Goal: Task Accomplishment & Management: Manage account settings

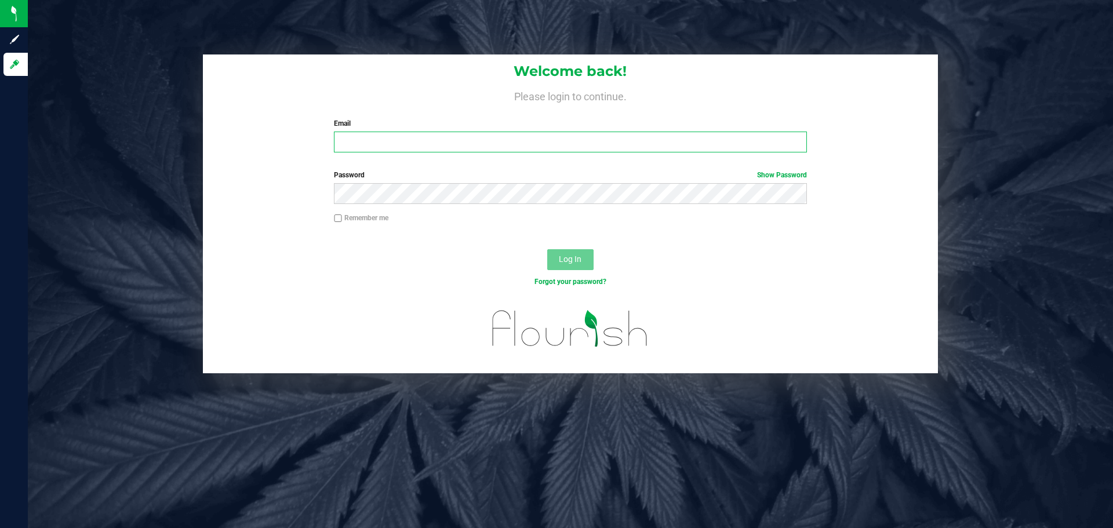
click at [507, 137] on input "Email" at bounding box center [570, 142] width 472 height 21
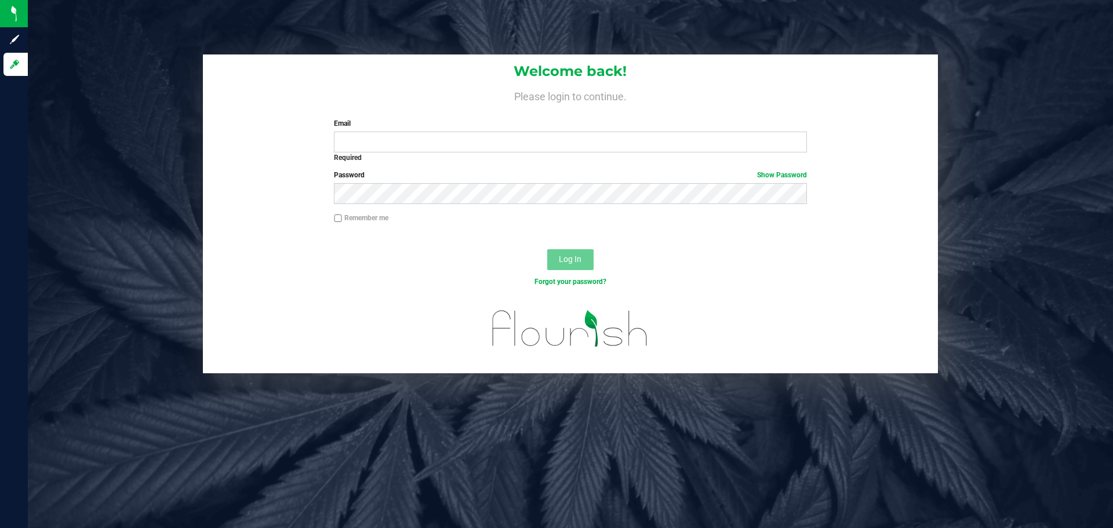
click at [674, 83] on div "Welcome back! Please login to continue. Email Required Please format your email…" at bounding box center [570, 107] width 735 height 107
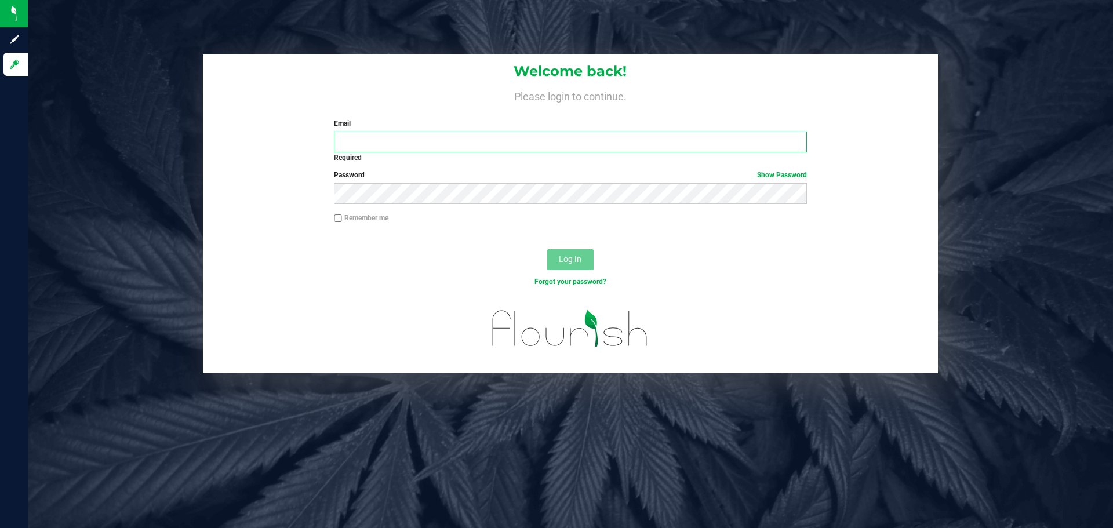
click at [528, 146] on input "Email" at bounding box center [570, 142] width 472 height 21
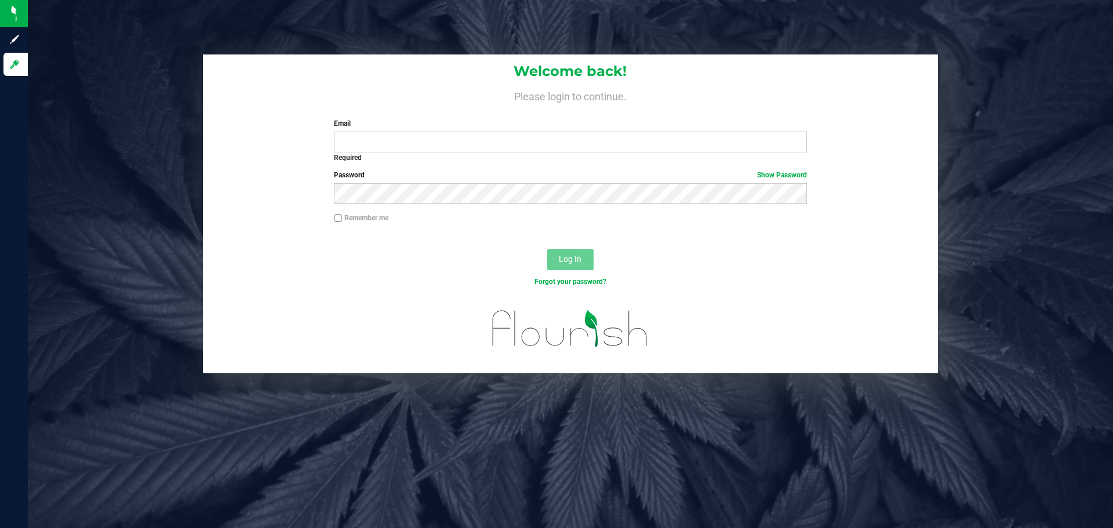
click at [358, 453] on div "Welcome back! Please login to continue. Email Required Please format your email…" at bounding box center [570, 264] width 1085 height 528
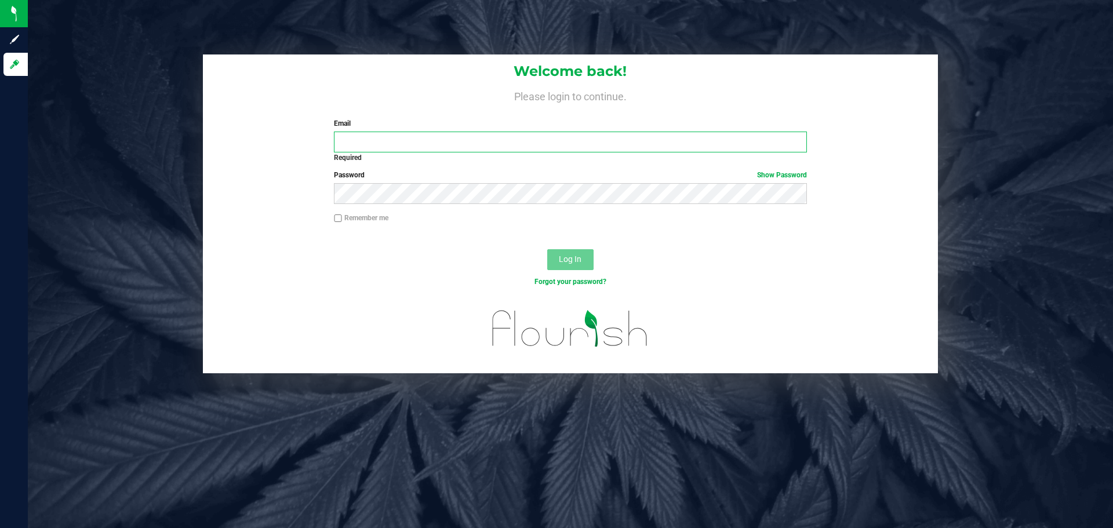
click at [449, 138] on input "Email" at bounding box center [570, 142] width 472 height 21
type input "[EMAIL_ADDRESS][DOMAIN_NAME]"
click at [547, 249] on button "Log In" at bounding box center [570, 259] width 46 height 21
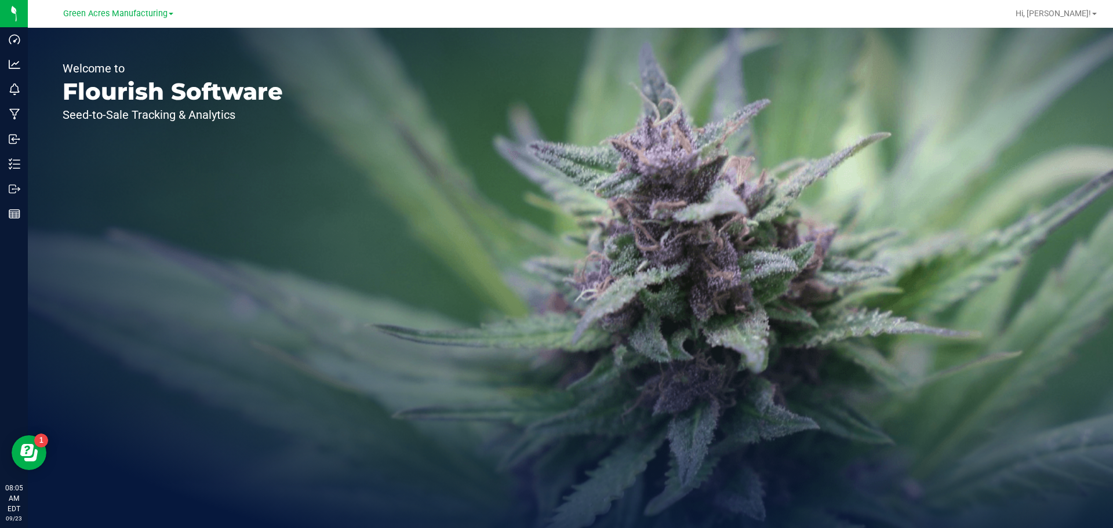
click at [266, 479] on div "Welcome to Flourish Software Seed-to-Sale Tracking & Analytics" at bounding box center [173, 278] width 290 height 500
click at [110, 258] on div "Welcome to Flourish Software Seed-to-Sale Tracking & Analytics" at bounding box center [173, 278] width 290 height 500
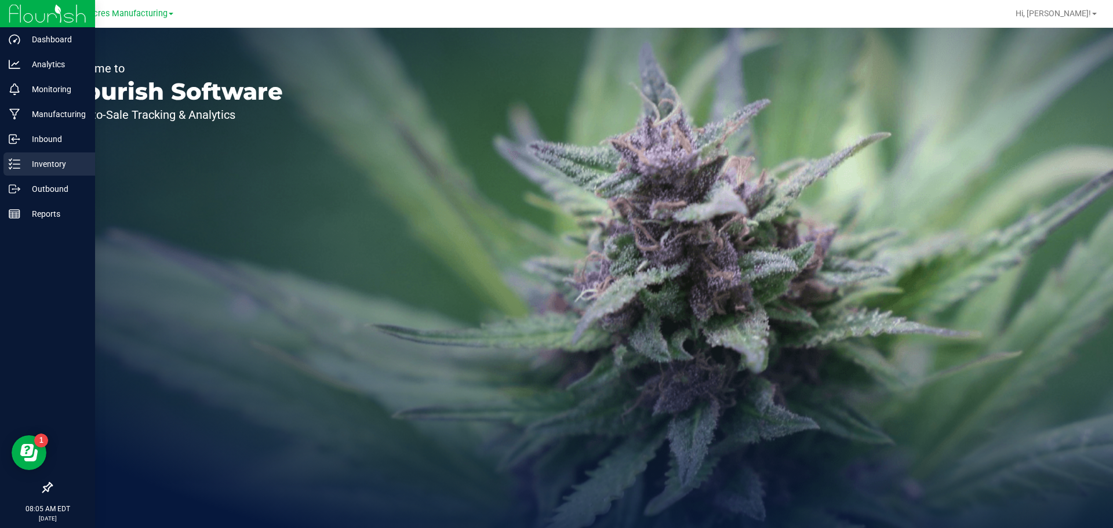
click at [28, 159] on p "Inventory" at bounding box center [55, 164] width 70 height 14
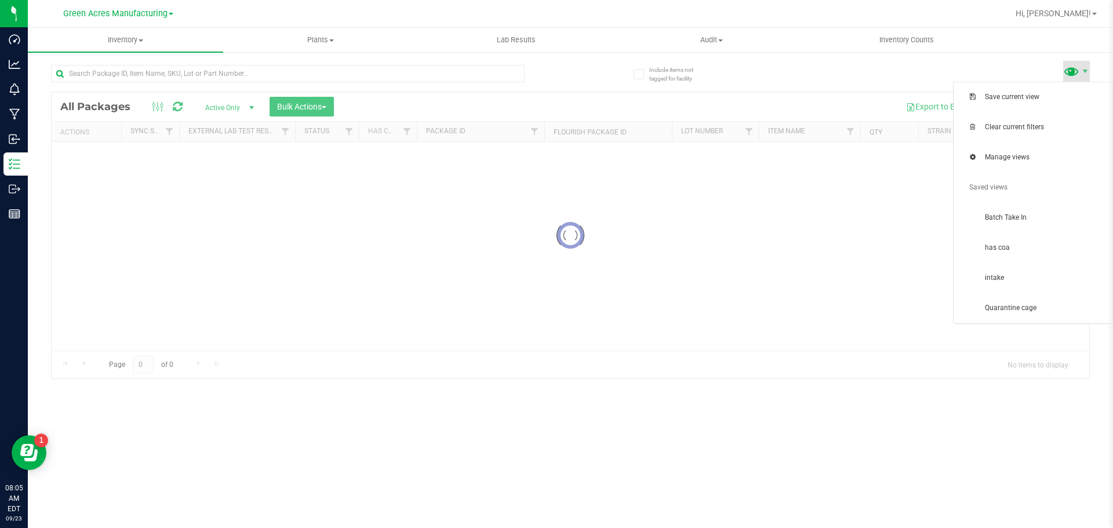
click at [1072, 69] on span at bounding box center [1071, 71] width 17 height 17
click at [1027, 222] on span "Batch Take In" at bounding box center [1045, 218] width 121 height 10
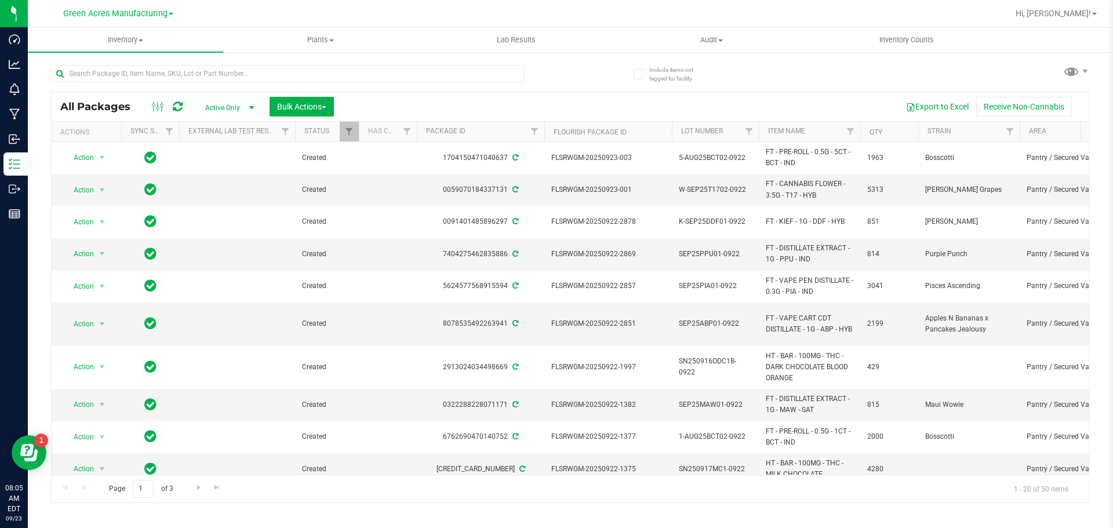
drag, startPoint x: 367, startPoint y: 464, endPoint x: 397, endPoint y: 471, distance: 31.1
click at [400, 468] on div "Action Action Adjust qty Create package Edit attributes Global inventory Locate…" at bounding box center [571, 308] width 1038 height 333
click at [913, 103] on button "Export to Excel" at bounding box center [938, 107] width 78 height 20
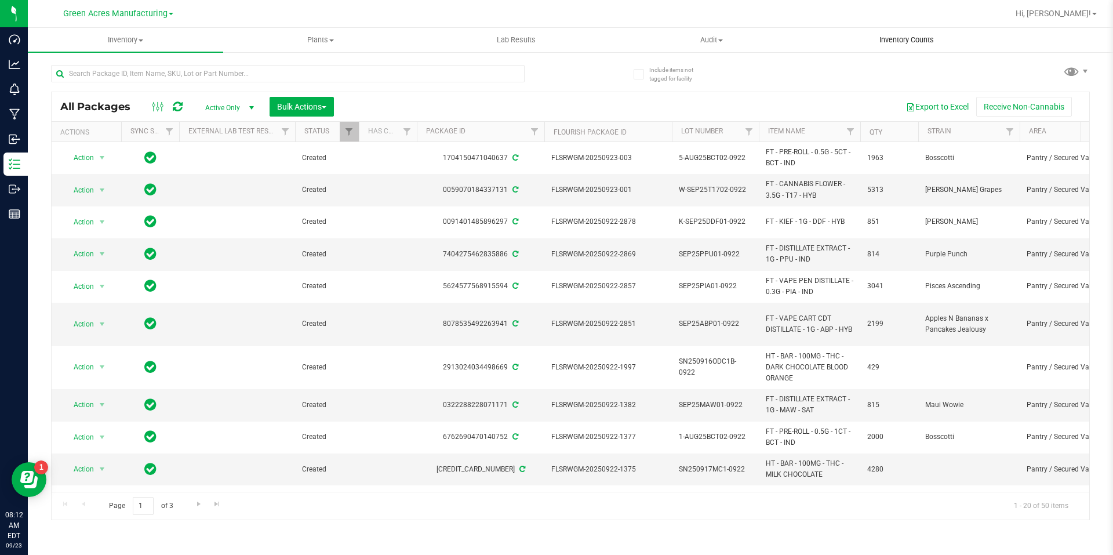
click at [862, 32] on uib-tab-heading "Inventory Counts" at bounding box center [907, 39] width 194 height 23
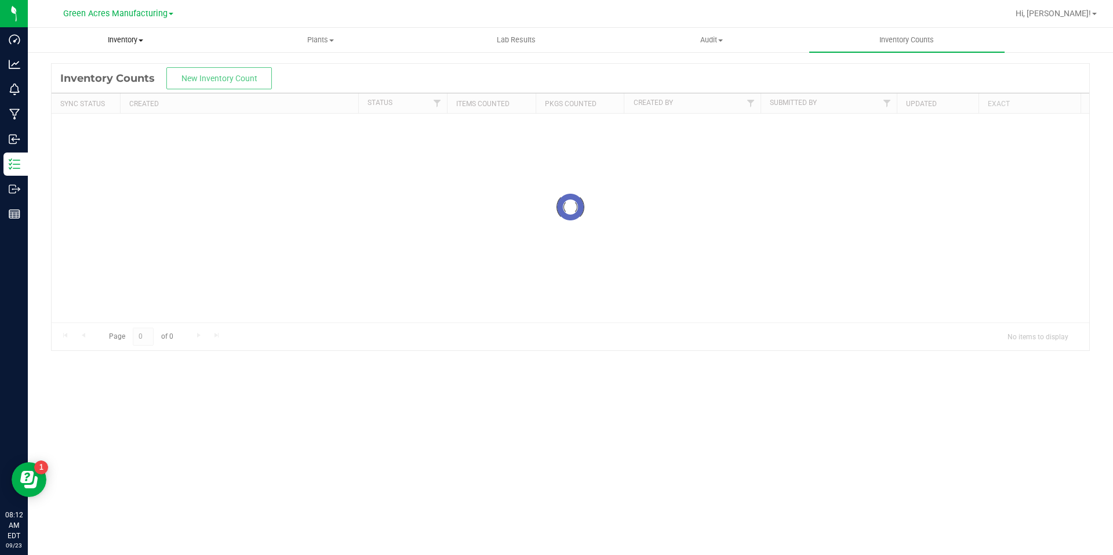
click at [144, 36] on span "Inventory" at bounding box center [125, 40] width 194 height 10
click at [143, 66] on li "All packages" at bounding box center [125, 70] width 195 height 14
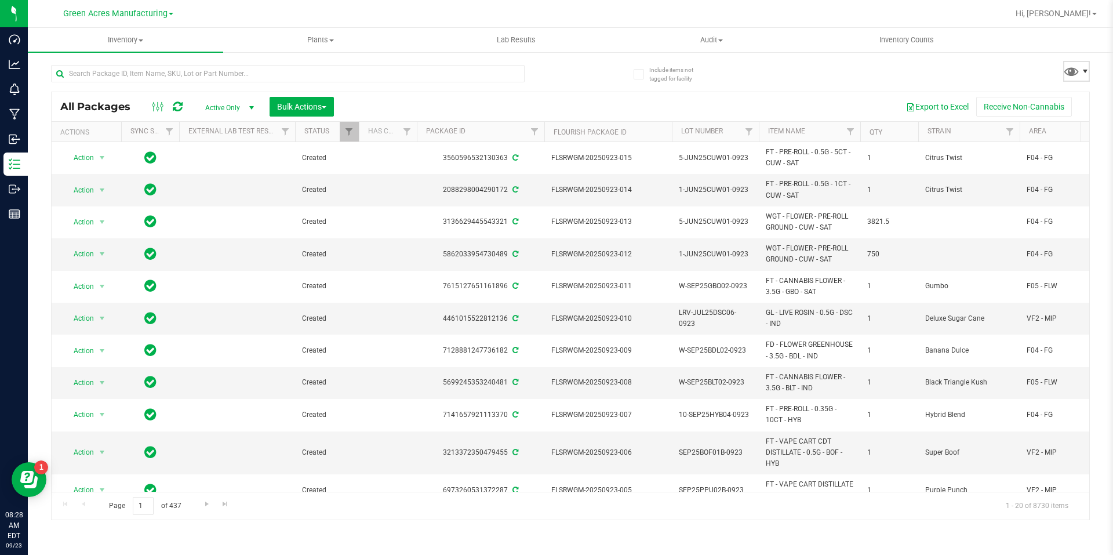
click at [1082, 68] on span at bounding box center [1085, 71] width 9 height 9
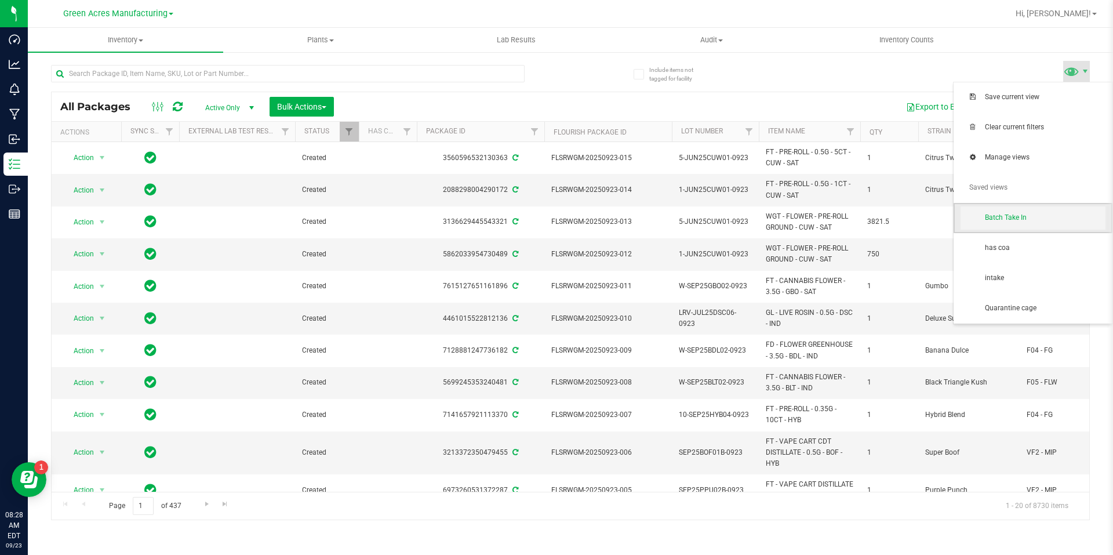
click at [1012, 206] on span "Batch Take In" at bounding box center [1033, 217] width 145 height 23
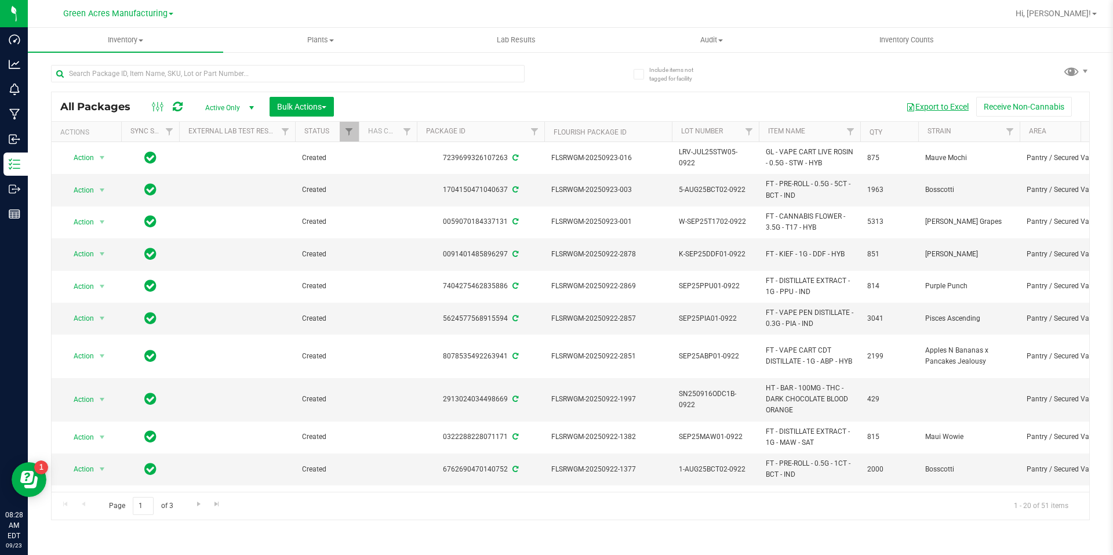
click at [947, 112] on button "Export to Excel" at bounding box center [938, 107] width 78 height 20
click at [321, 97] on button "Bulk Actions" at bounding box center [302, 107] width 64 height 20
click at [325, 198] on span "Create lab samples" at bounding box center [310, 196] width 66 height 9
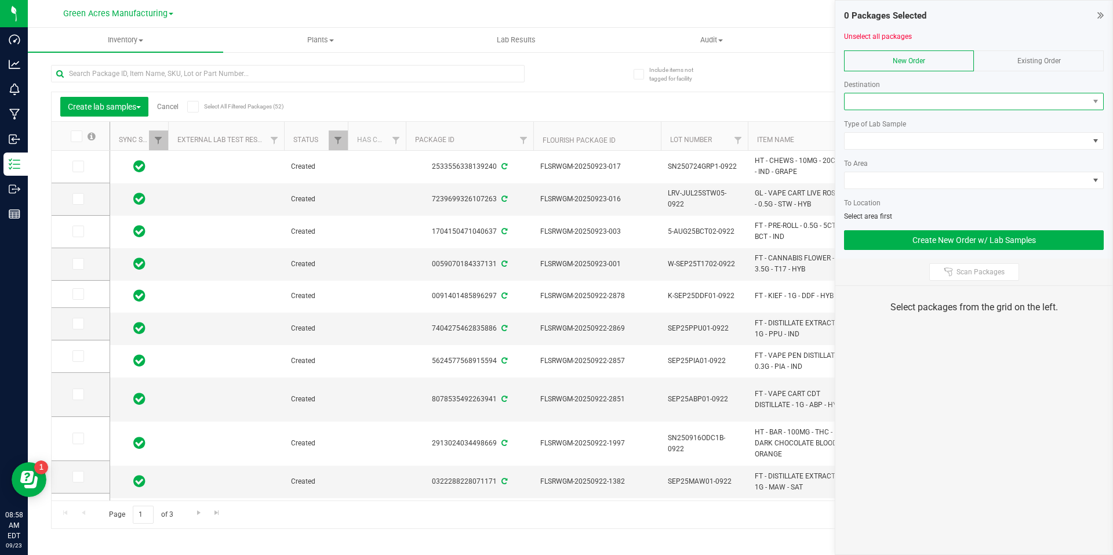
click at [888, 108] on span at bounding box center [967, 101] width 244 height 16
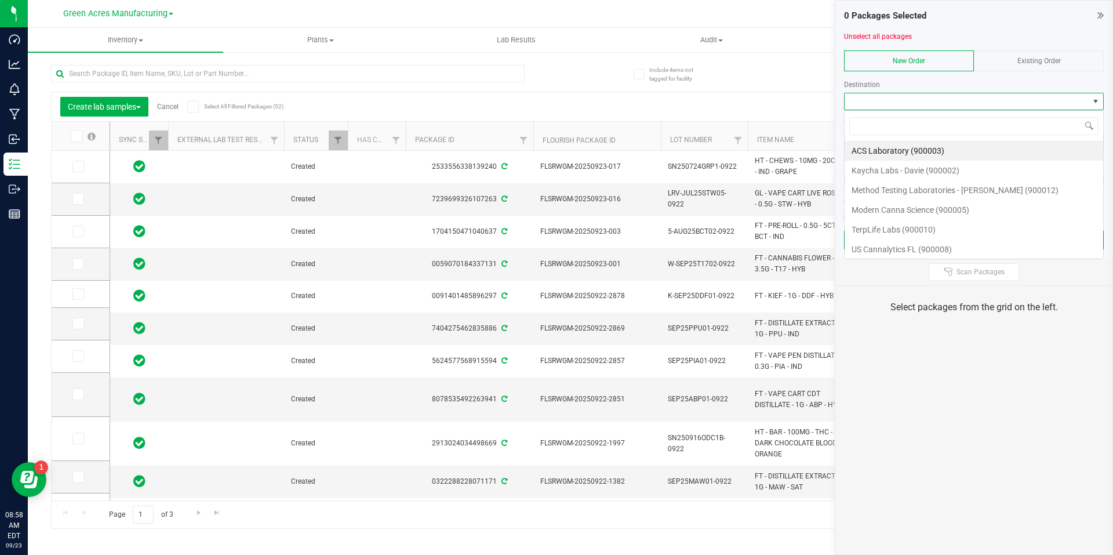
scroll to position [17, 260]
click at [904, 189] on li "Method Testing Laboratories - Brandon (900012)" at bounding box center [974, 190] width 259 height 20
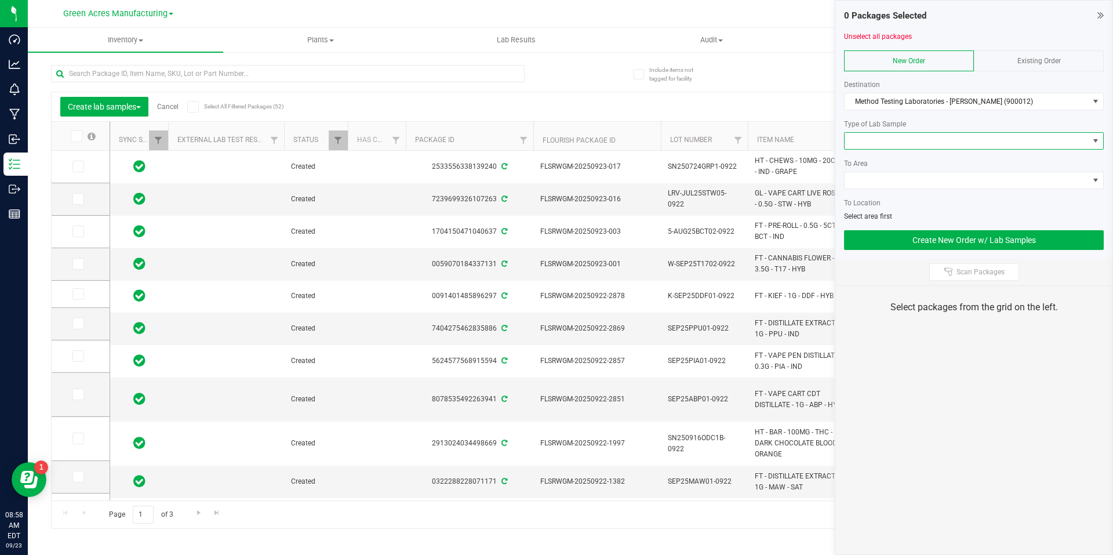
click at [936, 140] on span at bounding box center [967, 141] width 244 height 16
click at [932, 163] on li "Final QA Sample" at bounding box center [974, 162] width 259 height 20
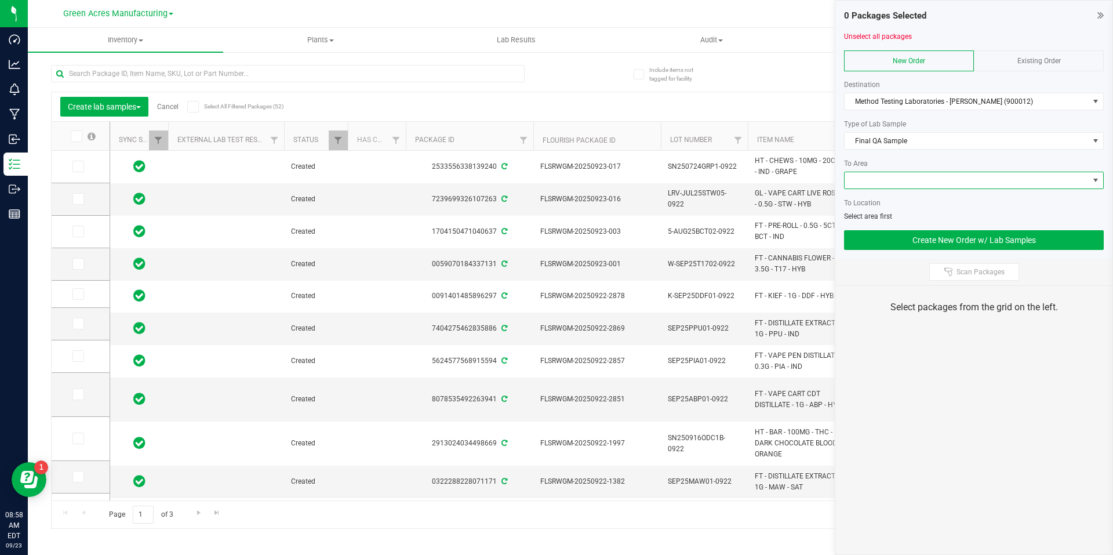
click at [934, 183] on span at bounding box center [967, 180] width 244 height 16
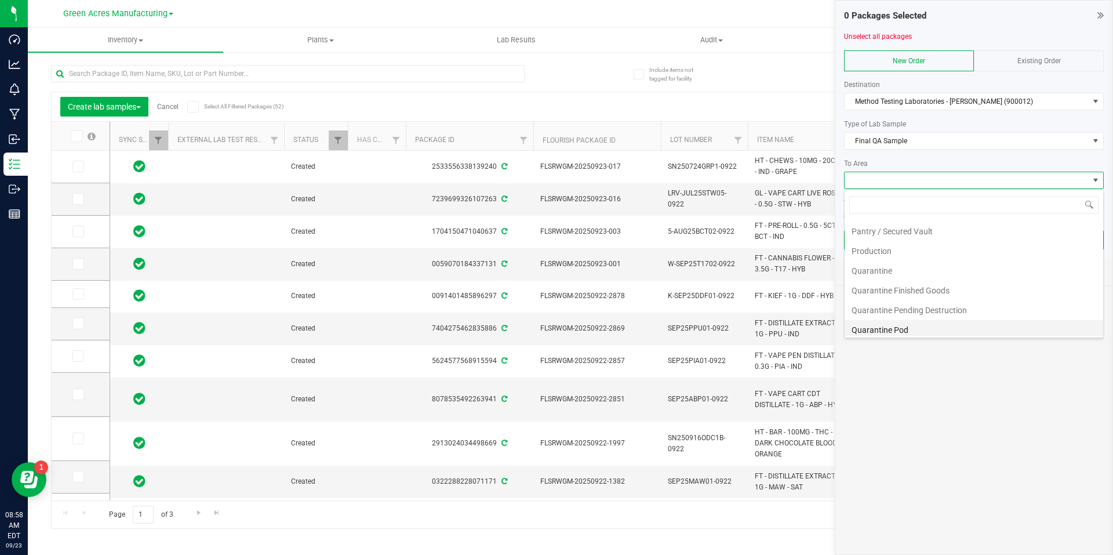
scroll to position [348, 0]
click at [919, 295] on li "Pantry / Secured Vault" at bounding box center [974, 296] width 259 height 20
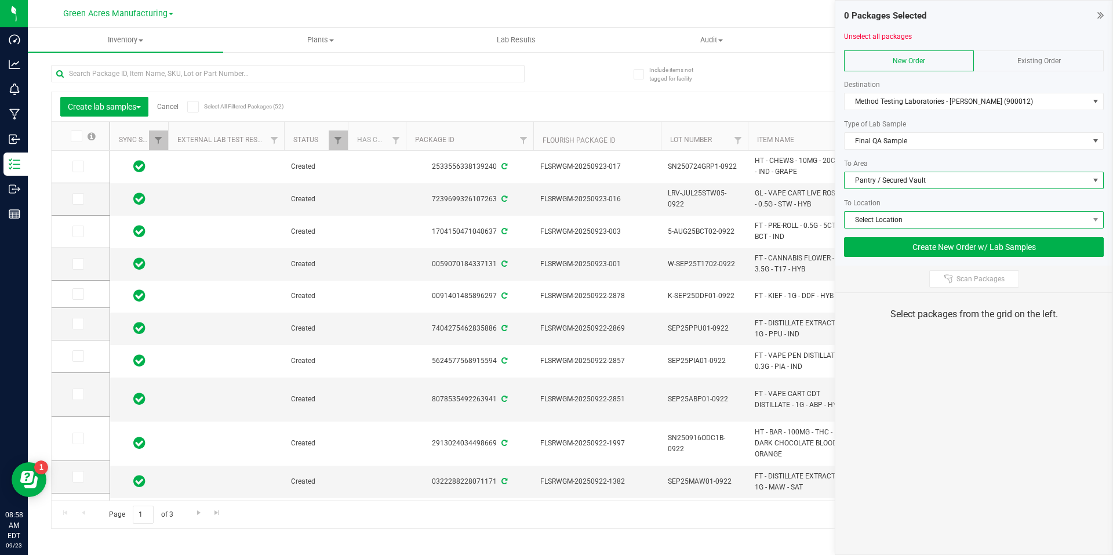
click at [940, 213] on span "Select Location" at bounding box center [967, 220] width 244 height 16
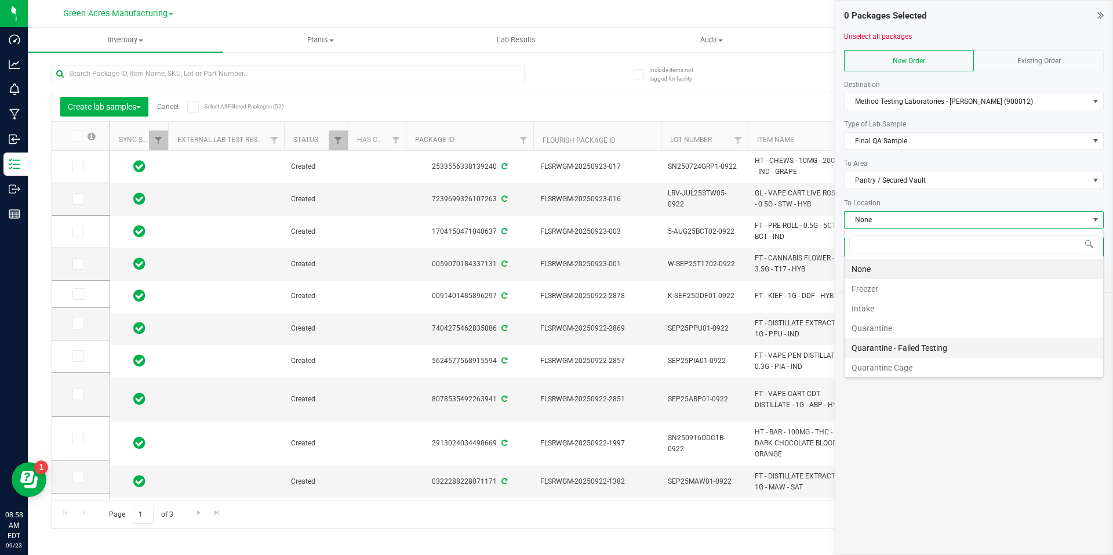
scroll to position [22, 0]
click at [900, 361] on li "Testing" at bounding box center [974, 365] width 259 height 20
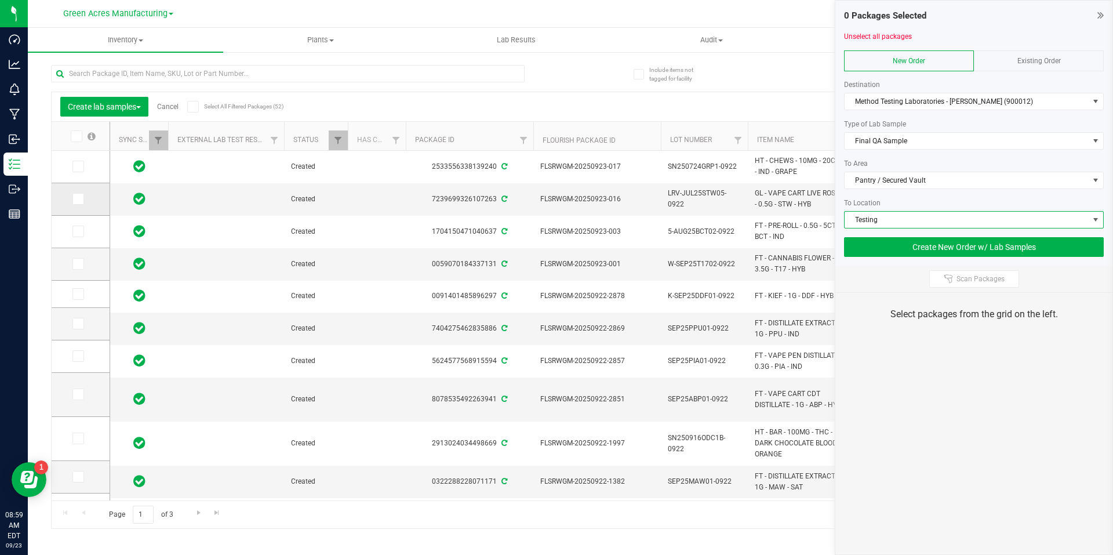
click at [83, 199] on span at bounding box center [78, 199] width 12 height 12
click at [0, 0] on input "checkbox" at bounding box center [0, 0] width 0 height 0
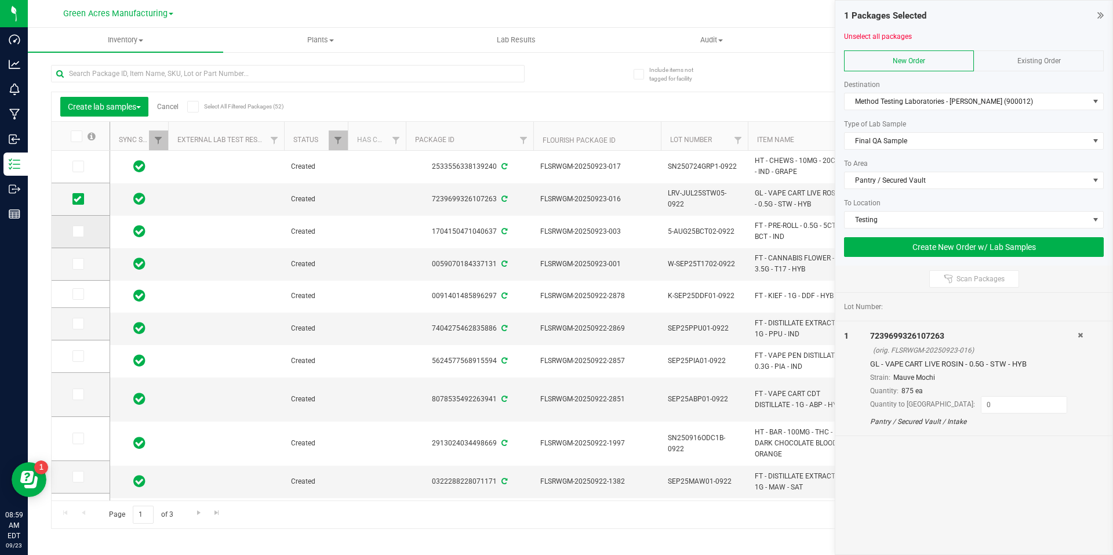
click at [81, 231] on icon at bounding box center [78, 231] width 8 height 0
click at [0, 0] on input "checkbox" at bounding box center [0, 0] width 0 height 0
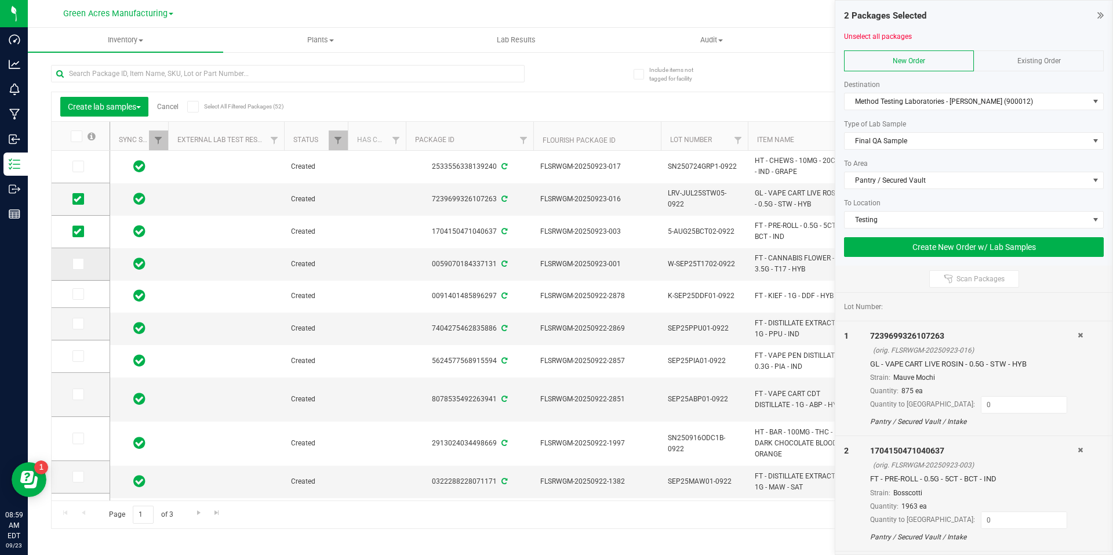
click at [83, 267] on span at bounding box center [78, 264] width 12 height 12
click at [0, 0] on input "checkbox" at bounding box center [0, 0] width 0 height 0
click at [72, 290] on span at bounding box center [78, 294] width 12 height 12
click at [0, 0] on input "checkbox" at bounding box center [0, 0] width 0 height 0
click at [81, 330] on td at bounding box center [81, 324] width 58 height 32
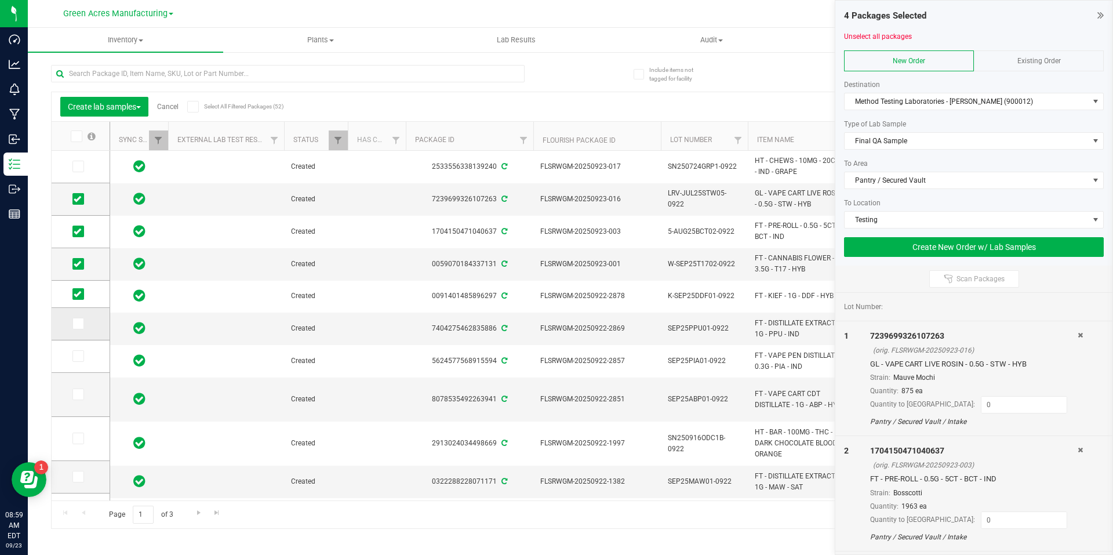
click at [81, 323] on icon at bounding box center [78, 323] width 8 height 0
click at [0, 0] on input "checkbox" at bounding box center [0, 0] width 0 height 0
click at [77, 356] on icon at bounding box center [78, 356] width 8 height 0
click at [0, 0] on input "checkbox" at bounding box center [0, 0] width 0 height 0
click at [77, 394] on icon at bounding box center [78, 394] width 8 height 0
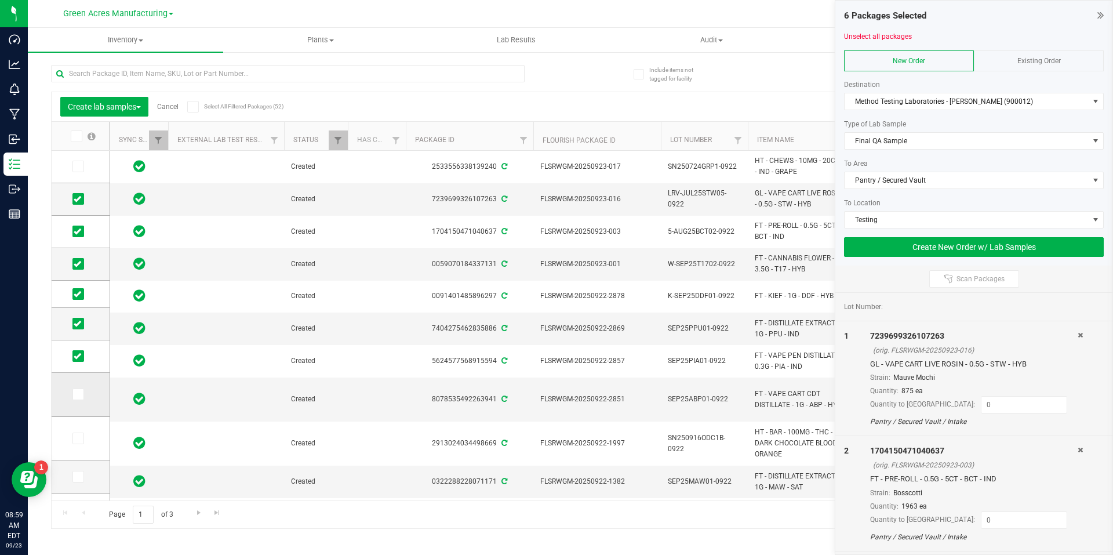
click at [0, 0] on input "checkbox" at bounding box center [0, 0] width 0 height 0
click at [84, 445] on td at bounding box center [81, 439] width 58 height 44
click at [83, 439] on span at bounding box center [78, 438] width 12 height 12
click at [0, 0] on input "checkbox" at bounding box center [0, 0] width 0 height 0
click at [73, 474] on span at bounding box center [78, 477] width 12 height 12
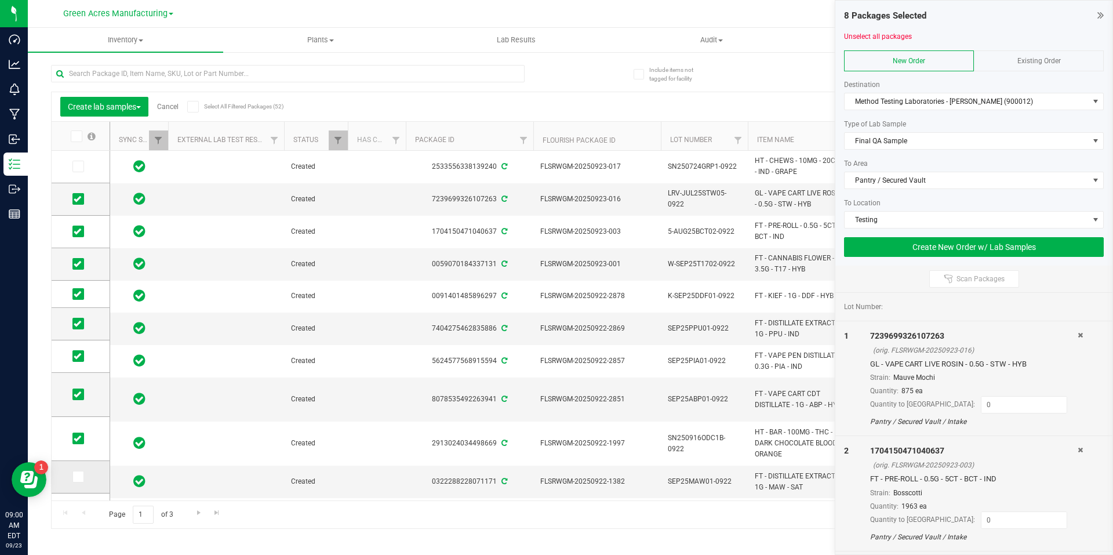
click at [0, 0] on input "checkbox" at bounding box center [0, 0] width 0 height 0
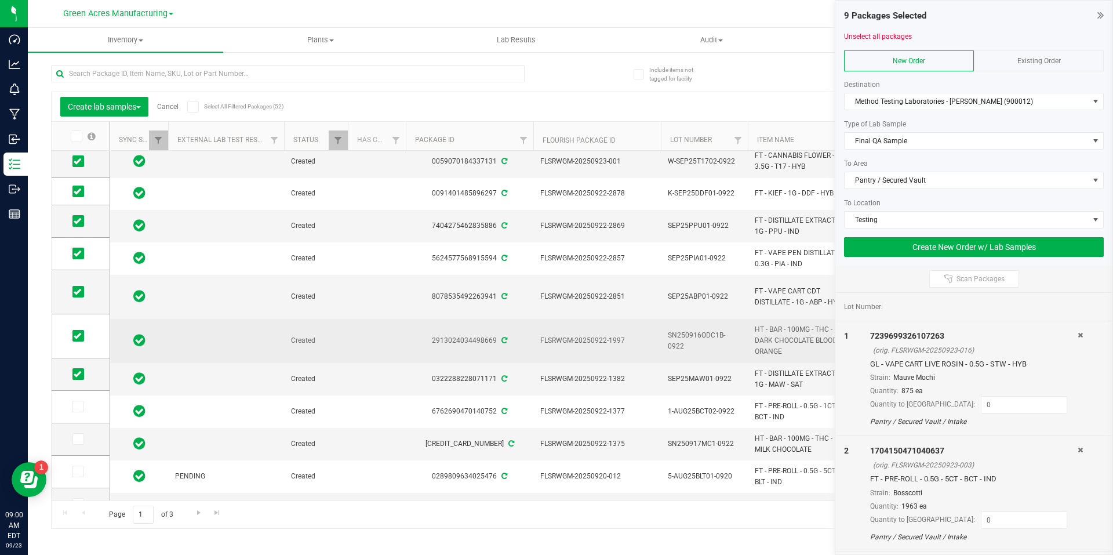
scroll to position [116, 0]
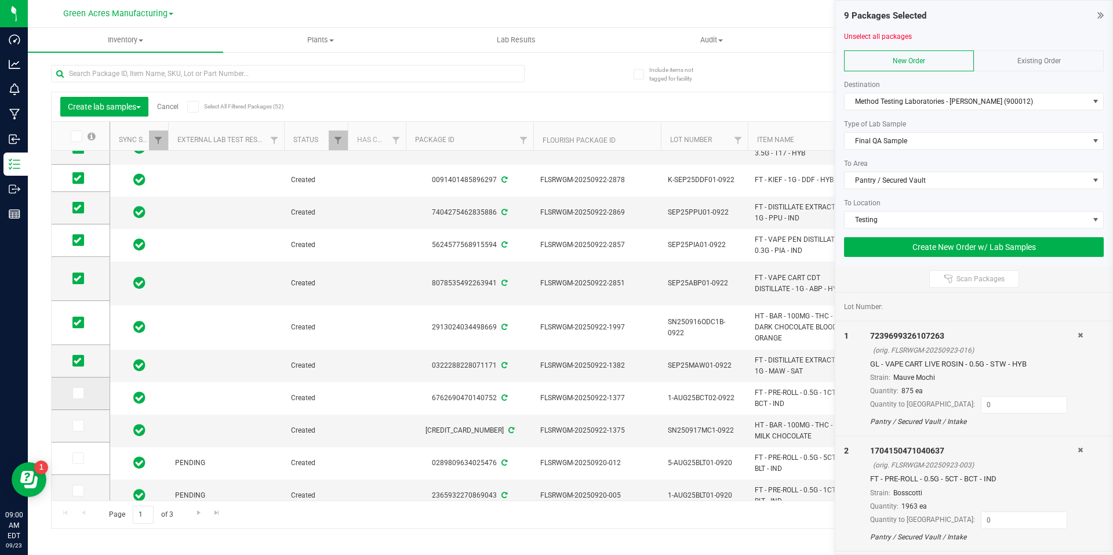
click at [83, 393] on span at bounding box center [78, 393] width 12 height 12
click at [0, 0] on input "checkbox" at bounding box center [0, 0] width 0 height 0
click at [83, 429] on span at bounding box center [78, 426] width 12 height 12
click at [0, 0] on input "checkbox" at bounding box center [0, 0] width 0 height 0
click at [982, 399] on input at bounding box center [1024, 405] width 85 height 16
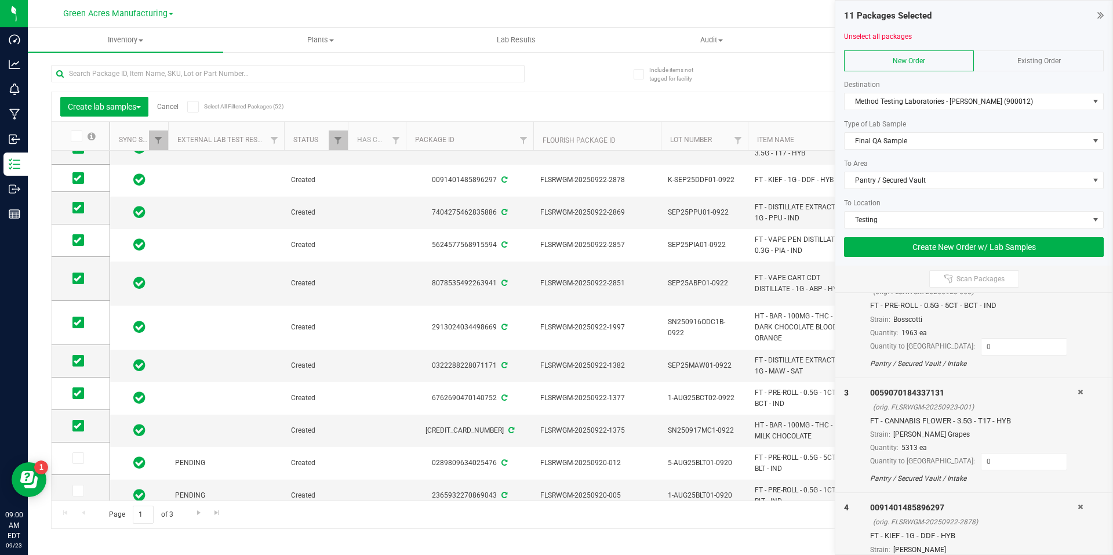
scroll to position [174, 0]
type input "30"
click at [996, 345] on input at bounding box center [1024, 346] width 85 height 16
type input "10"
click at [1004, 461] on input at bounding box center [1024, 461] width 85 height 16
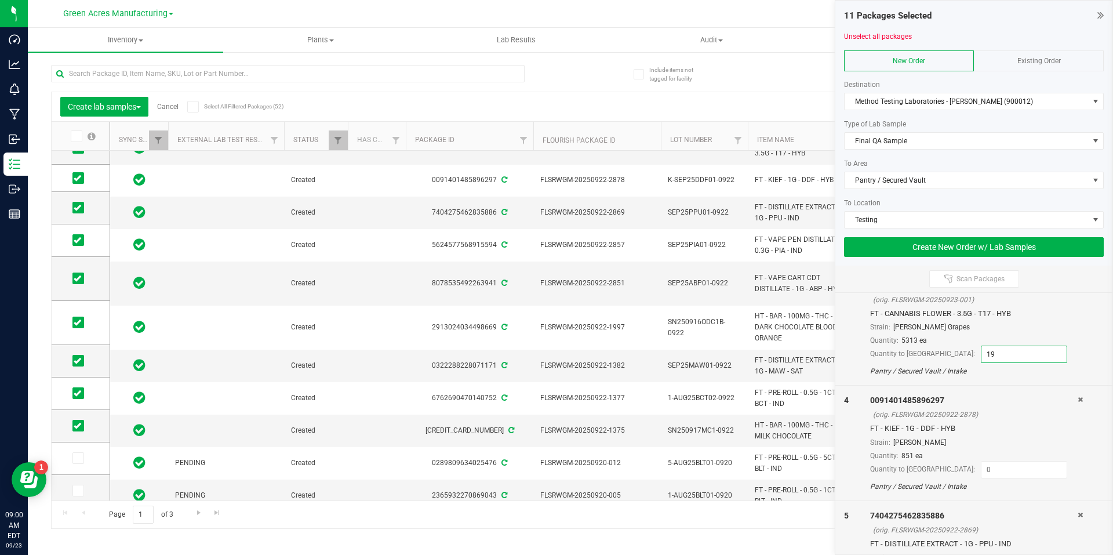
scroll to position [290, 0]
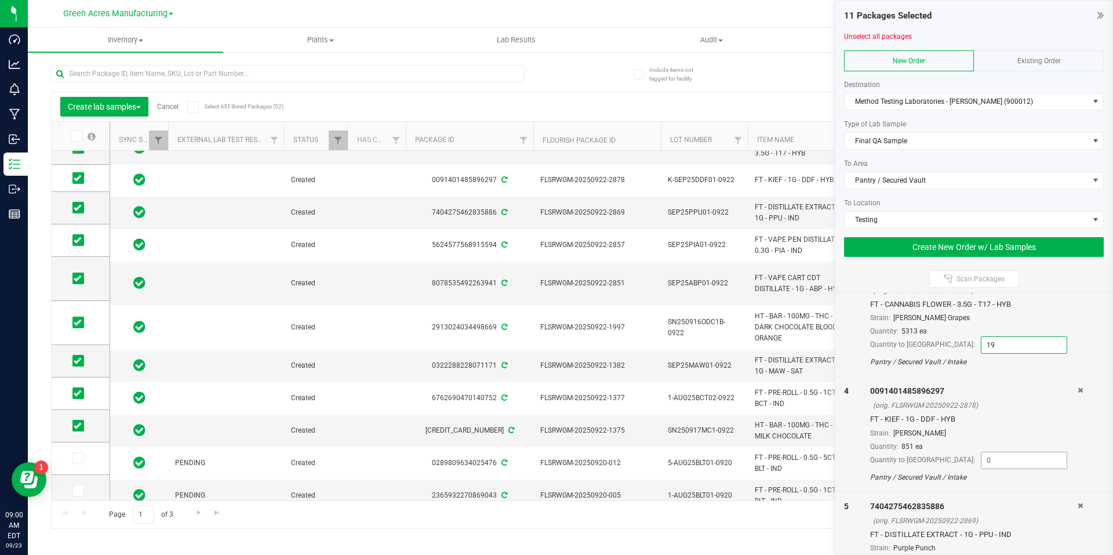
type input "19"
click at [983, 452] on input at bounding box center [1024, 460] width 85 height 16
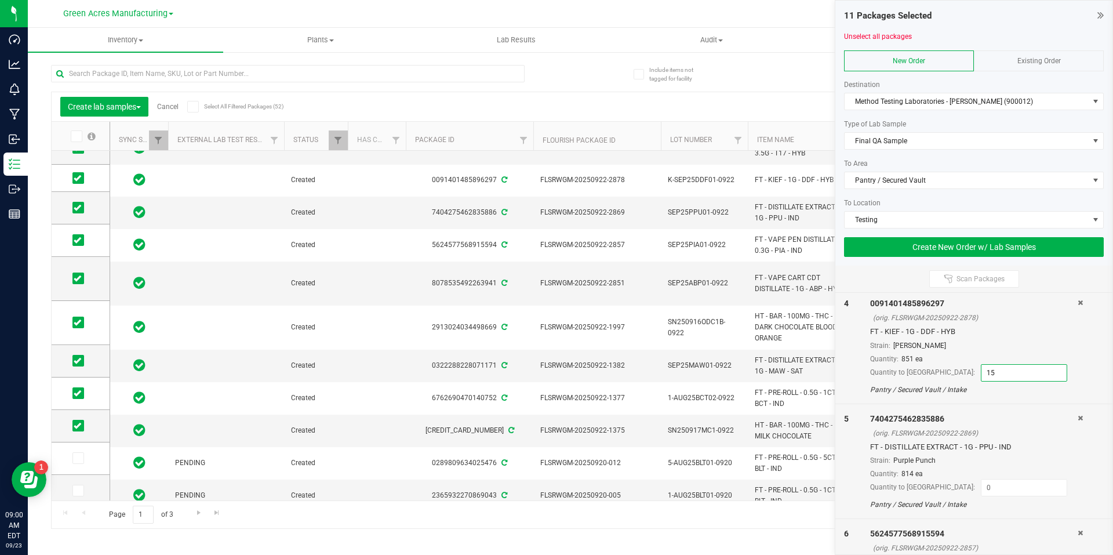
scroll to position [406, 0]
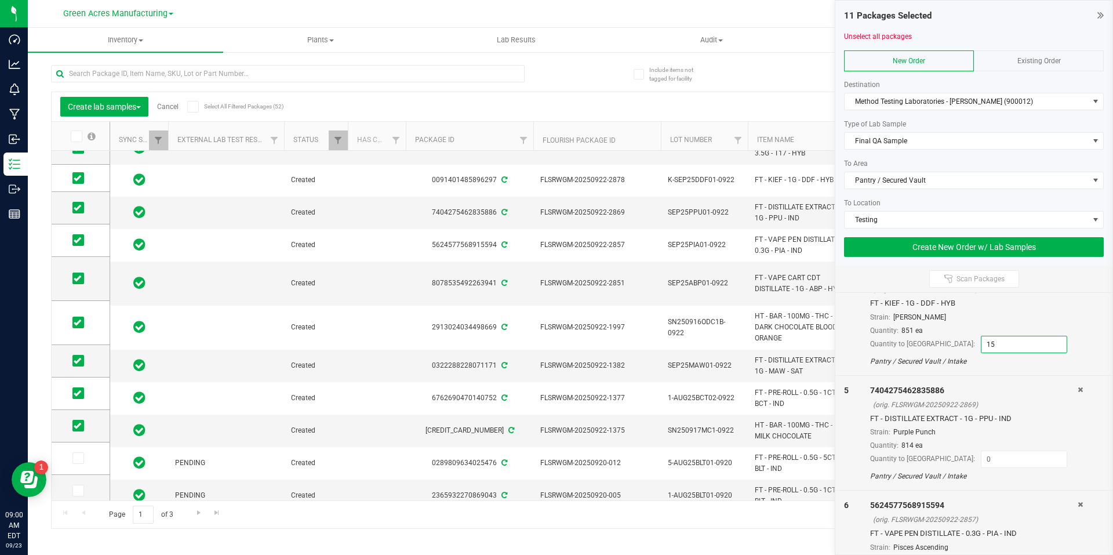
type input "15"
click at [1004, 468] on div at bounding box center [974, 469] width 208 height 3
click at [1000, 460] on input at bounding box center [1024, 459] width 85 height 16
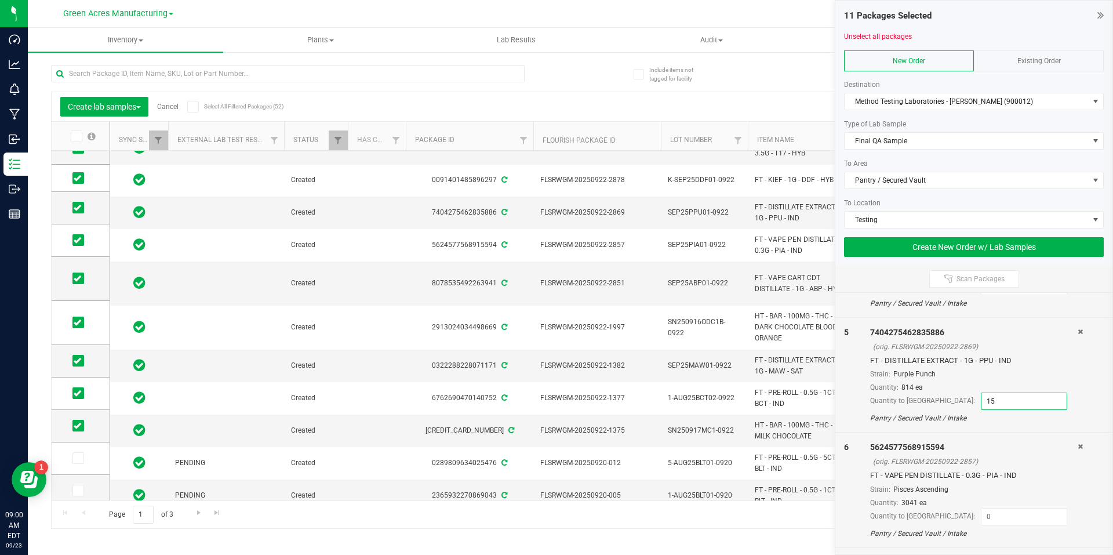
scroll to position [522, 0]
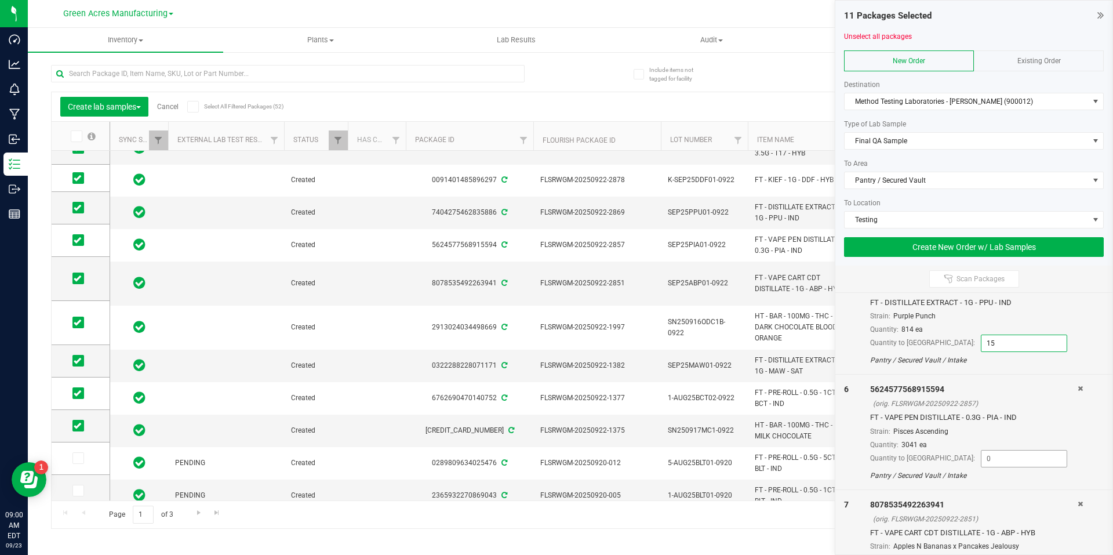
type input "15"
click at [997, 455] on input at bounding box center [1024, 458] width 85 height 16
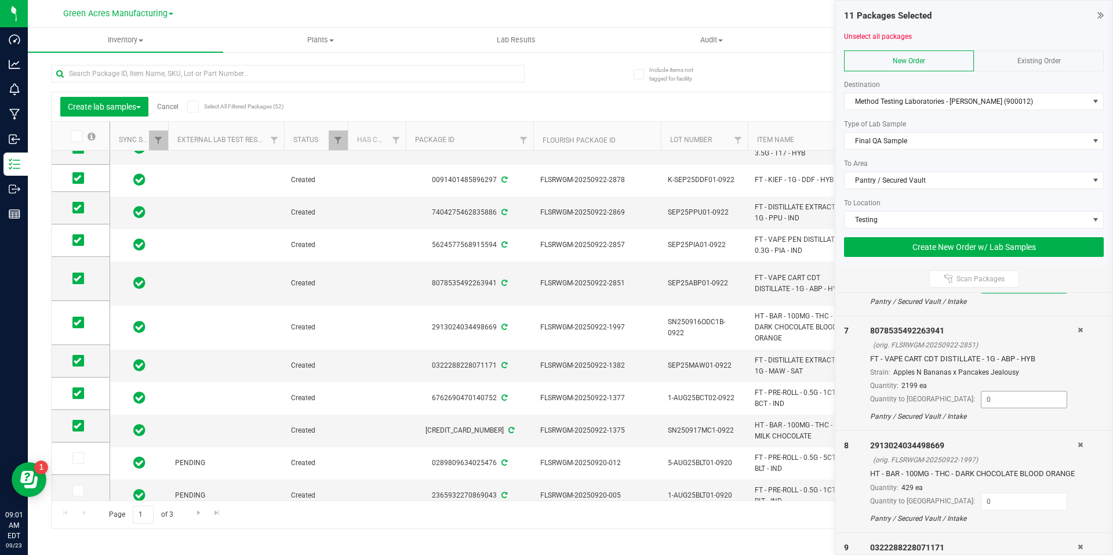
type input "50"
click at [999, 404] on input at bounding box center [1024, 399] width 85 height 16
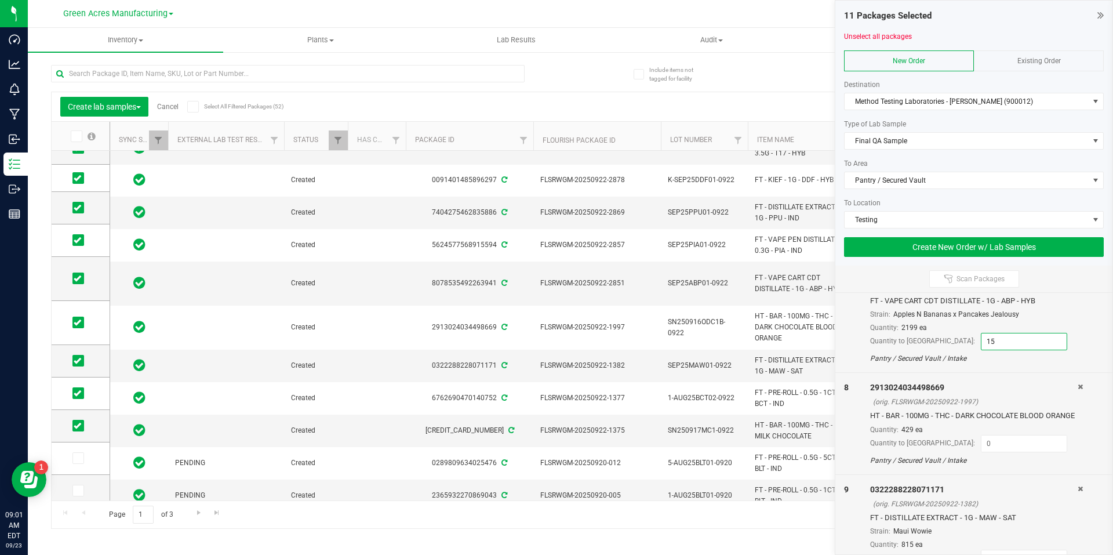
scroll to position [812, 0]
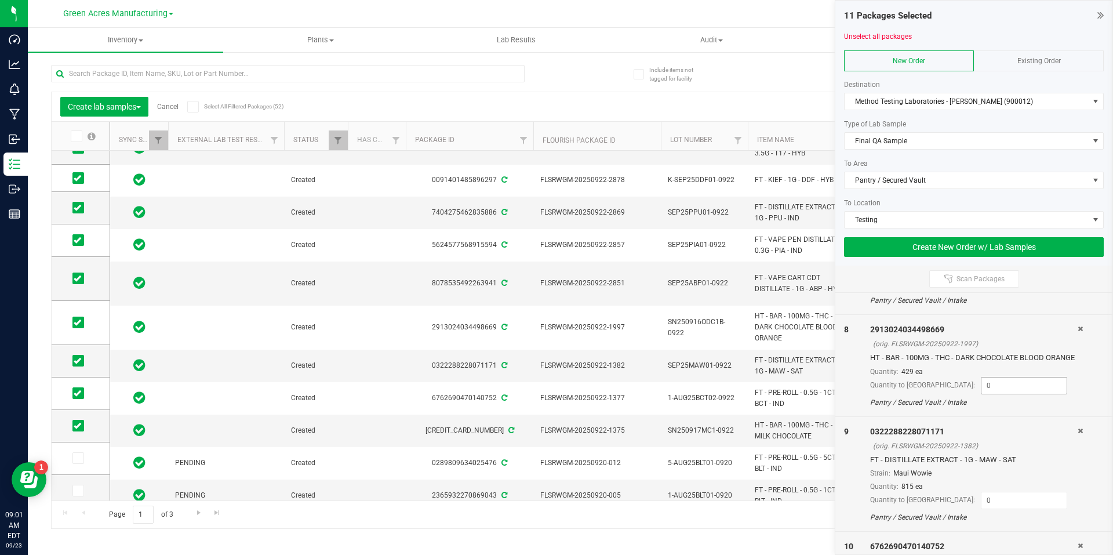
type input "15"
click at [986, 394] on input at bounding box center [1024, 385] width 85 height 16
type input "3"
click at [984, 508] on input at bounding box center [1024, 500] width 85 height 16
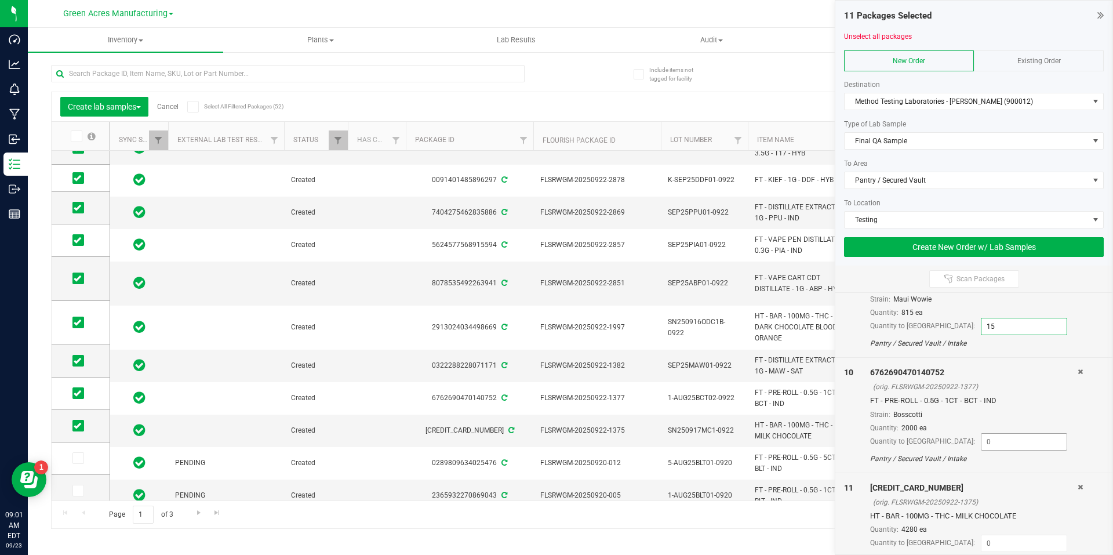
type input "15"
click at [982, 450] on input at bounding box center [1024, 442] width 85 height 16
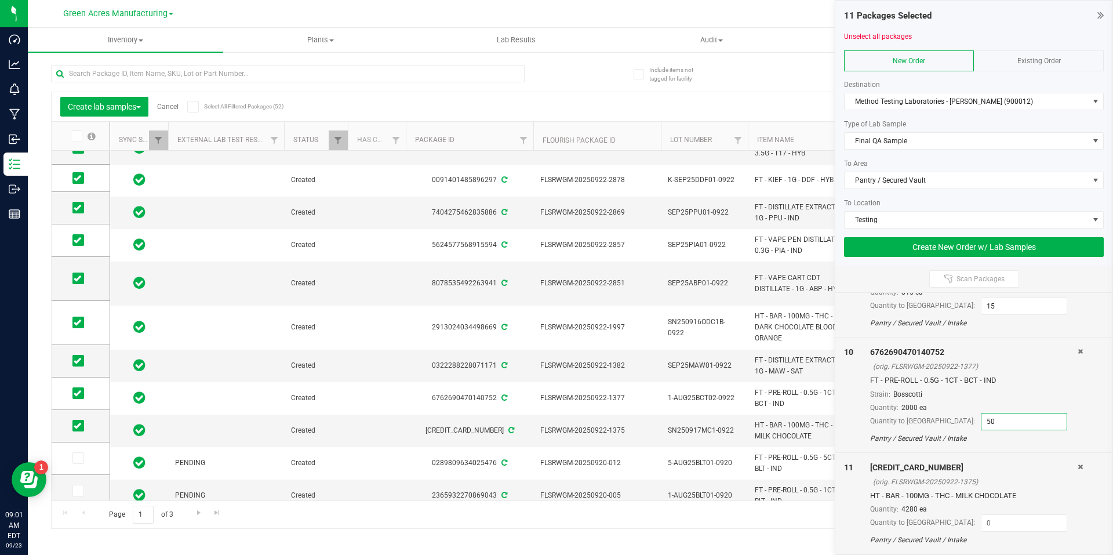
scroll to position [1017, 0]
type input "50"
click at [982, 518] on input at bounding box center [1024, 523] width 85 height 16
type input "15"
click at [1042, 243] on button "Create New Order w/ Lab Samples" at bounding box center [974, 247] width 260 height 20
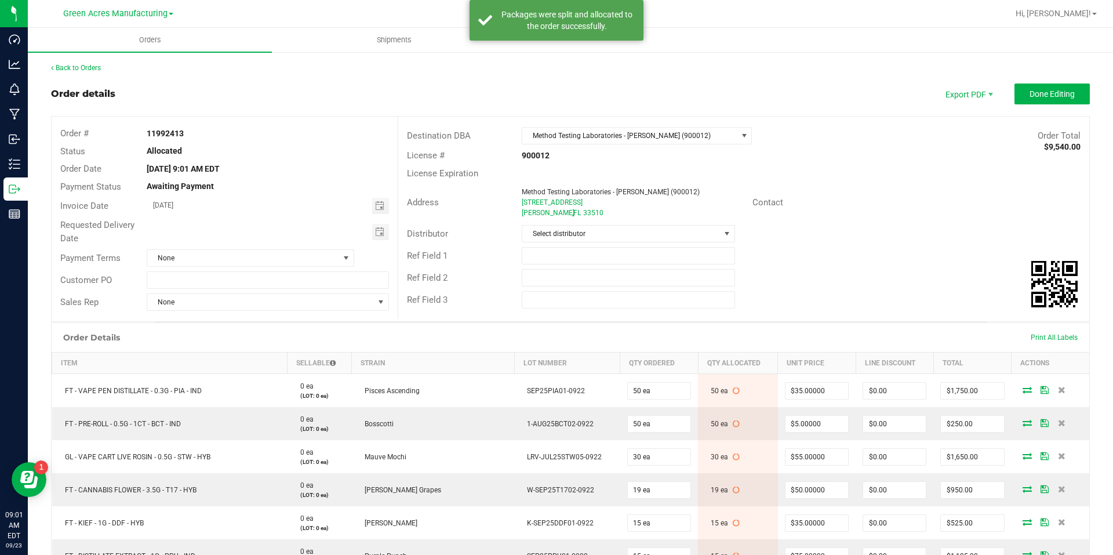
drag, startPoint x: 934, startPoint y: 326, endPoint x: 926, endPoint y: 321, distance: 9.6
drag, startPoint x: 926, startPoint y: 321, endPoint x: 416, endPoint y: 331, distance: 510.3
click at [416, 331] on div "Order Details Print All Labels" at bounding box center [571, 337] width 1038 height 29
click at [341, 267] on div "Payment Terms None" at bounding box center [225, 258] width 346 height 22
click at [343, 290] on div "Customer PO" at bounding box center [225, 280] width 346 height 22
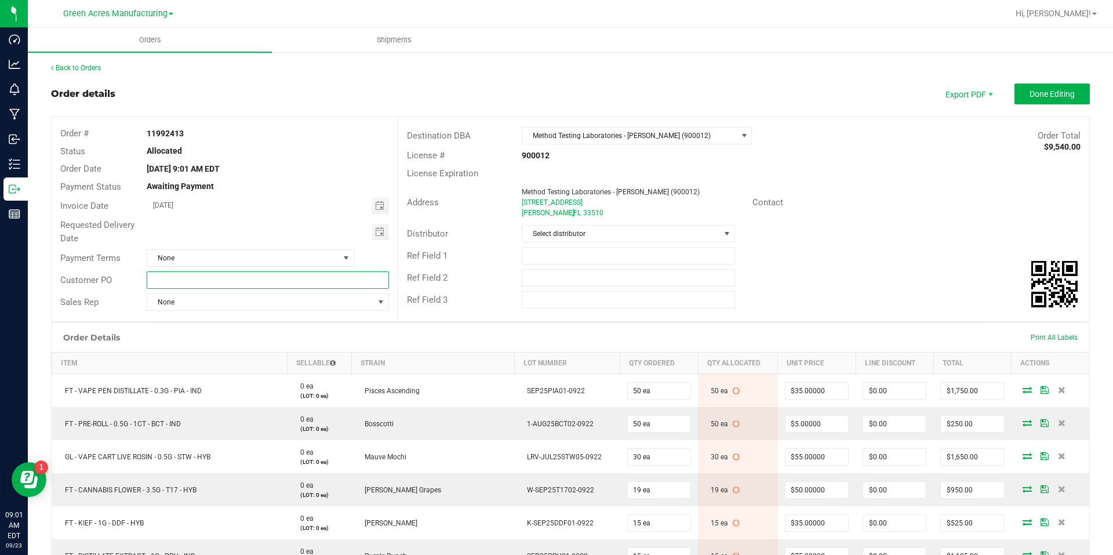
click at [347, 285] on input "text" at bounding box center [268, 279] width 242 height 17
type input "P"
type input "FG lab sample pick up"
click at [726, 232] on span at bounding box center [726, 233] width 9 height 9
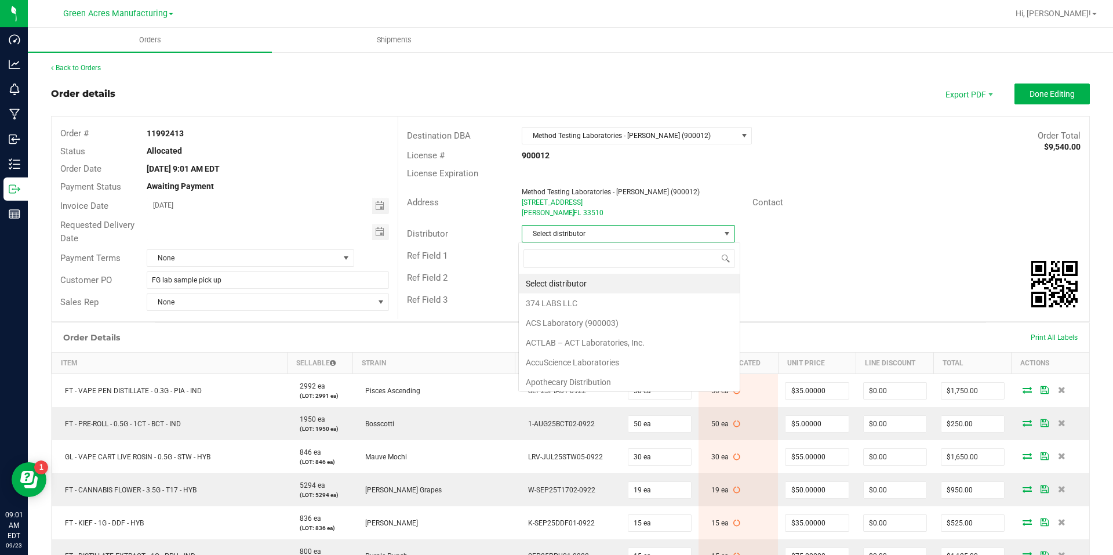
scroll to position [17, 211]
type input "para"
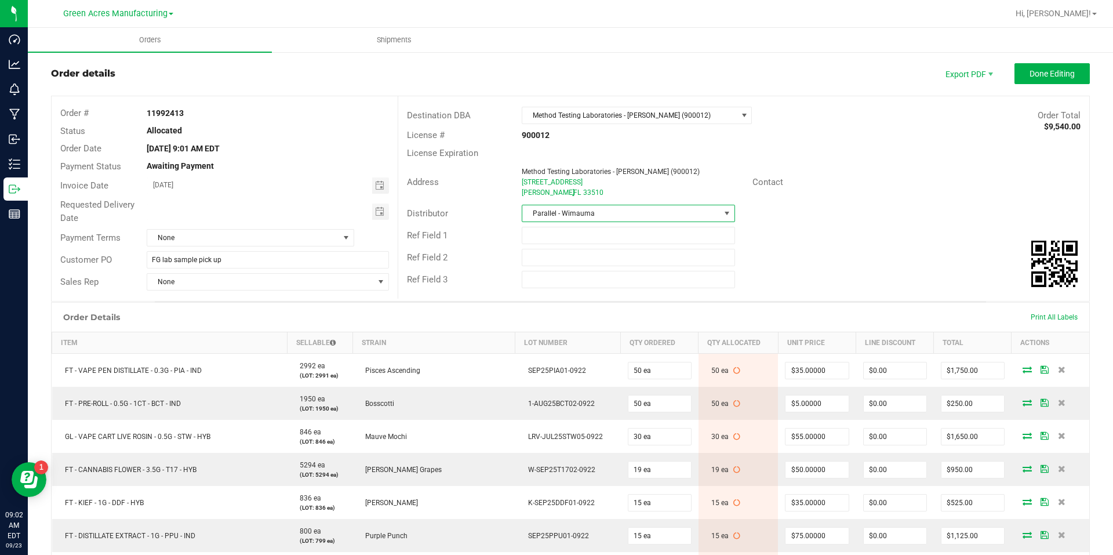
scroll to position [0, 0]
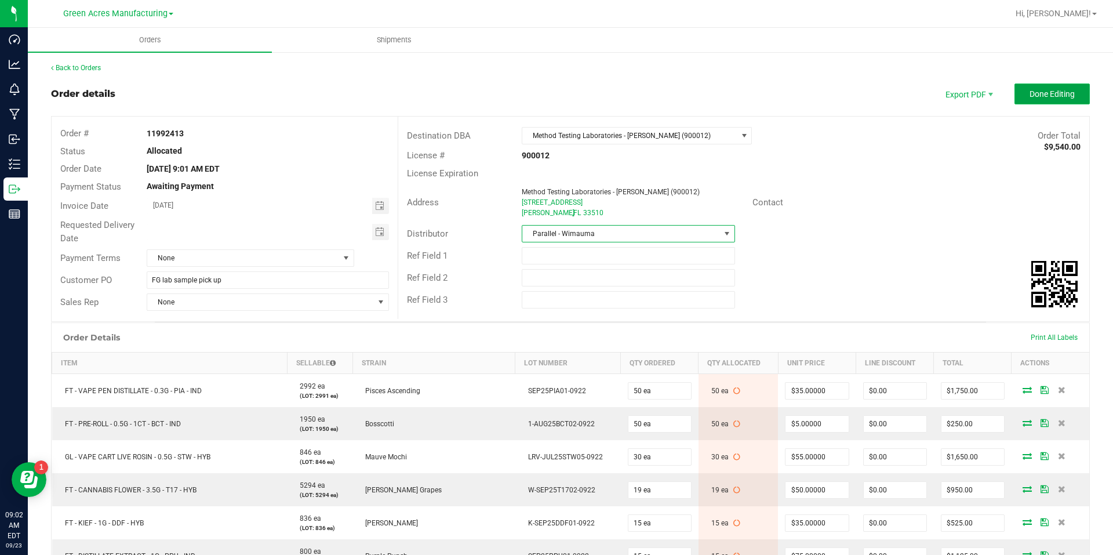
click at [1033, 92] on span "Done Editing" at bounding box center [1052, 93] width 45 height 9
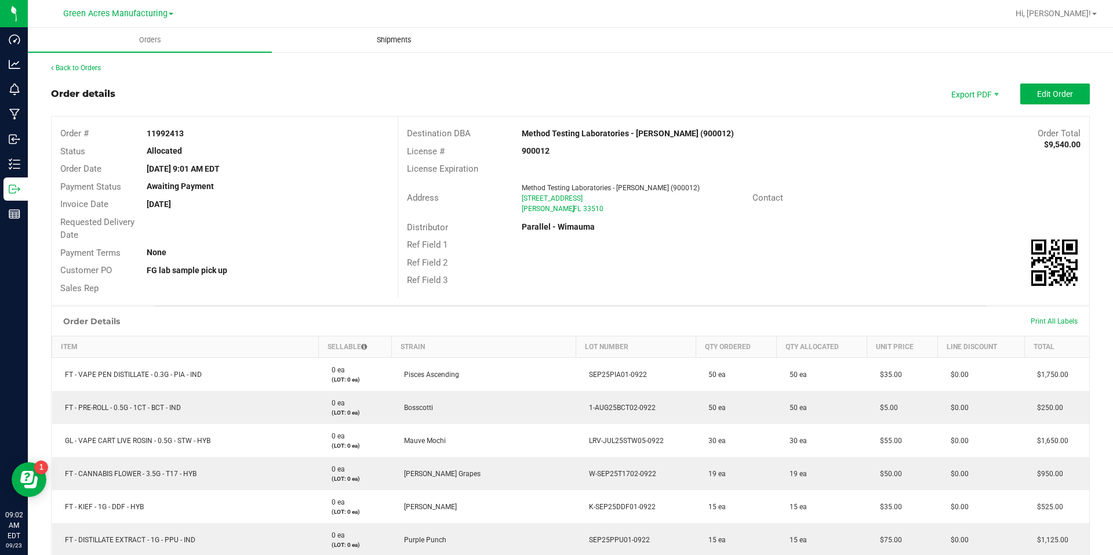
click at [420, 49] on uib-tab-heading "Shipments" at bounding box center [393, 39] width 243 height 23
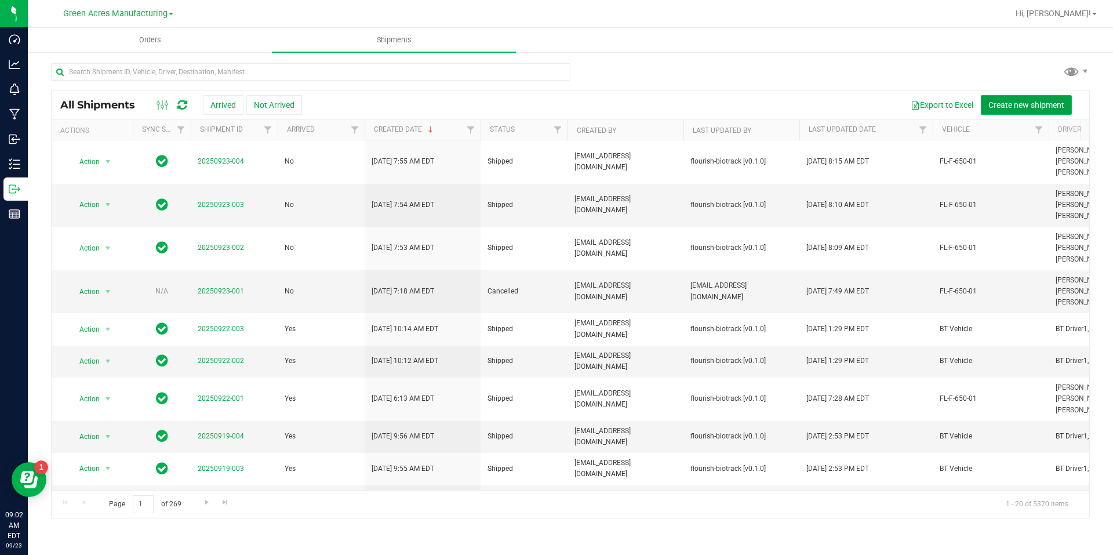
click at [988, 100] on button "Create new shipment" at bounding box center [1026, 105] width 91 height 20
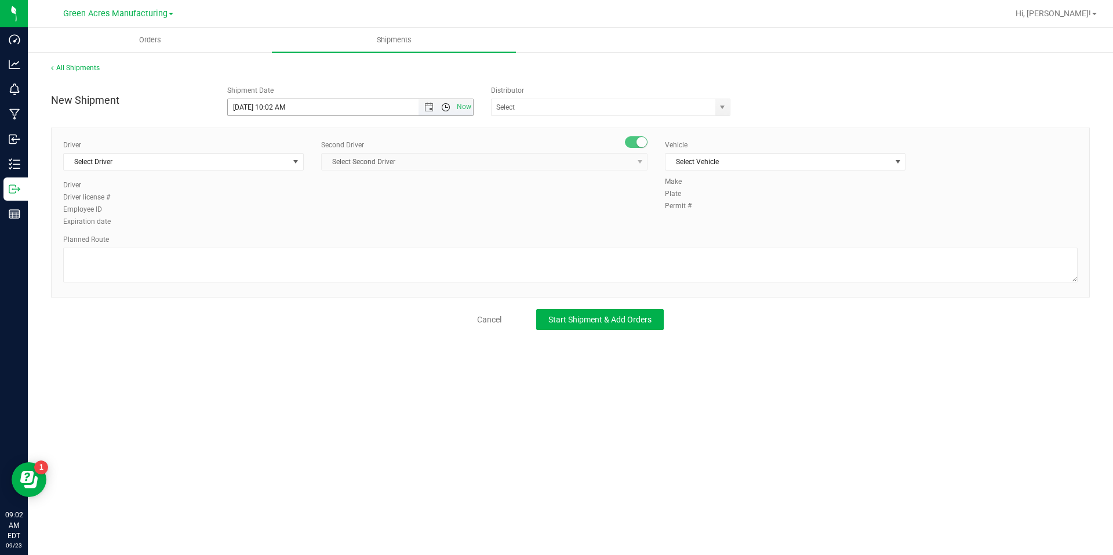
click at [446, 111] on span "Open the time view" at bounding box center [445, 107] width 9 height 9
click at [337, 223] on li "3:00 PM" at bounding box center [350, 225] width 245 height 15
type input "9/23/2025 3:00 PM"
click at [515, 112] on input "text" at bounding box center [600, 107] width 217 height 16
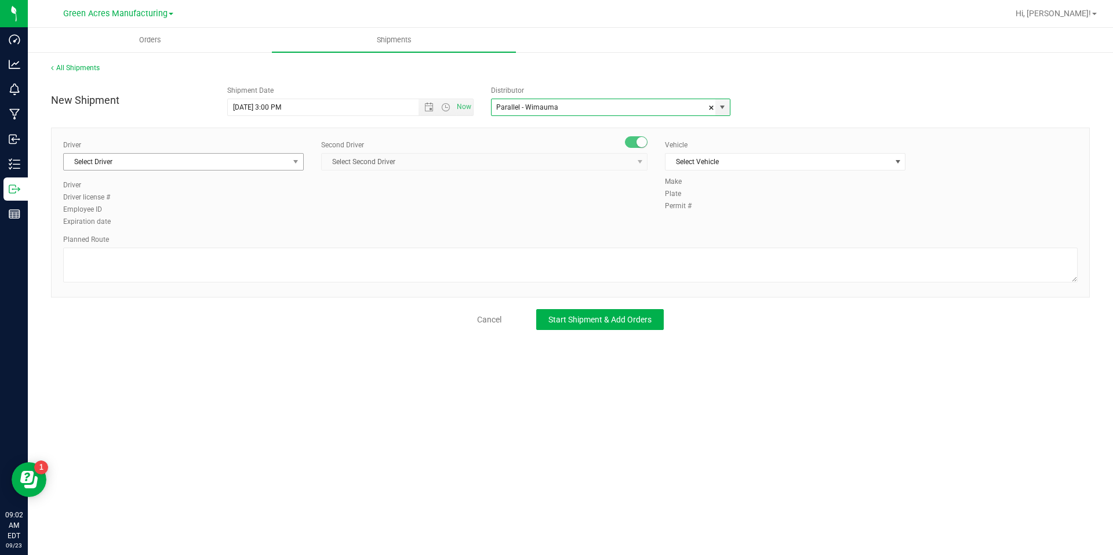
type input "Parallel - Wimauma"
click at [244, 167] on span "Select Driver" at bounding box center [176, 162] width 225 height 16
click at [232, 209] on li "BT Driver1" at bounding box center [183, 210] width 239 height 17
type input "bt"
click at [515, 159] on span "Select Second Driver" at bounding box center [477, 162] width 311 height 16
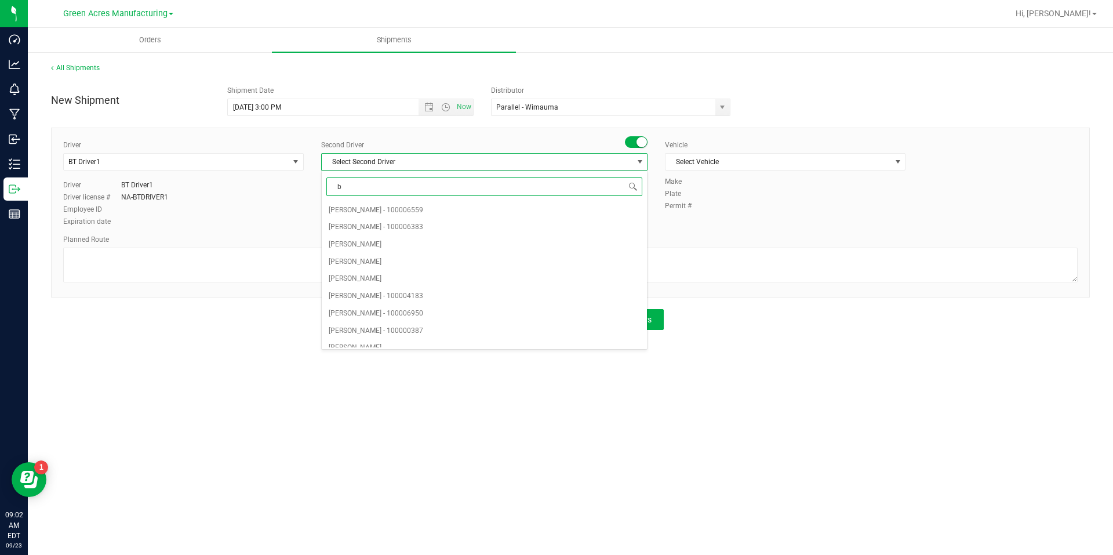
type input "bt"
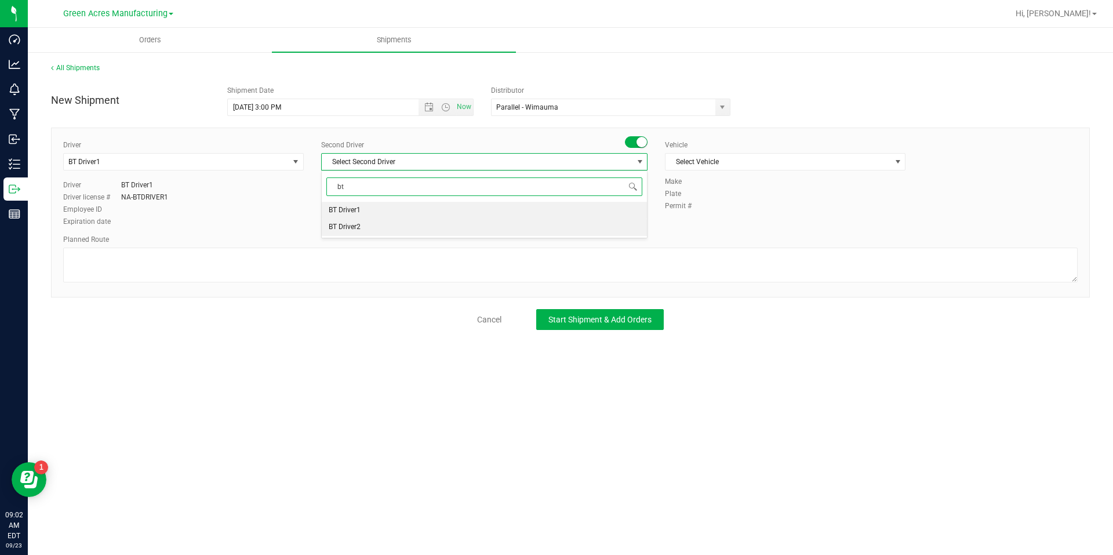
click at [456, 231] on li "BT Driver2" at bounding box center [484, 227] width 325 height 17
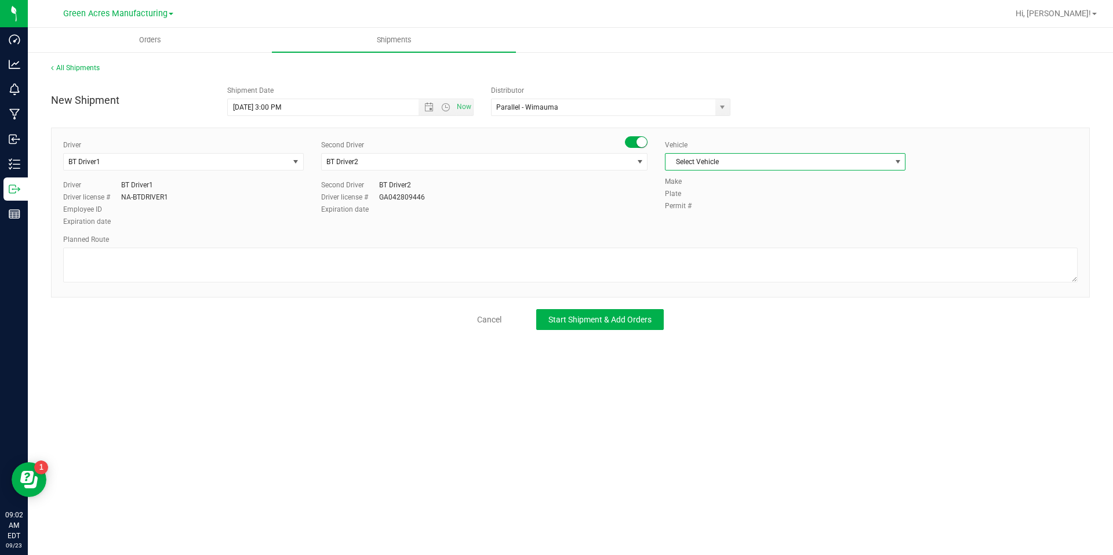
click at [725, 165] on span "Select Vehicle" at bounding box center [778, 162] width 225 height 16
click at [724, 174] on li "BT Vehicle" at bounding box center [785, 181] width 239 height 17
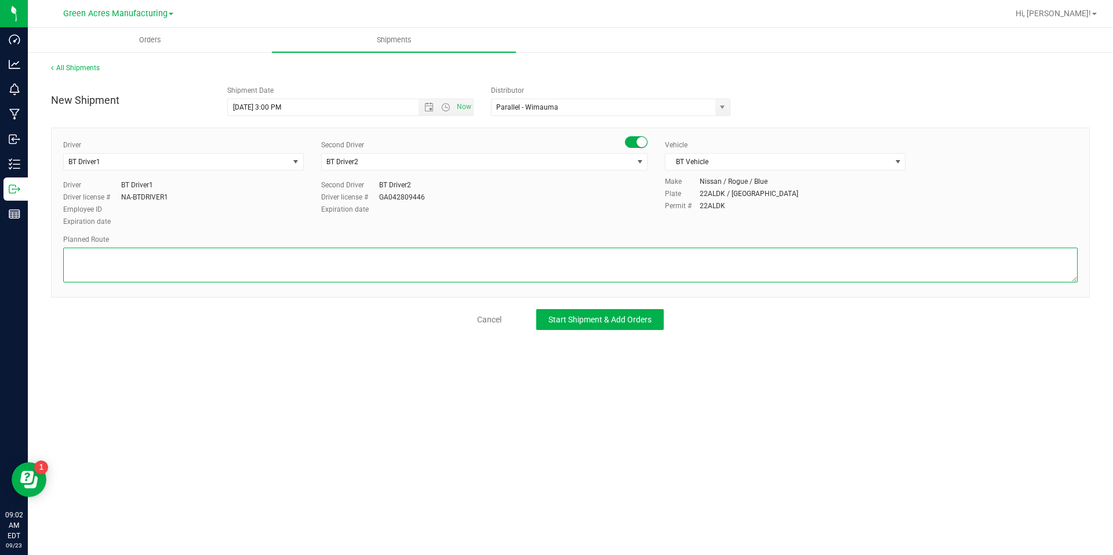
click at [668, 253] on textarea at bounding box center [570, 265] width 1015 height 35
type textarea "Route for lab sample pick up on file. Compliance"
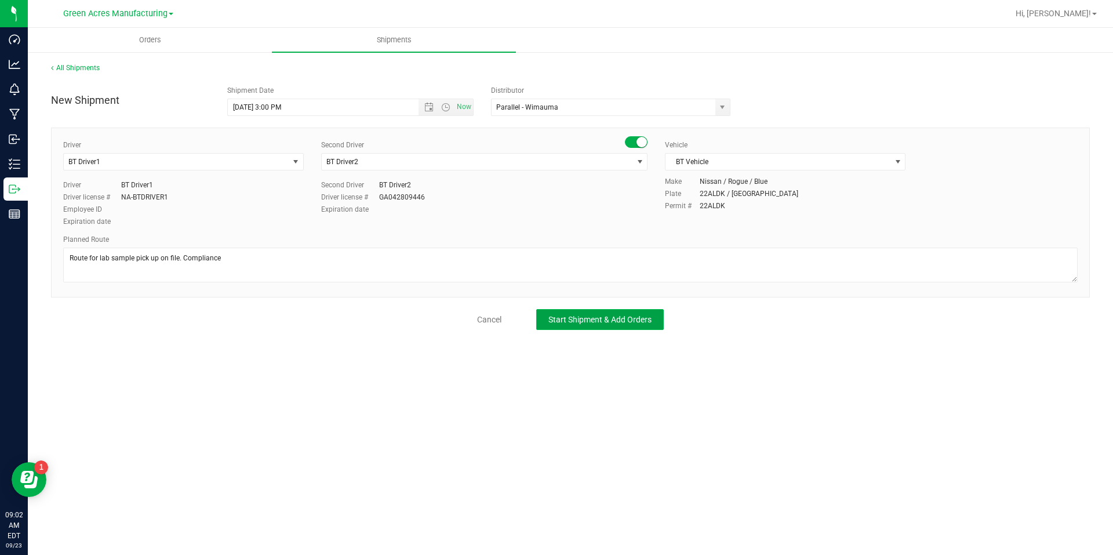
click at [646, 310] on button "Start Shipment & Add Orders" at bounding box center [600, 319] width 128 height 21
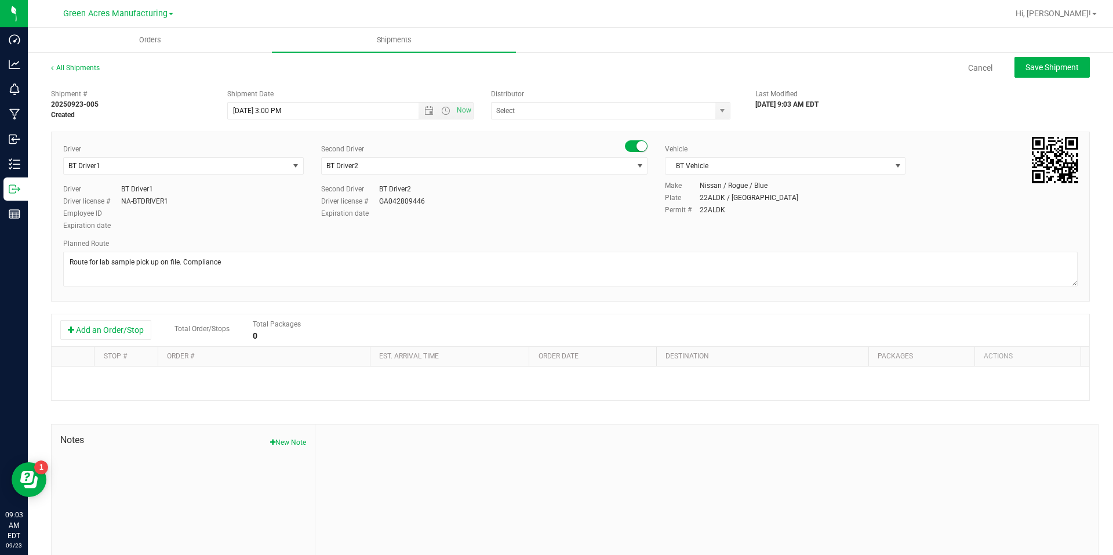
type input "Parallel - Wimauma"
click at [132, 336] on button "Add an Order/Stop" at bounding box center [105, 330] width 91 height 20
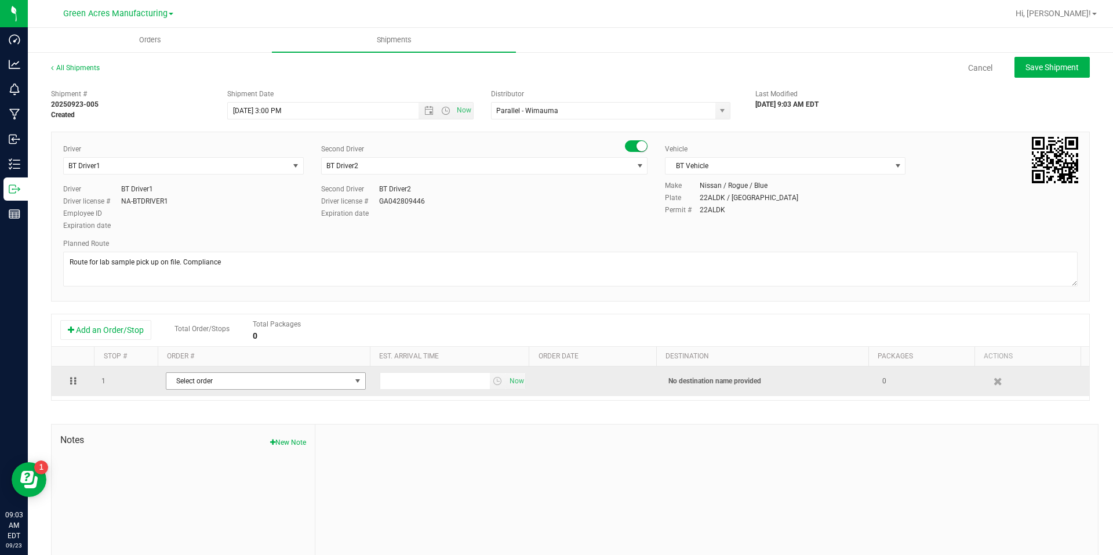
click at [222, 383] on span "Select order" at bounding box center [258, 381] width 184 height 16
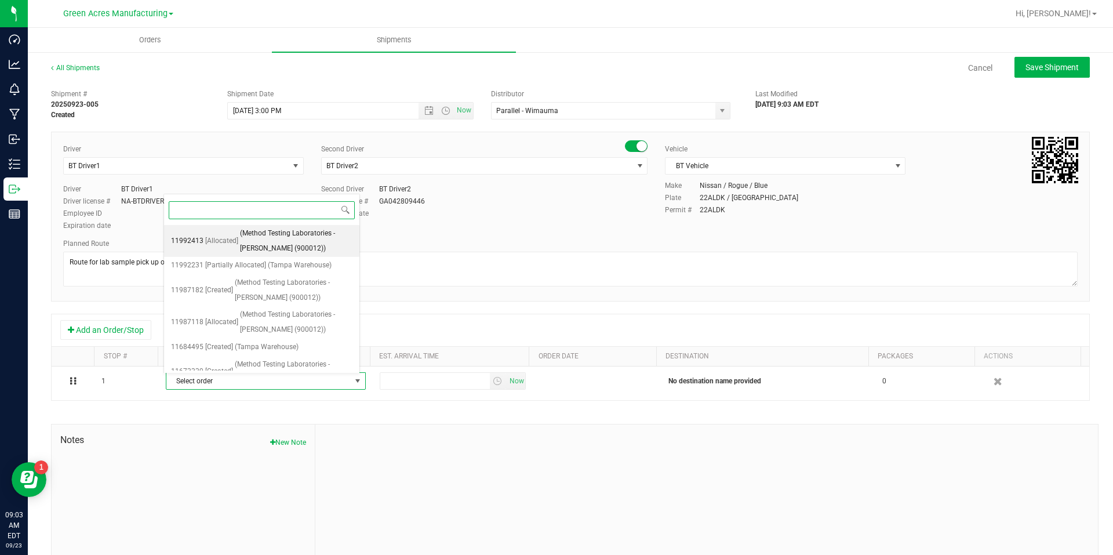
click at [271, 243] on span "(Method Testing Laboratories - Brandon (900012))" at bounding box center [296, 241] width 112 height 30
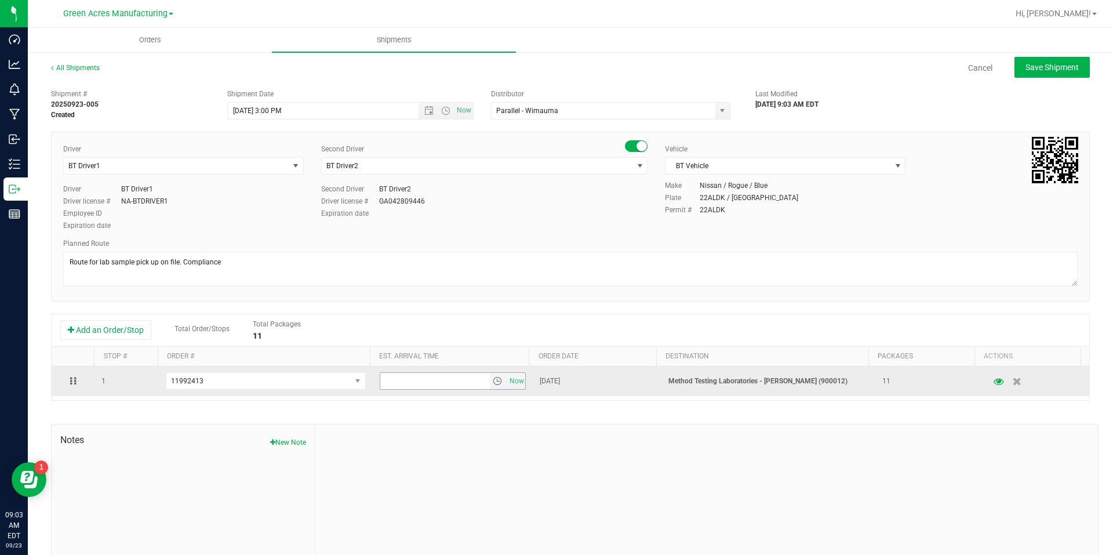
click at [497, 383] on span "select" at bounding box center [498, 381] width 17 height 16
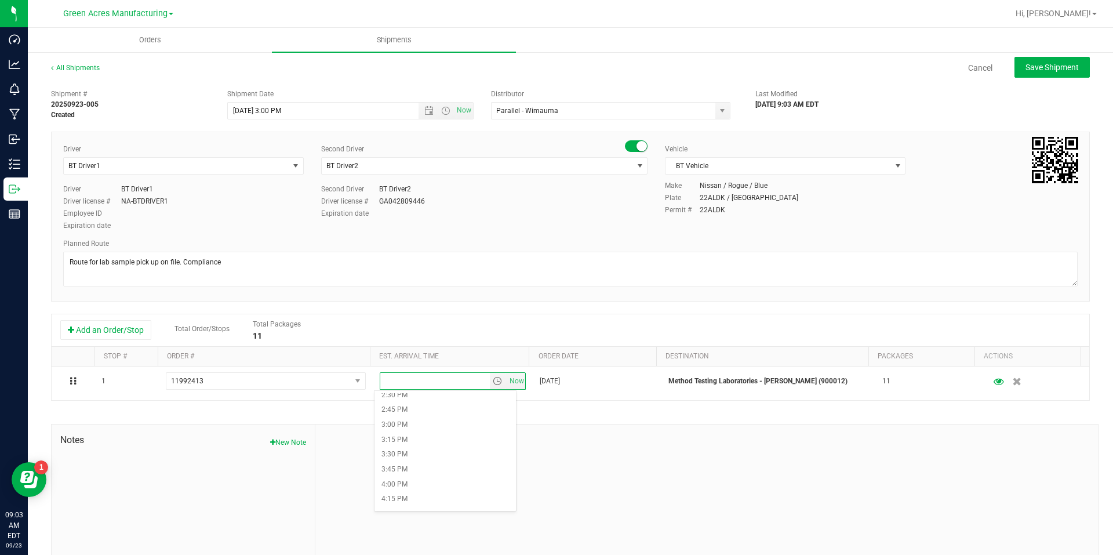
scroll to position [928, 0]
click at [430, 423] on li "4:00 PM" at bounding box center [445, 426] width 141 height 15
click at [1055, 68] on span "Save Shipment" at bounding box center [1052, 67] width 53 height 9
type input "9/23/2025 7:00 PM"
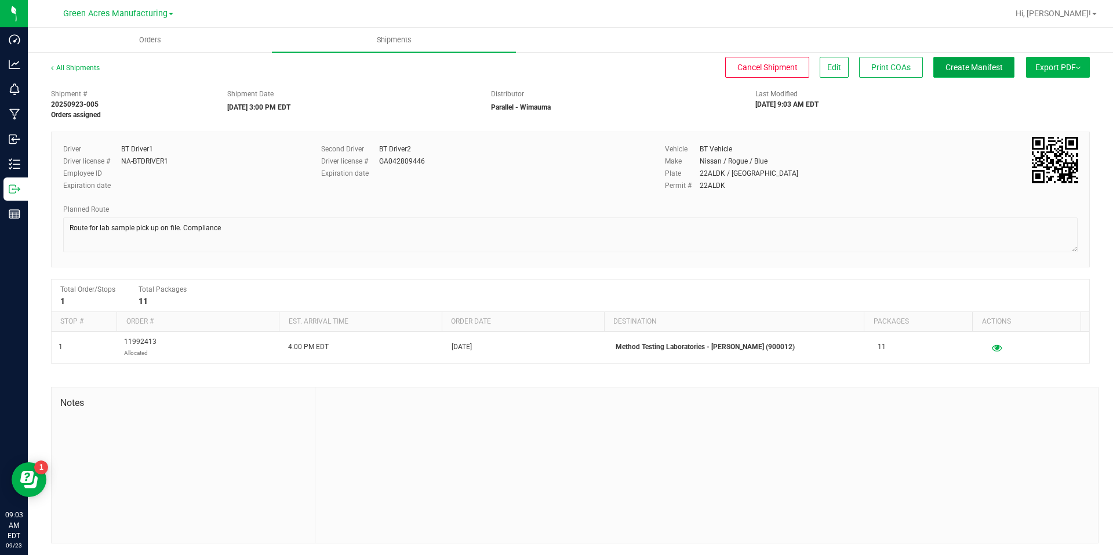
click at [982, 60] on button "Create Manifest" at bounding box center [973, 67] width 81 height 21
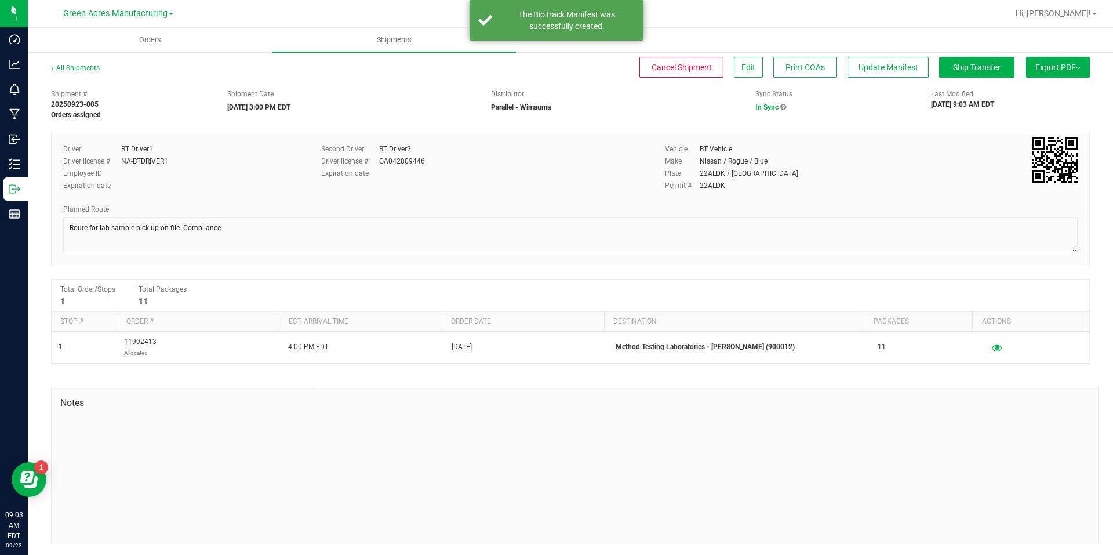
click at [1035, 65] on span "Export PDF" at bounding box center [1057, 67] width 45 height 9
click at [1038, 87] on li "Manifest by Package ID" at bounding box center [1054, 92] width 117 height 17
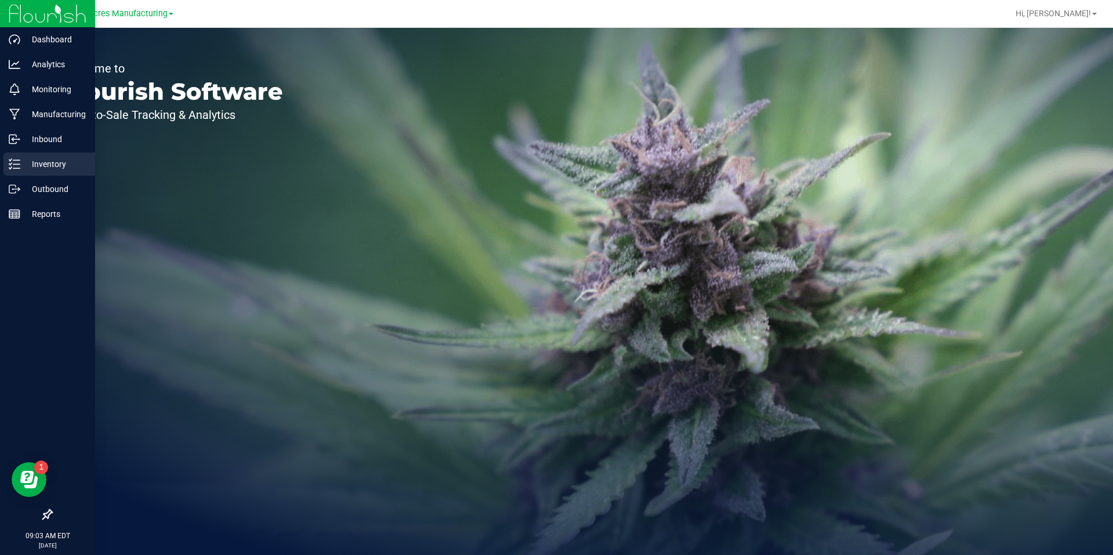
click at [27, 169] on p "Inventory" at bounding box center [55, 164] width 70 height 14
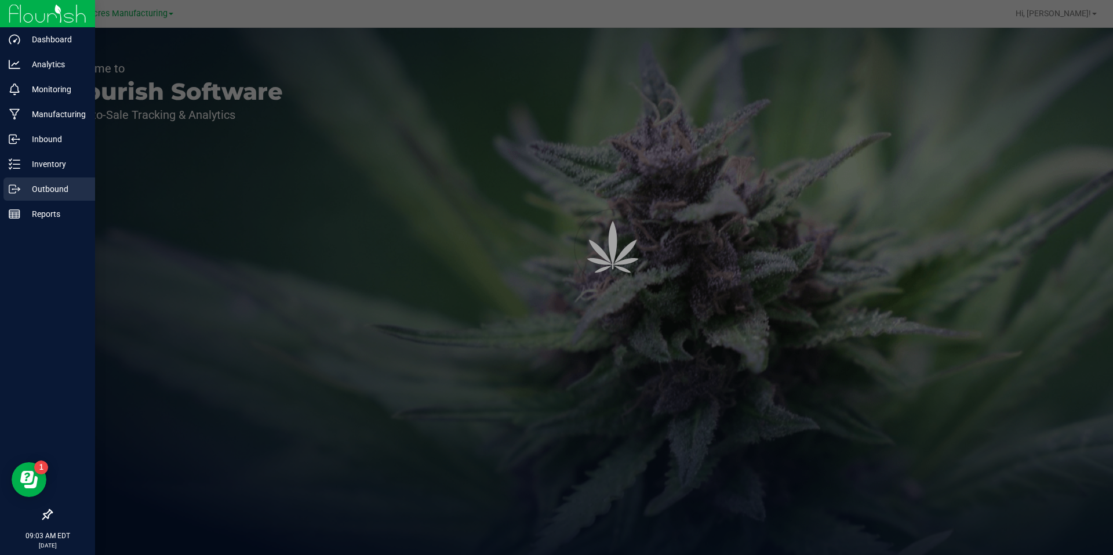
click at [27, 188] on p "Outbound" at bounding box center [55, 189] width 70 height 14
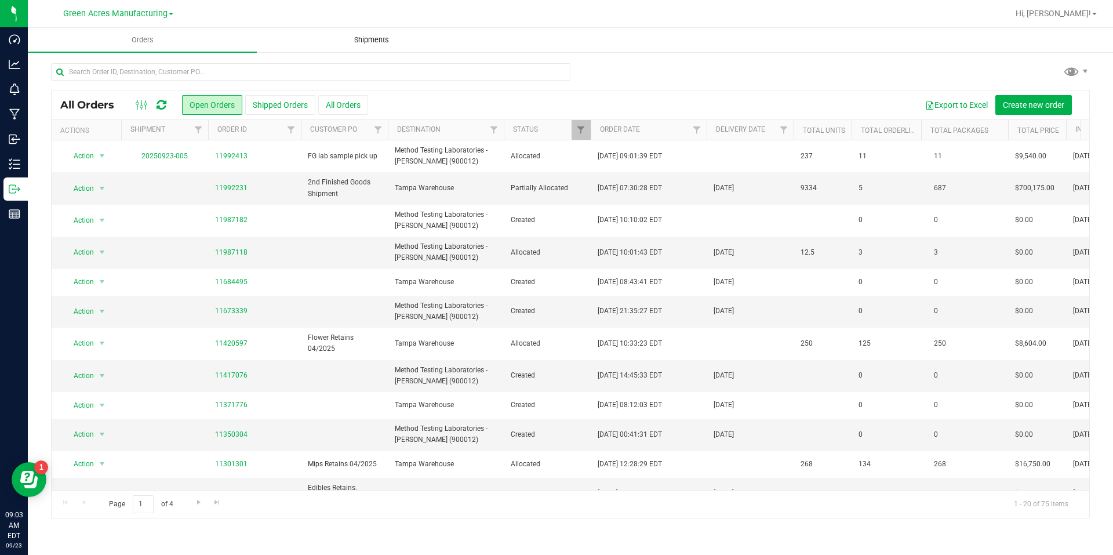
click at [394, 43] on span "Shipments" at bounding box center [372, 40] width 66 height 10
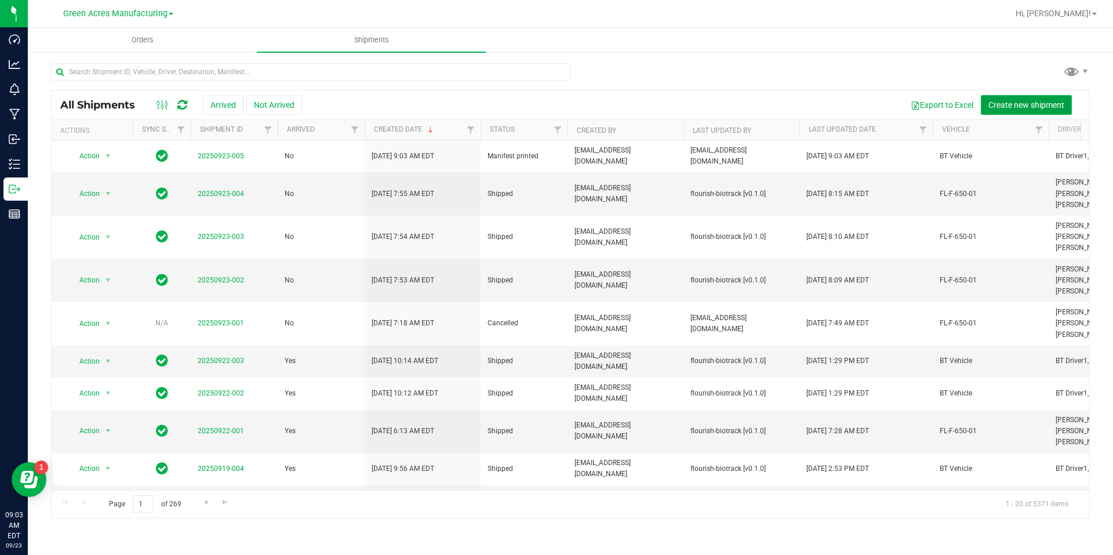
click at [998, 104] on span "Create new shipment" at bounding box center [1026, 104] width 76 height 9
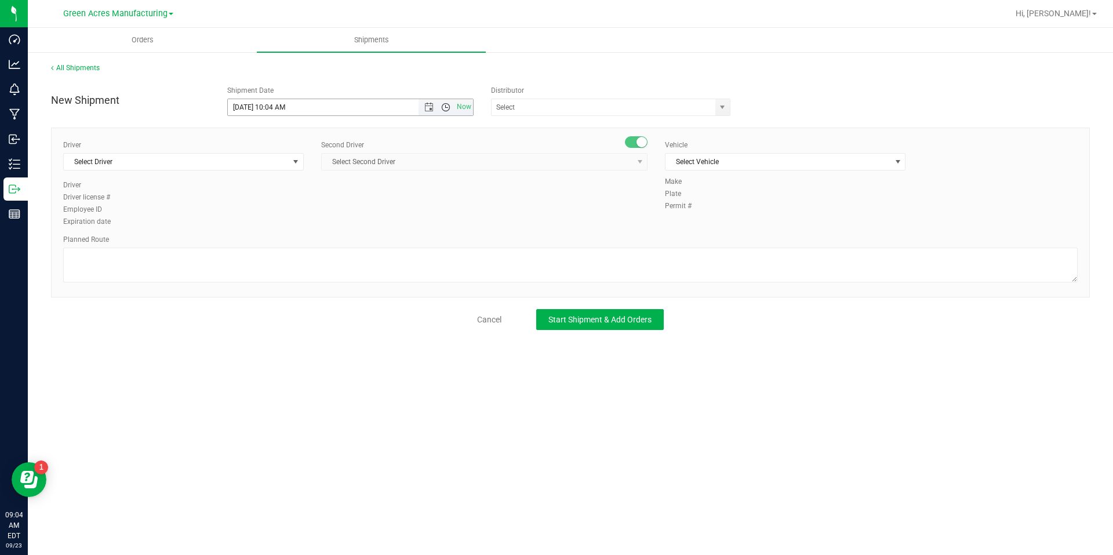
click at [450, 111] on span "Open the time view" at bounding box center [445, 107] width 9 height 9
click at [349, 173] on li "3:00 PM" at bounding box center [350, 167] width 245 height 15
type input "[DATE] 3:00 PM"
click at [559, 114] on input "text" at bounding box center [600, 107] width 217 height 16
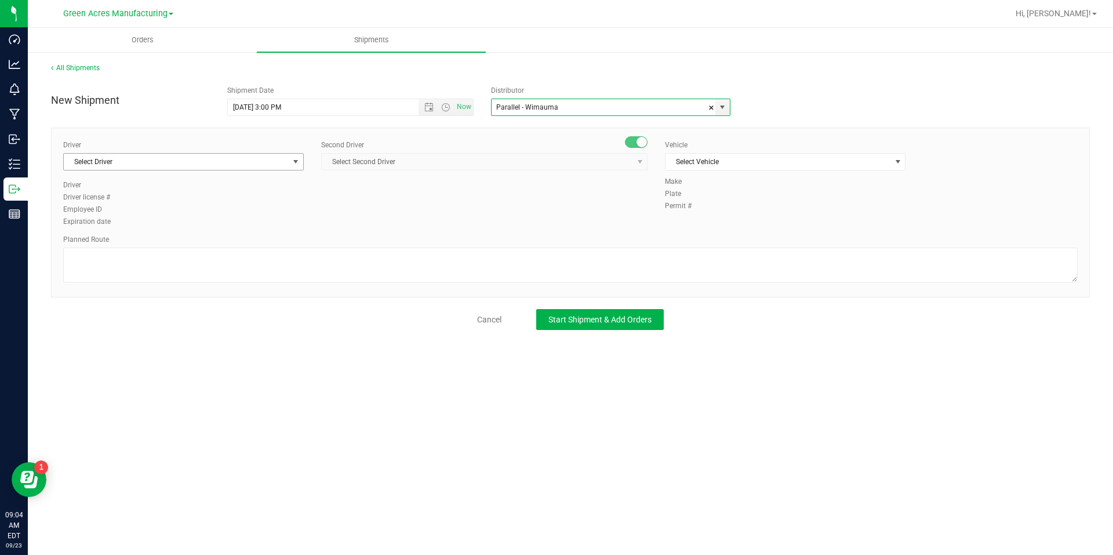
type input "Parallel - Wimauma"
click at [260, 169] on span "Select Driver" at bounding box center [176, 162] width 225 height 16
click at [198, 204] on li "BT Driver1" at bounding box center [183, 210] width 239 height 17
type input "bt"
click at [426, 171] on div "Second Driver Select Second Driver Select Second Driver Ian Albritton - 1000065…" at bounding box center [484, 160] width 326 height 40
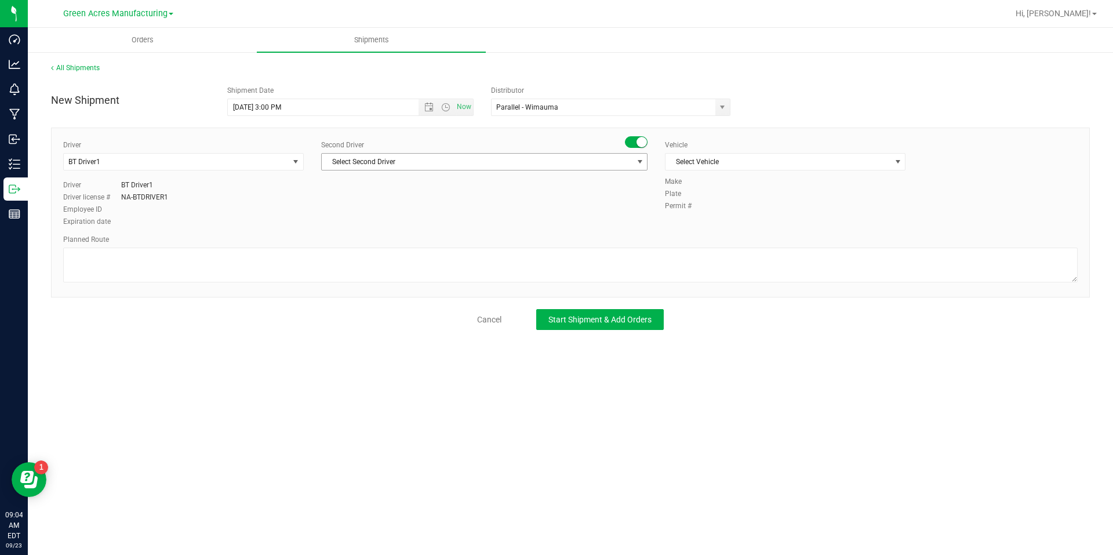
click at [427, 167] on span "Select Second Driver" at bounding box center [477, 162] width 311 height 16
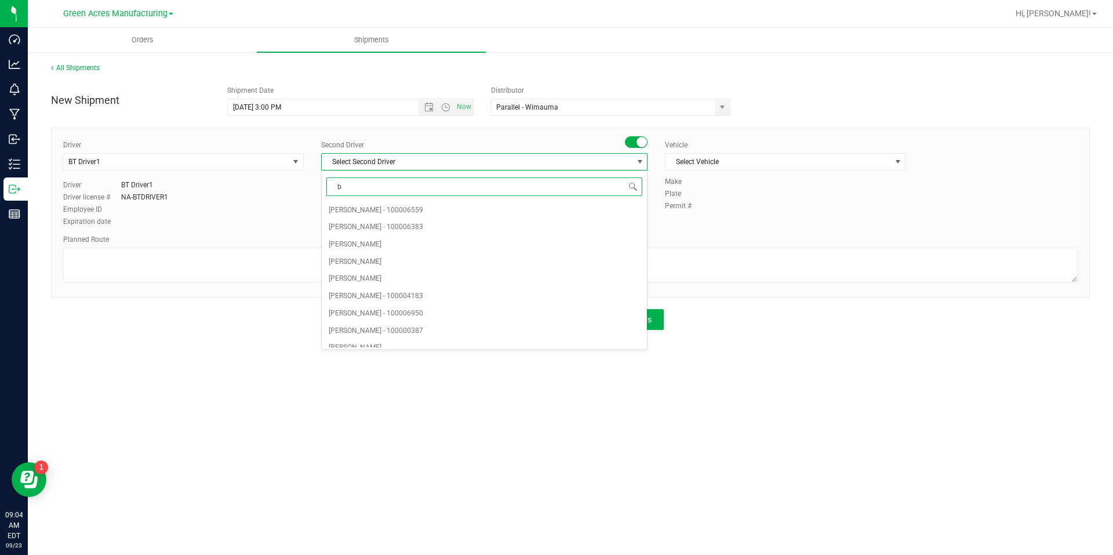
type input "bt"
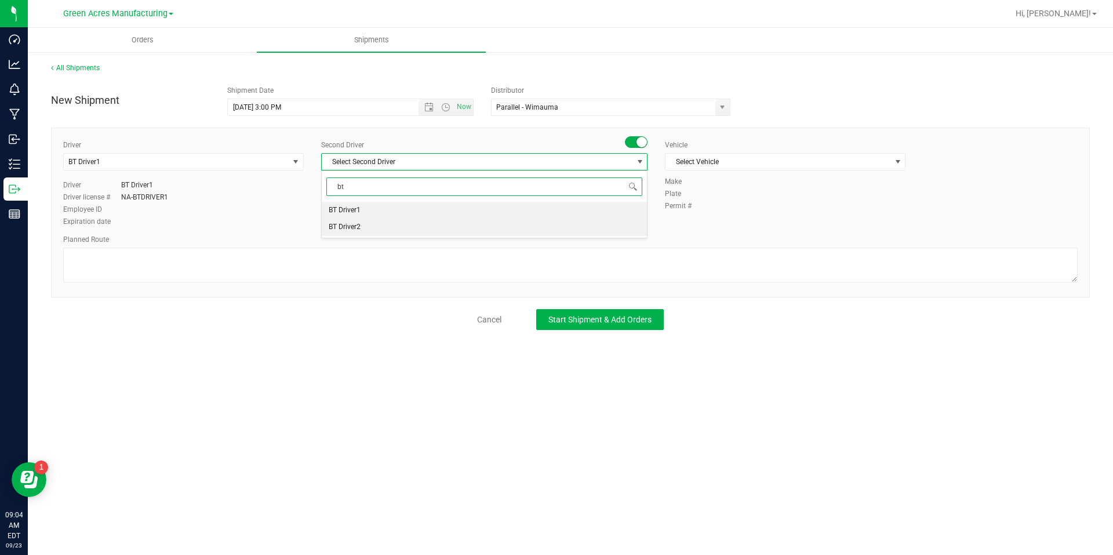
click at [405, 228] on li "BT Driver2" at bounding box center [484, 227] width 325 height 17
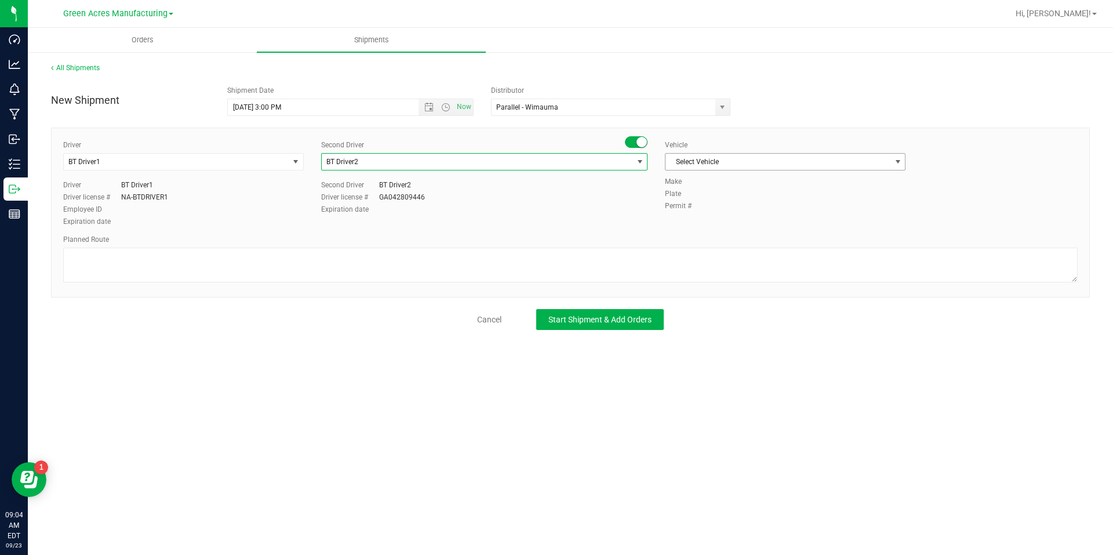
click at [747, 159] on span "Select Vehicle" at bounding box center [778, 162] width 225 height 16
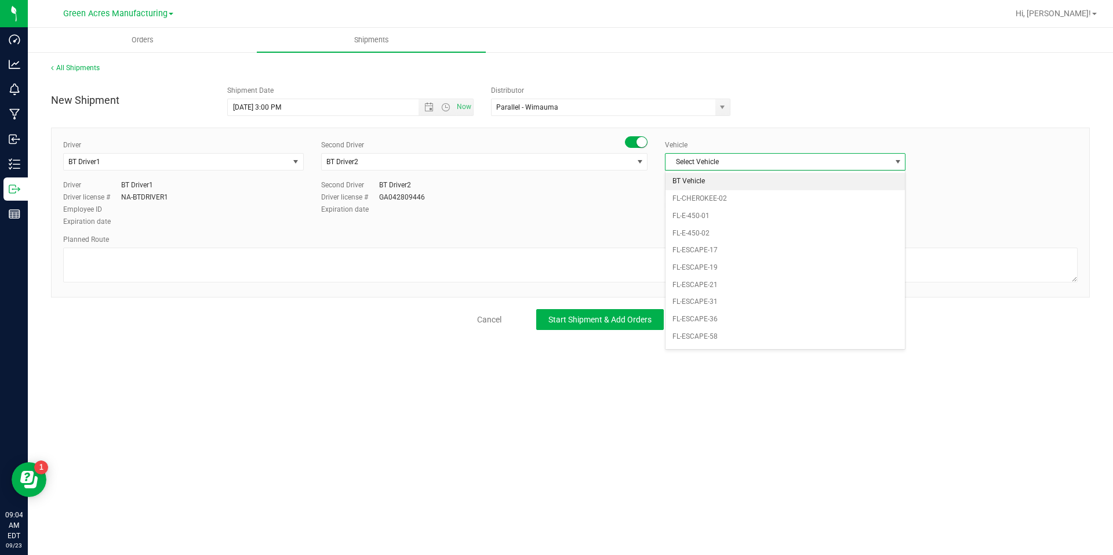
click at [725, 180] on li "BT Vehicle" at bounding box center [785, 181] width 239 height 17
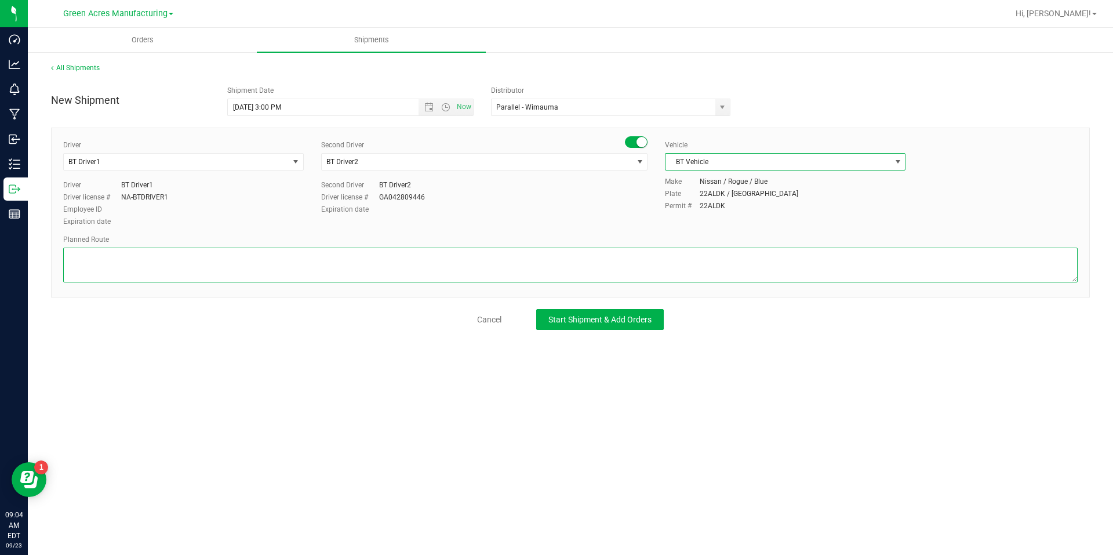
click at [637, 260] on textarea at bounding box center [570, 265] width 1015 height 35
type textarea "Route for lab sample pick up on file. Extraction"
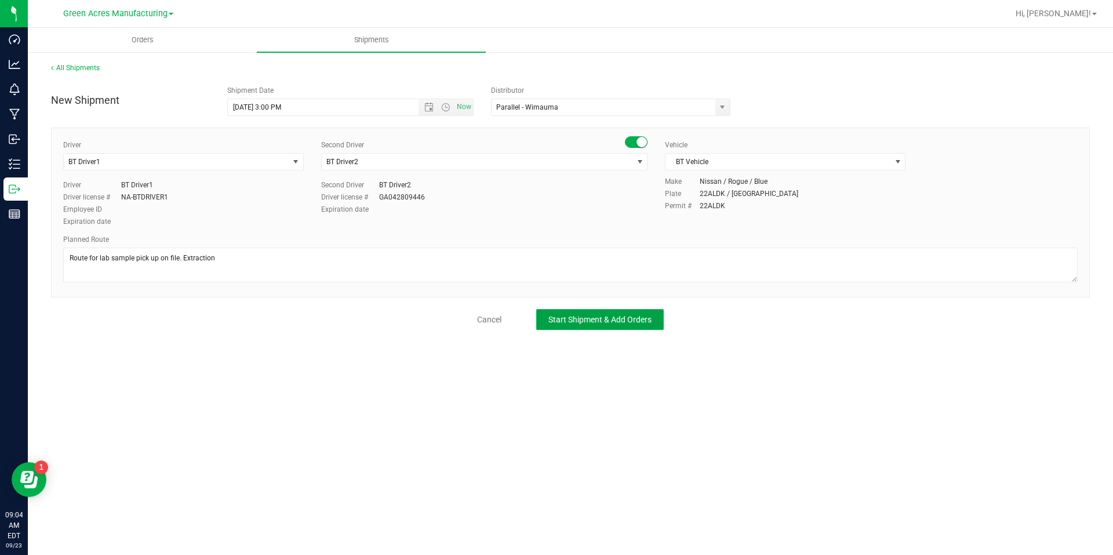
click at [646, 317] on span "Start Shipment & Add Orders" at bounding box center [599, 319] width 103 height 9
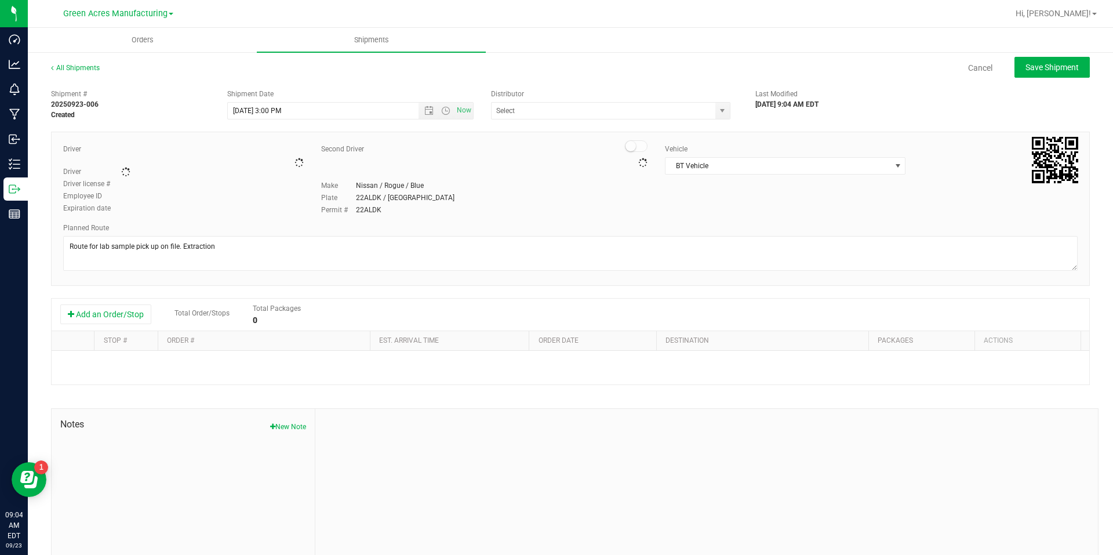
type input "Parallel - Wimauma"
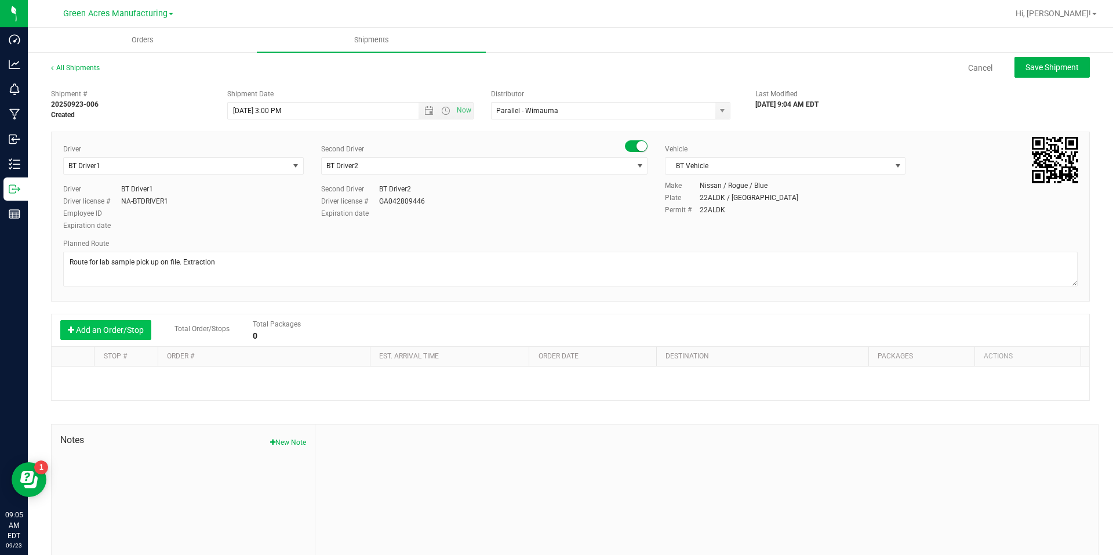
click at [114, 328] on button "Add an Order/Stop" at bounding box center [105, 330] width 91 height 20
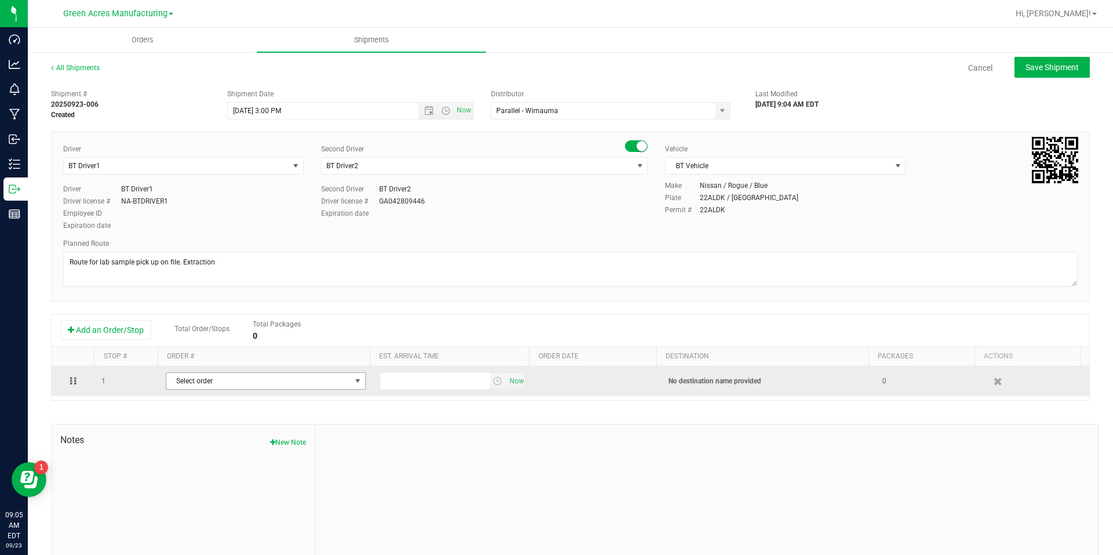
click at [231, 376] on span "Select order" at bounding box center [258, 381] width 184 height 16
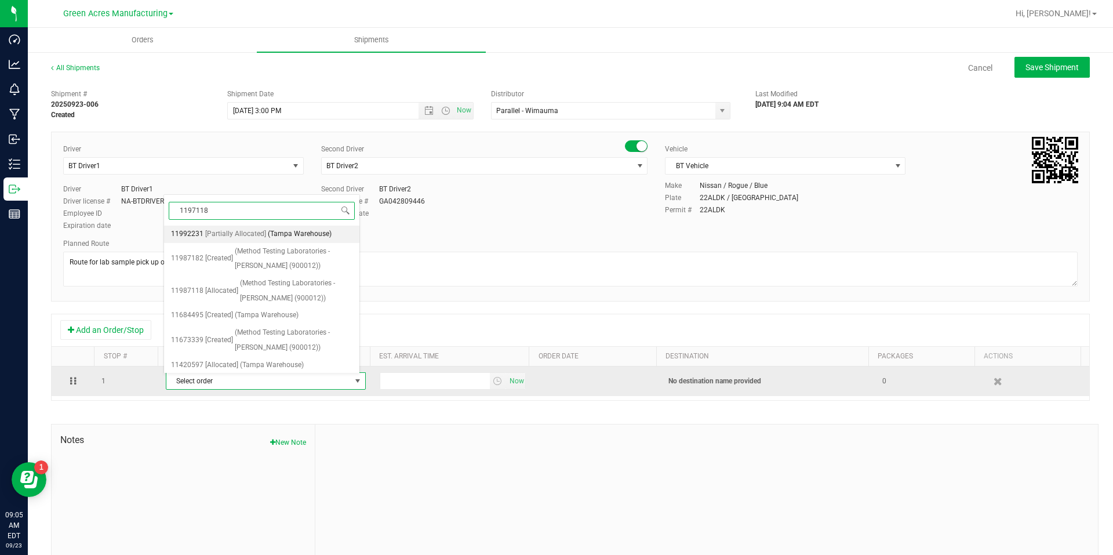
type input "1197118"
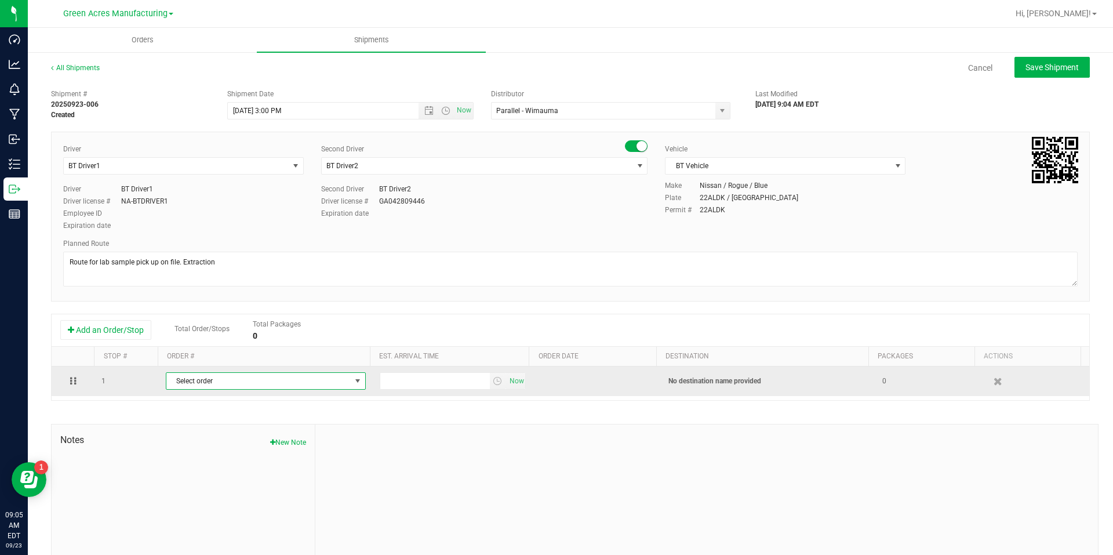
click at [332, 380] on span "Select order" at bounding box center [258, 381] width 184 height 16
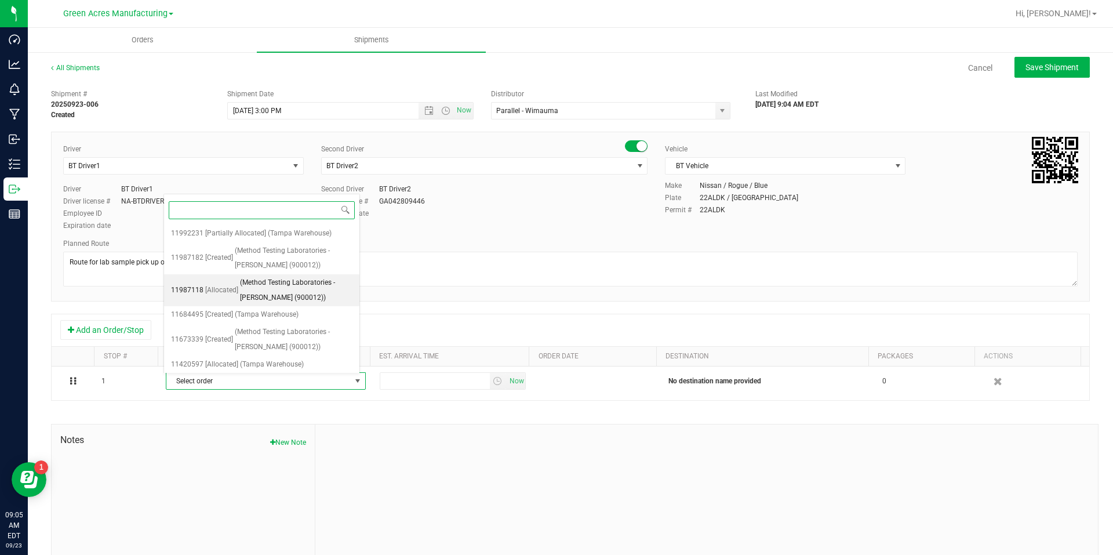
click at [289, 292] on span "(Method Testing Laboratories - [PERSON_NAME] (900012))" at bounding box center [296, 290] width 112 height 30
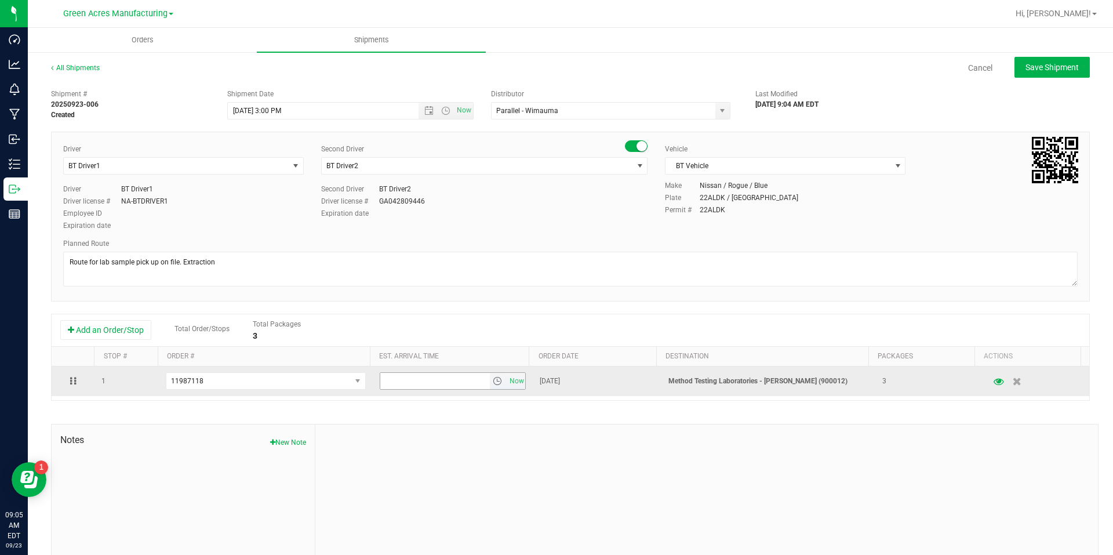
click at [490, 384] on span "select" at bounding box center [498, 381] width 17 height 16
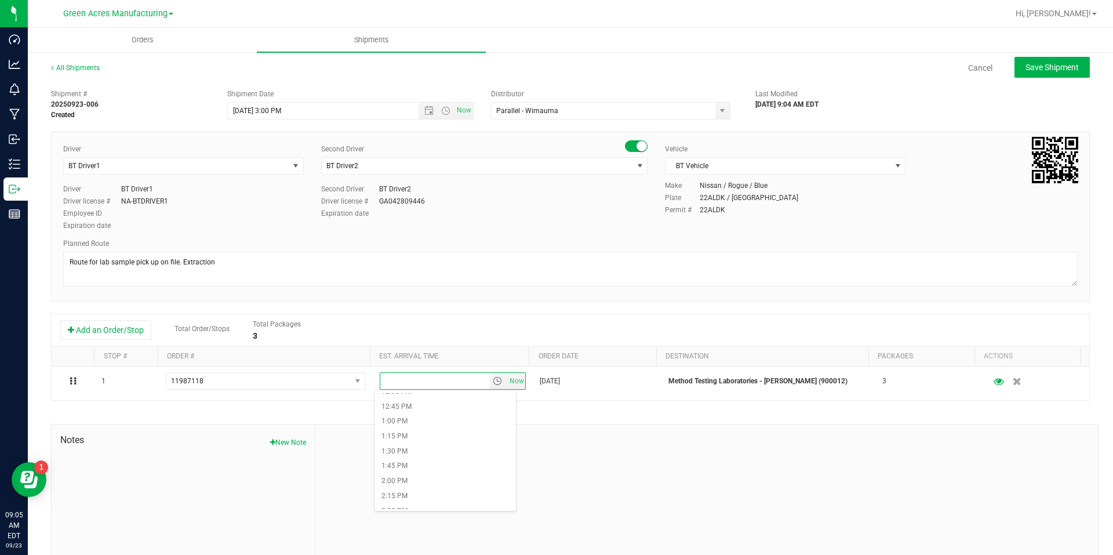
scroll to position [870, 0]
click at [473, 479] on li "4:00 PM" at bounding box center [445, 484] width 141 height 15
click at [1056, 71] on span "Save Shipment" at bounding box center [1052, 67] width 53 height 9
type input "[DATE] 7:00 PM"
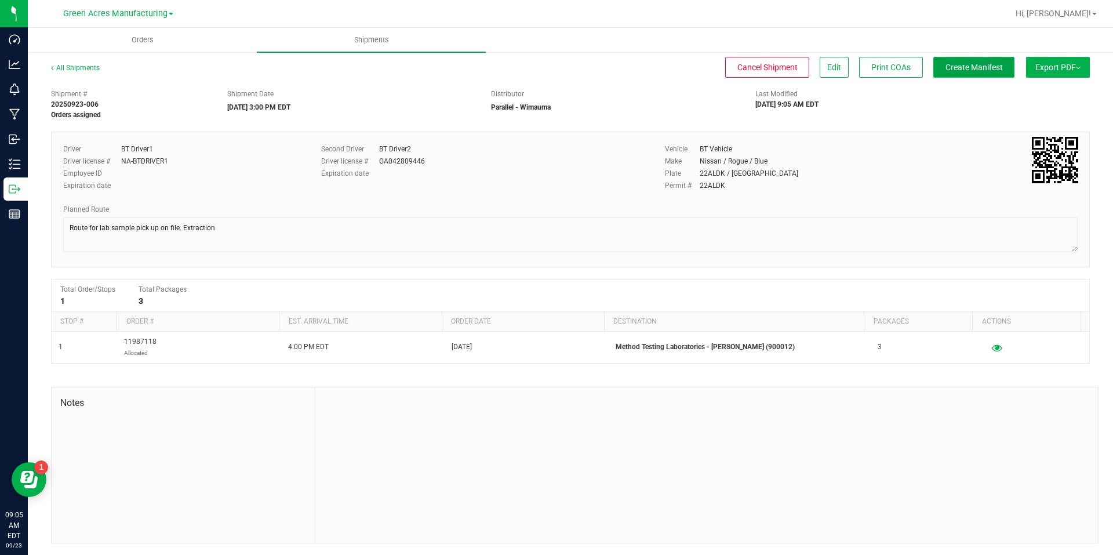
click at [979, 65] on span "Create Manifest" at bounding box center [974, 67] width 57 height 9
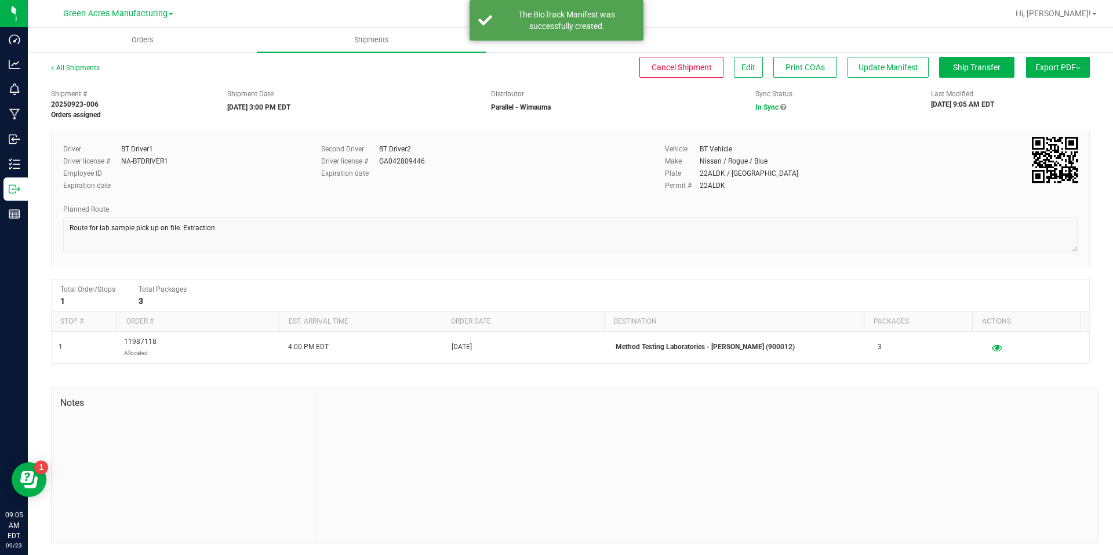
click at [1082, 57] on div "All Shipments Cancel Shipment Edit Print COAs Update Manifest Ship Transfer Exp…" at bounding box center [570, 303] width 1085 height 504
click at [1063, 57] on button "Export PDF" at bounding box center [1058, 67] width 64 height 21
click at [1055, 89] on span "Manifest by Package ID" at bounding box center [1041, 93] width 74 height 8
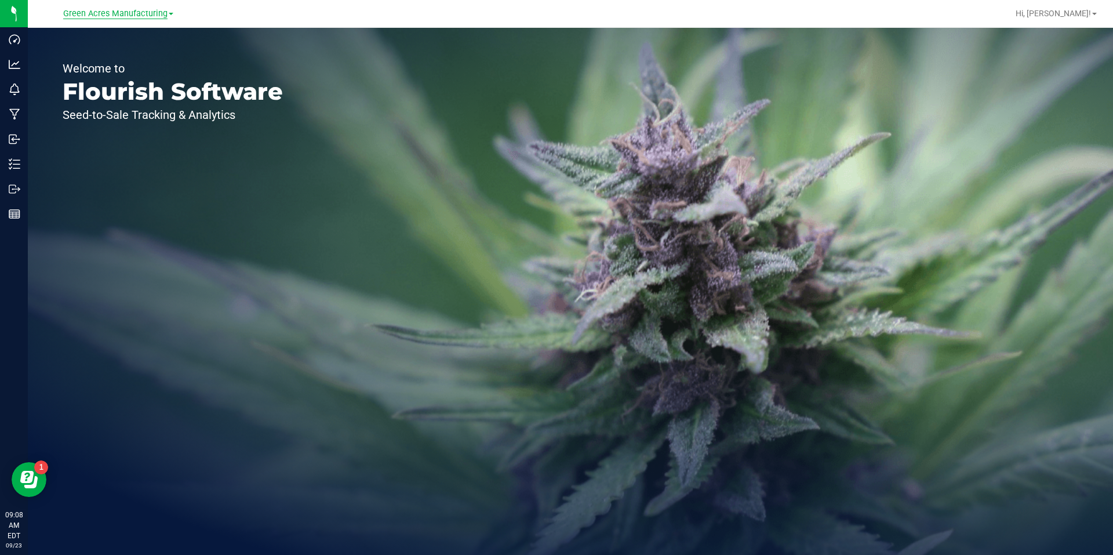
click at [154, 13] on span "Green Acres Manufacturing" at bounding box center [115, 14] width 104 height 10
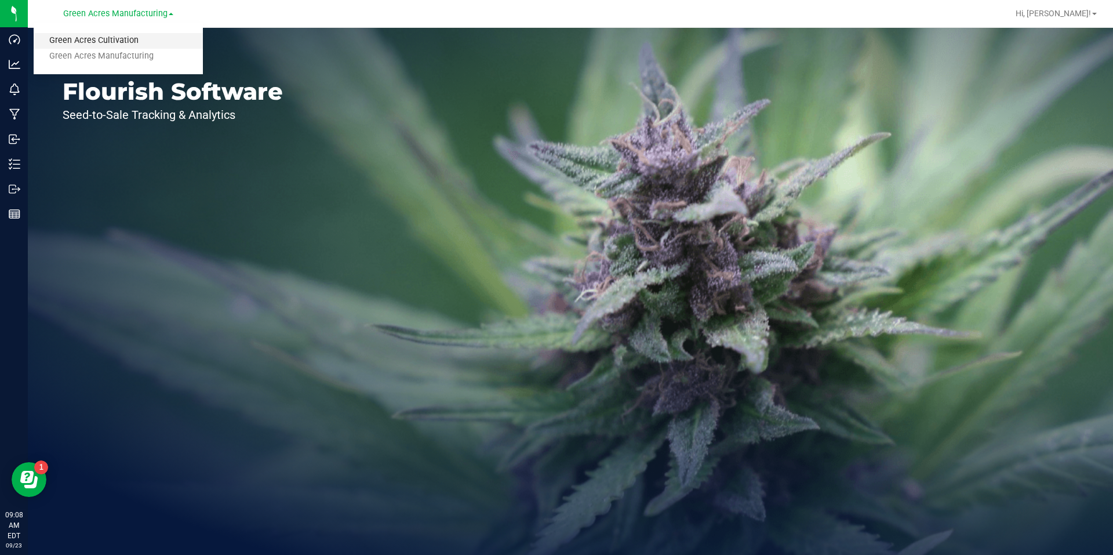
click at [152, 37] on link "Green Acres Cultivation" at bounding box center [118, 41] width 169 height 16
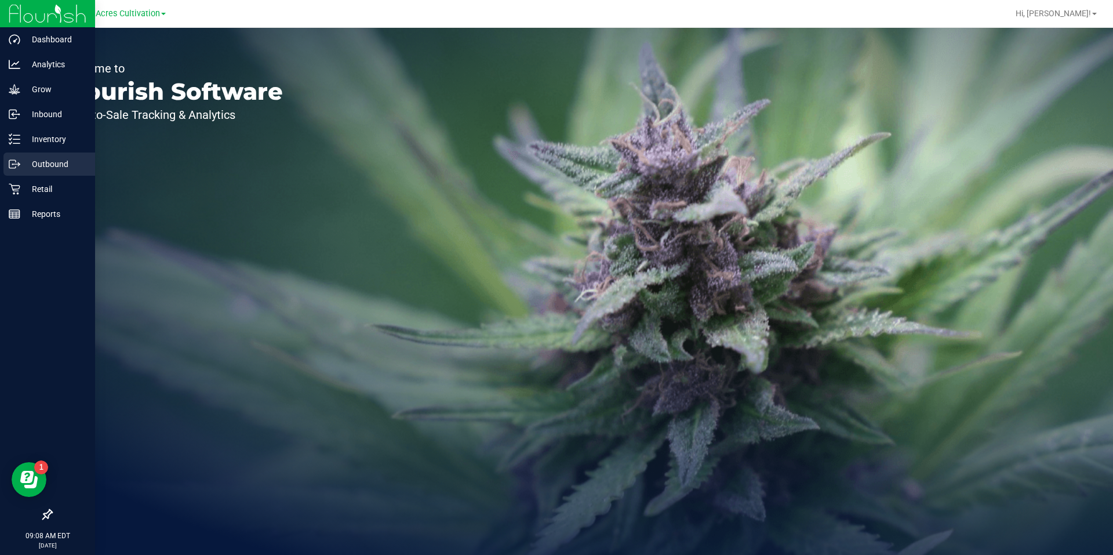
click at [35, 163] on p "Outbound" at bounding box center [55, 164] width 70 height 14
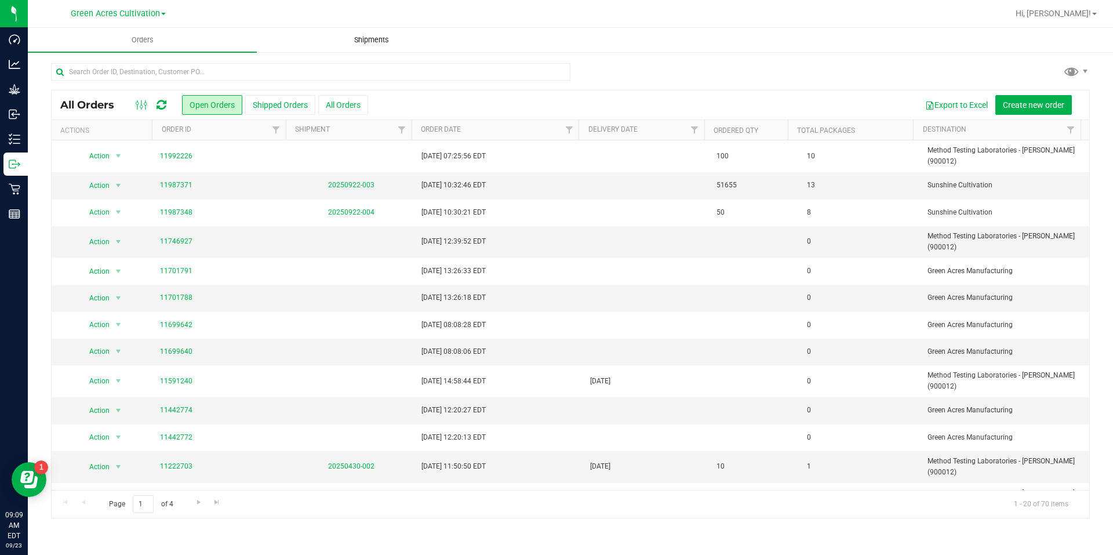
click at [402, 41] on span "Shipments" at bounding box center [372, 40] width 66 height 10
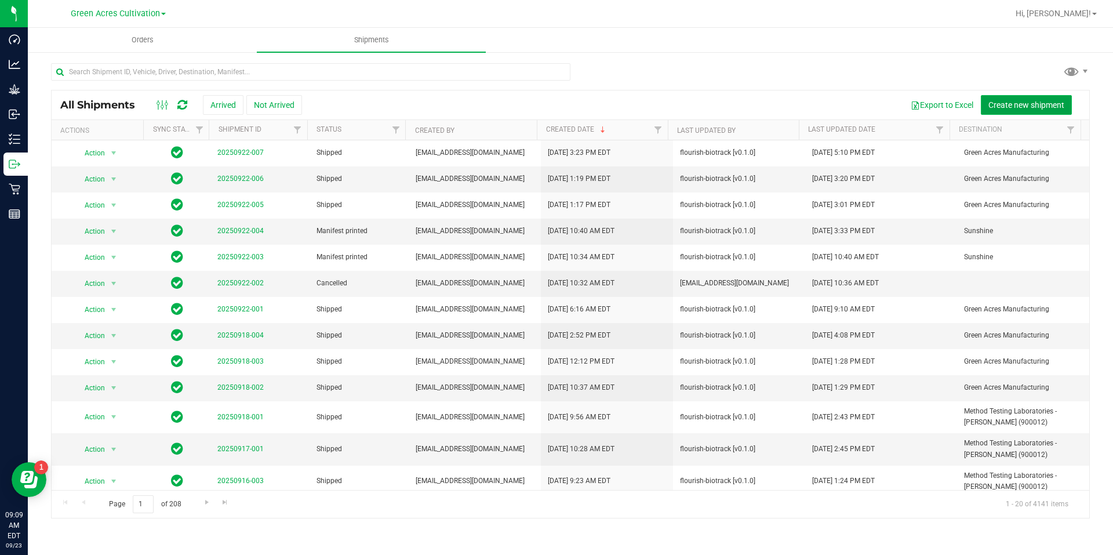
click at [1004, 110] on button "Create new shipment" at bounding box center [1026, 105] width 91 height 20
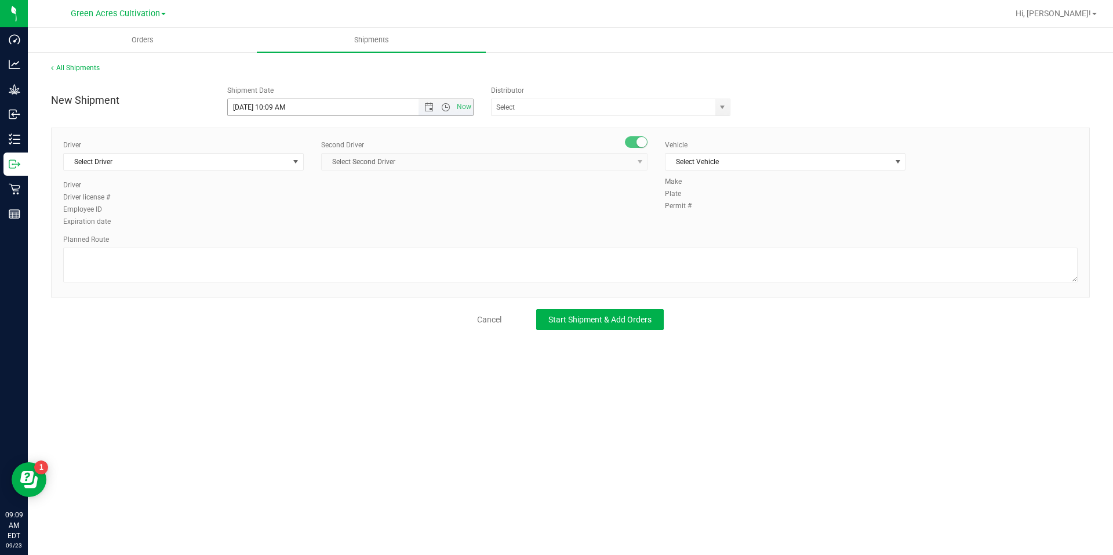
click at [443, 100] on span "Now" at bounding box center [446, 107] width 54 height 16
click at [447, 112] on span "Now" at bounding box center [446, 107] width 54 height 16
click at [448, 106] on span "Open the time view" at bounding box center [445, 107] width 9 height 9
click at [378, 174] on li "3:00 PM" at bounding box center [350, 167] width 245 height 15
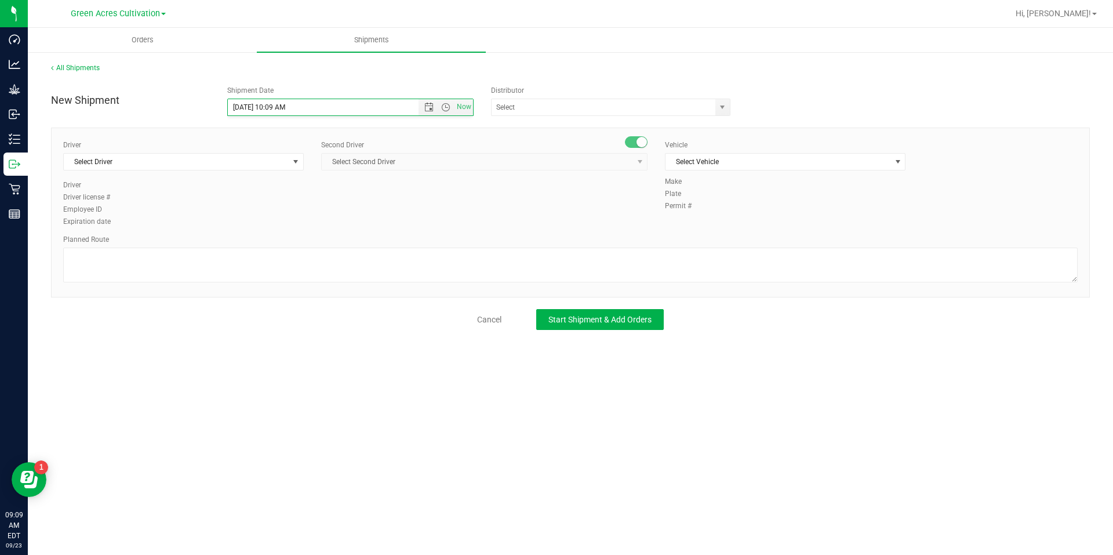
type input "[DATE] 3:00 PM"
click at [510, 108] on input "text" at bounding box center [600, 107] width 217 height 16
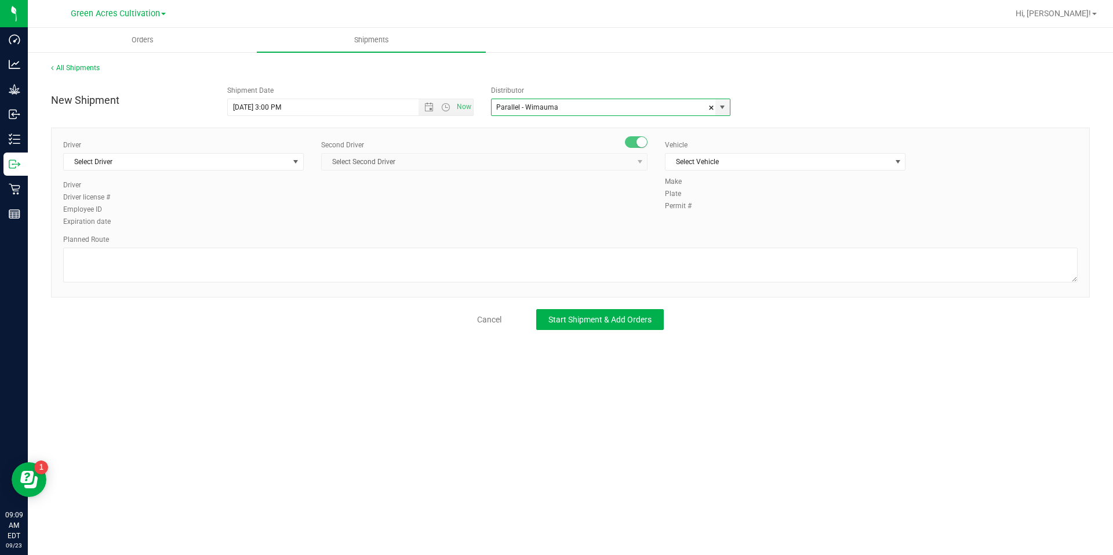
type input "Parallel - Wimauma"
click at [267, 172] on div "Driver Select Driver Select Driver [PERSON_NAME] - 100006559 [PERSON_NAME] - 10…" at bounding box center [183, 160] width 241 height 40
click at [270, 164] on span "Select Driver" at bounding box center [176, 162] width 225 height 16
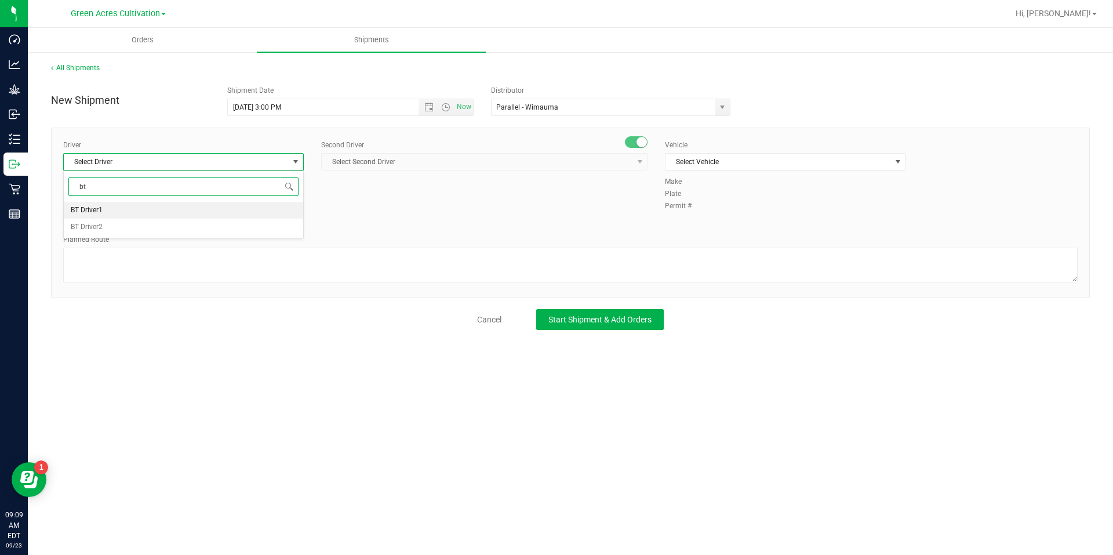
click at [186, 215] on li "BT Driver1" at bounding box center [183, 210] width 239 height 17
type input "bt"
click at [346, 170] on span "Select Second Driver" at bounding box center [484, 161] width 326 height 17
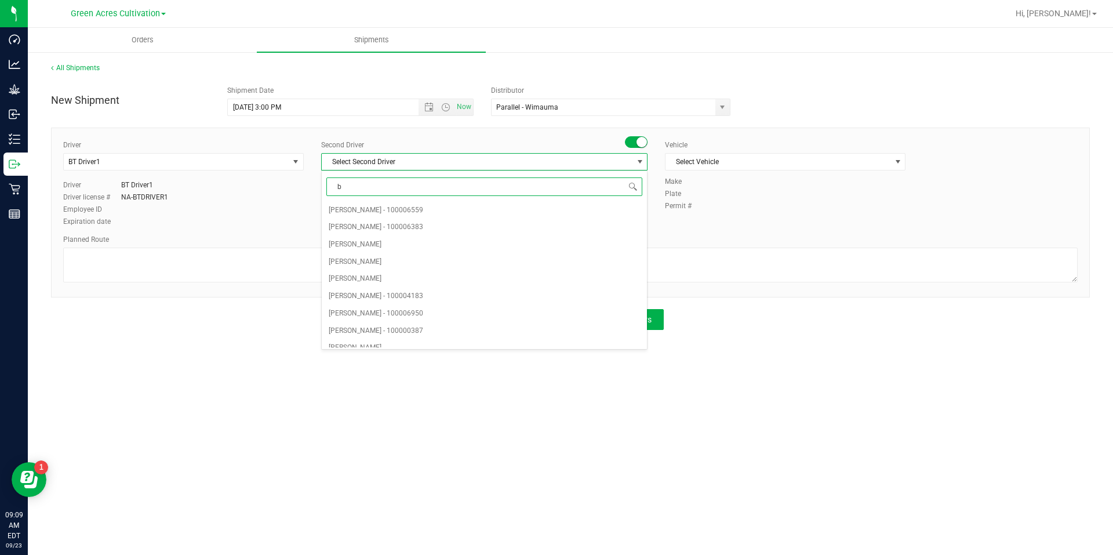
type input "bt"
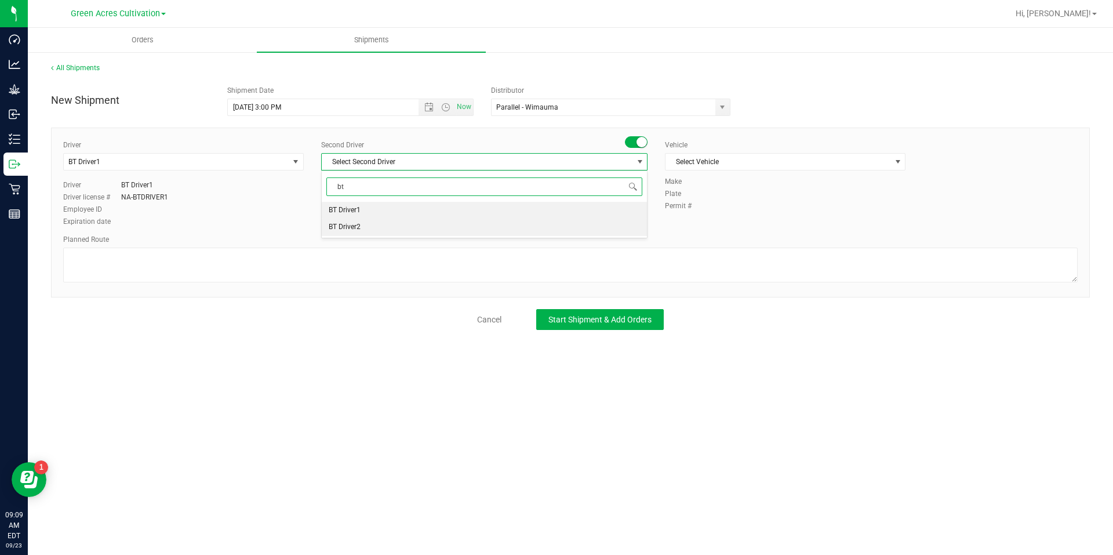
click at [351, 224] on span "BT Driver2" at bounding box center [345, 227] width 32 height 15
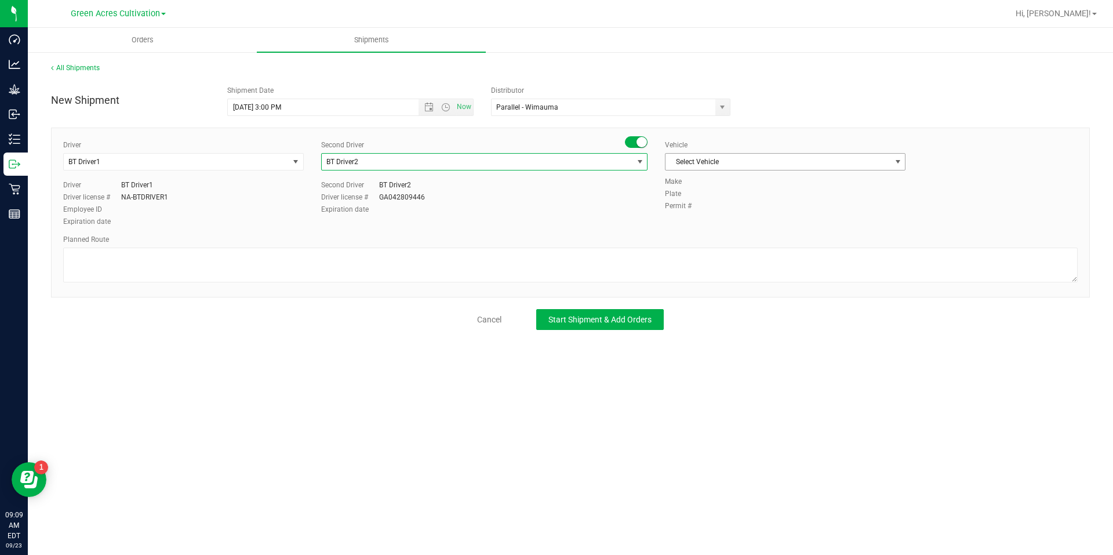
click at [796, 162] on span "Select Vehicle" at bounding box center [778, 162] width 225 height 16
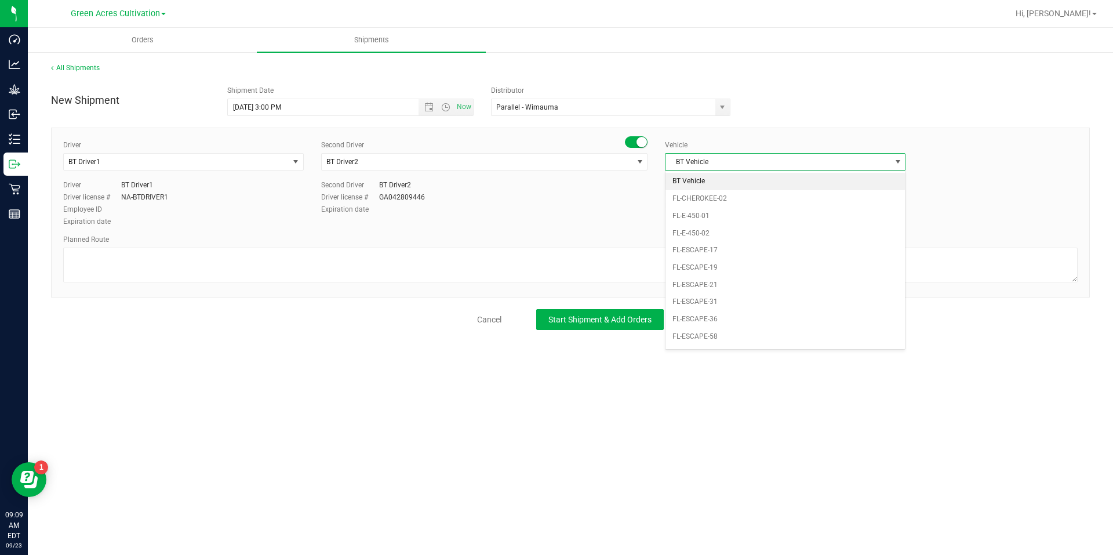
click at [766, 181] on li "BT Vehicle" at bounding box center [785, 181] width 239 height 17
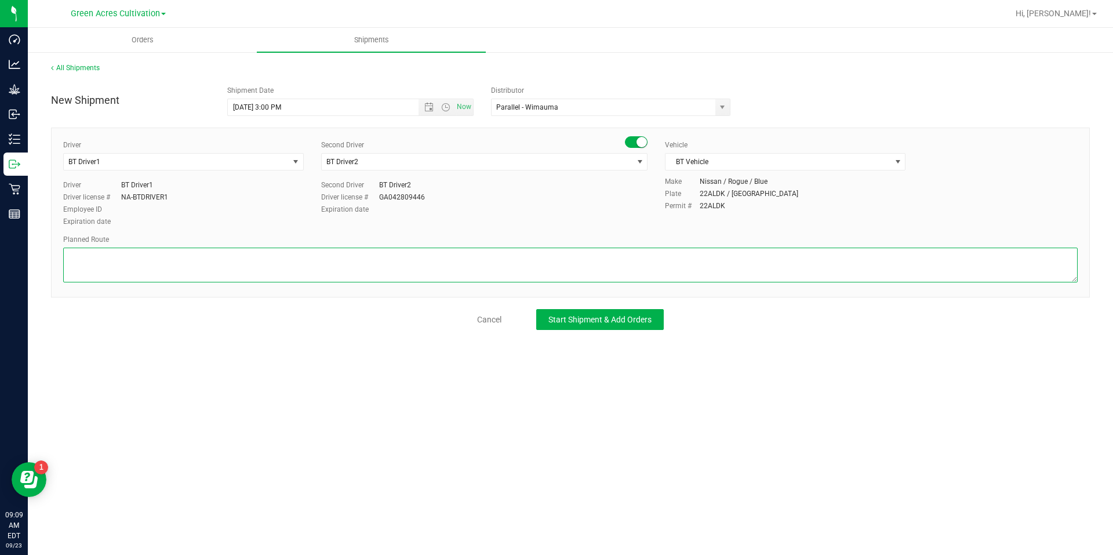
click at [716, 257] on textarea at bounding box center [570, 265] width 1015 height 35
click at [261, 267] on textarea at bounding box center [570, 265] width 1015 height 35
type textarea "Route for lab sample pick up on file. Dry Room"
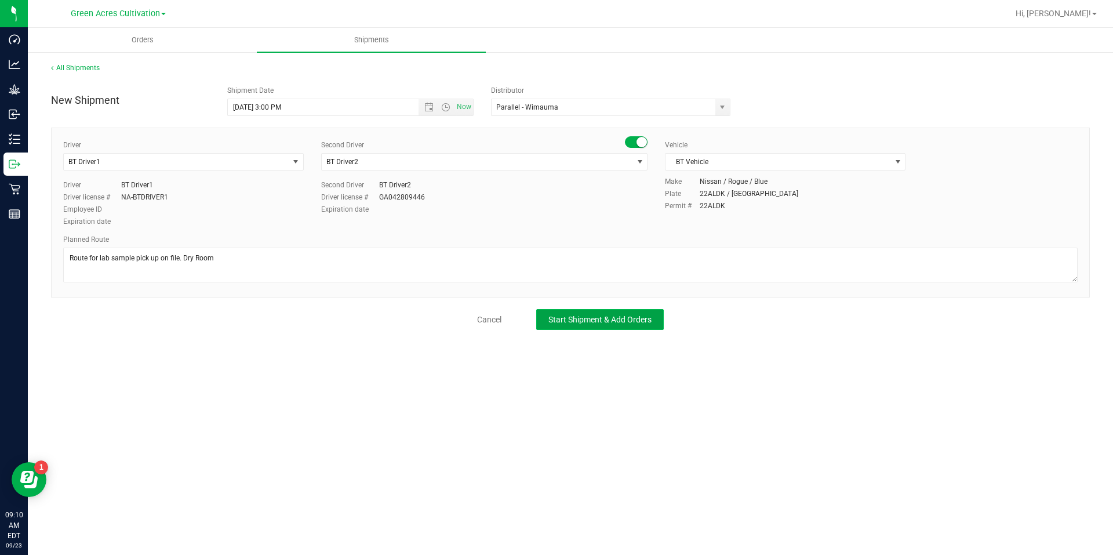
click at [643, 310] on button "Start Shipment & Add Orders" at bounding box center [600, 319] width 128 height 21
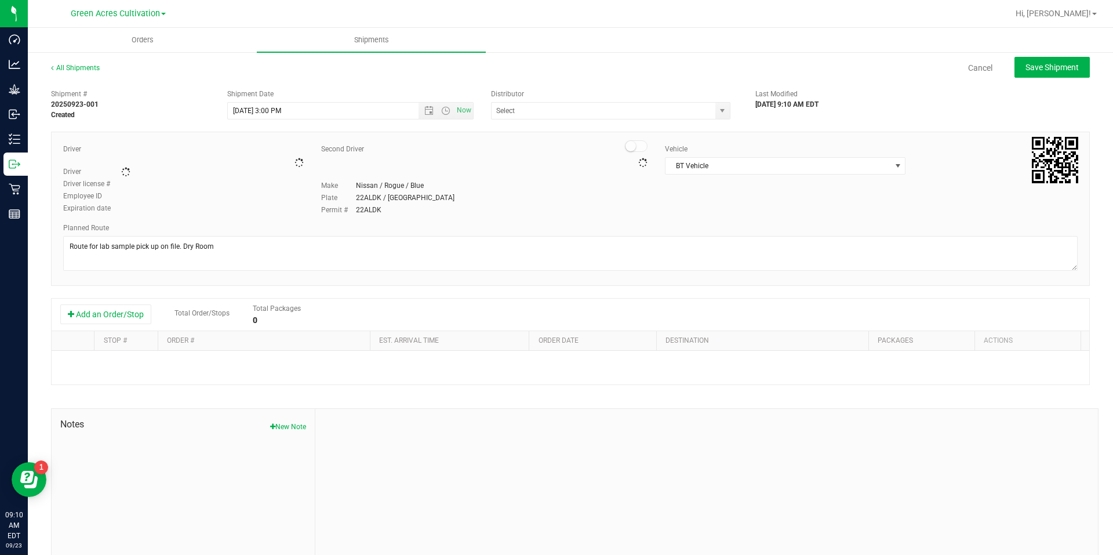
type input "Parallel - Wimauma"
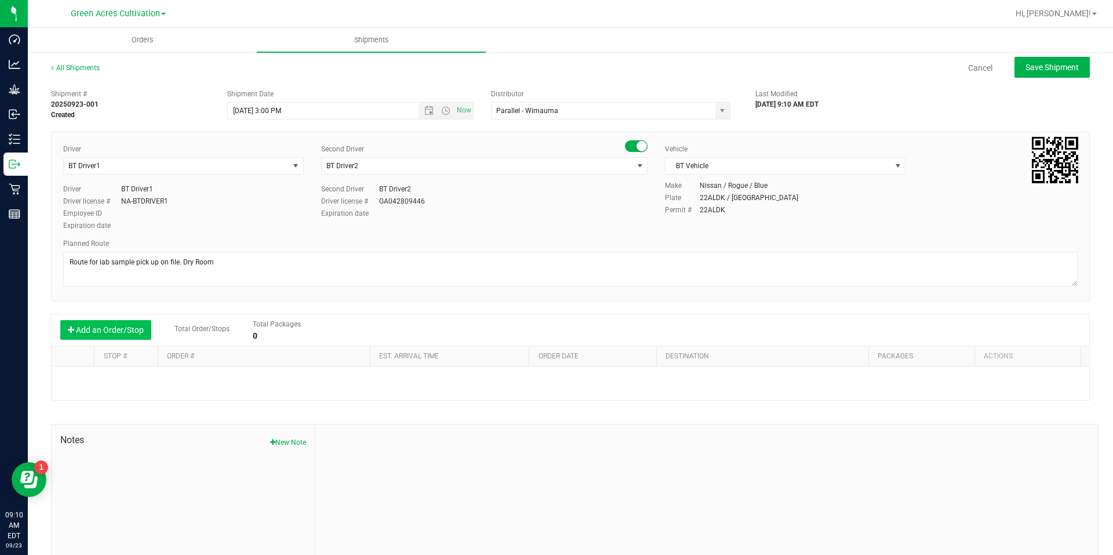
click at [128, 323] on button "Add an Order/Stop" at bounding box center [105, 330] width 91 height 20
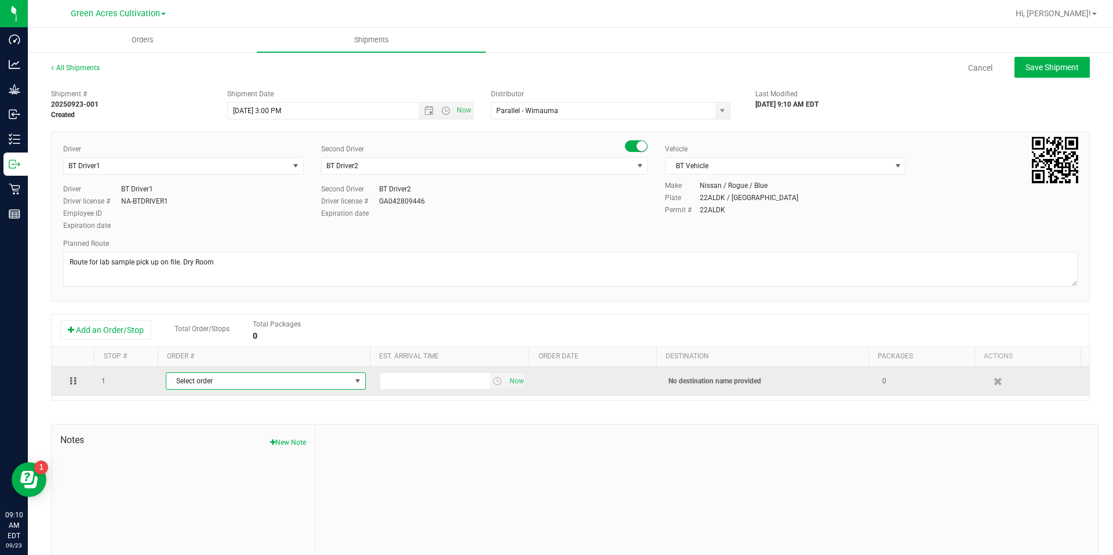
click at [173, 374] on span "Select order" at bounding box center [258, 381] width 184 height 16
type input "1199"
click at [493, 384] on span "select" at bounding box center [497, 380] width 9 height 9
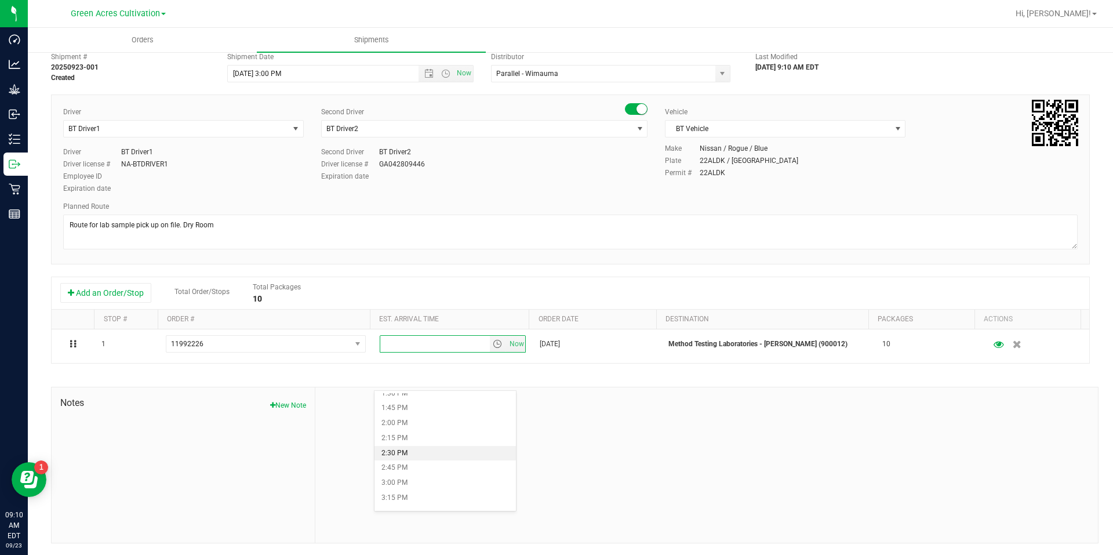
scroll to position [870, 0]
click at [459, 482] on li "4:00 PM" at bounding box center [445, 484] width 141 height 15
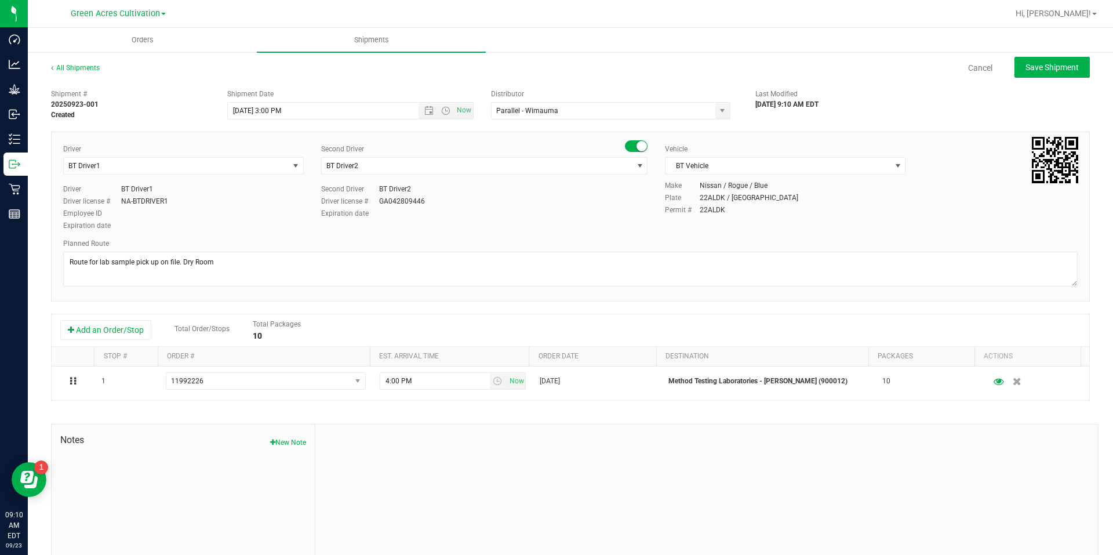
click at [1072, 56] on div "All Shipments Cancel Save Shipment Shipment # 20250923-001 Created Shipment Dat…" at bounding box center [570, 321] width 1085 height 541
click at [1065, 71] on span "Save Shipment" at bounding box center [1052, 67] width 53 height 9
type input "9/23/2025 7:00 PM"
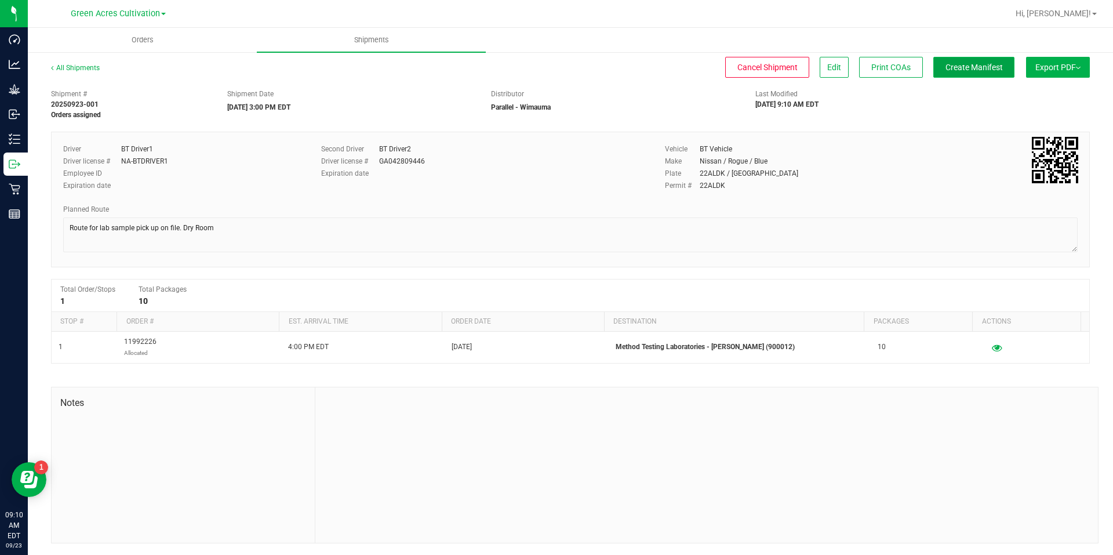
click at [976, 70] on span "Create Manifest" at bounding box center [974, 67] width 57 height 9
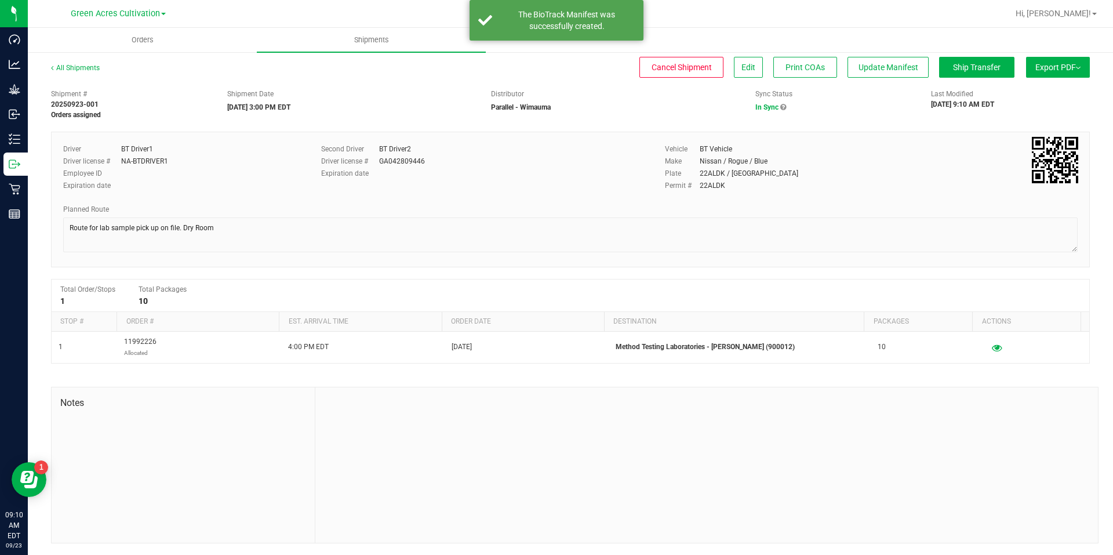
click at [1071, 70] on span "Export PDF" at bounding box center [1057, 67] width 45 height 9
click at [1068, 96] on div "Manifest by Package ID" at bounding box center [1057, 93] width 107 height 8
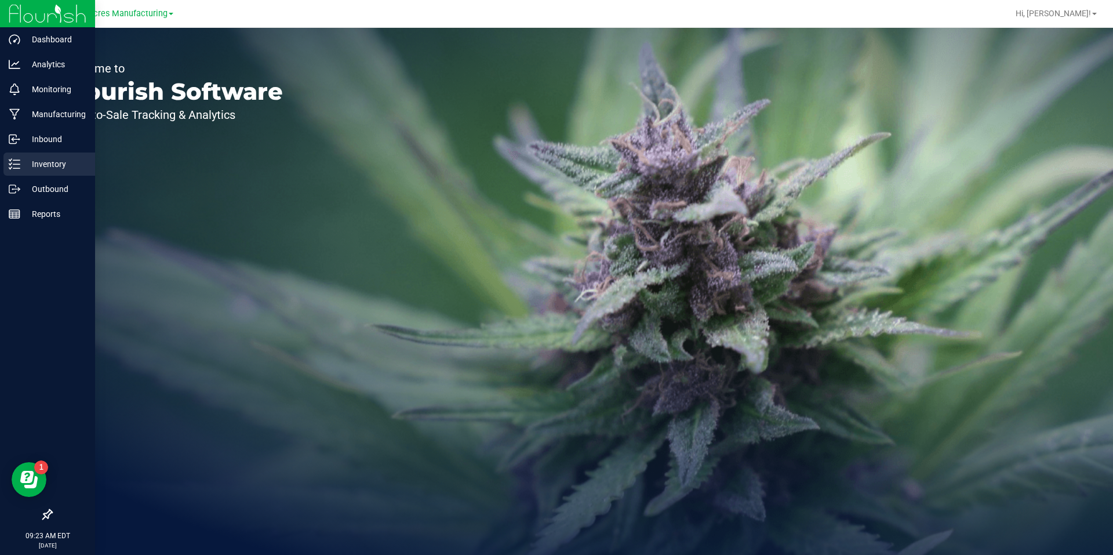
click at [44, 169] on p "Inventory" at bounding box center [55, 164] width 70 height 14
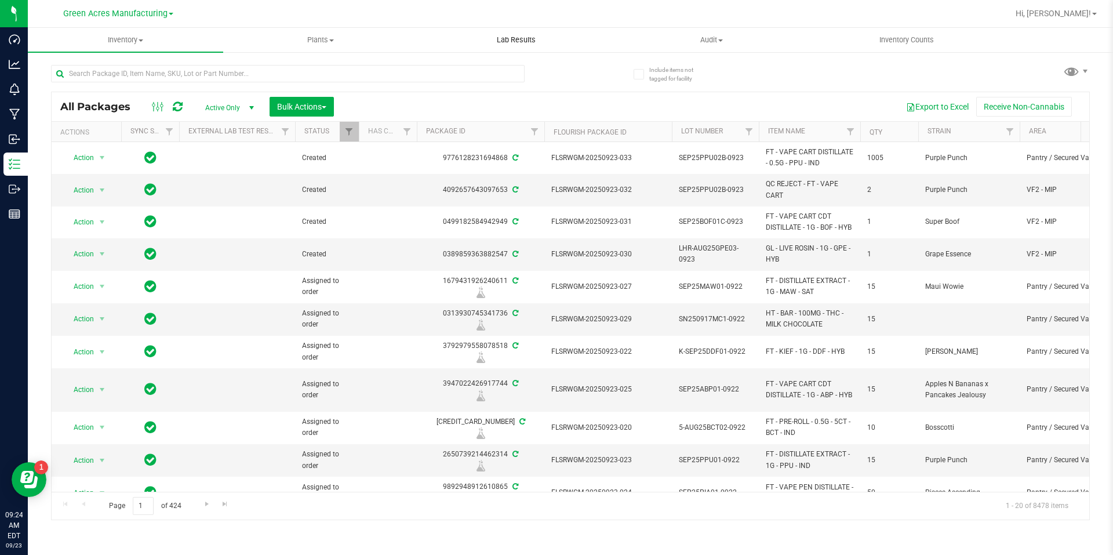
click at [561, 47] on uib-tab-heading "Lab Results" at bounding box center [516, 39] width 194 height 23
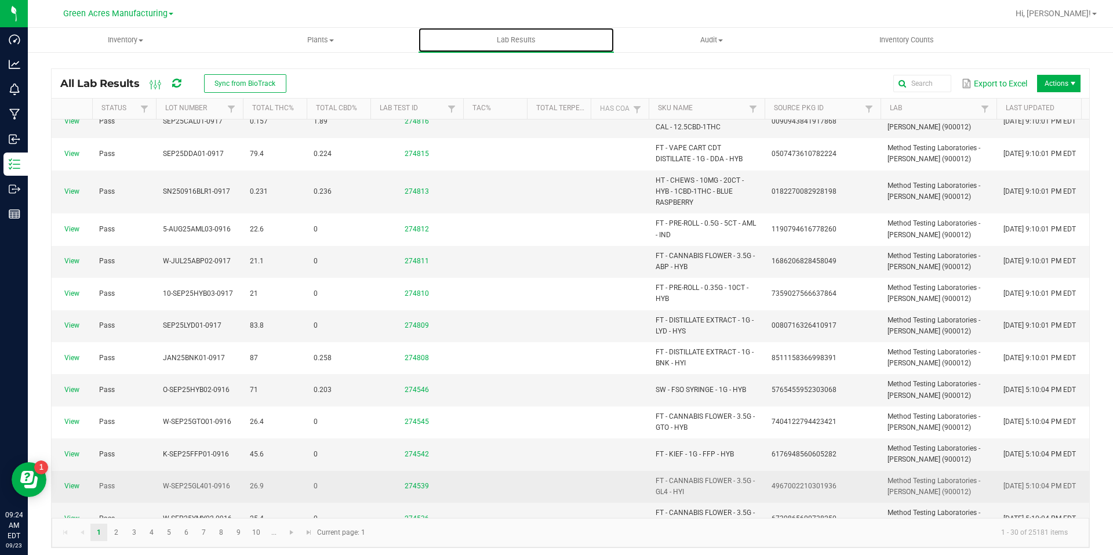
scroll to position [290, 0]
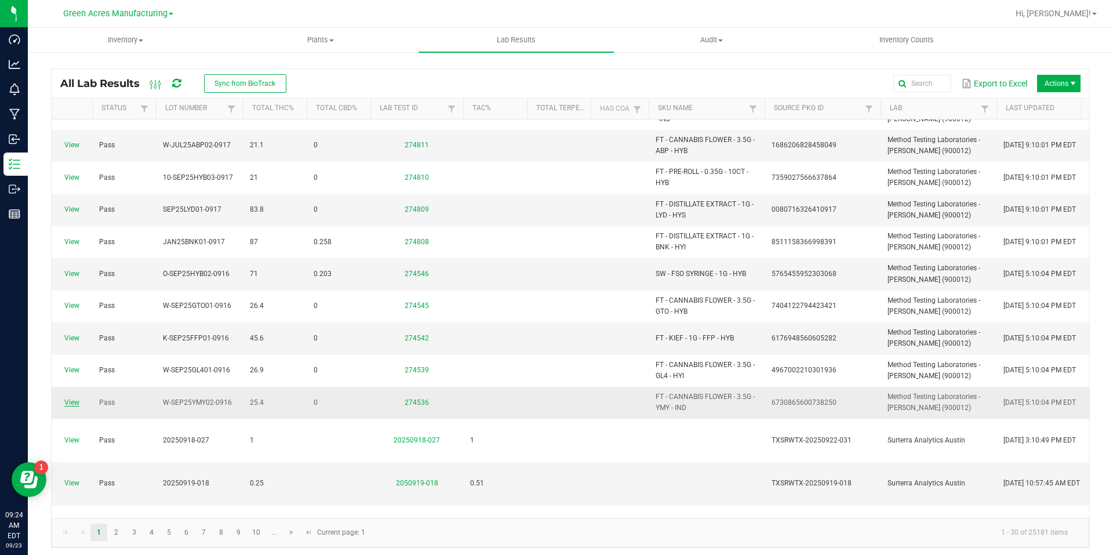
click at [77, 403] on link "View" at bounding box center [71, 402] width 15 height 8
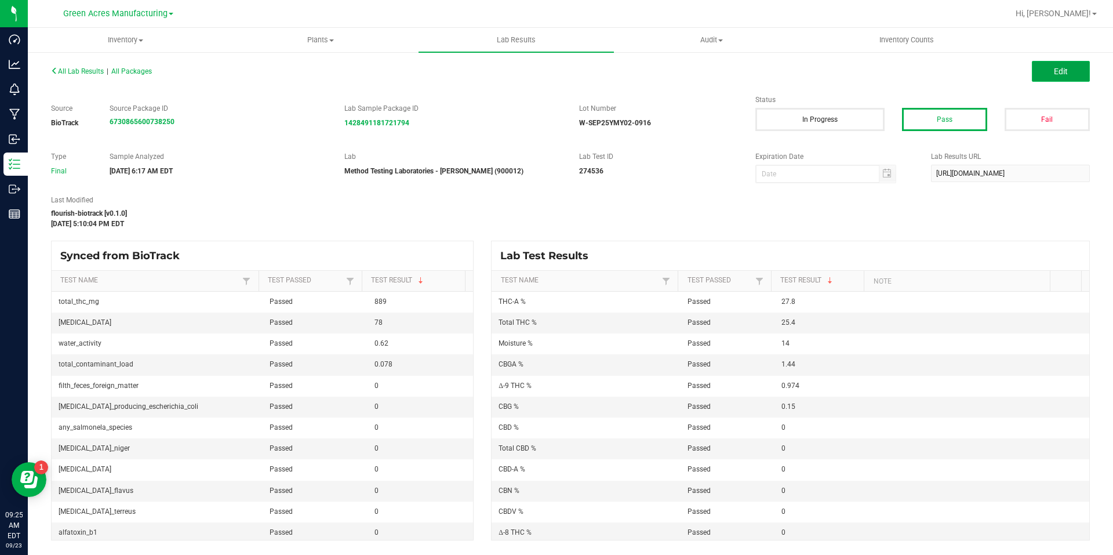
click at [1074, 71] on button "Edit" at bounding box center [1061, 71] width 58 height 21
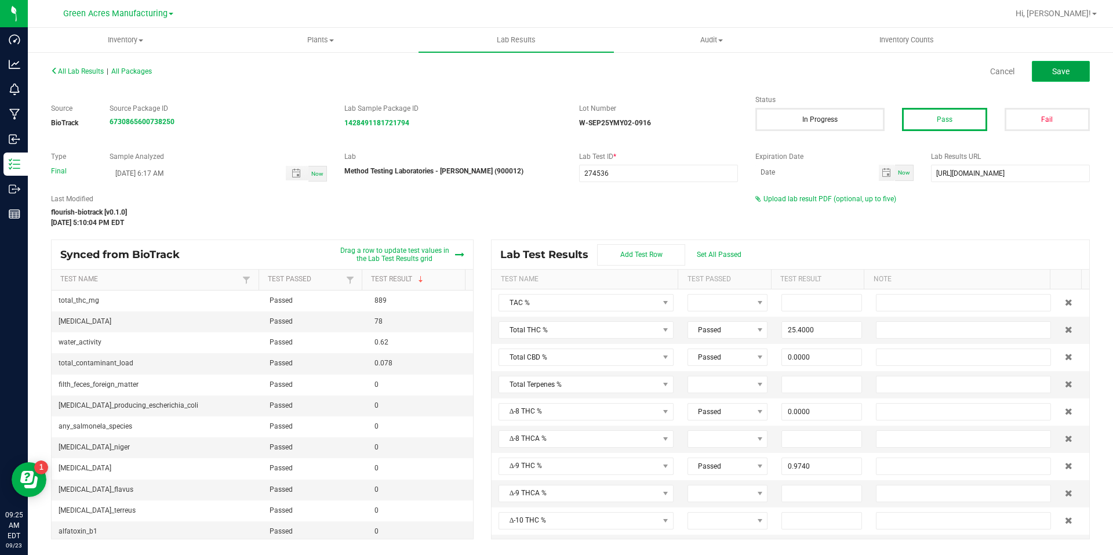
click at [1080, 77] on button "Save" at bounding box center [1061, 71] width 58 height 21
type input "25.4000"
type input "0.0000"
type input "0.9740"
type input "27.8000"
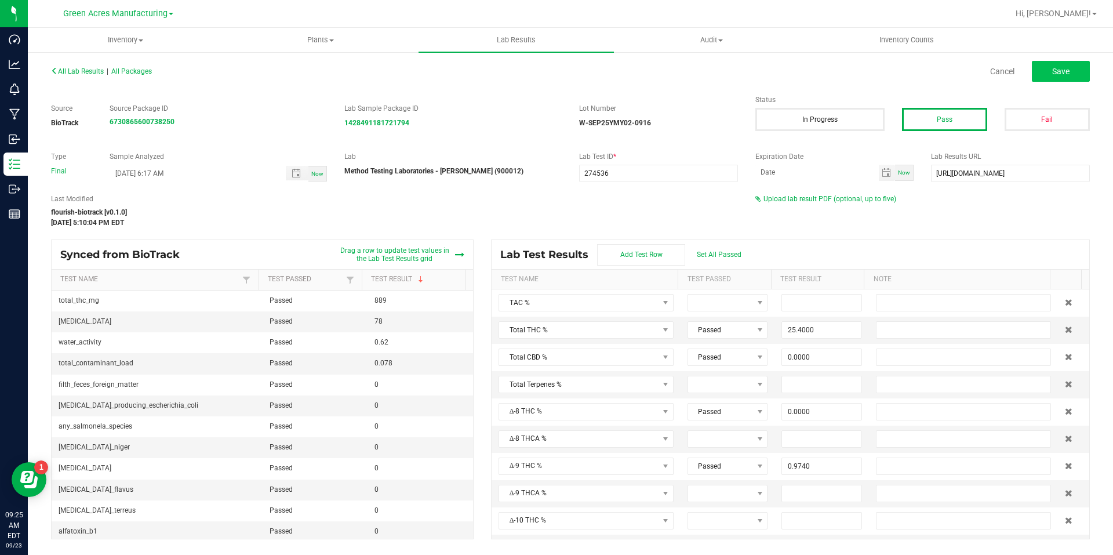
type input "0.0000"
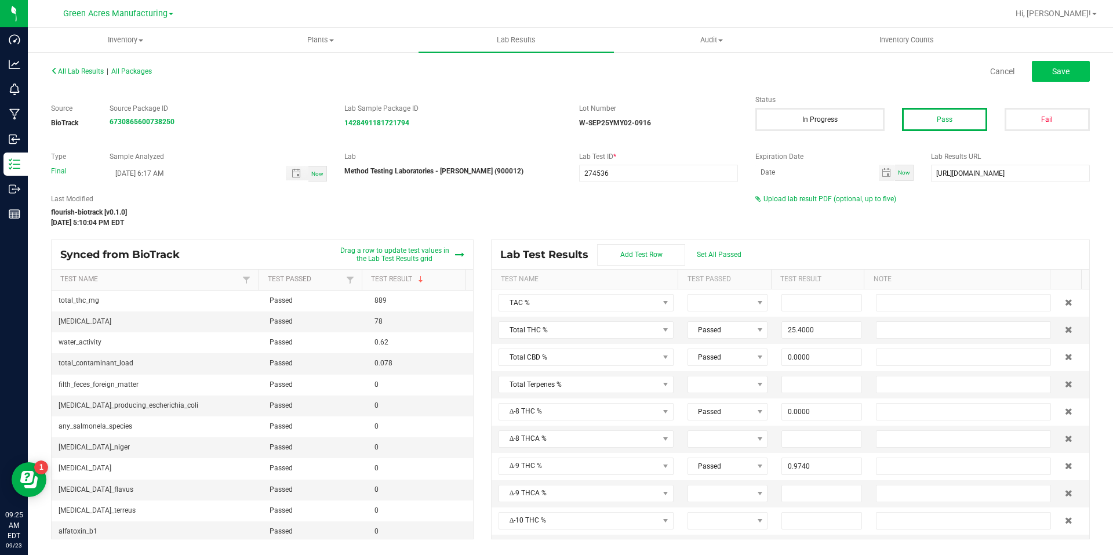
type input "0.1500"
type input "1.4400"
type input "0.0000"
type input "14.0000"
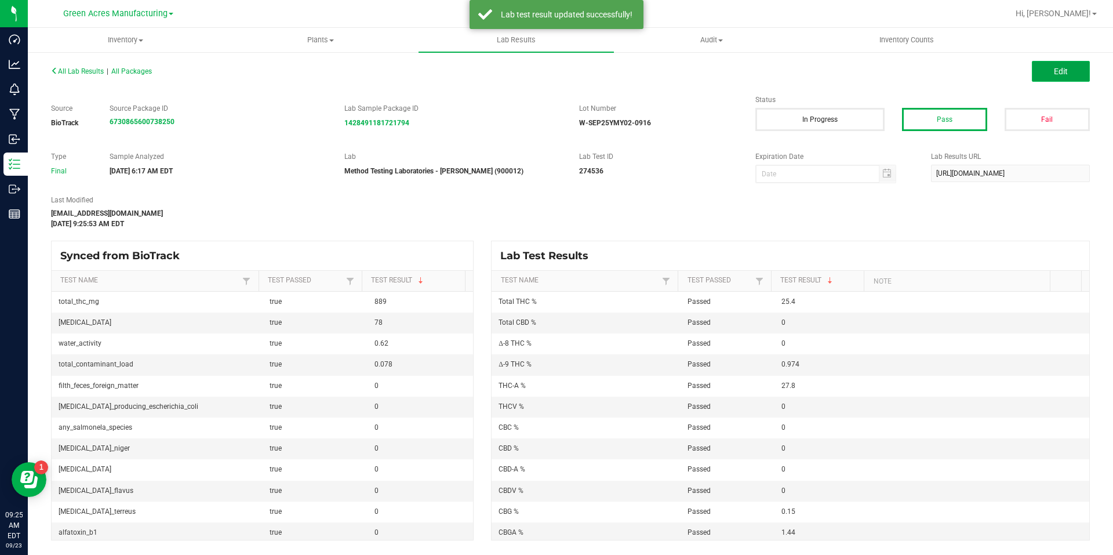
click at [1060, 79] on button "Edit" at bounding box center [1061, 71] width 58 height 21
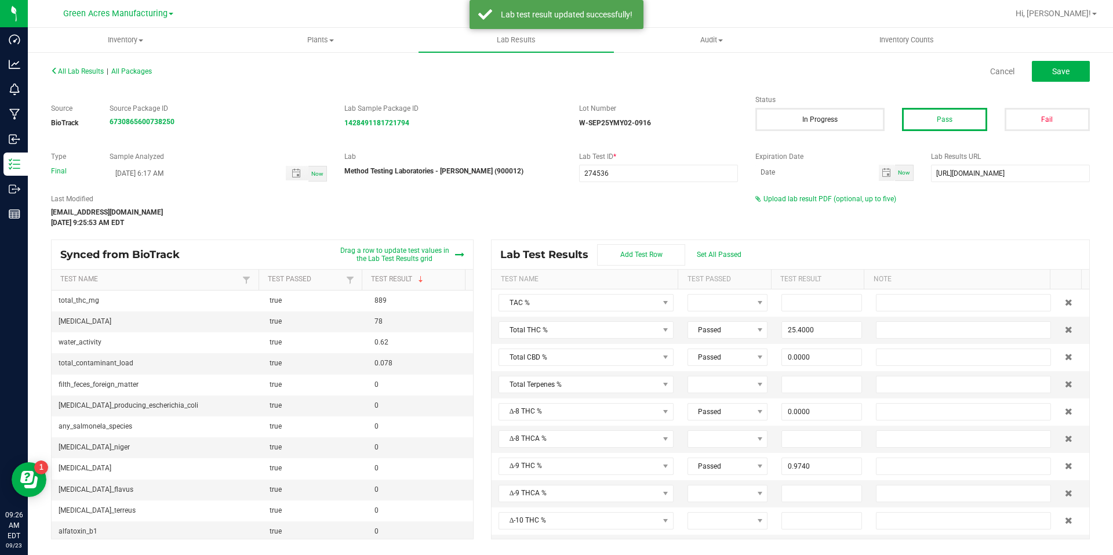
click at [802, 191] on div "All Lab Results | All Packages Cancel Save Source BioTrack Source Package ID 67…" at bounding box center [570, 301] width 1039 height 477
click at [802, 199] on span "Upload lab result PDF (optional, up to five)" at bounding box center [830, 199] width 133 height 8
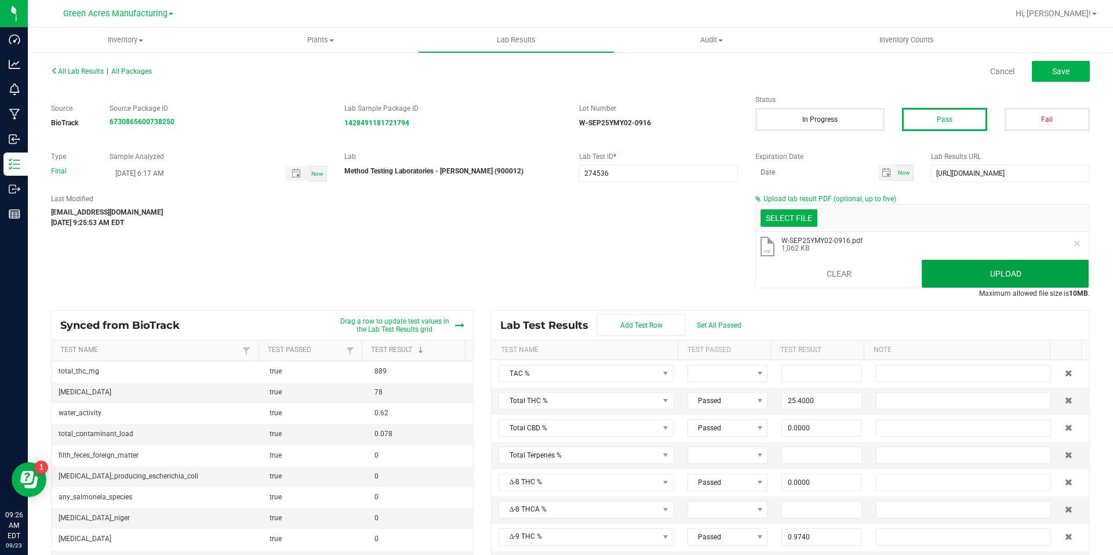
click at [977, 277] on button "Upload" at bounding box center [1005, 274] width 167 height 28
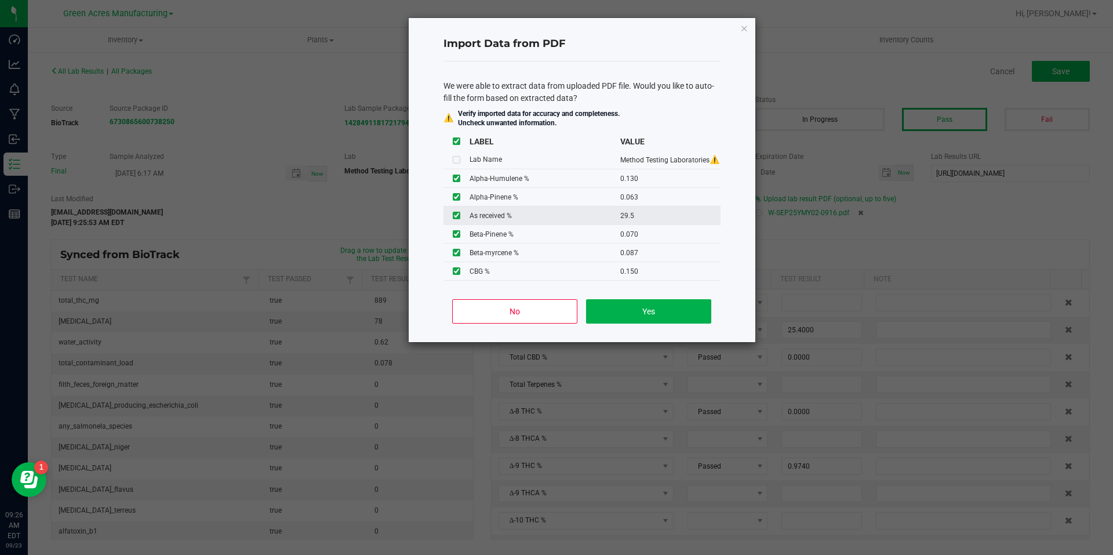
click at [459, 213] on input "checkbox" at bounding box center [457, 216] width 8 height 8
checkbox input "false"
click at [690, 310] on button "Yes" at bounding box center [648, 311] width 125 height 24
type input "0.1300"
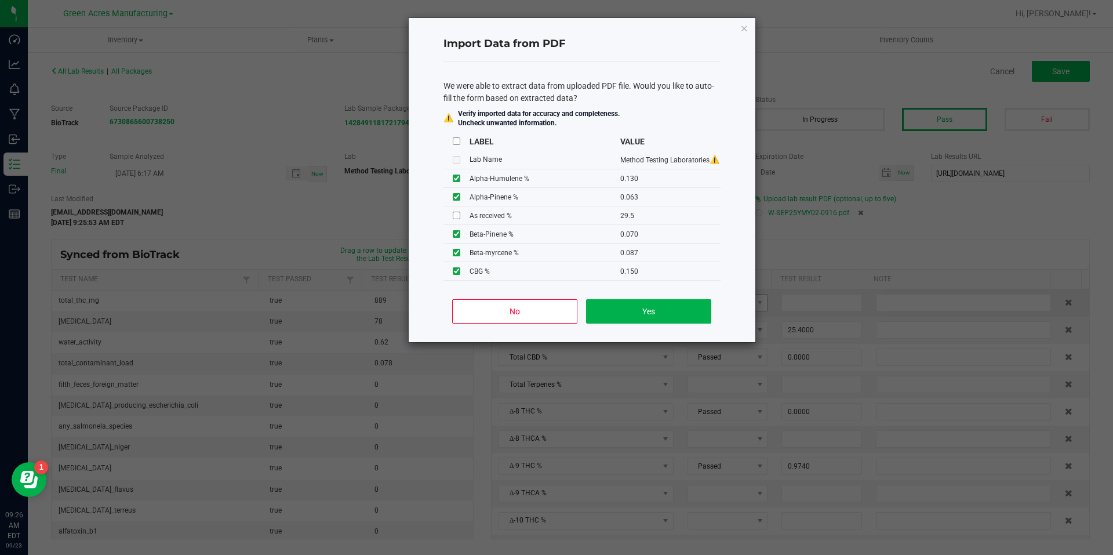
type input "0.0630"
type input "0.0700"
type input "0.1680"
type input "0.0930"
type input "30.4000"
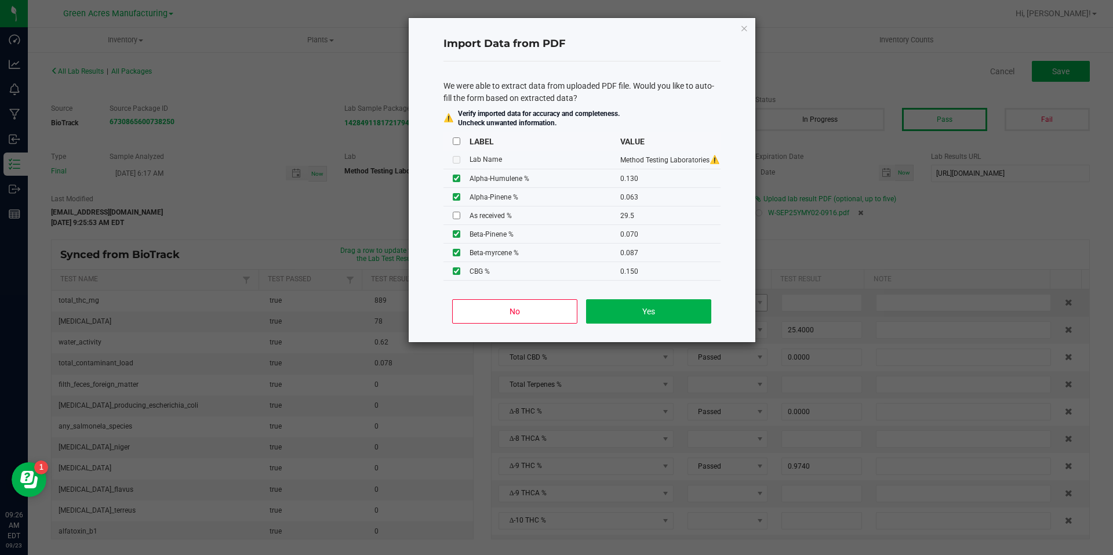
type input "2.0300"
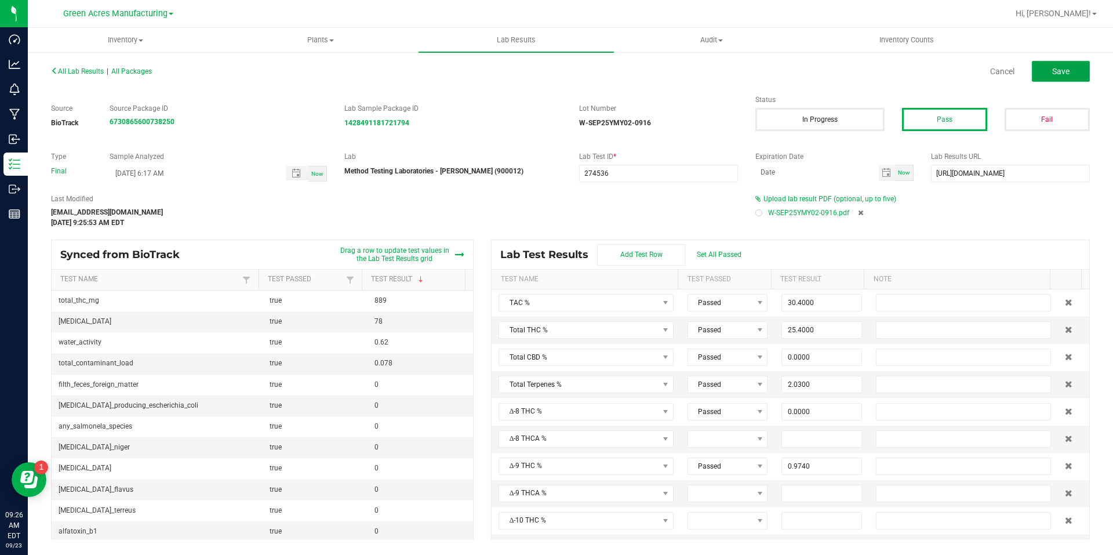
click at [1034, 74] on button "Save" at bounding box center [1061, 71] width 58 height 21
type input "0.0000"
type input "14.0000"
type input "0.1300"
type input "0.0630"
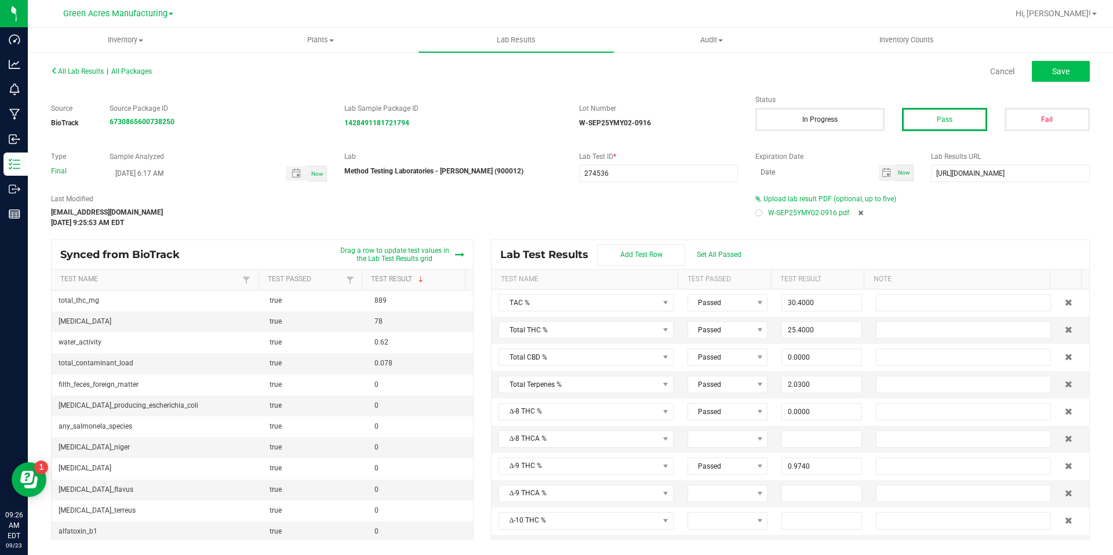
type input "0.0700"
type input "0.1680"
type input "0.0930"
type input "0.0800"
type input "0.0870"
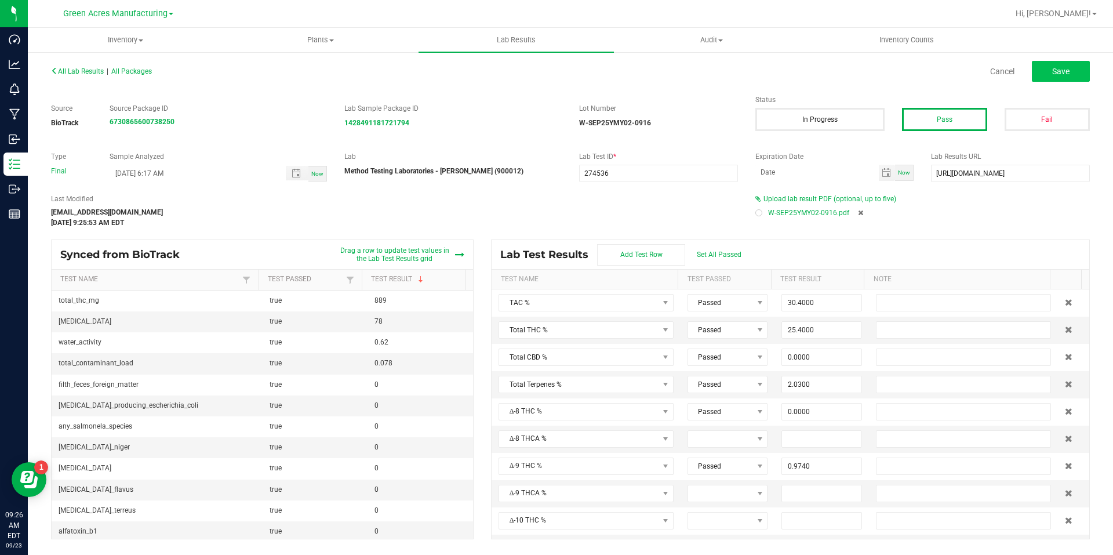
type input "0.5700"
type input "0.1820"
type input "0.5440"
type input "0.9740"
type input "27.8000"
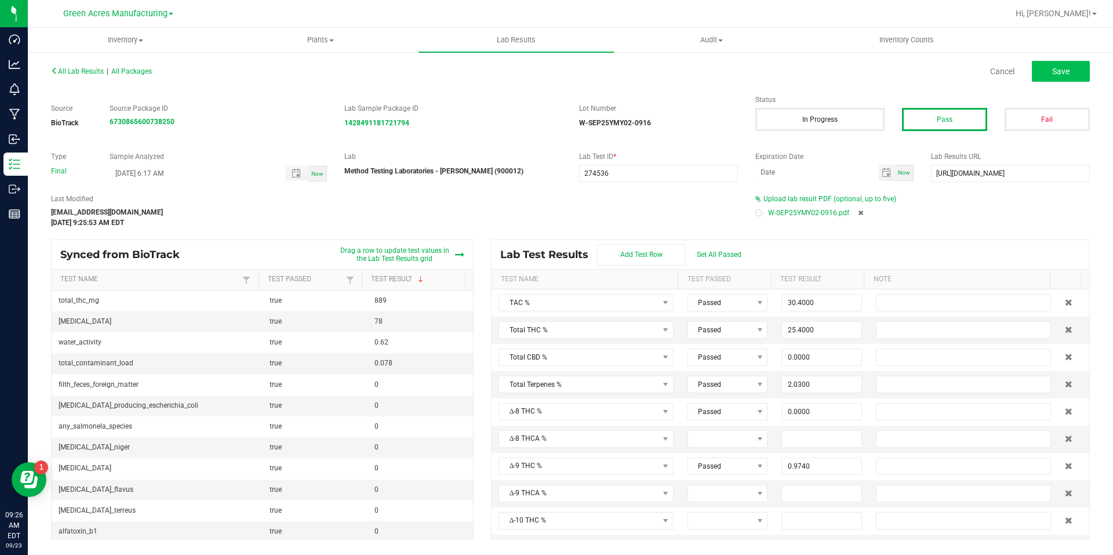
type input "0.0000"
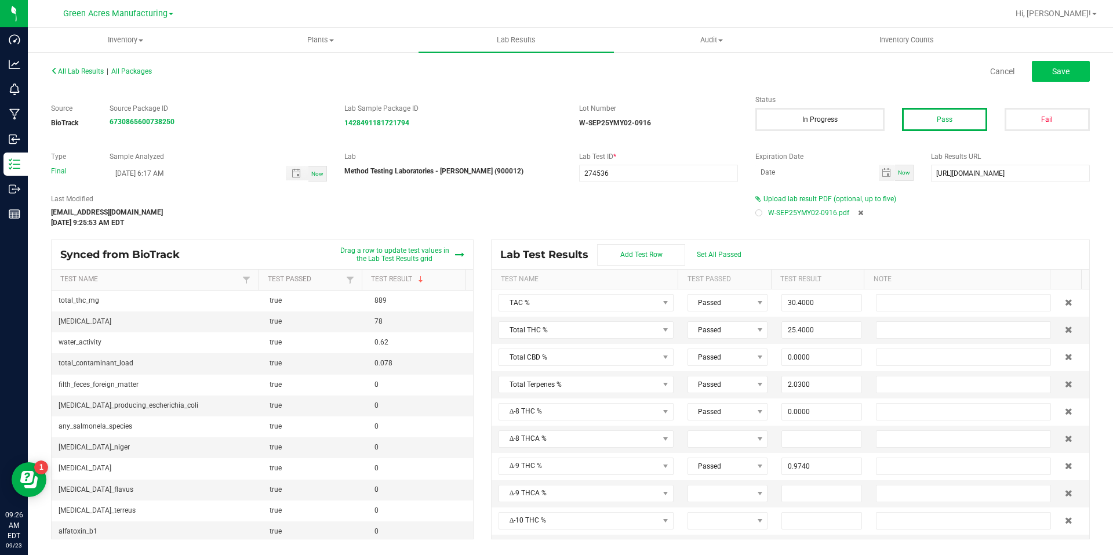
type input "0.1500"
type input "1.4400"
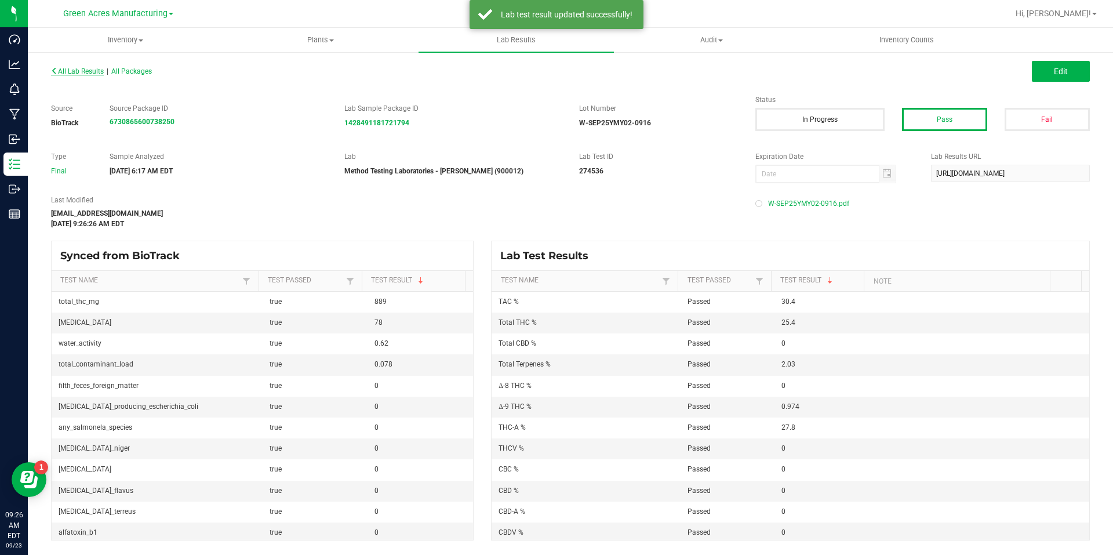
click at [93, 72] on span "All Lab Results" at bounding box center [77, 71] width 53 height 8
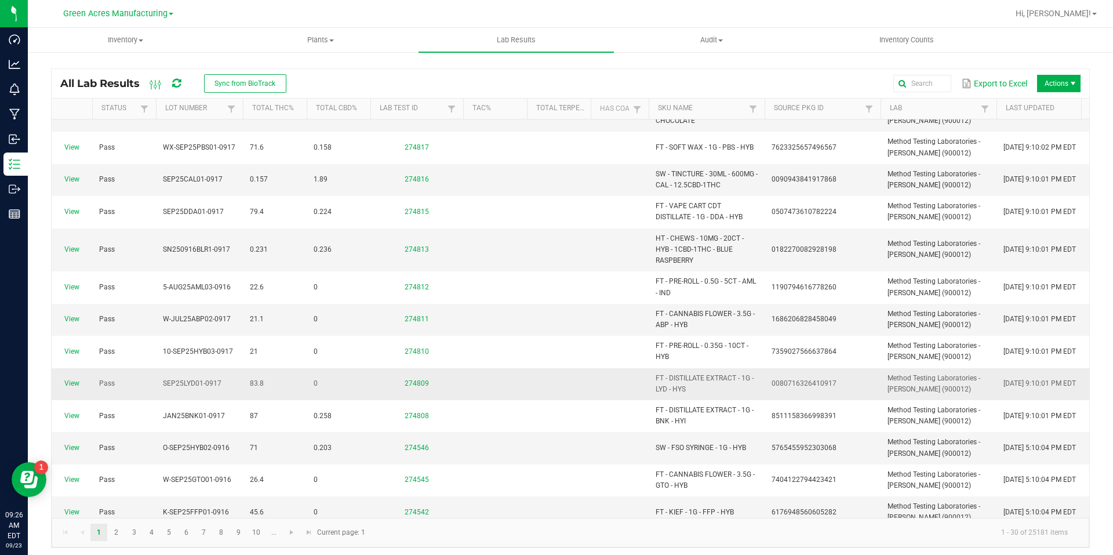
scroll to position [290, 0]
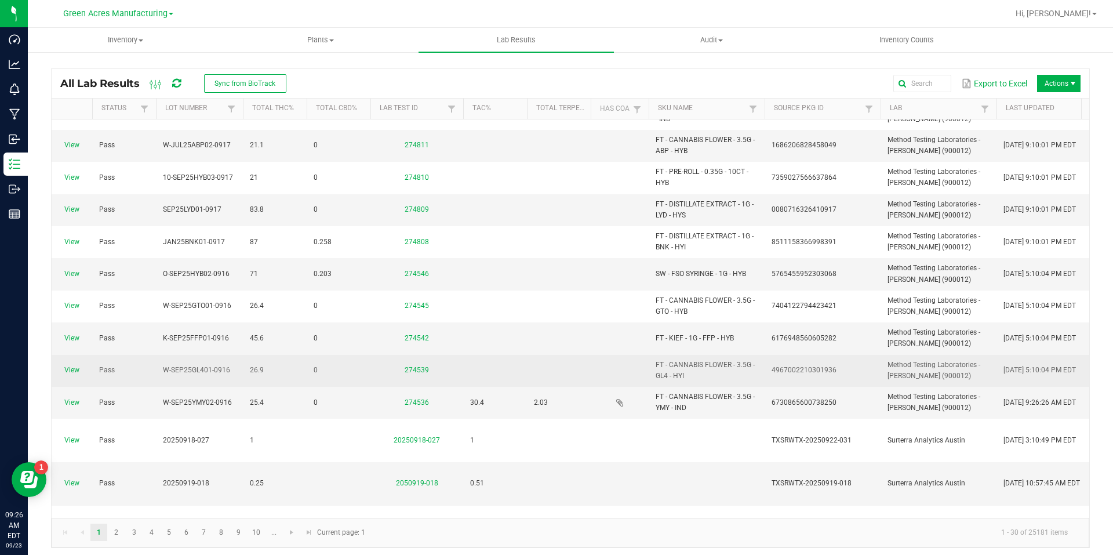
click at [71, 365] on span "View" at bounding box center [72, 370] width 27 height 11
click at [66, 370] on link "View" at bounding box center [71, 370] width 15 height 8
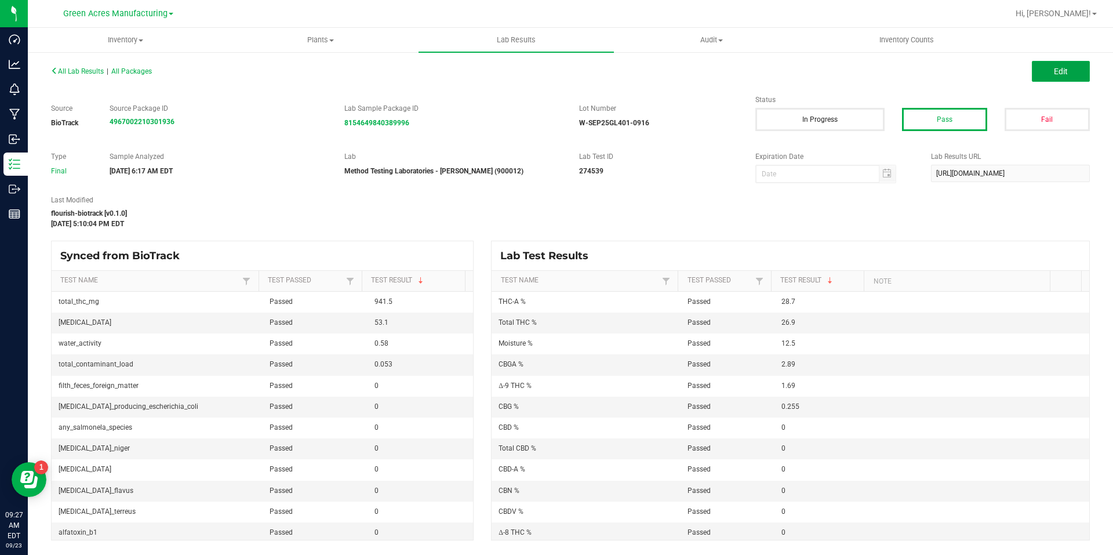
drag, startPoint x: 1081, startPoint y: 63, endPoint x: 993, endPoint y: 118, distance: 103.7
click at [1081, 63] on button "Edit" at bounding box center [1061, 71] width 58 height 21
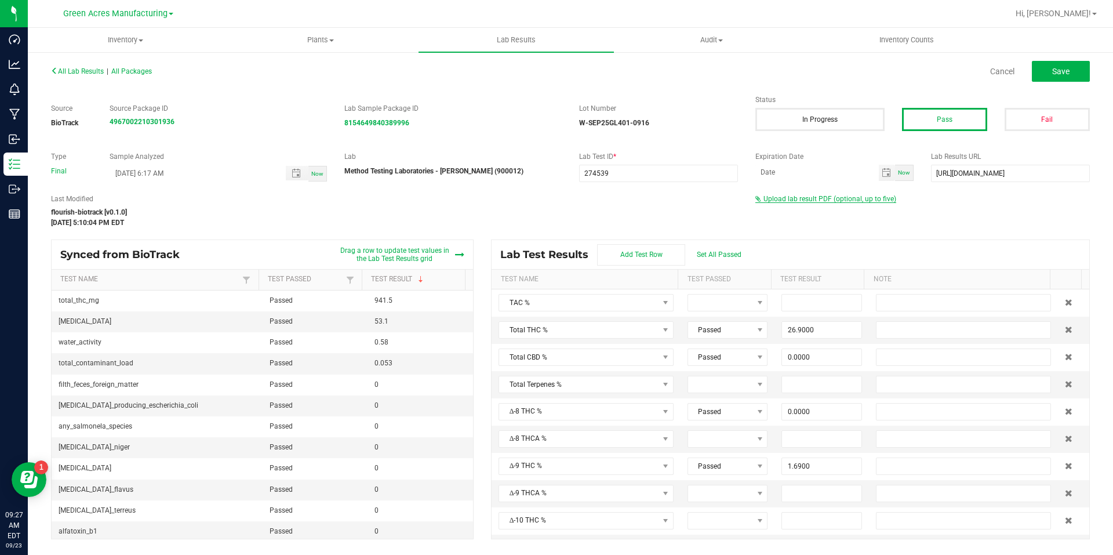
click at [885, 201] on span "Upload lab result PDF (optional, up to five)" at bounding box center [830, 199] width 133 height 8
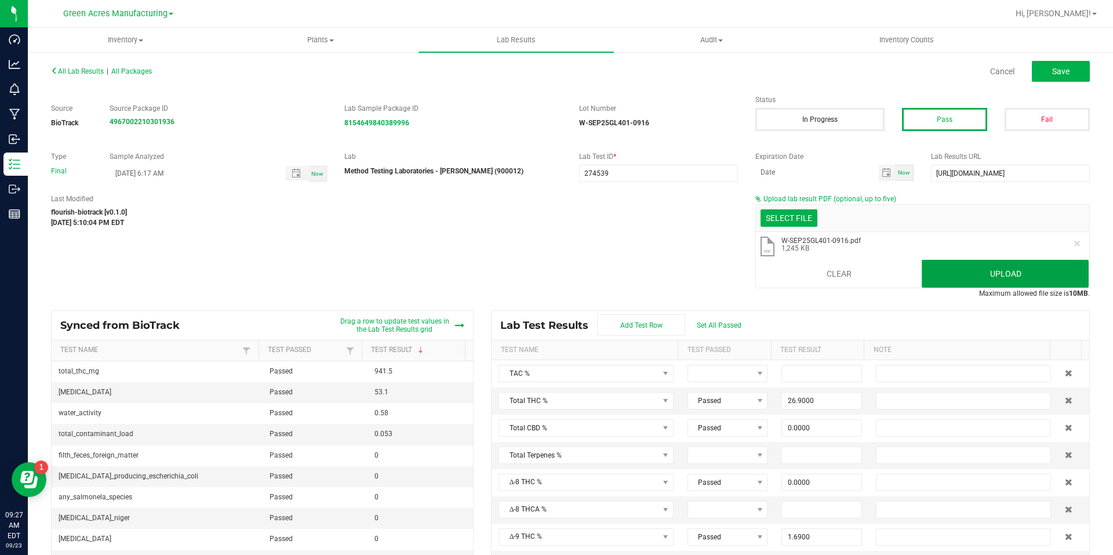
click at [974, 277] on button "Upload" at bounding box center [1005, 274] width 167 height 28
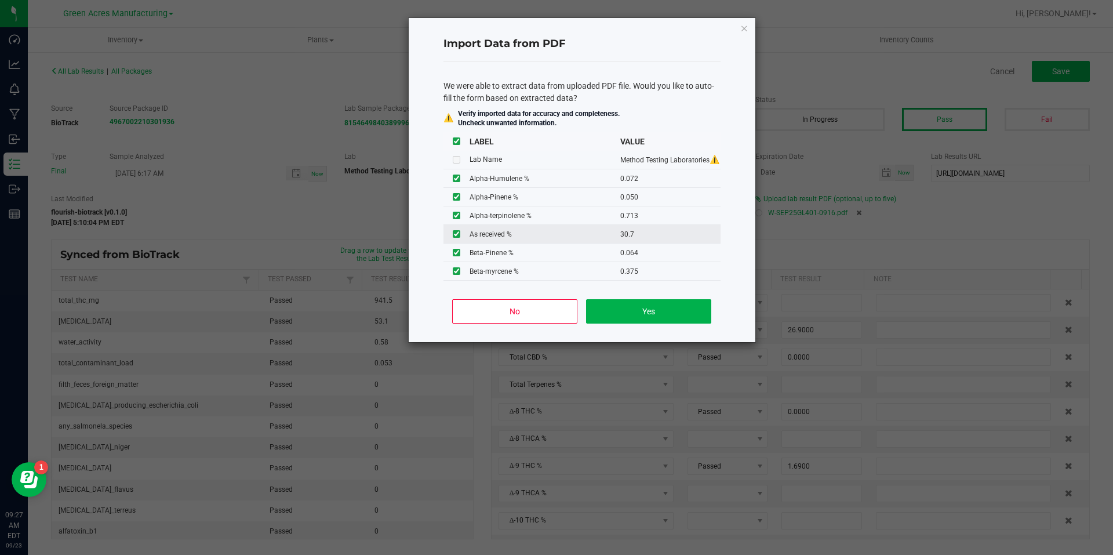
click at [459, 235] on input "checkbox" at bounding box center [457, 234] width 8 height 8
checkbox input "false"
click at [655, 311] on button "Yes" at bounding box center [648, 311] width 125 height 24
type input "0.0720"
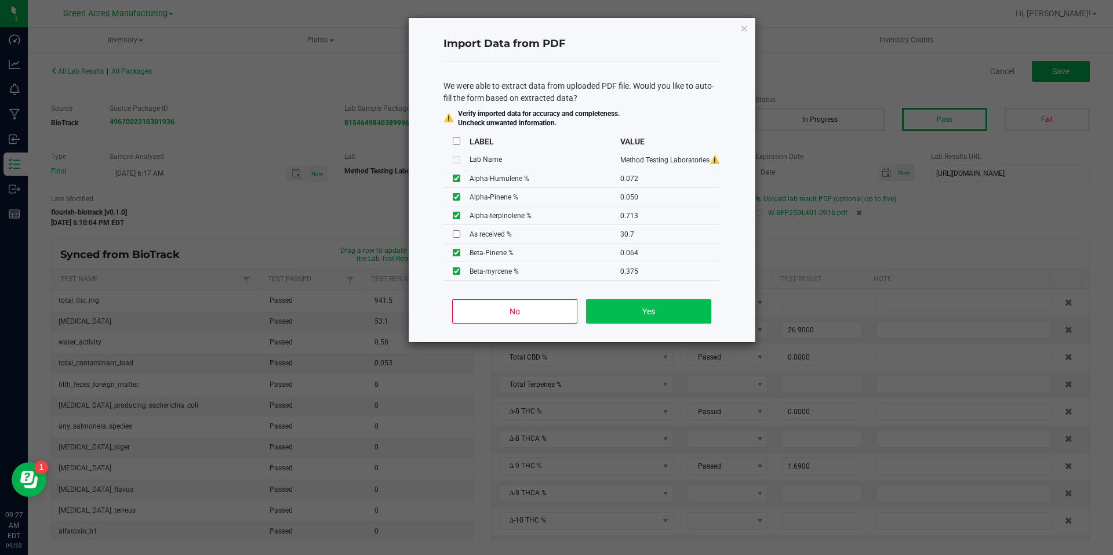
type input "0.0500"
type input "0.0640"
type input "0.0850"
type input "0.0690"
type input "33.5000"
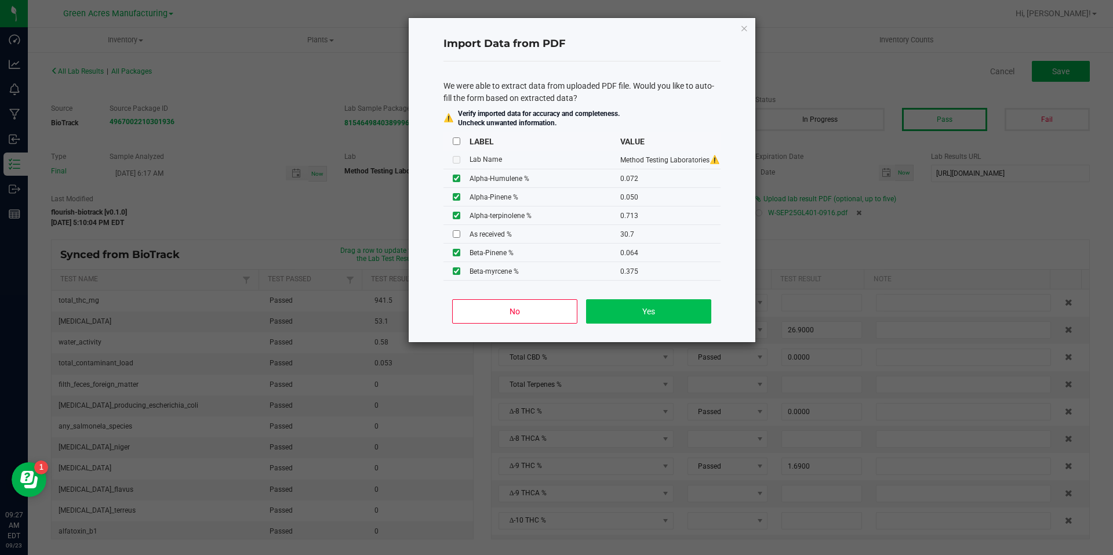
type input "2.1400"
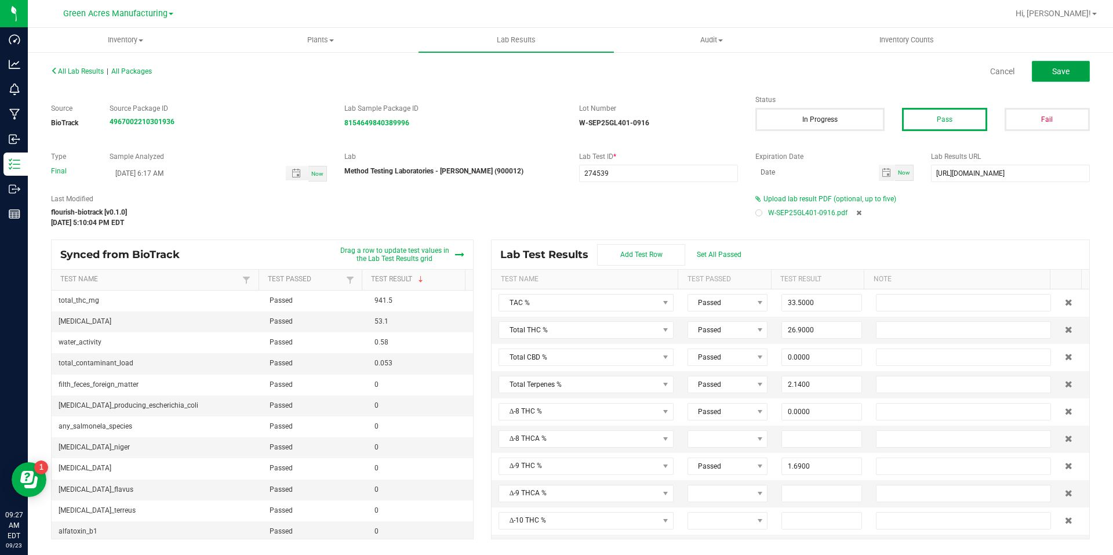
click at [1074, 68] on button "Save" at bounding box center [1061, 71] width 58 height 21
type input "0.0000"
type input "12.5000"
type input "0.0720"
type input "0.0500"
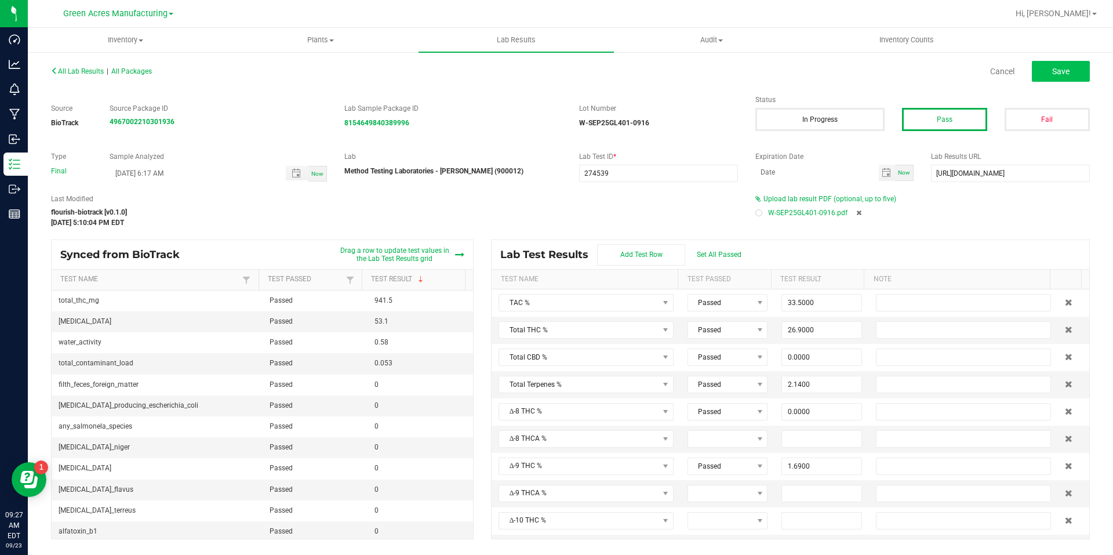
type input "0.0640"
type input "0.0850"
type input "0.0690"
type input "0.1700"
type input "0.2620"
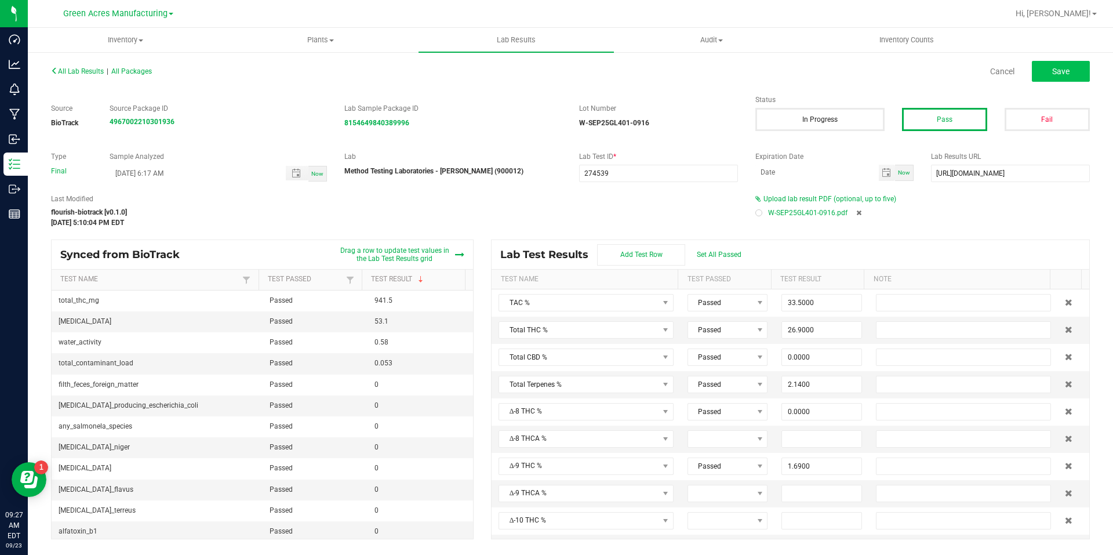
type input "0.7130"
type input "0.3750"
type input "0.1600"
type input "1.6900"
type input "28.7000"
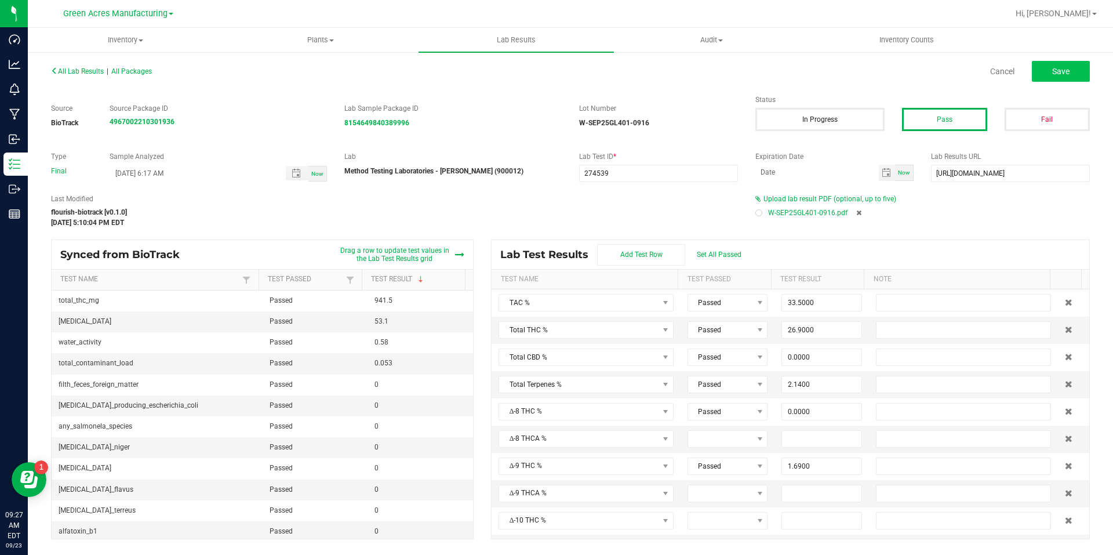
type input "0.0000"
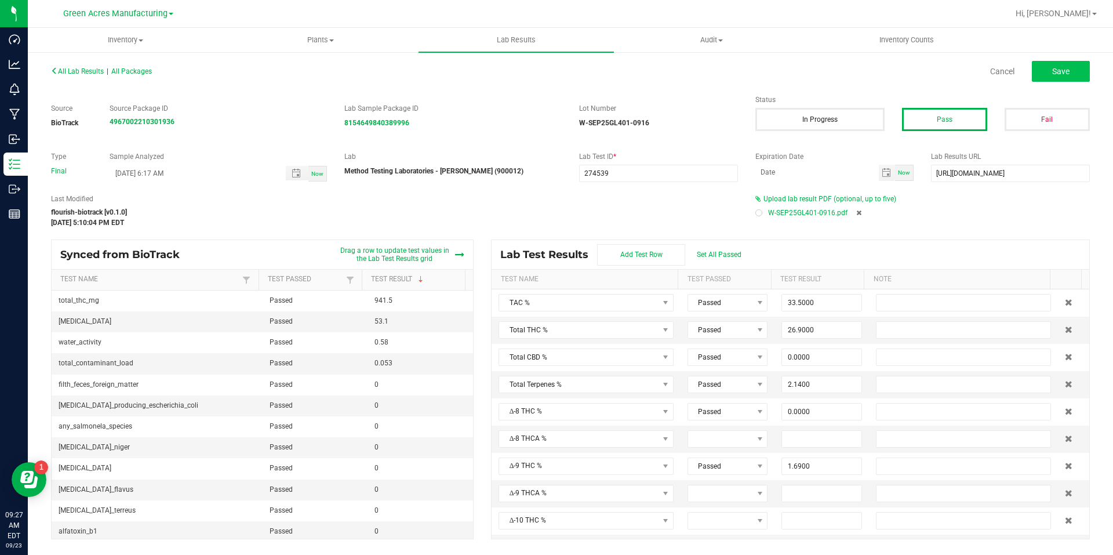
type input "0.2550"
type input "2.8900"
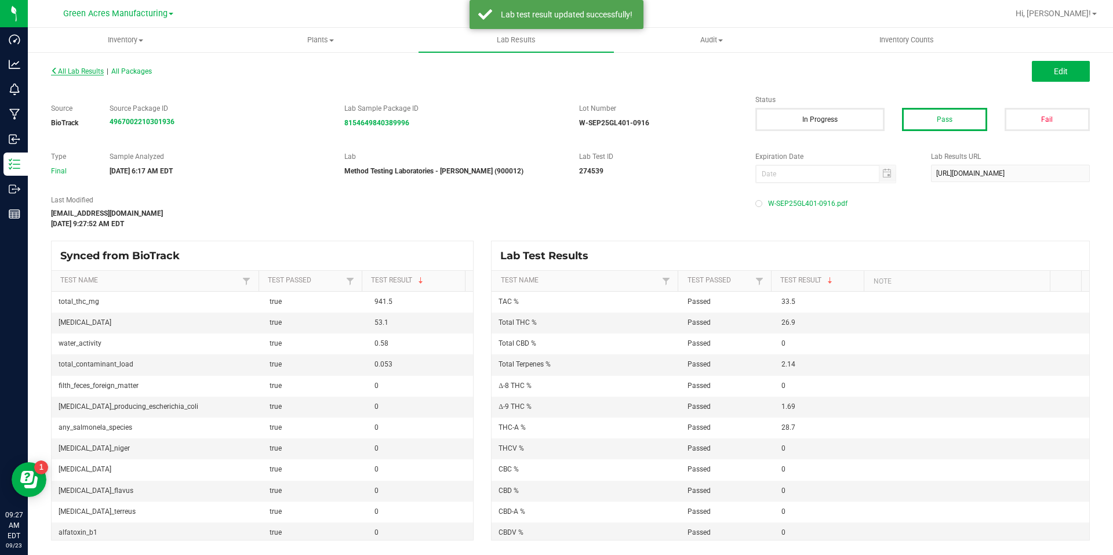
click at [99, 72] on span "All Lab Results" at bounding box center [77, 71] width 53 height 8
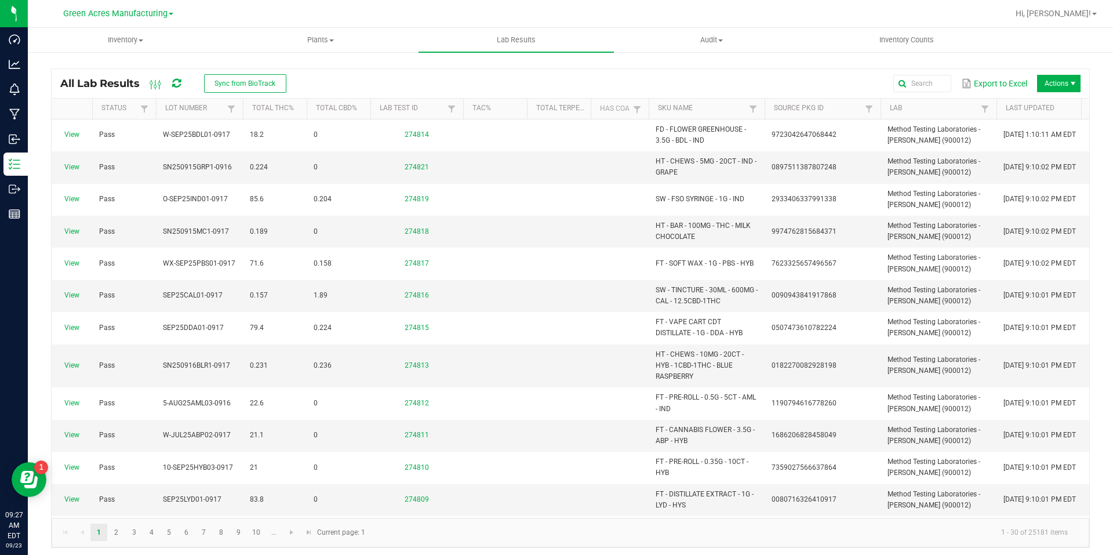
scroll to position [232, 0]
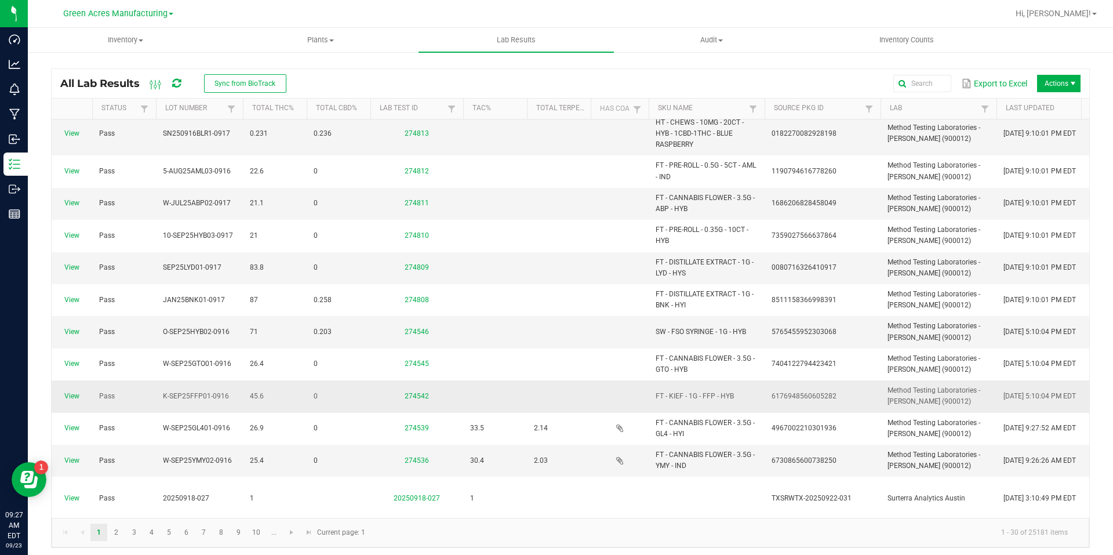
click at [64, 397] on span "View" at bounding box center [72, 396] width 27 height 11
click at [67, 397] on link "View" at bounding box center [71, 396] width 15 height 8
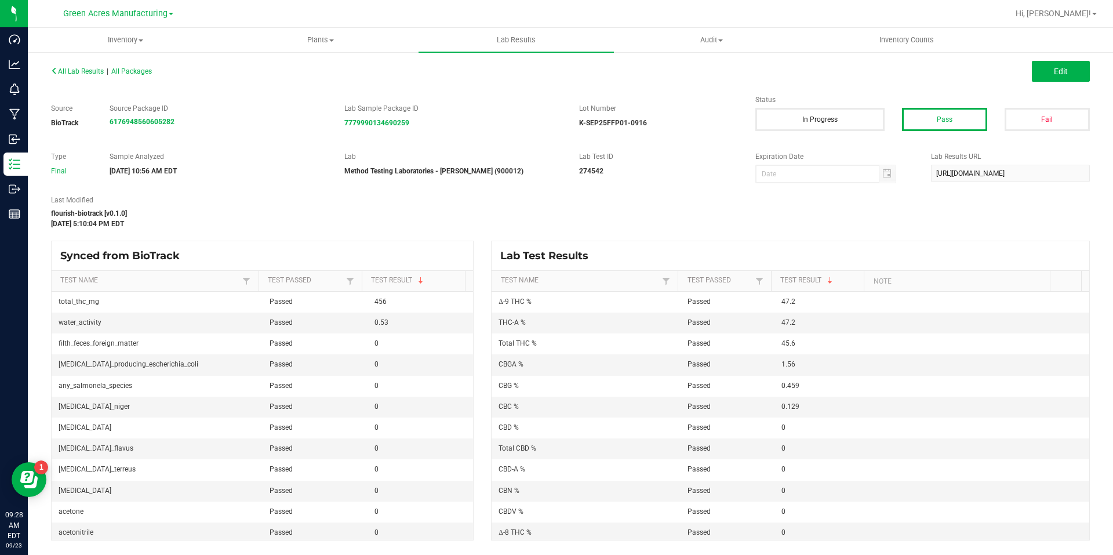
click at [1055, 83] on div "All Lab Results | All Packages Edit" at bounding box center [570, 71] width 1056 height 29
click at [1066, 69] on span "Edit" at bounding box center [1061, 71] width 14 height 9
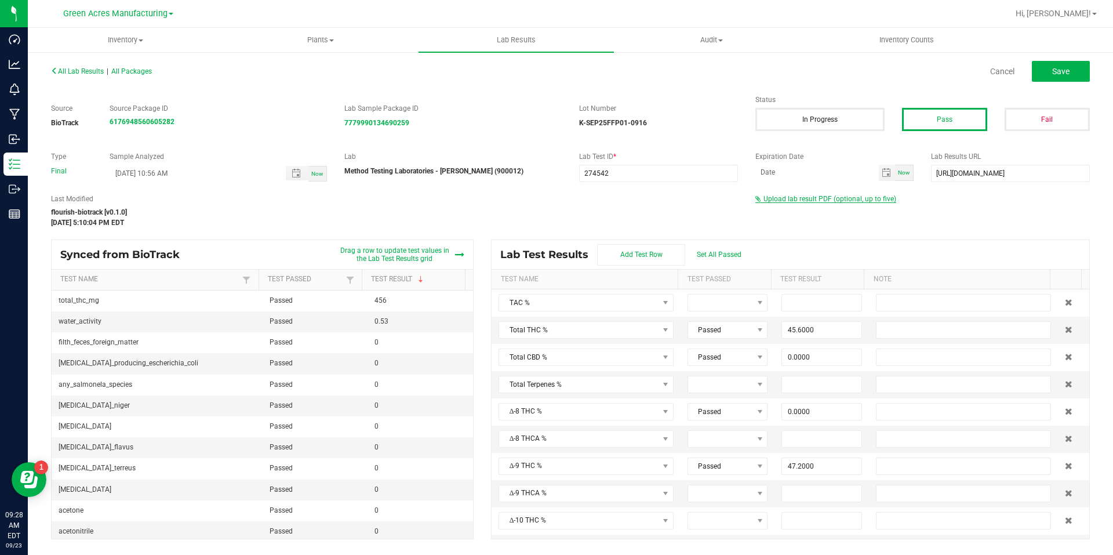
click at [862, 195] on span "Upload lab result PDF (optional, up to five)" at bounding box center [830, 199] width 133 height 8
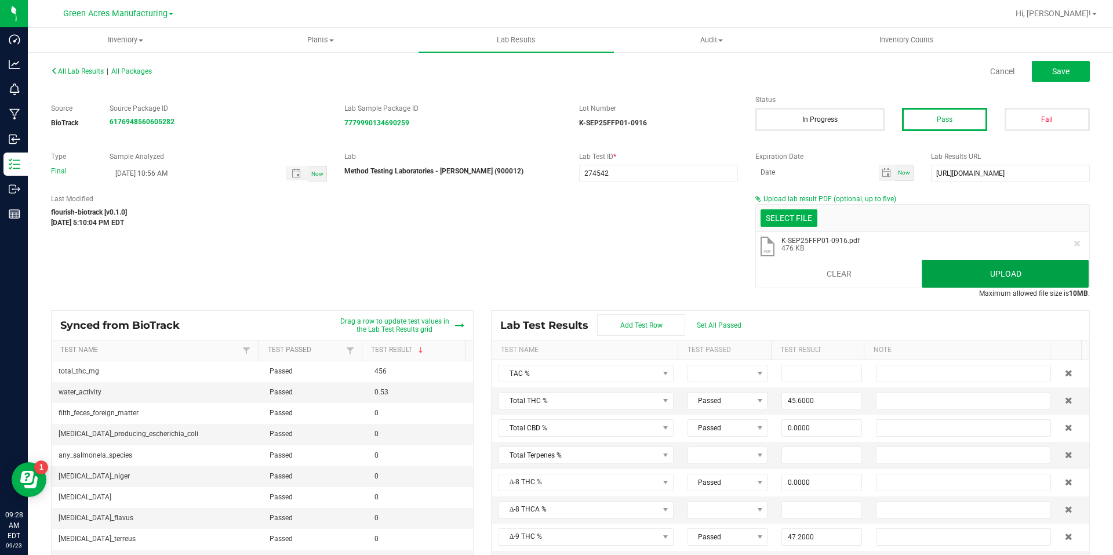
click at [971, 277] on button "Upload" at bounding box center [1005, 274] width 167 height 28
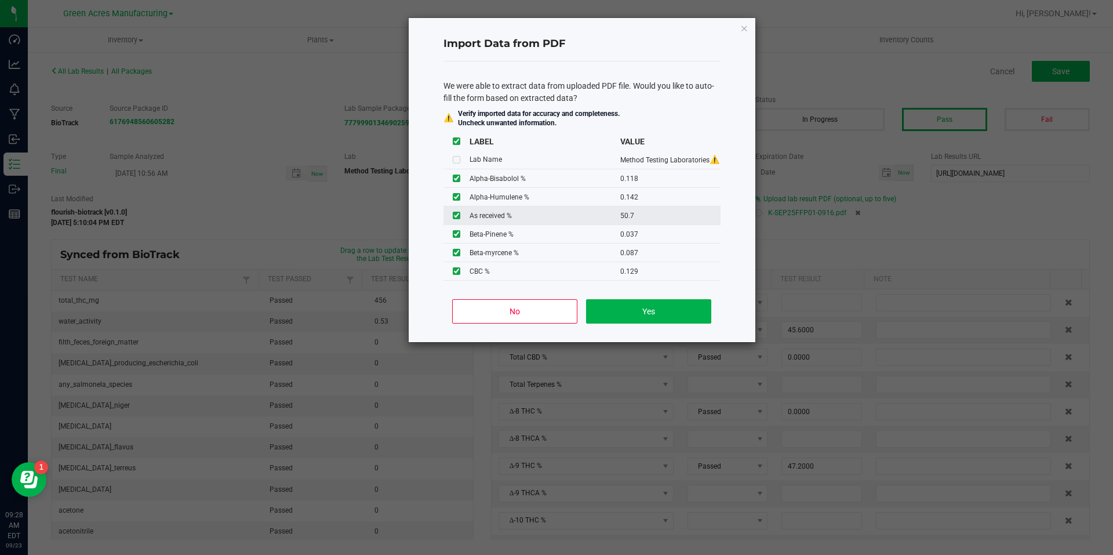
click at [453, 216] on input "checkbox" at bounding box center [457, 216] width 8 height 8
checkbox input "false"
click at [610, 312] on button "Yes" at bounding box center [648, 311] width 125 height 24
type input "0.4560"
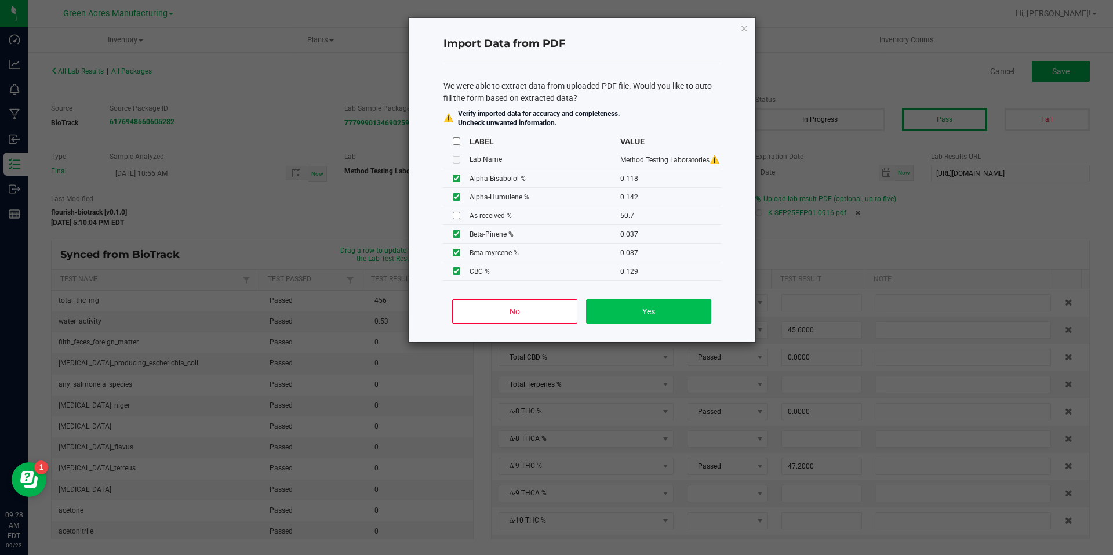
type input "0.1180"
type input "0.1420"
type input "0.0370"
type input "0.1510"
type input "0.1500"
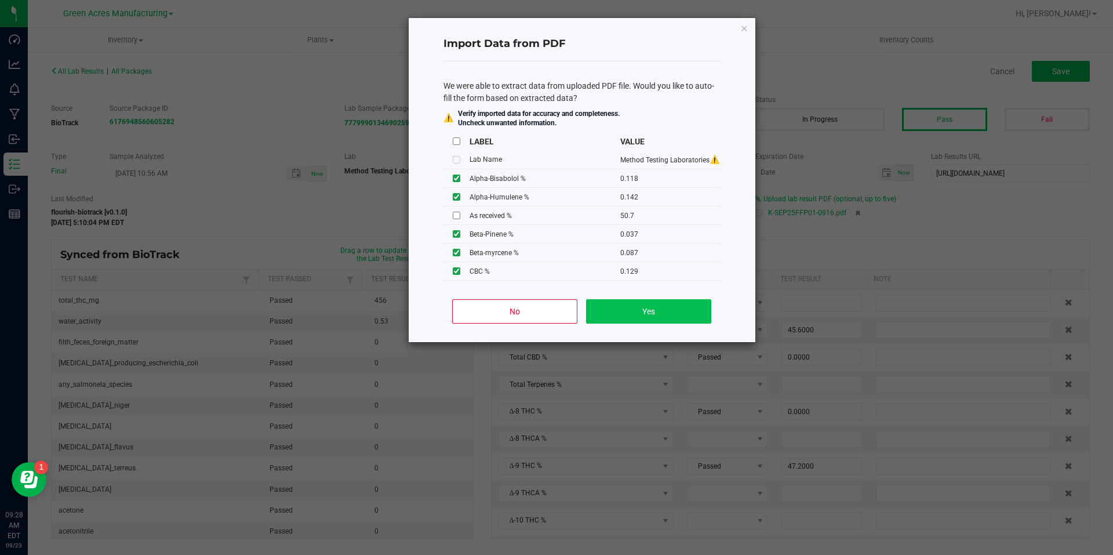
type input "53.6000"
type input "1.8400"
type input "4.2200"
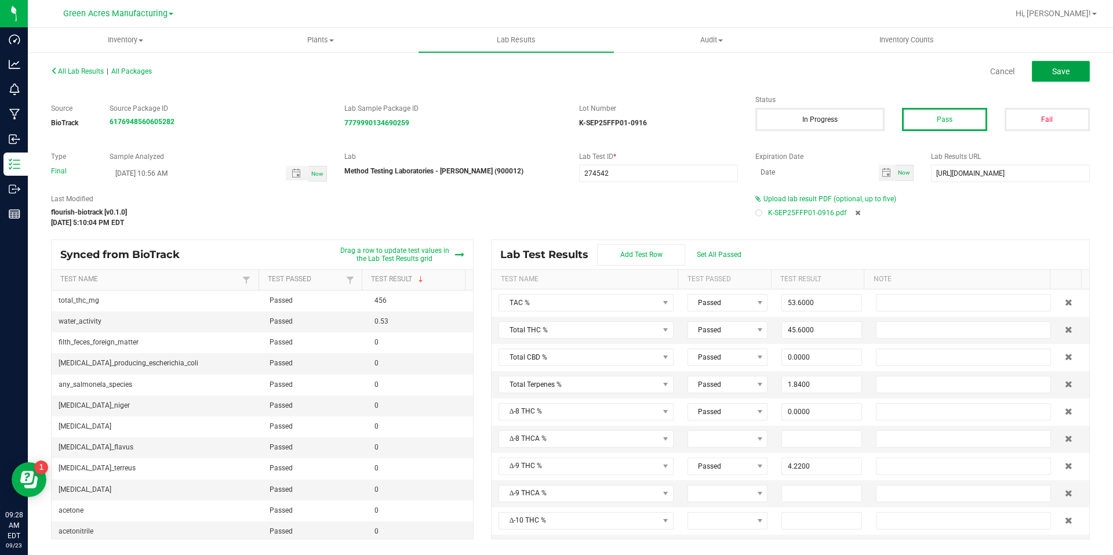
click at [1065, 79] on button "Save" at bounding box center [1061, 71] width 58 height 21
type input "1.5600"
type input "0.0000"
type input "0.1180"
type input "0.1420"
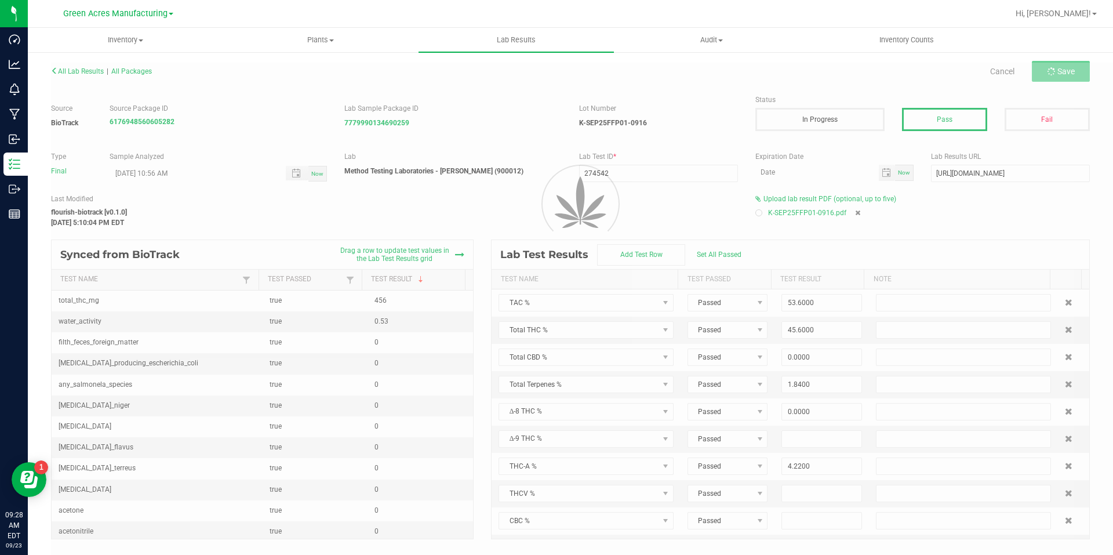
type input "0.0370"
type input "0.1510"
type input "0.1500"
type input "0.0870"
type input "0.5920"
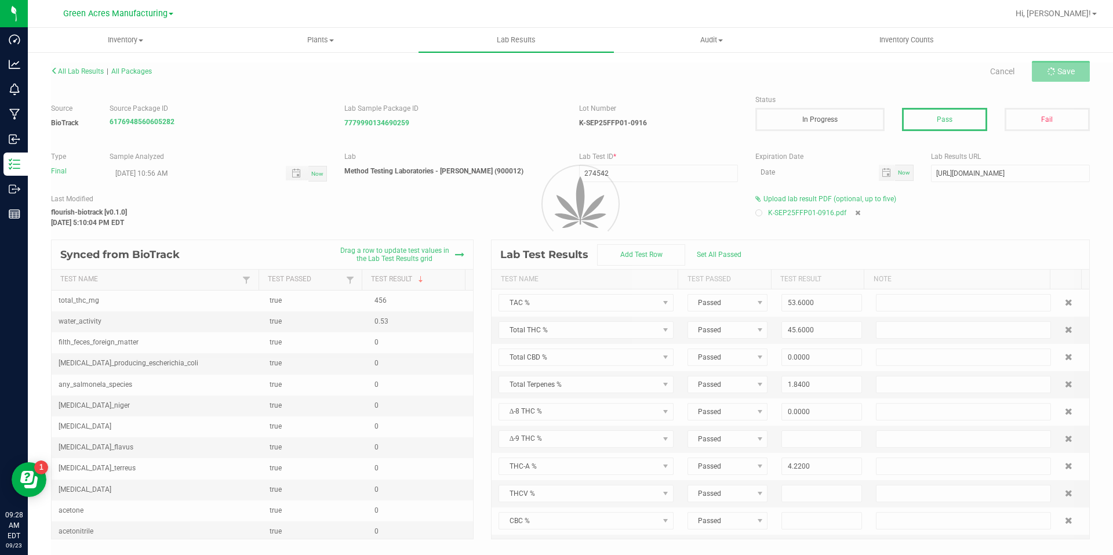
type input "0.1300"
type input "0.2710"
type input "0.1010"
type input "4.2200"
type input "47.2000"
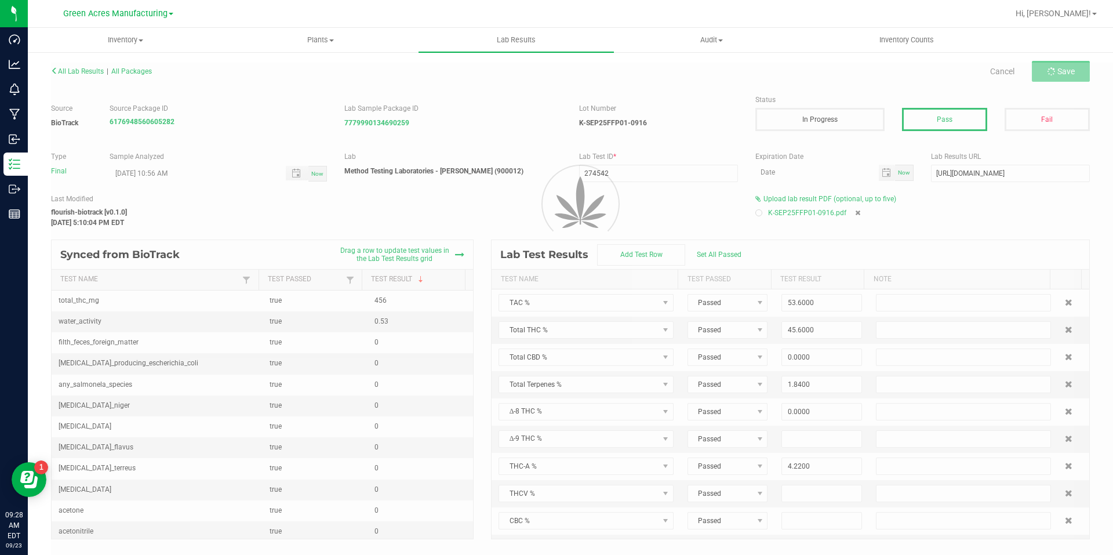
type input "0.0000"
type input "0.1290"
type input "0.0000"
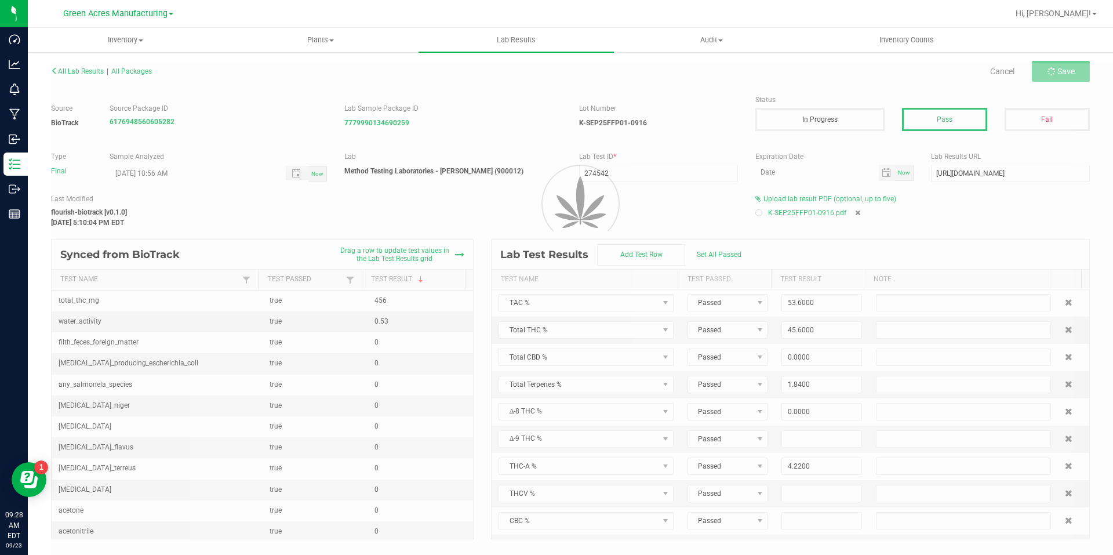
type input "0.4560"
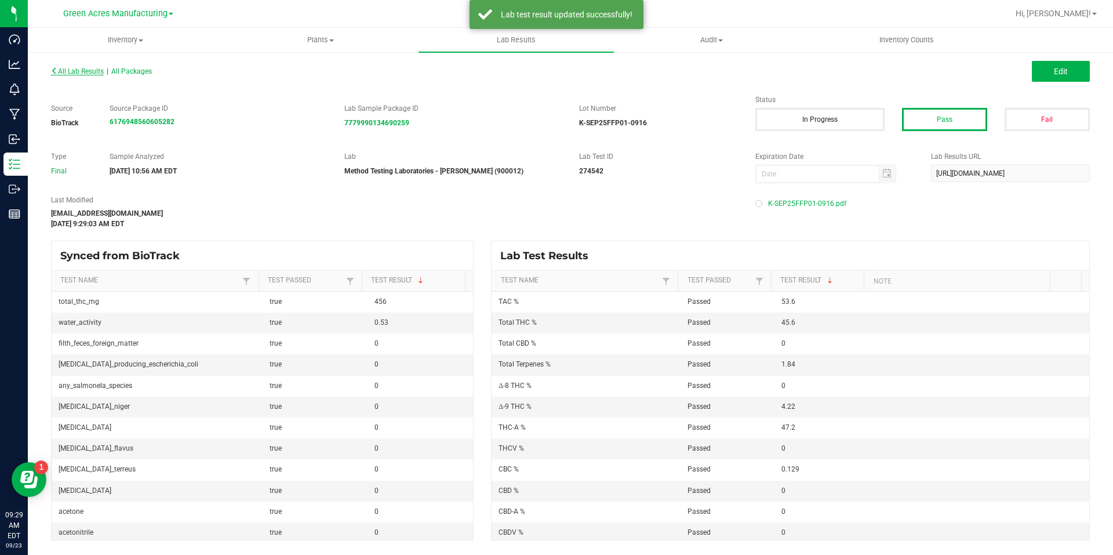
click at [90, 71] on span "All Lab Results" at bounding box center [77, 71] width 53 height 8
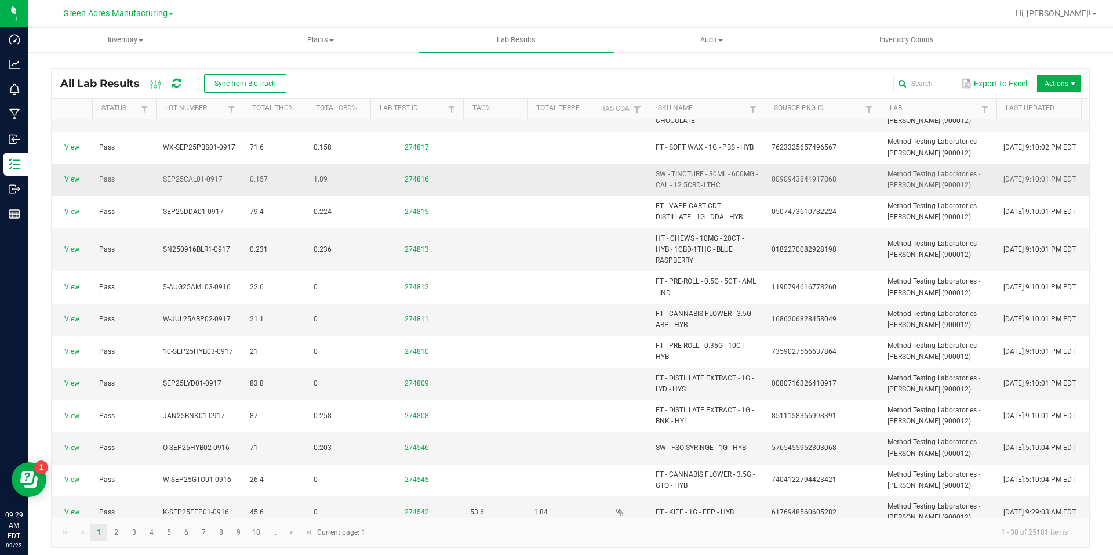
scroll to position [174, 0]
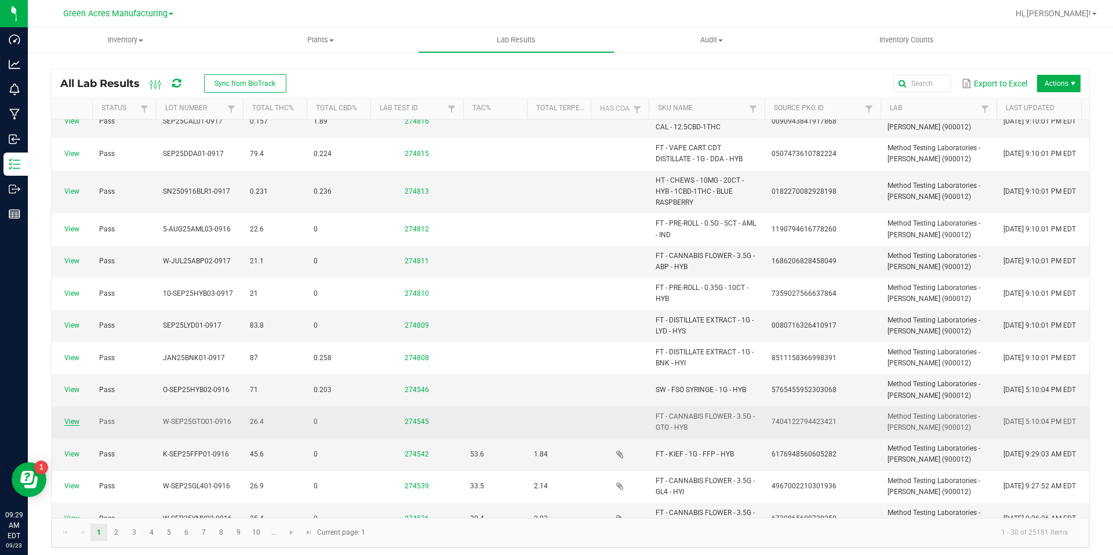
drag, startPoint x: 61, startPoint y: 417, endPoint x: 70, endPoint y: 420, distance: 9.2
click at [66, 418] on span "View" at bounding box center [72, 421] width 27 height 11
click at [70, 420] on link "View" at bounding box center [71, 421] width 15 height 8
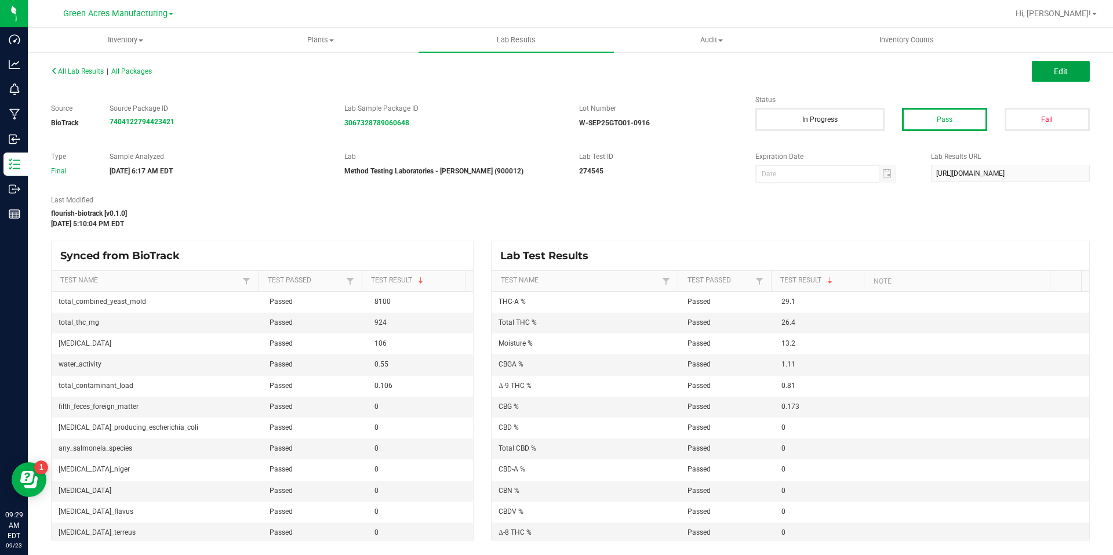
click at [1082, 75] on button "Edit" at bounding box center [1061, 71] width 58 height 21
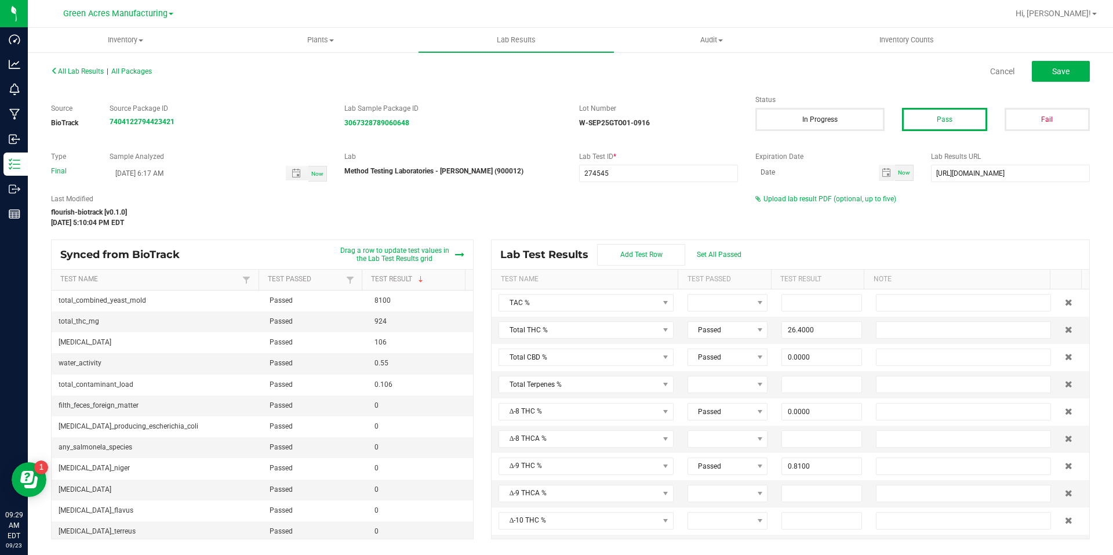
click at [824, 186] on div "All Lab Results | All Packages Cancel Save Source BioTrack Source Package ID 74…" at bounding box center [570, 301] width 1039 height 477
click at [821, 199] on span "Upload lab result PDF (optional, up to five)" at bounding box center [830, 199] width 133 height 8
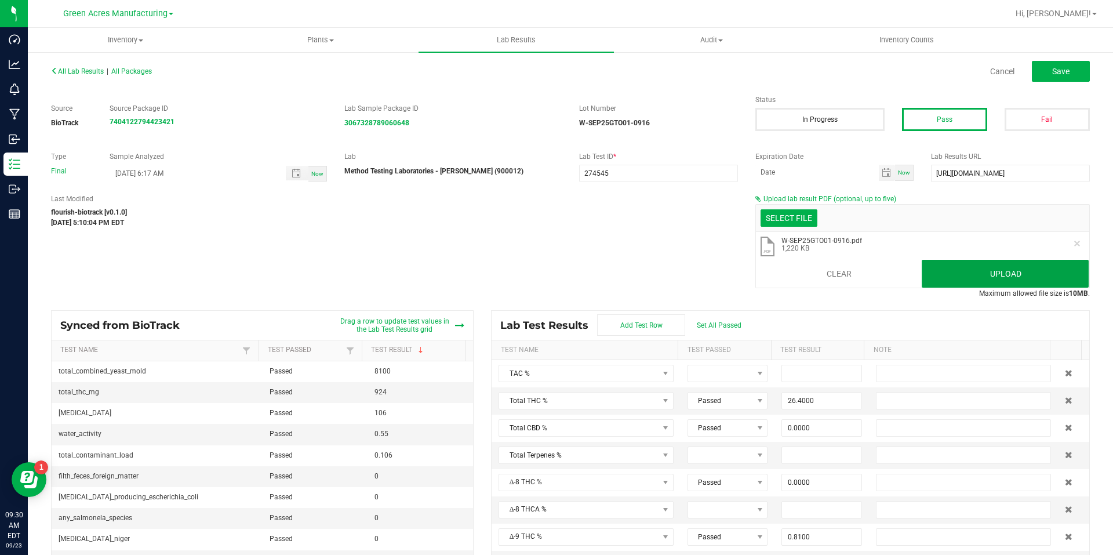
click at [993, 267] on button "Upload" at bounding box center [1005, 274] width 167 height 28
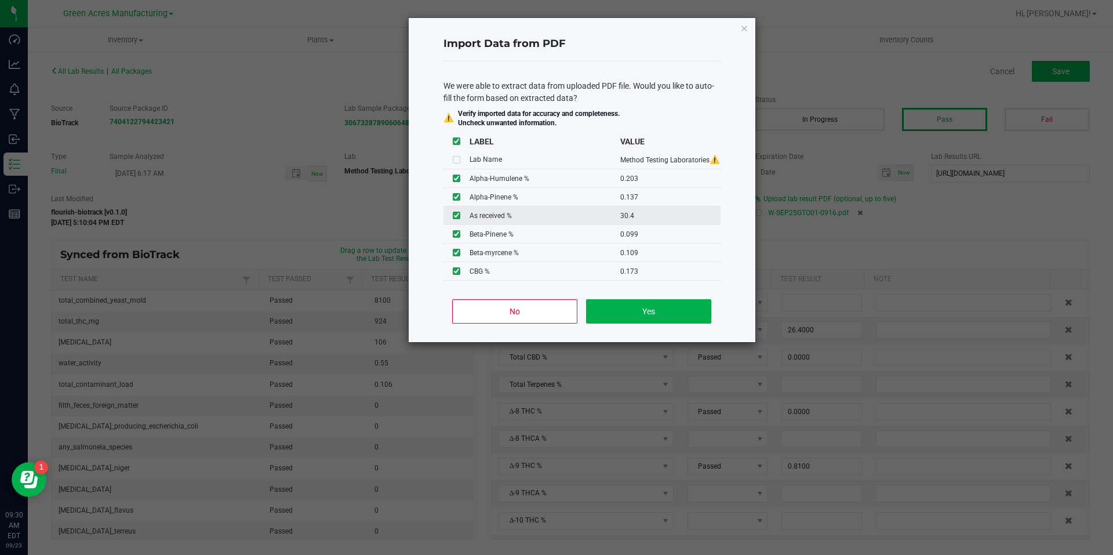
click at [451, 212] on td at bounding box center [457, 215] width 26 height 19
click at [459, 214] on input "checkbox" at bounding box center [457, 216] width 8 height 8
checkbox input "false"
click at [642, 308] on button "Yes" at bounding box center [648, 311] width 125 height 24
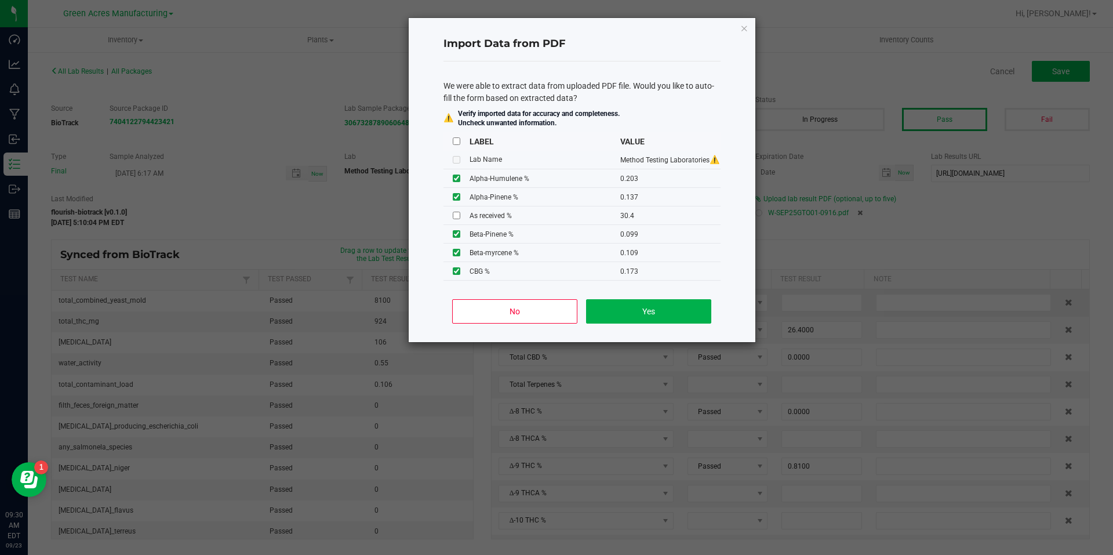
type input "0.2030"
type input "0.1370"
type input "0.0990"
type input "0.2860"
type input "0.1210"
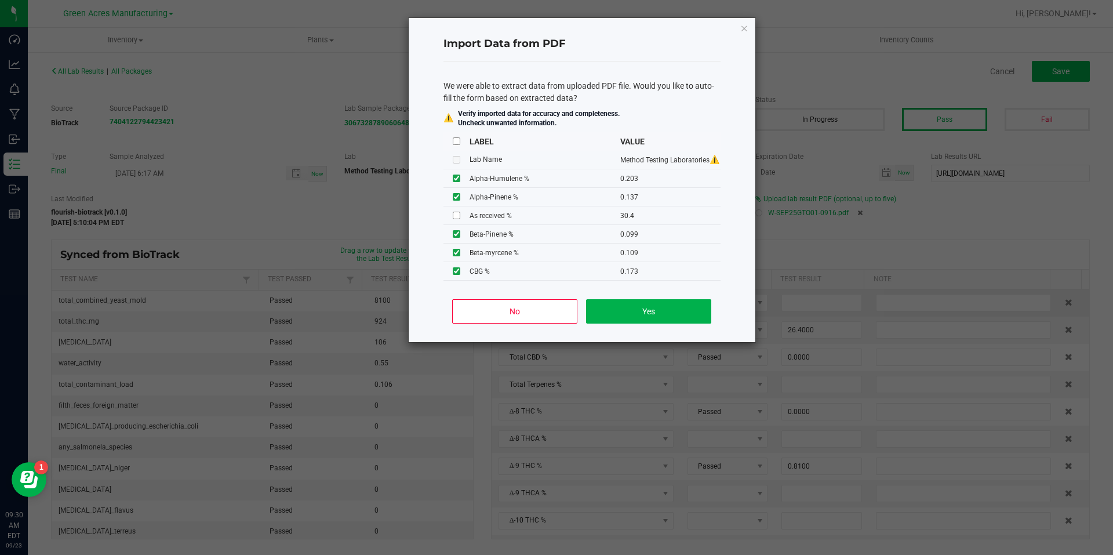
type input "31.2000"
type input "3.0300"
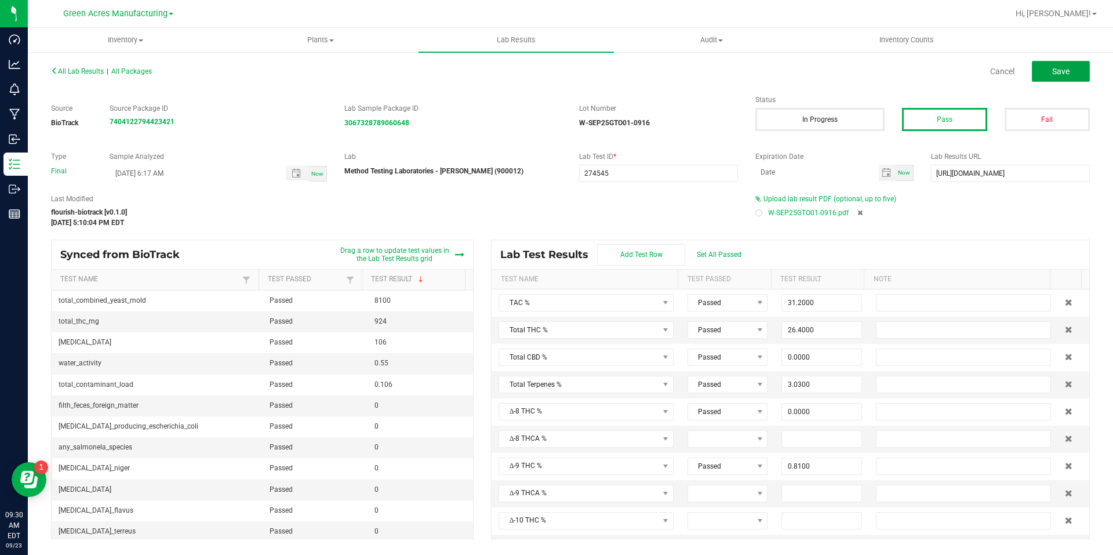
click at [1050, 69] on button "Save" at bounding box center [1061, 71] width 58 height 21
type input "0.0000"
type input "13.2000"
type input "0.2030"
type input "0.1370"
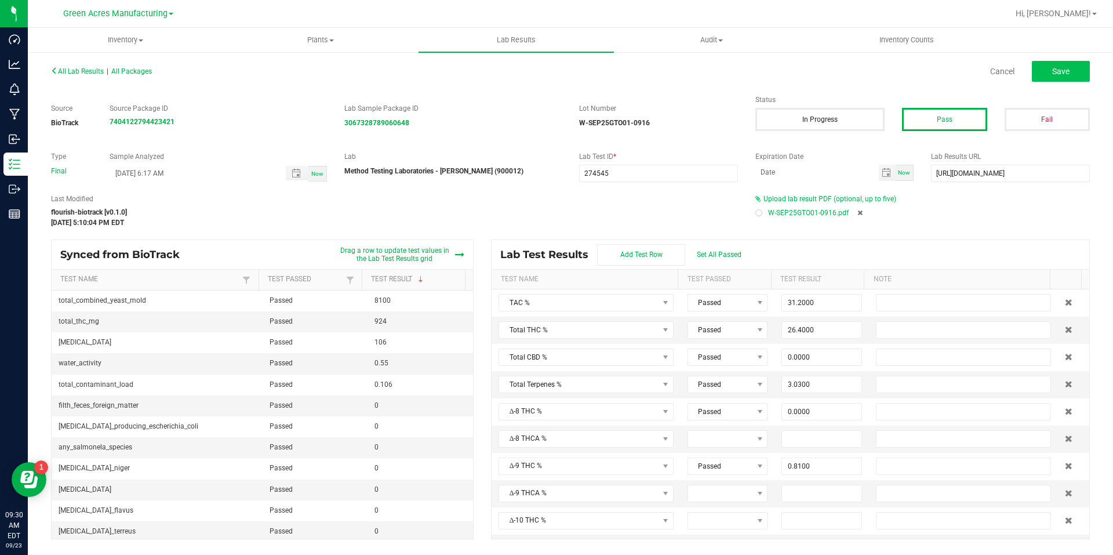
type input "0.0990"
type input "0.2860"
type input "0.1210"
type input "0.2710"
type input "0.1090"
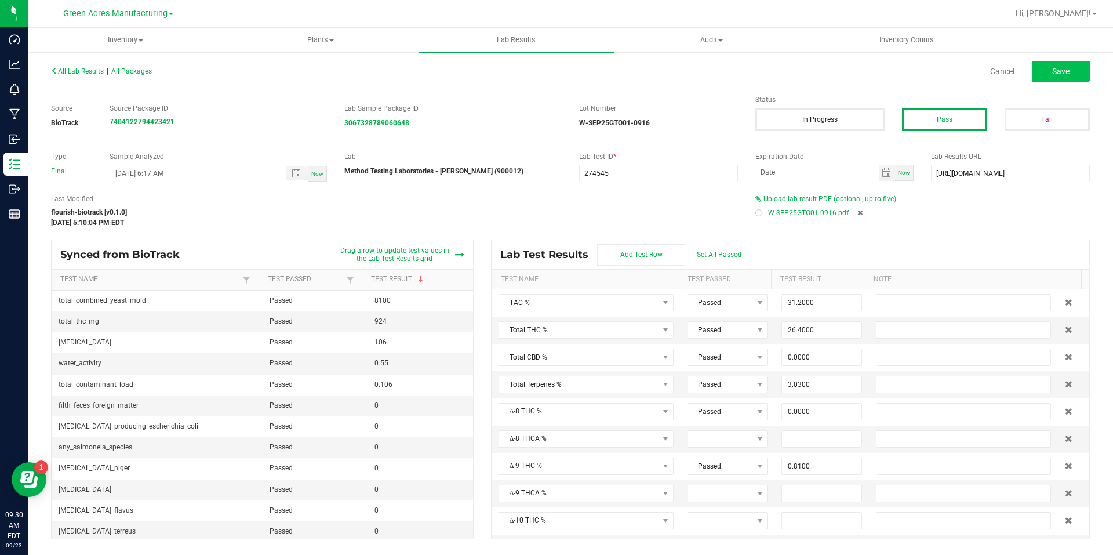
type input "0.6630"
type input "0.1080"
type input "0.9020"
type input "0.8100"
type input "29.1000"
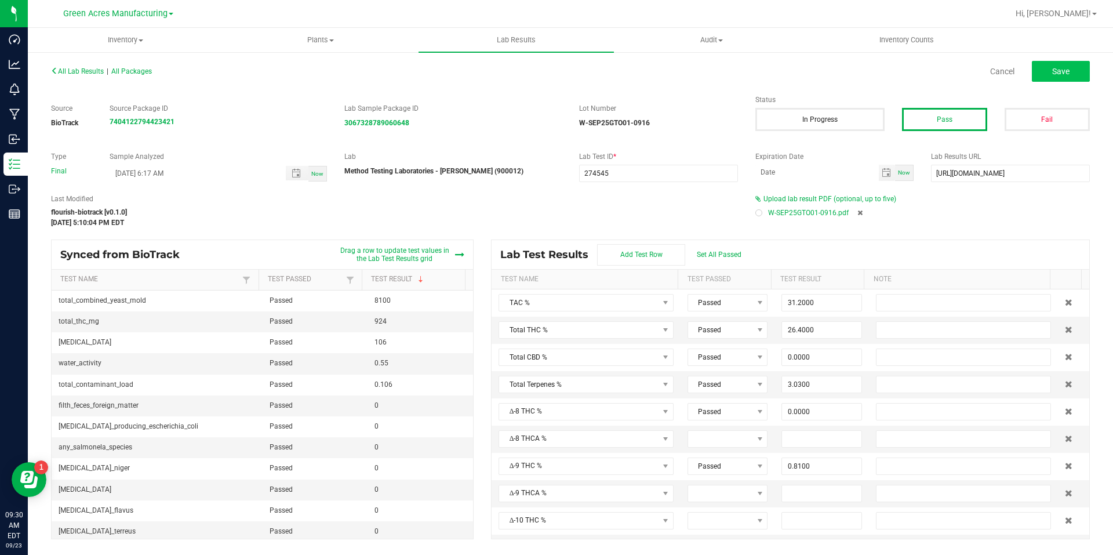
type input "0.0000"
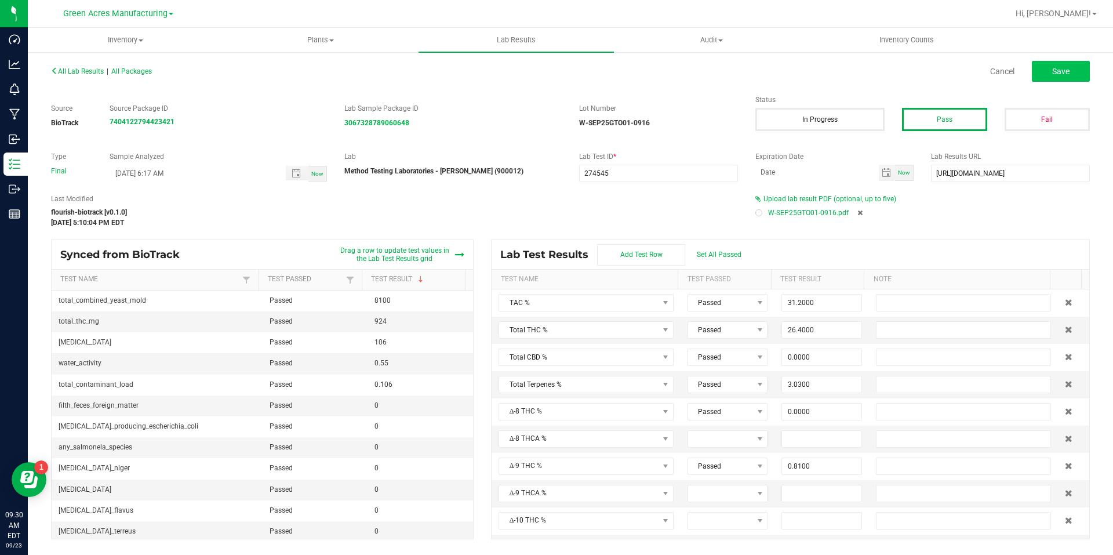
type input "0.1730"
type input "1.1100"
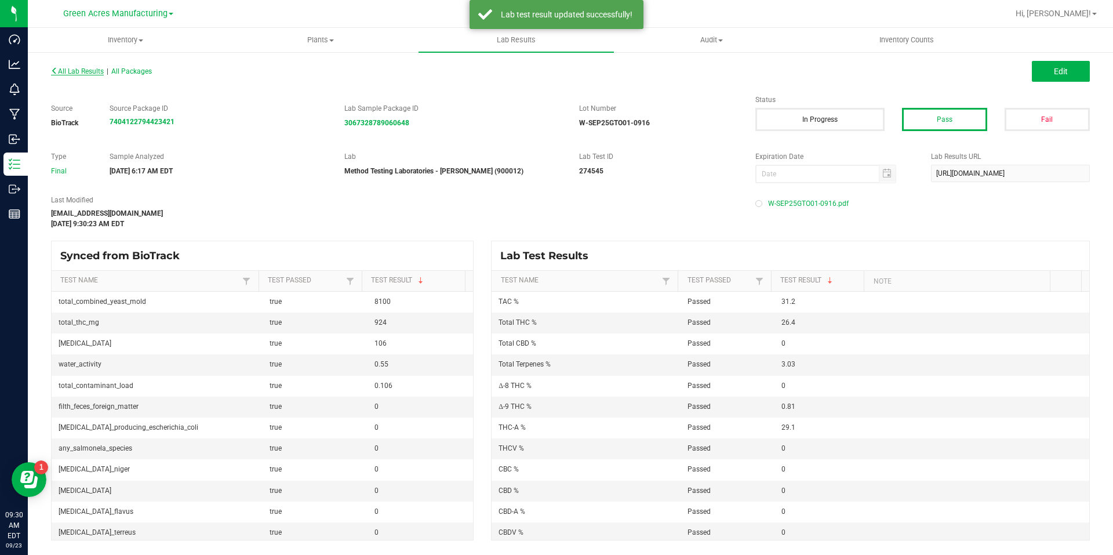
click at [99, 75] on span "All Lab Results" at bounding box center [77, 71] width 53 height 8
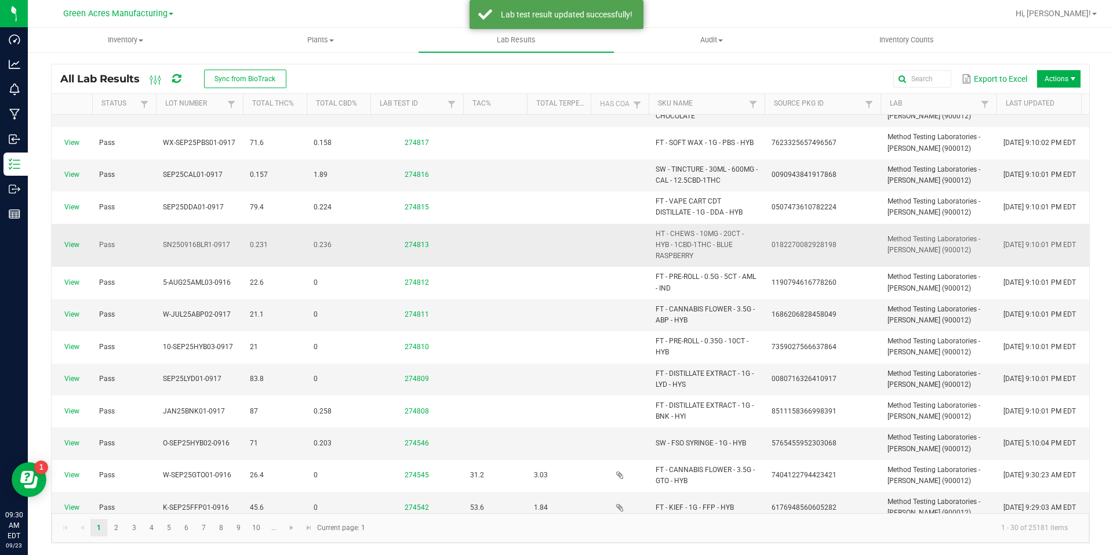
scroll to position [174, 0]
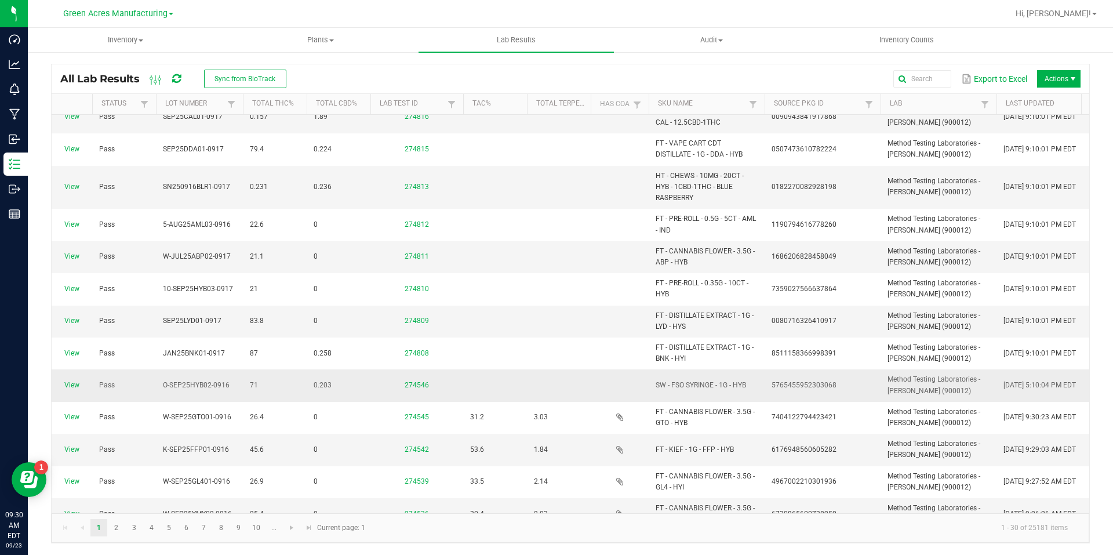
click at [61, 384] on span "View" at bounding box center [72, 385] width 27 height 11
click at [68, 385] on link "View" at bounding box center [71, 385] width 15 height 8
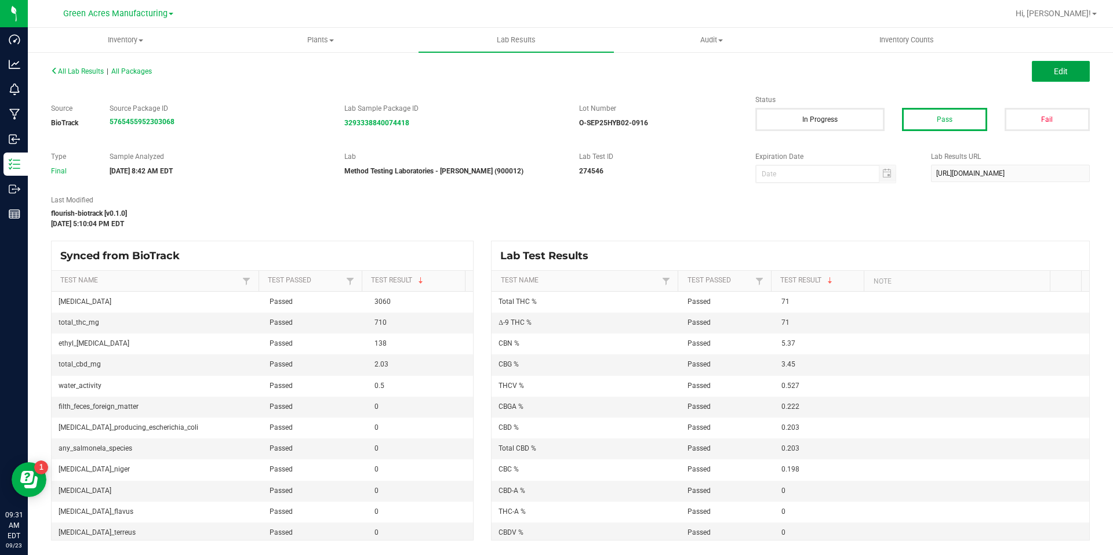
drag, startPoint x: 1079, startPoint y: 75, endPoint x: 1055, endPoint y: 97, distance: 32.8
click at [1079, 75] on button "Edit" at bounding box center [1061, 71] width 58 height 21
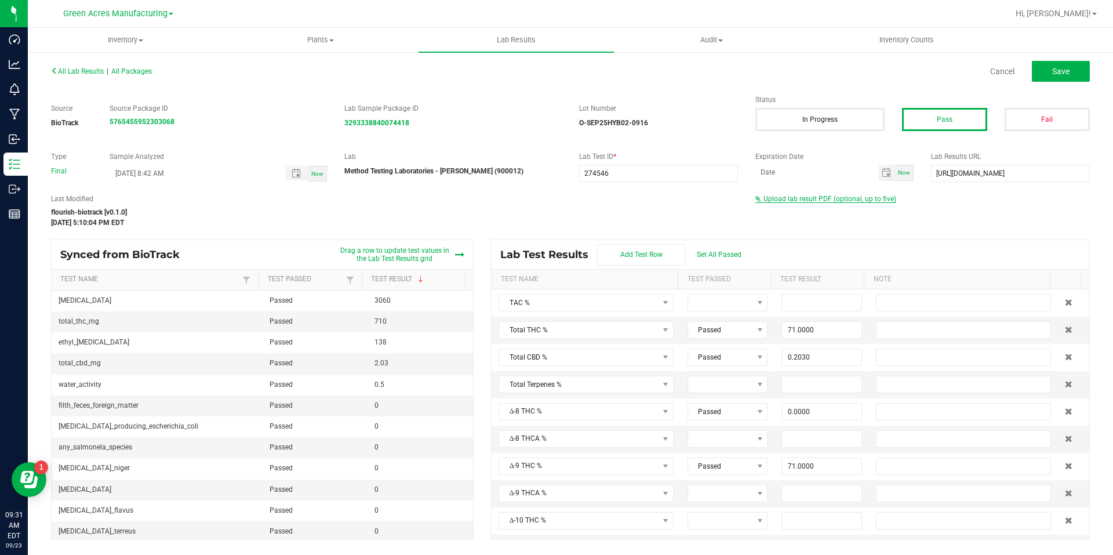
click at [844, 196] on span "Upload lab result PDF (optional, up to five)" at bounding box center [830, 199] width 133 height 8
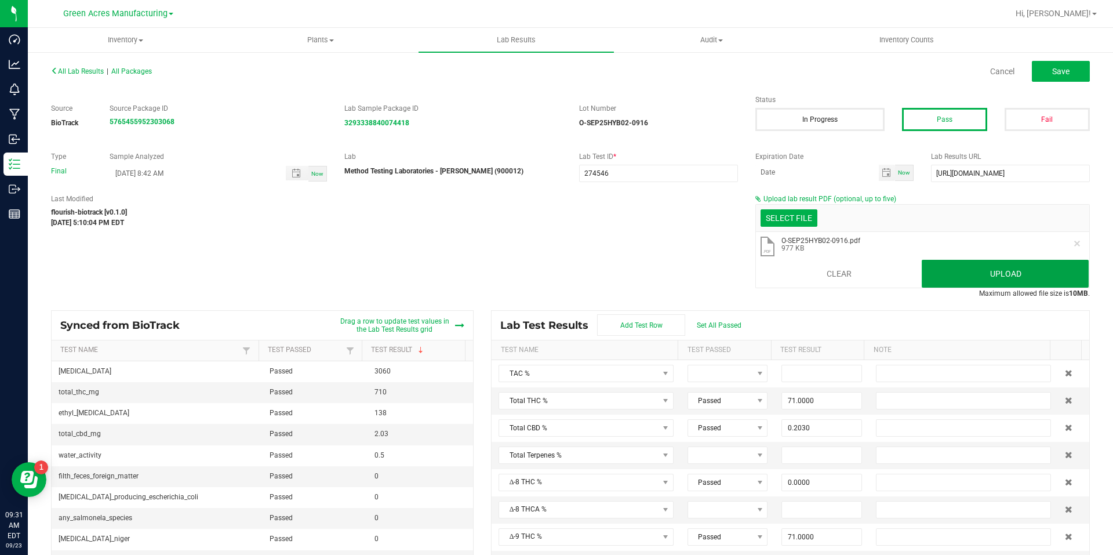
click at [941, 280] on button "Upload" at bounding box center [1005, 274] width 167 height 28
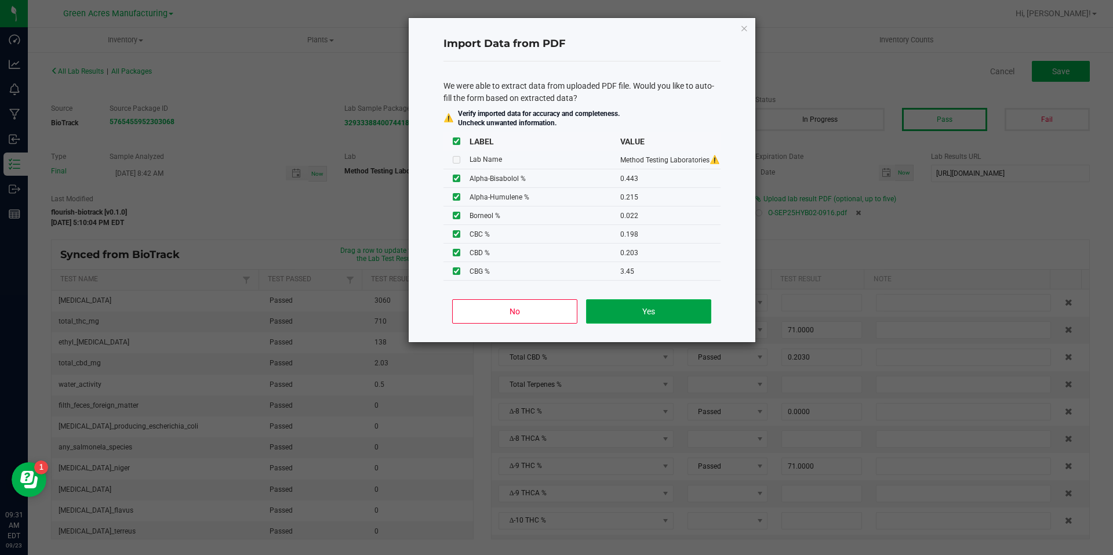
click at [657, 309] on button "Yes" at bounding box center [648, 311] width 125 height 24
type input "0.4430"
type input "0.2150"
type input "0.0220"
type input "0.0970"
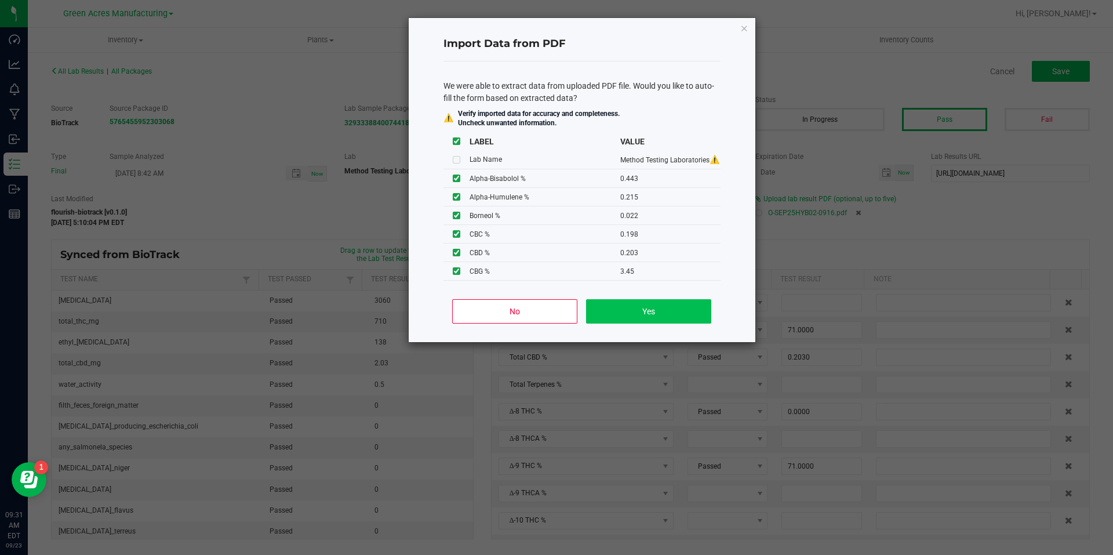
type input "0.0410"
type input "0.1410"
type input "0.1100"
type input "81.0000"
type input "1.9100"
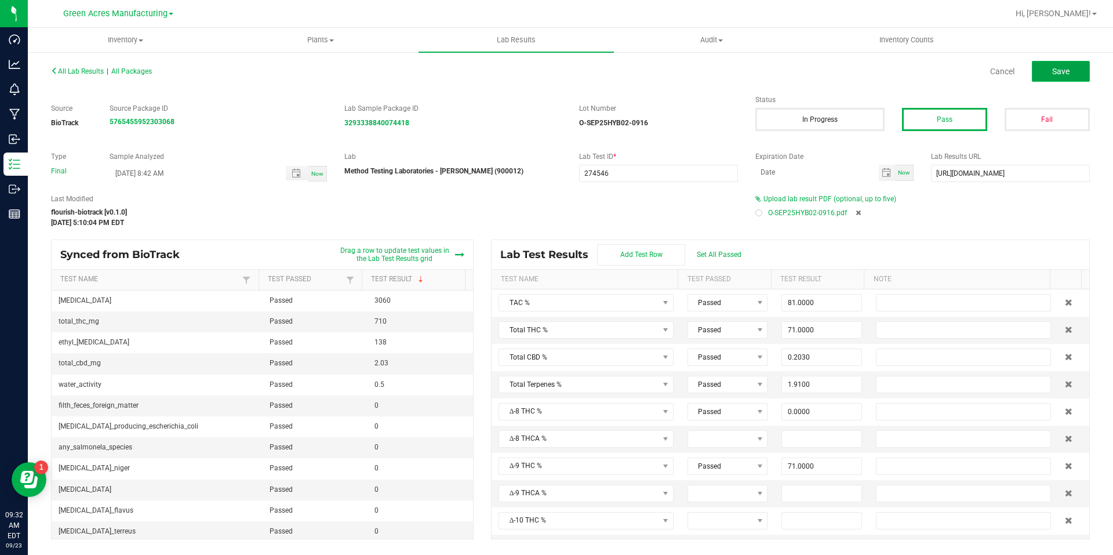
click at [1081, 78] on button "Save" at bounding box center [1061, 71] width 58 height 21
type input "0.2220"
type input "5.3700"
type input "0.4430"
type input "0.2150"
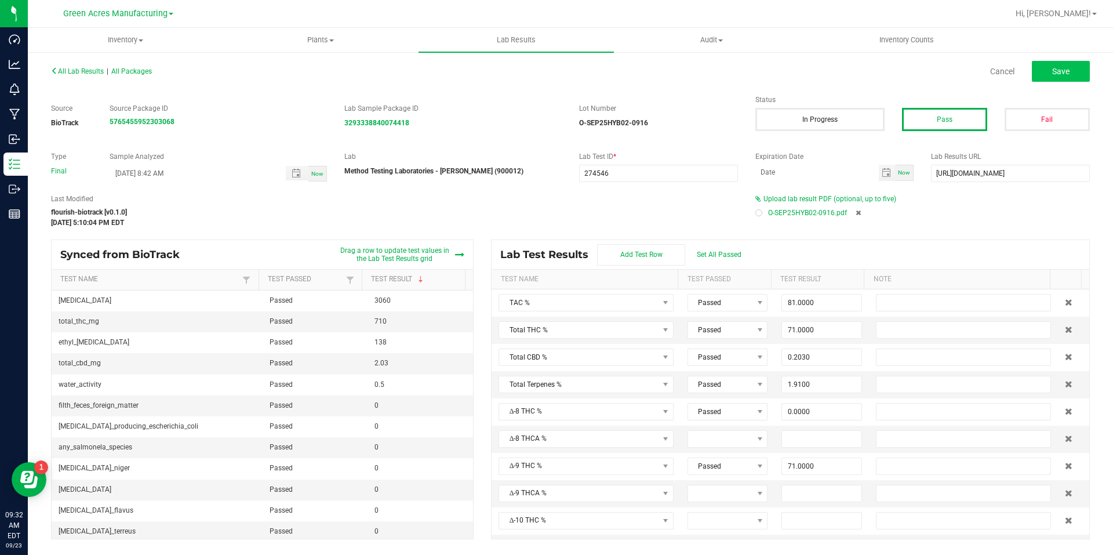
type input "0.0220"
type input "0.0970"
type input "0.0410"
type input "0.1410"
type input "0.1100"
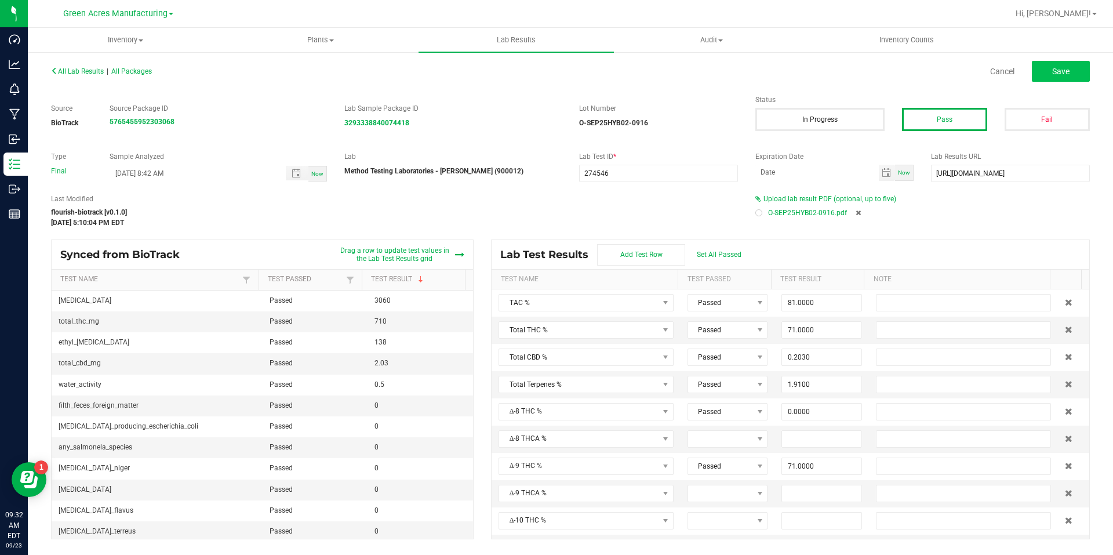
type input "0.0590"
type input "0.7400"
type input "0.0320"
type input "71.0000"
type input "0.0000"
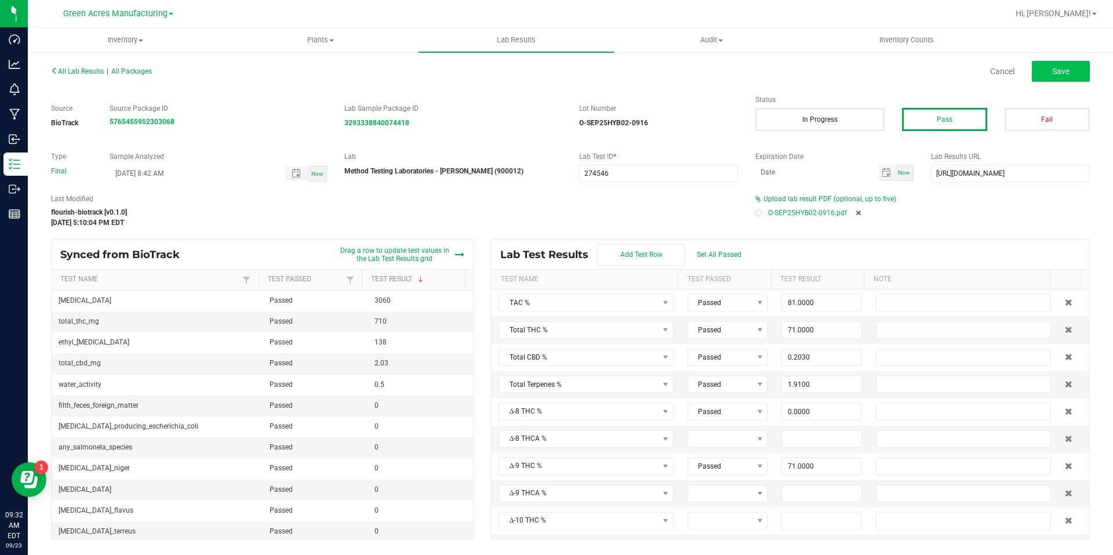
type input "0.5270"
type input "0.1980"
type input "0.2030"
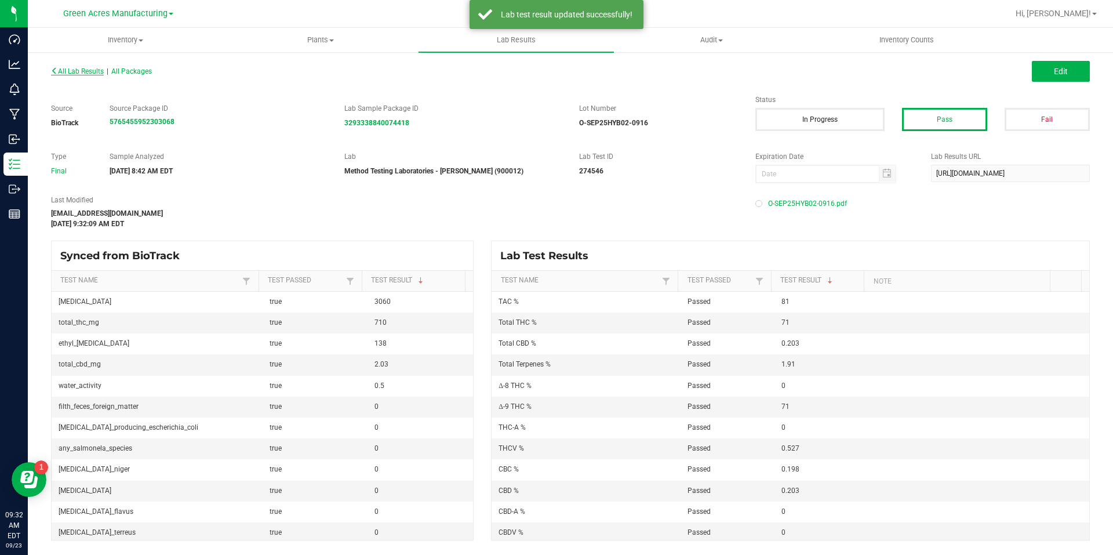
click at [100, 70] on span "All Lab Results" at bounding box center [77, 71] width 53 height 8
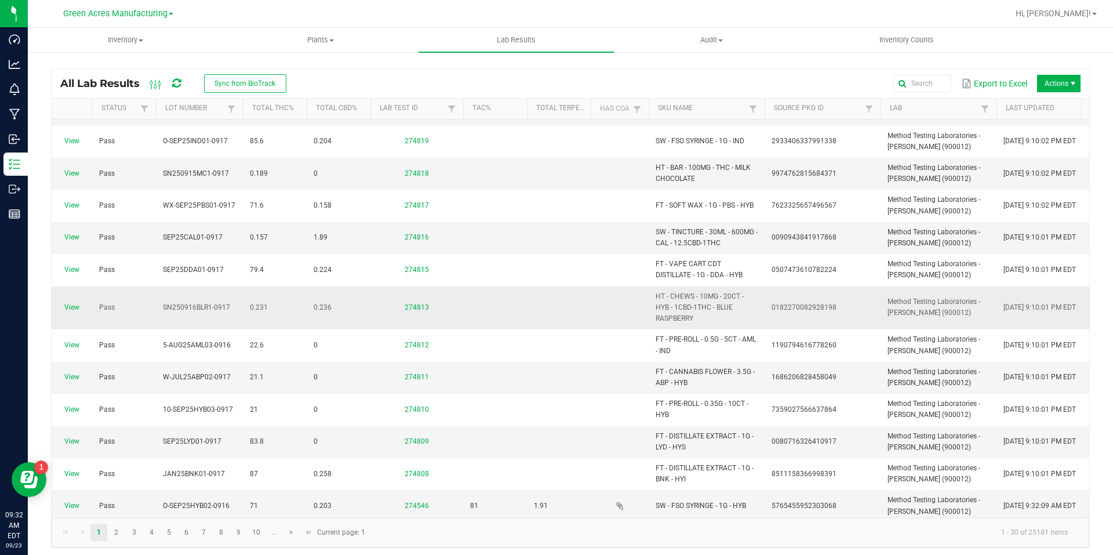
scroll to position [116, 0]
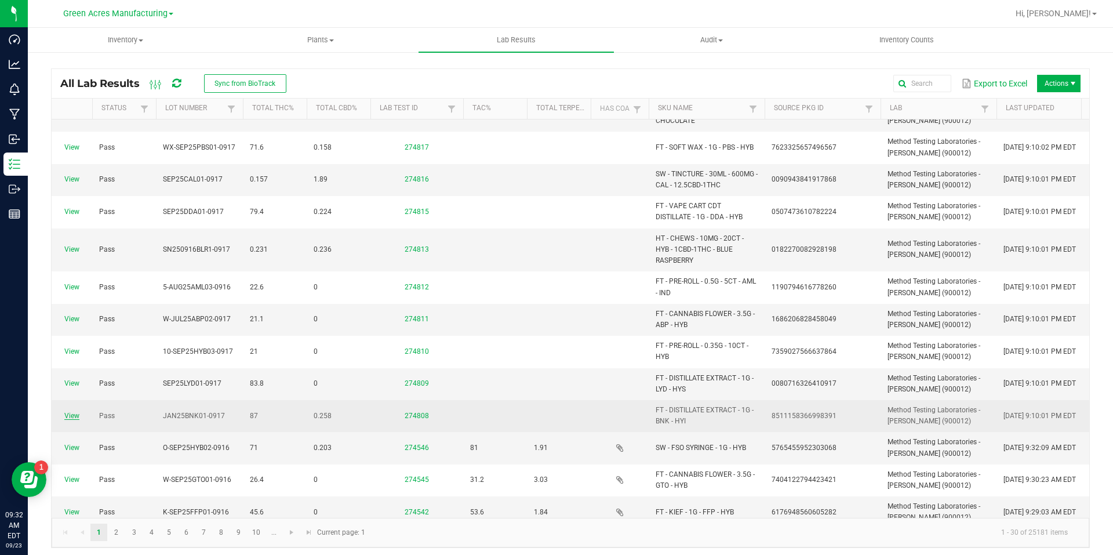
click at [70, 418] on link "View" at bounding box center [71, 416] width 15 height 8
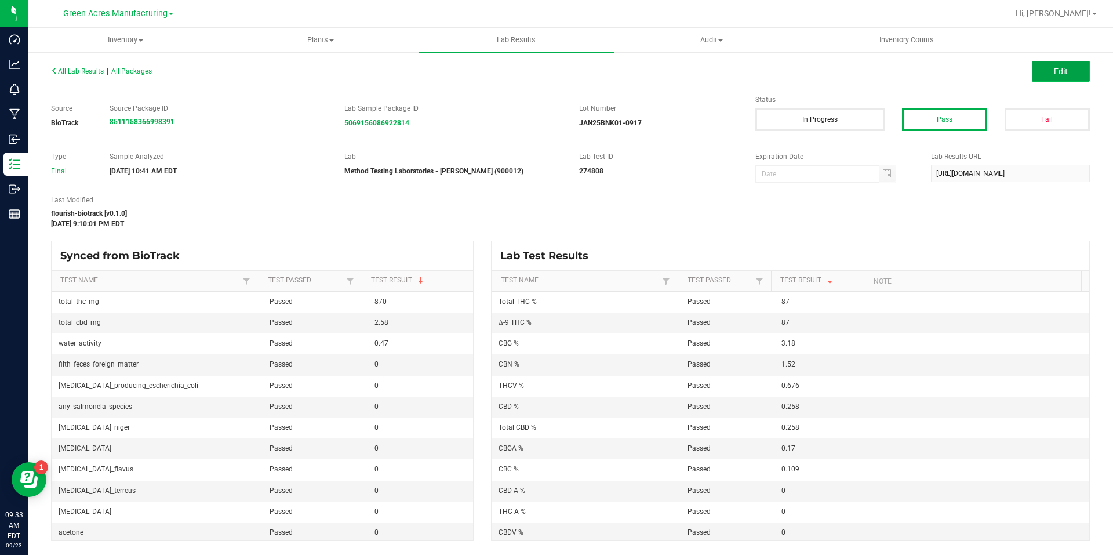
click at [1080, 72] on button "Edit" at bounding box center [1061, 71] width 58 height 21
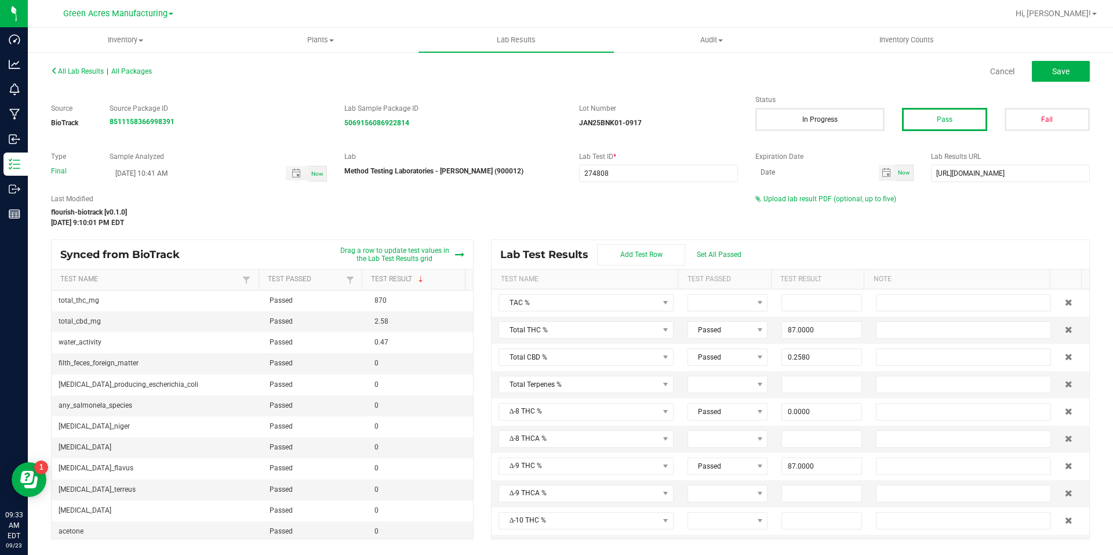
click at [834, 193] on div "All Lab Results | All Packages Cancel Save Source BioTrack Source Package ID 85…" at bounding box center [570, 301] width 1039 height 477
click at [833, 198] on span "Upload lab result PDF (optional, up to five)" at bounding box center [830, 199] width 133 height 8
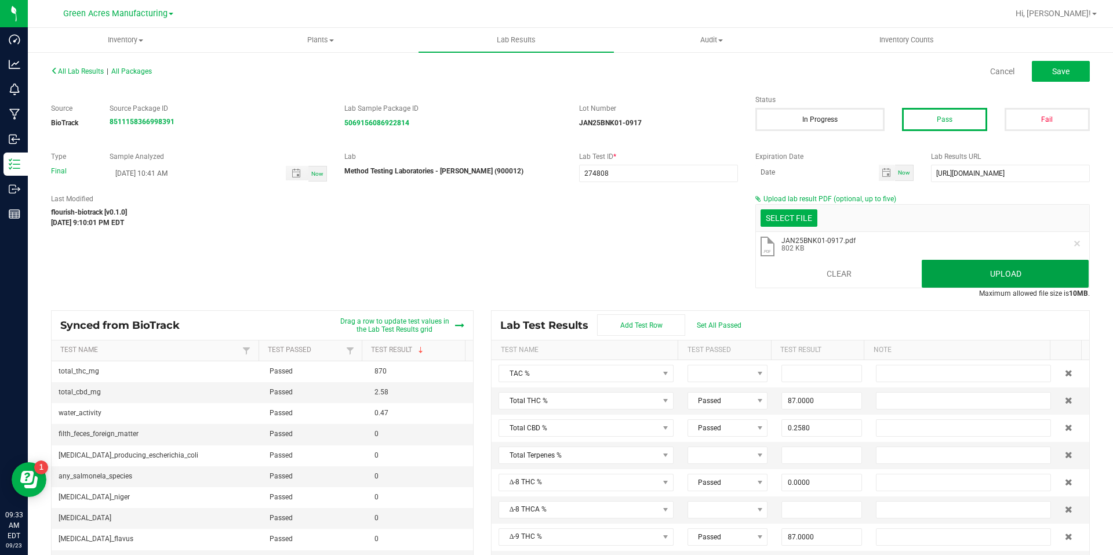
click at [1013, 283] on button "Upload" at bounding box center [1005, 274] width 167 height 28
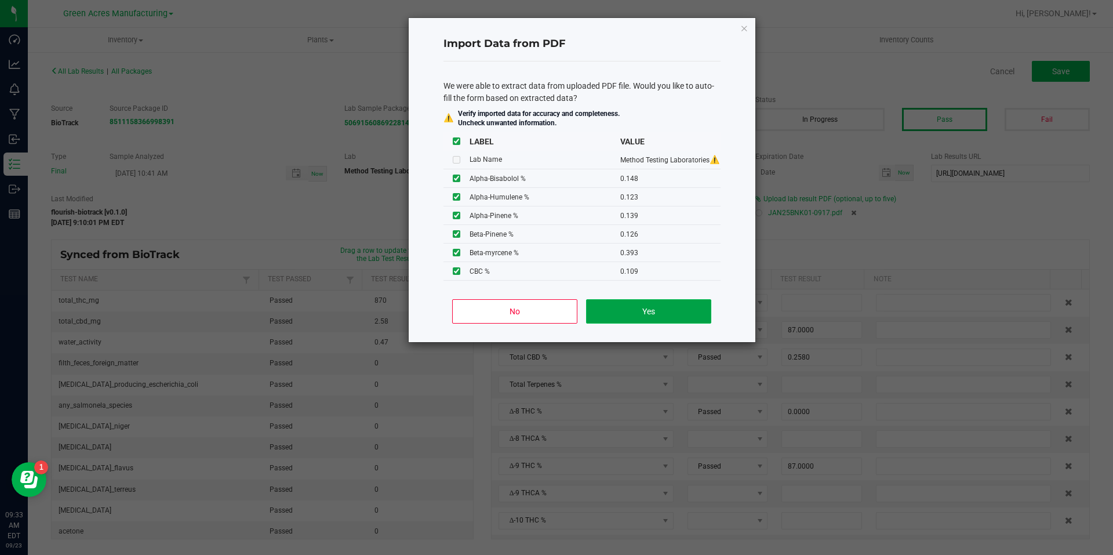
click at [650, 300] on button "Yes" at bounding box center [648, 311] width 125 height 24
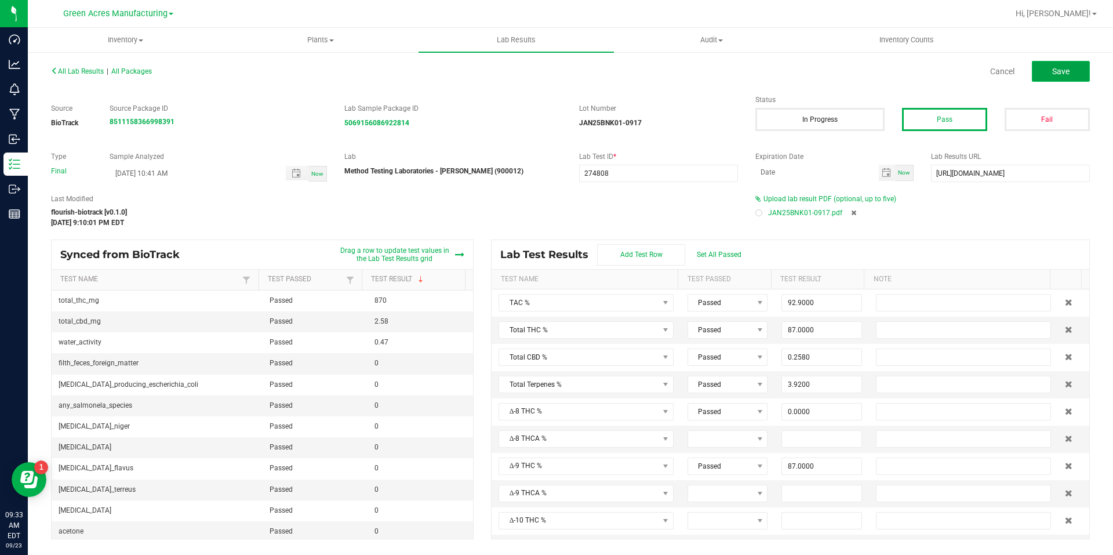
click at [1068, 78] on button "Save" at bounding box center [1061, 71] width 58 height 21
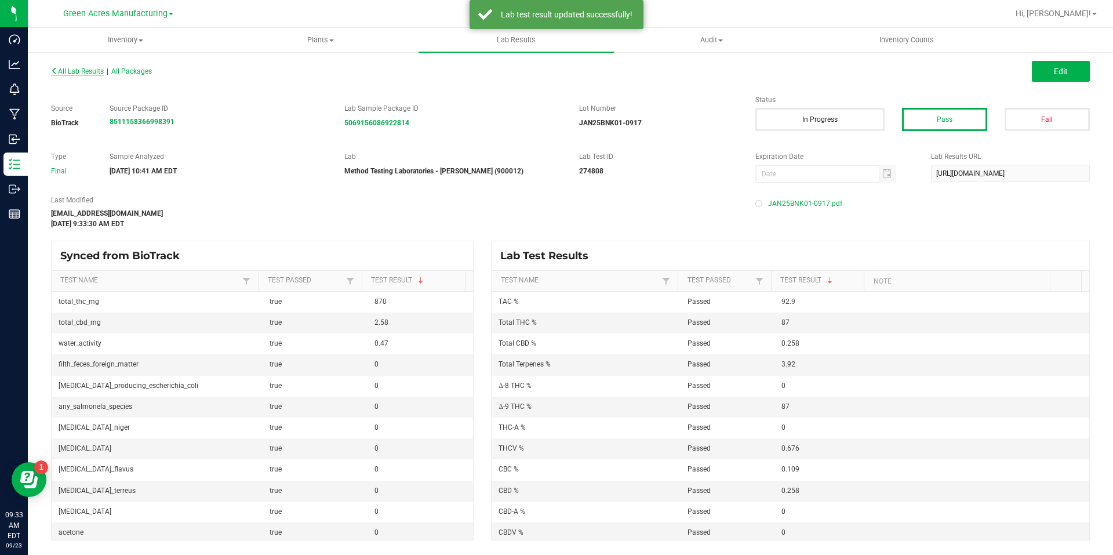
click at [101, 73] on span "All Lab Results" at bounding box center [77, 71] width 53 height 8
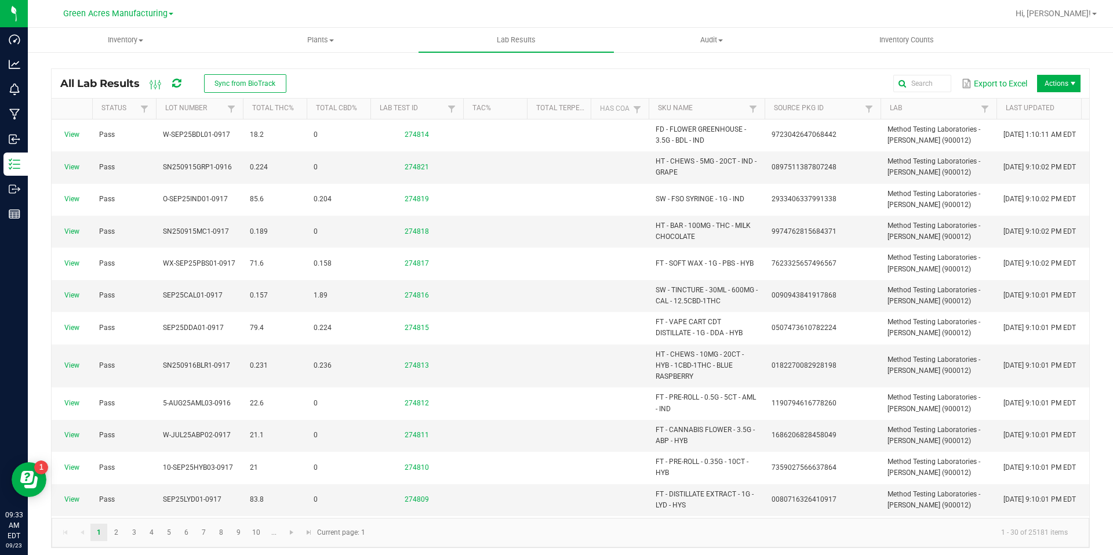
scroll to position [116, 0]
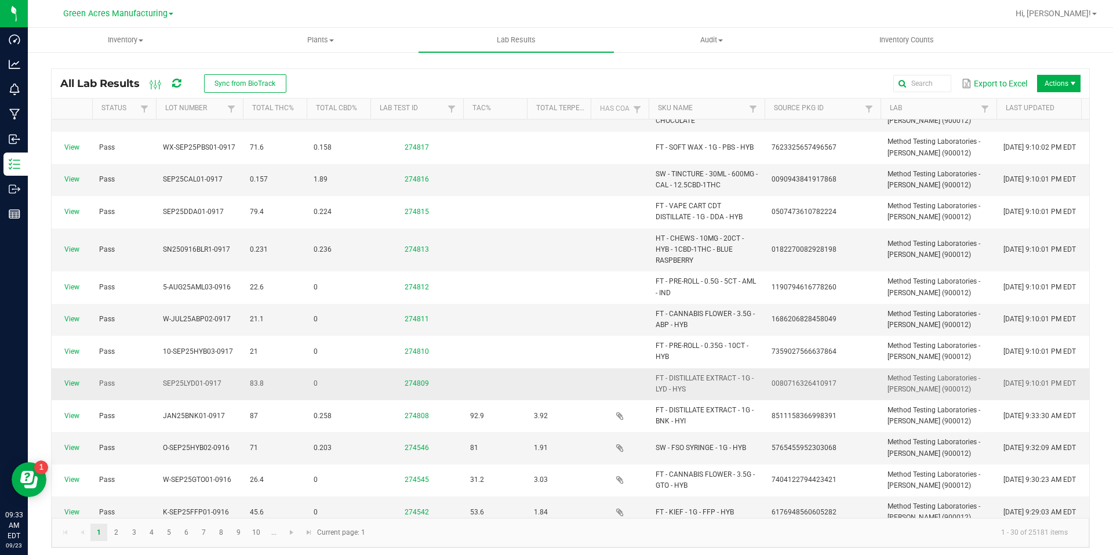
click at [69, 378] on span "View" at bounding box center [72, 383] width 27 height 11
click at [70, 382] on link "View" at bounding box center [71, 383] width 15 height 8
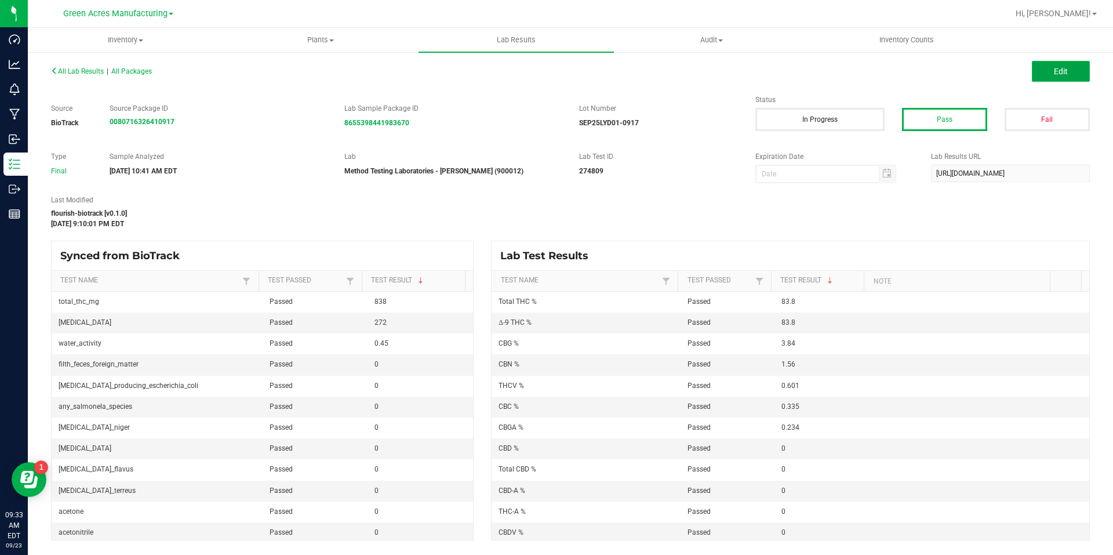
click at [1085, 74] on button "Edit" at bounding box center [1061, 71] width 58 height 21
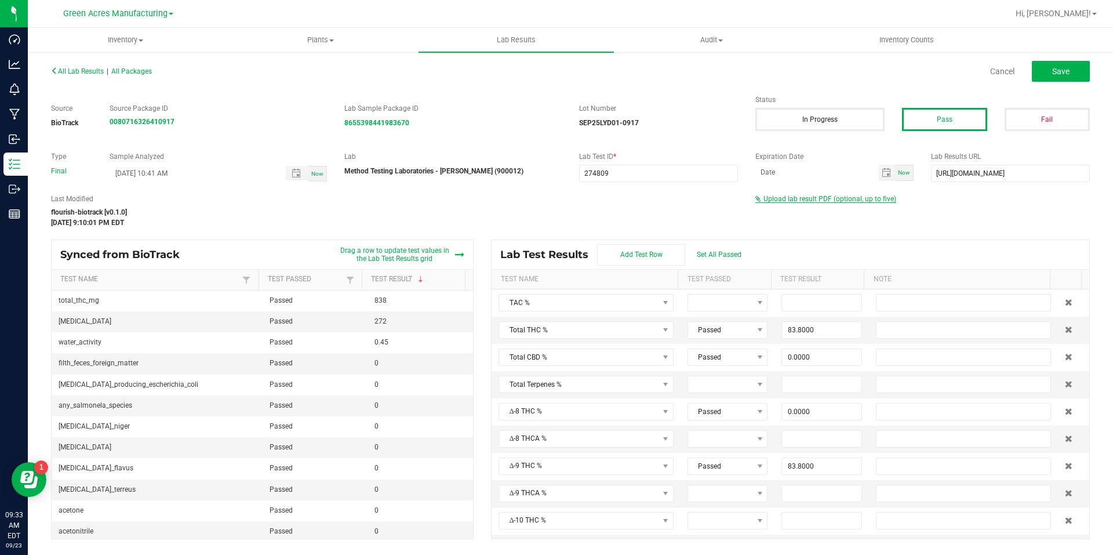
click at [795, 200] on span "Upload lab result PDF (optional, up to five)" at bounding box center [830, 199] width 133 height 8
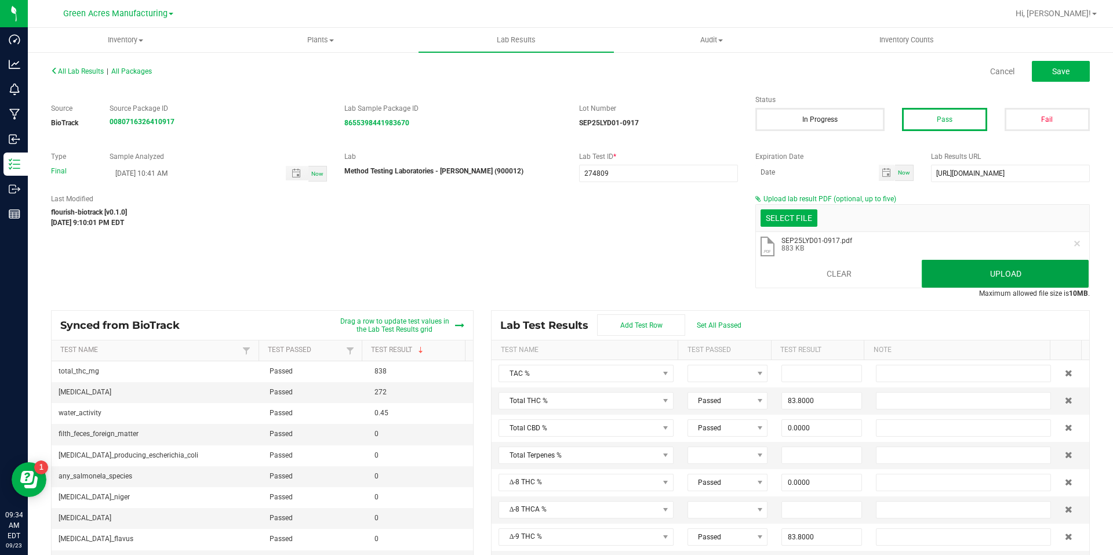
click at [1030, 279] on button "Upload" at bounding box center [1005, 274] width 167 height 28
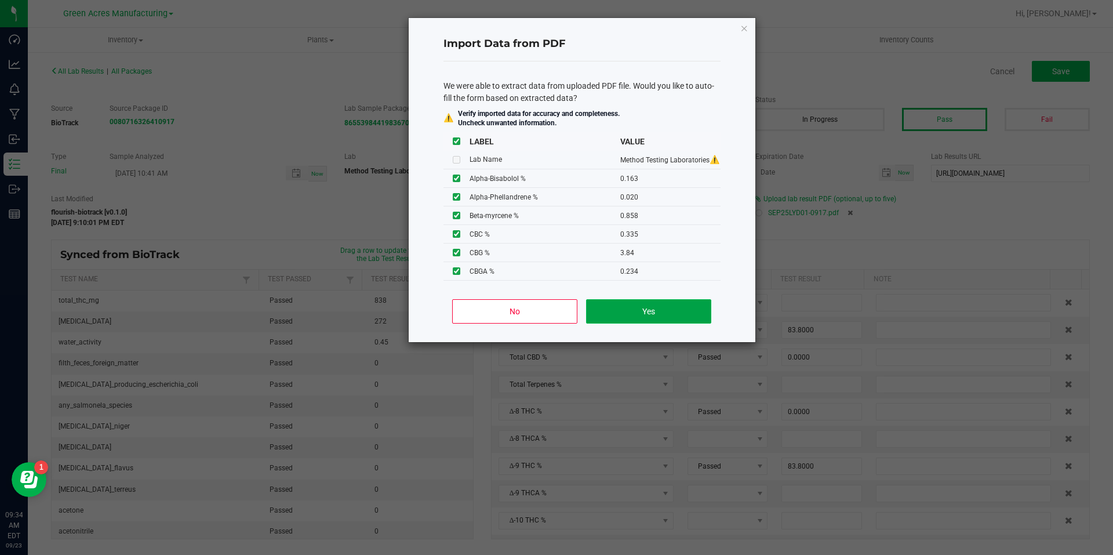
click at [689, 314] on button "Yes" at bounding box center [648, 311] width 125 height 24
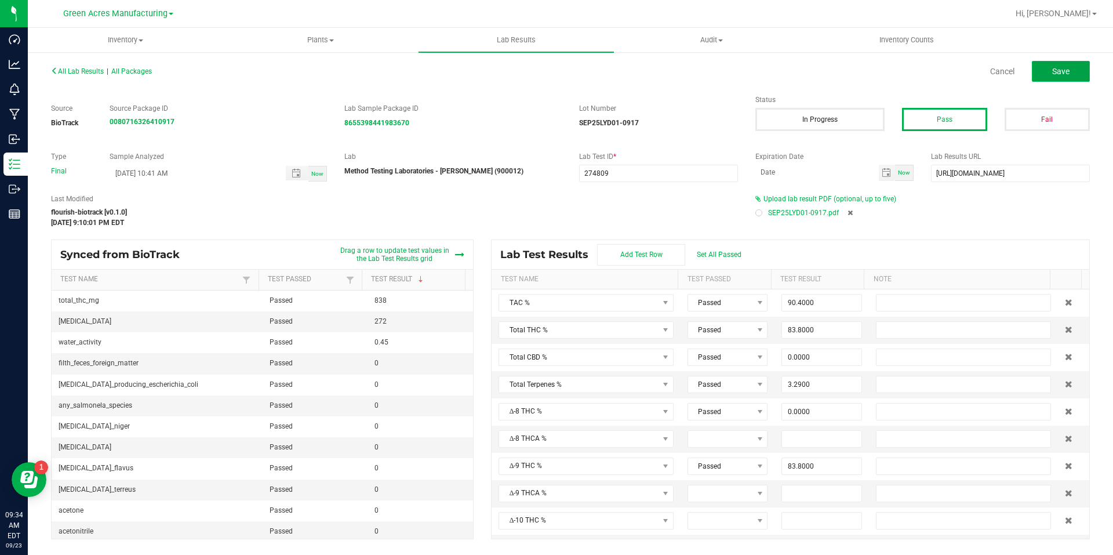
click at [1077, 70] on button "Save" at bounding box center [1061, 71] width 58 height 21
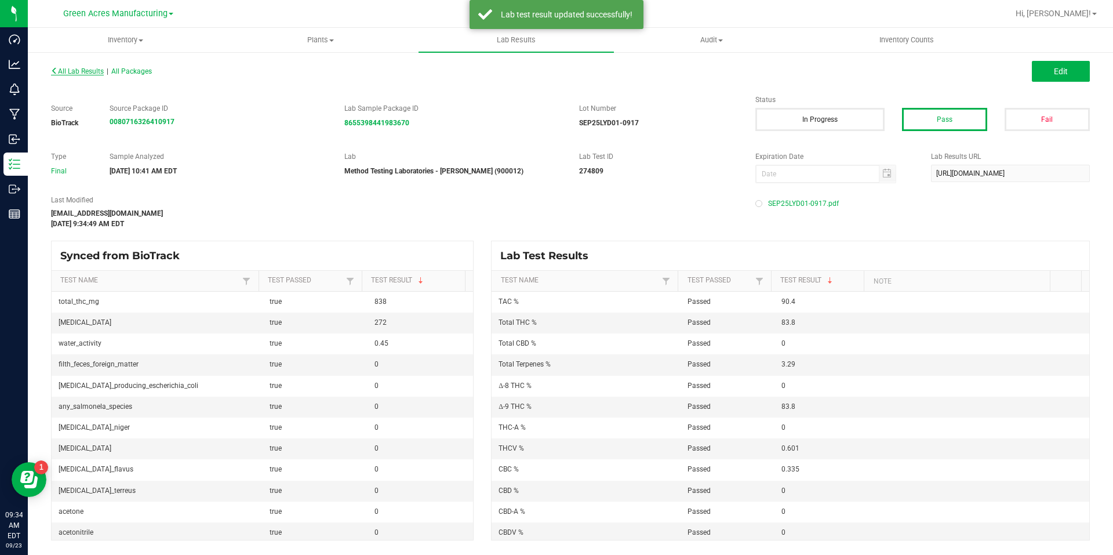
click at [94, 71] on span "All Lab Results" at bounding box center [77, 71] width 53 height 8
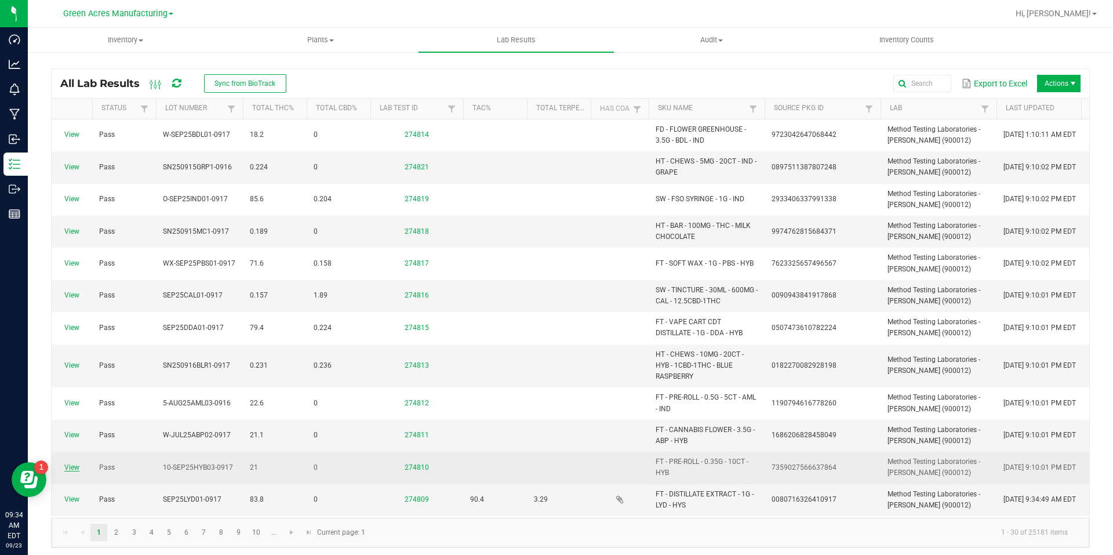
click at [71, 467] on link "View" at bounding box center [71, 467] width 15 height 8
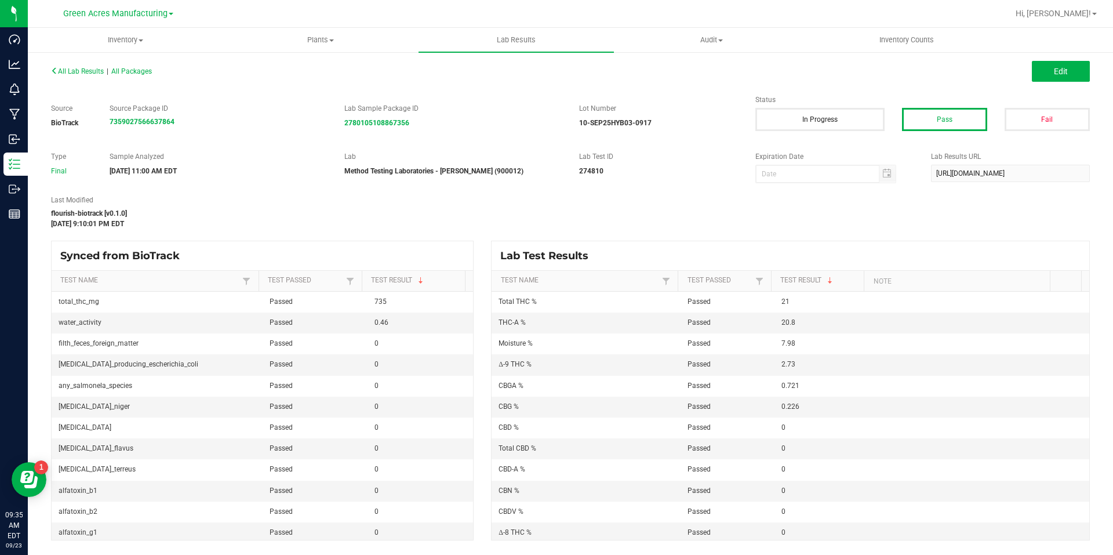
click at [1068, 59] on div "All Lab Results | All Packages Edit" at bounding box center [570, 71] width 1056 height 29
drag, startPoint x: 1068, startPoint y: 66, endPoint x: 744, endPoint y: 205, distance: 353.4
click at [1068, 66] on button "Edit" at bounding box center [1061, 71] width 58 height 21
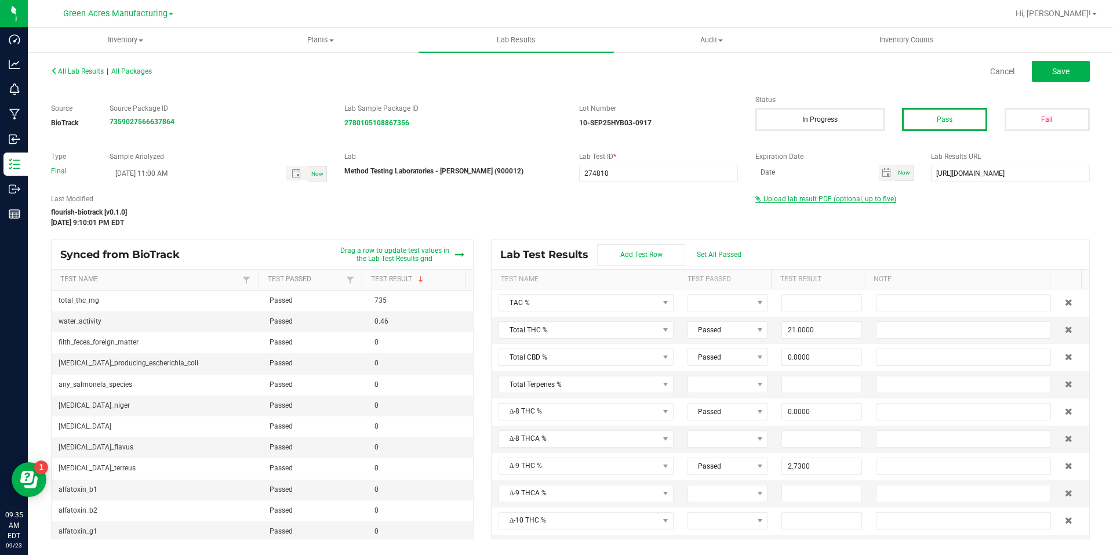
click at [814, 195] on span "Upload lab result PDF (optional, up to five)" at bounding box center [830, 199] width 133 height 8
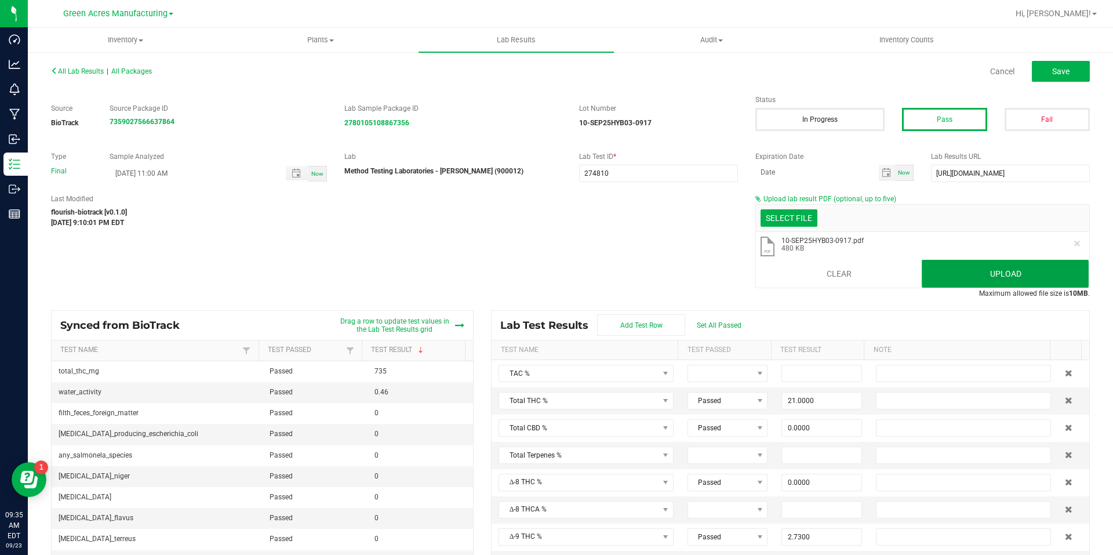
click at [959, 267] on button "Upload" at bounding box center [1005, 274] width 167 height 28
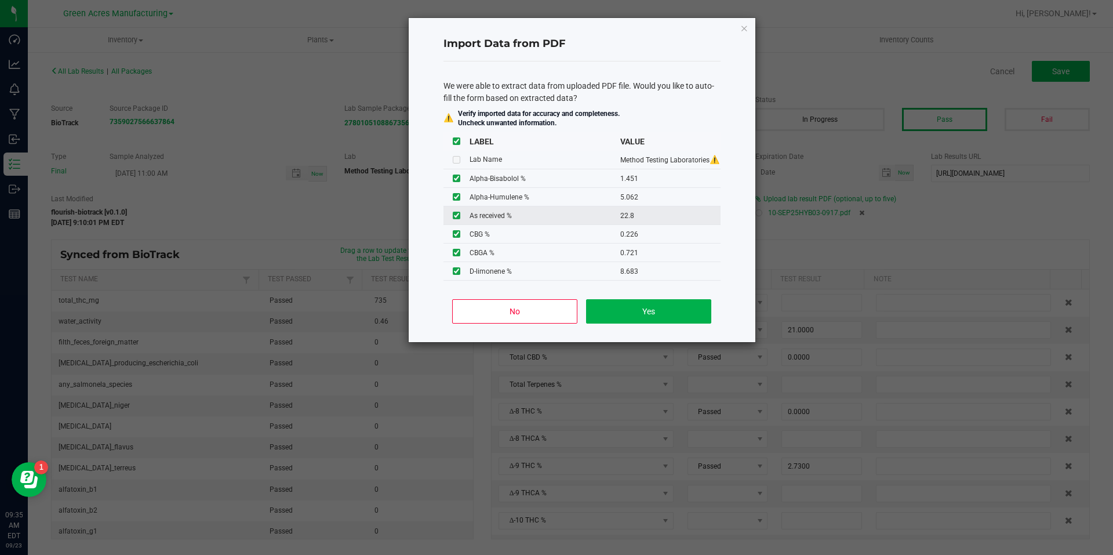
click at [459, 219] on input "checkbox" at bounding box center [457, 216] width 8 height 8
click at [610, 303] on button "Yes" at bounding box center [648, 311] width 125 height 24
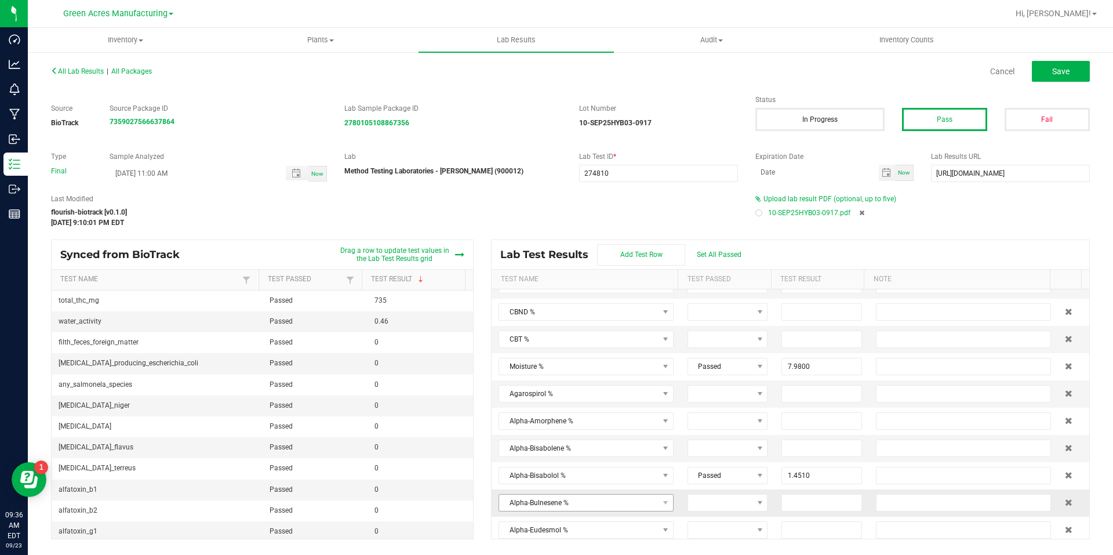
scroll to position [812, 0]
click at [860, 210] on icon at bounding box center [861, 212] width 5 height 7
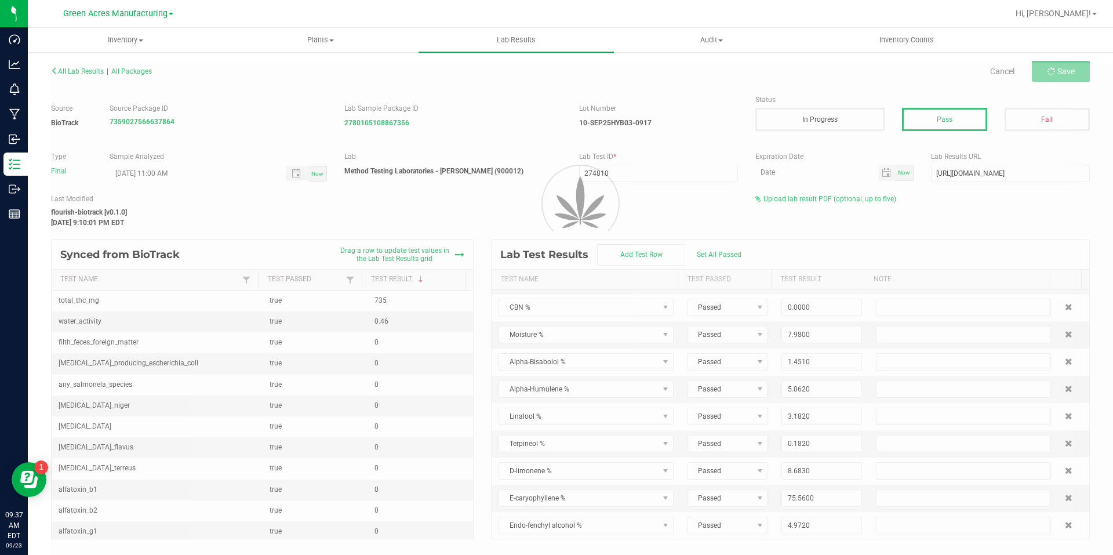
scroll to position [234, 0]
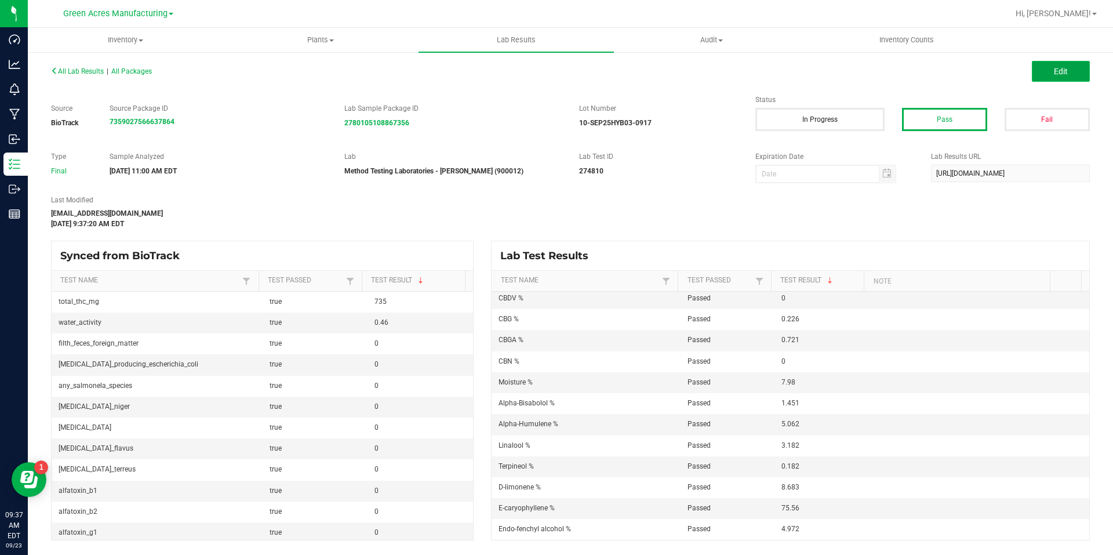
click at [1064, 72] on span "Edit" at bounding box center [1061, 71] width 14 height 9
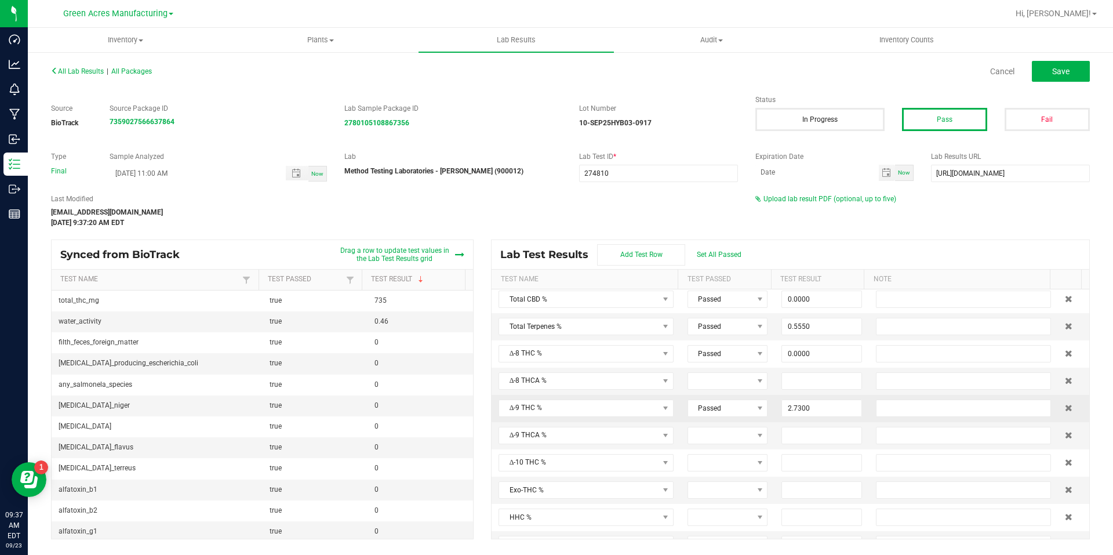
scroll to position [0, 0]
click at [870, 200] on span "Upload lab result PDF (optional, up to five)" at bounding box center [830, 199] width 133 height 8
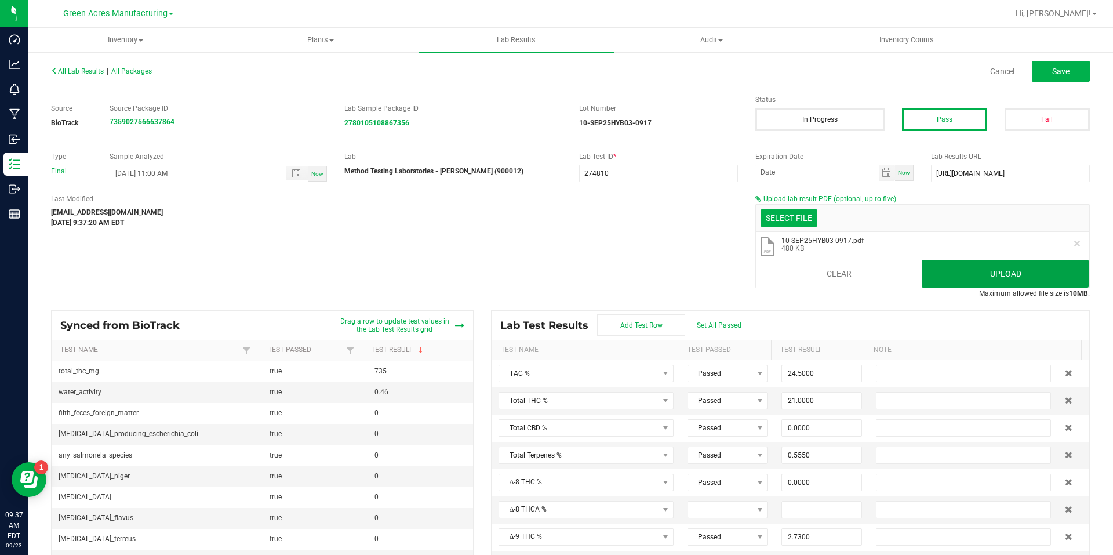
click at [932, 264] on button "Upload" at bounding box center [1005, 274] width 167 height 28
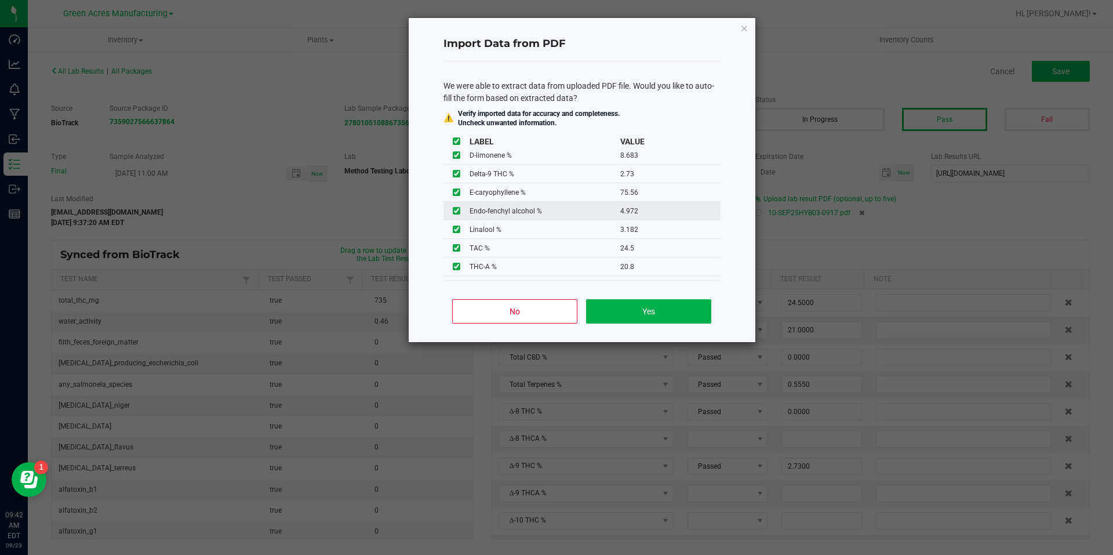
scroll to position [174, 0]
click at [638, 303] on button "Yes" at bounding box center [648, 311] width 125 height 24
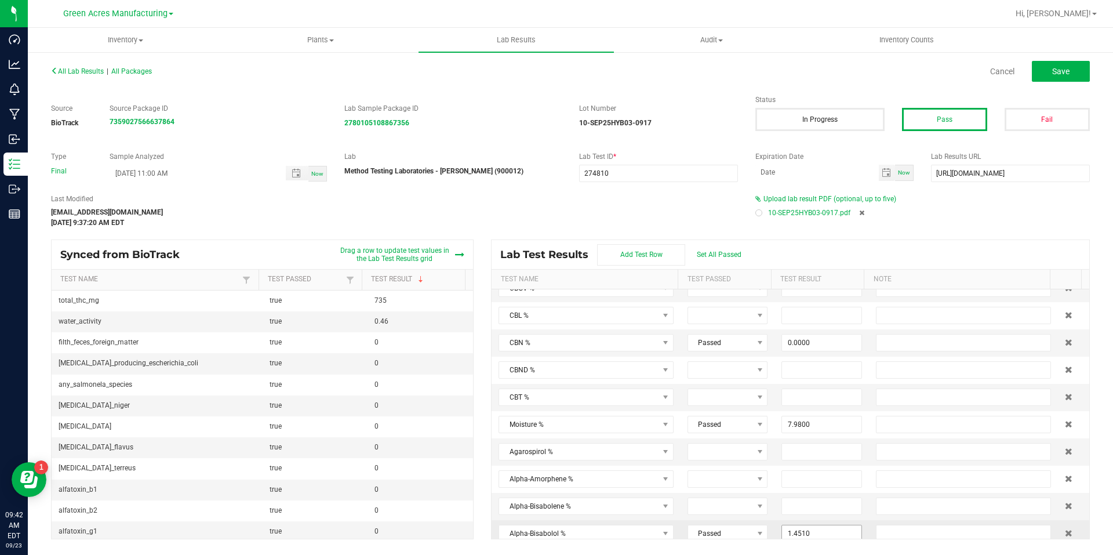
scroll to position [812, 0]
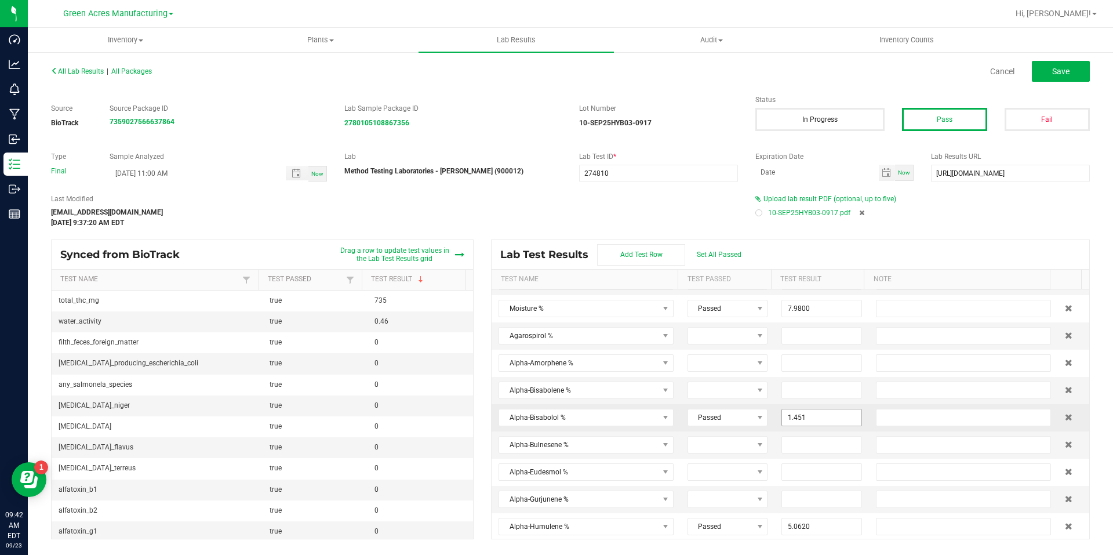
click at [844, 415] on input "1.451" at bounding box center [821, 417] width 79 height 16
click at [817, 522] on input "5.062" at bounding box center [821, 526] width 79 height 16
click at [925, 509] on td at bounding box center [963, 499] width 189 height 27
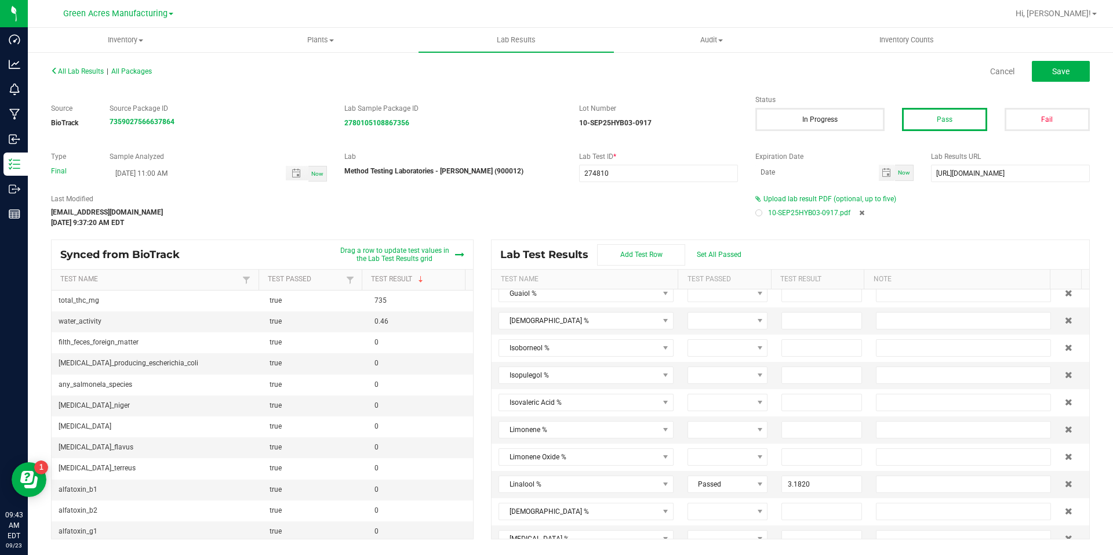
scroll to position [2029, 0]
click at [846, 420] on input "3.182" at bounding box center [821, 426] width 79 height 16
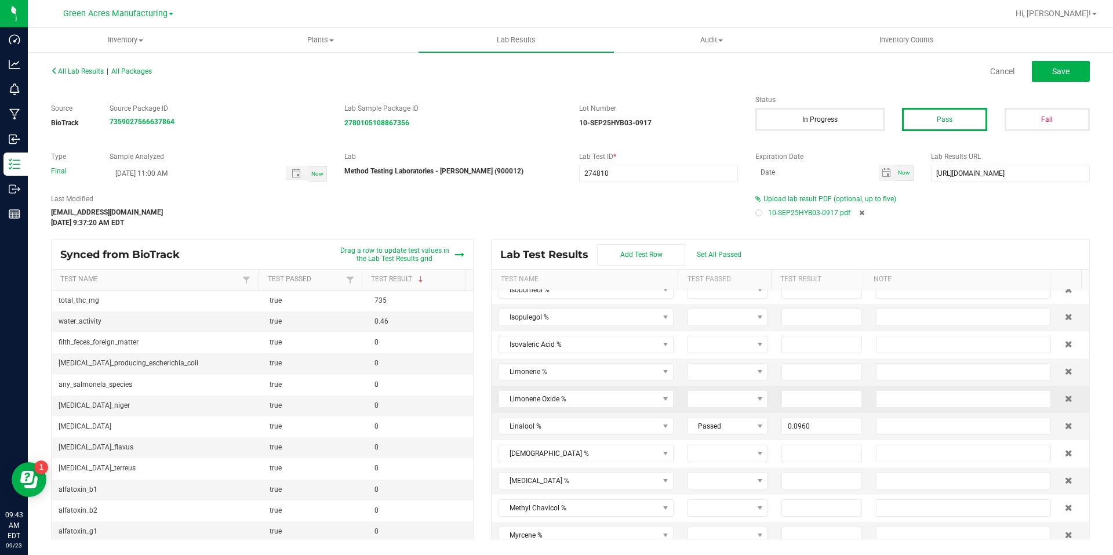
click at [840, 386] on td at bounding box center [822, 399] width 94 height 27
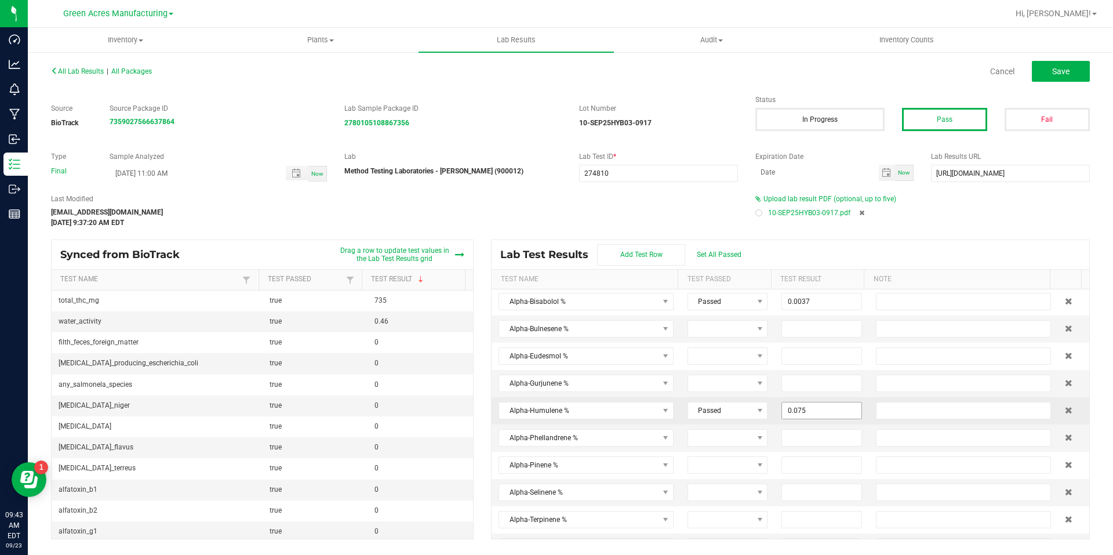
click at [825, 405] on input "0.075" at bounding box center [821, 410] width 79 height 16
click at [870, 459] on td at bounding box center [963, 465] width 189 height 27
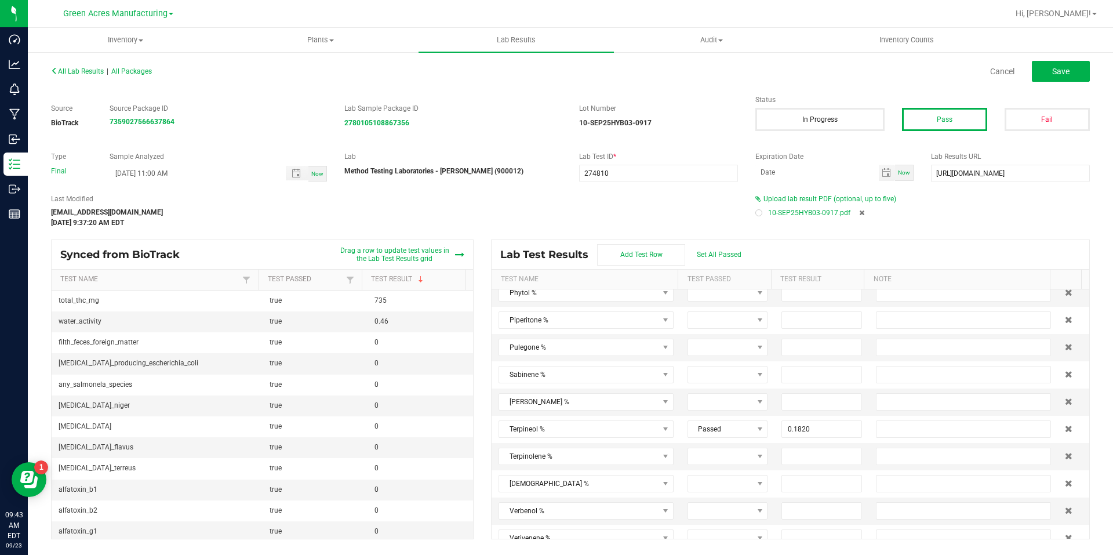
scroll to position [2493, 0]
click at [827, 361] on td "0.1820" at bounding box center [822, 371] width 94 height 27
click at [823, 369] on input "0.182" at bounding box center [821, 371] width 79 height 16
click at [827, 404] on input at bounding box center [821, 398] width 79 height 16
click at [870, 451] on td at bounding box center [963, 452] width 189 height 27
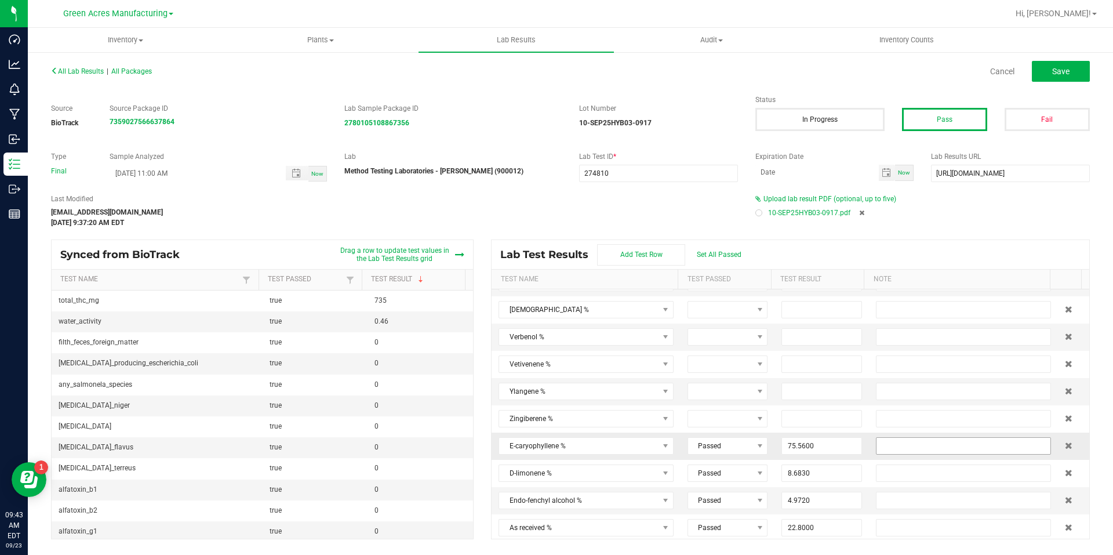
scroll to position [2611, 0]
click at [835, 443] on input "75.56" at bounding box center [821, 443] width 79 height 16
click at [819, 467] on input "8.683" at bounding box center [821, 471] width 79 height 16
click at [843, 496] on input "4.972" at bounding box center [821, 498] width 79 height 16
click at [1065, 523] on icon at bounding box center [1069, 524] width 8 height 7
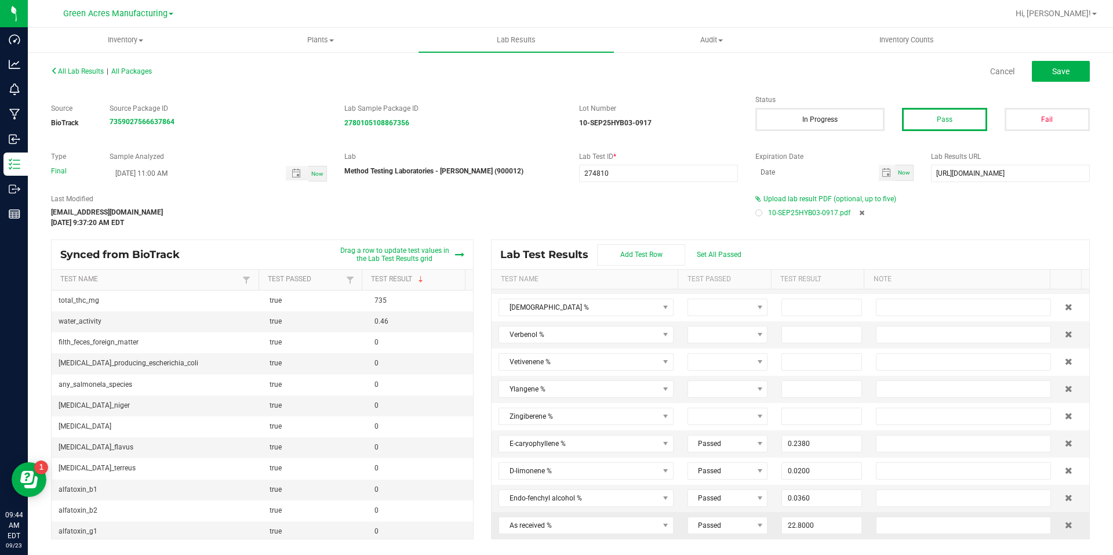
scroll to position [2584, 0]
click at [908, 370] on td at bounding box center [963, 361] width 189 height 27
click at [1055, 82] on div "All Lab Results | All Packages Cancel Save" at bounding box center [570, 71] width 1056 height 29
click at [1062, 77] on button "Save" at bounding box center [1061, 71] width 58 height 21
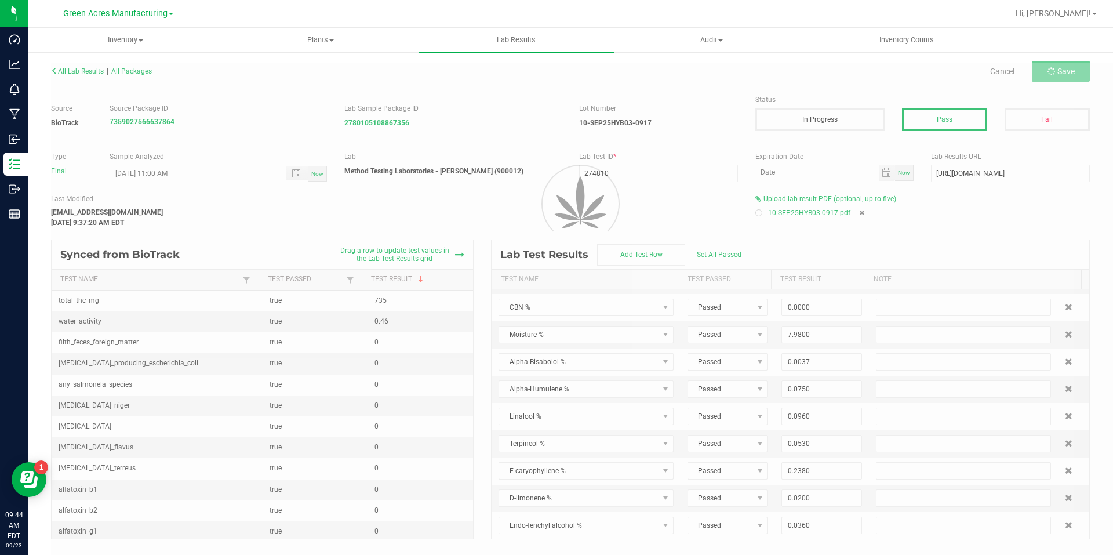
scroll to position [234, 0]
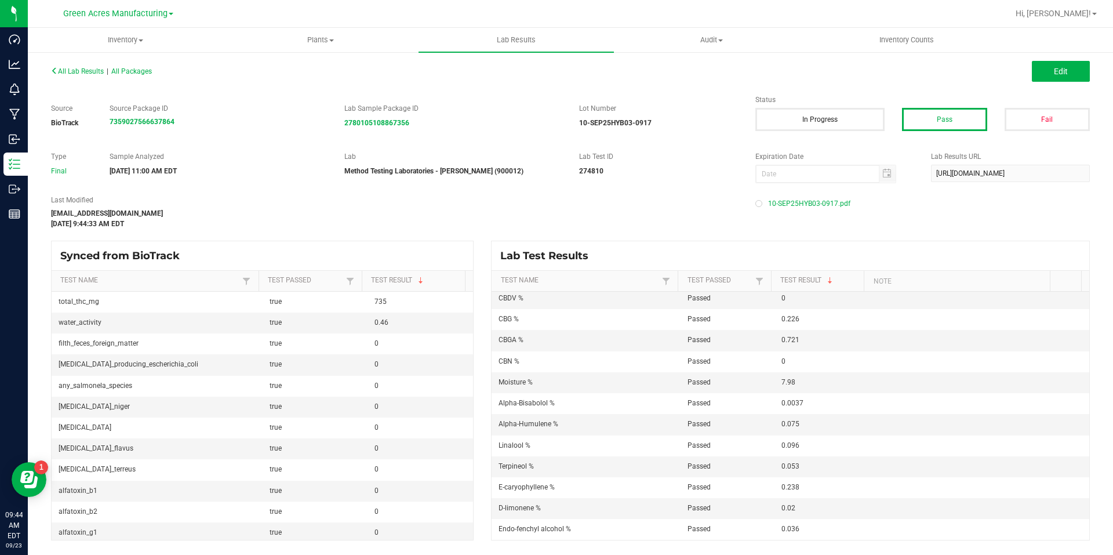
click at [83, 67] on div "All Lab Results | All Packages" at bounding box center [306, 71] width 528 height 10
click at [85, 72] on span "All Lab Results" at bounding box center [77, 71] width 53 height 8
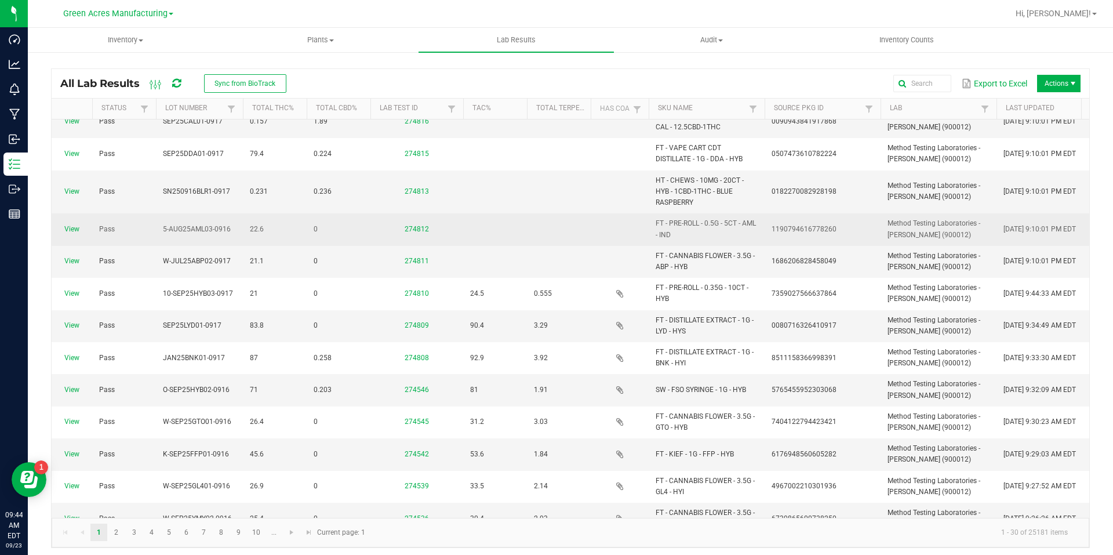
scroll to position [232, 0]
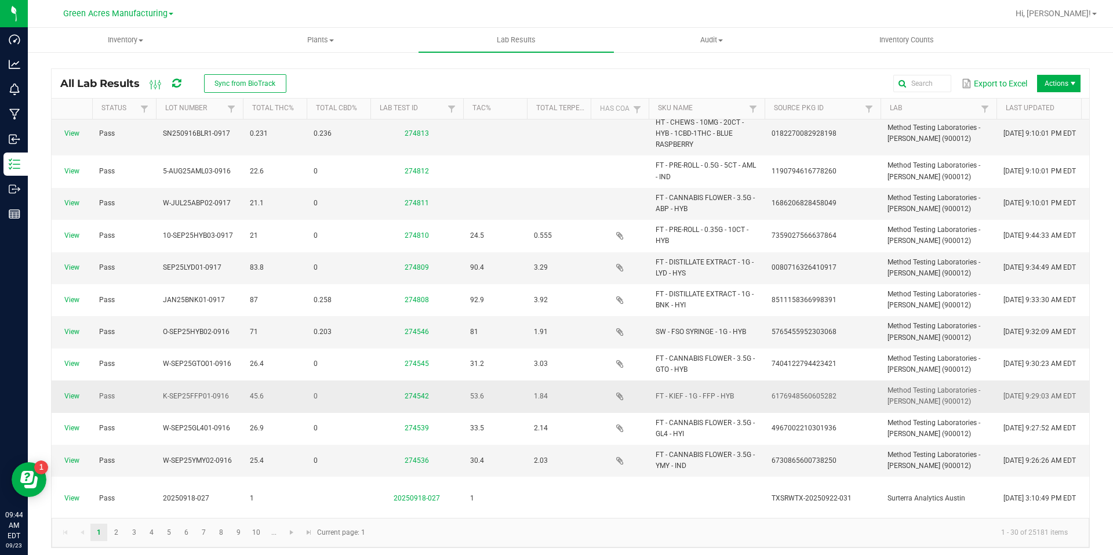
click at [71, 401] on span "View" at bounding box center [72, 396] width 27 height 11
click at [69, 399] on link "View" at bounding box center [71, 396] width 15 height 8
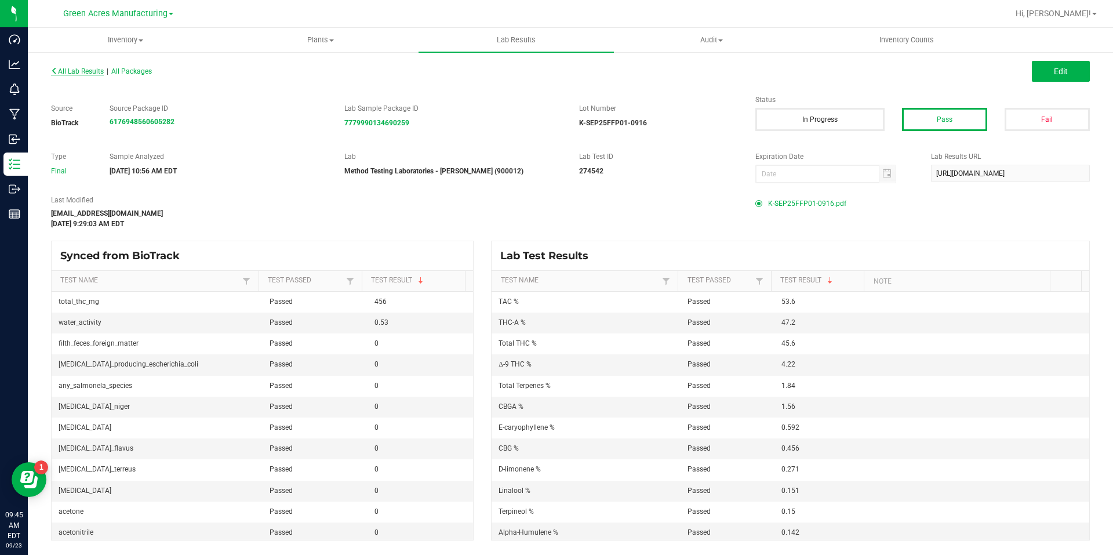
click at [68, 71] on span "All Lab Results" at bounding box center [77, 71] width 53 height 8
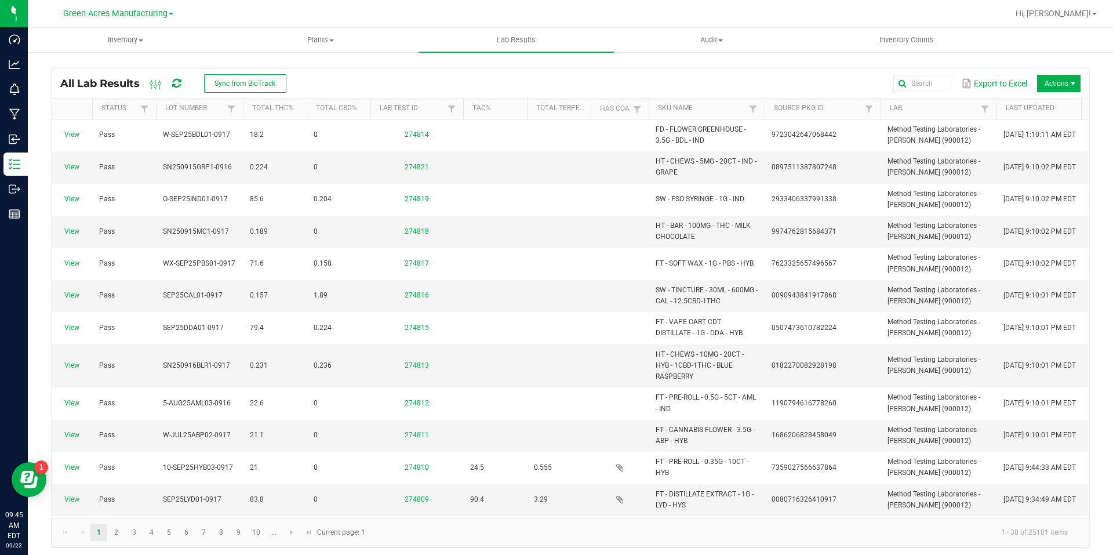
scroll to position [116, 0]
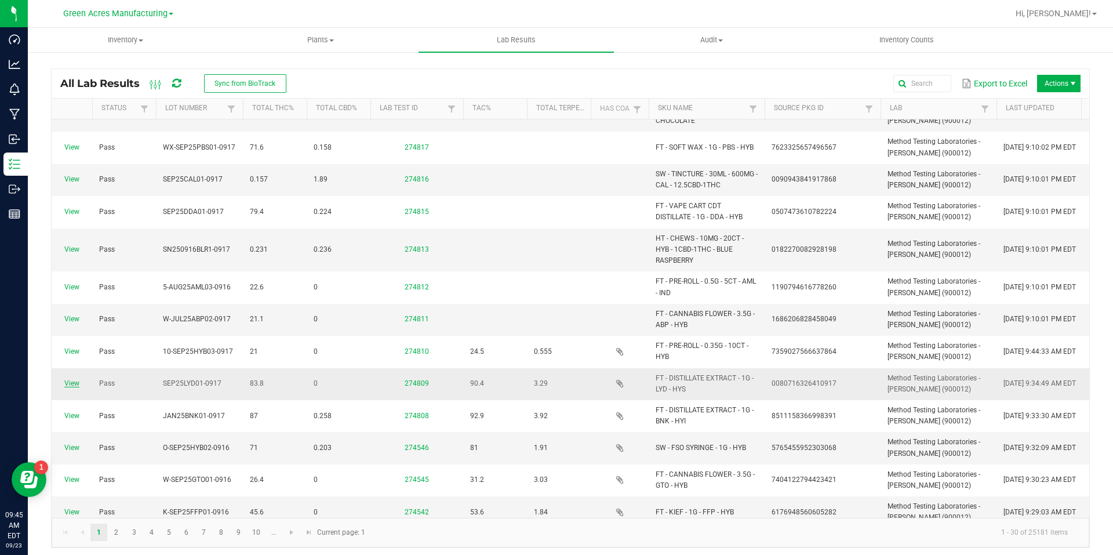
click at [66, 382] on link "View" at bounding box center [71, 383] width 15 height 8
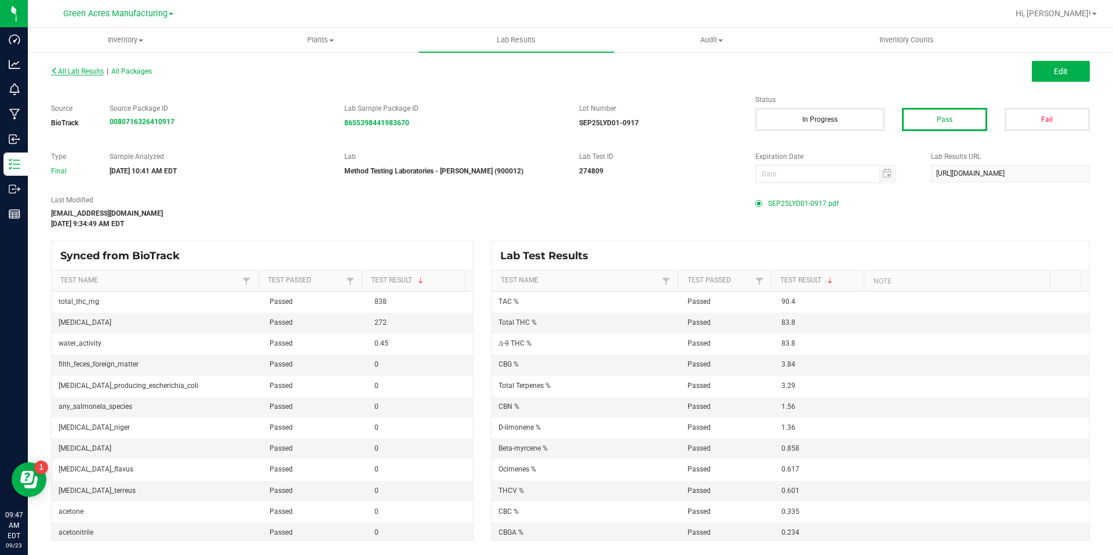
click at [101, 71] on span "All Lab Results" at bounding box center [77, 71] width 53 height 8
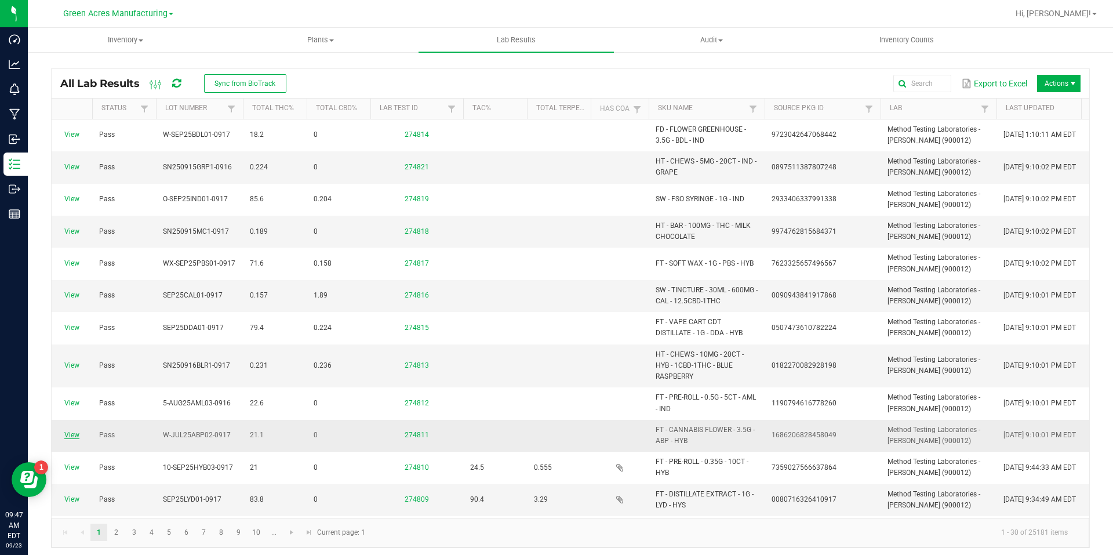
click at [70, 432] on link "View" at bounding box center [71, 435] width 15 height 8
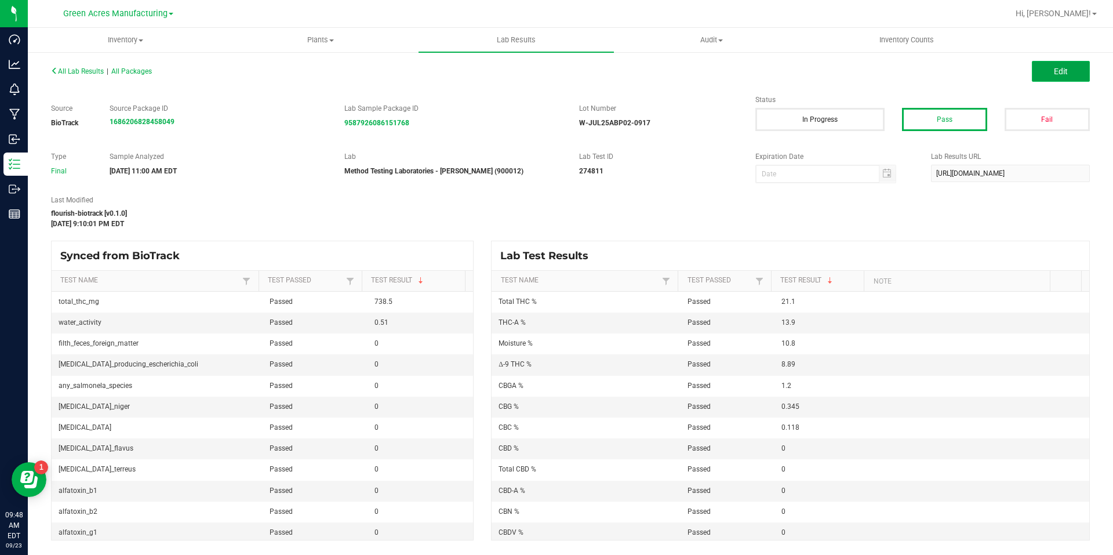
click at [1077, 73] on button "Edit" at bounding box center [1061, 71] width 58 height 21
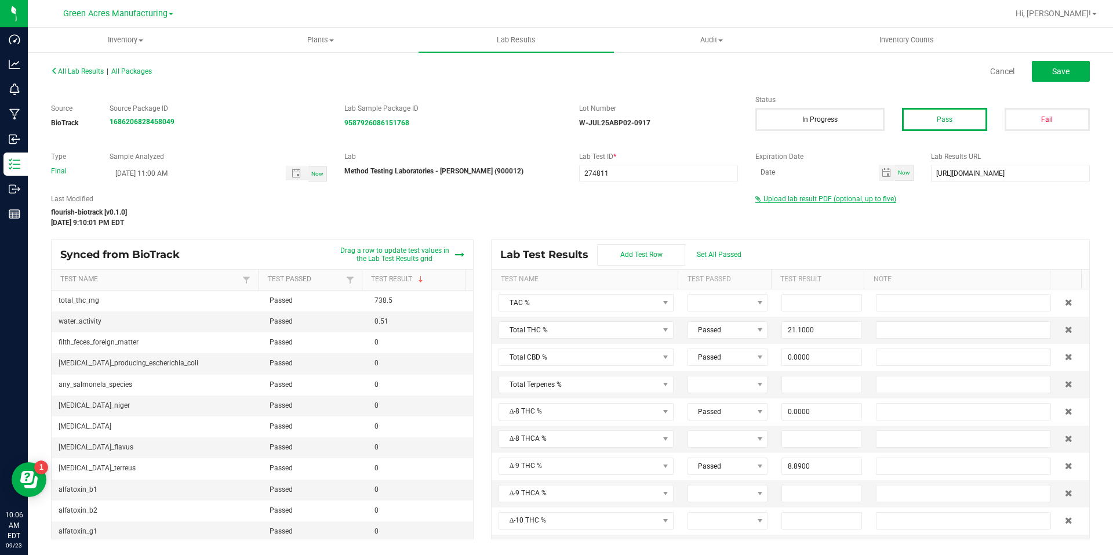
click at [828, 199] on span "Upload lab result PDF (optional, up to five)" at bounding box center [830, 199] width 133 height 8
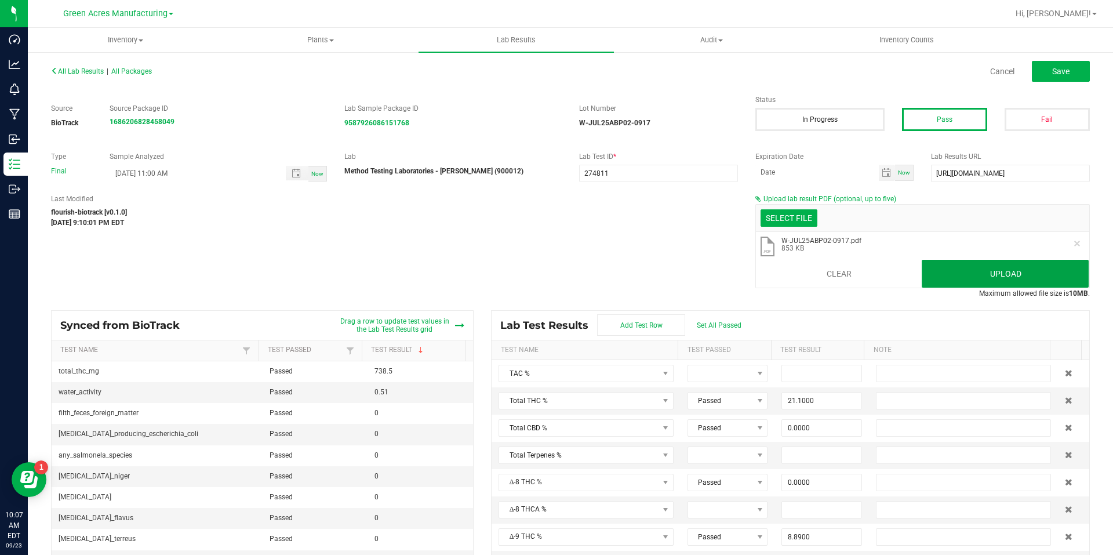
click at [925, 269] on button "Upload" at bounding box center [1005, 274] width 167 height 28
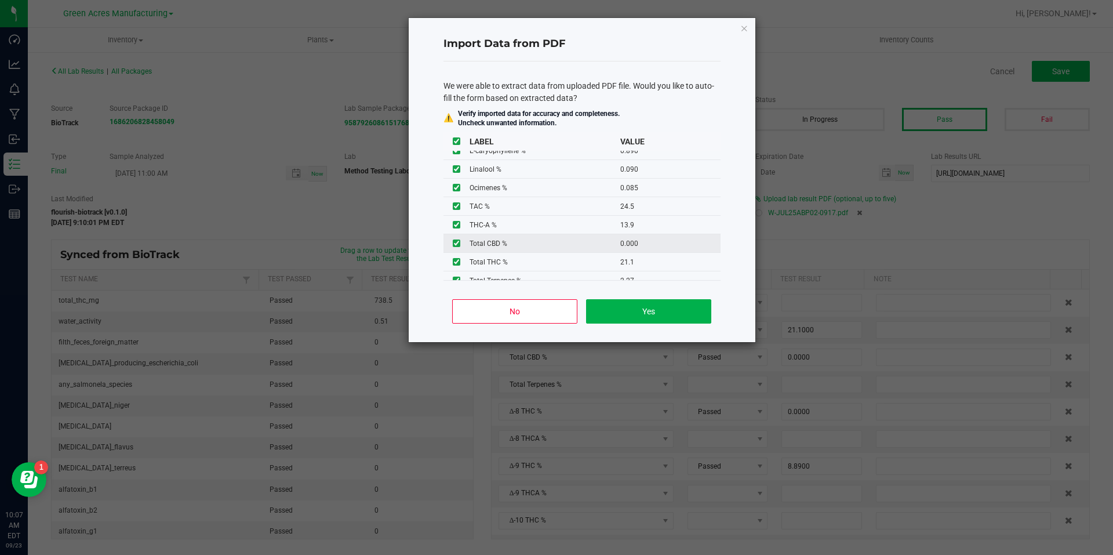
scroll to position [242, 0]
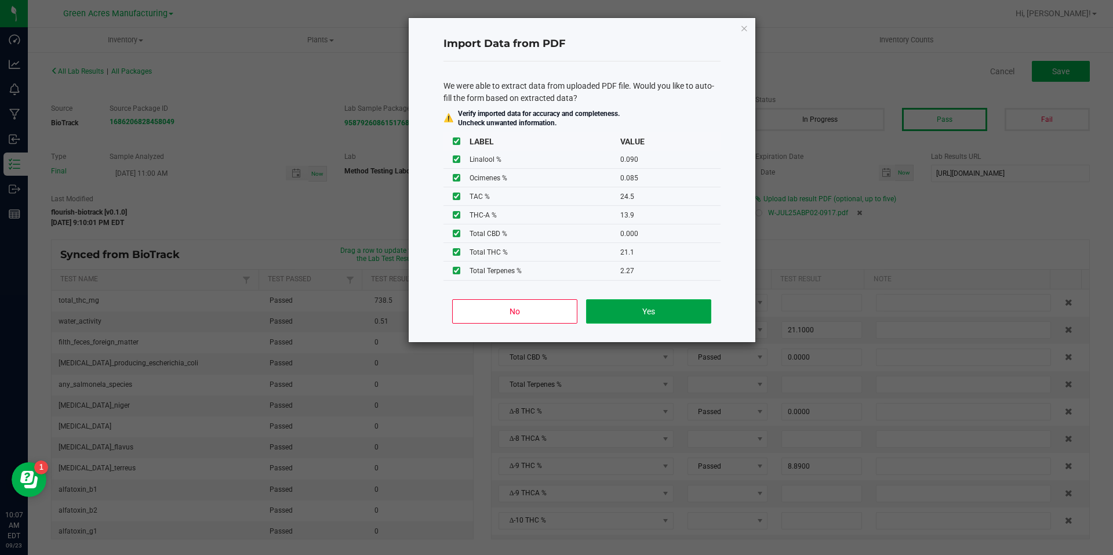
click at [640, 307] on button "Yes" at bounding box center [648, 311] width 125 height 24
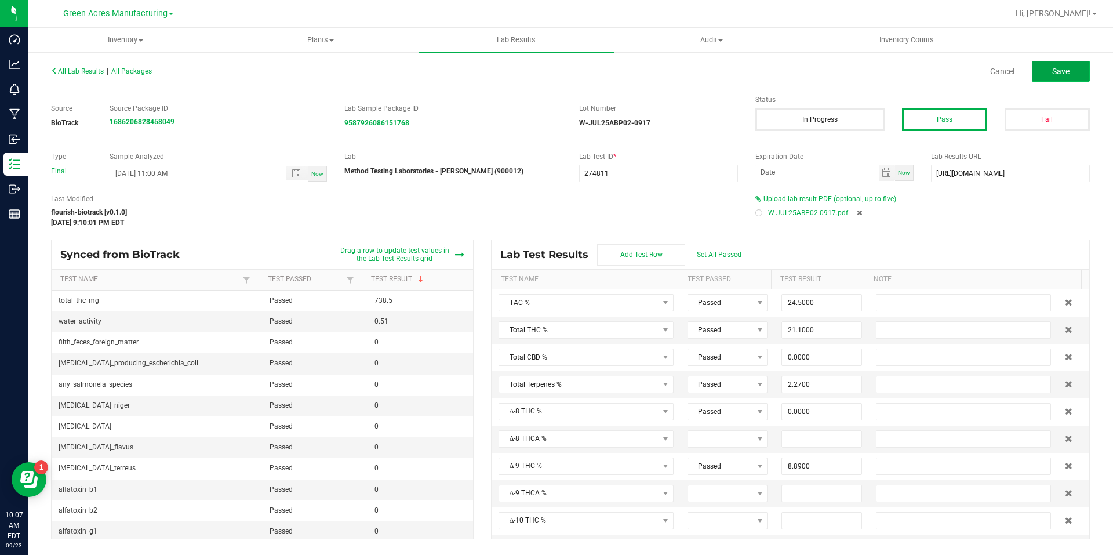
click at [1075, 65] on button "Save" at bounding box center [1061, 71] width 58 height 21
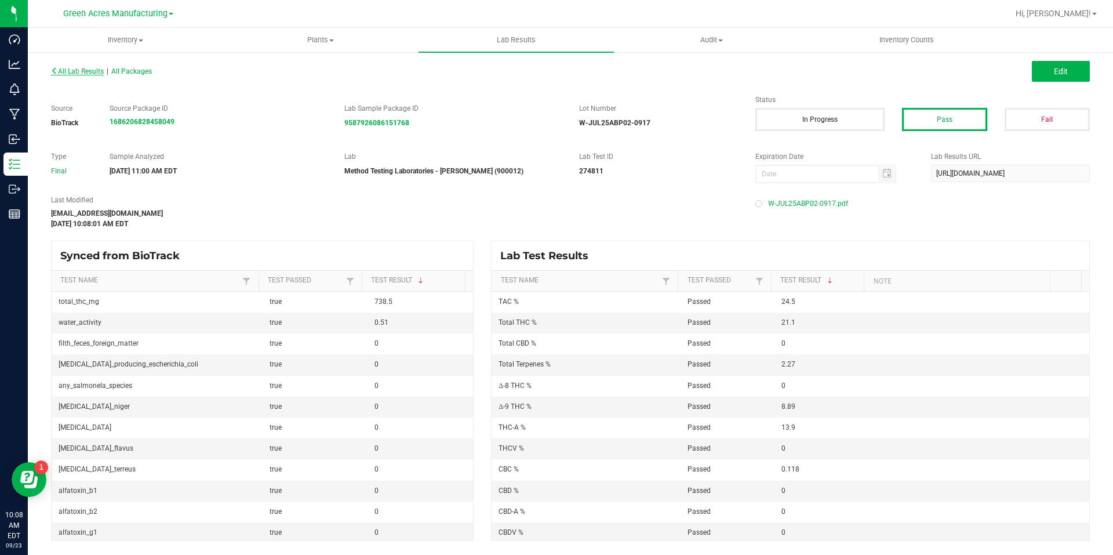
click at [103, 70] on span "All Lab Results" at bounding box center [77, 71] width 53 height 8
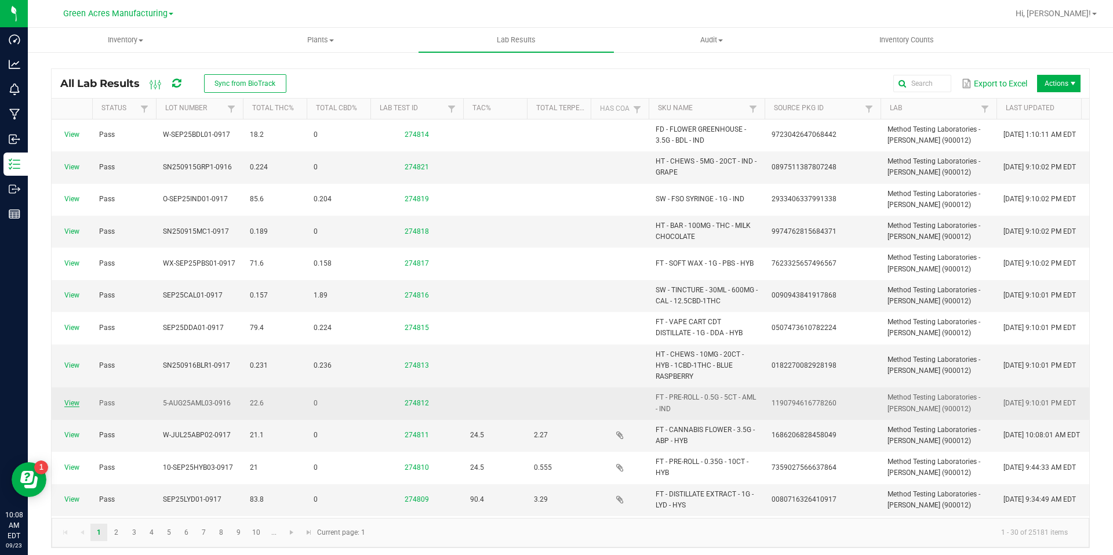
click at [72, 402] on link "View" at bounding box center [71, 403] width 15 height 8
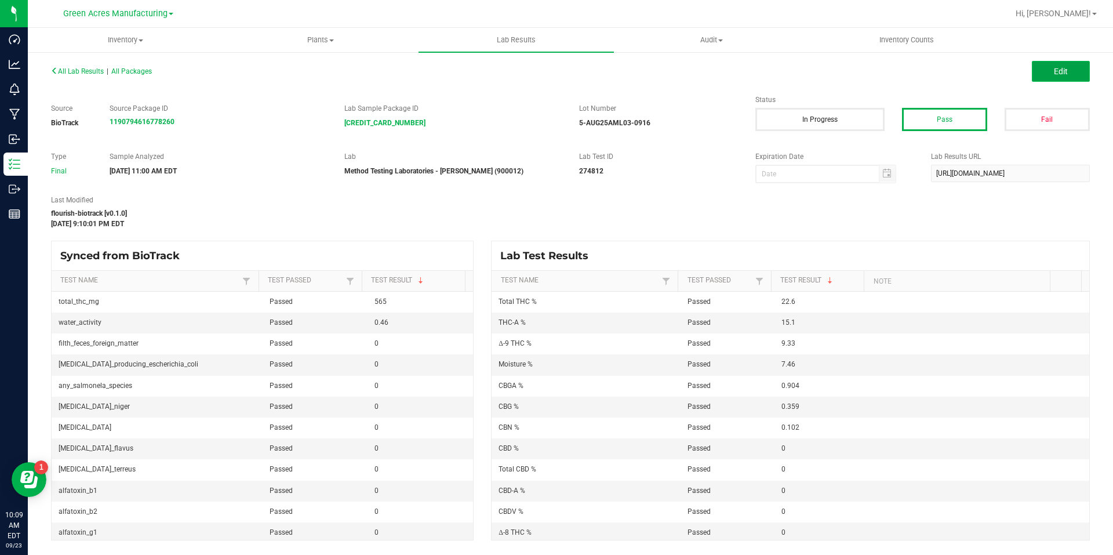
click at [1054, 75] on span "Edit" at bounding box center [1061, 71] width 14 height 9
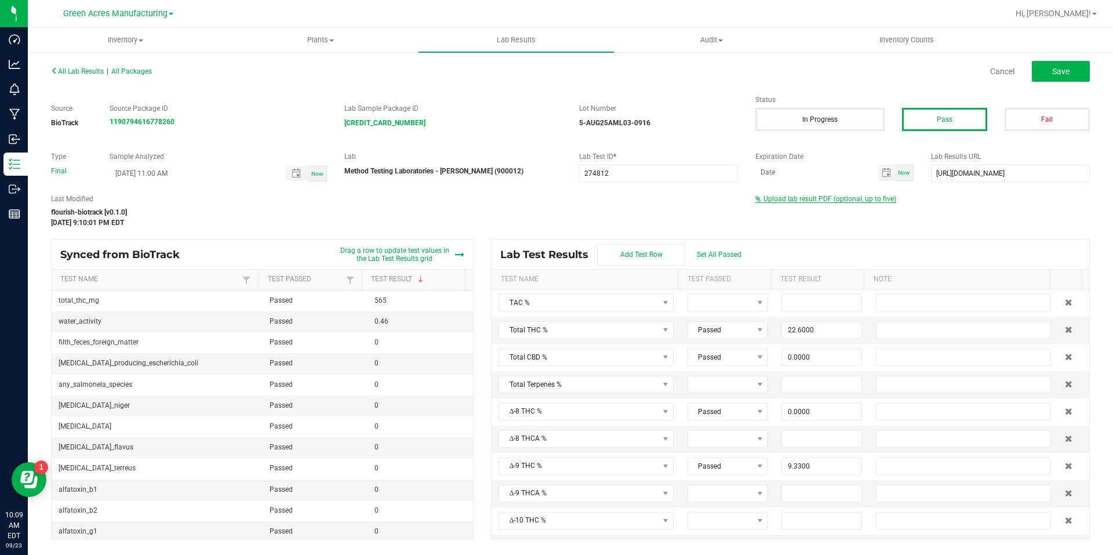
click at [835, 195] on span "Upload lab result PDF (optional, up to five)" at bounding box center [830, 199] width 133 height 8
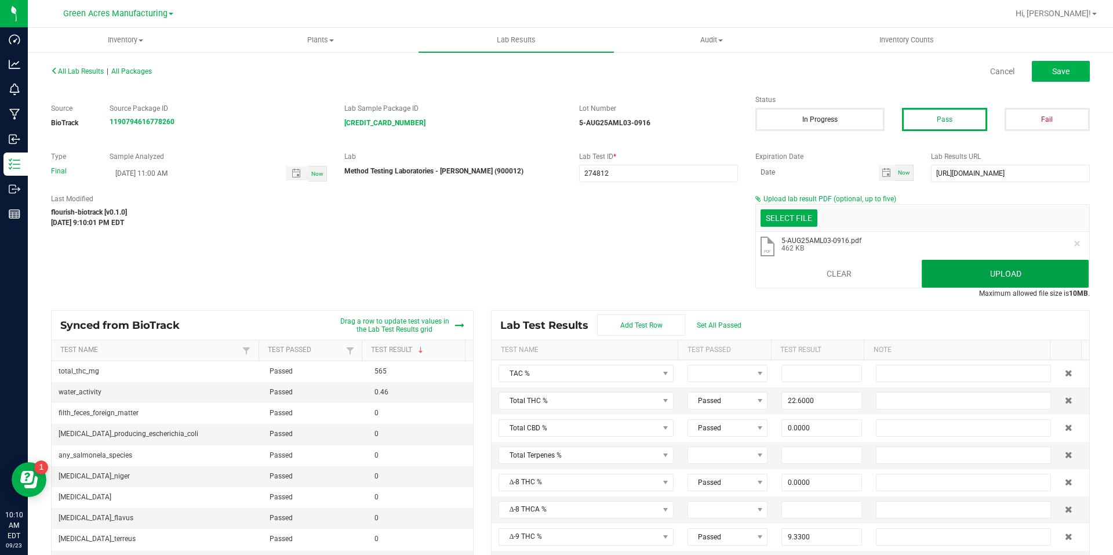
click at [935, 261] on button "Upload" at bounding box center [1005, 274] width 167 height 28
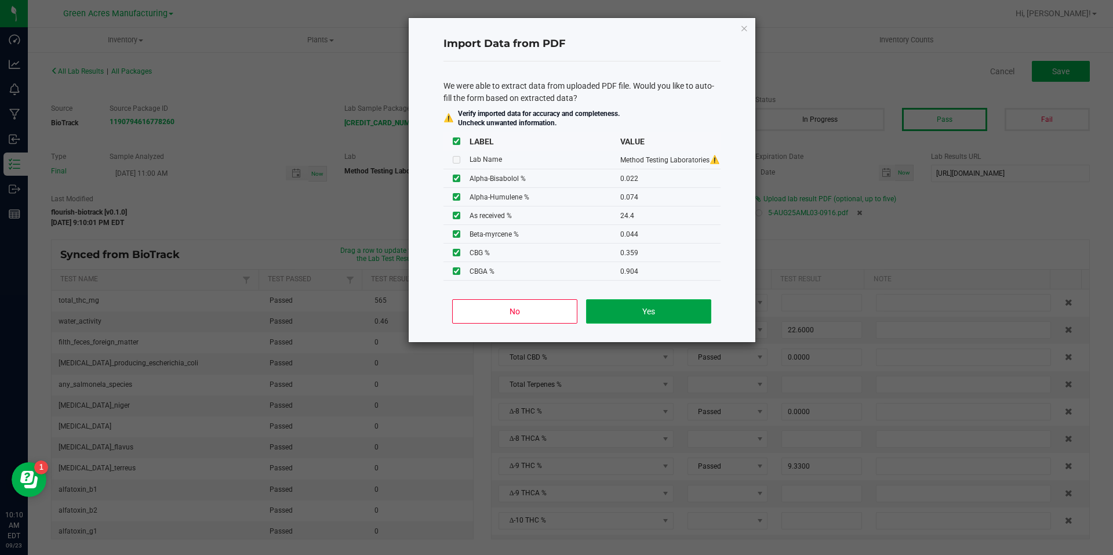
click at [670, 303] on button "Yes" at bounding box center [648, 311] width 125 height 24
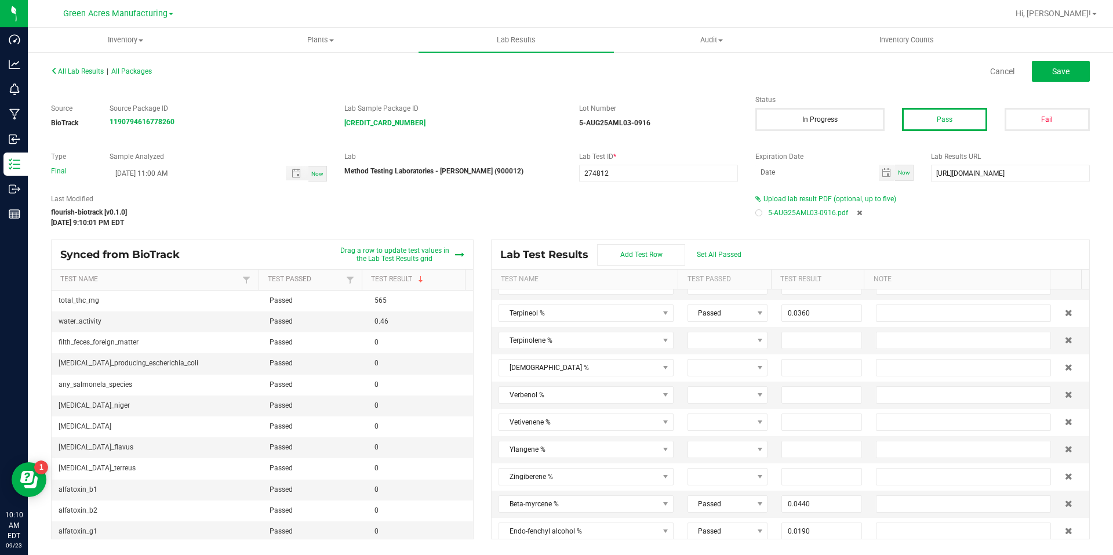
scroll to position [2638, 0]
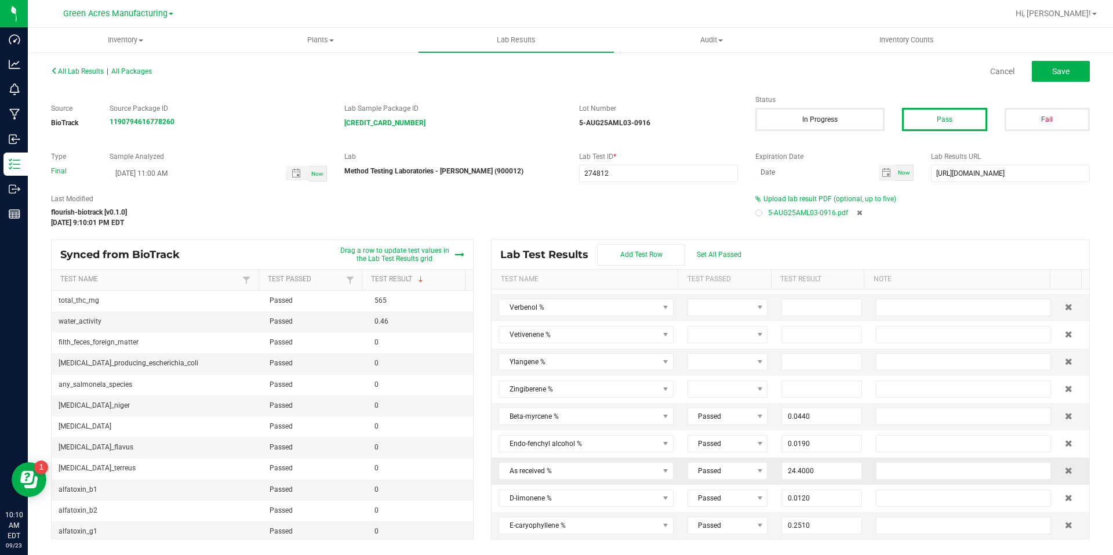
click at [1065, 471] on icon at bounding box center [1069, 470] width 8 height 7
click at [1057, 79] on button "Save" at bounding box center [1061, 71] width 58 height 21
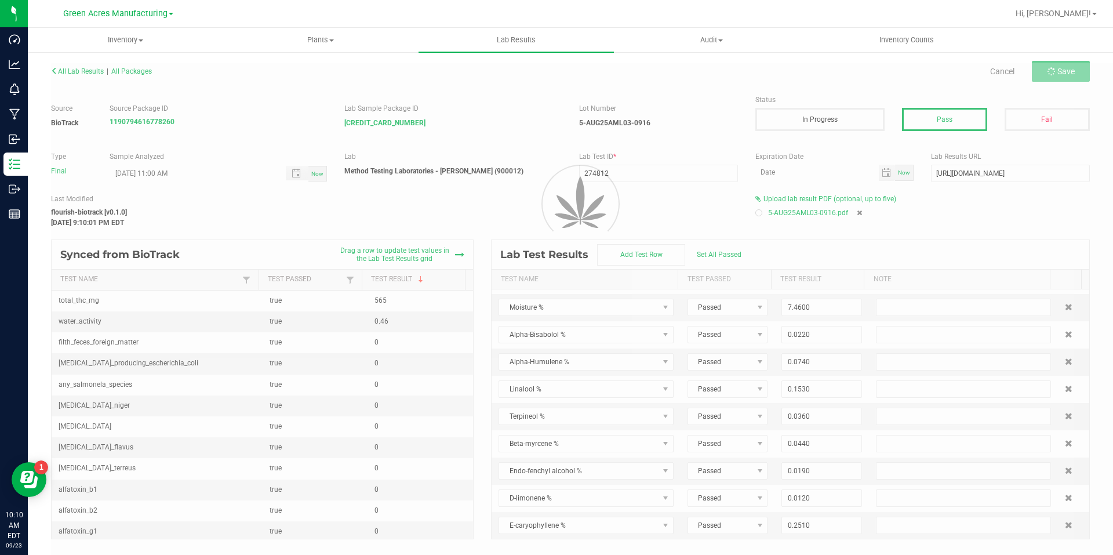
scroll to position [255, 0]
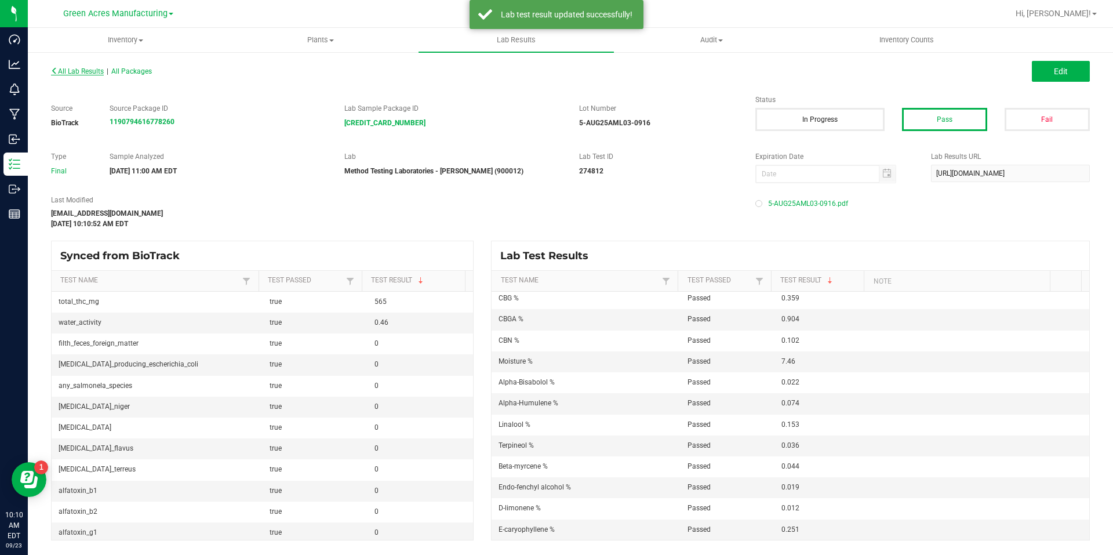
click at [88, 74] on span "All Lab Results" at bounding box center [77, 71] width 53 height 8
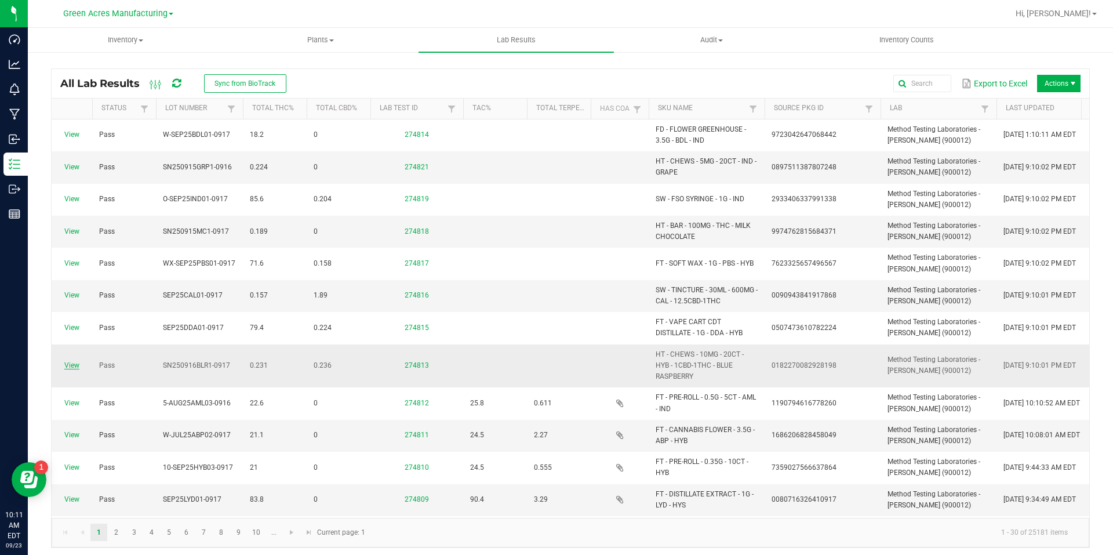
click at [70, 362] on link "View" at bounding box center [71, 365] width 15 height 8
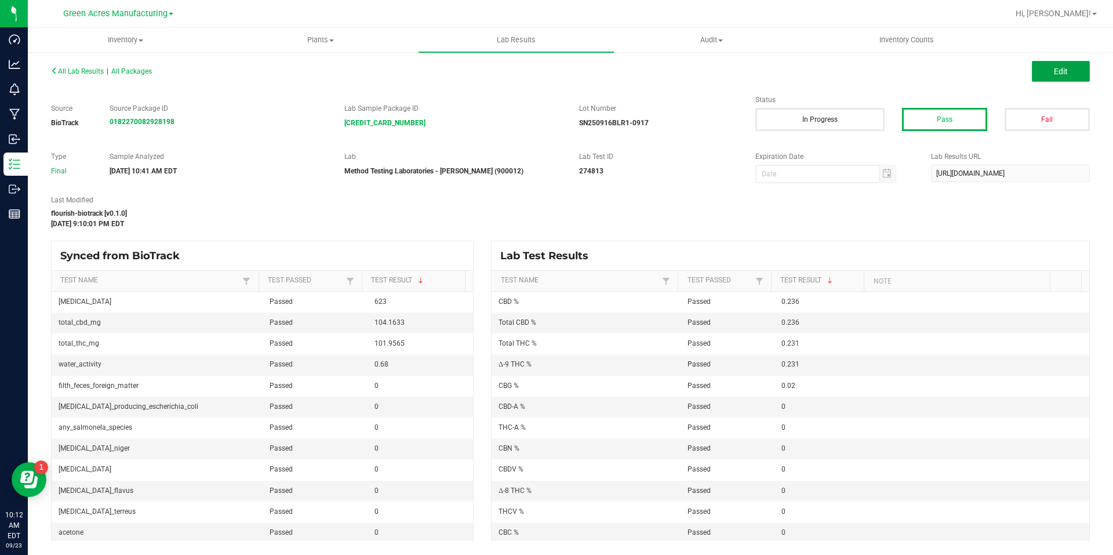
click at [1068, 71] on button "Edit" at bounding box center [1061, 71] width 58 height 21
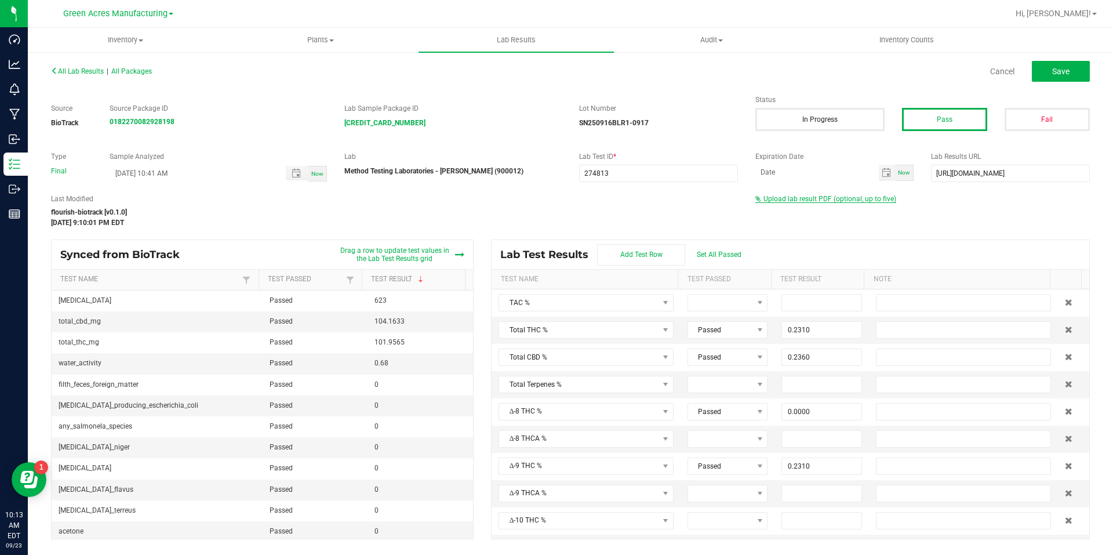
click at [856, 199] on span "Upload lab result PDF (optional, up to five)" at bounding box center [830, 199] width 133 height 8
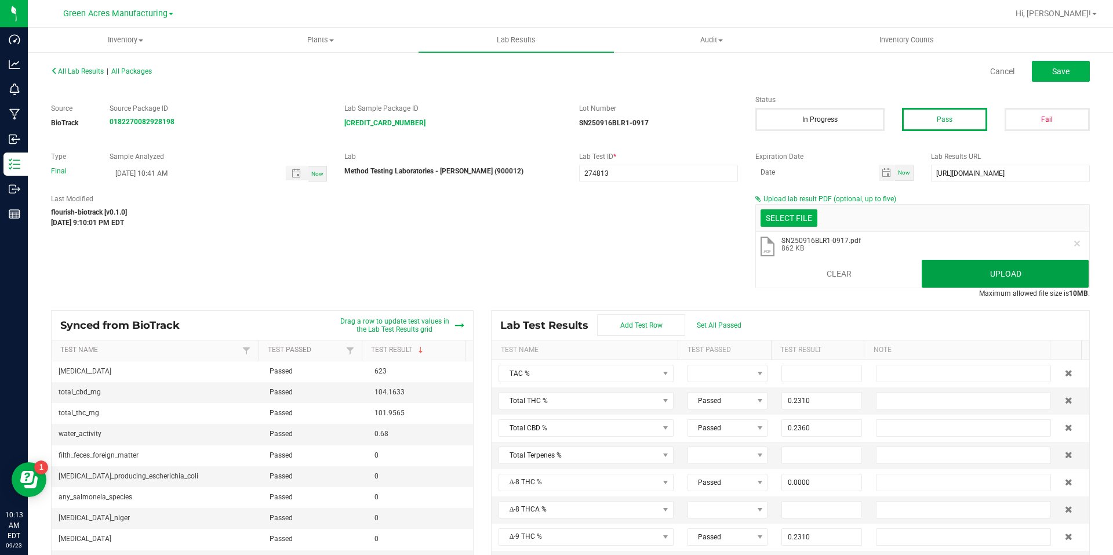
click at [958, 268] on button "Upload" at bounding box center [1005, 274] width 167 height 28
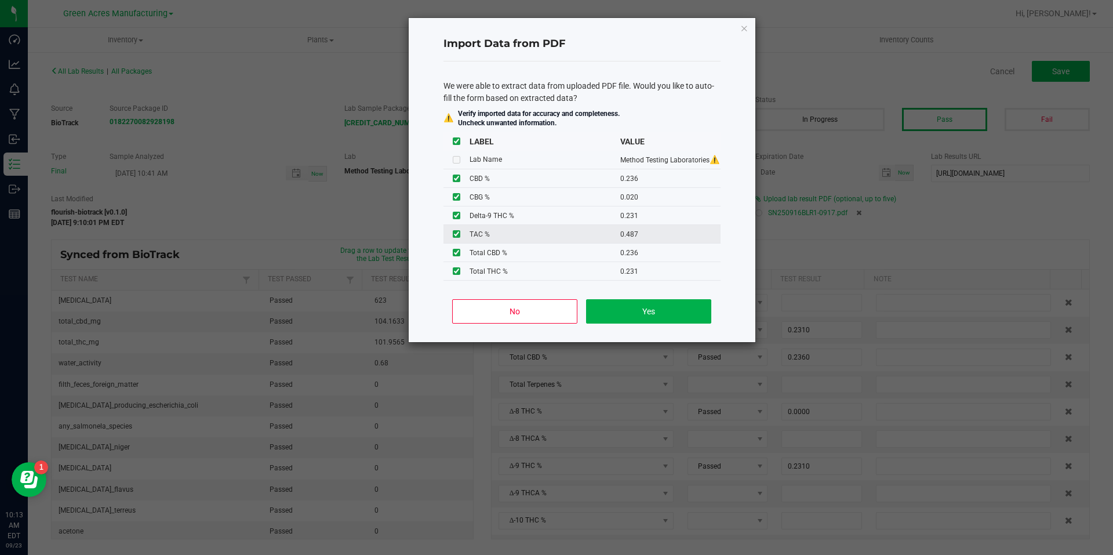
scroll to position [1, 0]
click at [664, 310] on button "Yes" at bounding box center [648, 311] width 125 height 24
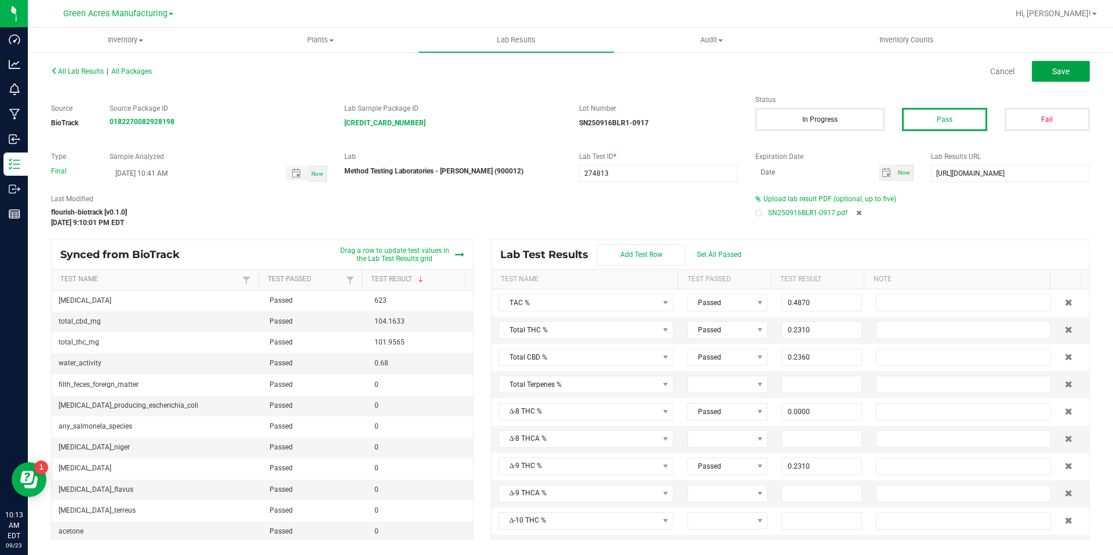
click at [1057, 76] on span "Save" at bounding box center [1060, 71] width 17 height 9
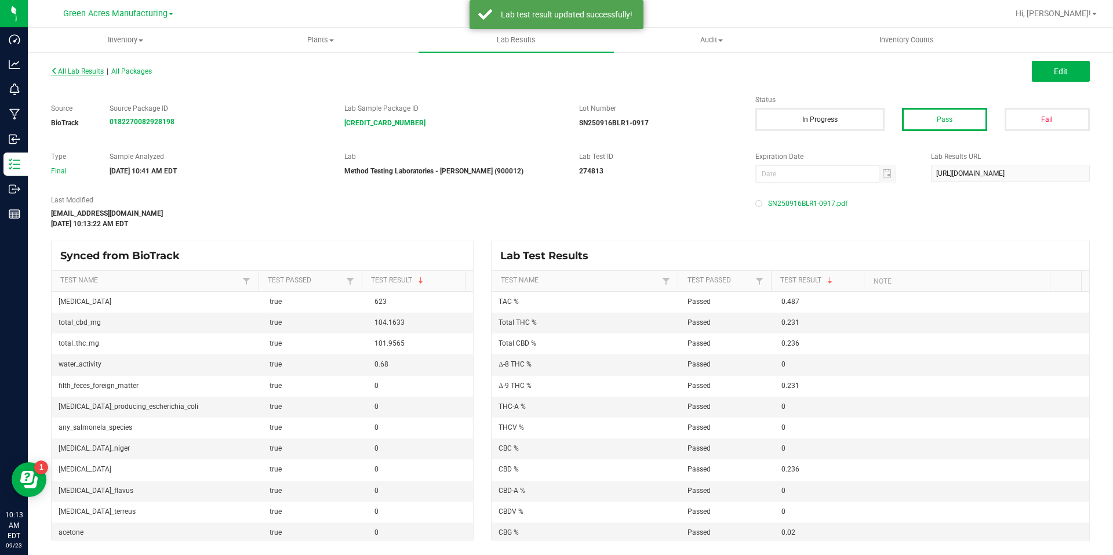
click at [100, 70] on span "All Lab Results" at bounding box center [77, 71] width 53 height 8
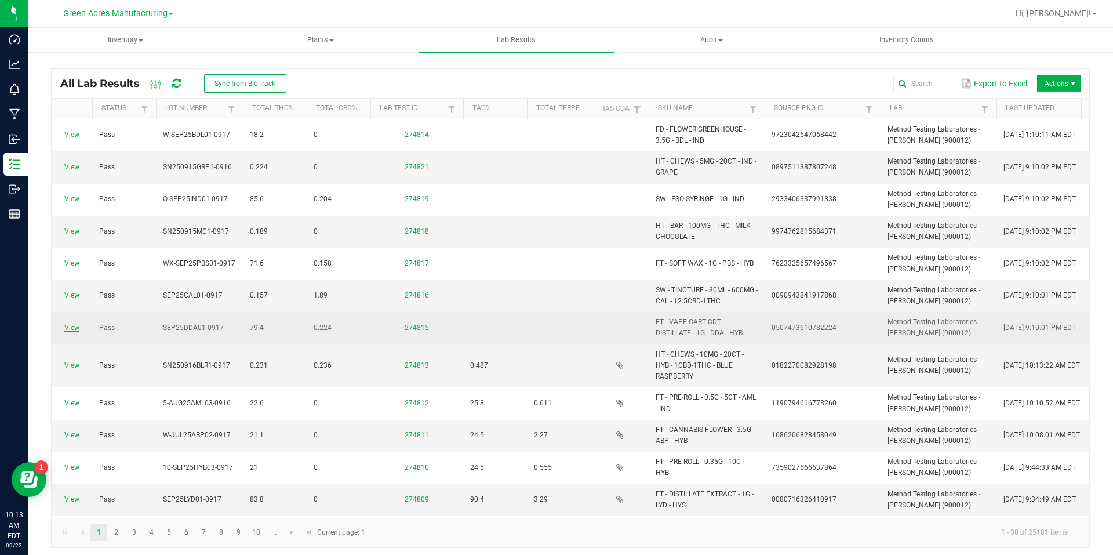
click at [74, 328] on link "View" at bounding box center [71, 327] width 15 height 8
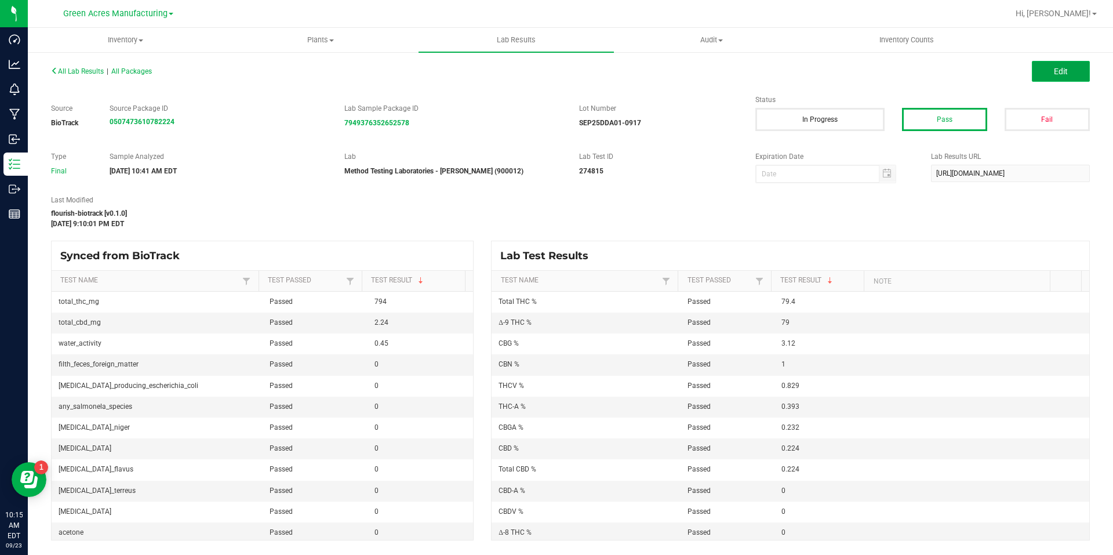
click at [1041, 77] on button "Edit" at bounding box center [1061, 71] width 58 height 21
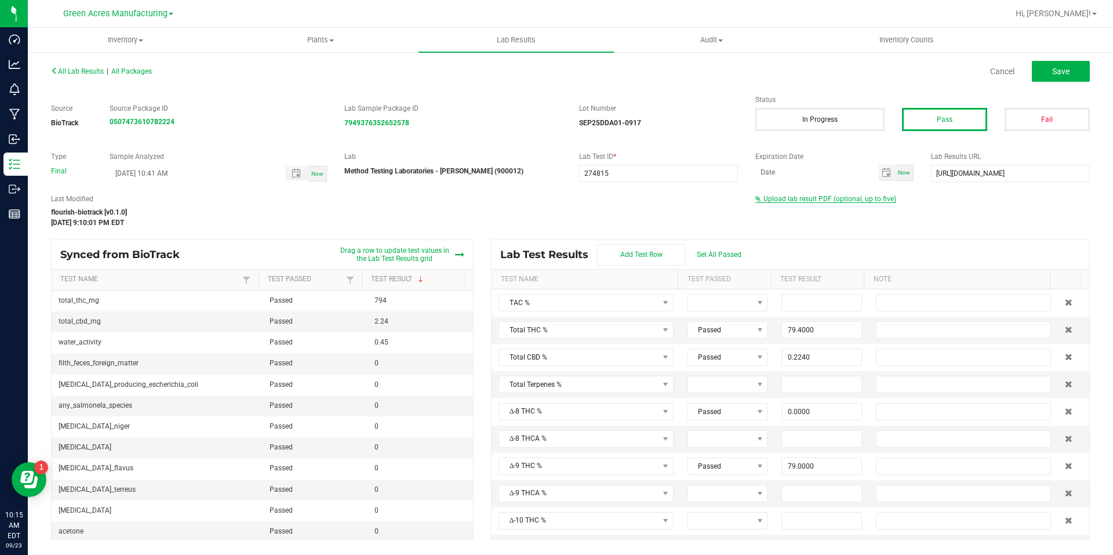
click at [827, 198] on span "Upload lab result PDF (optional, up to five)" at bounding box center [830, 199] width 133 height 8
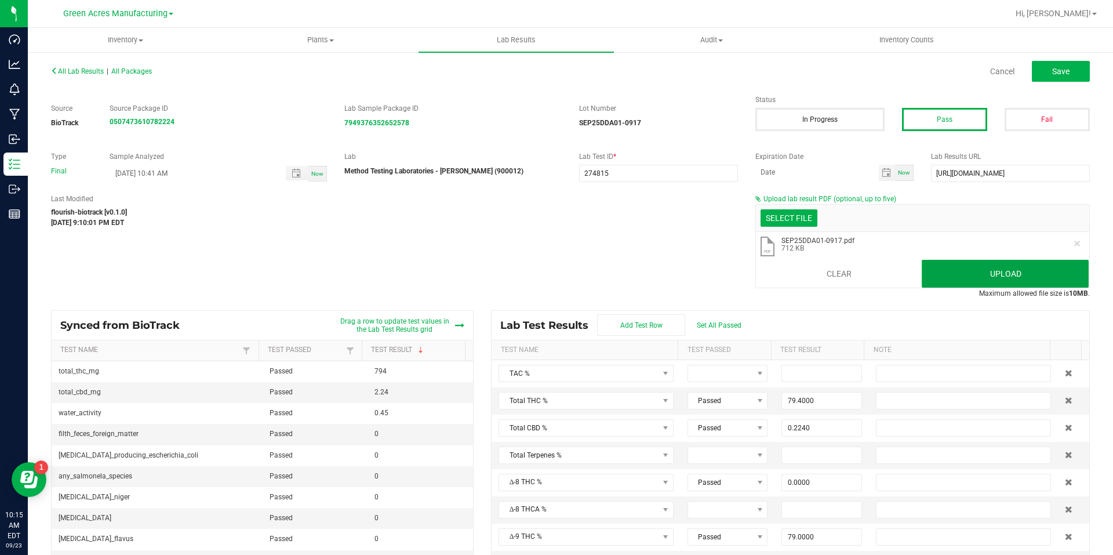
click at [937, 263] on button "Upload" at bounding box center [1005, 274] width 167 height 28
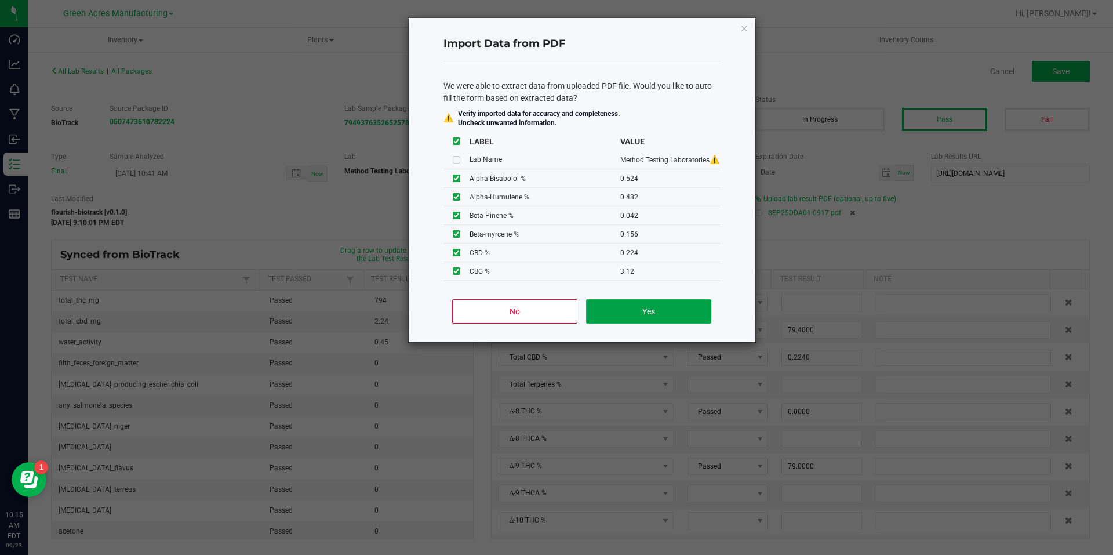
click at [656, 310] on button "Yes" at bounding box center [648, 311] width 125 height 24
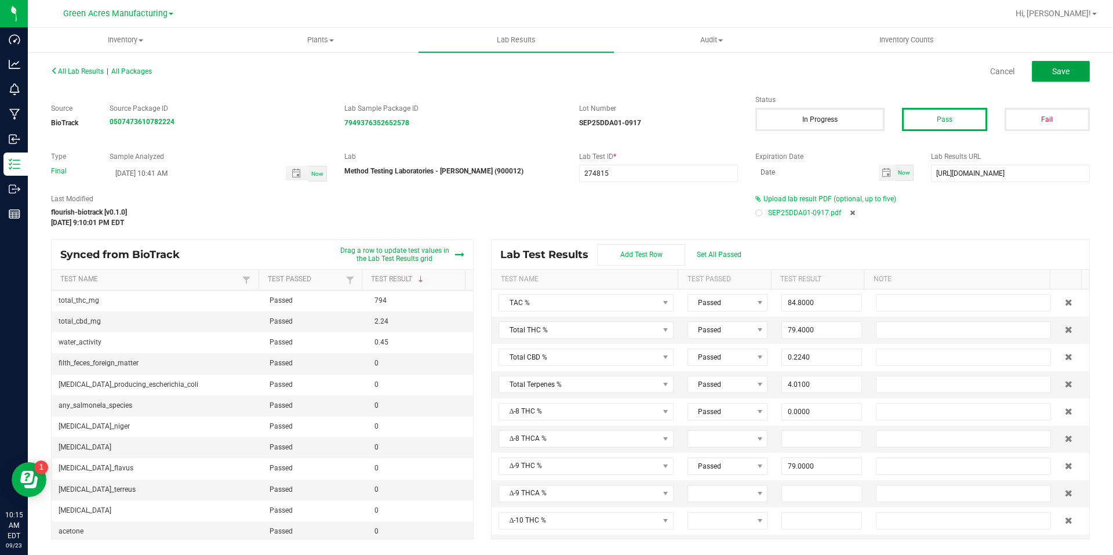
click at [1063, 78] on button "Save" at bounding box center [1061, 71] width 58 height 21
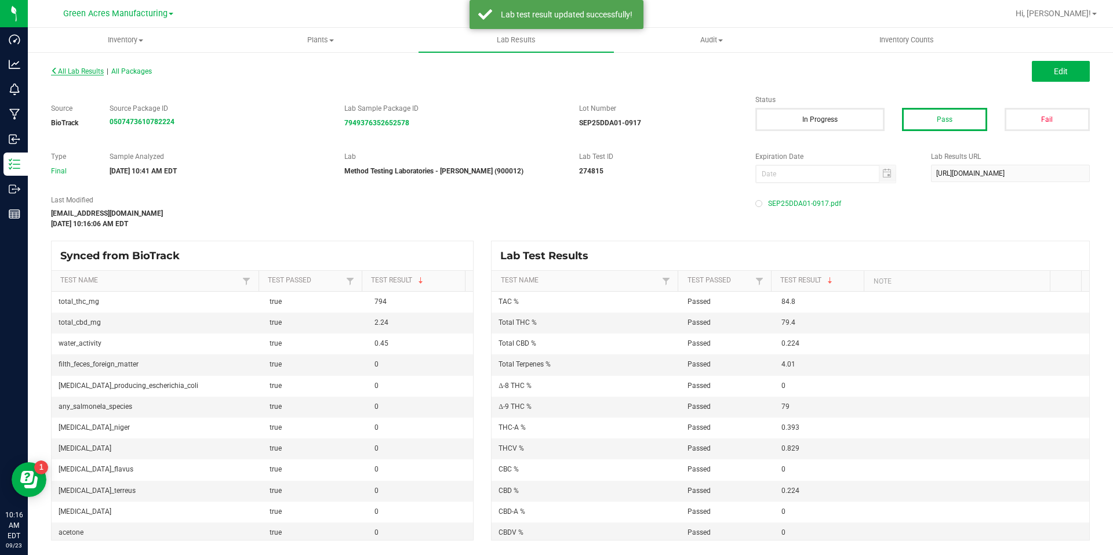
click at [80, 72] on span "All Lab Results" at bounding box center [77, 71] width 53 height 8
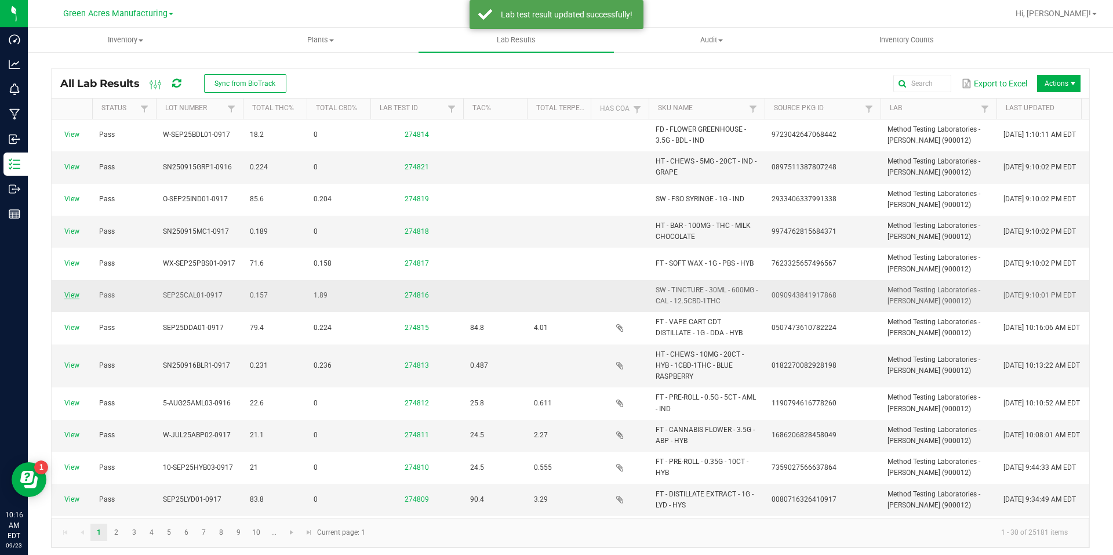
click at [76, 295] on link "View" at bounding box center [71, 295] width 15 height 8
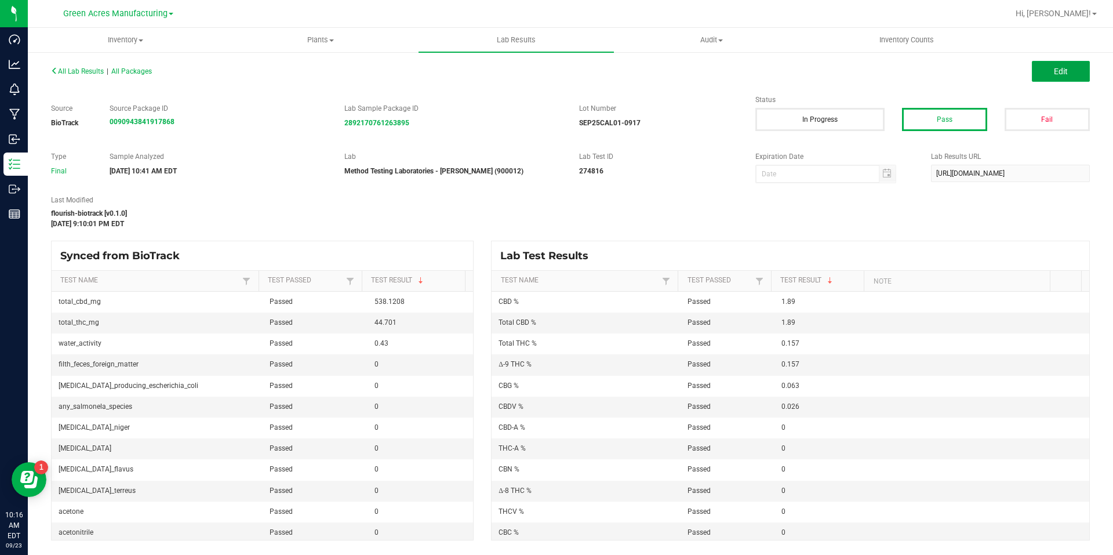
drag, startPoint x: 1084, startPoint y: 71, endPoint x: 1005, endPoint y: 130, distance: 98.1
click at [1083, 71] on button "Edit" at bounding box center [1061, 71] width 58 height 21
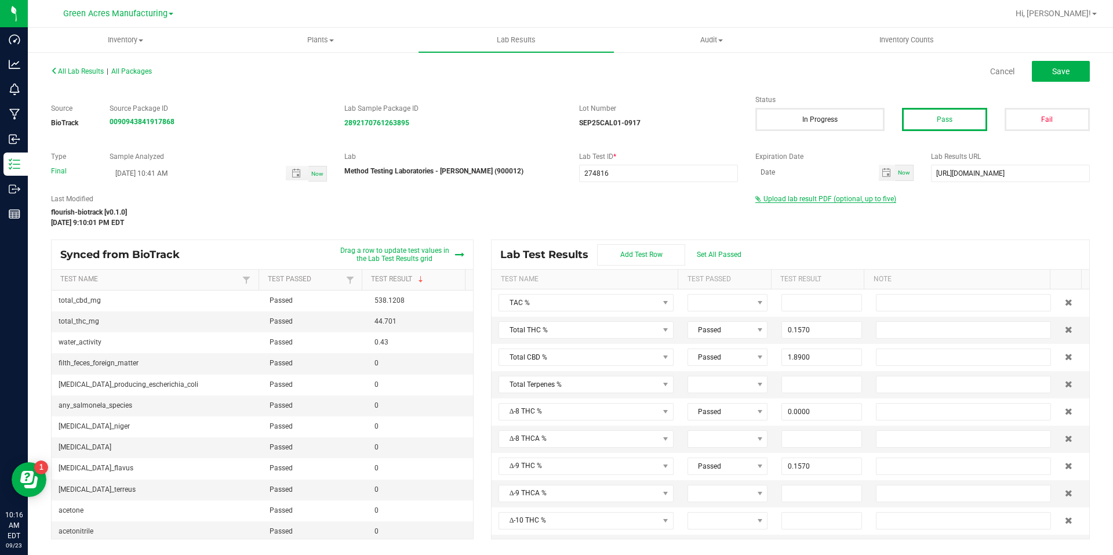
click at [857, 200] on span "Upload lab result PDF (optional, up to five)" at bounding box center [830, 199] width 133 height 8
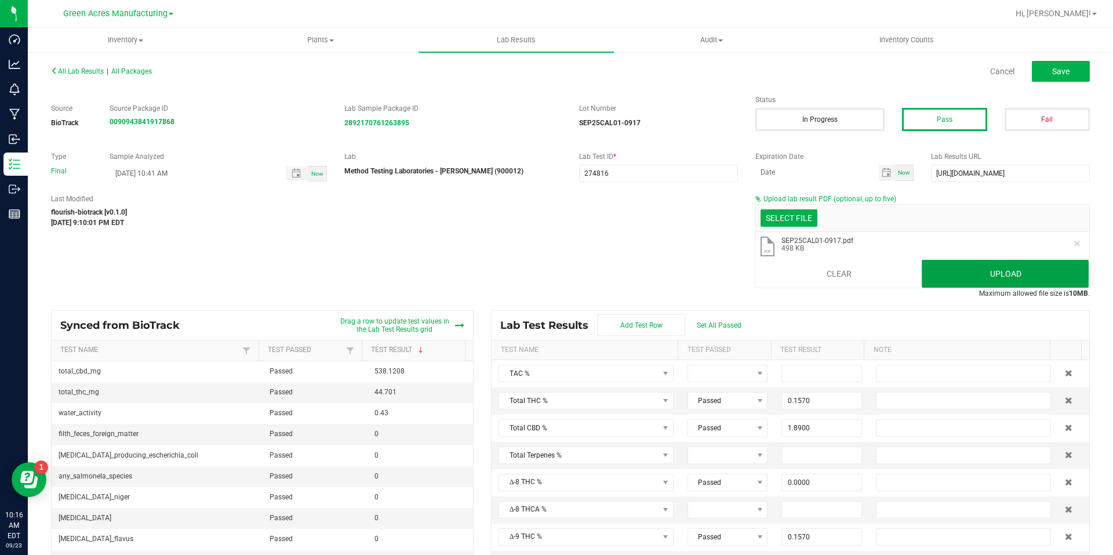
click at [964, 271] on button "Upload" at bounding box center [1005, 274] width 167 height 28
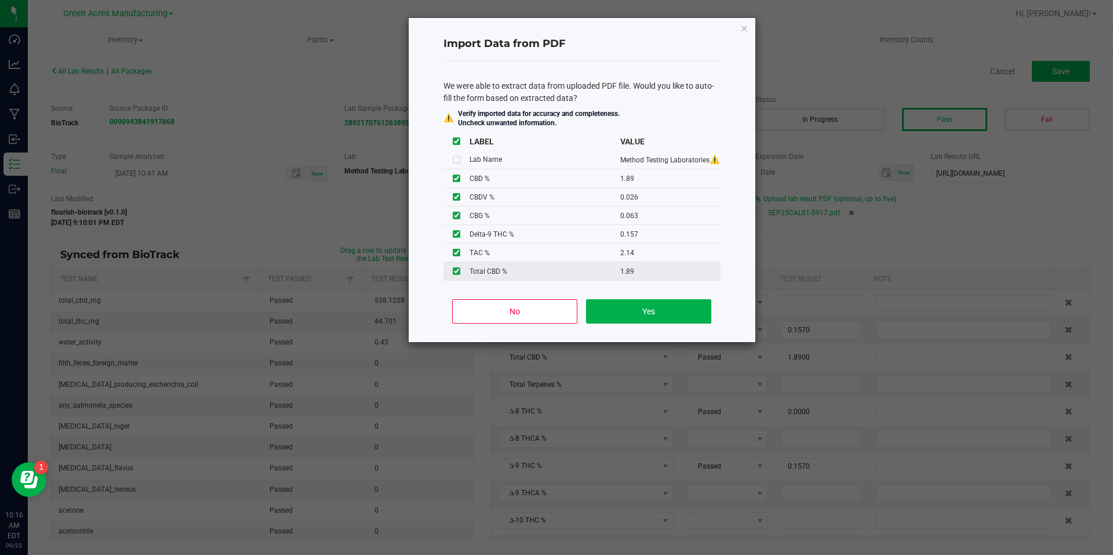
scroll to position [19, 0]
click at [660, 314] on button "Yes" at bounding box center [648, 311] width 125 height 24
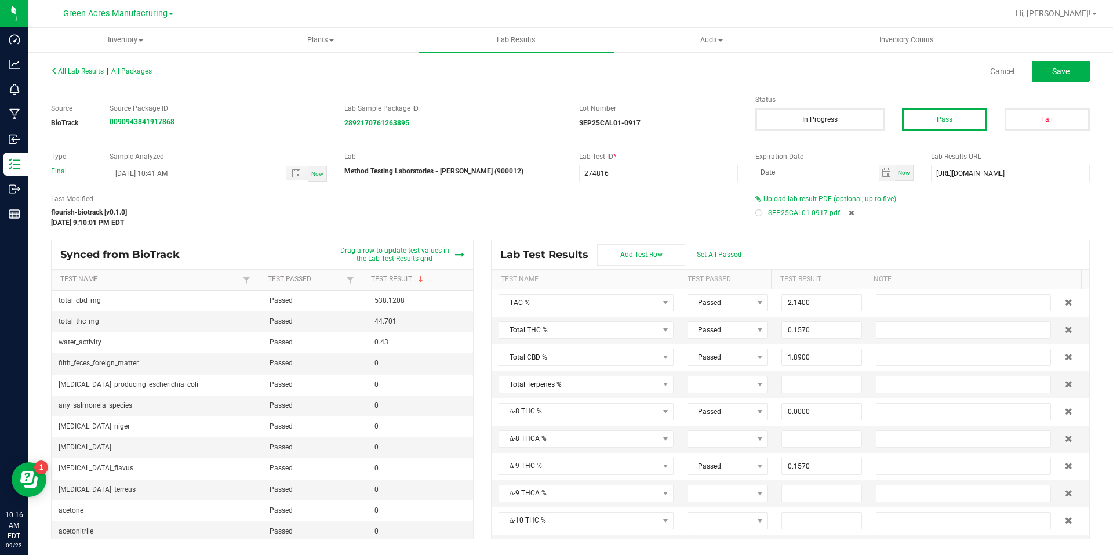
click at [1055, 82] on div "All Lab Results | All Packages Cancel Save" at bounding box center [570, 71] width 1056 height 29
click at [1052, 68] on button "Save" at bounding box center [1061, 71] width 58 height 21
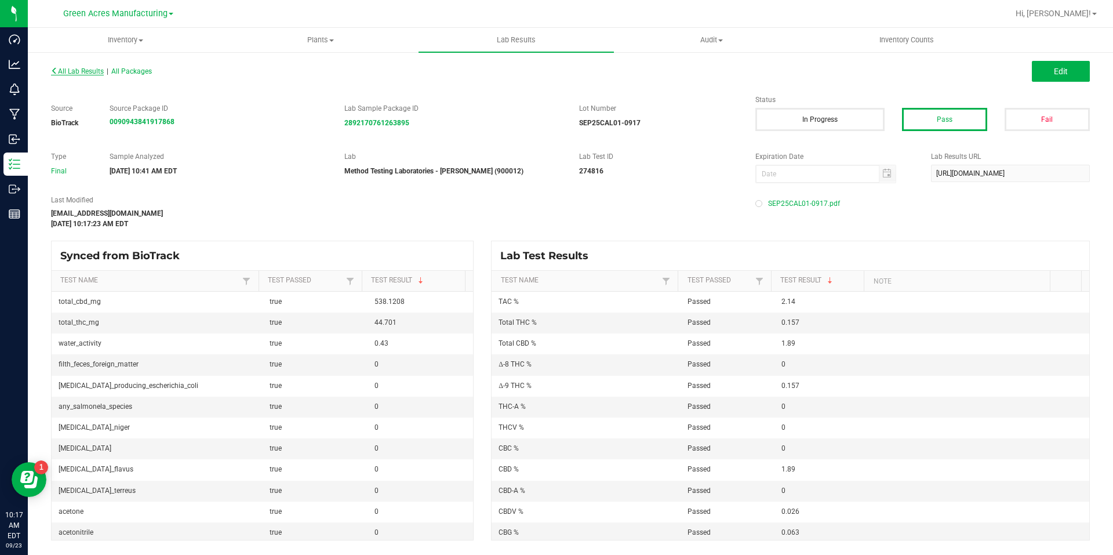
click at [98, 68] on span "All Lab Results" at bounding box center [77, 71] width 53 height 8
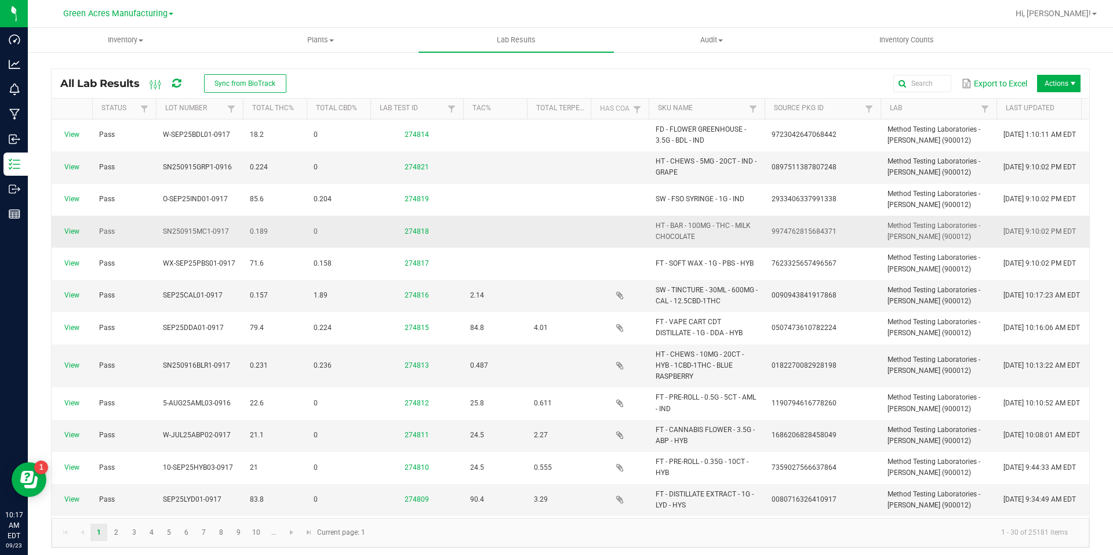
click at [268, 237] on td "0.189" at bounding box center [275, 232] width 64 height 32
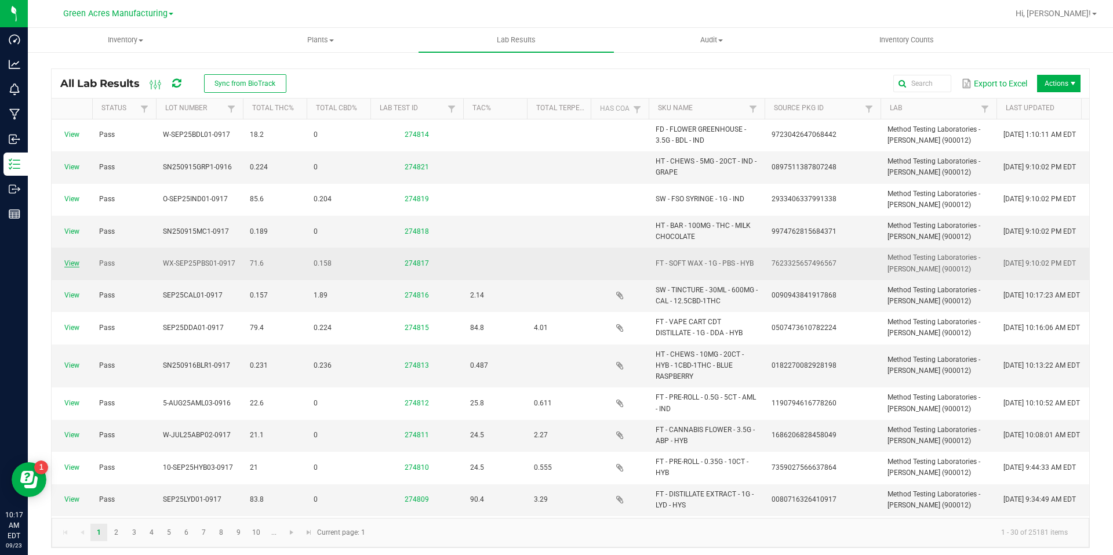
click at [70, 264] on link "View" at bounding box center [71, 263] width 15 height 8
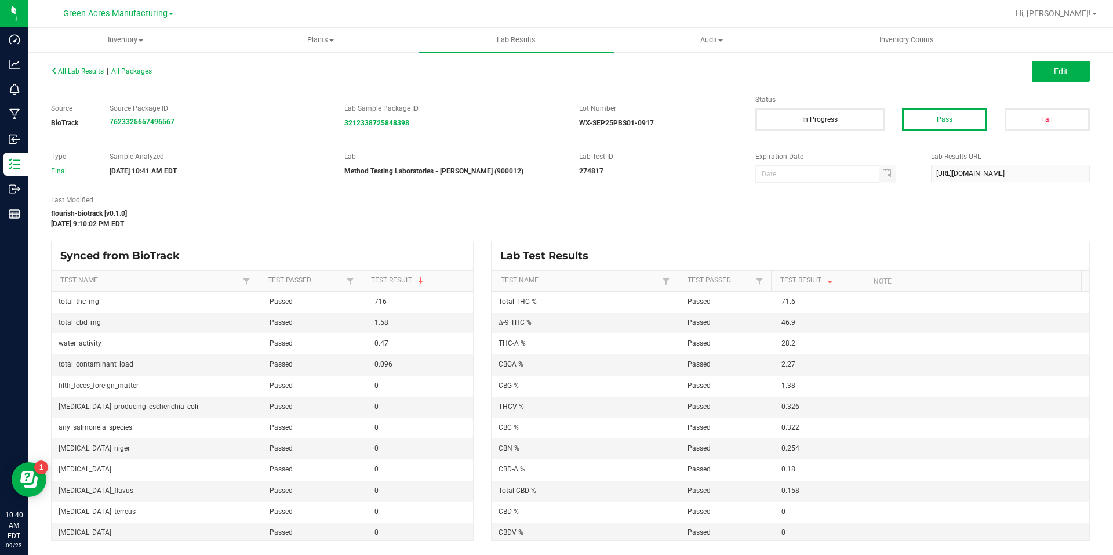
click at [1082, 58] on div "All Lab Results | All Packages Edit" at bounding box center [570, 71] width 1056 height 29
click at [1080, 60] on div "All Lab Results | All Packages Edit" at bounding box center [570, 71] width 1056 height 29
click at [1078, 72] on button "Edit" at bounding box center [1061, 71] width 58 height 21
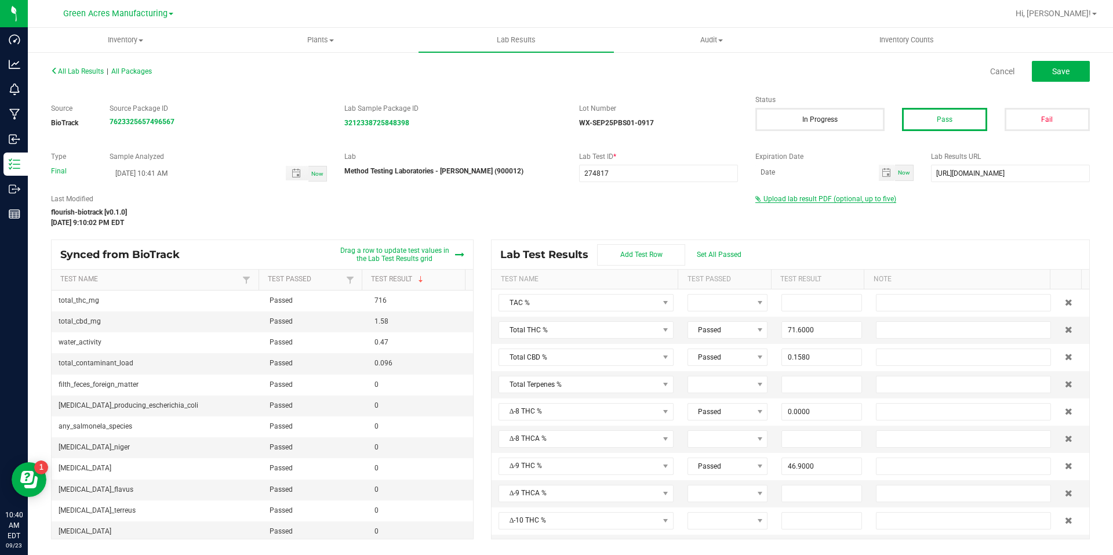
click at [859, 201] on span "Upload lab result PDF (optional, up to five)" at bounding box center [830, 199] width 133 height 8
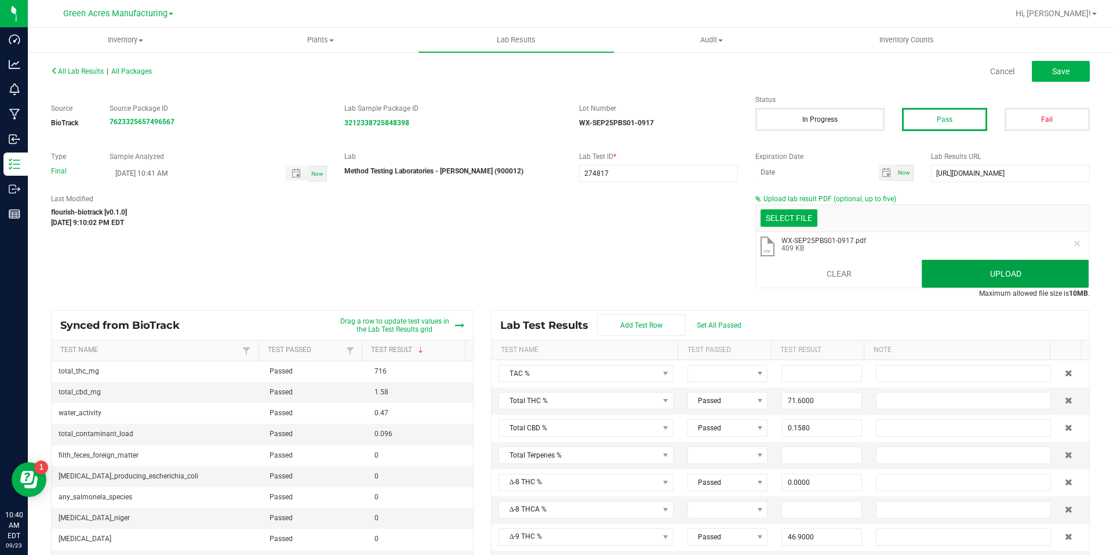
click at [999, 261] on button "Upload" at bounding box center [1005, 274] width 167 height 28
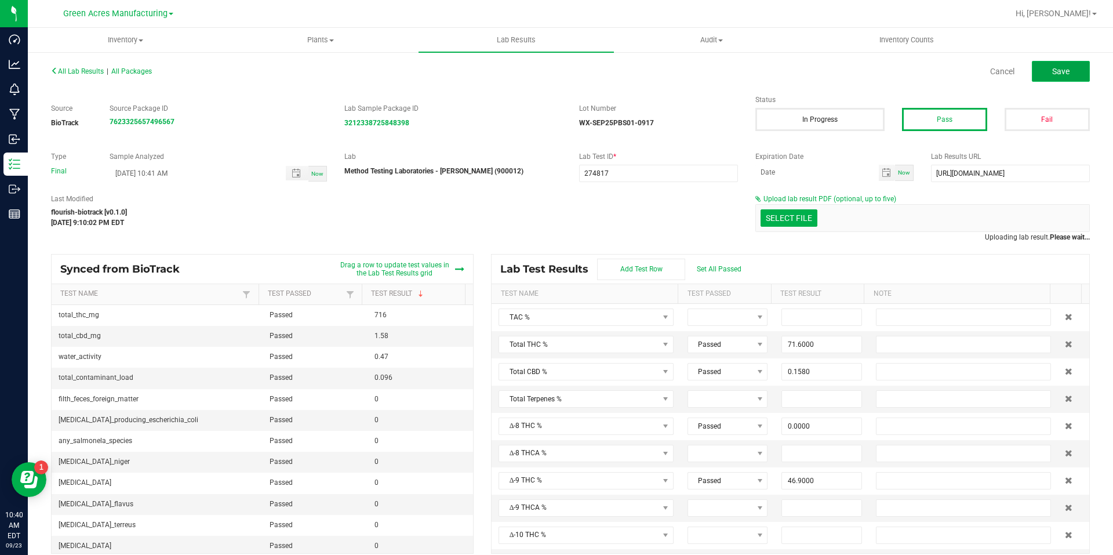
click at [1064, 71] on button "Save" at bounding box center [1061, 71] width 58 height 21
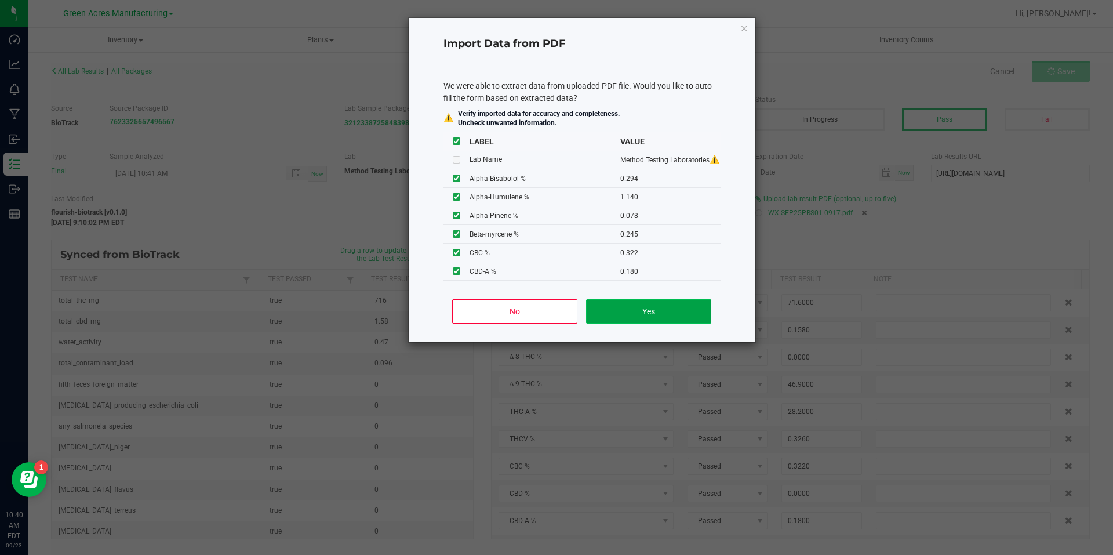
click at [681, 315] on button "Yes" at bounding box center [648, 311] width 125 height 24
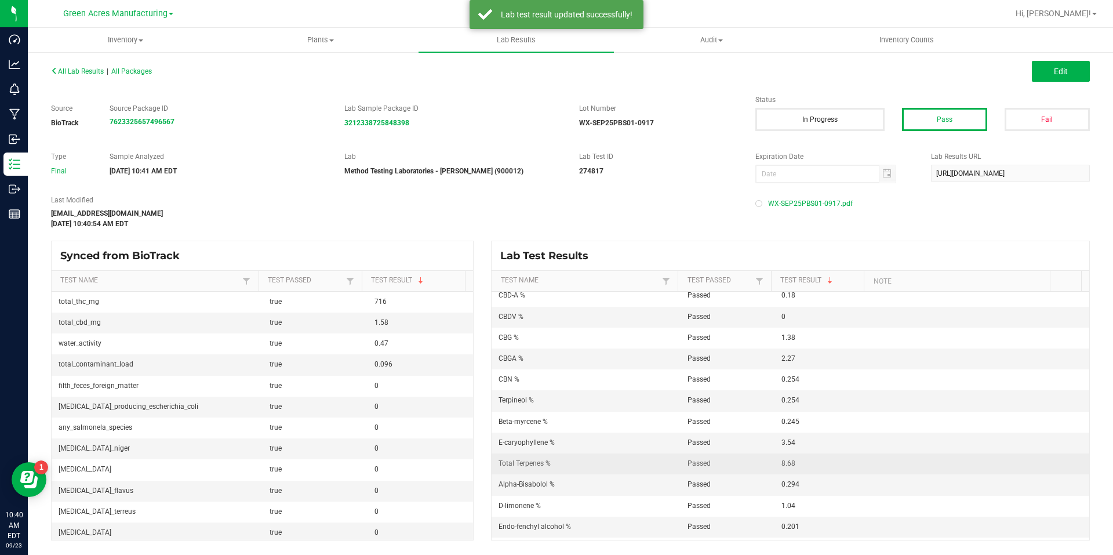
scroll to position [276, 0]
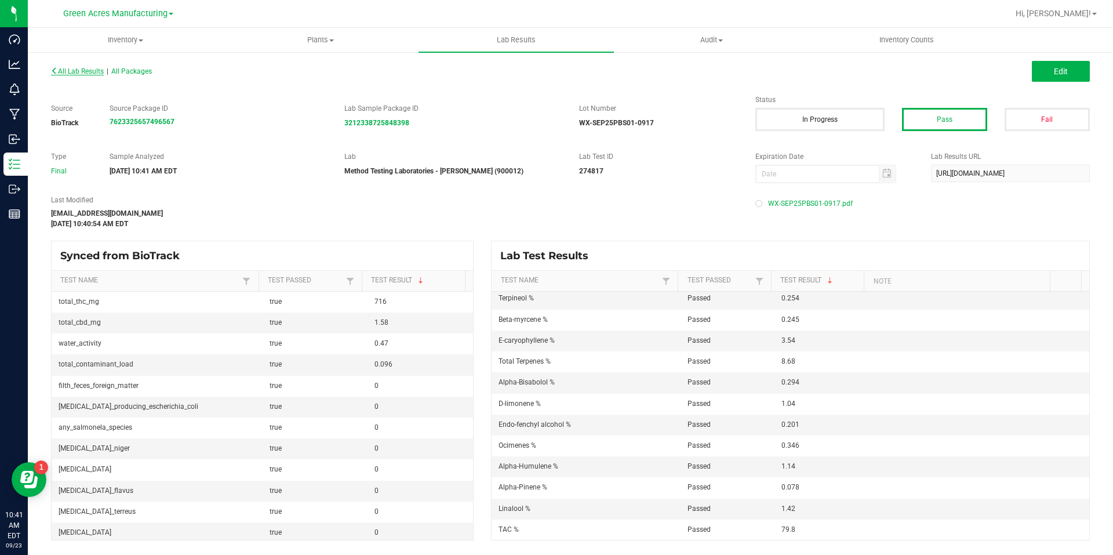
click at [97, 69] on span "All Lab Results" at bounding box center [77, 71] width 53 height 8
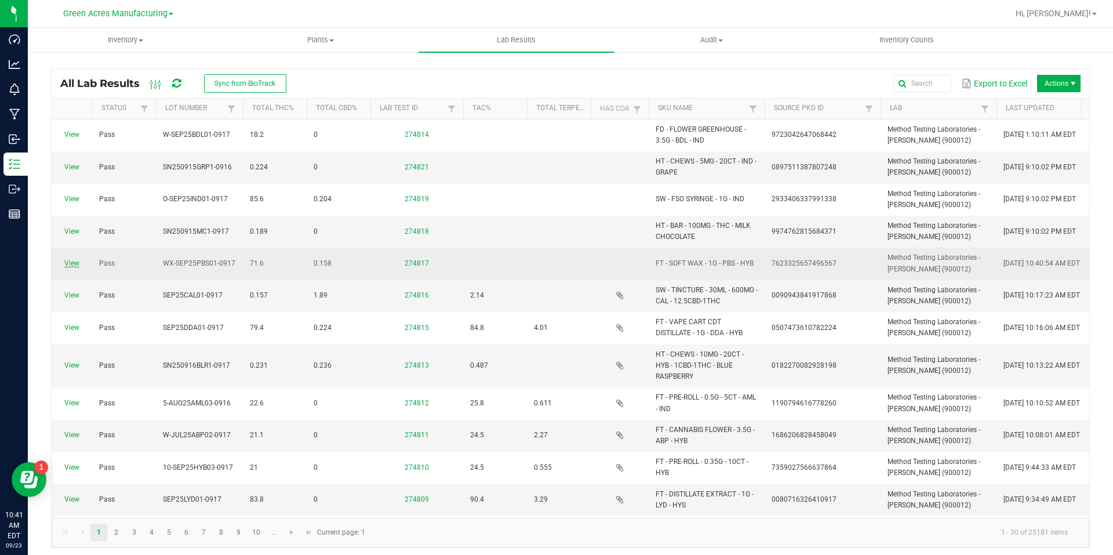
click at [70, 261] on link "View" at bounding box center [71, 263] width 15 height 8
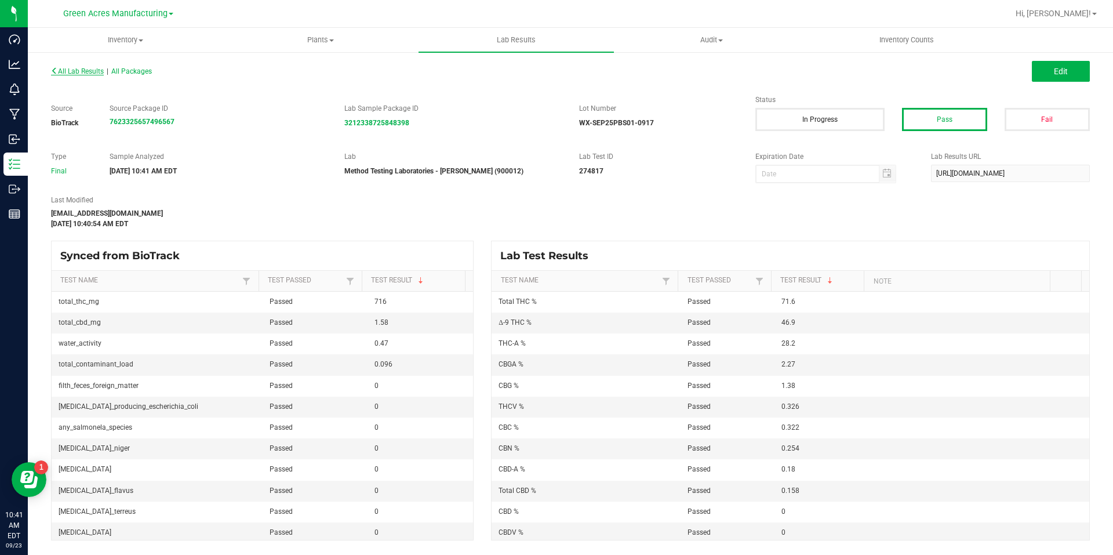
click at [85, 71] on span "All Lab Results" at bounding box center [77, 71] width 53 height 8
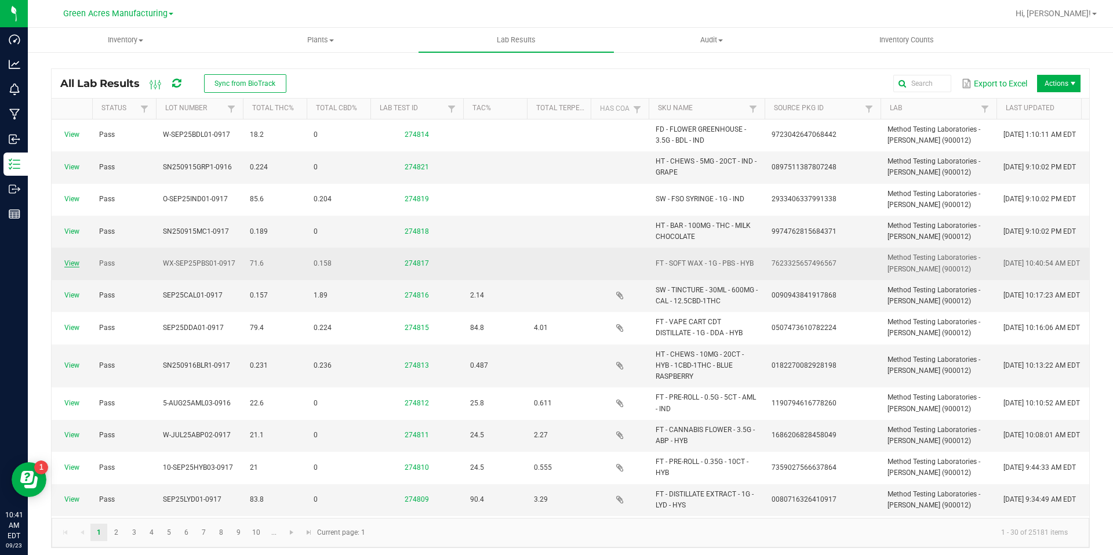
click at [74, 264] on link "View" at bounding box center [71, 263] width 15 height 8
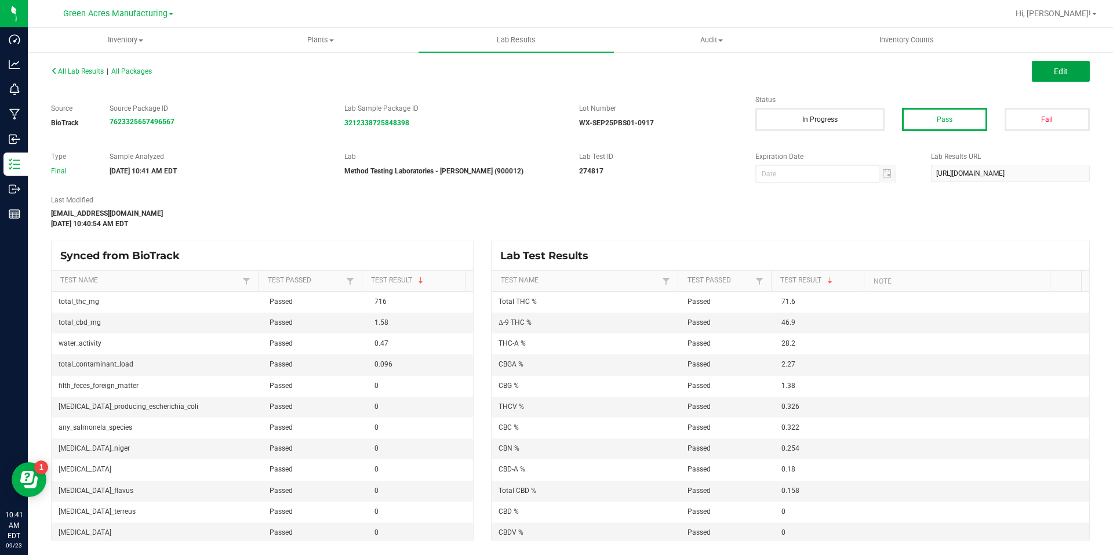
drag, startPoint x: 1037, startPoint y: 69, endPoint x: 976, endPoint y: 106, distance: 71.3
click at [1038, 68] on button "Edit" at bounding box center [1061, 71] width 58 height 21
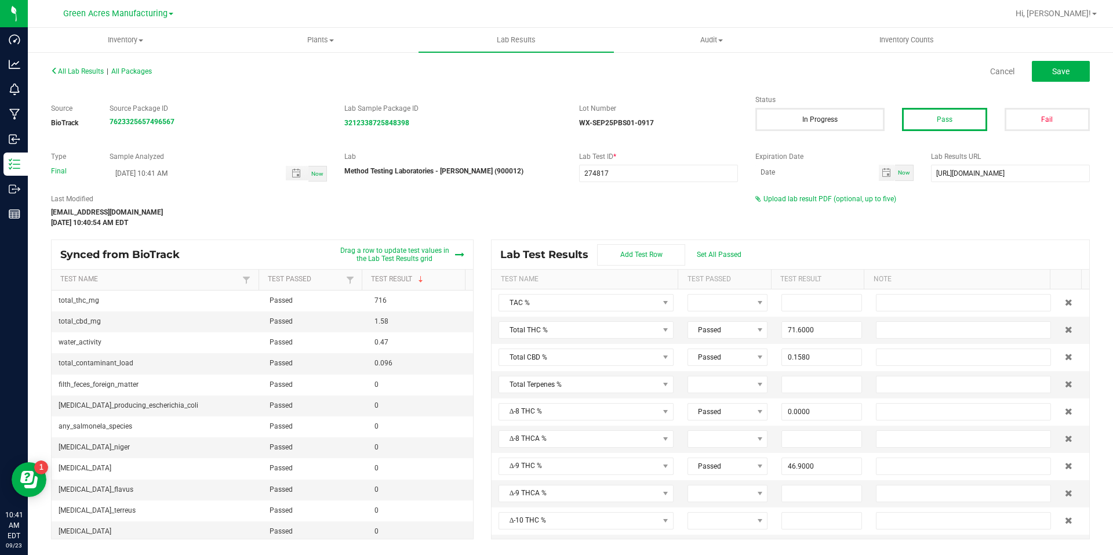
drag, startPoint x: 776, startPoint y: 201, endPoint x: 733, endPoint y: 200, distance: 42.9
click at [777, 200] on span "Upload lab result PDF (optional, up to five)" at bounding box center [830, 199] width 133 height 8
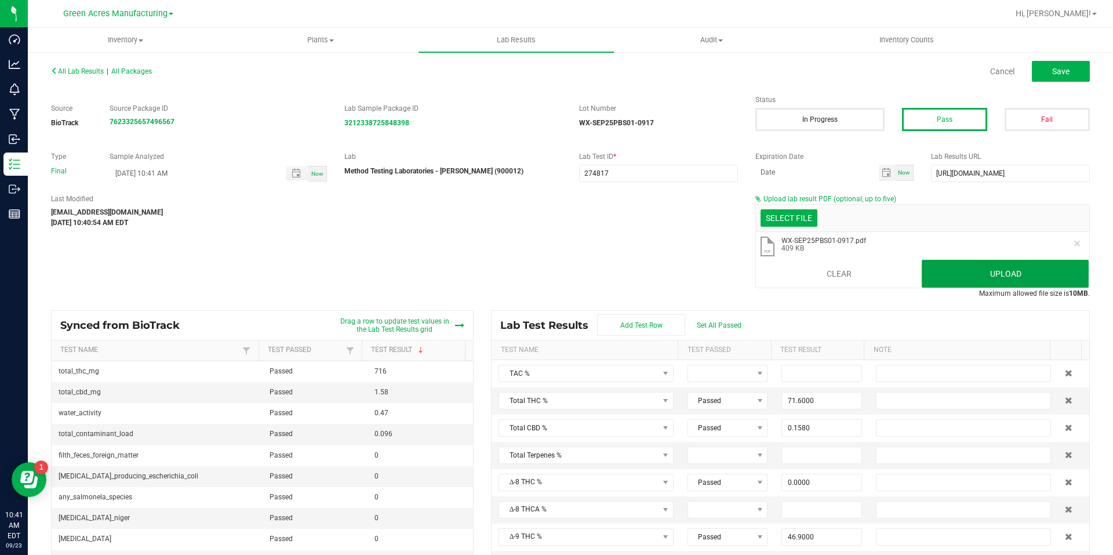
click at [929, 272] on button "Upload" at bounding box center [1005, 274] width 167 height 28
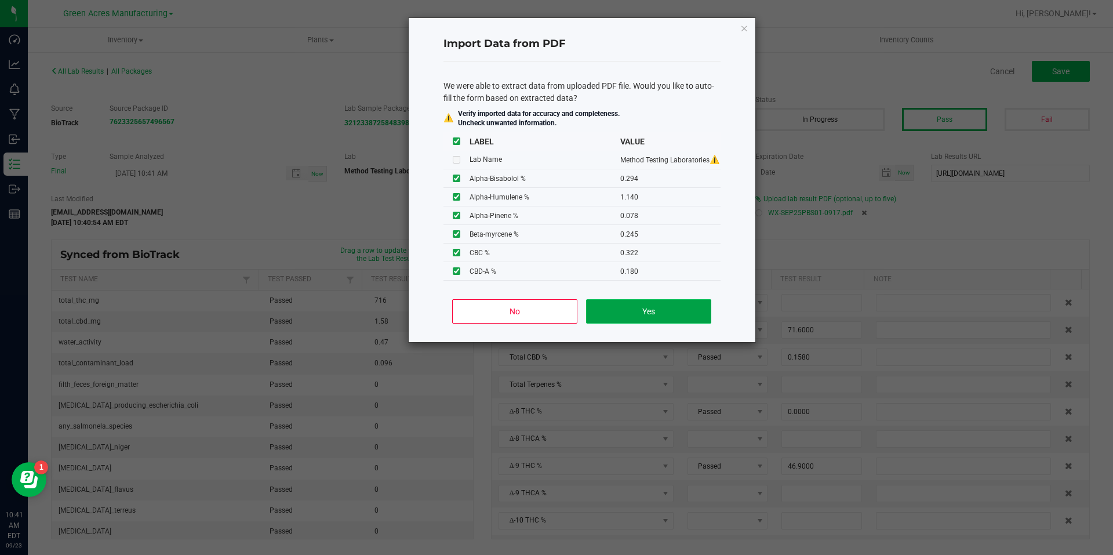
click at [667, 314] on button "Yes" at bounding box center [648, 311] width 125 height 24
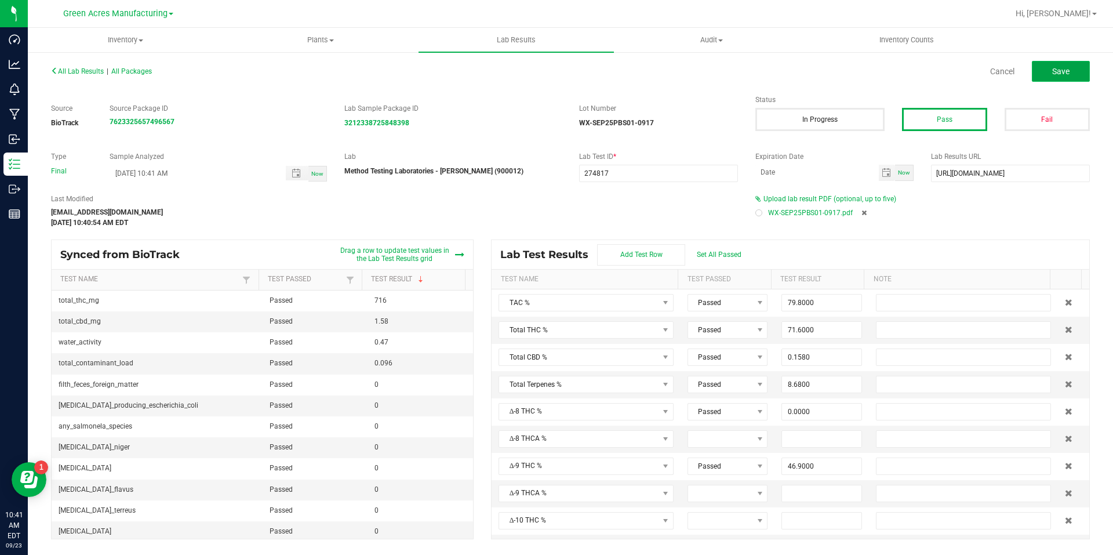
click at [1072, 73] on button "Save" at bounding box center [1061, 71] width 58 height 21
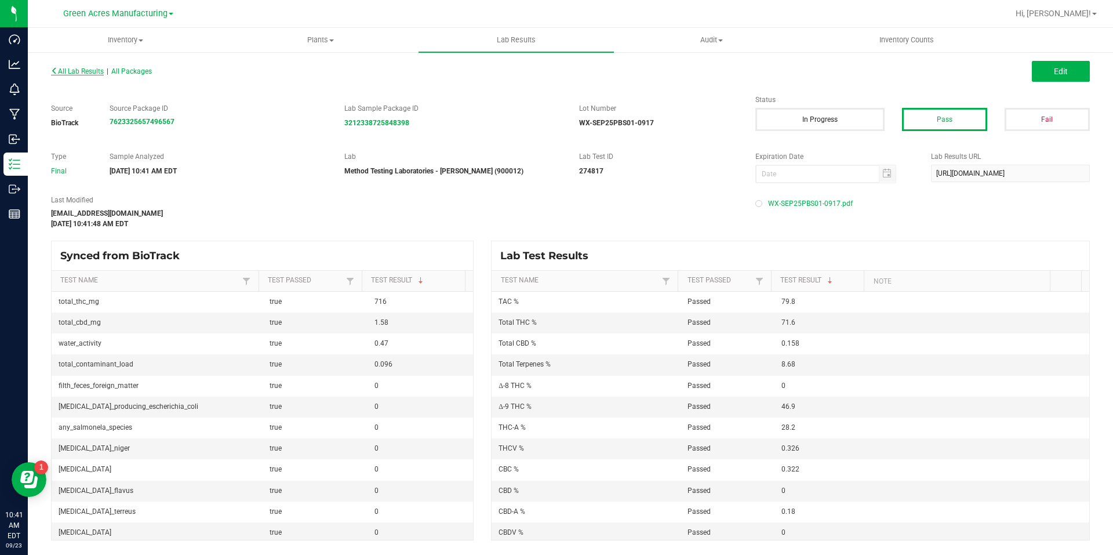
click at [70, 70] on span "All Lab Results" at bounding box center [77, 71] width 53 height 8
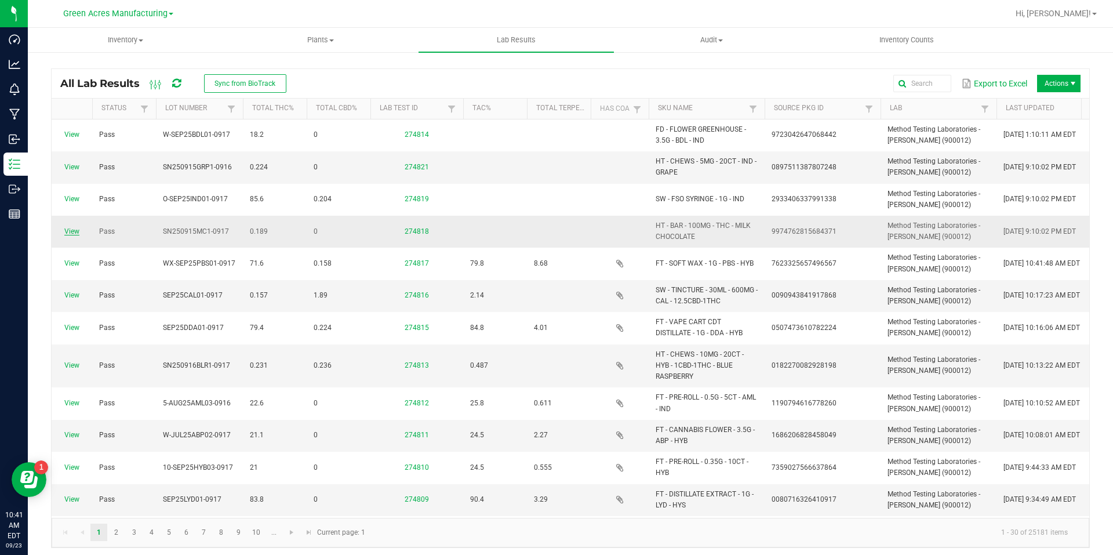
click at [76, 234] on link "View" at bounding box center [71, 231] width 15 height 8
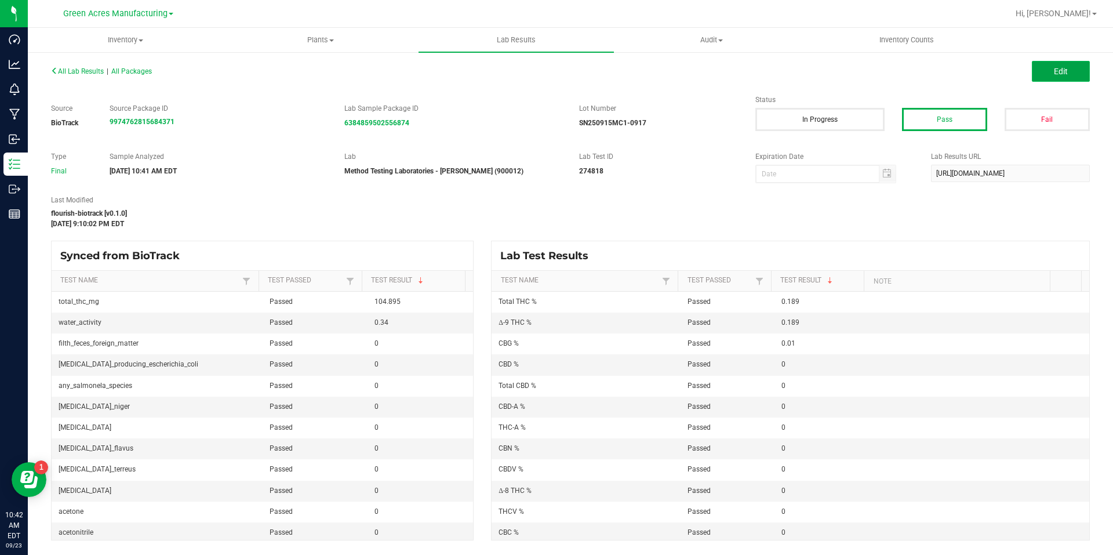
click at [1084, 77] on button "Edit" at bounding box center [1061, 71] width 58 height 21
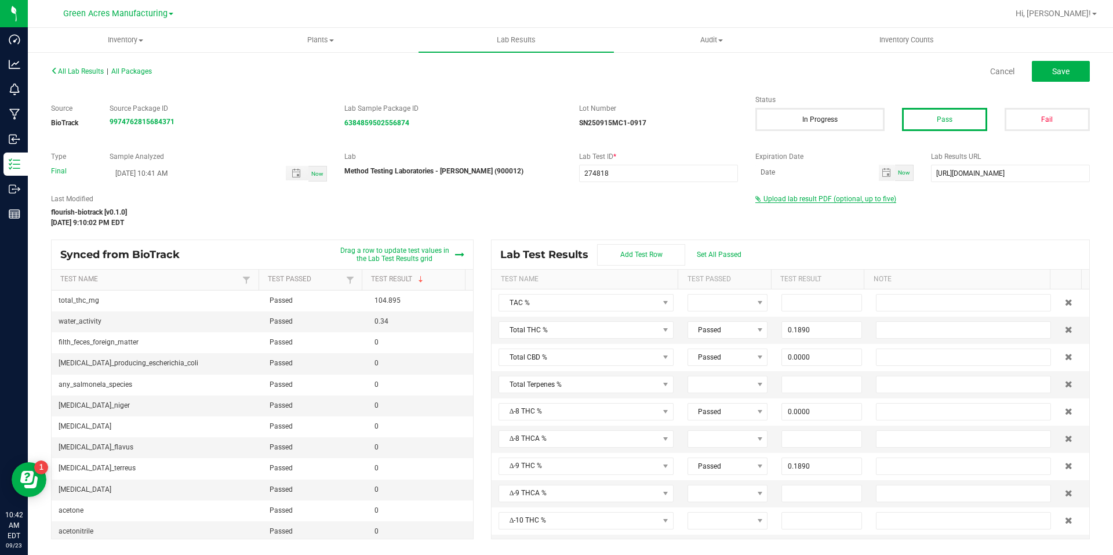
click at [845, 200] on span "Upload lab result PDF (optional, up to five)" at bounding box center [830, 199] width 133 height 8
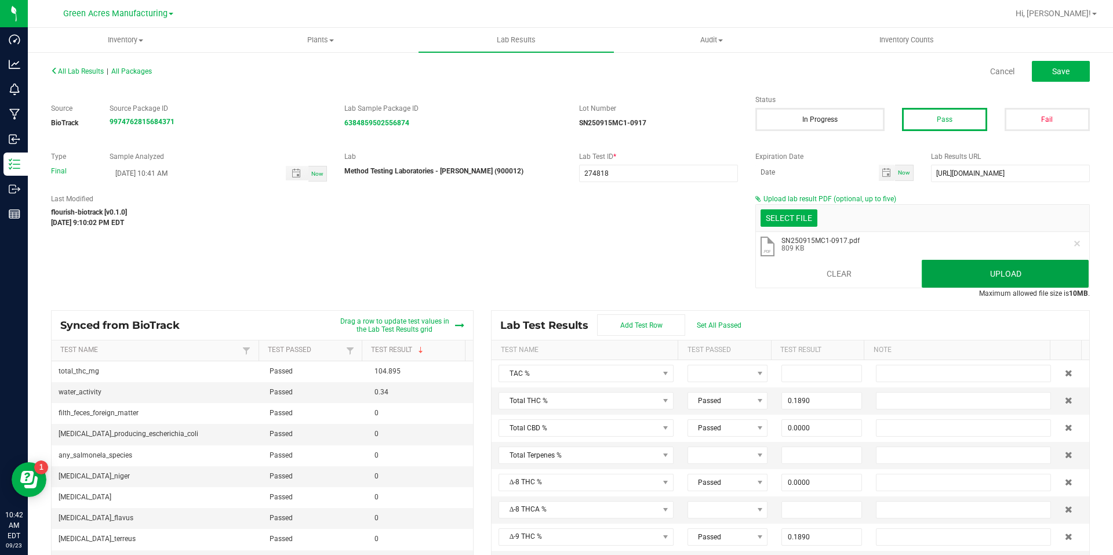
click at [973, 282] on button "Upload" at bounding box center [1005, 274] width 167 height 28
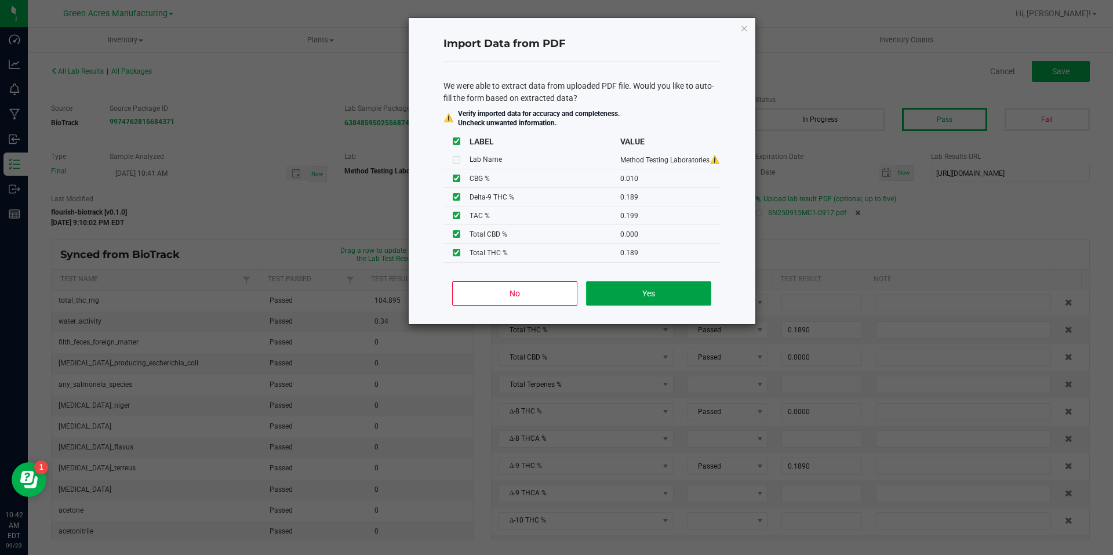
click at [615, 284] on button "Yes" at bounding box center [648, 293] width 125 height 24
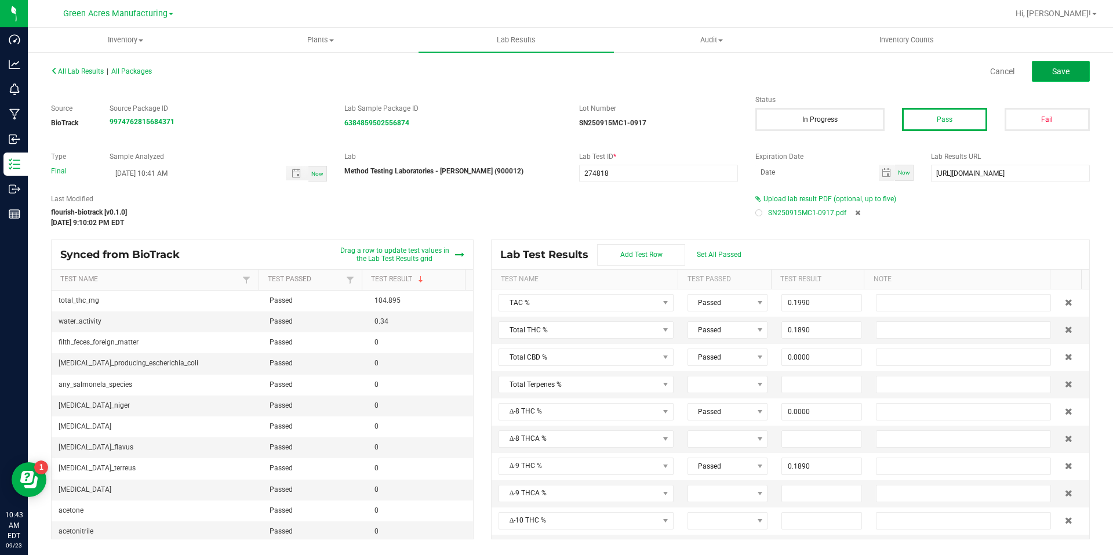
click at [1084, 72] on button "Save" at bounding box center [1061, 71] width 58 height 21
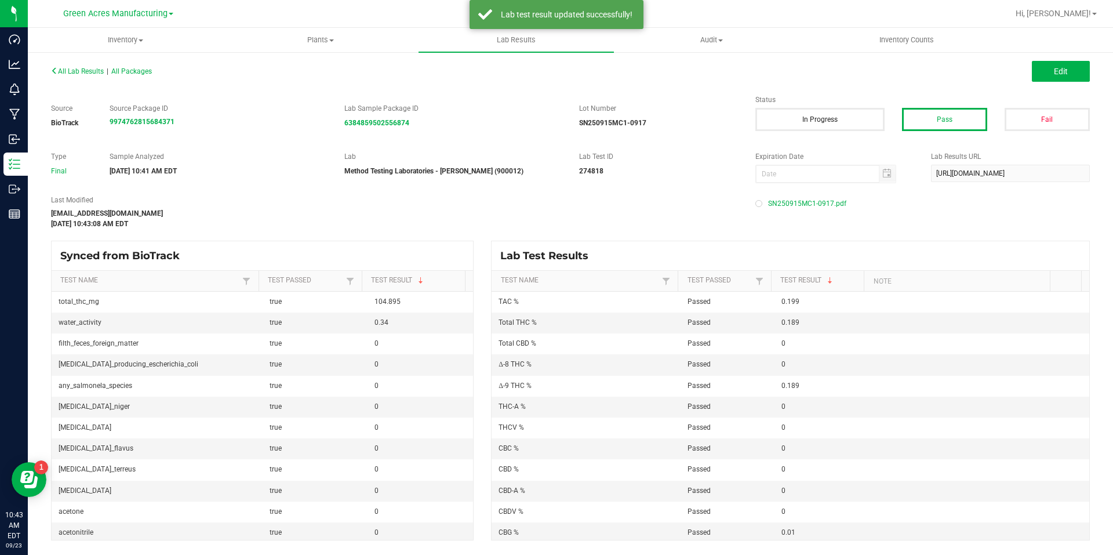
click at [100, 72] on span "All Lab Results" at bounding box center [77, 71] width 53 height 8
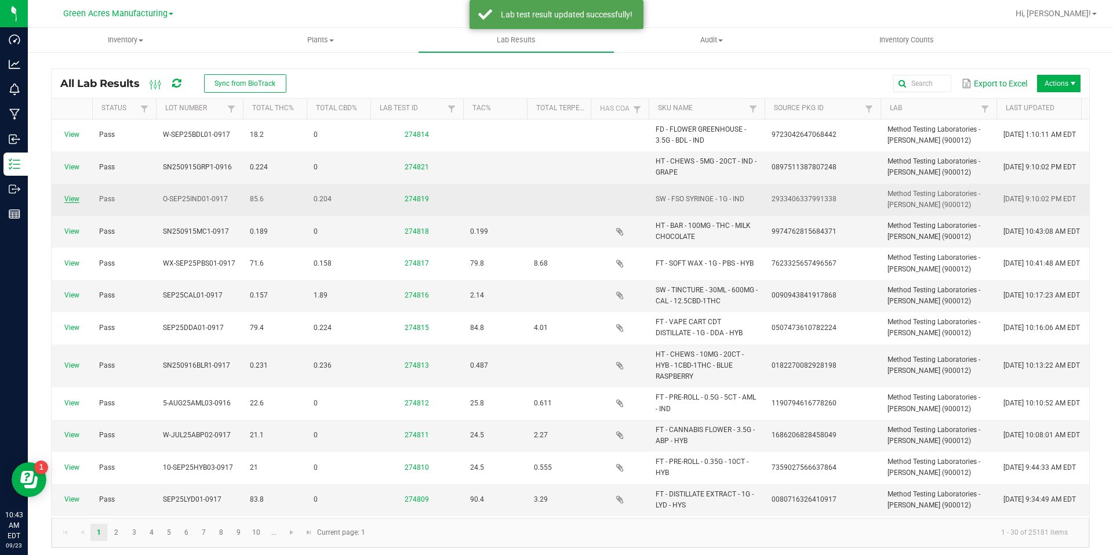
click at [73, 198] on link "View" at bounding box center [71, 199] width 15 height 8
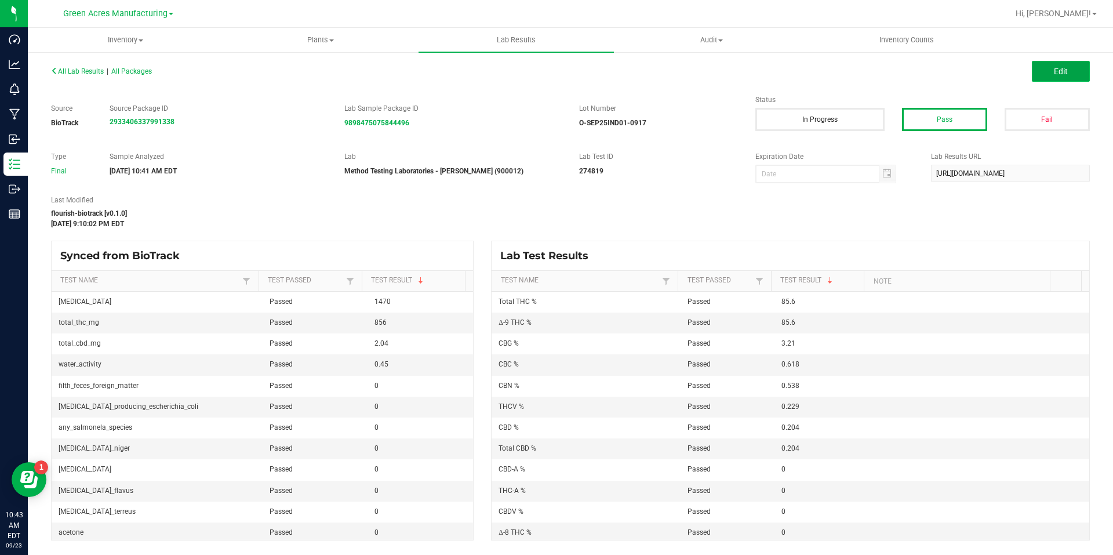
click at [1071, 65] on button "Edit" at bounding box center [1061, 71] width 58 height 21
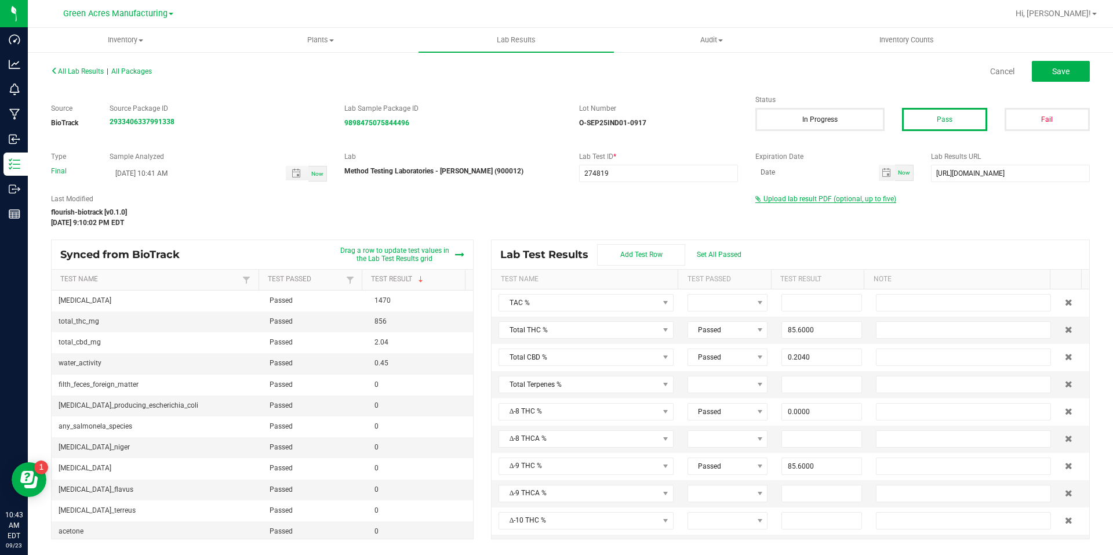
click at [821, 202] on span "Upload lab result PDF (optional, up to five)" at bounding box center [830, 199] width 133 height 8
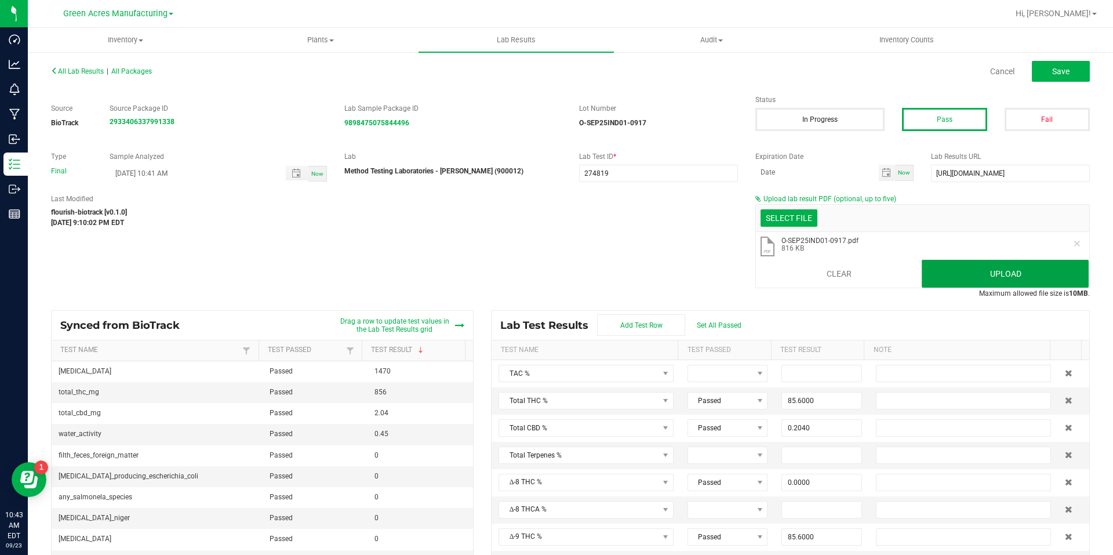
click at [960, 278] on button "Upload" at bounding box center [1005, 274] width 167 height 28
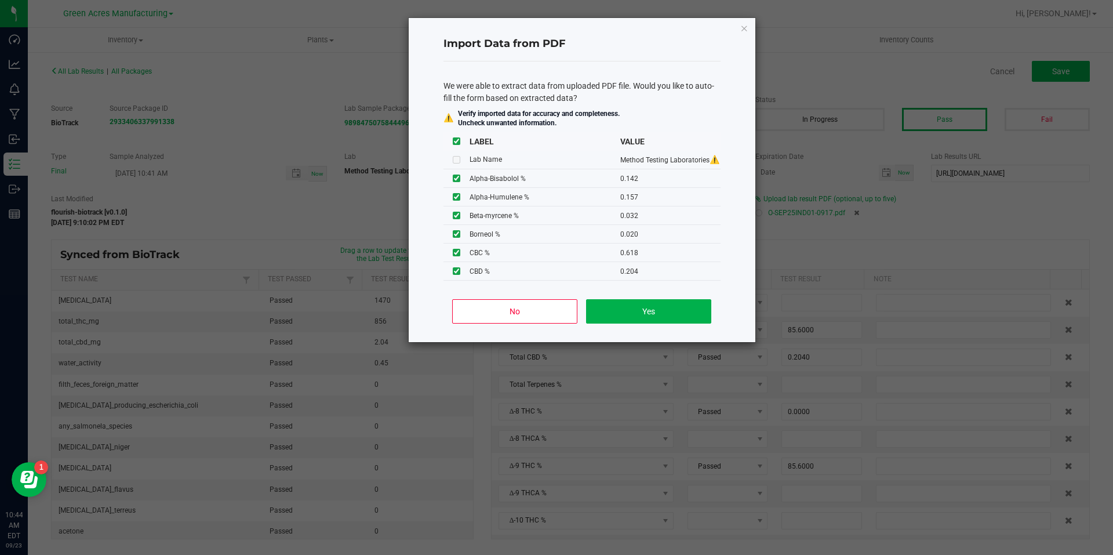
click at [651, 293] on div "No Yes" at bounding box center [582, 316] width 277 height 52
click at [652, 306] on button "Yes" at bounding box center [648, 311] width 125 height 24
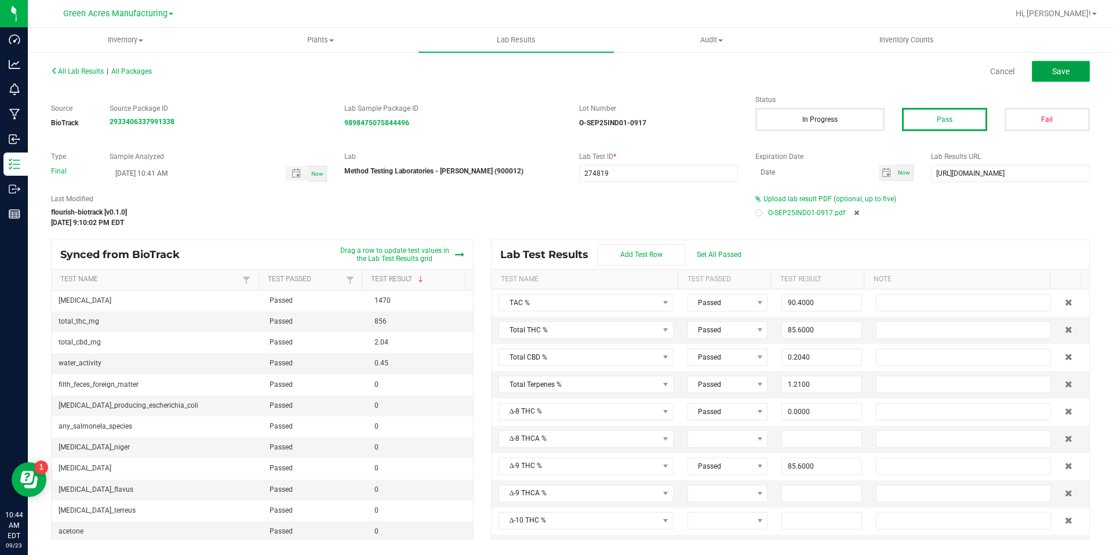
click at [1064, 73] on span "Save" at bounding box center [1060, 71] width 17 height 9
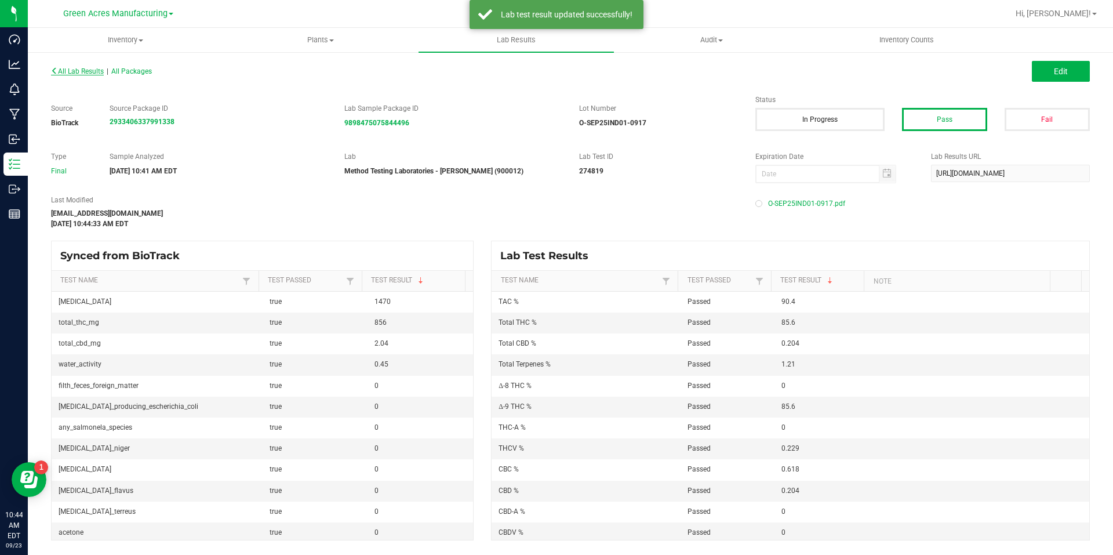
click at [92, 71] on span "All Lab Results" at bounding box center [77, 71] width 53 height 8
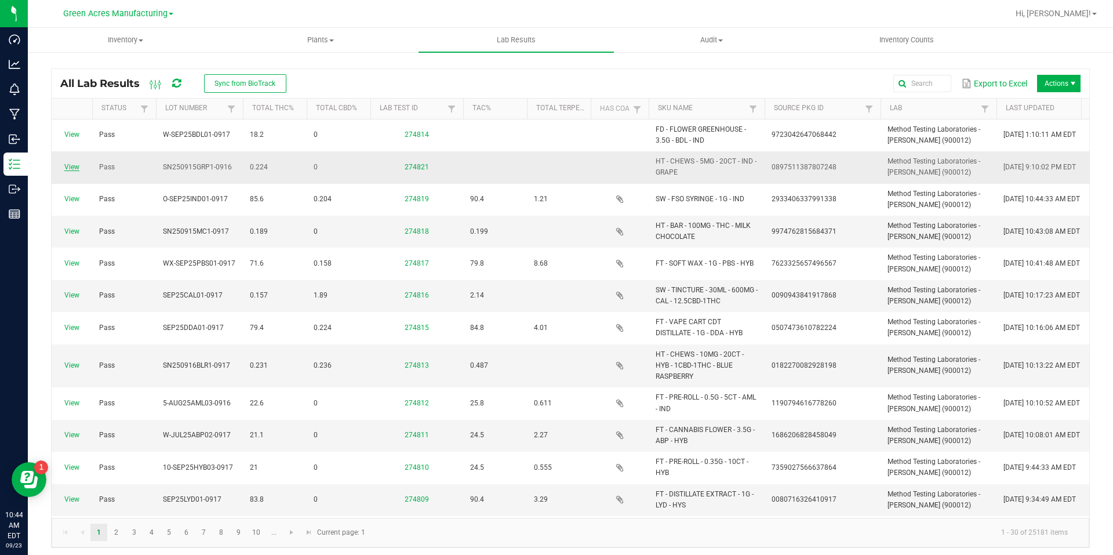
click at [72, 165] on link "View" at bounding box center [71, 167] width 15 height 8
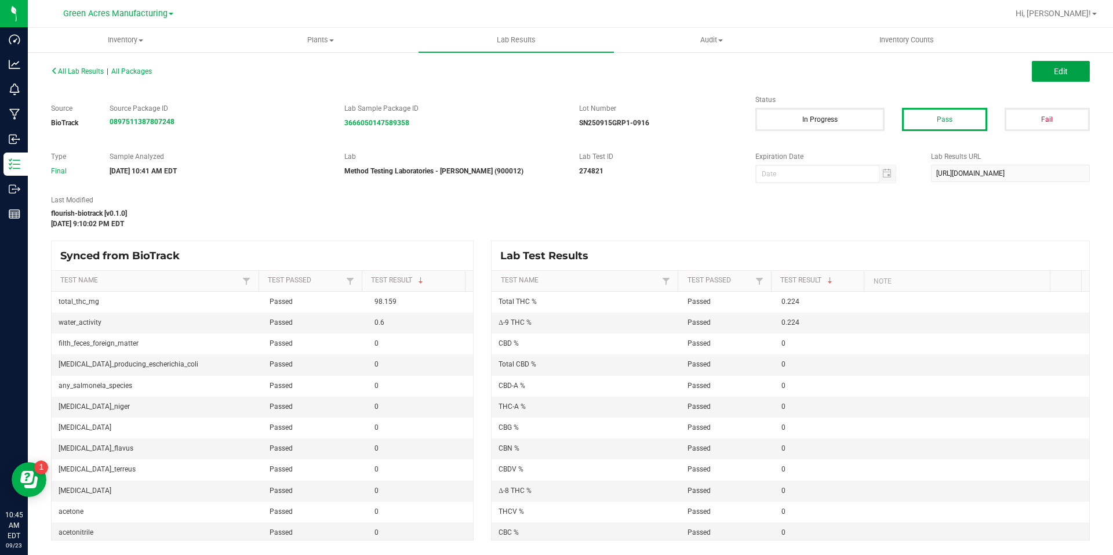
drag, startPoint x: 1052, startPoint y: 73, endPoint x: 1048, endPoint y: 97, distance: 24.2
click at [1052, 73] on button "Edit" at bounding box center [1061, 71] width 58 height 21
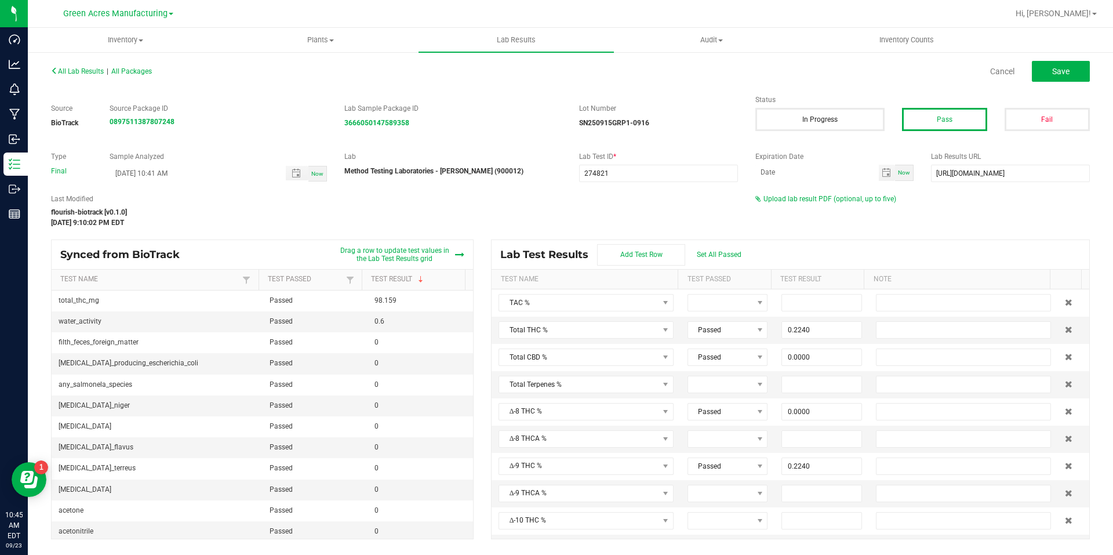
click at [802, 203] on div "Upload lab result PDF (optional, up to five)" at bounding box center [922, 199] width 335 height 10
click at [808, 199] on span "Upload lab result PDF (optional, up to five)" at bounding box center [830, 199] width 133 height 8
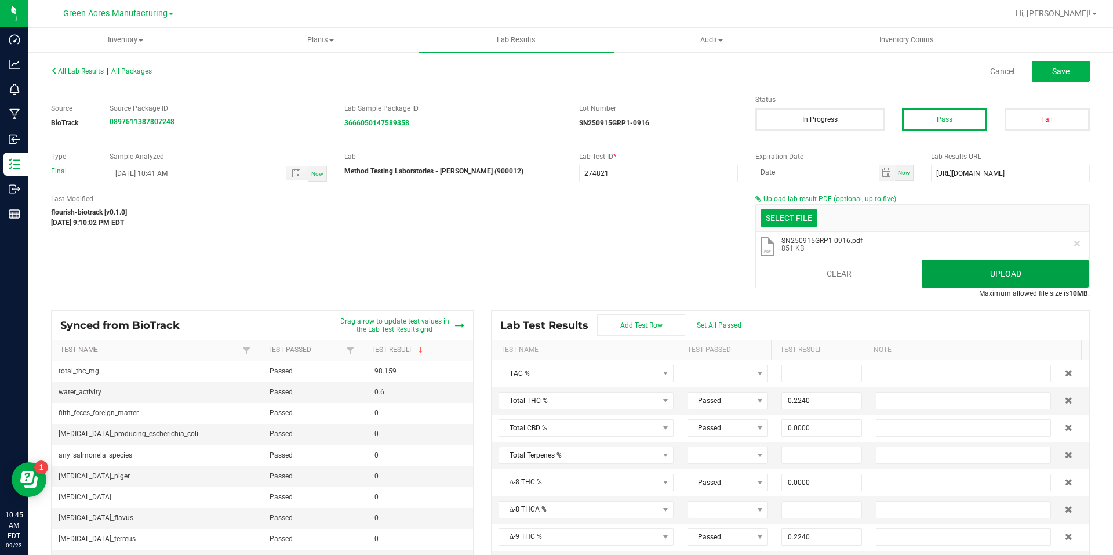
click at [922, 268] on button "Upload" at bounding box center [1005, 274] width 167 height 28
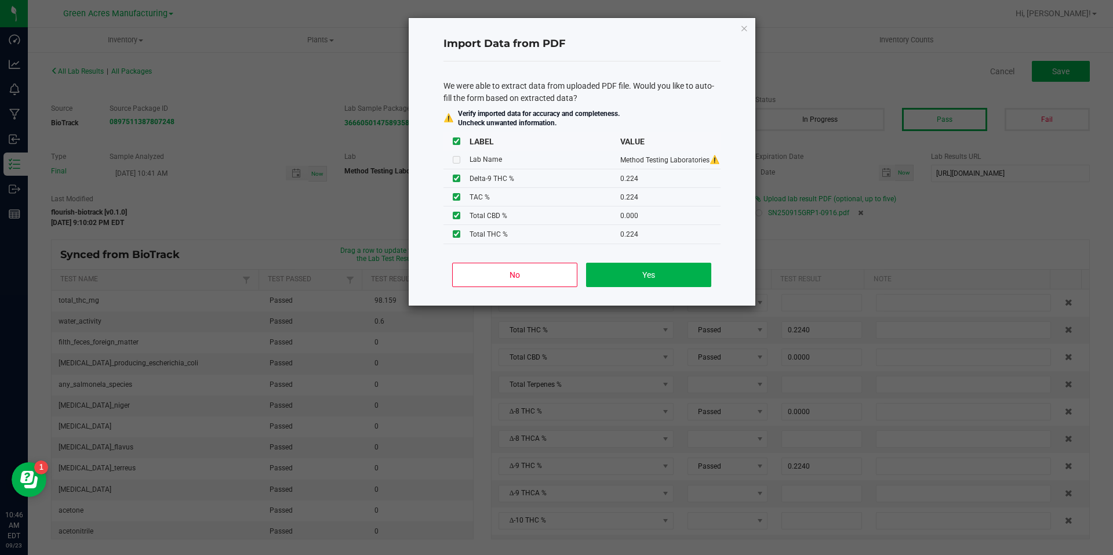
click at [629, 259] on div "No Yes" at bounding box center [582, 279] width 277 height 52
click at [619, 278] on button "Yes" at bounding box center [648, 275] width 125 height 24
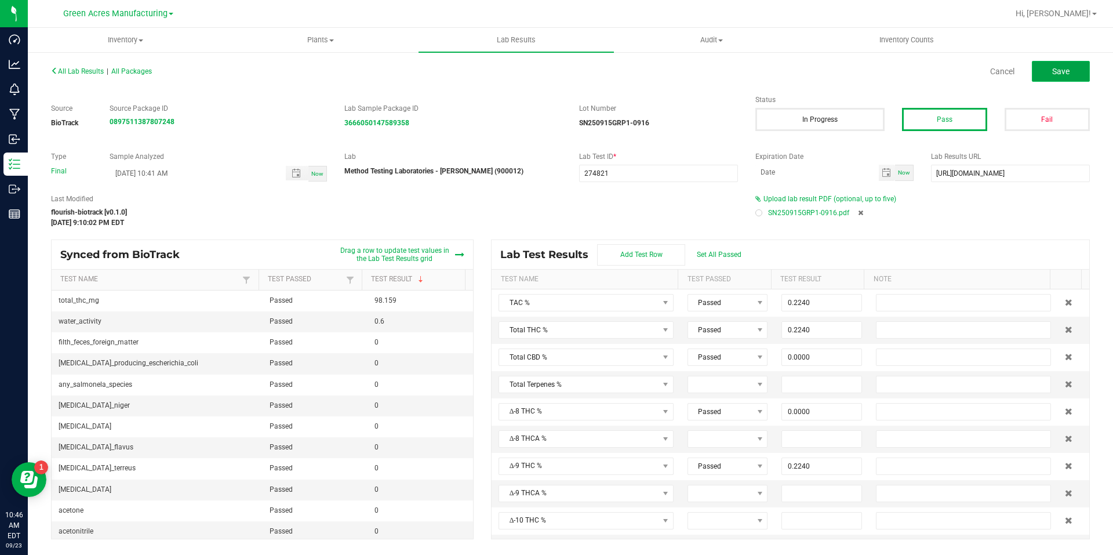
click at [1044, 72] on button "Save" at bounding box center [1061, 71] width 58 height 21
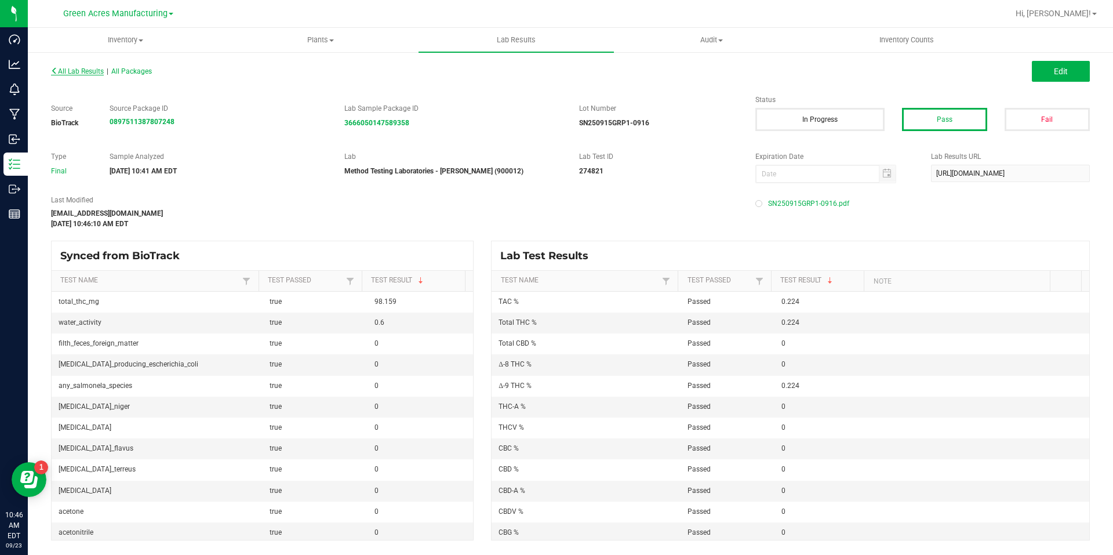
click at [87, 71] on span "All Lab Results" at bounding box center [77, 71] width 53 height 8
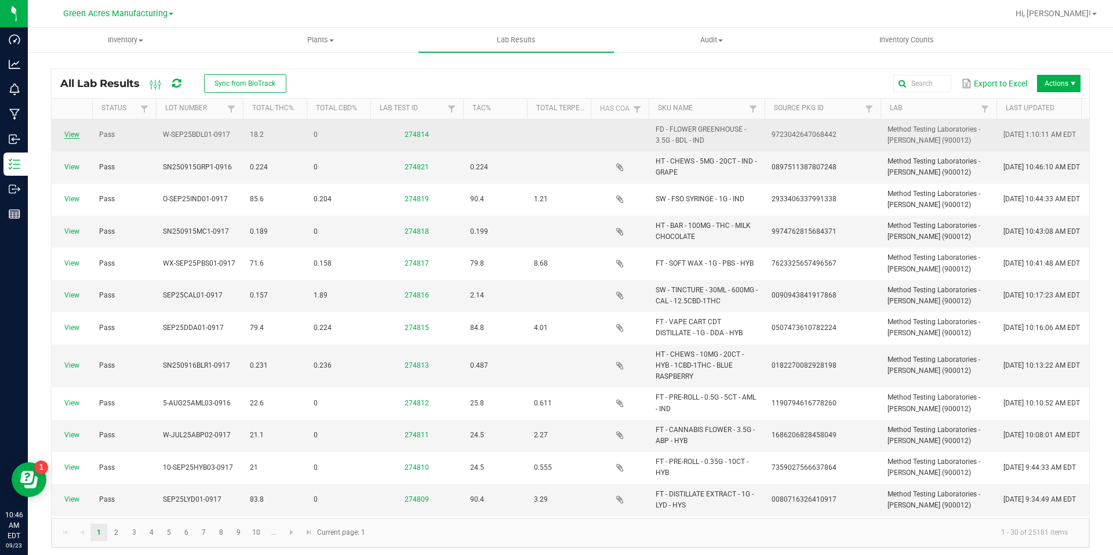
click at [71, 132] on link "View" at bounding box center [71, 134] width 15 height 8
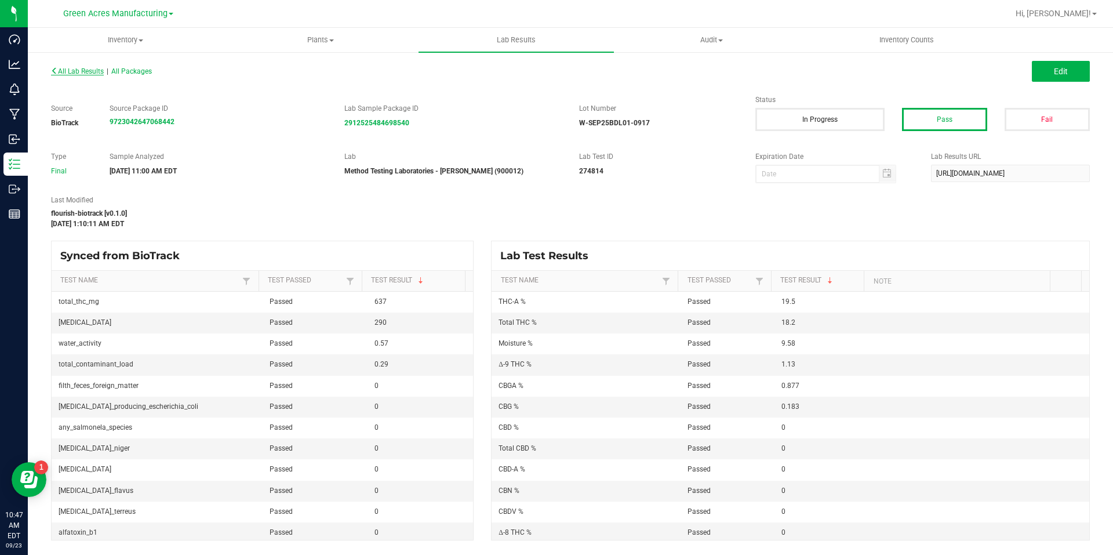
click at [102, 74] on span "All Lab Results" at bounding box center [77, 71] width 53 height 8
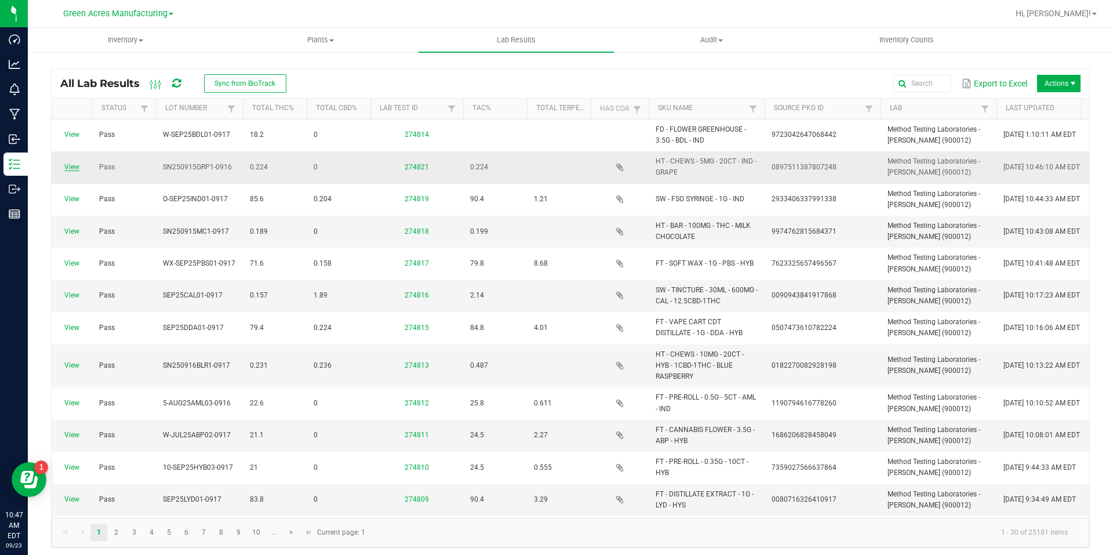
click at [75, 168] on link "View" at bounding box center [71, 167] width 15 height 8
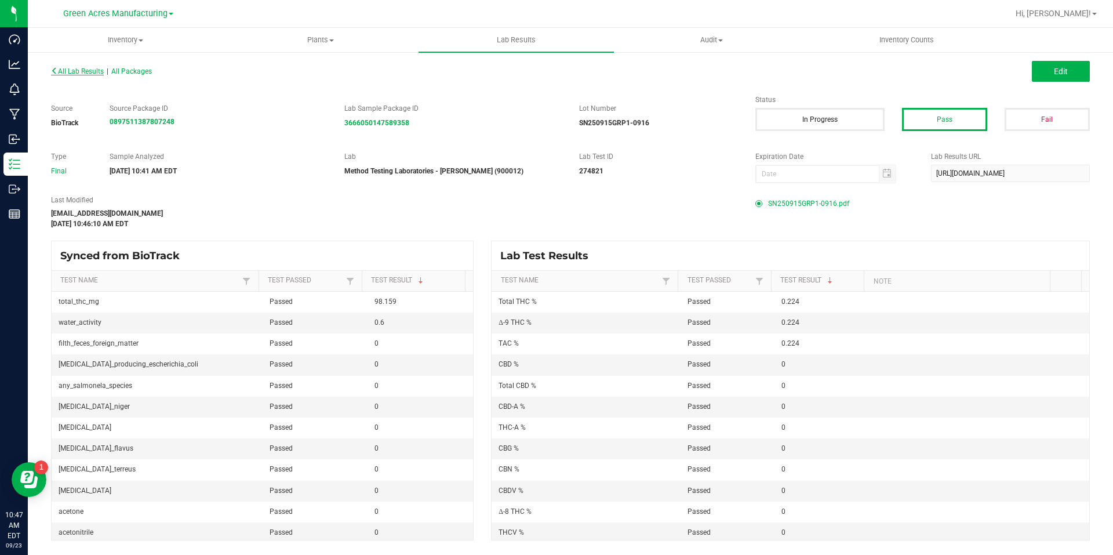
click at [103, 74] on span "All Lab Results" at bounding box center [77, 71] width 53 height 8
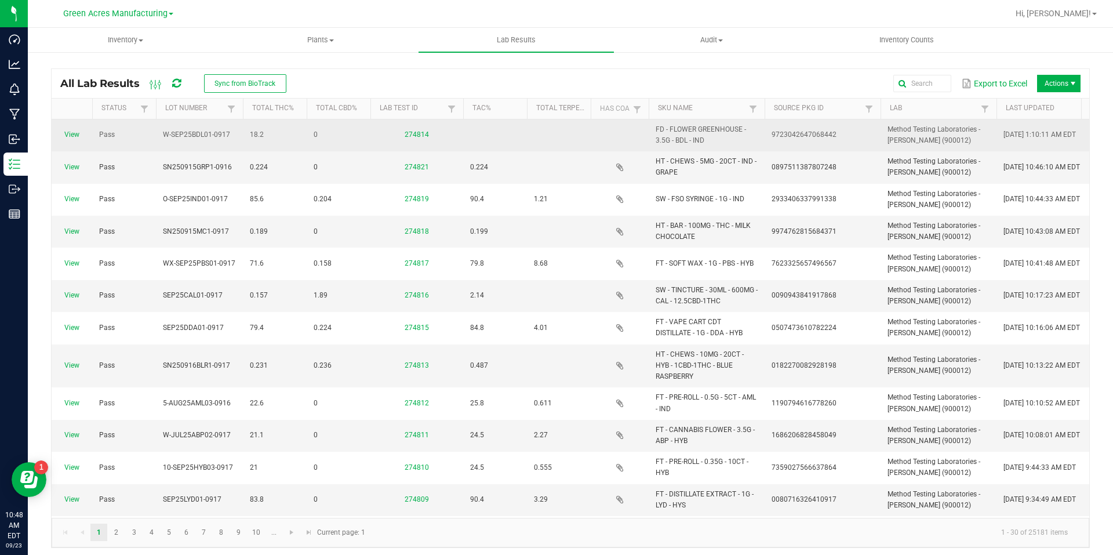
click at [83, 132] on span "View" at bounding box center [72, 134] width 27 height 11
click at [80, 132] on span "View" at bounding box center [72, 134] width 27 height 11
click at [76, 134] on link "View" at bounding box center [71, 134] width 15 height 8
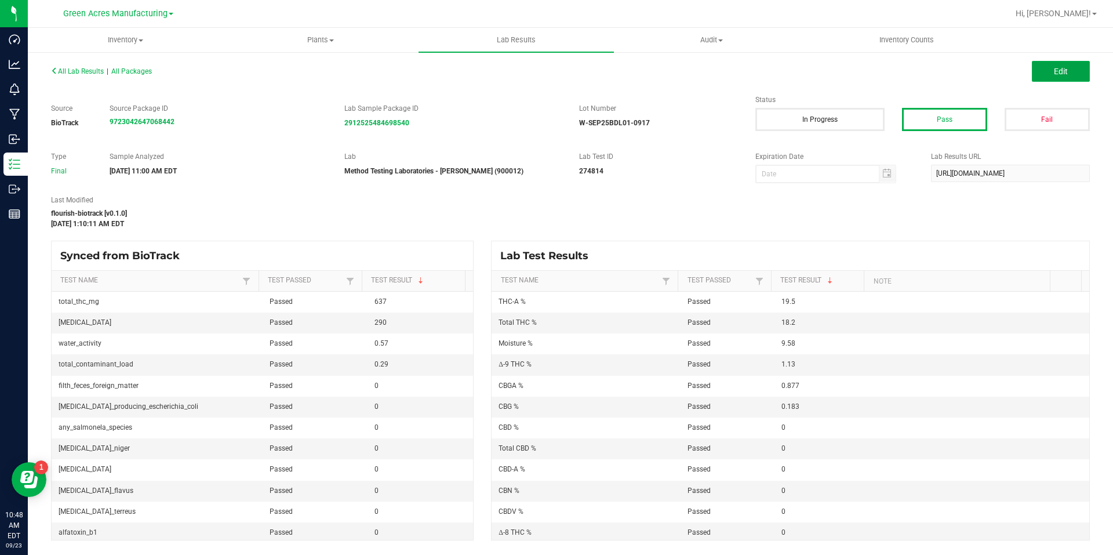
drag, startPoint x: 1038, startPoint y: 65, endPoint x: 1025, endPoint y: 120, distance: 56.5
click at [1038, 65] on button "Edit" at bounding box center [1061, 71] width 58 height 21
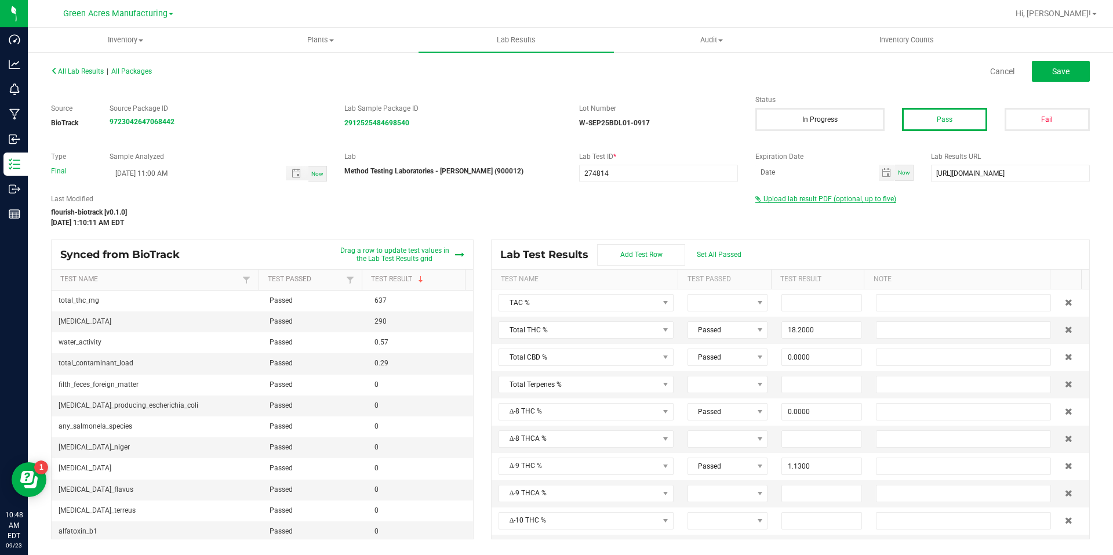
click at [871, 200] on span "Upload lab result PDF (optional, up to five)" at bounding box center [830, 199] width 133 height 8
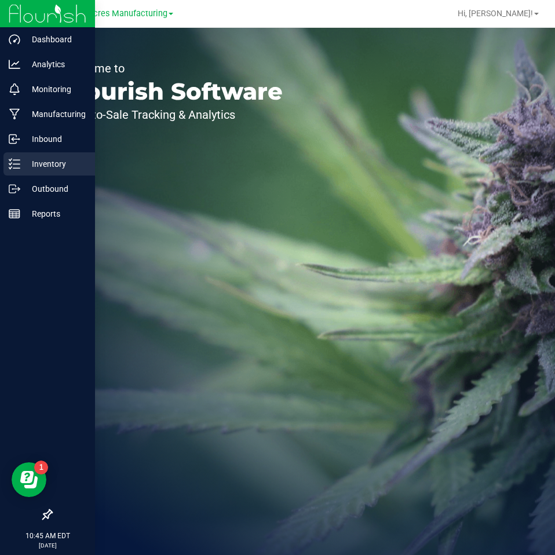
click at [20, 164] on line at bounding box center [16, 164] width 6 height 0
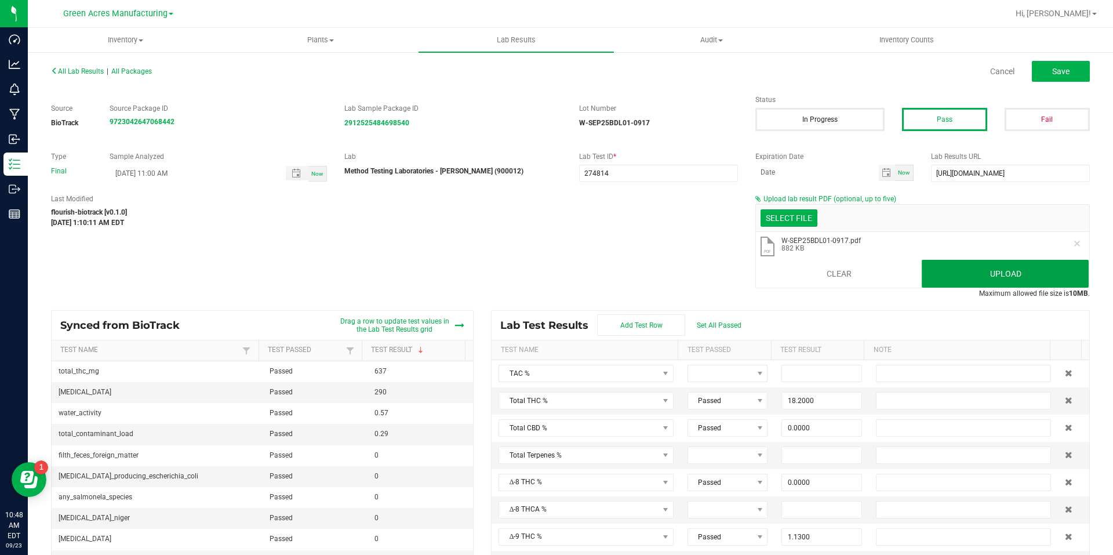
click at [970, 270] on button "Upload" at bounding box center [1005, 274] width 167 height 28
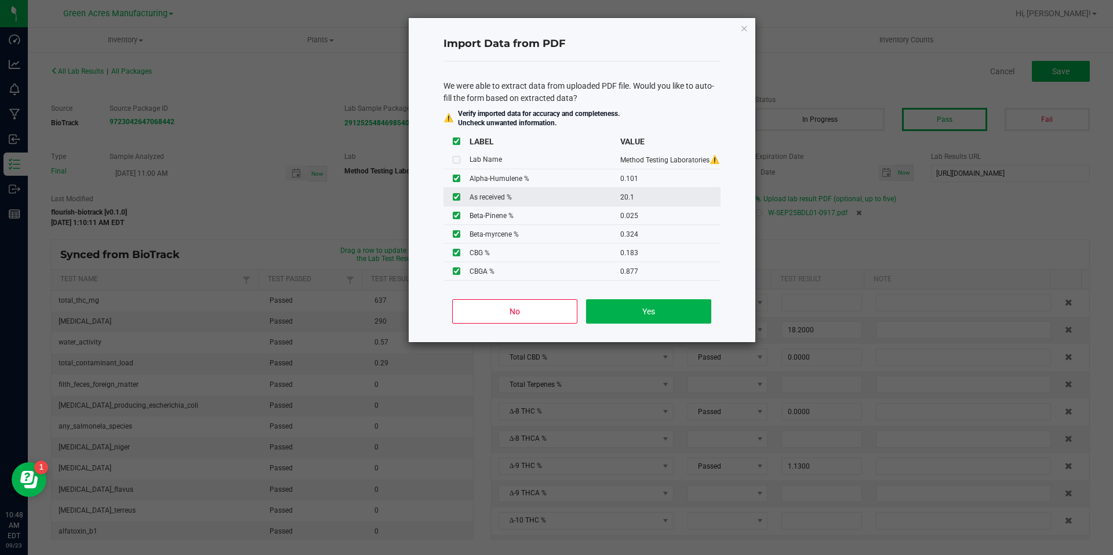
click at [457, 201] on input "checkbox" at bounding box center [457, 197] width 8 height 8
checkbox input "false"
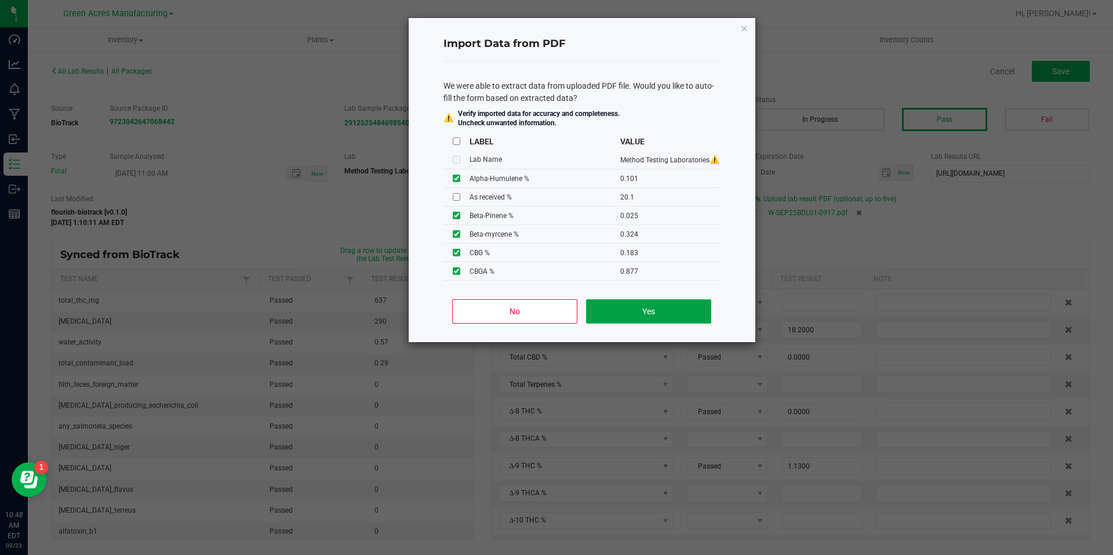
click at [632, 312] on button "Yes" at bounding box center [648, 311] width 125 height 24
type input "21.7000"
type input "1.2800"
type input "0.1010"
type input "0.0250"
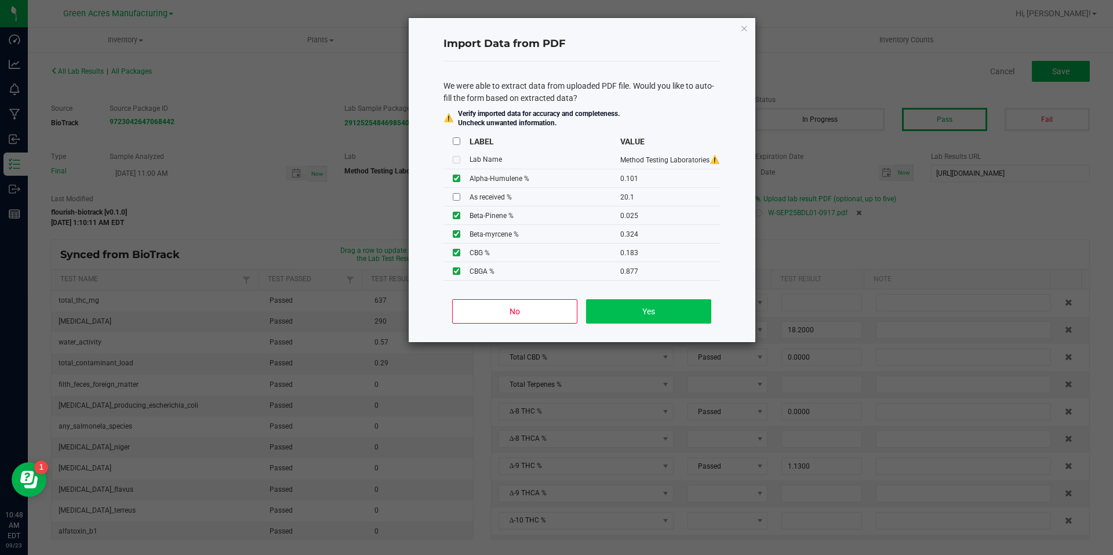
type input "0.0690"
type input "0.0760"
type input "0.0330"
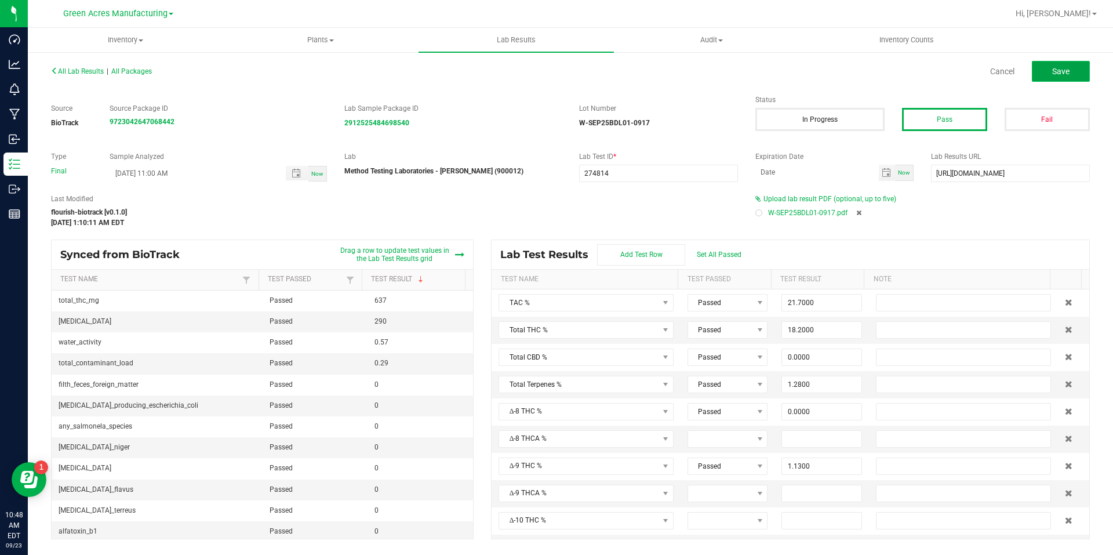
click at [1080, 69] on button "Save" at bounding box center [1061, 71] width 58 height 21
type input "1.1300"
type input "19.5000"
type input "0.0000"
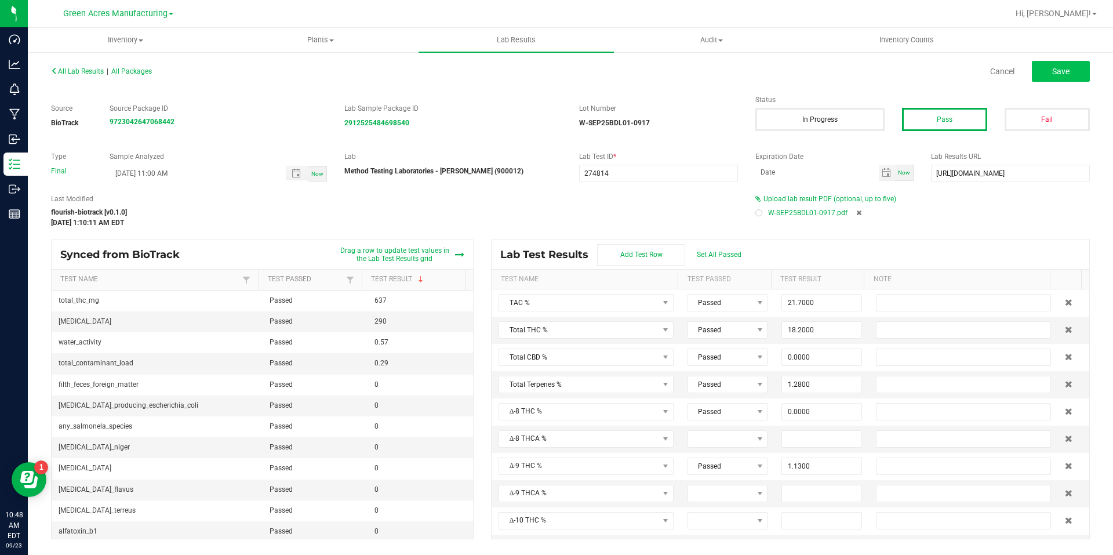
type input "0.0000"
type input "0.1830"
type input "0.8770"
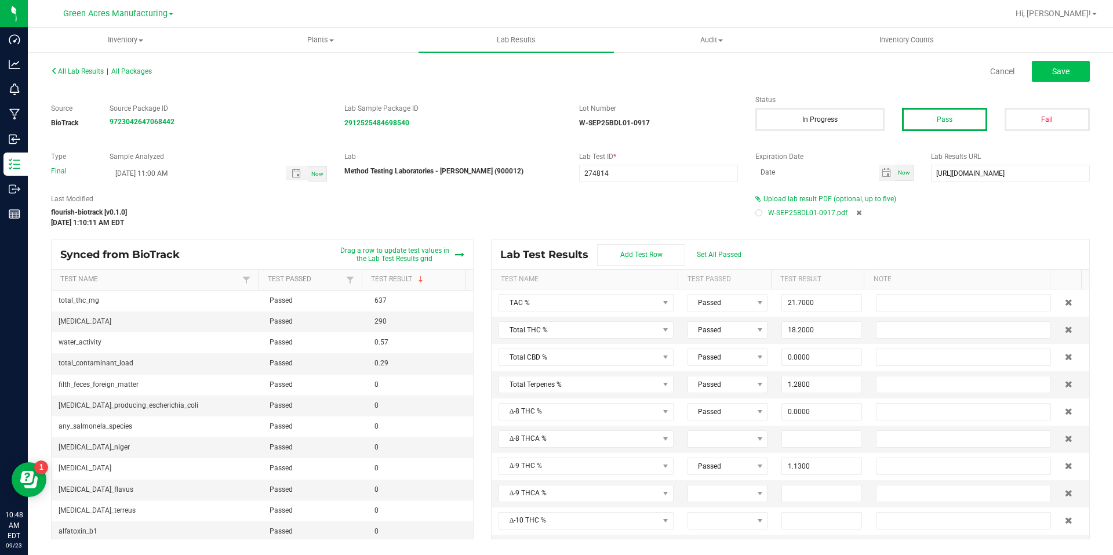
type input "0.0000"
type input "9.5800"
type input "0.1010"
type input "0.0250"
type input "0.0690"
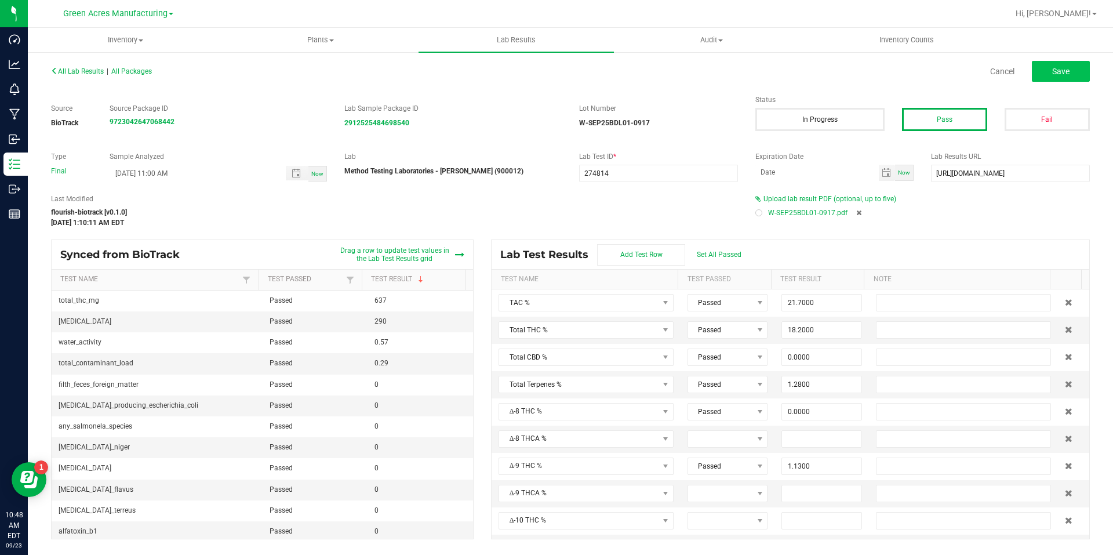
type input "0.0760"
type input "0.0330"
type input "0.3240"
type input "0.3530"
type input "0.0660"
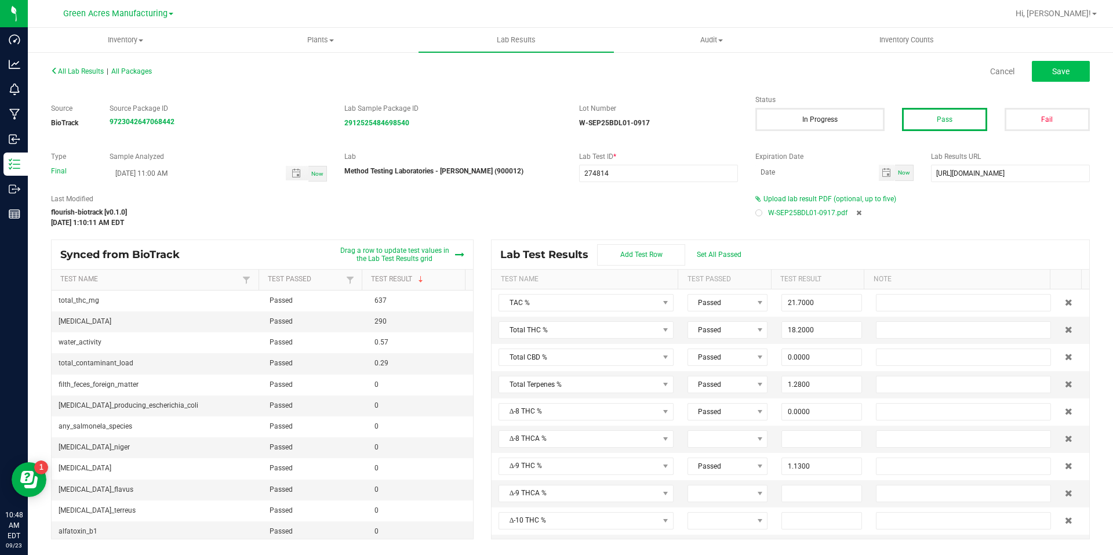
type input "0.1860"
type input "0.0260"
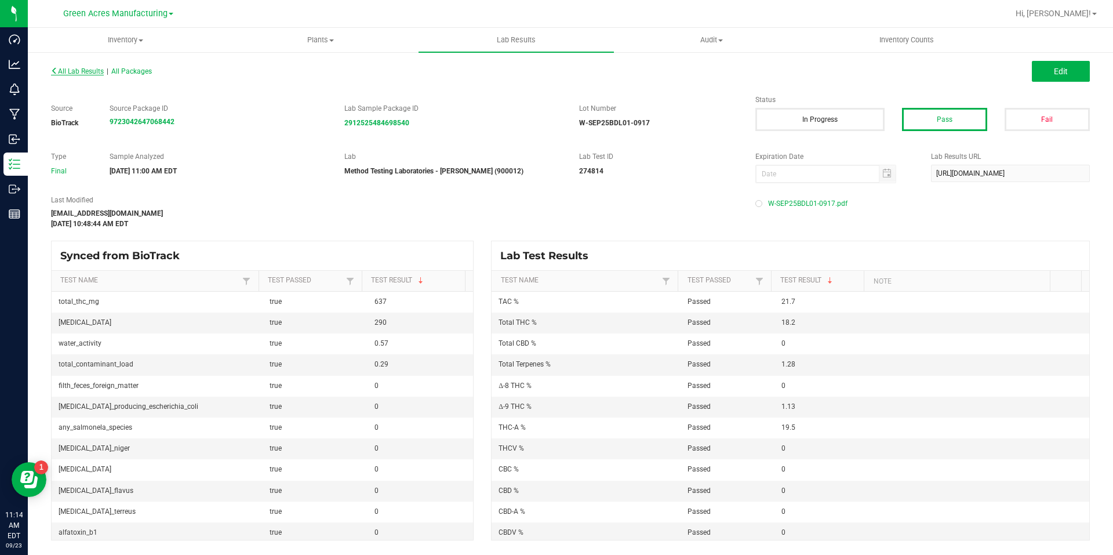
click at [78, 74] on span "All Lab Results" at bounding box center [77, 71] width 53 height 8
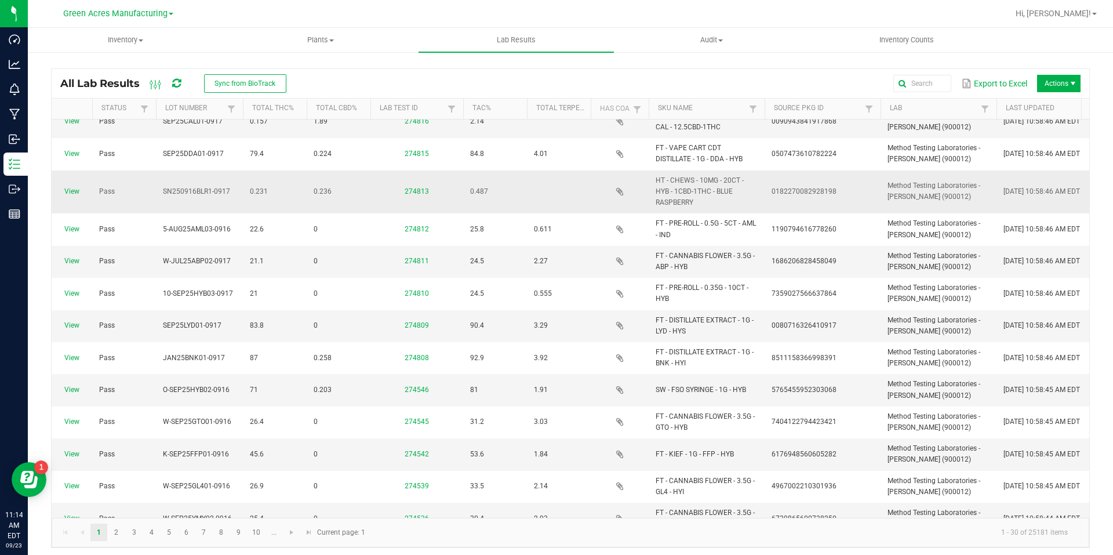
scroll to position [290, 0]
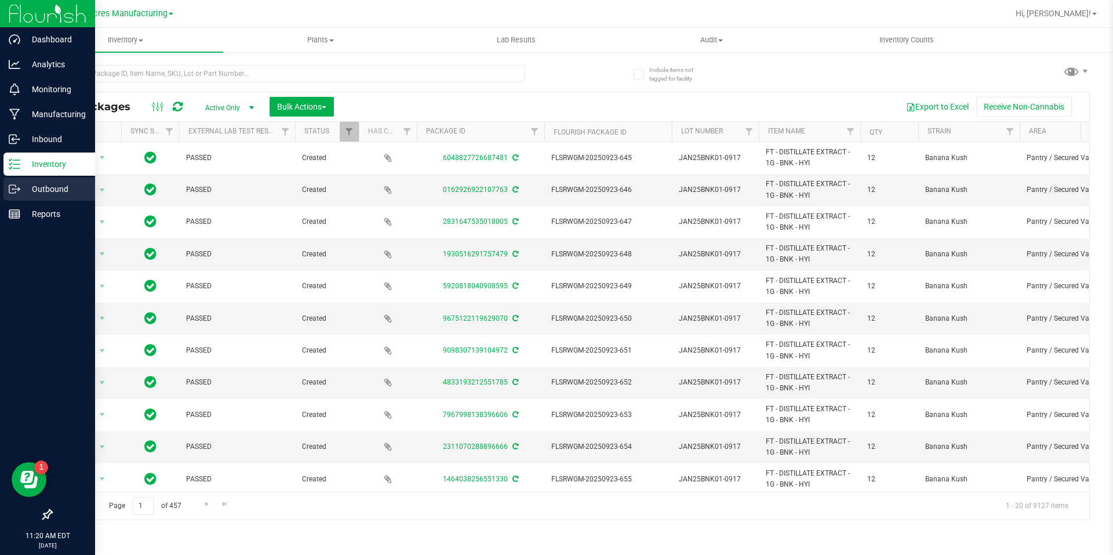
click at [24, 181] on div "Outbound" at bounding box center [49, 188] width 92 height 23
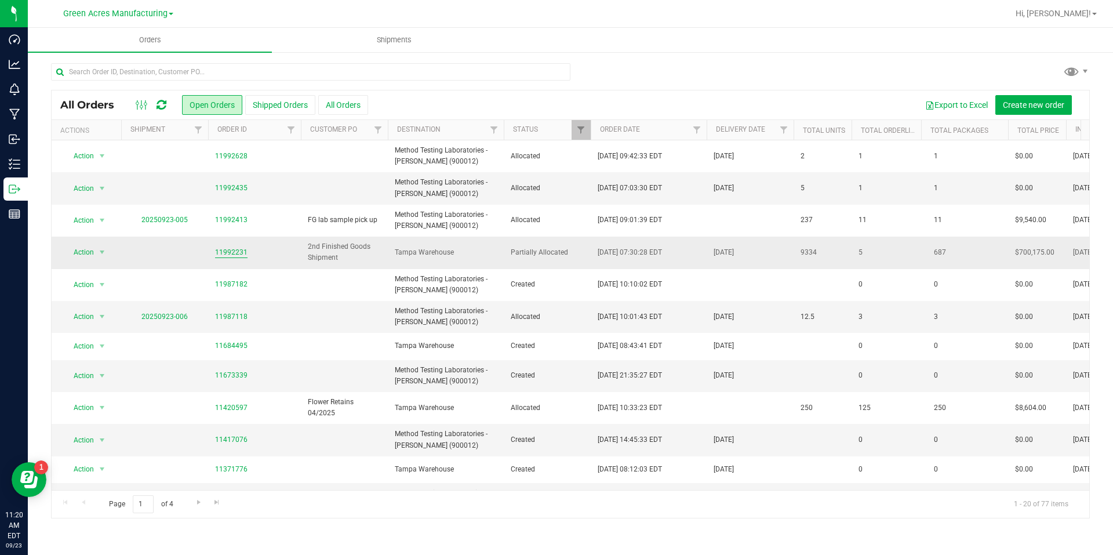
click at [231, 249] on link "11992231" at bounding box center [231, 252] width 32 height 11
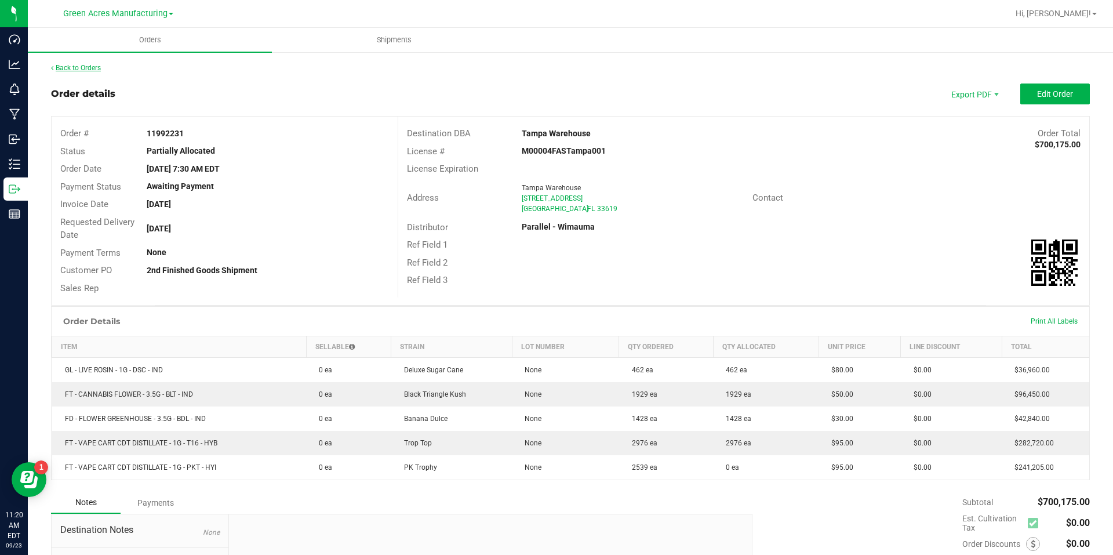
click at [87, 68] on link "Back to Orders" at bounding box center [76, 68] width 50 height 8
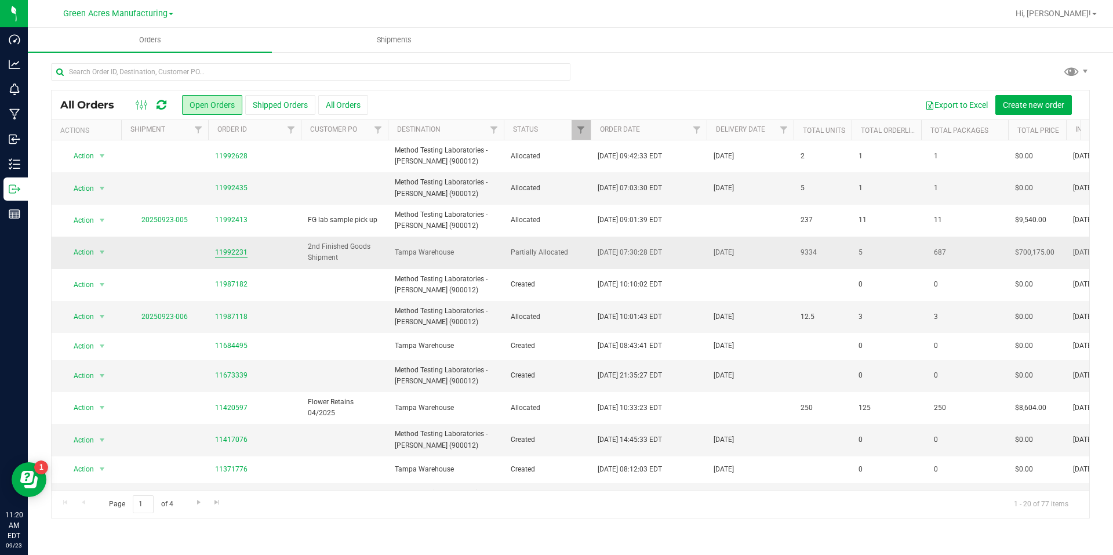
click at [227, 250] on link "11992231" at bounding box center [231, 252] width 32 height 11
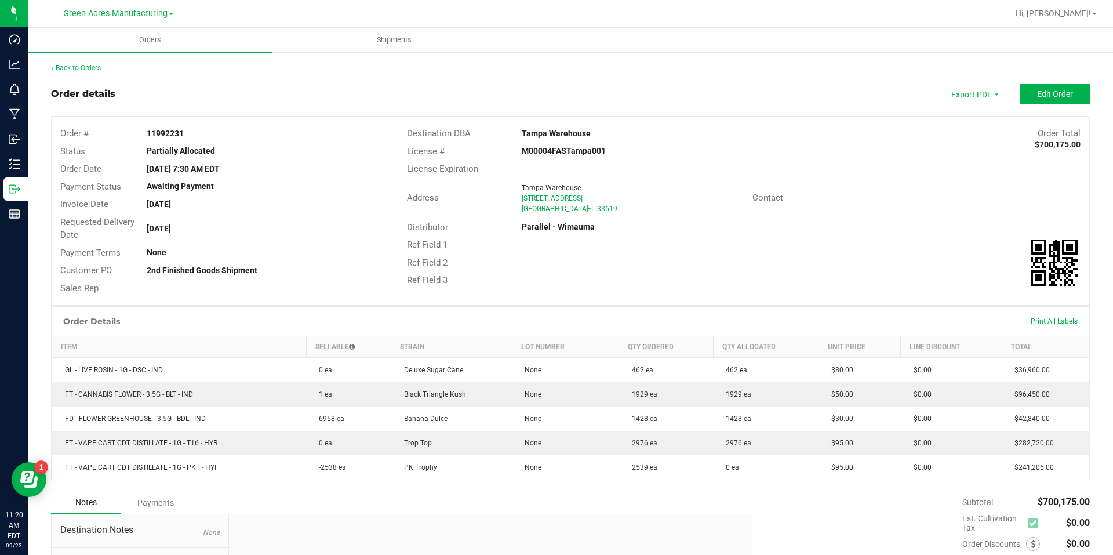
click at [90, 67] on link "Back to Orders" at bounding box center [76, 68] width 50 height 8
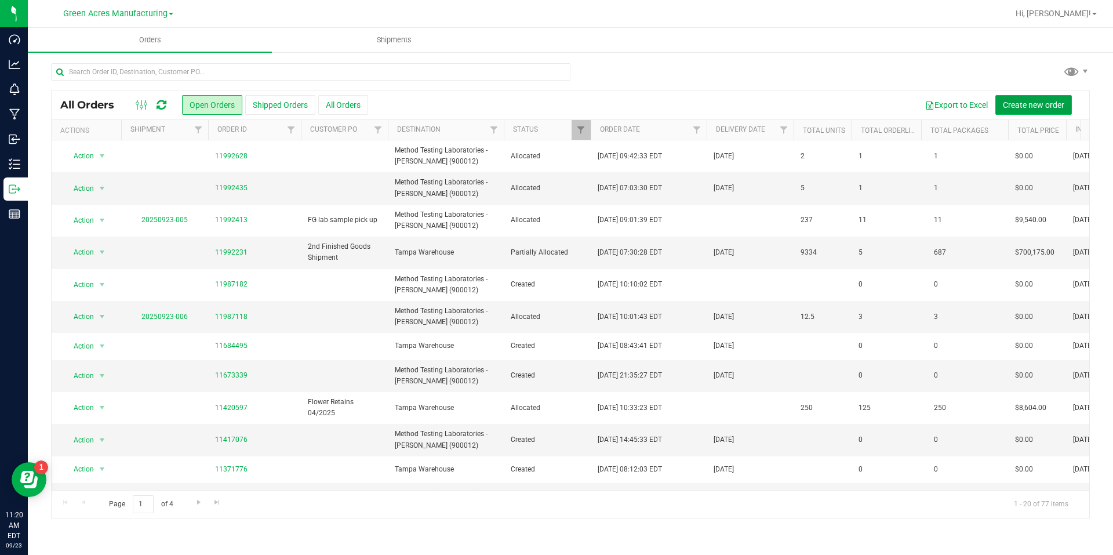
click at [1042, 102] on span "Create new order" at bounding box center [1033, 104] width 61 height 9
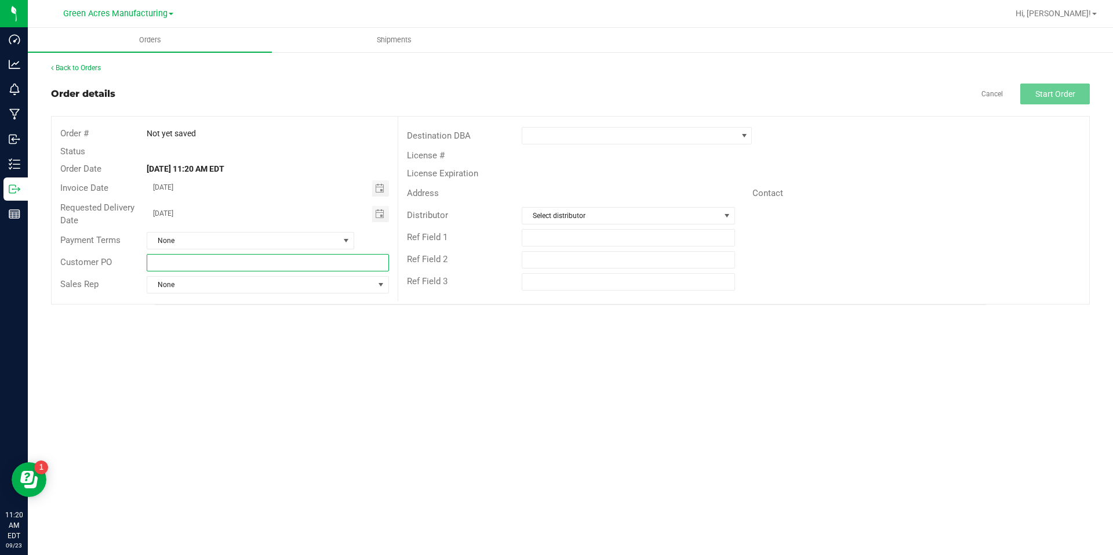
click at [358, 260] on input "text" at bounding box center [268, 262] width 242 height 17
type input "m"
type input "MIPs labeled 09/23"
click at [693, 140] on span at bounding box center [629, 136] width 215 height 16
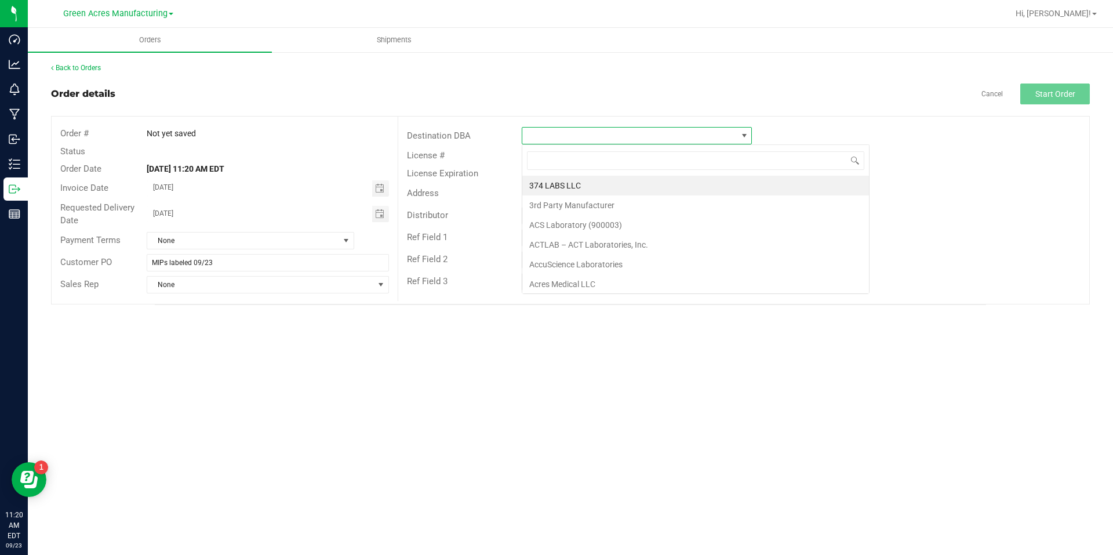
scroll to position [17, 230]
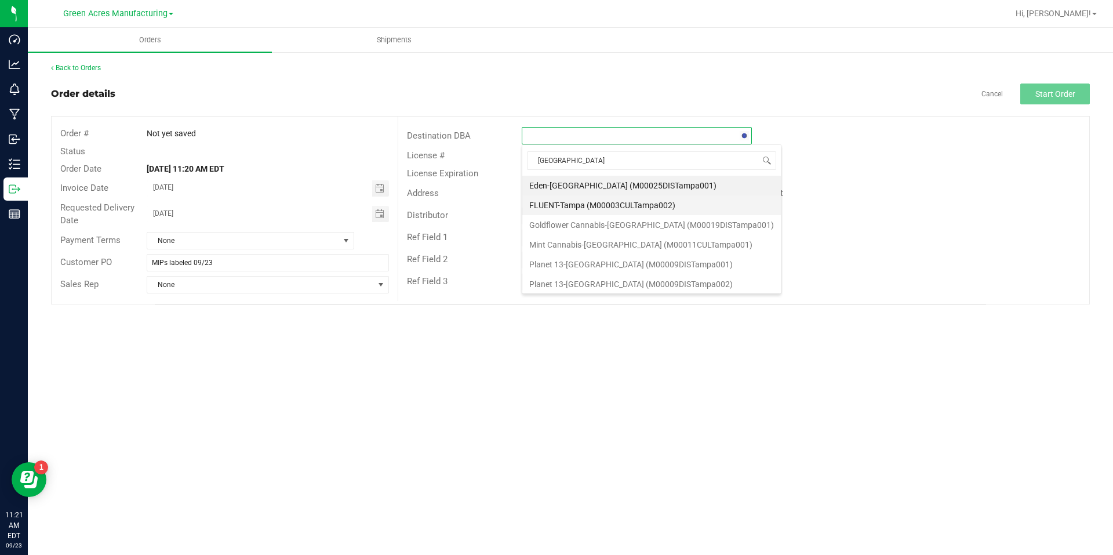
type input "tampa w"
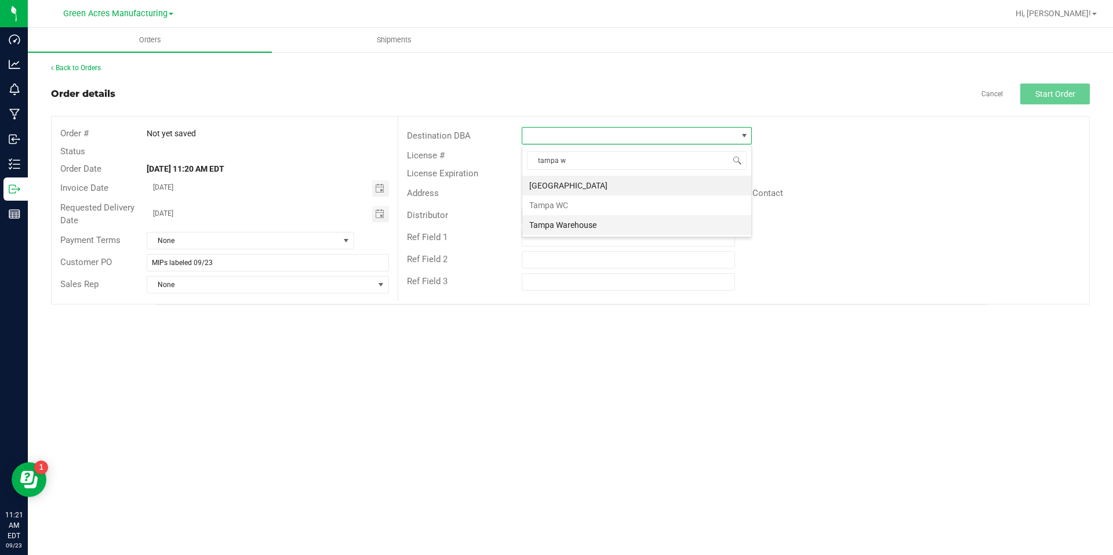
click at [611, 234] on li "Tampa Warehouse" at bounding box center [636, 225] width 229 height 20
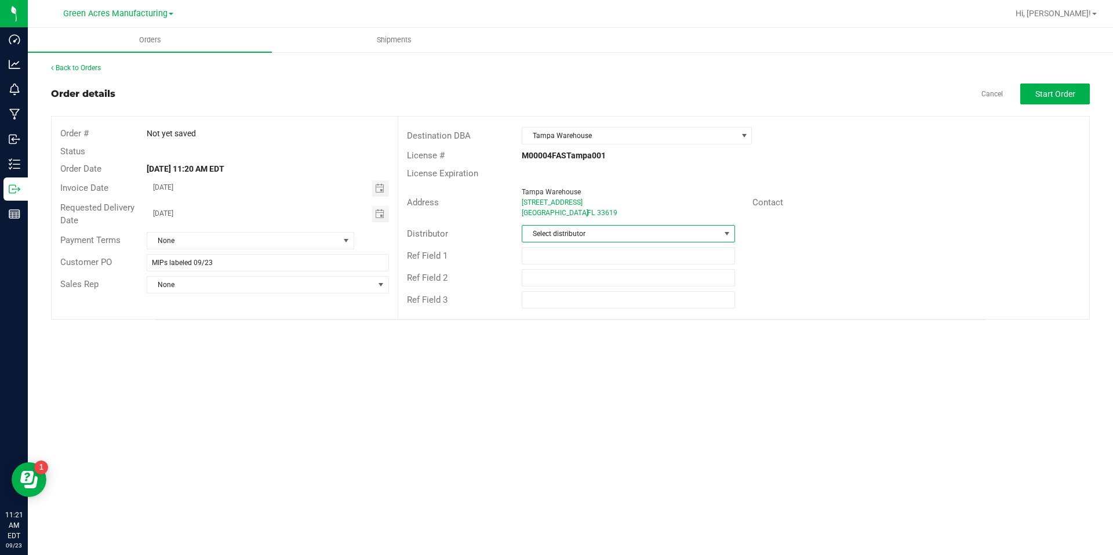
click at [617, 230] on span "Select distributor" at bounding box center [620, 234] width 197 height 16
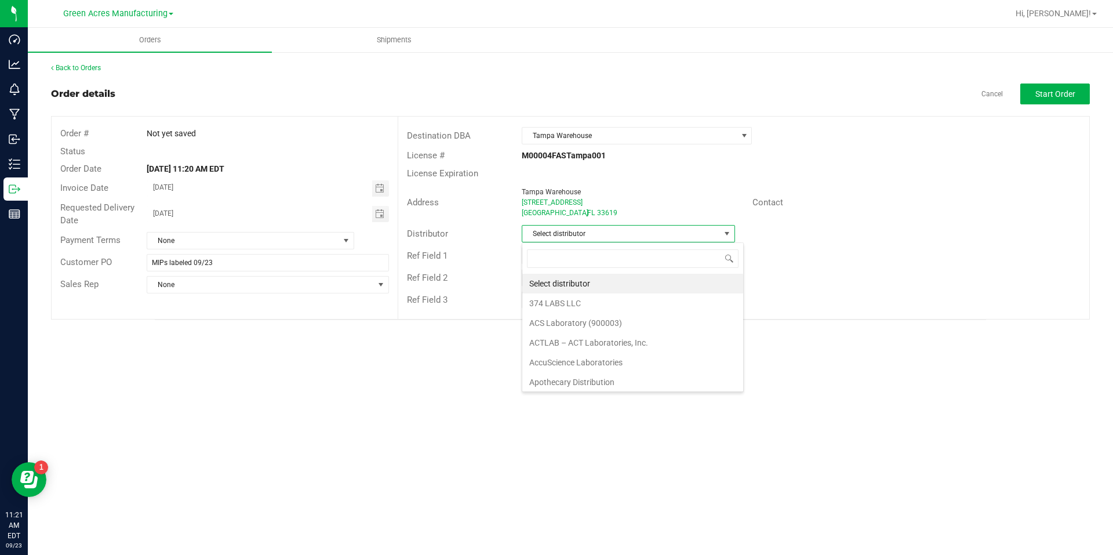
scroll to position [17, 213]
type input "para"
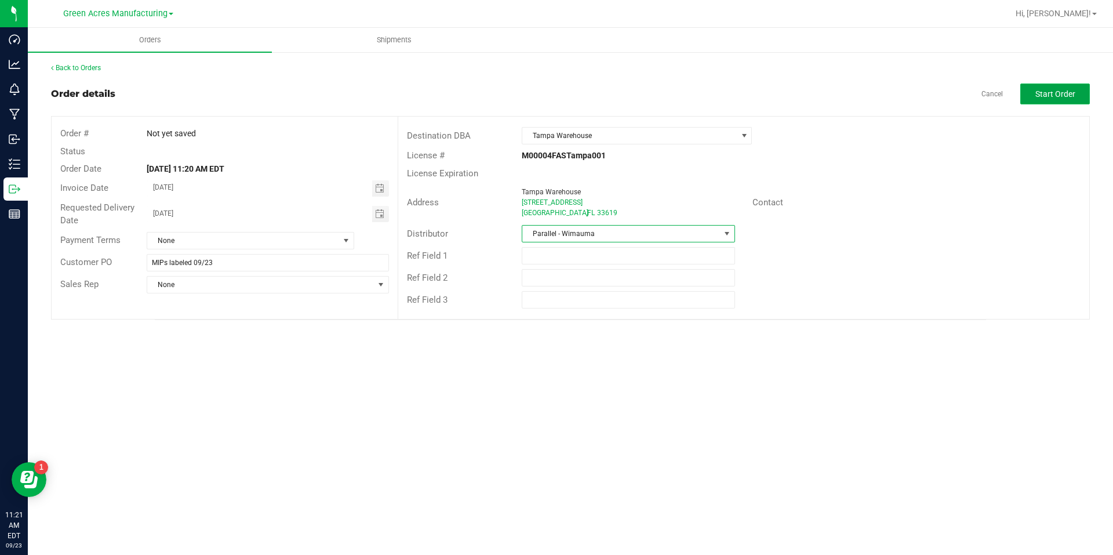
click at [1046, 102] on button "Start Order" at bounding box center [1055, 93] width 70 height 21
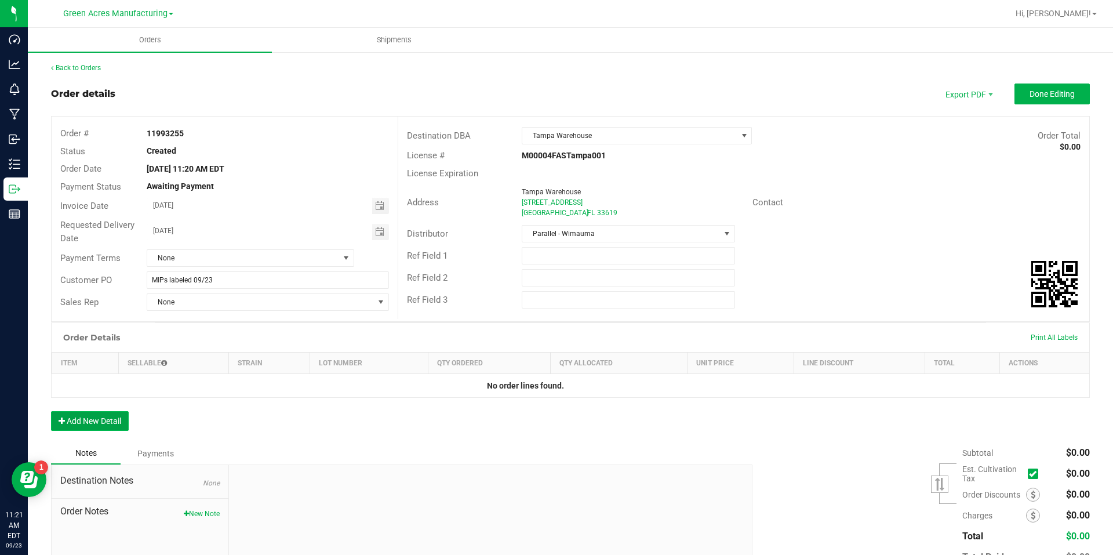
click at [90, 419] on button "Add New Detail" at bounding box center [90, 421] width 78 height 20
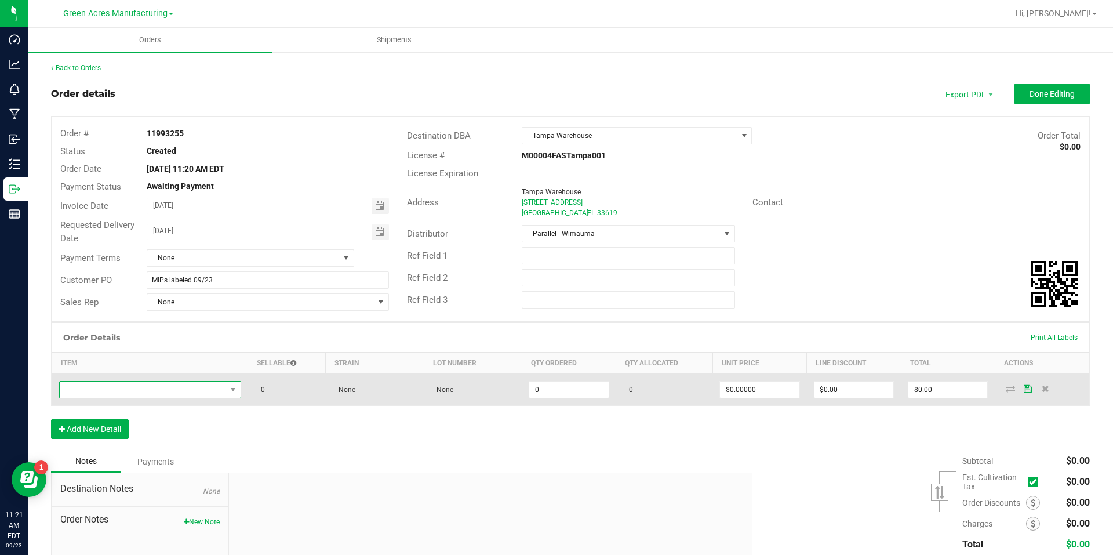
click at [187, 386] on span "NO DATA FOUND" at bounding box center [143, 389] width 166 height 16
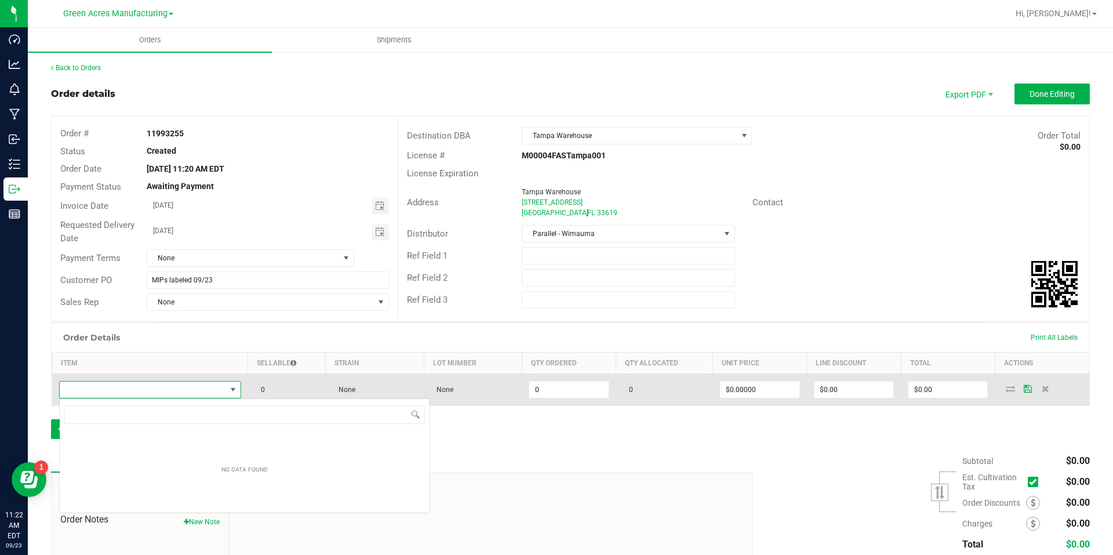
scroll to position [17, 180]
type input "FT - KIEF - 1G - GMP - HYB"
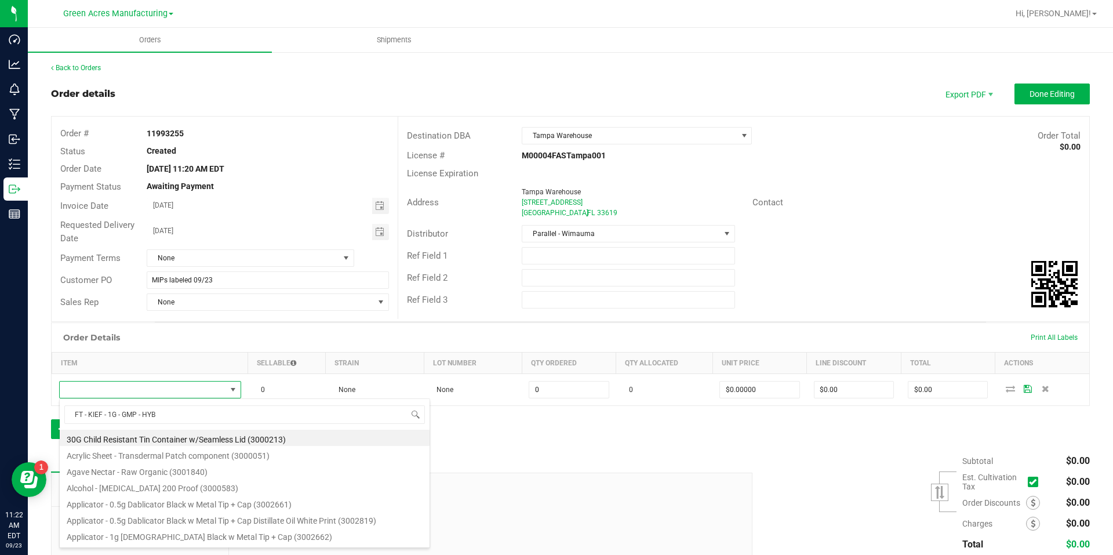
scroll to position [17, 179]
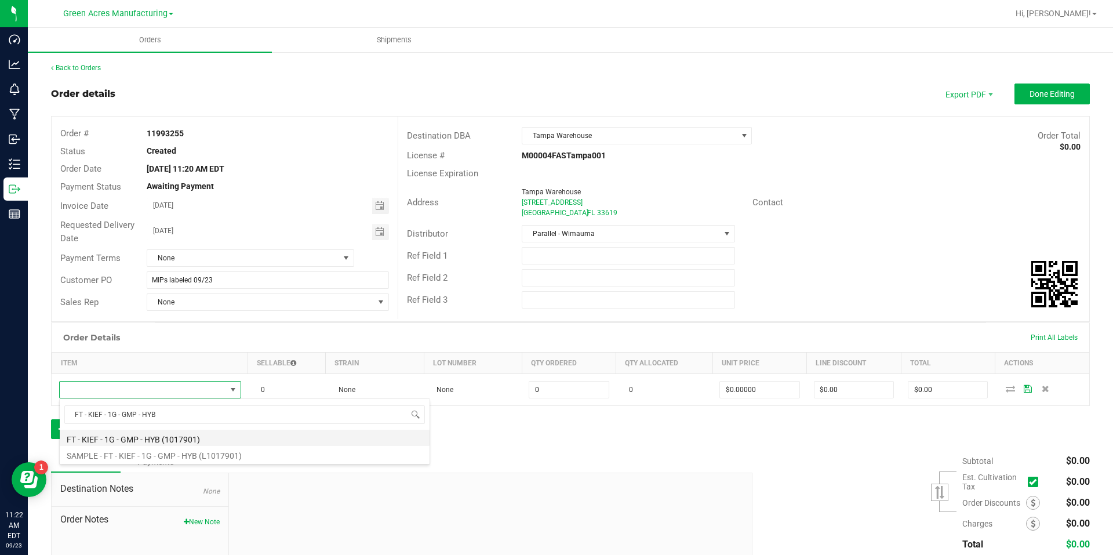
click at [191, 430] on li "FT - KIEF - 1G - GMP - HYB (1017901)" at bounding box center [245, 438] width 370 height 16
type input "0 ea"
type input "$35.00000"
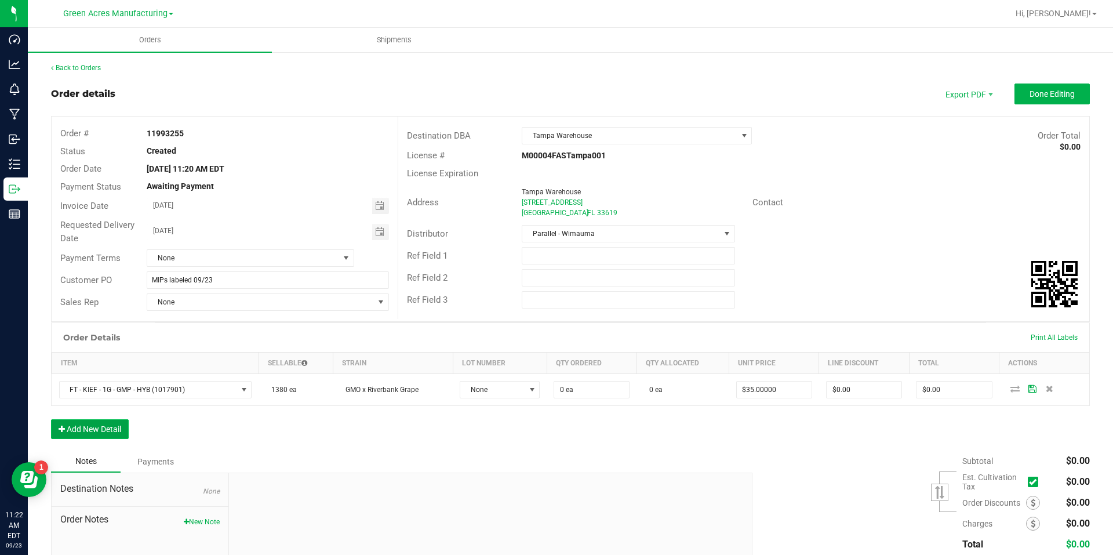
click at [90, 432] on button "Add New Detail" at bounding box center [90, 429] width 78 height 20
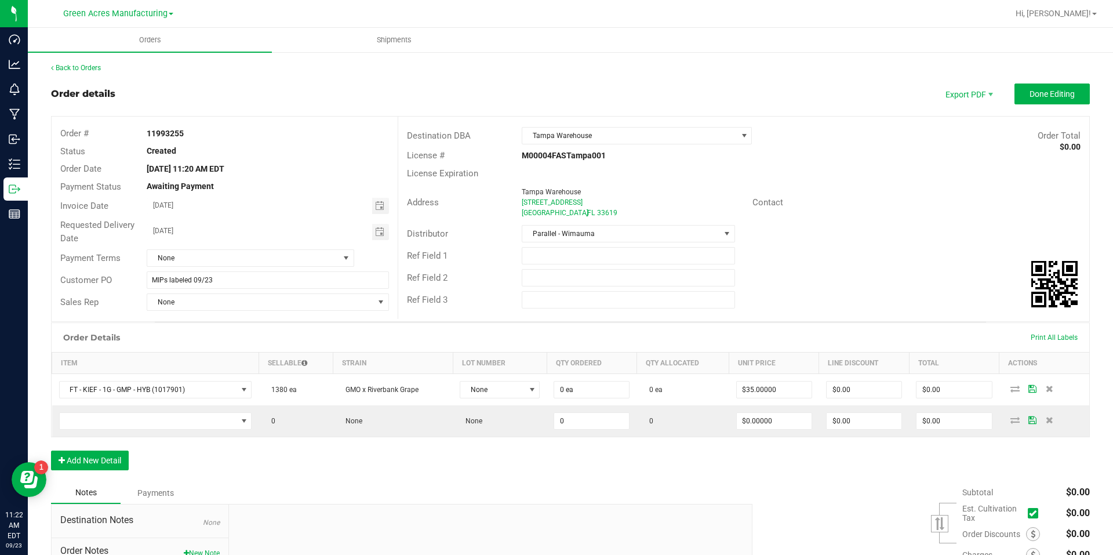
drag, startPoint x: 853, startPoint y: 267, endPoint x: 755, endPoint y: 286, distance: 99.8
drag, startPoint x: 755, startPoint y: 286, endPoint x: 256, endPoint y: 451, distance: 525.1
click at [277, 468] on div "Order Details Print All Labels Item Sellable Strain Lot Number Qty Ordered Qty …" at bounding box center [570, 401] width 1039 height 159
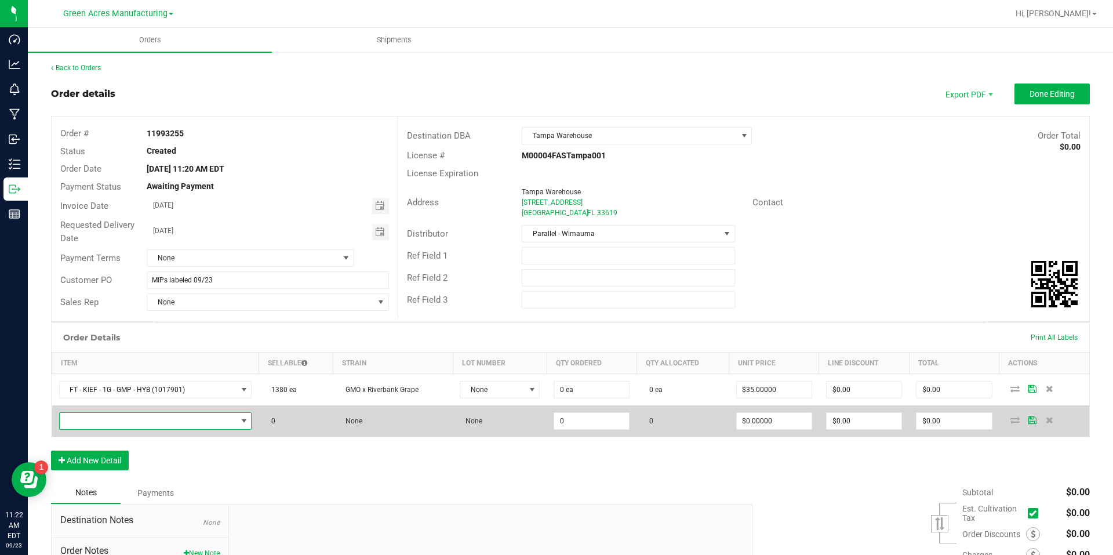
click at [215, 423] on span "NO DATA FOUND" at bounding box center [148, 421] width 177 height 16
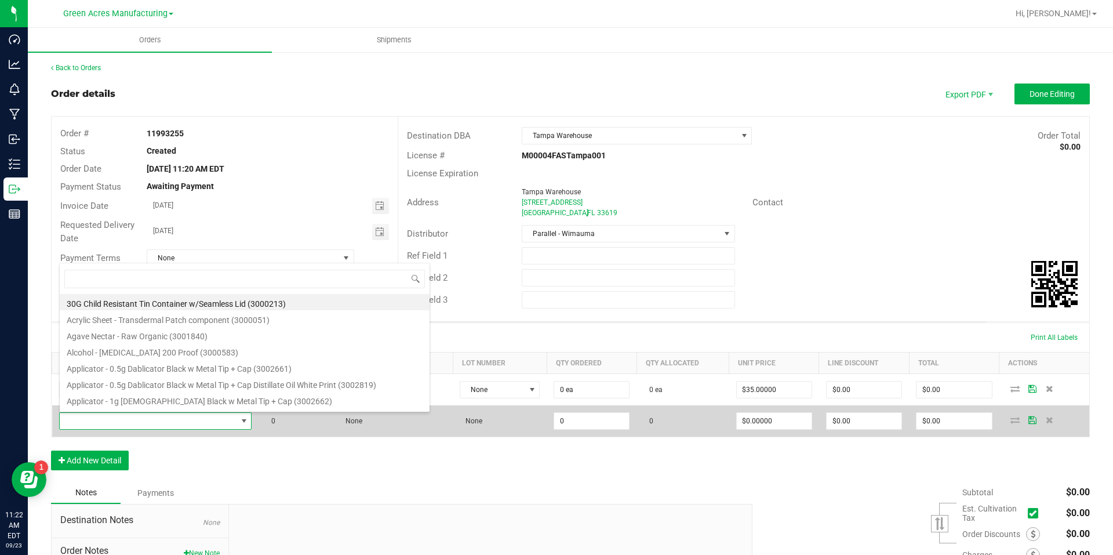
scroll to position [17, 188]
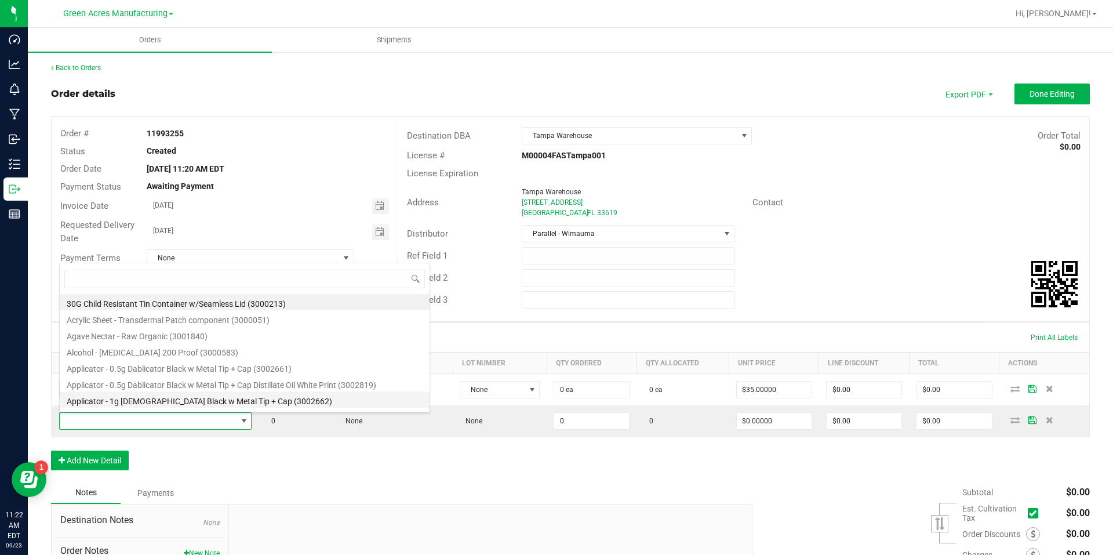
type input "FT - KIEF - 1G - 7UP - HYB"
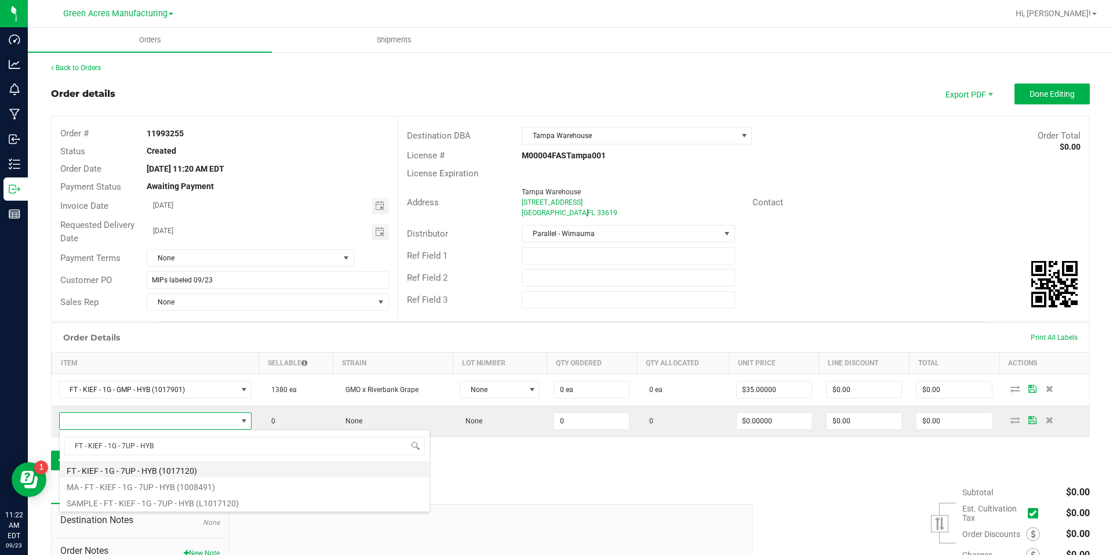
click at [213, 463] on li "FT - KIEF - 1G - 7UP - HYB (1017120)" at bounding box center [245, 469] width 370 height 16
type input "0 ea"
type input "$35.00000"
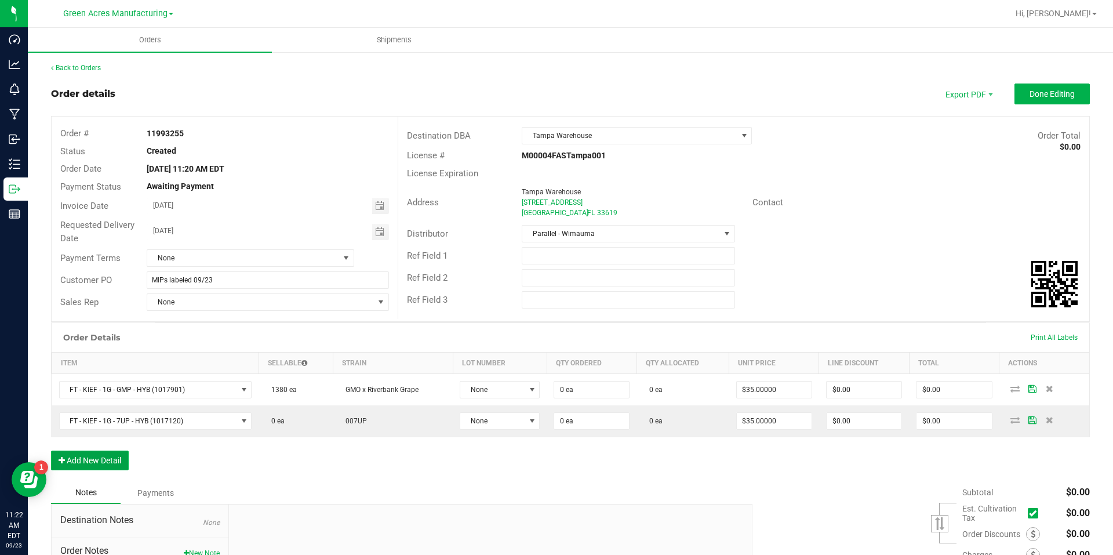
click at [114, 451] on button "Add New Detail" at bounding box center [90, 460] width 78 height 20
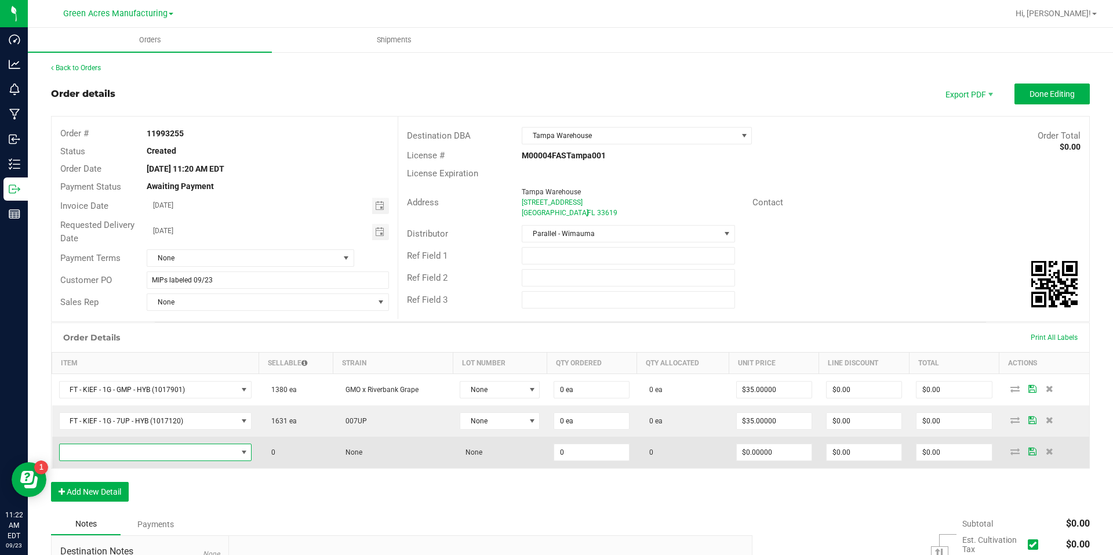
click at [187, 456] on span "NO DATA FOUND" at bounding box center [148, 452] width 177 height 16
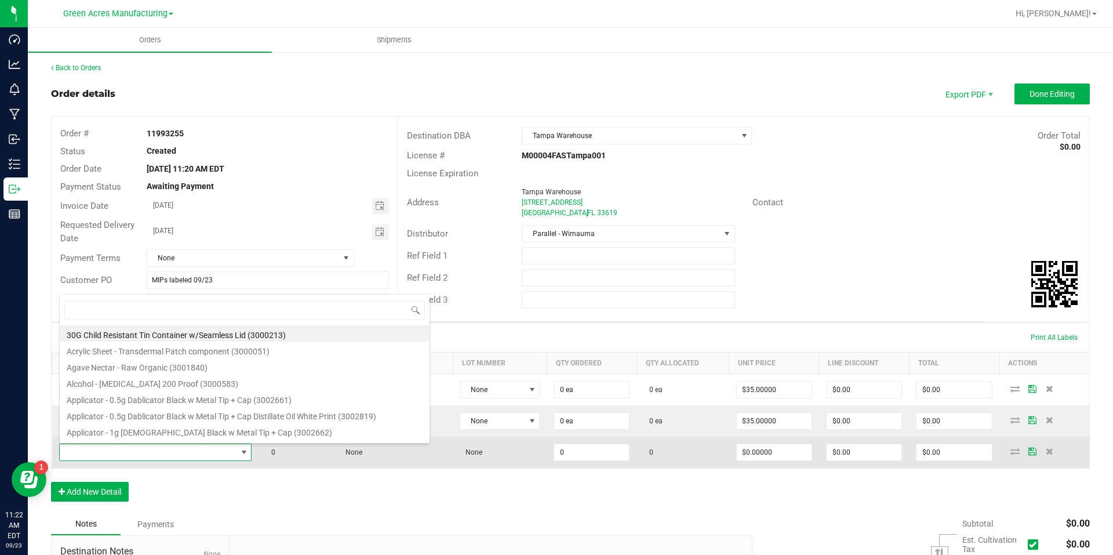
type input "FT - VAPE CART CDT DISTILLATE - 0.5G - T16 - HYB"
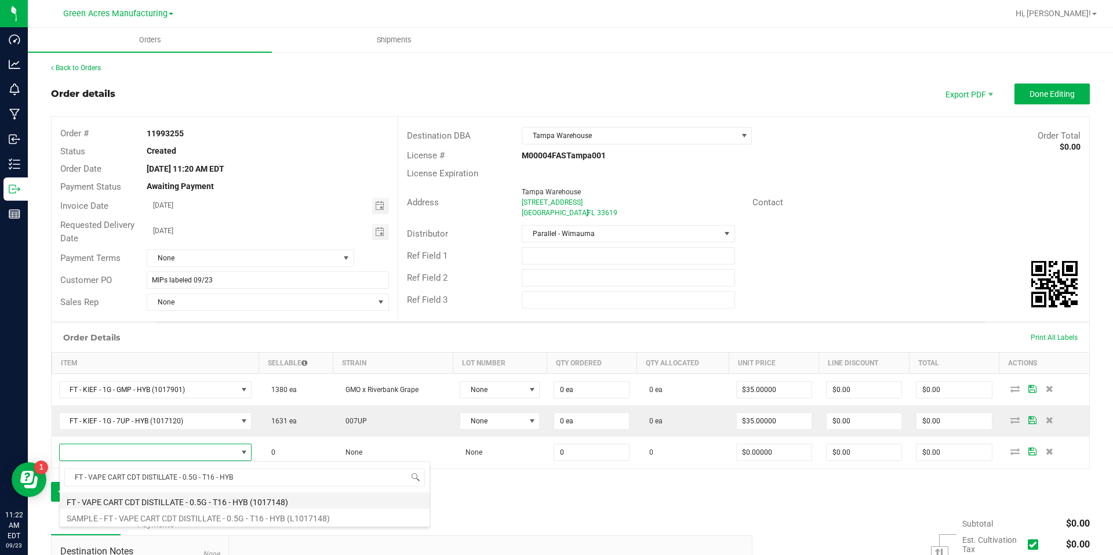
click at [184, 496] on li "FT - VAPE CART CDT DISTILLATE - 0.5G - T16 - HYB (1017148)" at bounding box center [245, 500] width 370 height 16
type input "0 ea"
type input "$55.00000"
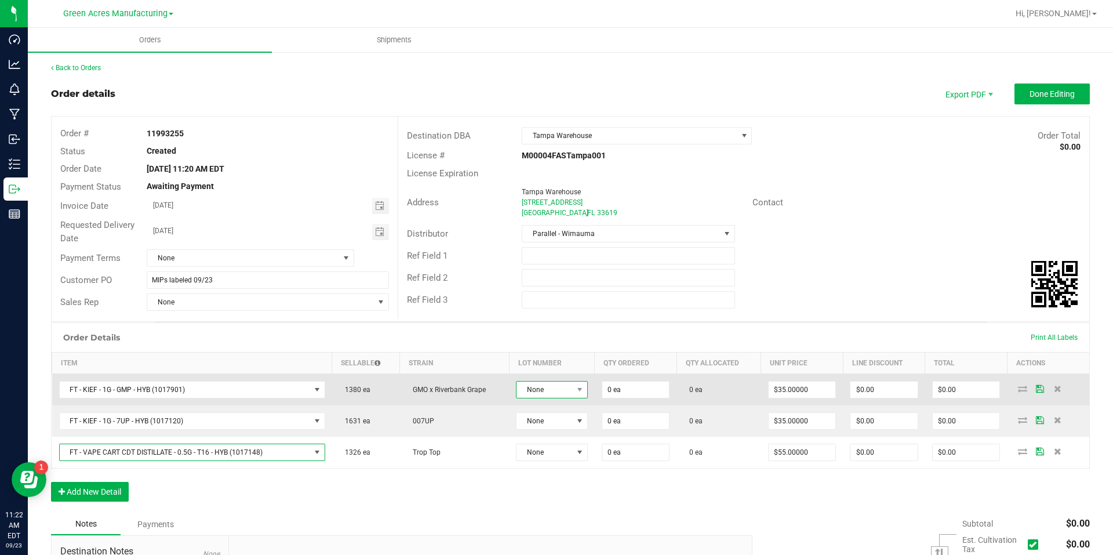
click at [539, 386] on span "None" at bounding box center [545, 389] width 56 height 16
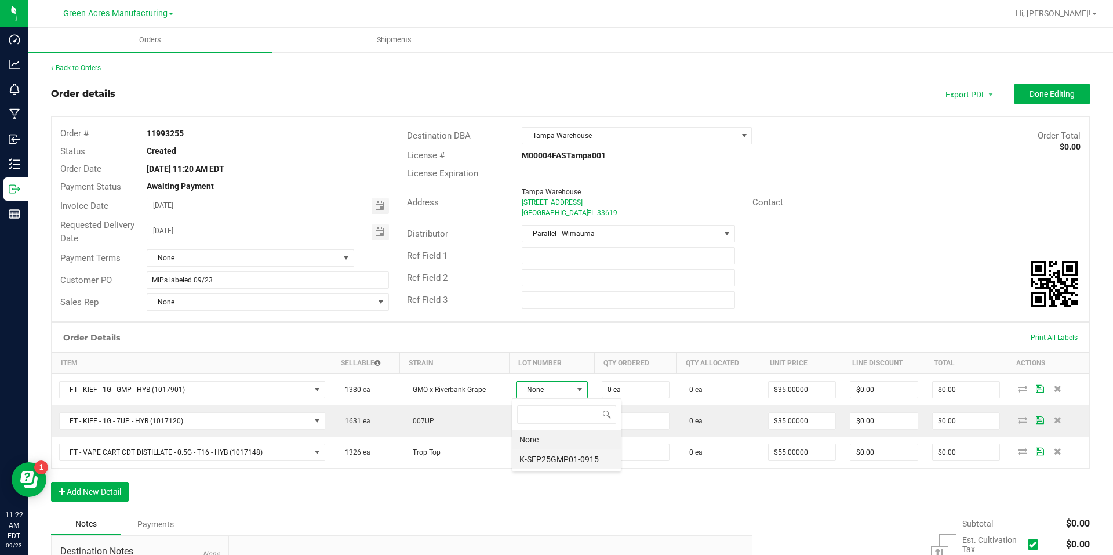
click at [543, 455] on li "K-SEP25GMP01-0915" at bounding box center [566, 459] width 108 height 20
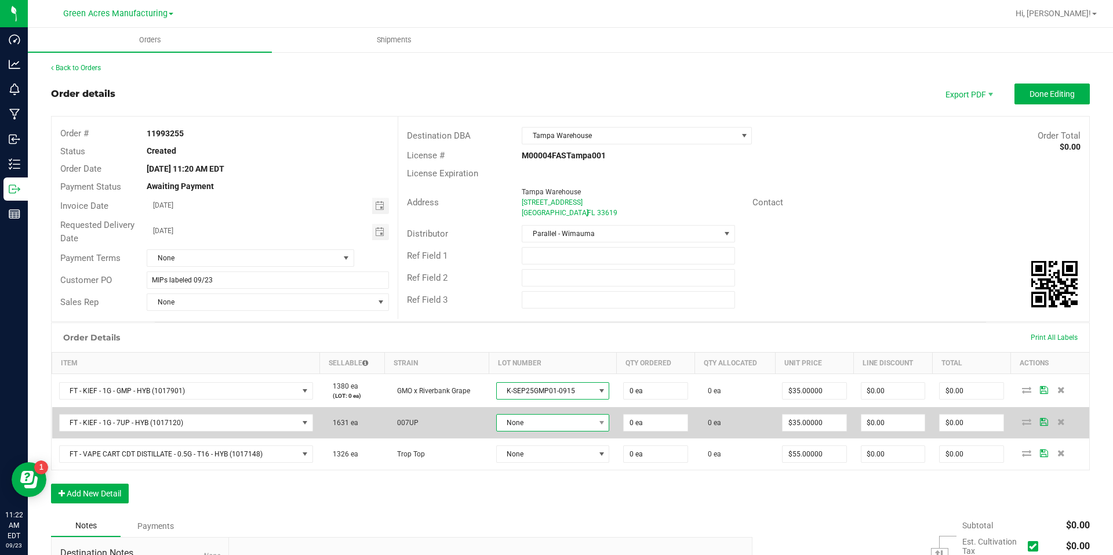
click at [562, 424] on span "None" at bounding box center [546, 423] width 98 height 16
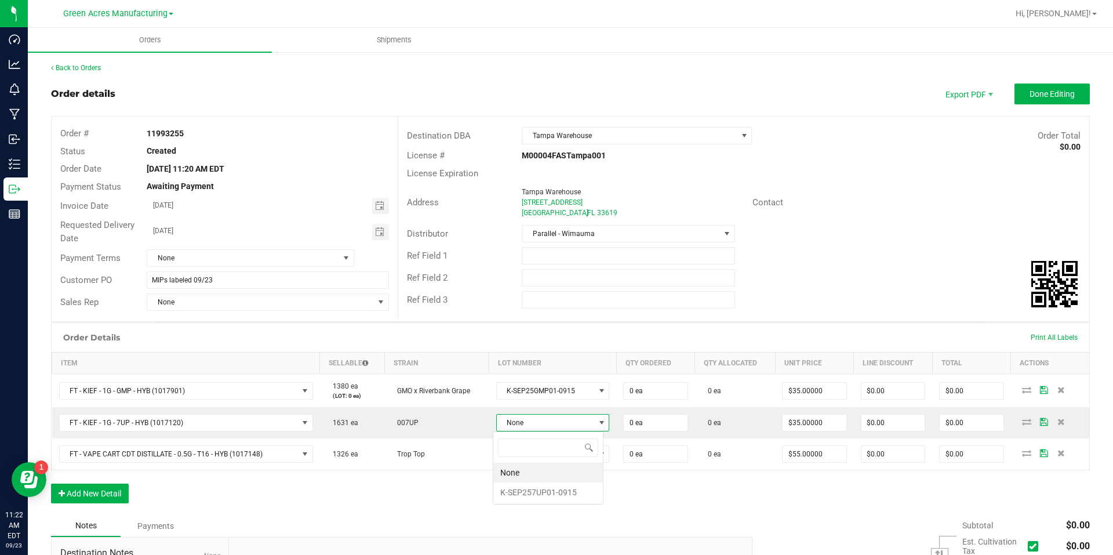
scroll to position [17, 111]
click at [555, 493] on li "K-SEP257UP01-0915" at bounding box center [548, 492] width 110 height 20
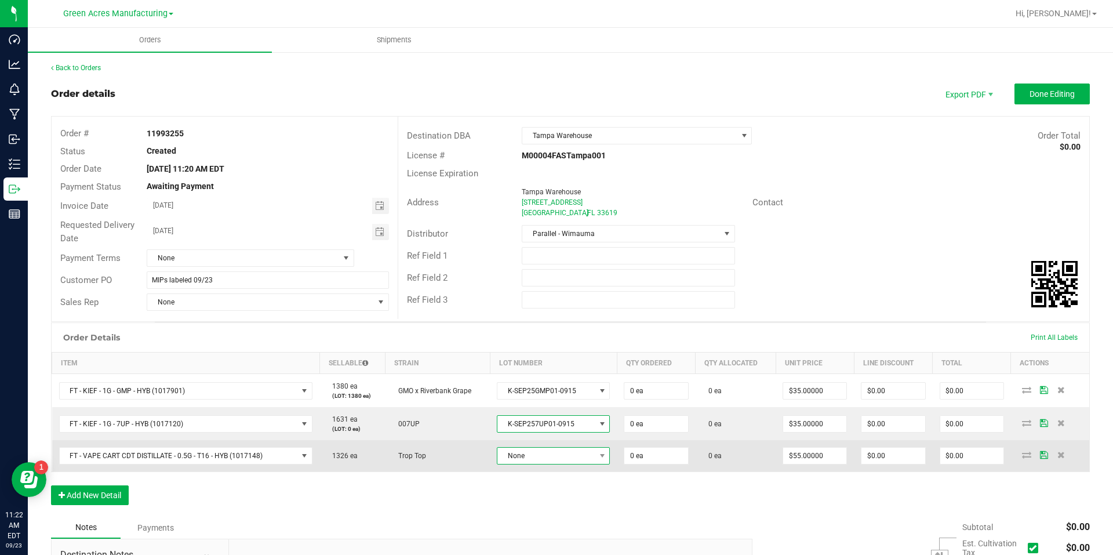
click at [587, 457] on span "None" at bounding box center [545, 456] width 97 height 16
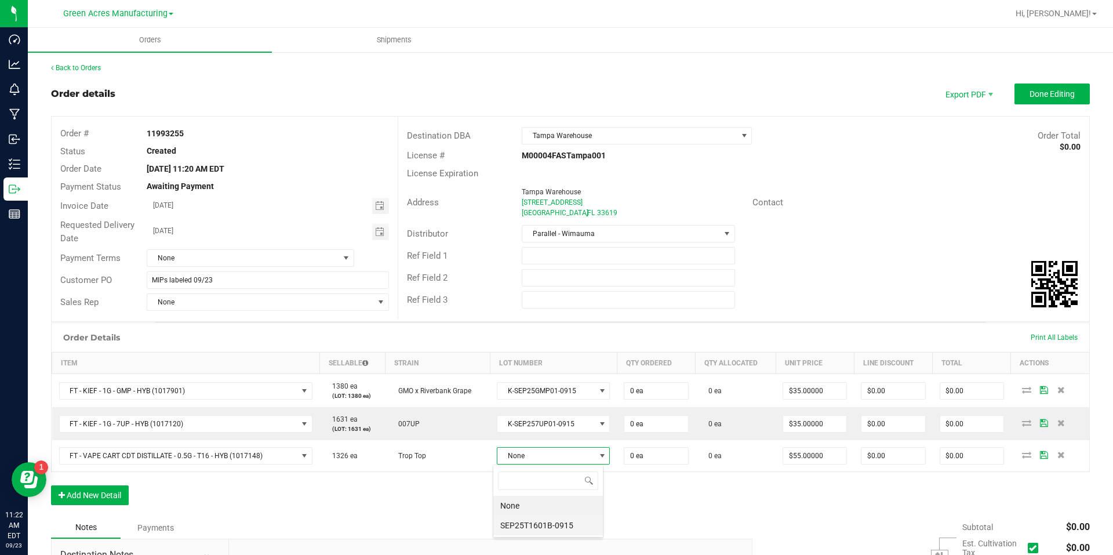
click at [580, 523] on li "SEP25T1601B-0915" at bounding box center [548, 525] width 110 height 20
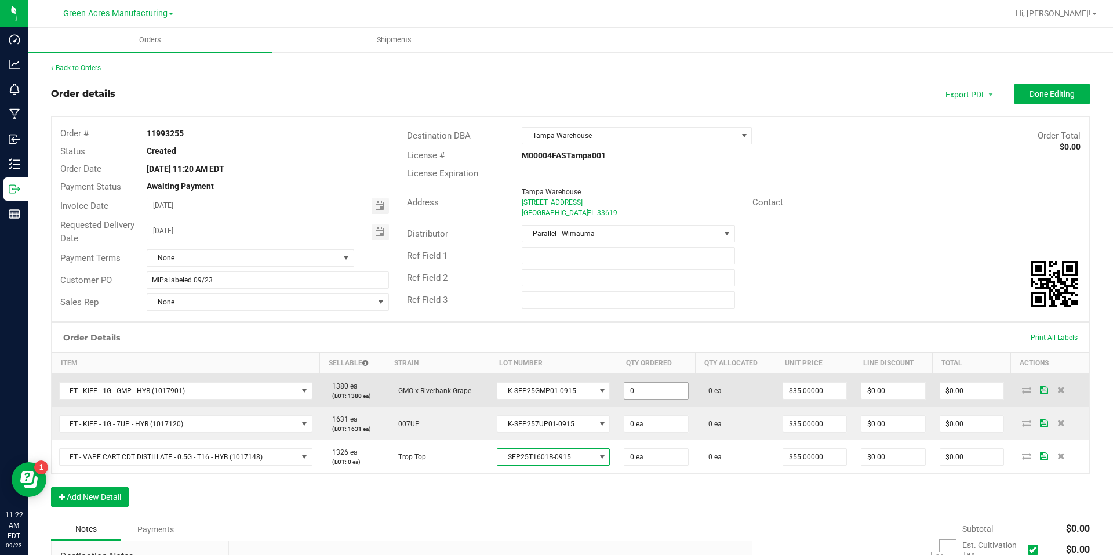
click at [661, 393] on input "0" at bounding box center [655, 391] width 63 height 16
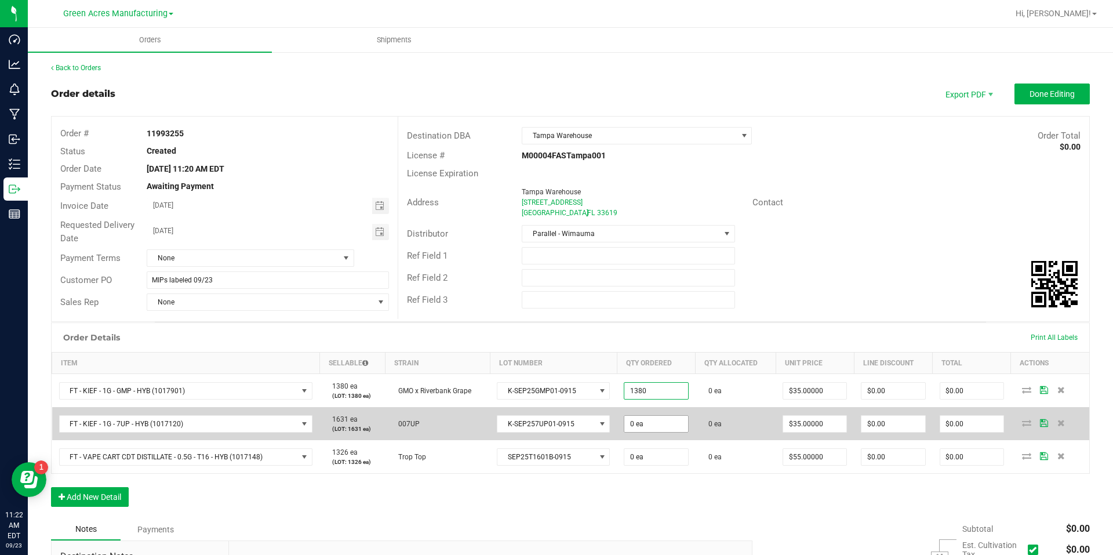
type input "1380 ea"
type input "$48,300.00"
click at [675, 427] on input "0" at bounding box center [655, 424] width 63 height 16
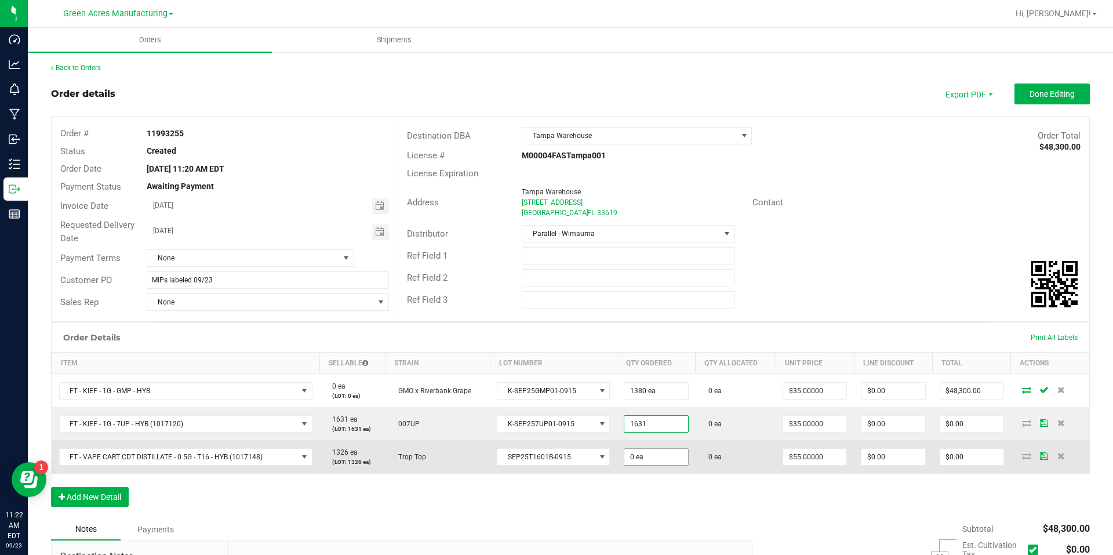
type input "1631 ea"
type input "$57,085.00"
click at [640, 448] on span "0 ea" at bounding box center [656, 456] width 64 height 17
click at [645, 452] on input "0" at bounding box center [655, 457] width 63 height 16
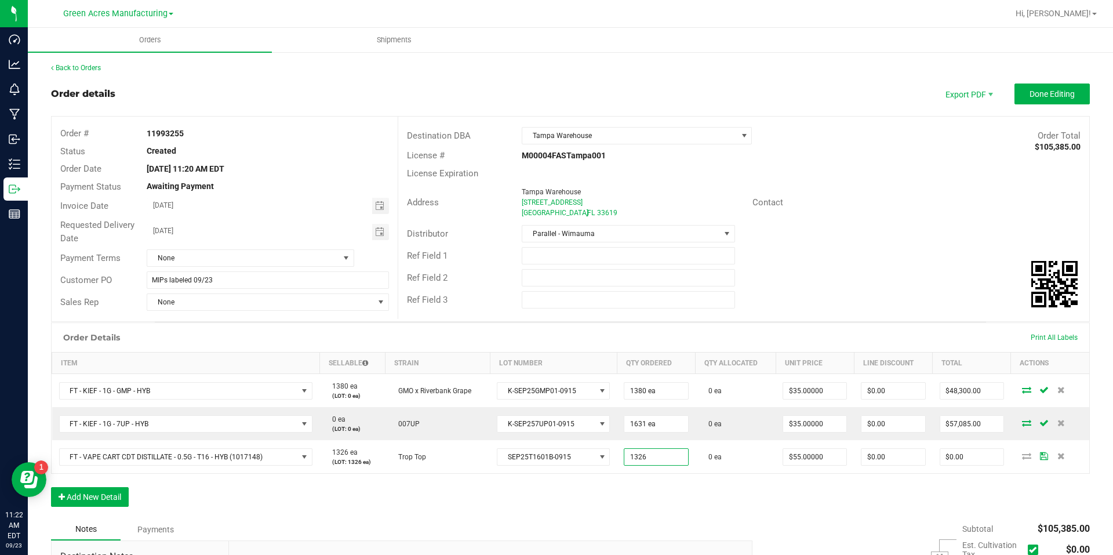
type input "1326 ea"
type input "$72,930.00"
click at [653, 482] on div "Order Details Print All Labels Item Sellable Strain Lot Number Qty Ordered Qty …" at bounding box center [570, 420] width 1039 height 196
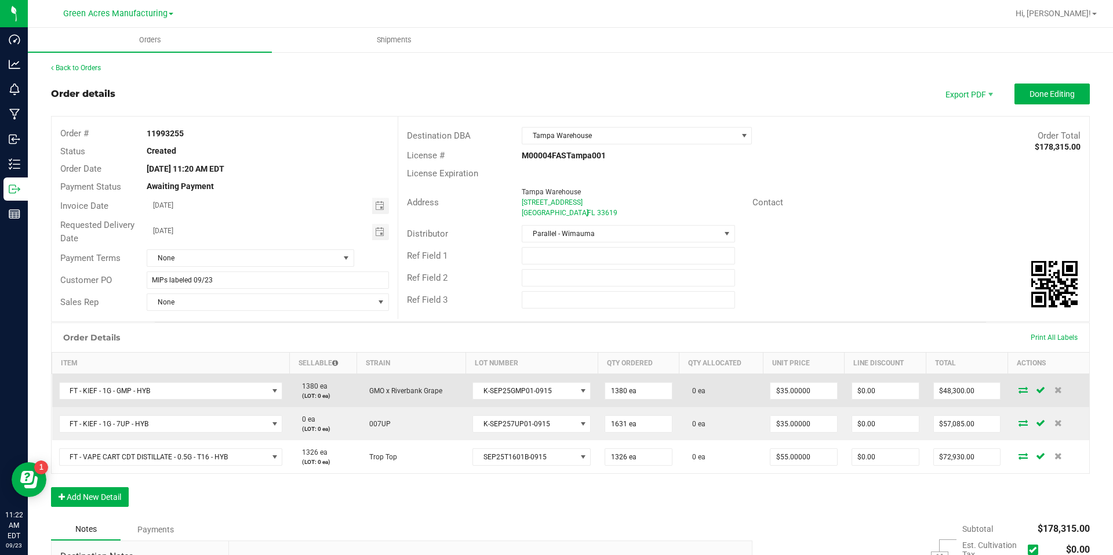
click at [1023, 390] on span at bounding box center [1023, 389] width 17 height 7
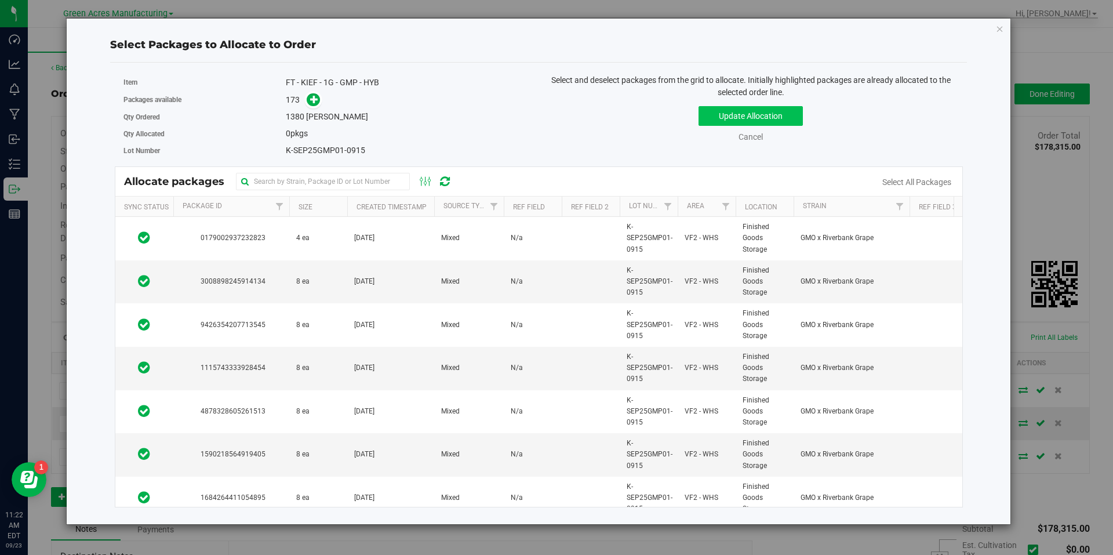
click at [936, 181] on link "Select All Packages" at bounding box center [916, 181] width 69 height 9
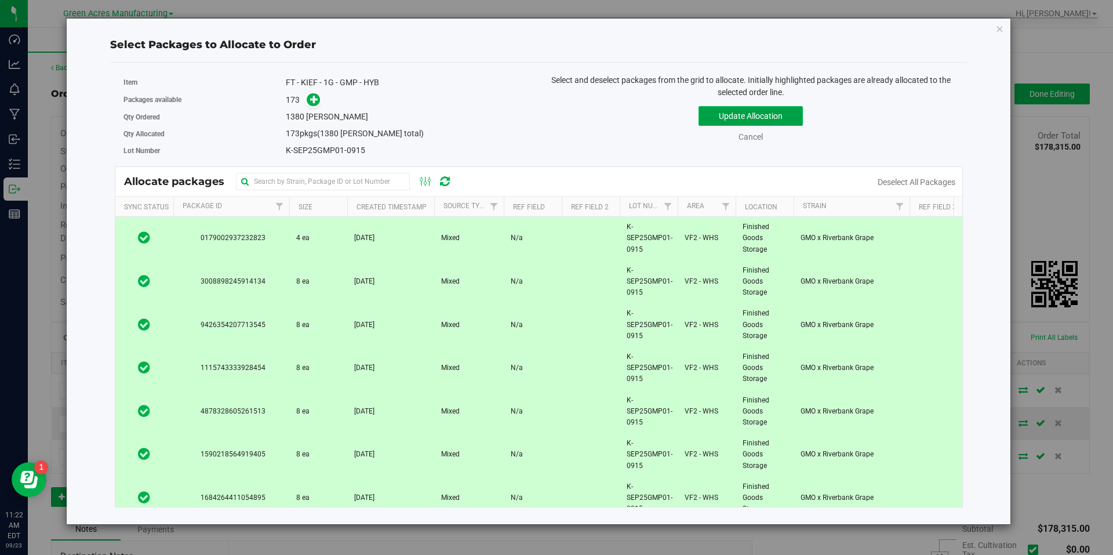
click at [794, 118] on button "Update Allocation" at bounding box center [751, 116] width 104 height 20
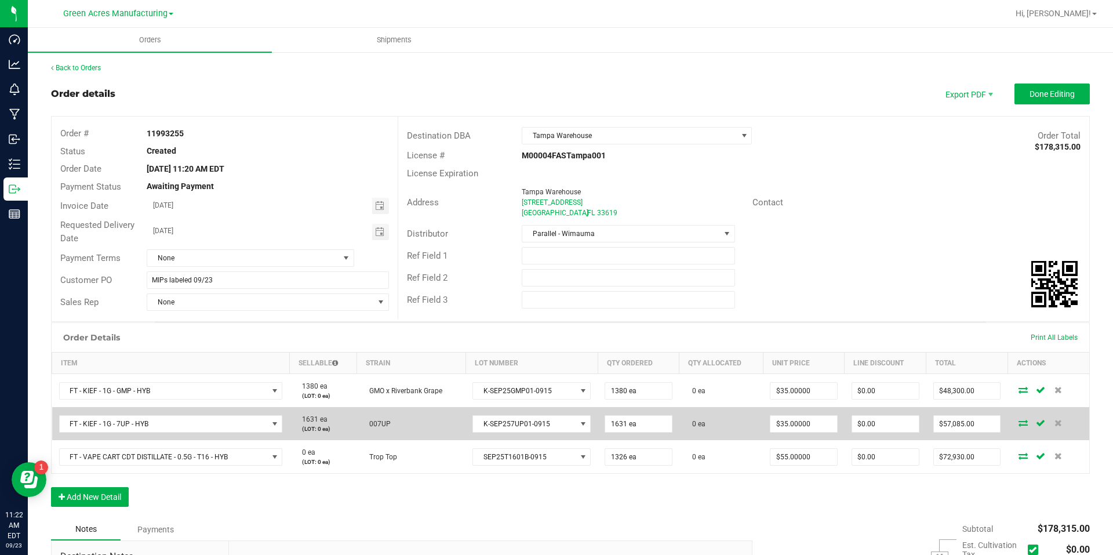
click at [1019, 424] on icon at bounding box center [1023, 422] width 9 height 7
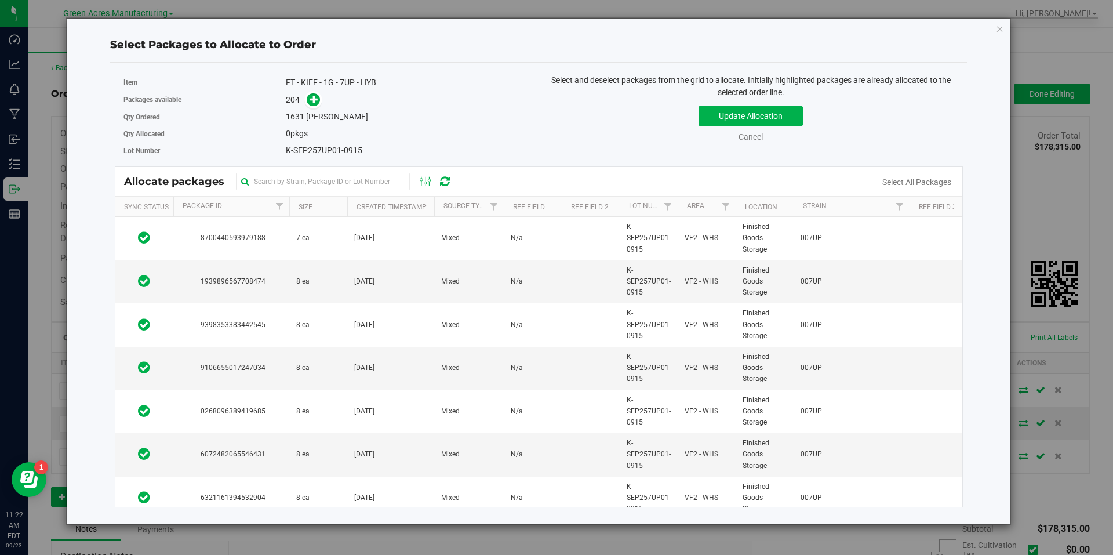
click at [931, 182] on link "Select All Packages" at bounding box center [916, 181] width 69 height 9
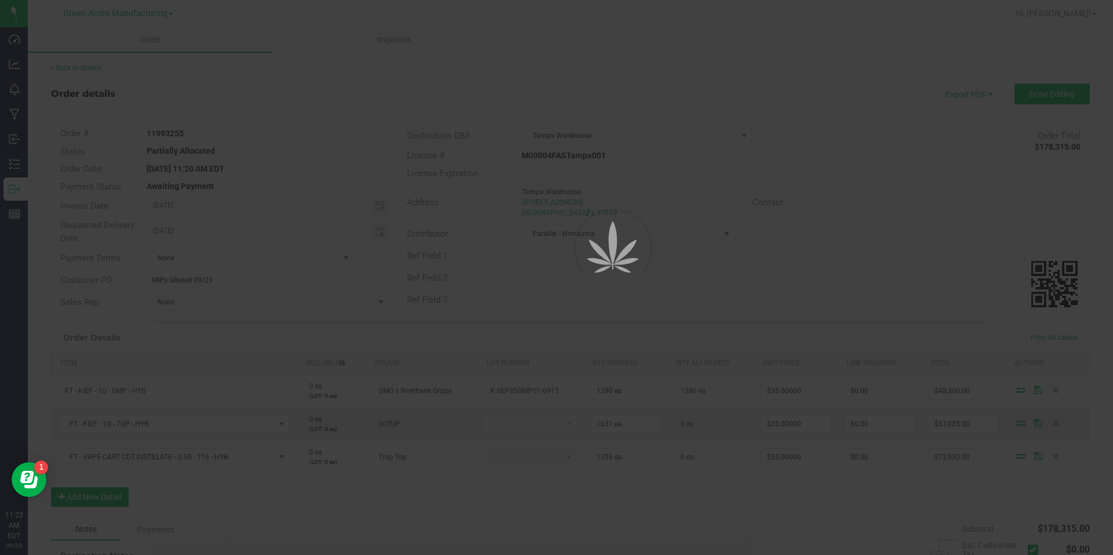
click at [788, 119] on div at bounding box center [556, 277] width 1113 height 555
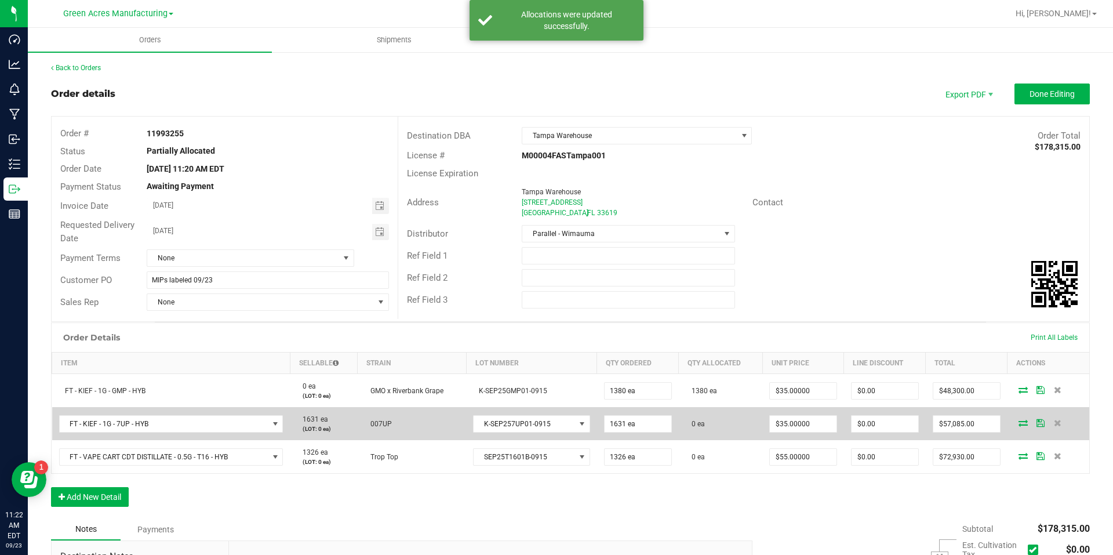
click at [1019, 419] on icon at bounding box center [1023, 422] width 9 height 7
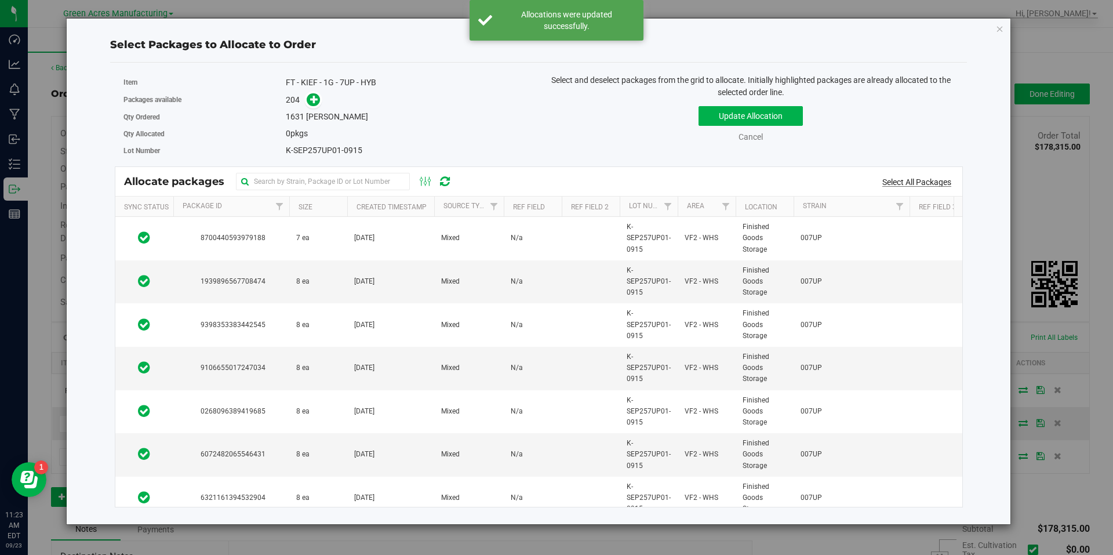
click at [910, 184] on link "Select All Packages" at bounding box center [916, 181] width 69 height 9
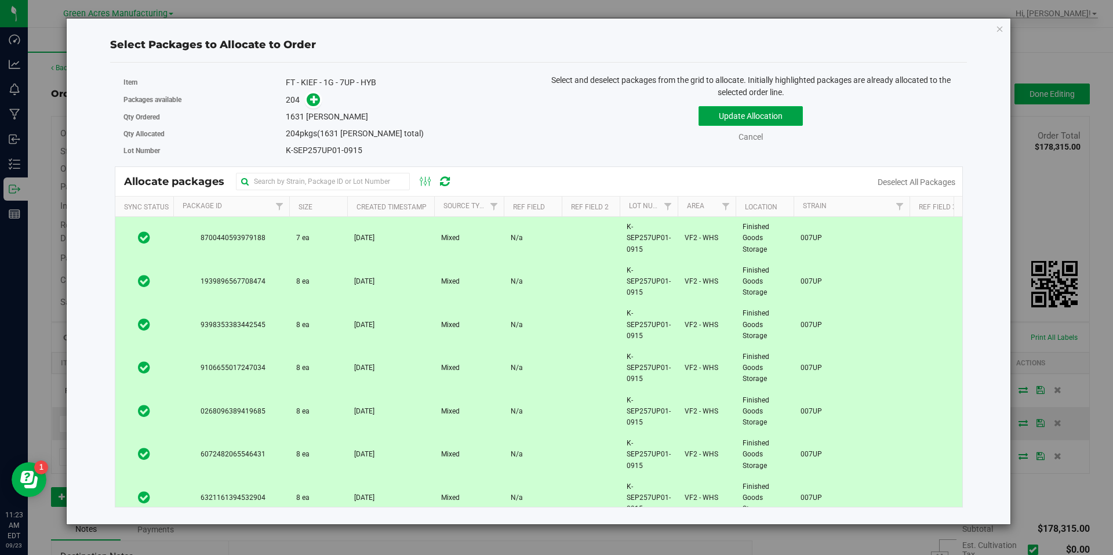
click at [778, 118] on button "Update Allocation" at bounding box center [751, 116] width 104 height 20
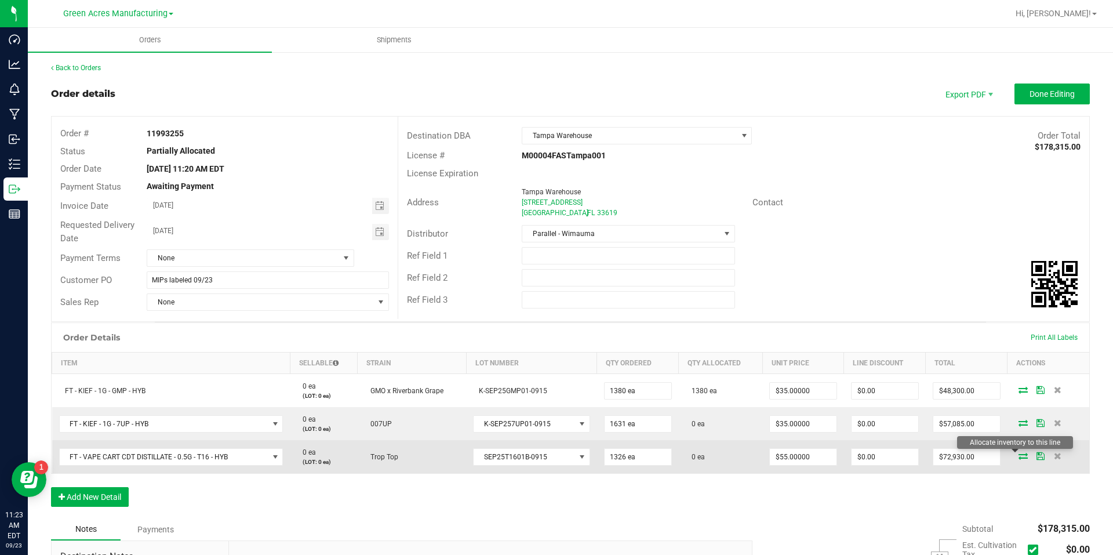
click at [1019, 453] on icon at bounding box center [1023, 455] width 9 height 7
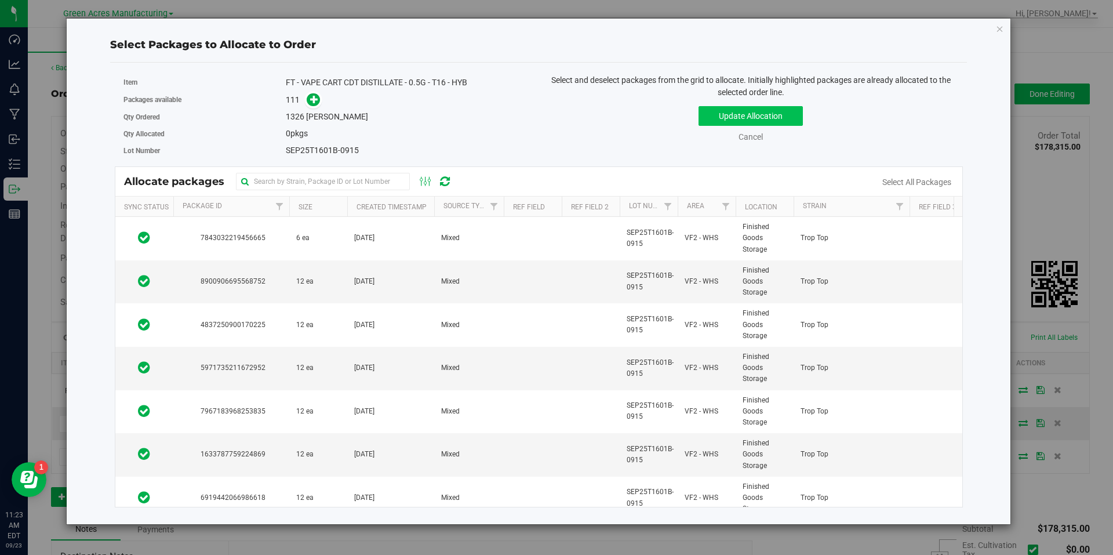
click at [900, 185] on link "Select All Packages" at bounding box center [916, 181] width 69 height 9
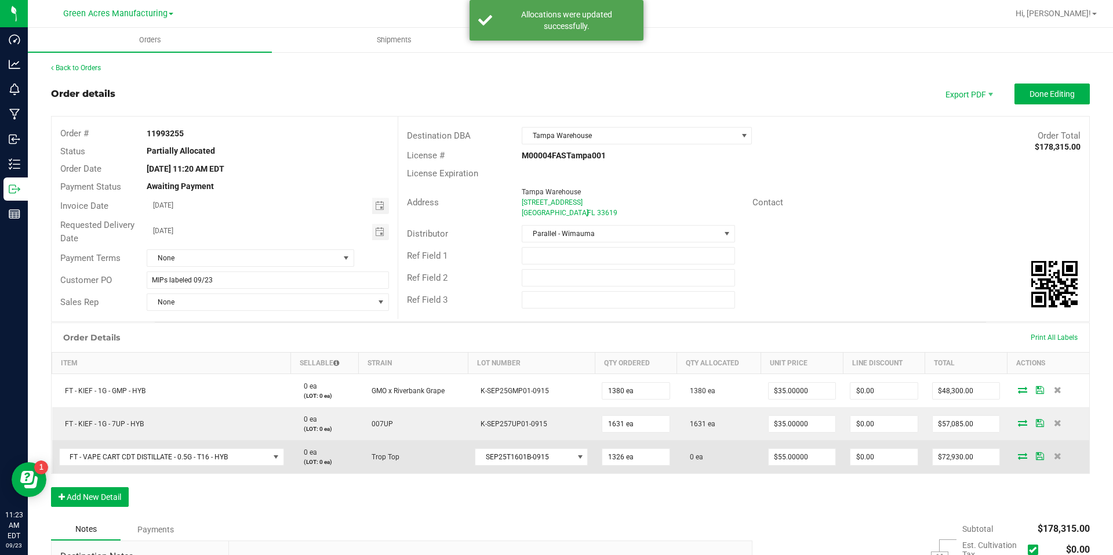
click at [1018, 454] on icon at bounding box center [1022, 455] width 9 height 7
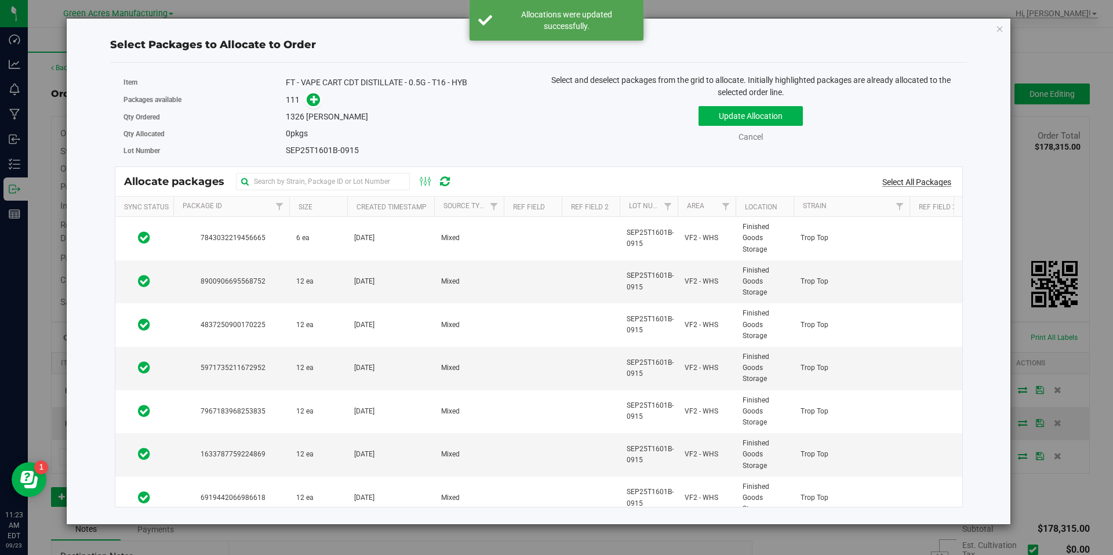
click at [902, 178] on link "Select All Packages" at bounding box center [916, 181] width 69 height 9
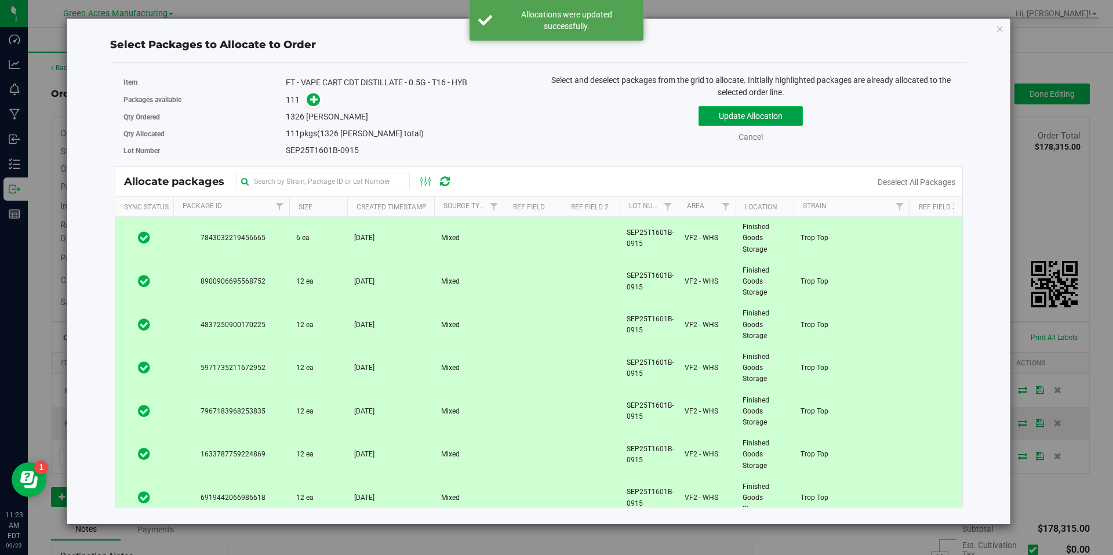
click at [802, 119] on button "Update Allocation" at bounding box center [751, 116] width 104 height 20
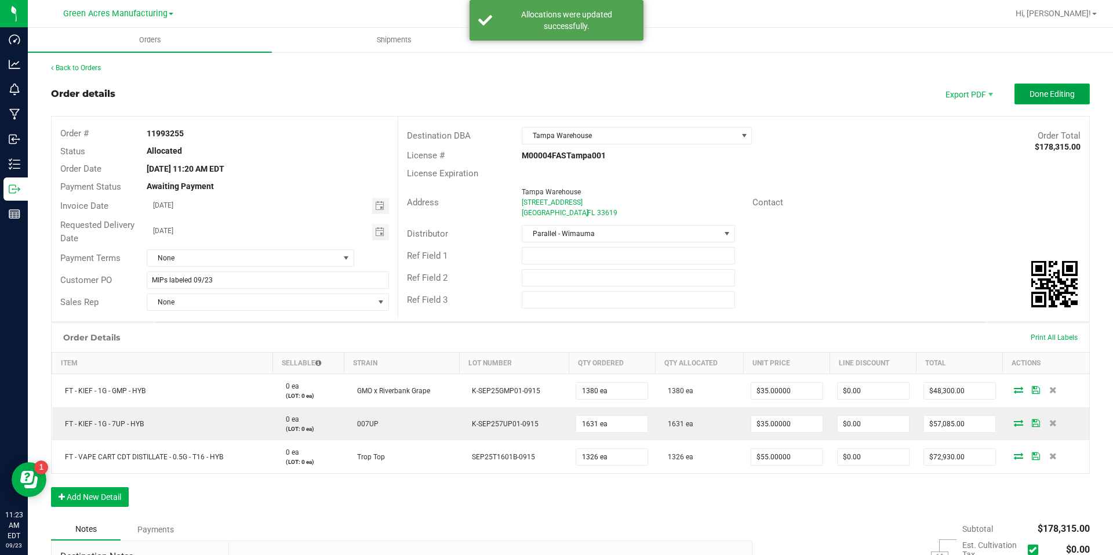
click at [1077, 94] on button "Done Editing" at bounding box center [1052, 93] width 75 height 21
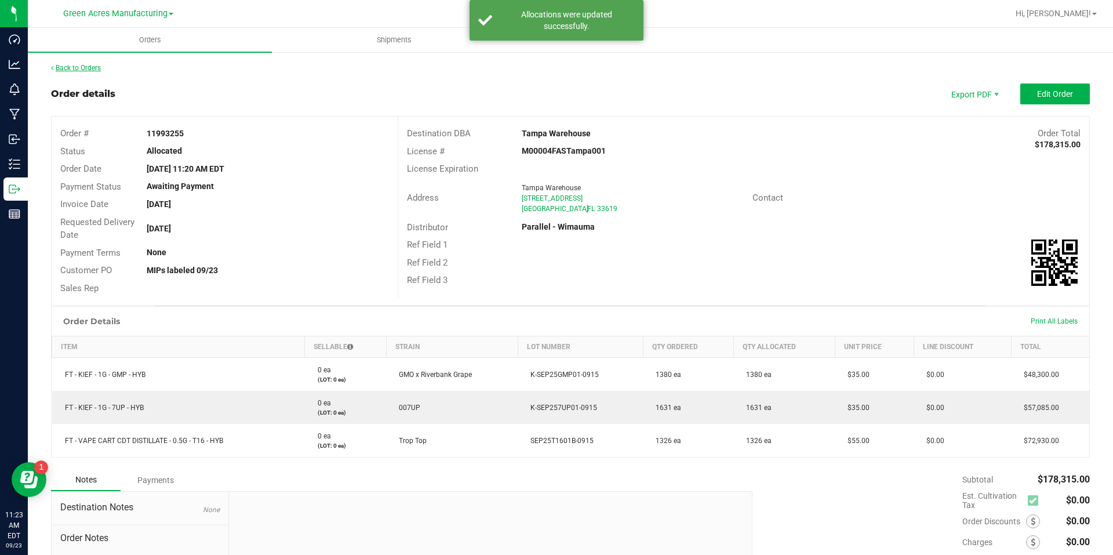
click at [89, 67] on link "Back to Orders" at bounding box center [76, 68] width 50 height 8
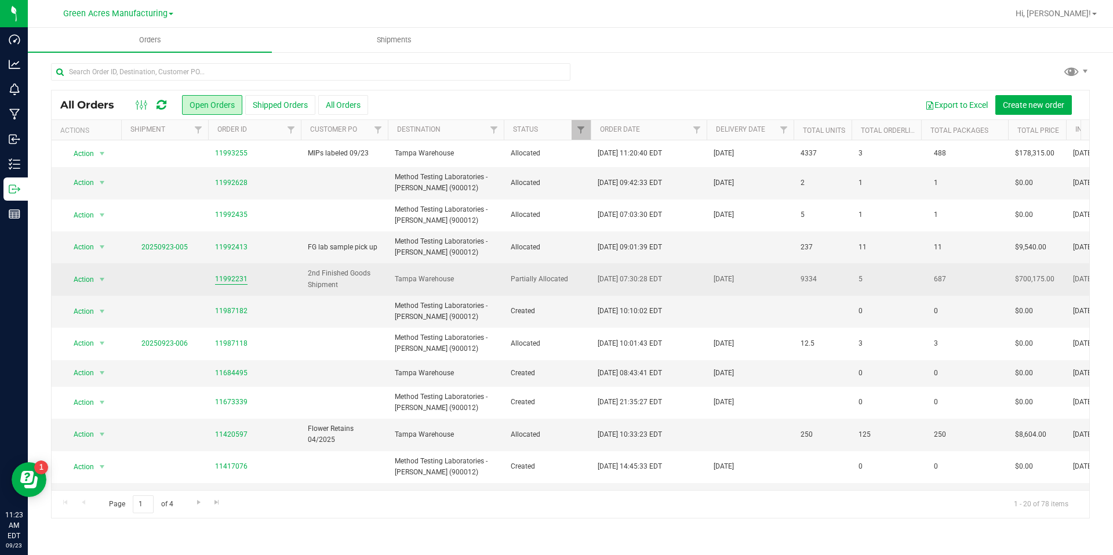
click at [227, 278] on link "11992231" at bounding box center [231, 279] width 32 height 11
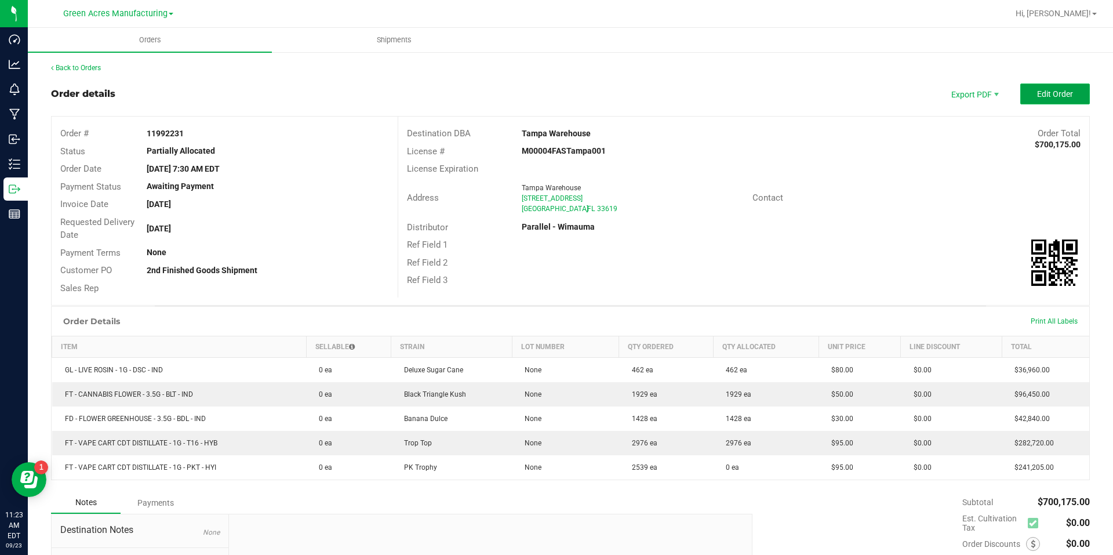
click at [1038, 90] on span "Edit Order" at bounding box center [1055, 93] width 36 height 9
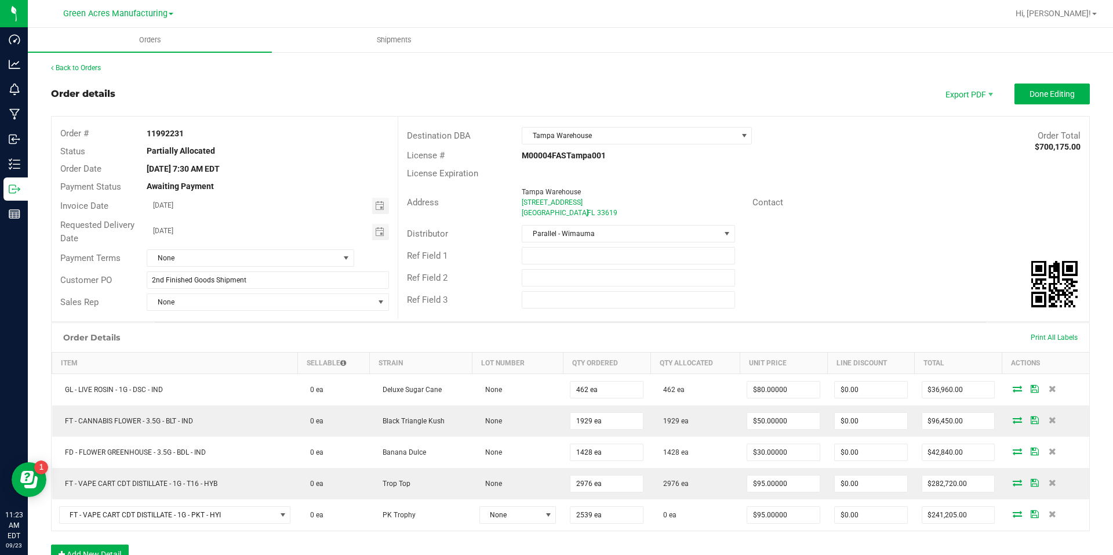
scroll to position [116, 0]
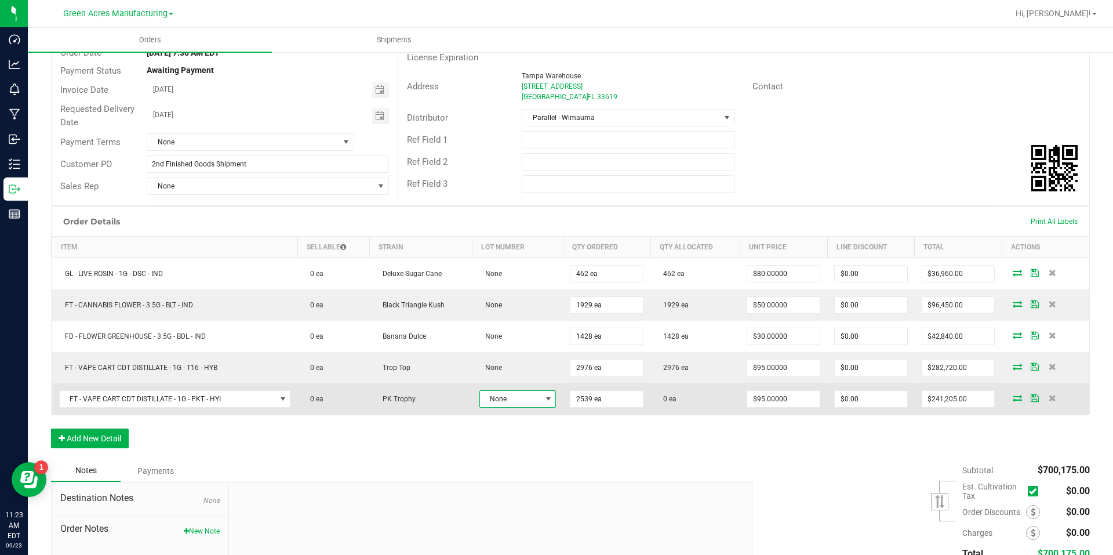
click at [527, 397] on span "None" at bounding box center [510, 399] width 61 height 16
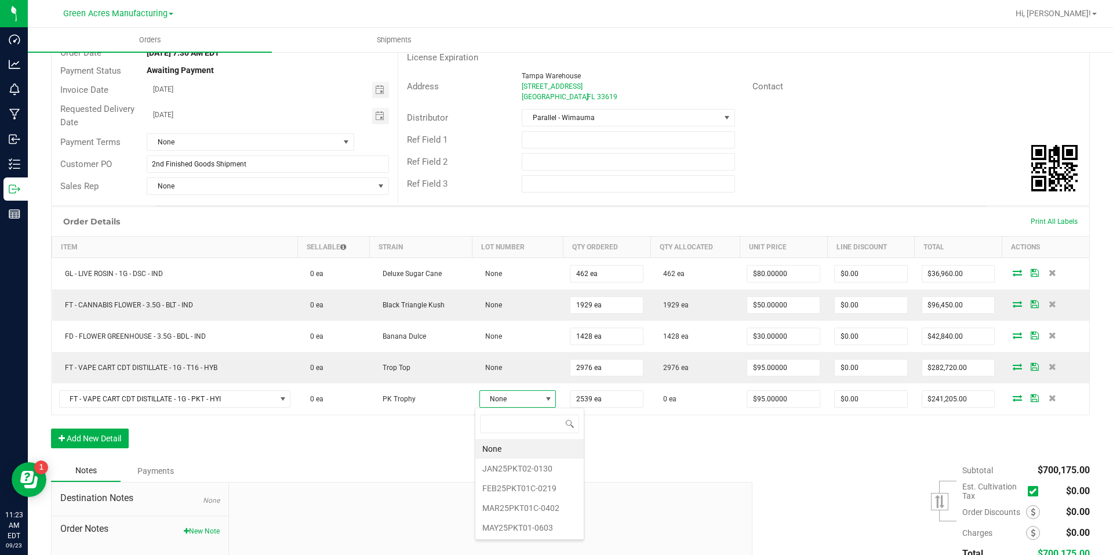
scroll to position [17, 77]
click at [630, 480] on div "Notes Payments" at bounding box center [397, 471] width 693 height 22
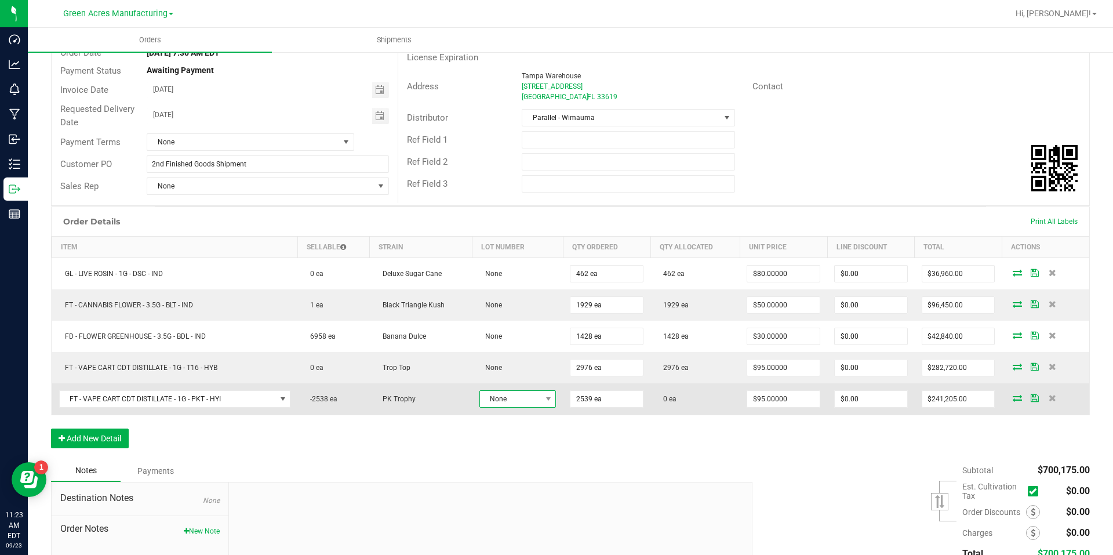
click at [495, 405] on span "None" at bounding box center [510, 399] width 61 height 16
type input "2539"
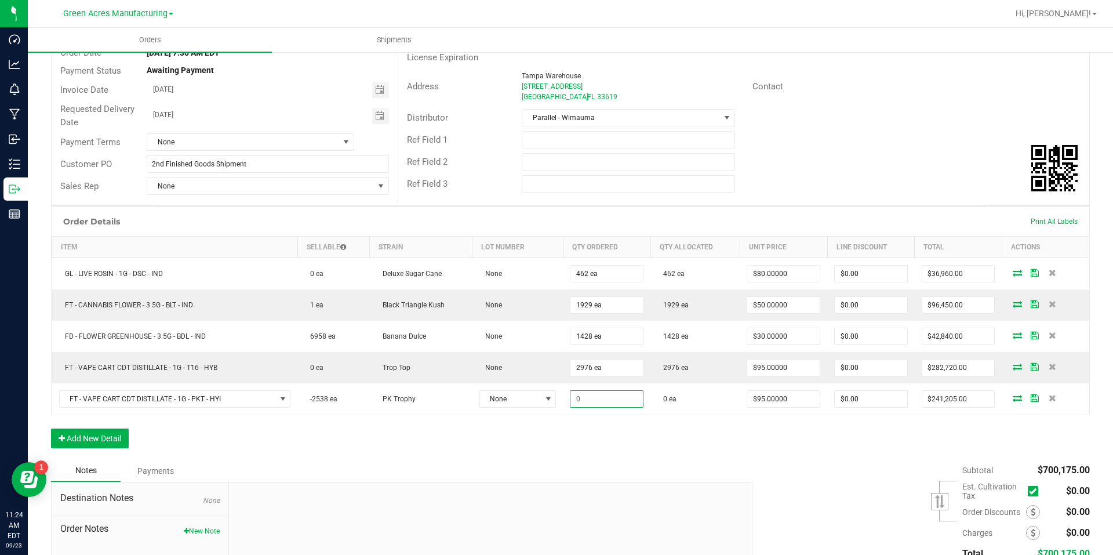
type input "$0.00"
click at [615, 454] on div "Order Details Print All Labels Item Sellable Strain Lot Number Qty Ordered Qty …" at bounding box center [570, 332] width 1039 height 253
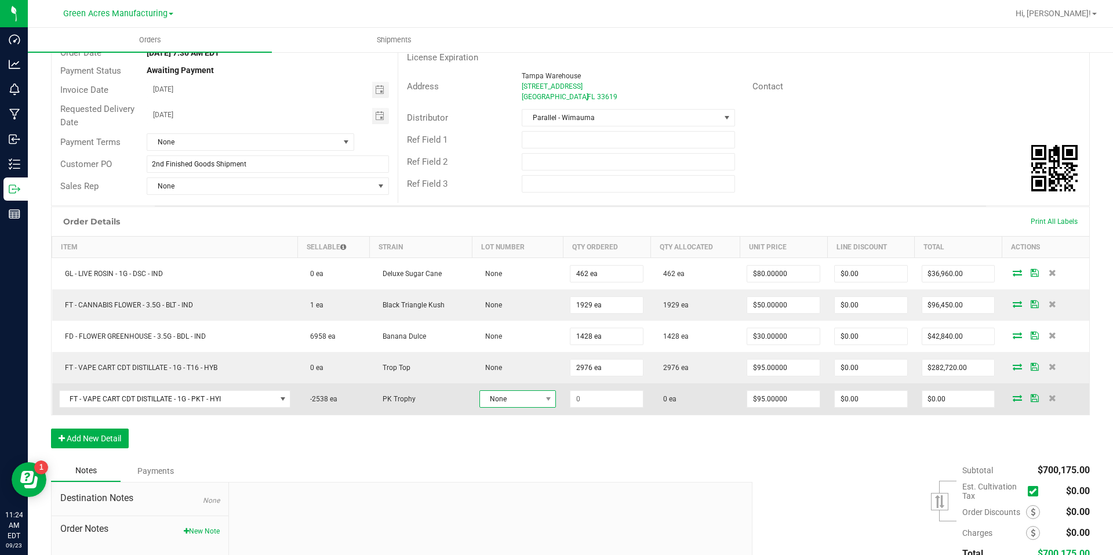
click at [514, 399] on span "None" at bounding box center [510, 399] width 61 height 16
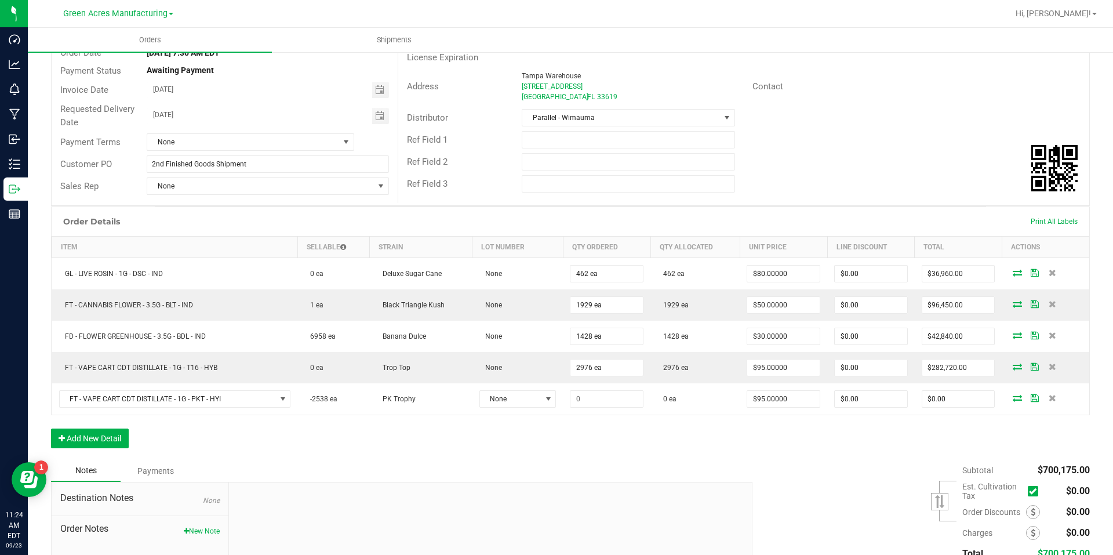
click at [614, 506] on div at bounding box center [490, 559] width 523 height 155
click at [410, 448] on div "Order Details Print All Labels Item Sellable Strain Lot Number Qty Ordered Qty …" at bounding box center [570, 332] width 1039 height 253
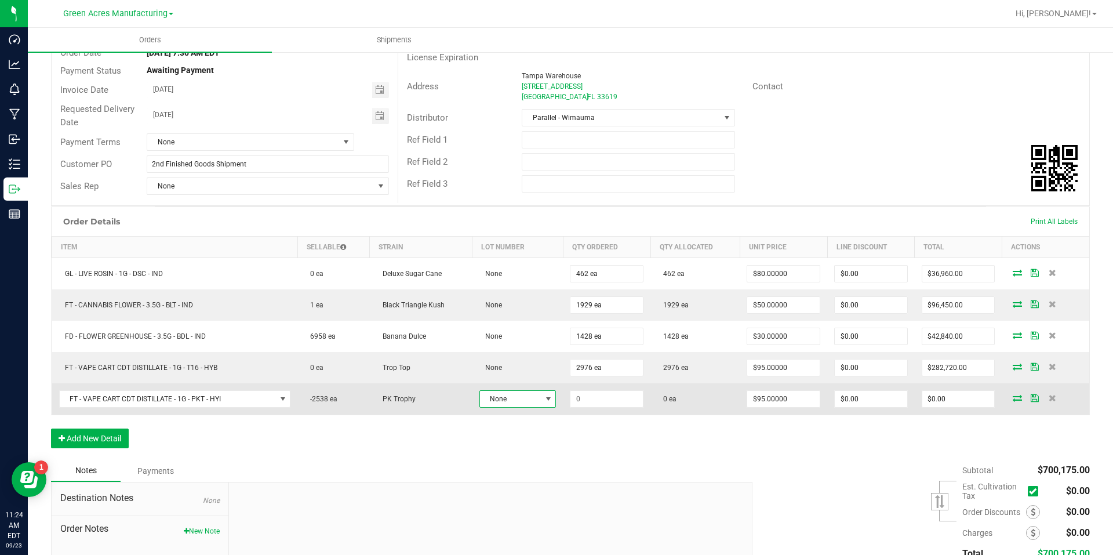
click at [511, 393] on span "None" at bounding box center [510, 399] width 61 height 16
click at [592, 403] on input at bounding box center [606, 399] width 72 height 16
click at [547, 401] on span at bounding box center [548, 398] width 9 height 9
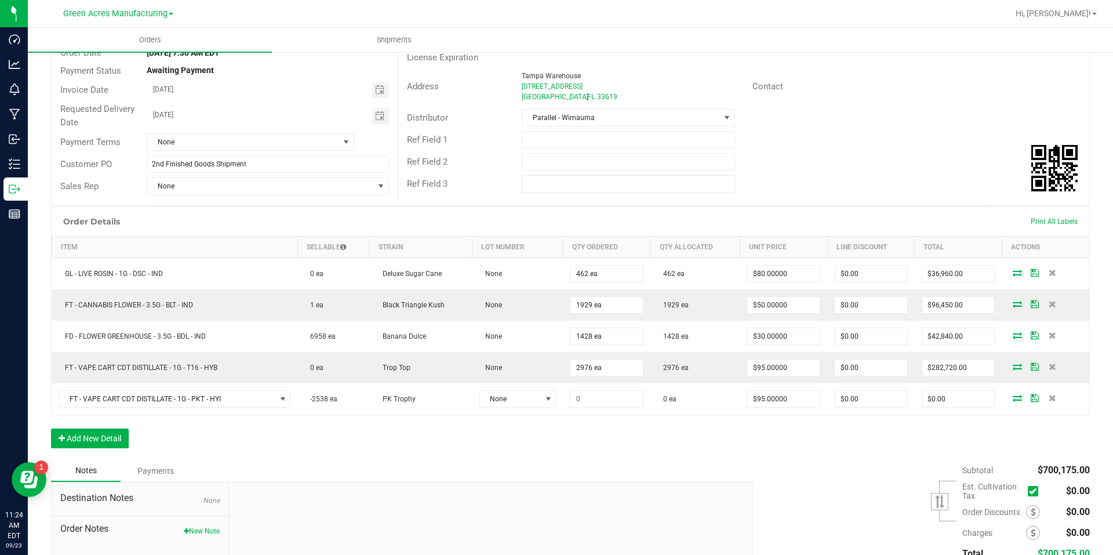
click at [655, 449] on div "Order Details Print All Labels Item Sellable Strain Lot Number Qty Ordered Qty …" at bounding box center [570, 332] width 1039 height 253
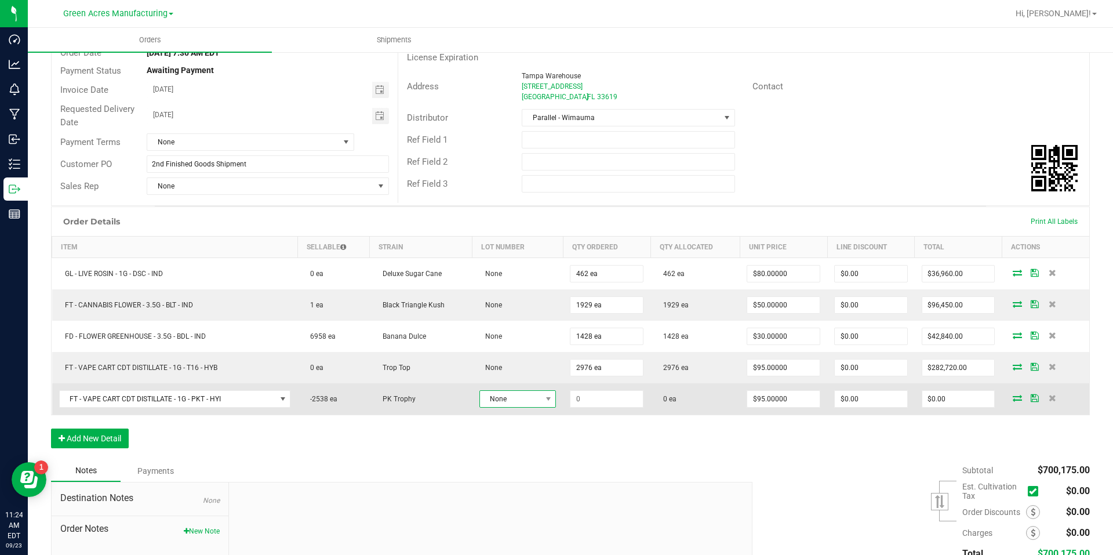
click at [523, 400] on span "None" at bounding box center [510, 399] width 61 height 16
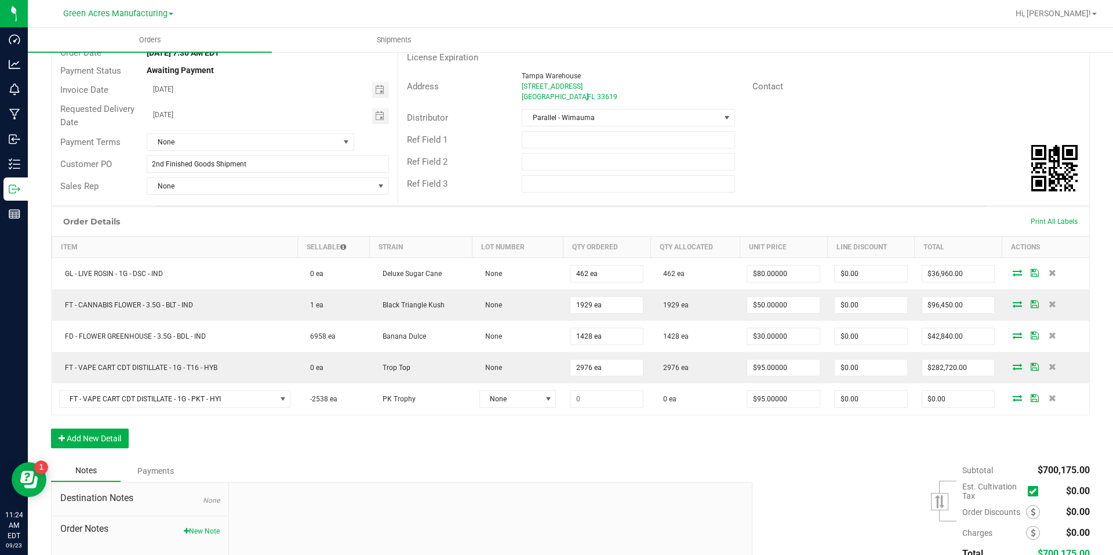
click at [614, 445] on div "Order Details Print All Labels Item Sellable Strain Lot Number Qty Ordered Qty …" at bounding box center [570, 332] width 1039 height 253
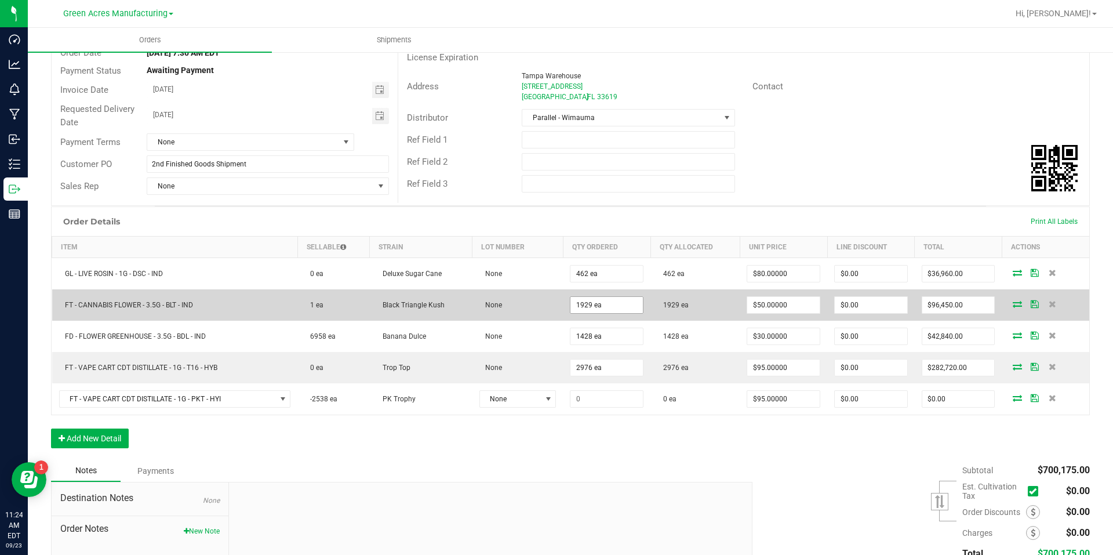
scroll to position [0, 0]
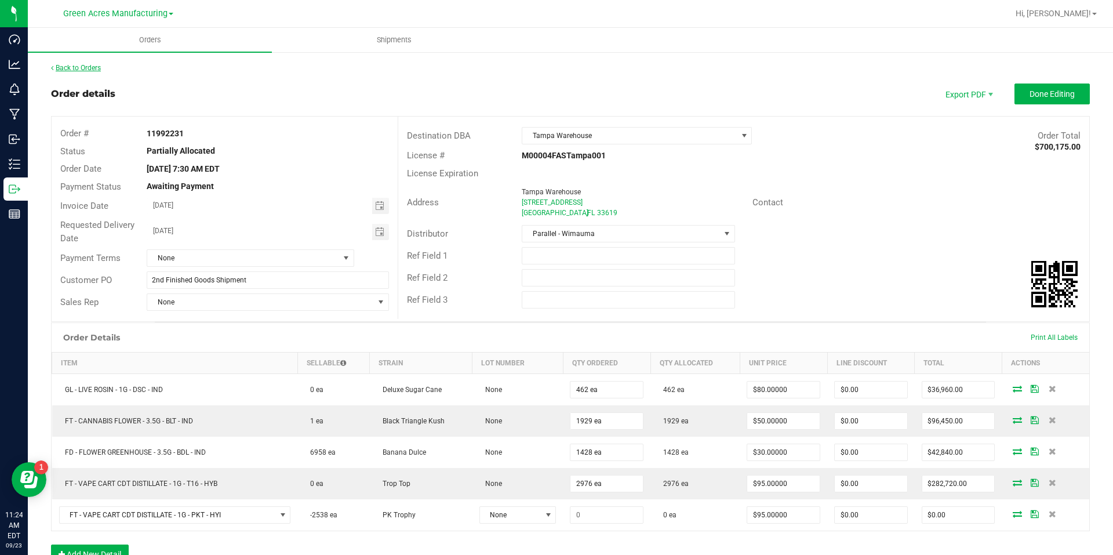
click at [89, 64] on link "Back to Orders" at bounding box center [76, 68] width 50 height 8
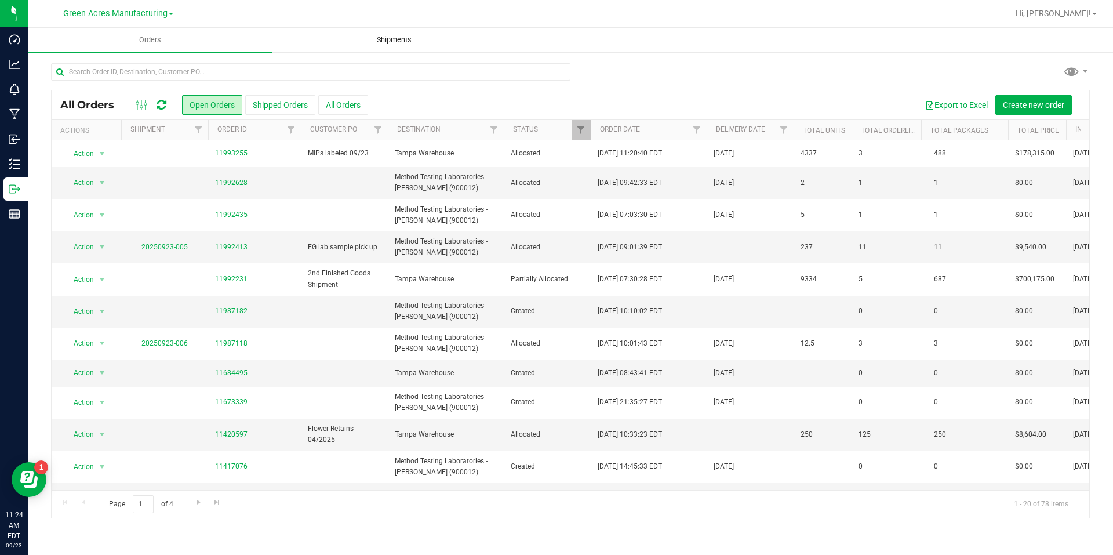
click at [412, 35] on span "Shipments" at bounding box center [394, 40] width 66 height 10
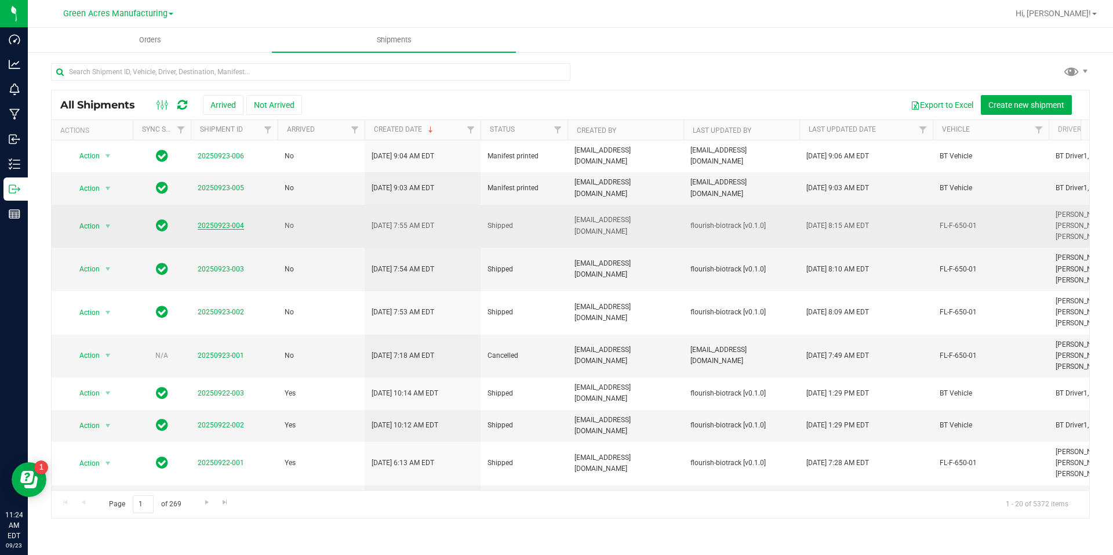
click at [241, 226] on link "20250923-004" at bounding box center [221, 225] width 46 height 8
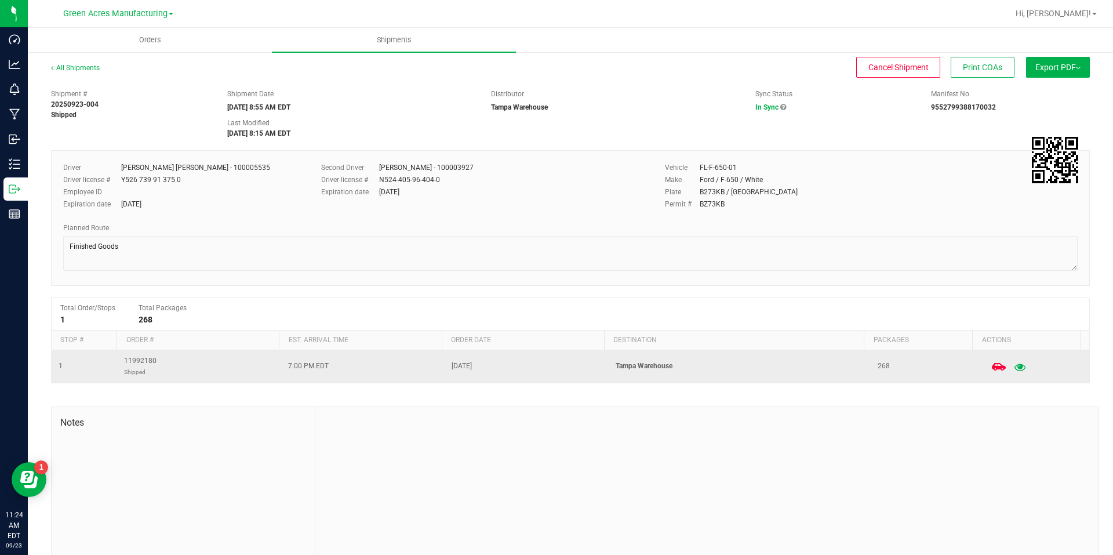
click at [1015, 366] on icon "button" at bounding box center [1020, 366] width 11 height 8
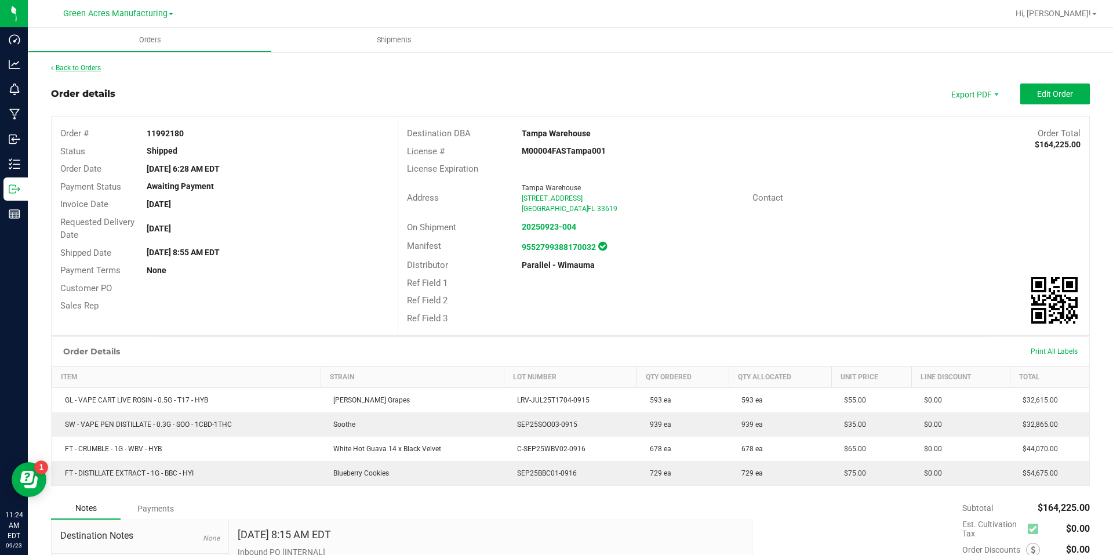
click at [79, 68] on link "Back to Orders" at bounding box center [76, 68] width 50 height 8
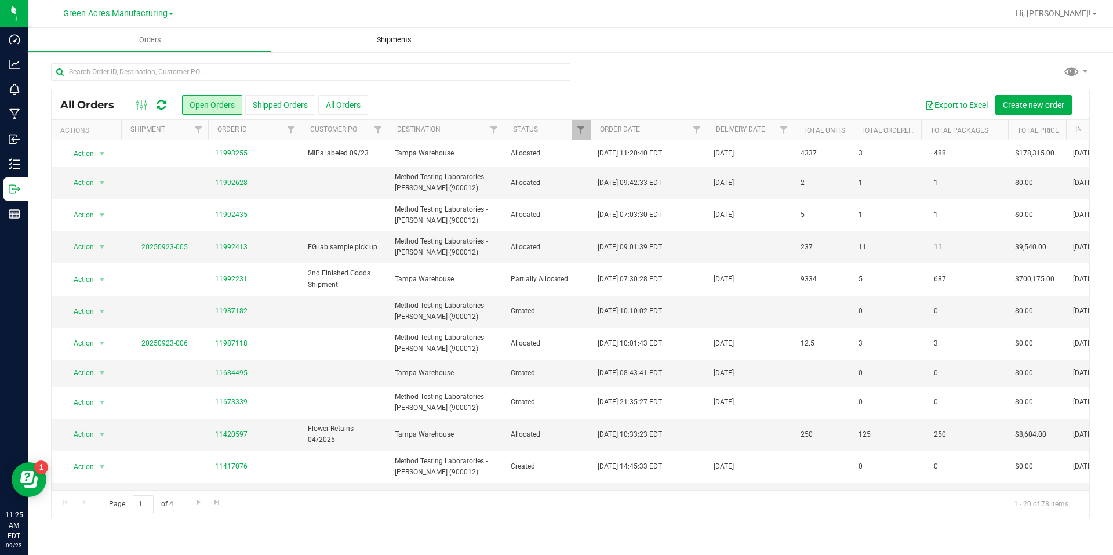
click at [421, 30] on uib-tab-heading "Shipments" at bounding box center [394, 40] width 244 height 24
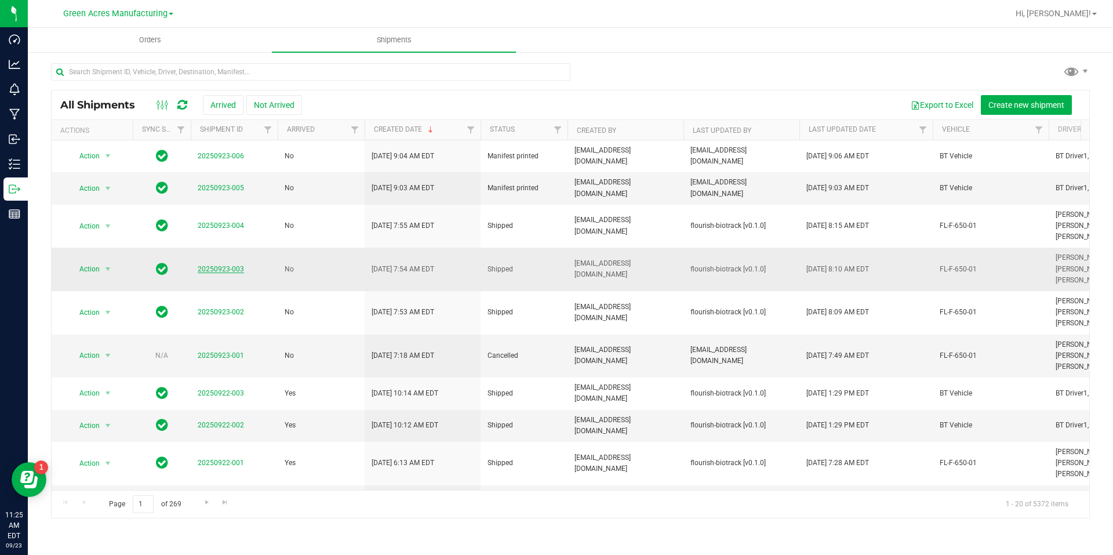
click at [241, 267] on link "20250923-003" at bounding box center [221, 269] width 46 height 8
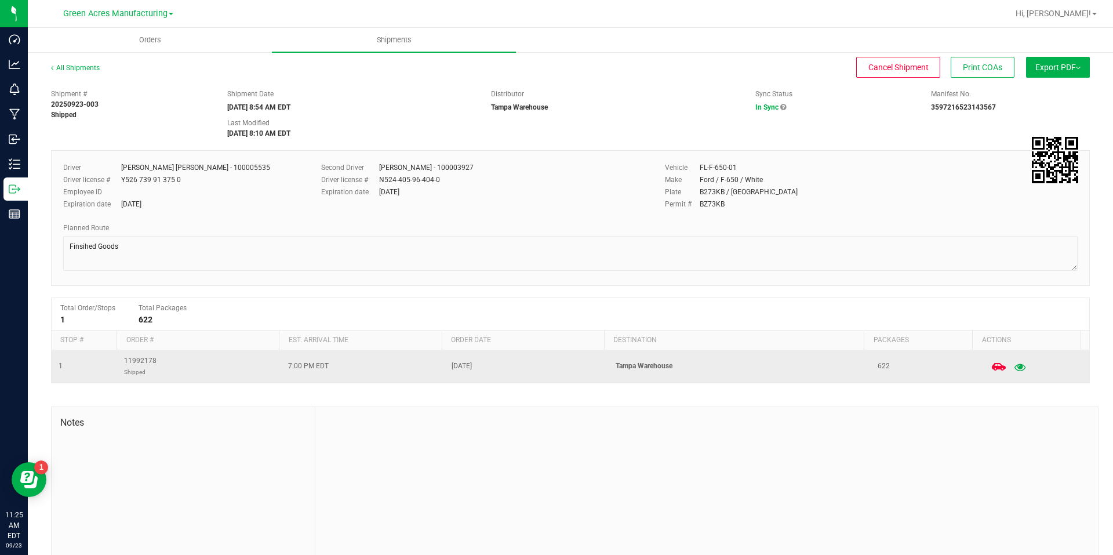
click at [1015, 367] on icon "button" at bounding box center [1020, 366] width 11 height 8
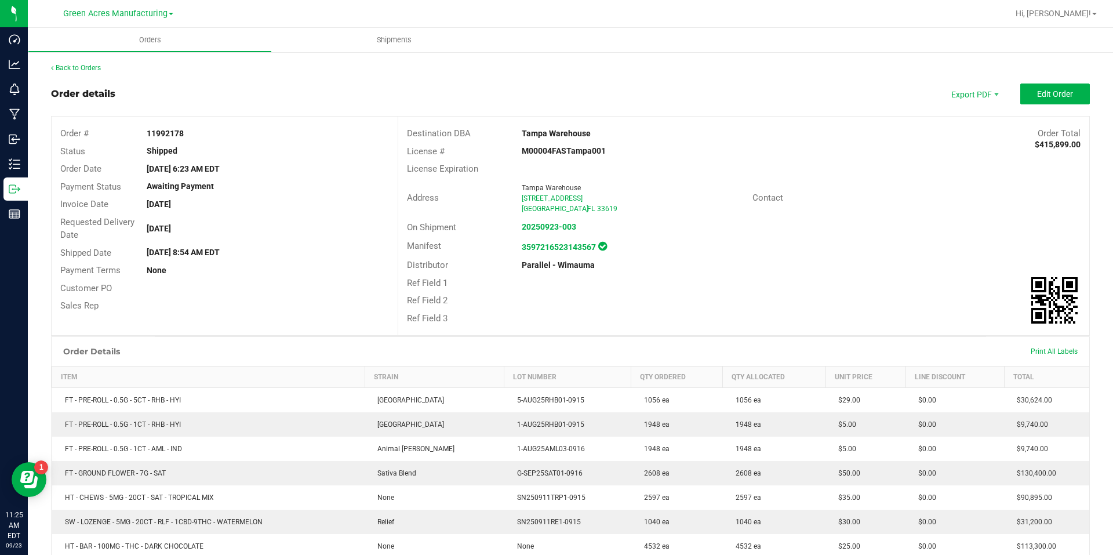
click at [70, 63] on div "Back to Orders" at bounding box center [570, 68] width 1039 height 10
click at [74, 69] on link "Back to Orders" at bounding box center [76, 68] width 50 height 8
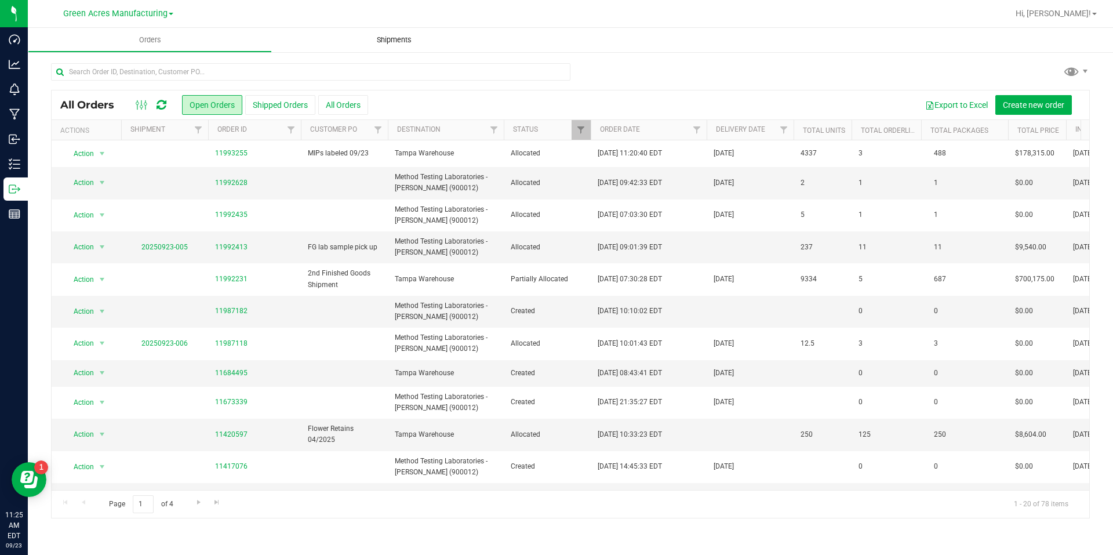
click at [404, 52] on uib-tab-heading "Shipments" at bounding box center [394, 40] width 244 height 24
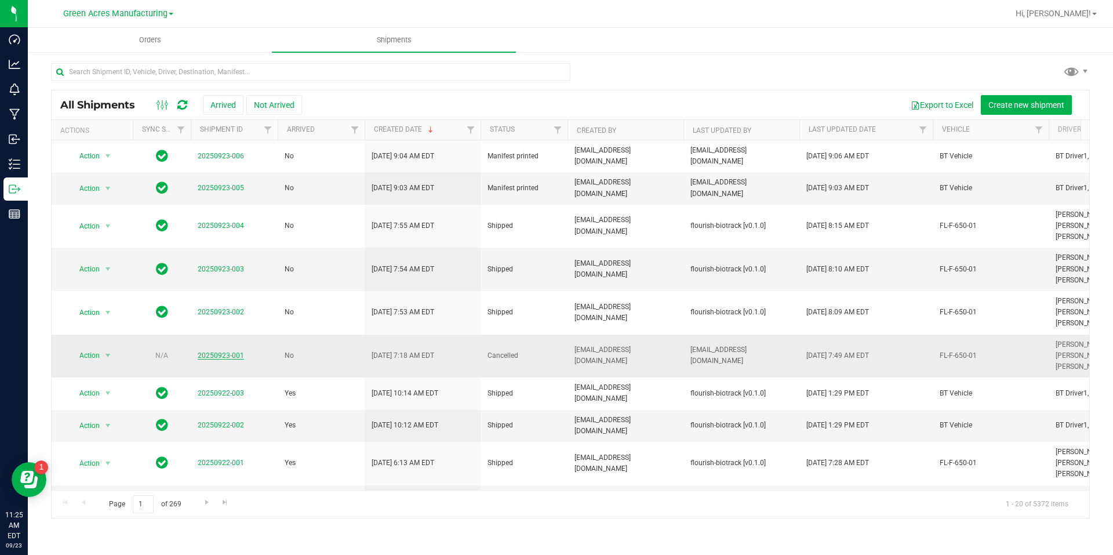
click at [235, 353] on link "20250923-001" at bounding box center [221, 355] width 46 height 8
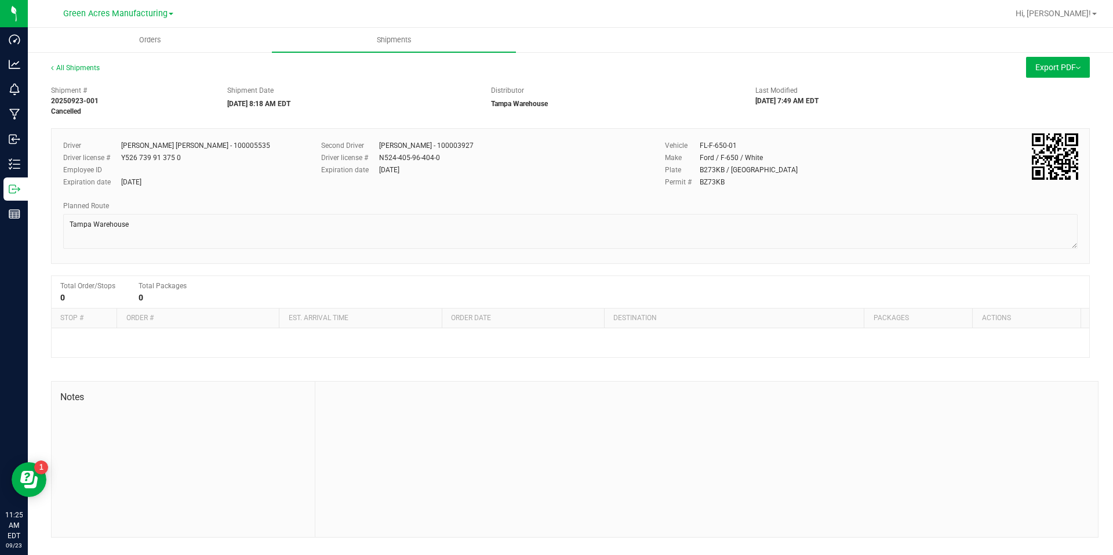
click at [86, 63] on div "All Shipments" at bounding box center [86, 71] width 70 height 17
click at [90, 67] on link "All Shipments" at bounding box center [75, 68] width 49 height 8
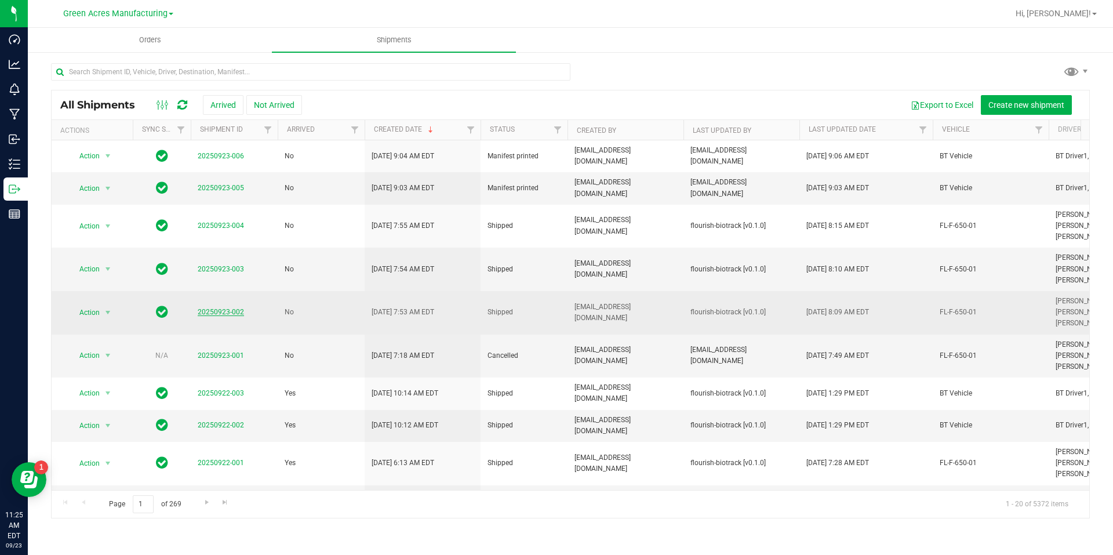
click at [236, 308] on link "20250923-002" at bounding box center [221, 312] width 46 height 8
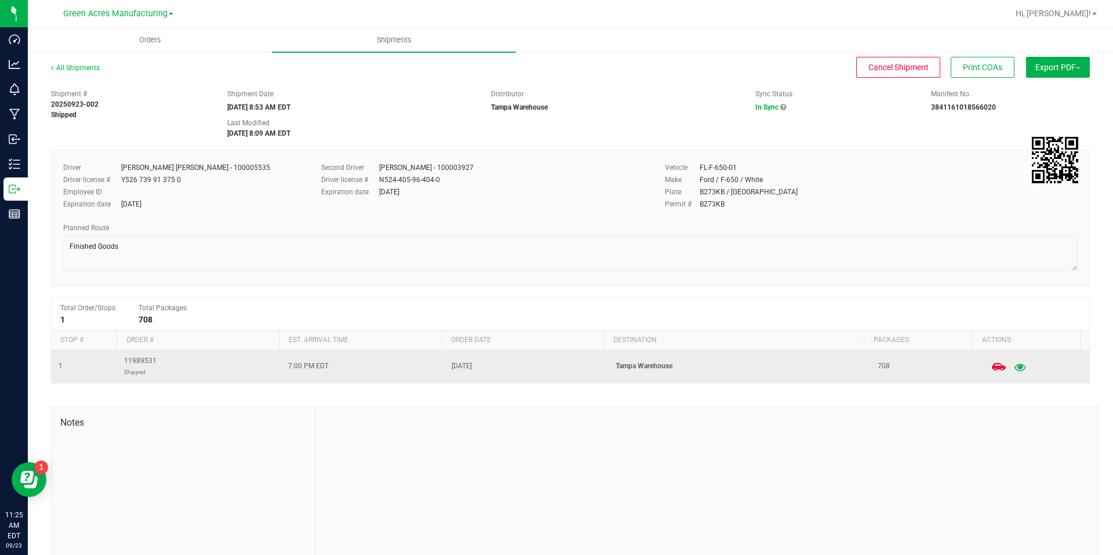
click at [1015, 363] on icon "button" at bounding box center [1020, 366] width 11 height 8
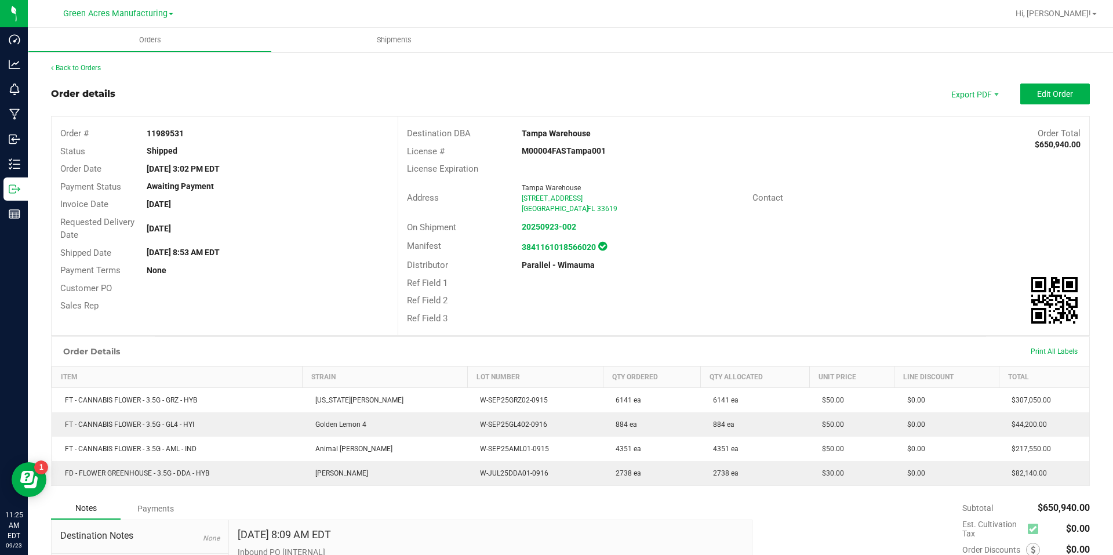
click at [98, 73] on div "Back to Orders Order details Export PDF Edit Order Order # 11989531 Status Ship…" at bounding box center [570, 369] width 1039 height 613
click at [93, 69] on link "Back to Orders" at bounding box center [76, 68] width 50 height 8
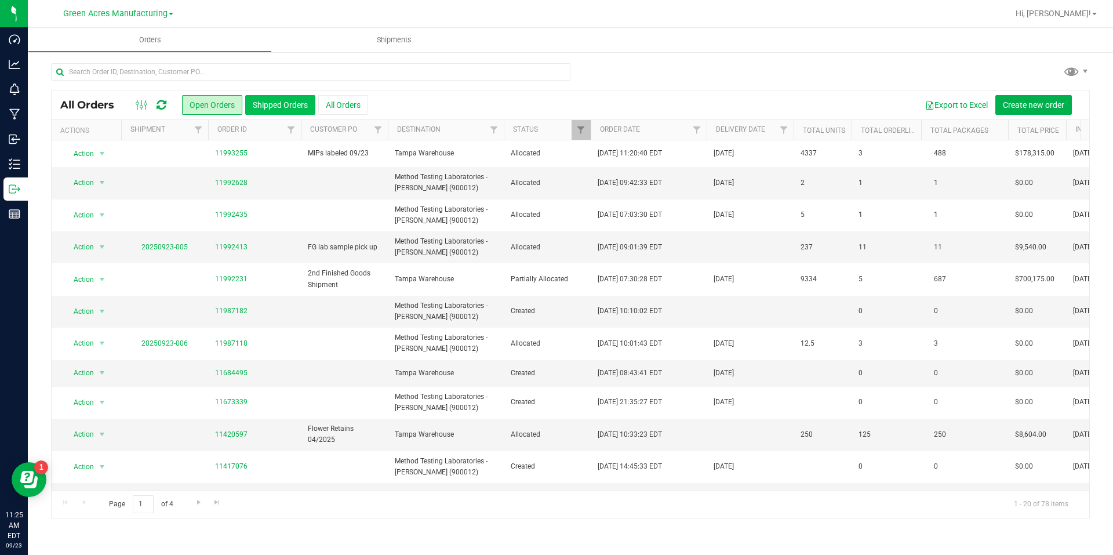
click at [311, 104] on button "Shipped Orders" at bounding box center [280, 105] width 70 height 20
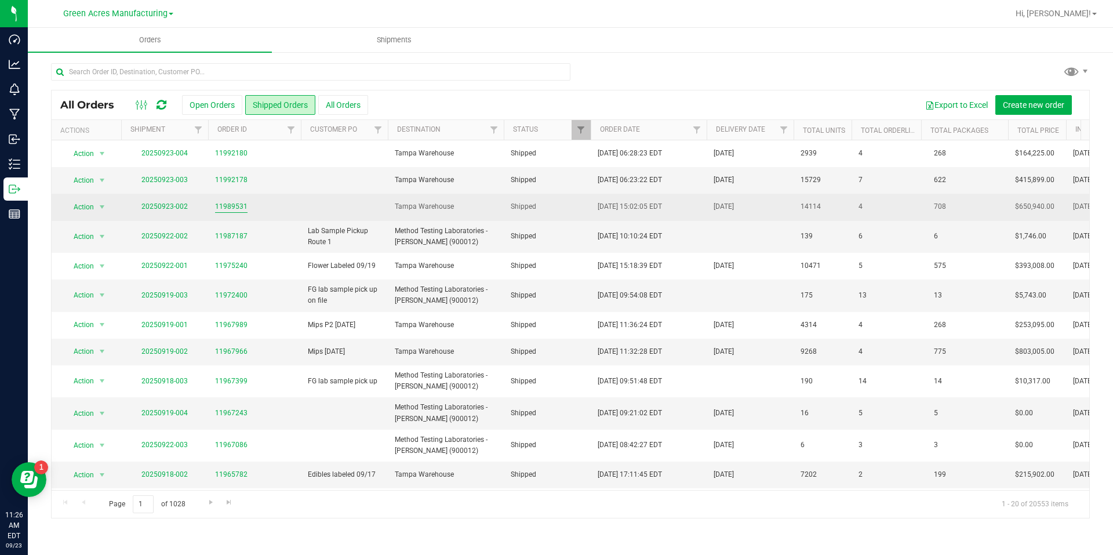
click at [229, 207] on link "11989531" at bounding box center [231, 206] width 32 height 11
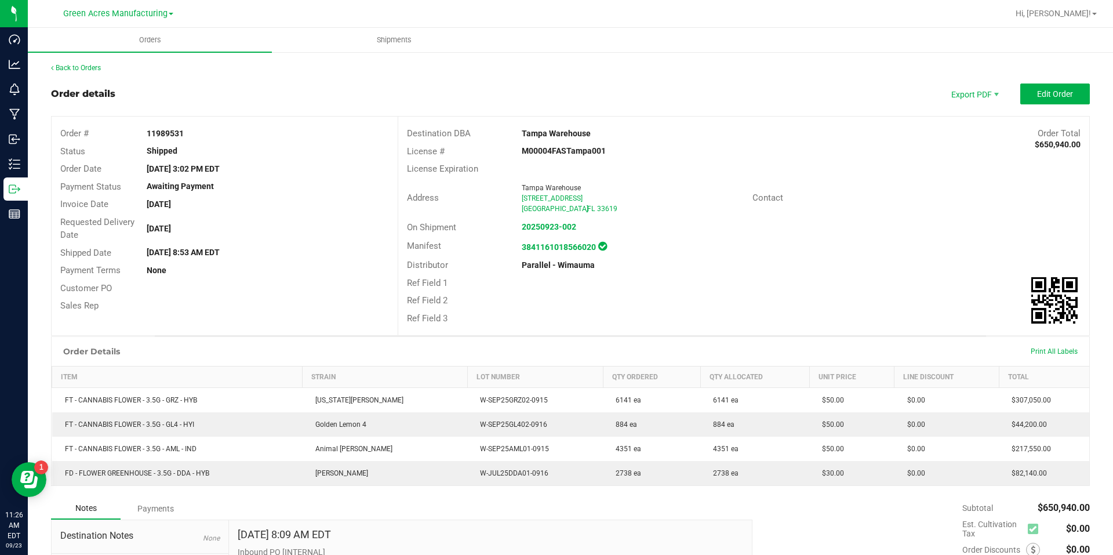
click at [83, 72] on div "Back to Orders" at bounding box center [570, 68] width 1039 height 10
click at [87, 68] on link "Back to Orders" at bounding box center [76, 68] width 50 height 8
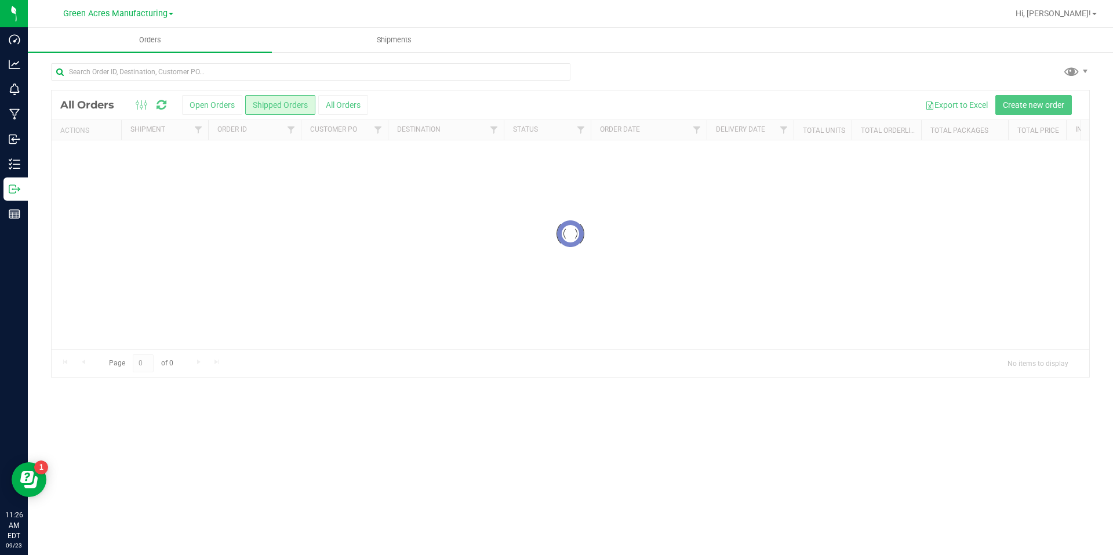
click at [441, 179] on div at bounding box center [571, 233] width 1038 height 286
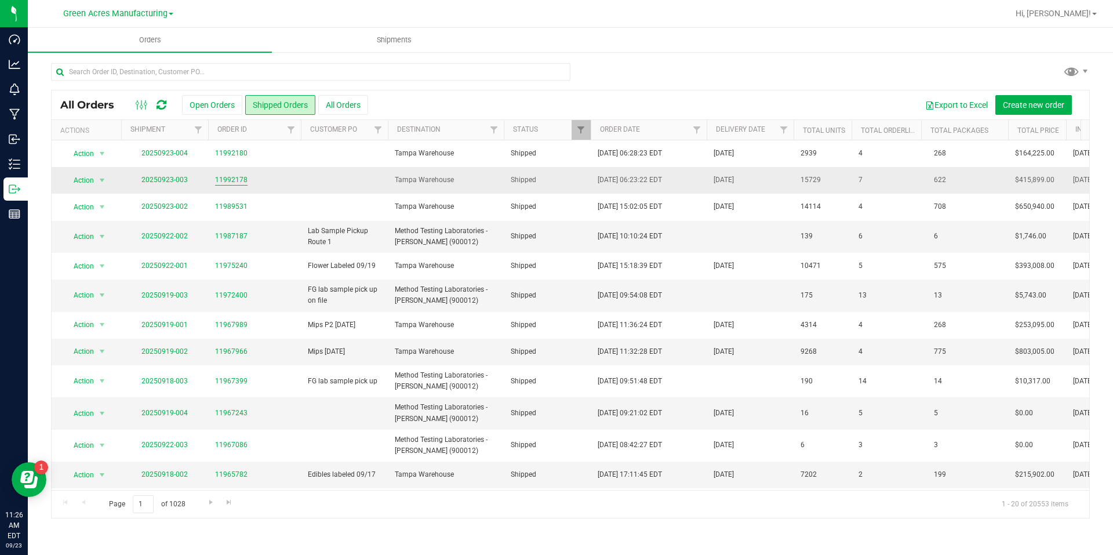
click at [234, 179] on link "11992178" at bounding box center [231, 180] width 32 height 11
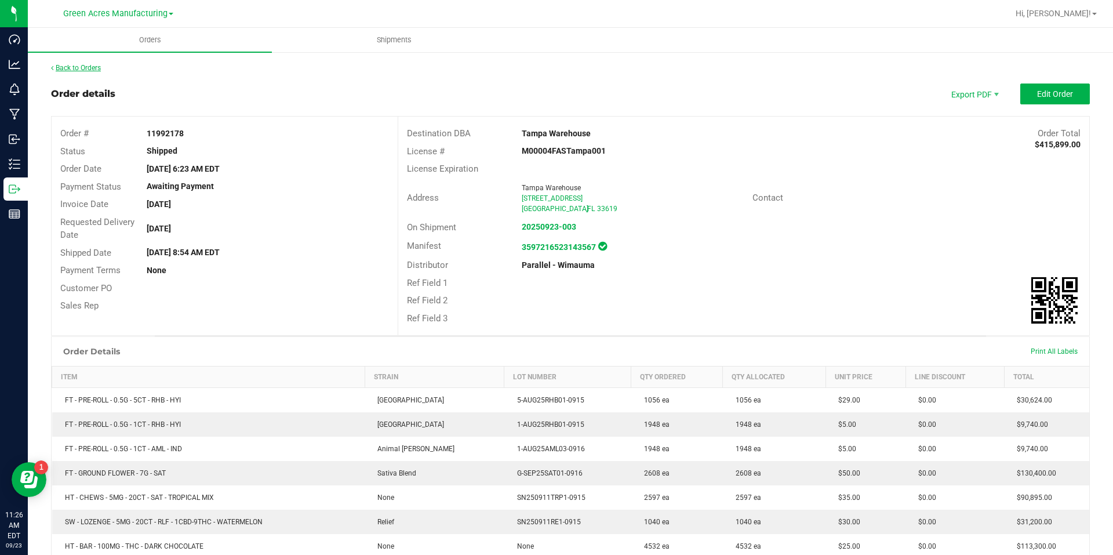
click at [89, 64] on link "Back to Orders" at bounding box center [76, 68] width 50 height 8
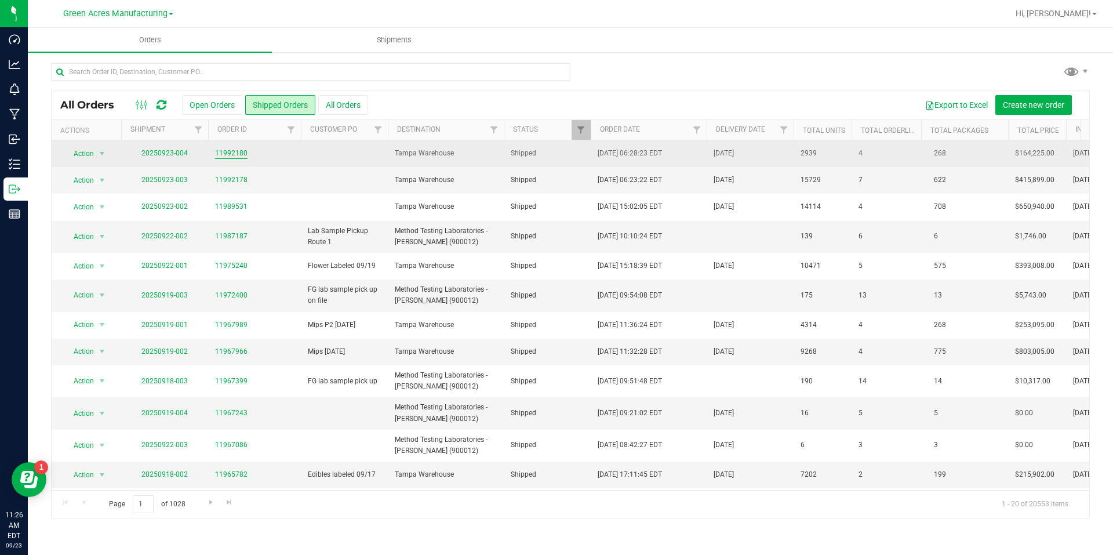
click at [230, 150] on link "11992180" at bounding box center [231, 153] width 32 height 11
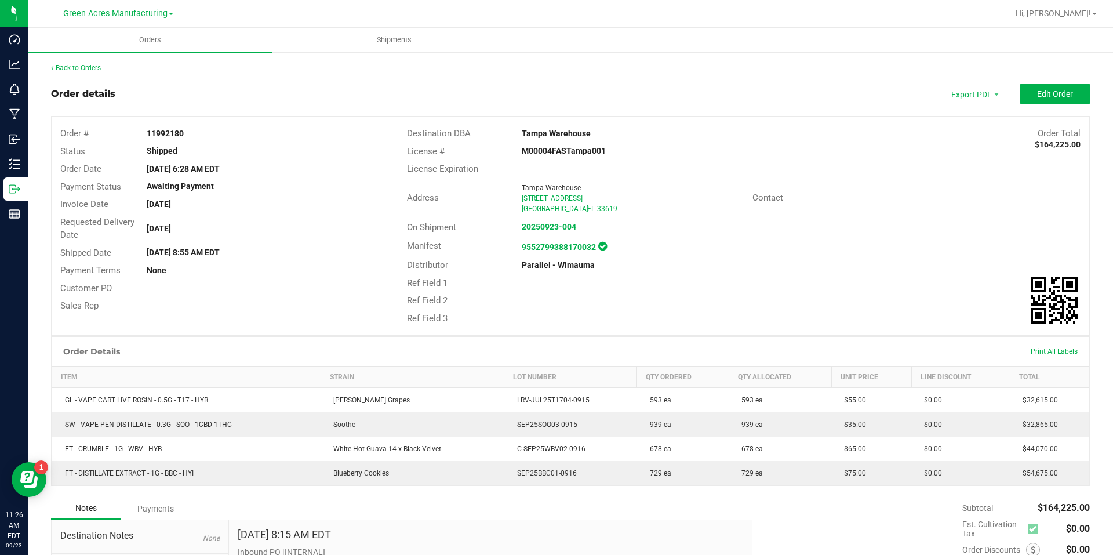
click at [97, 70] on link "Back to Orders" at bounding box center [76, 68] width 50 height 8
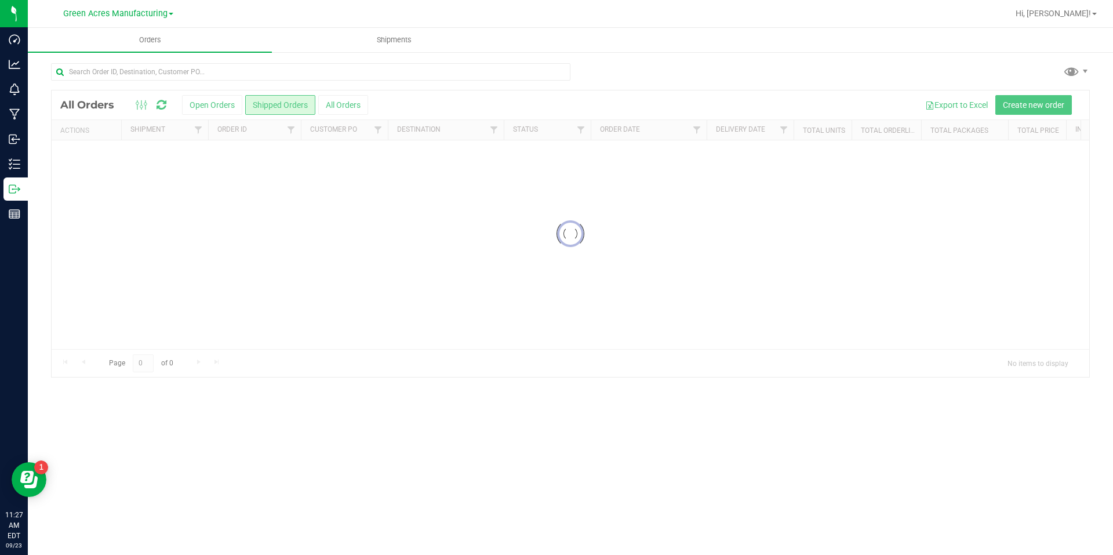
click at [209, 106] on div at bounding box center [571, 233] width 1038 height 286
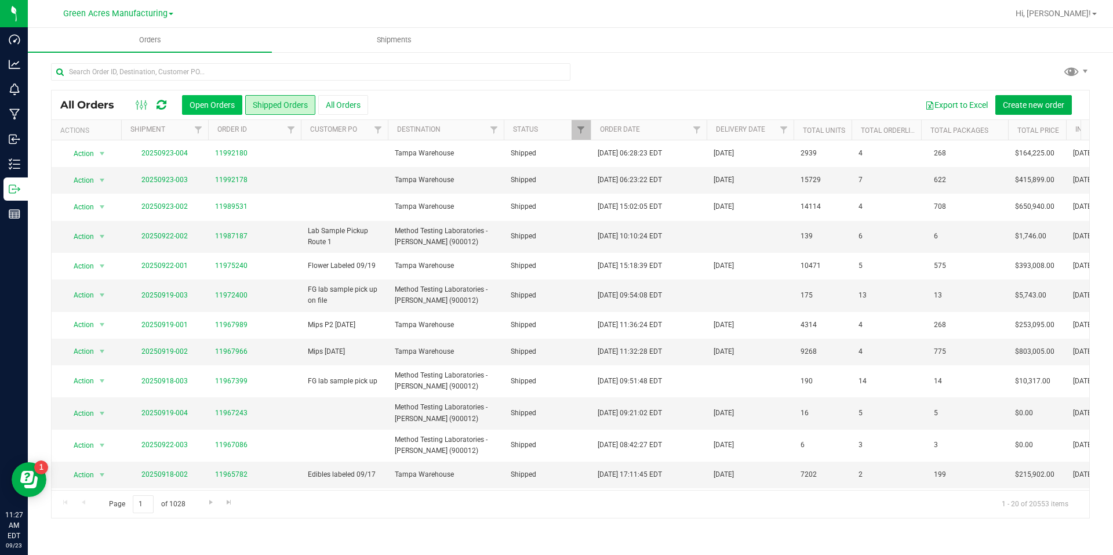
click at [223, 108] on button "Open Orders" at bounding box center [212, 105] width 60 height 20
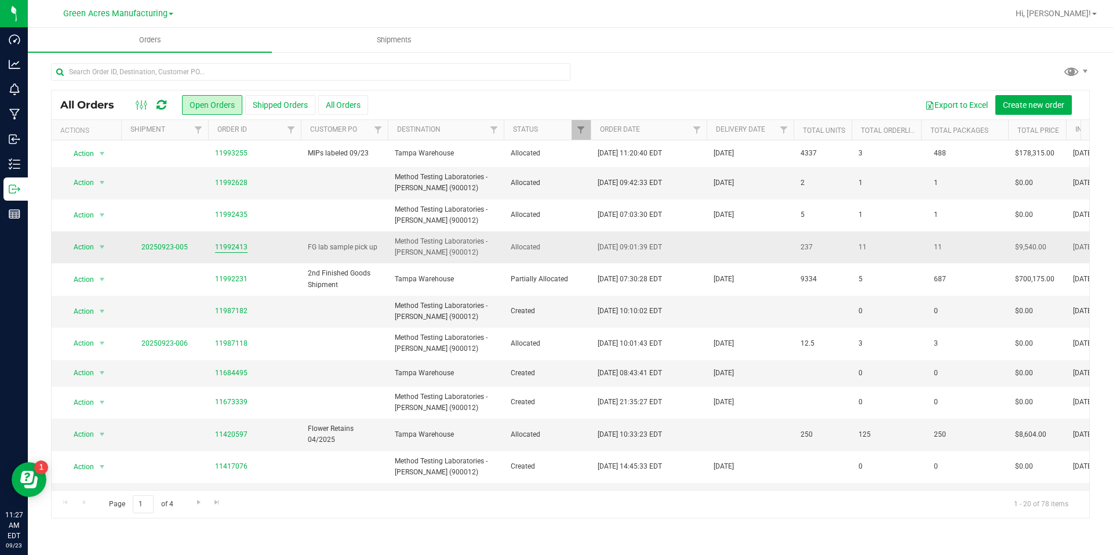
click at [241, 242] on link "11992413" at bounding box center [231, 247] width 32 height 11
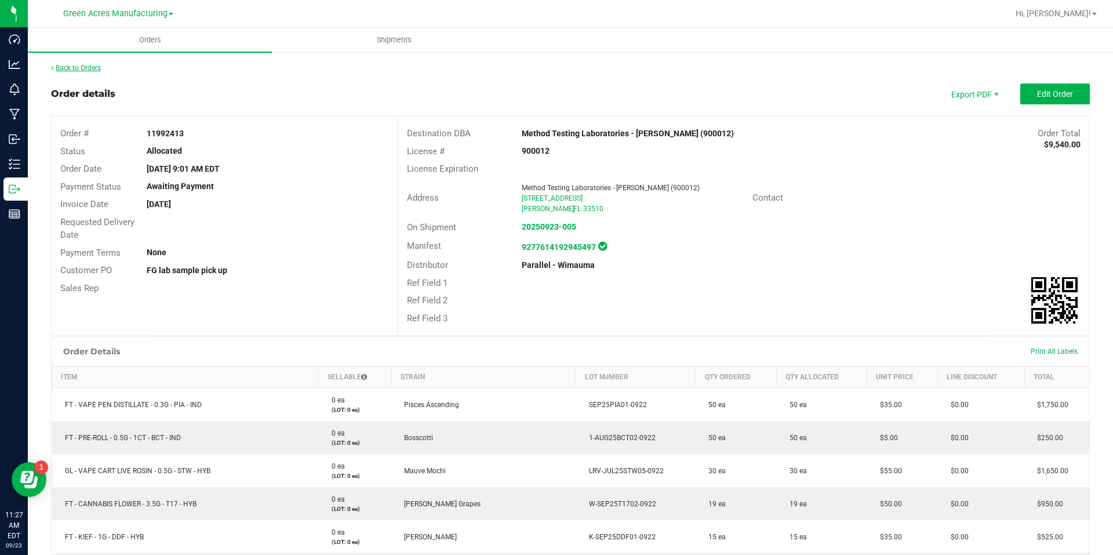
click at [97, 68] on link "Back to Orders" at bounding box center [76, 68] width 50 height 8
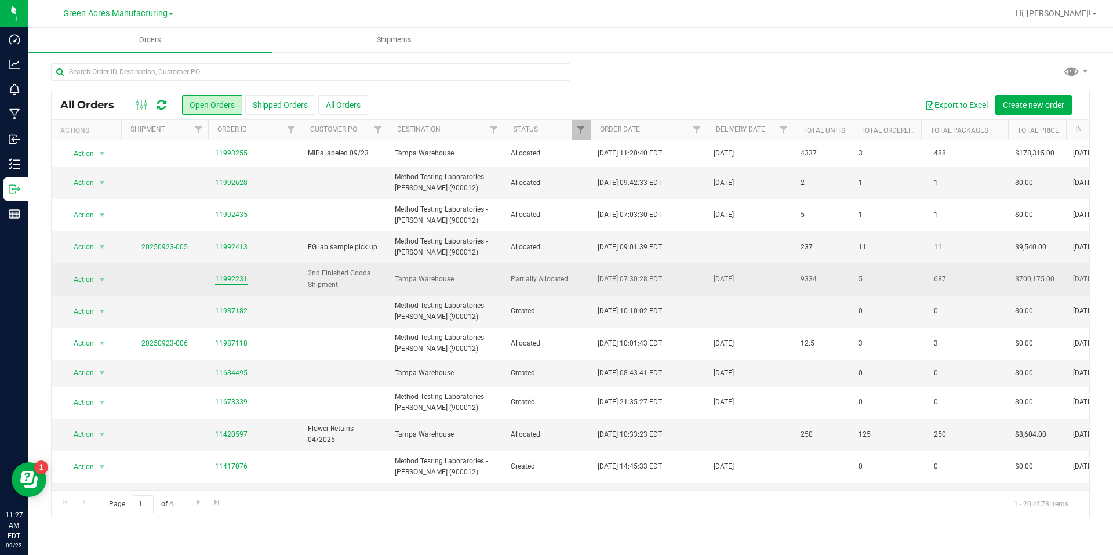
click at [220, 277] on link "11992231" at bounding box center [231, 279] width 32 height 11
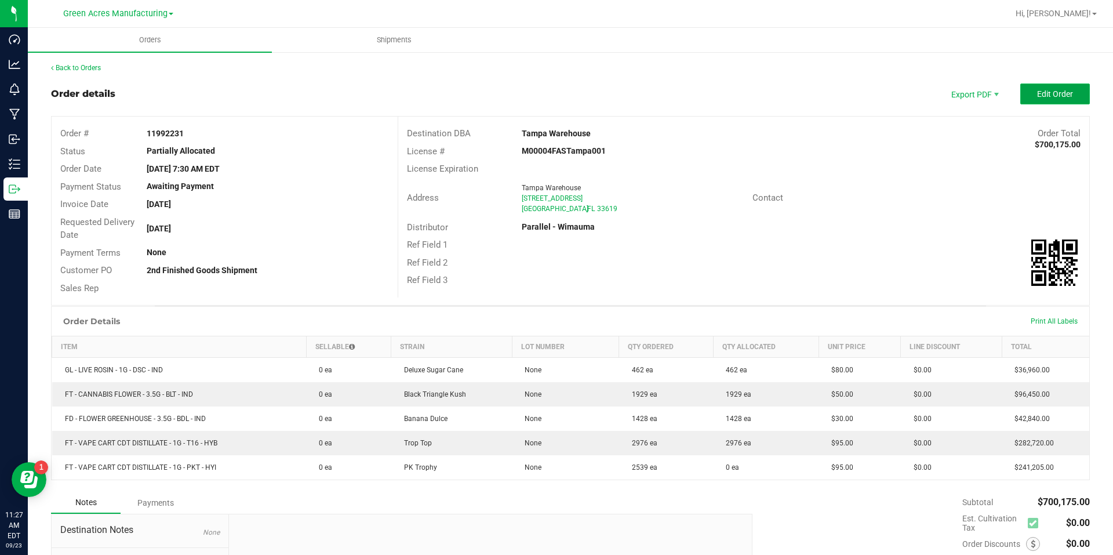
click at [1037, 93] on span "Edit Order" at bounding box center [1055, 93] width 36 height 9
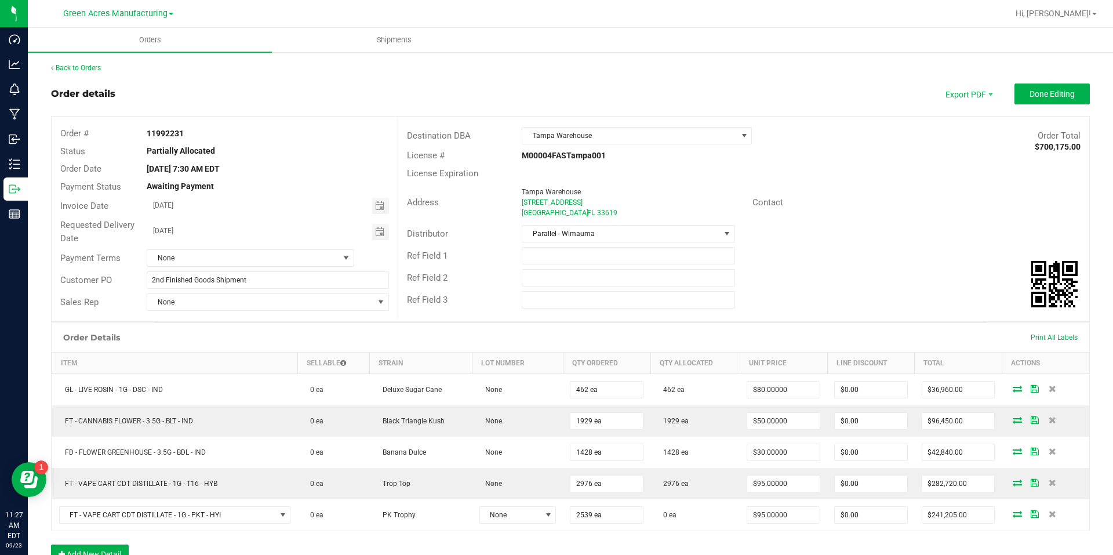
scroll to position [174, 0]
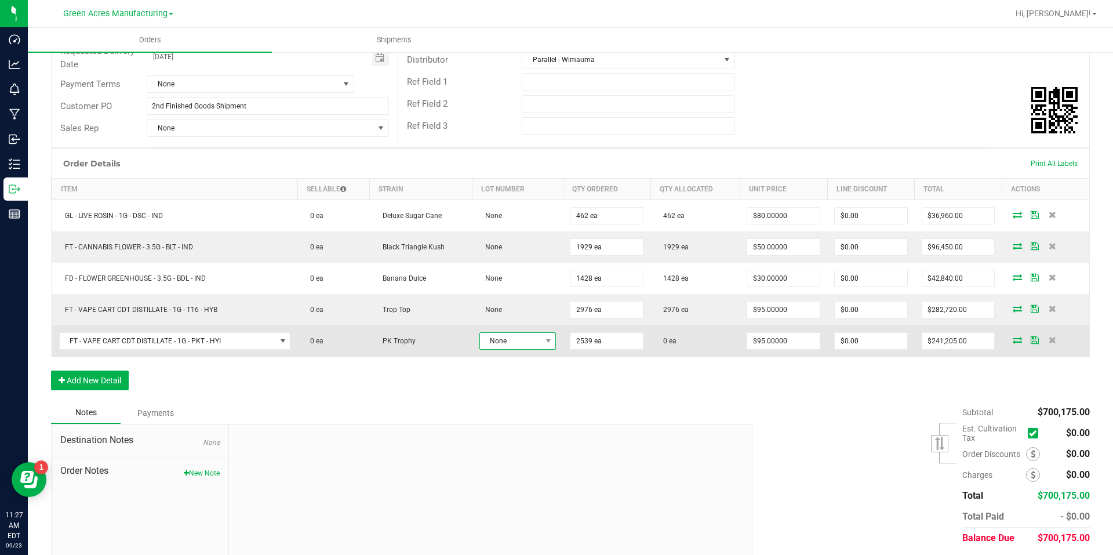
click at [551, 348] on span "None" at bounding box center [517, 340] width 77 height 17
click at [548, 346] on span at bounding box center [548, 341] width 14 height 16
click at [1013, 339] on icon at bounding box center [1017, 339] width 9 height 7
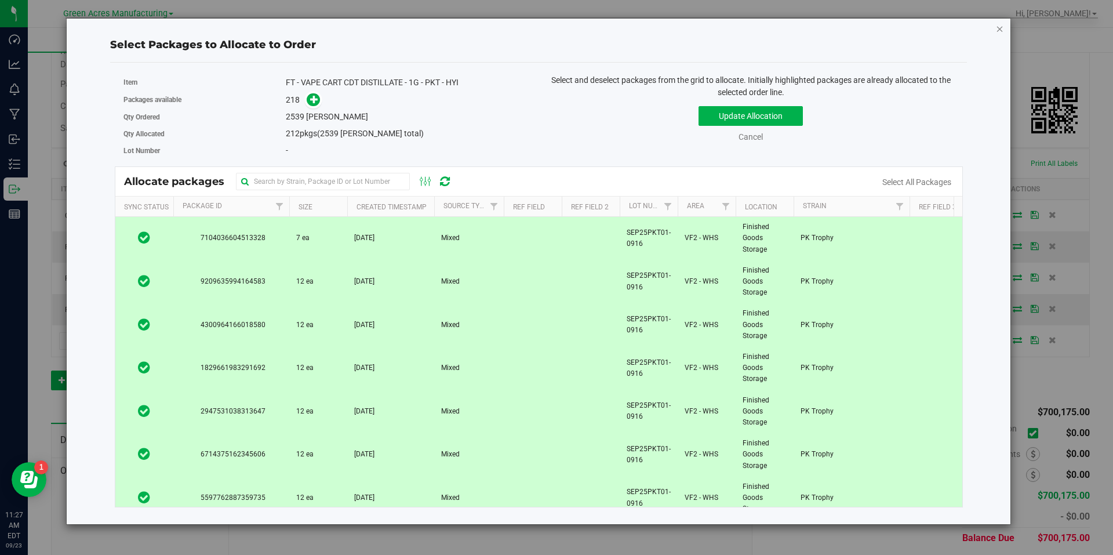
click at [997, 28] on icon "button" at bounding box center [1000, 28] width 8 height 14
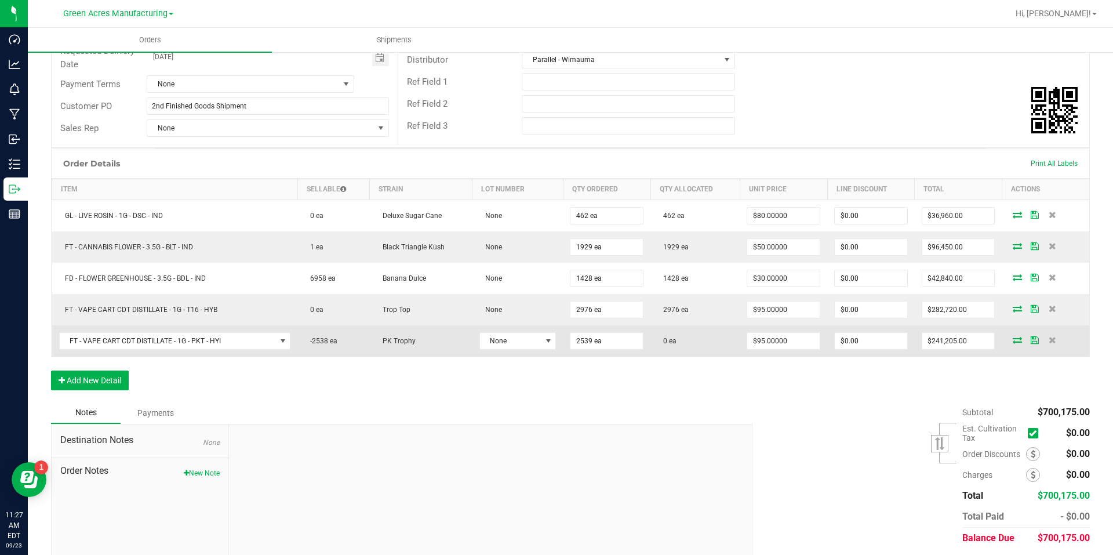
click at [1013, 340] on icon at bounding box center [1017, 339] width 9 height 7
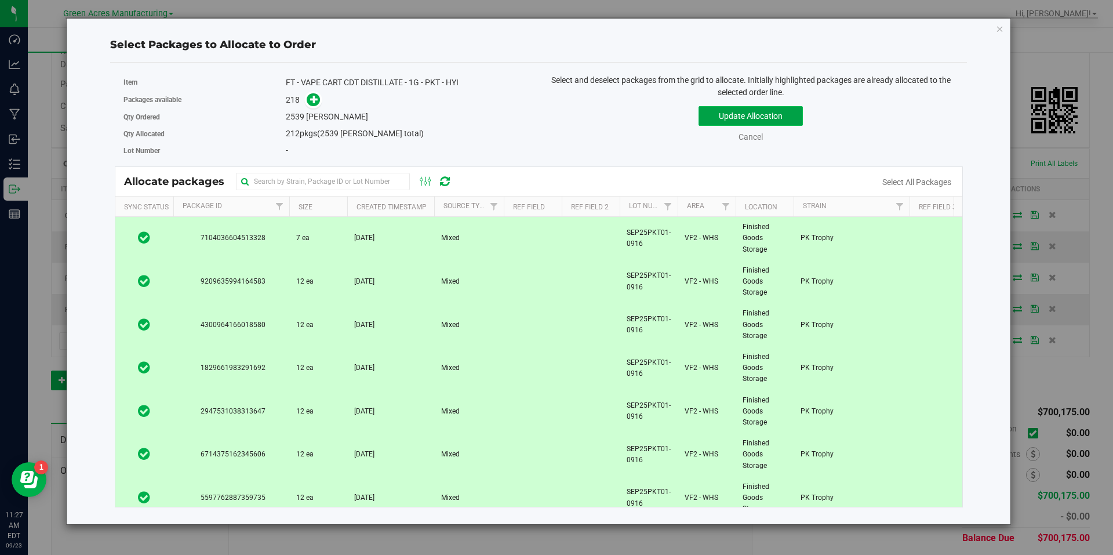
click at [792, 121] on button "Update Allocation" at bounding box center [751, 116] width 104 height 20
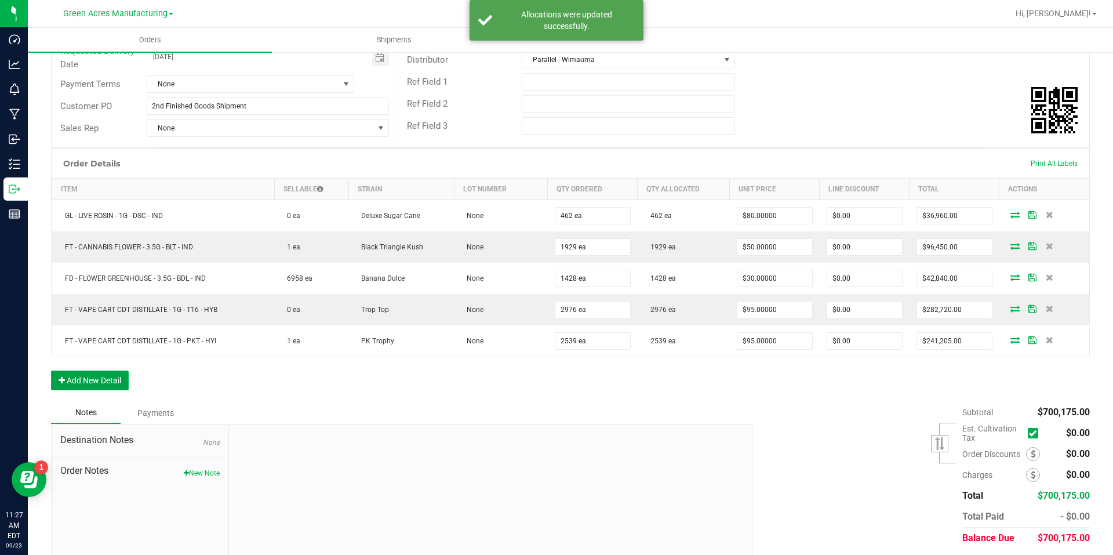
click at [106, 379] on button "Add New Detail" at bounding box center [90, 380] width 78 height 20
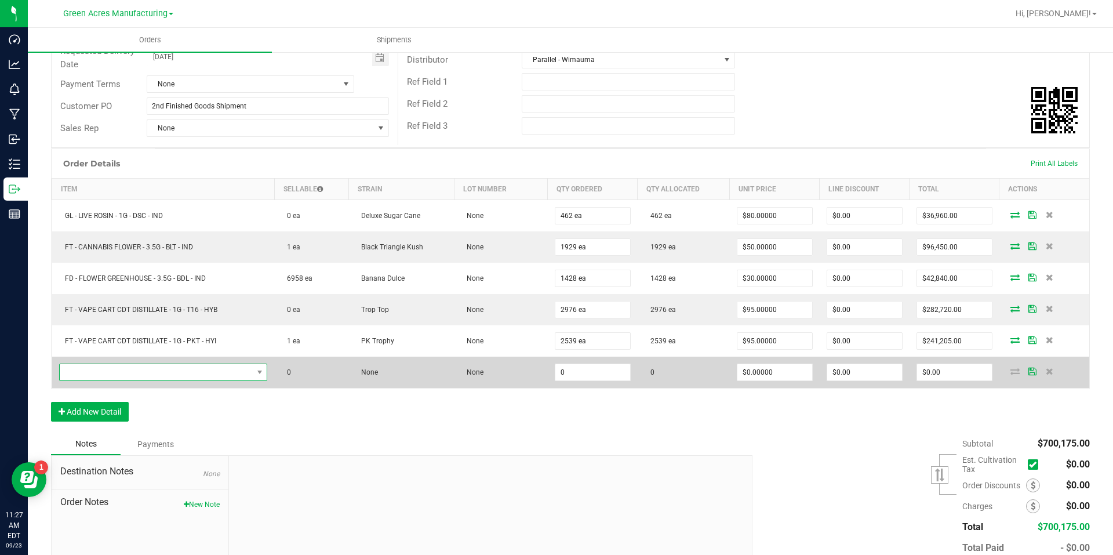
click at [161, 374] on span "NO DATA FOUND" at bounding box center [156, 372] width 193 height 16
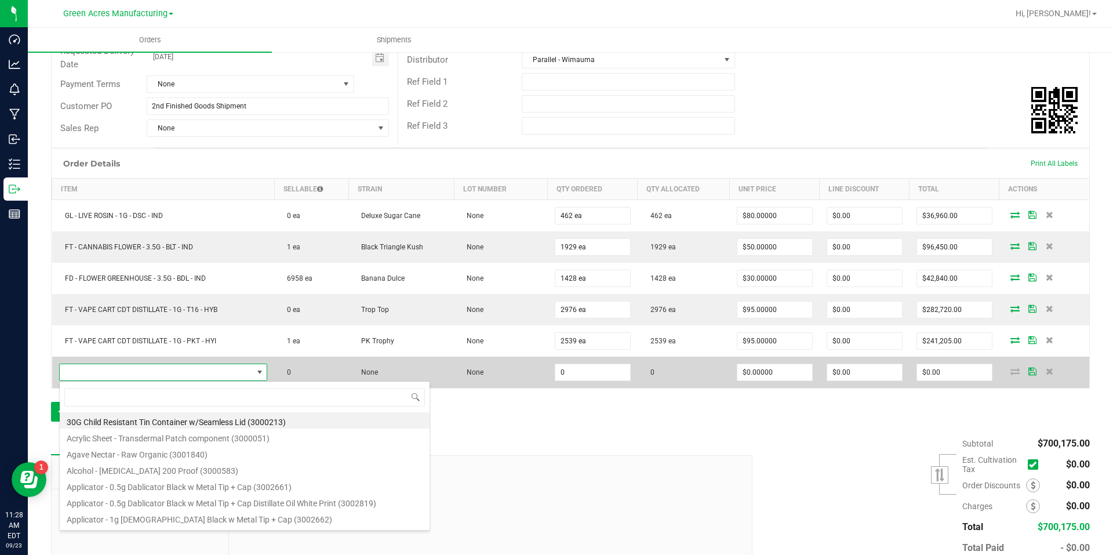
scroll to position [17, 204]
type input "FT - CANNABIS FLOWER - 3.5G - GTO - HYB"
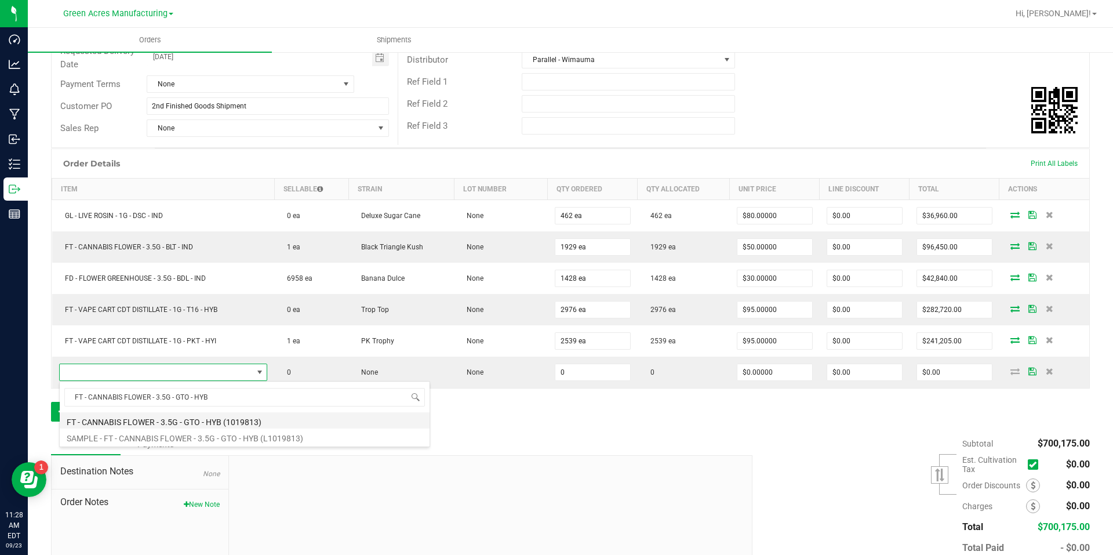
click at [212, 427] on li "FT - CANNABIS FLOWER - 3.5G - GTO - HYB (1019813)" at bounding box center [245, 420] width 370 height 16
type input "0 ea"
type input "$50.00000"
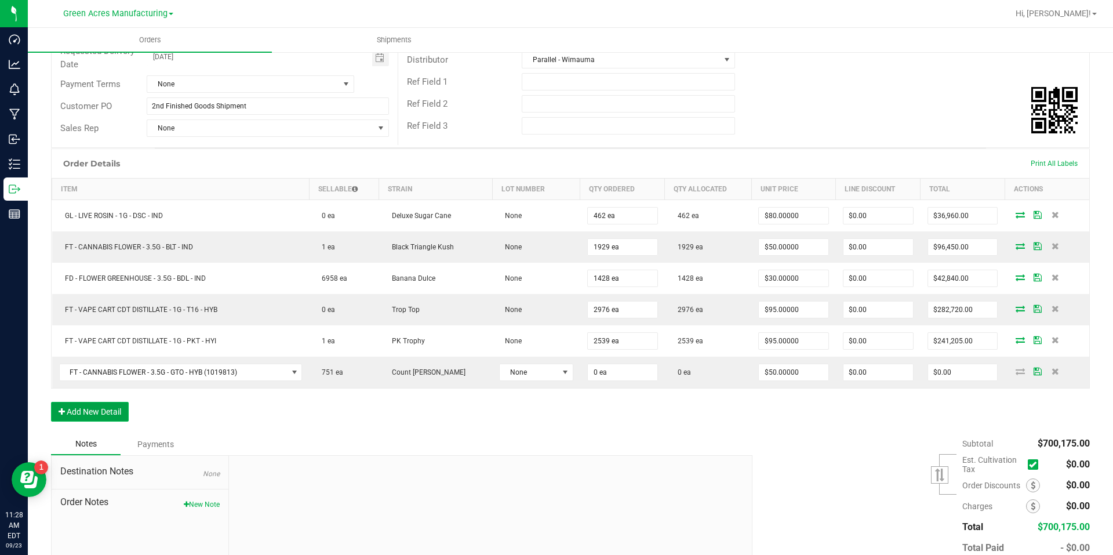
click at [101, 412] on button "Add New Detail" at bounding box center [90, 412] width 78 height 20
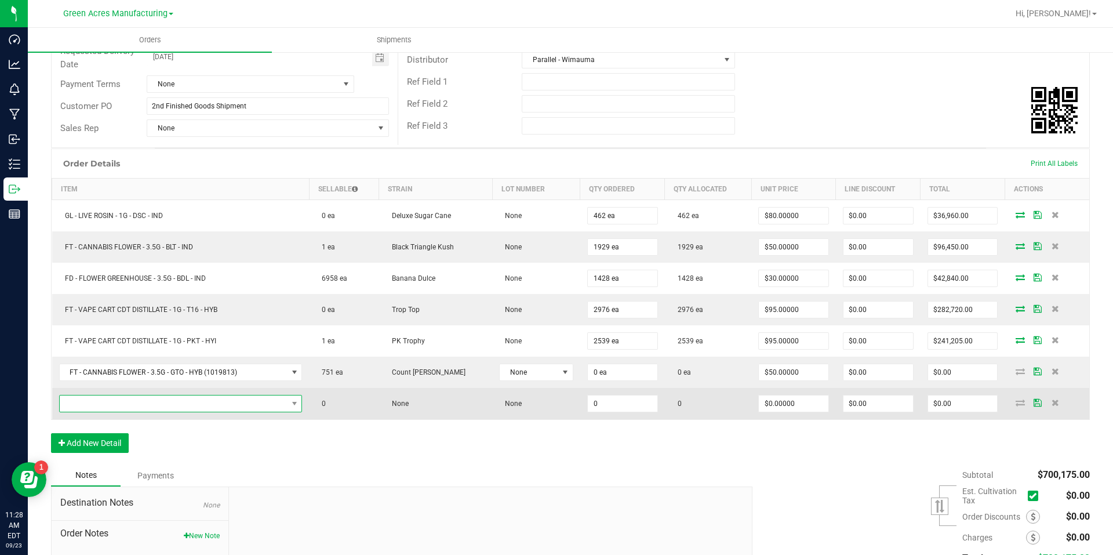
click at [242, 399] on span "NO DATA FOUND" at bounding box center [174, 403] width 228 height 16
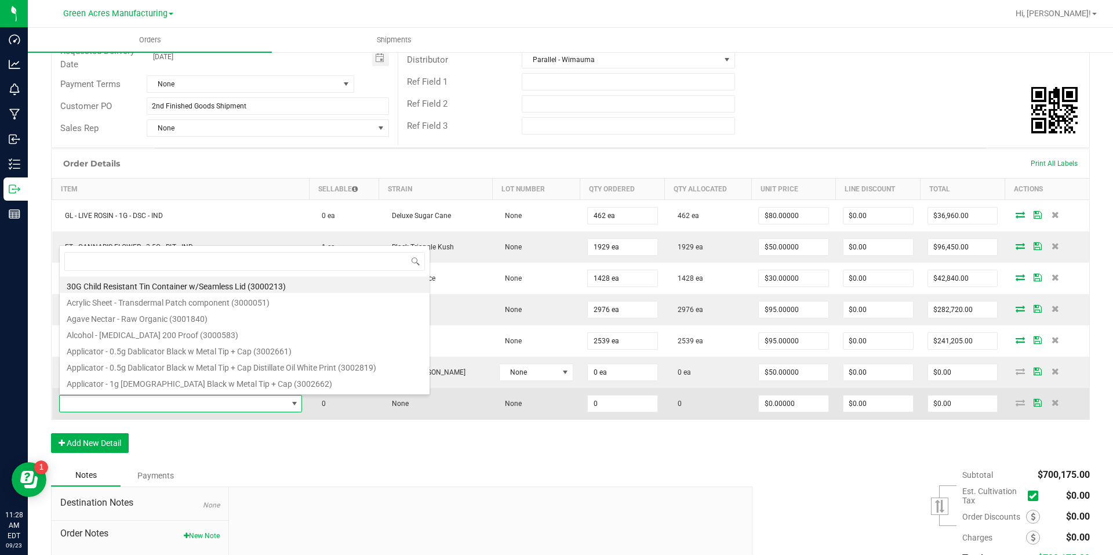
scroll to position [17, 242]
type input "FT - CANNABIS FLOWER - 3.5G - GL4 - HYI"
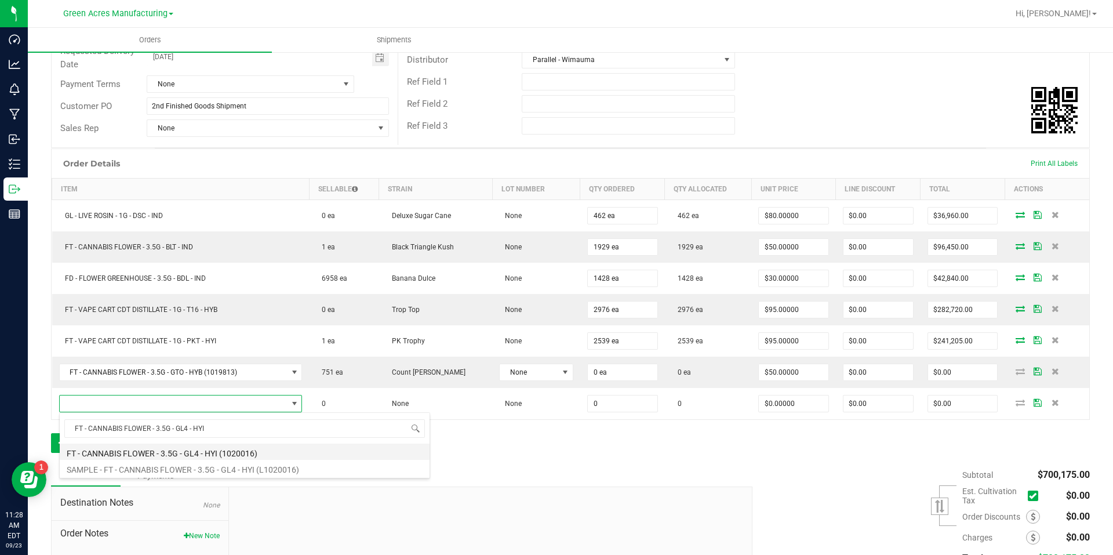
click at [198, 453] on li "FT - CANNABIS FLOWER - 3.5G - GL4 - HYI (1020016)" at bounding box center [245, 452] width 370 height 16
type input "0 ea"
type input "$50.00000"
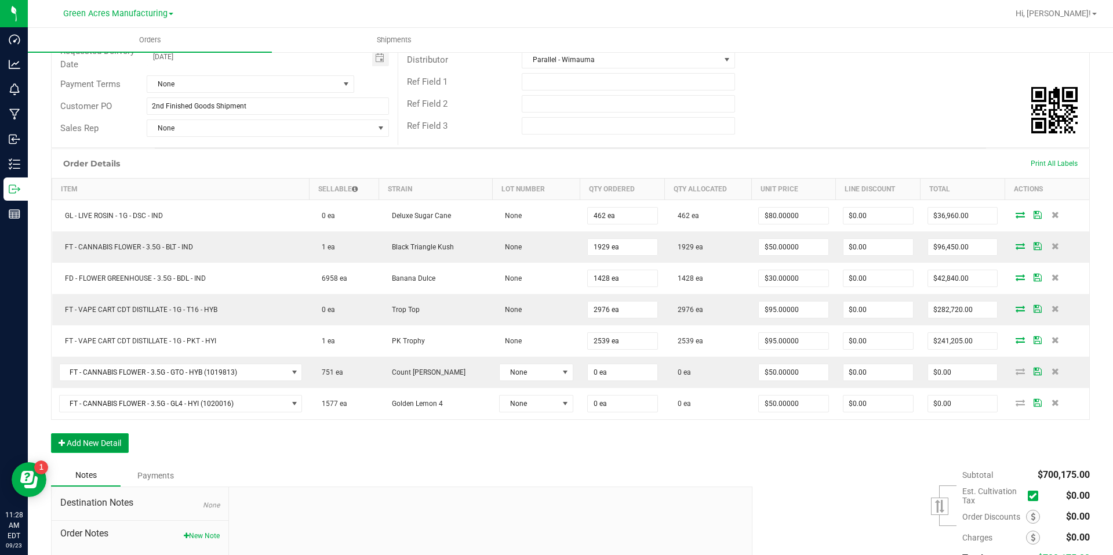
click at [72, 446] on button "Add New Detail" at bounding box center [90, 443] width 78 height 20
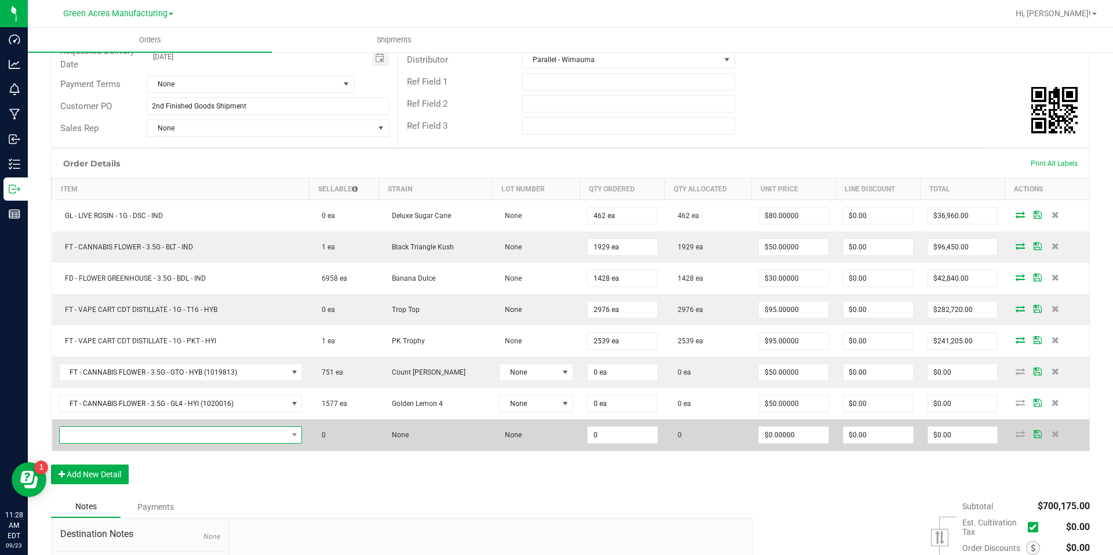
click at [232, 428] on span "NO DATA FOUND" at bounding box center [174, 435] width 228 height 16
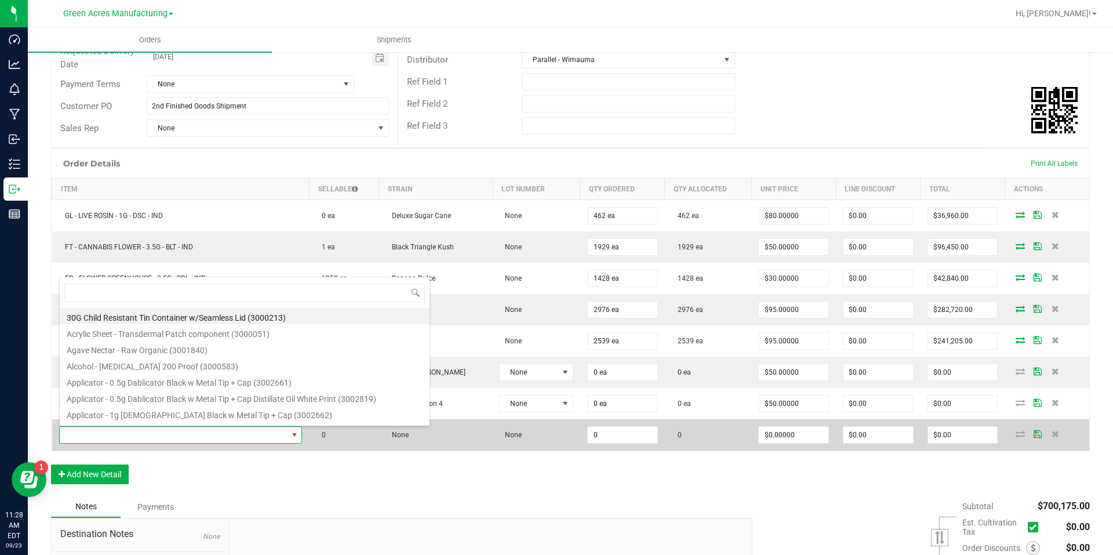
type input "FT - CANNABIS FLOWER - 3.5G - YMY - IND"
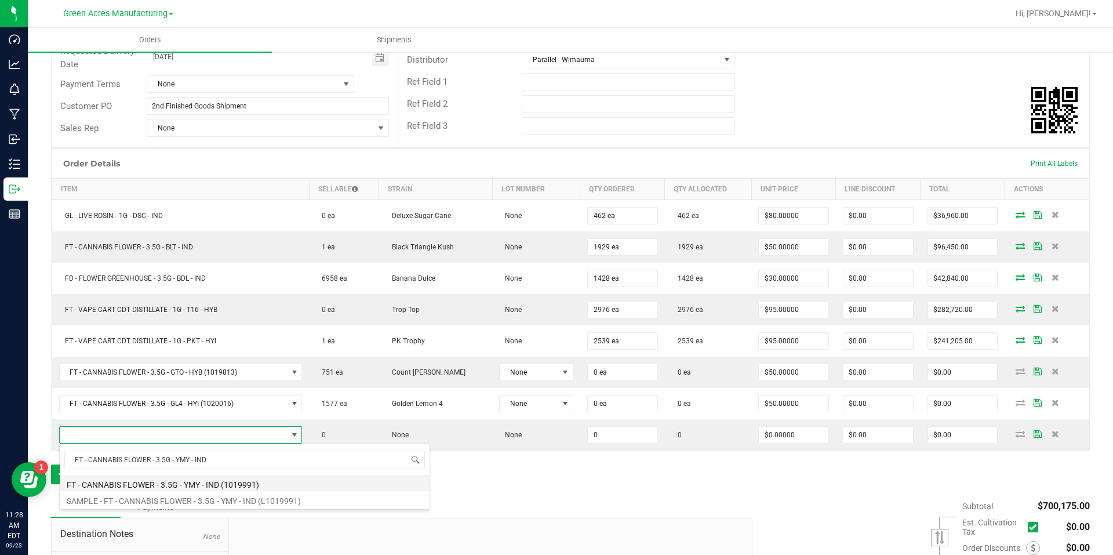
click at [221, 482] on li "FT - CANNABIS FLOWER - 3.5G - YMY - IND (1019991)" at bounding box center [245, 483] width 370 height 16
type input "0 ea"
type input "$50.00000"
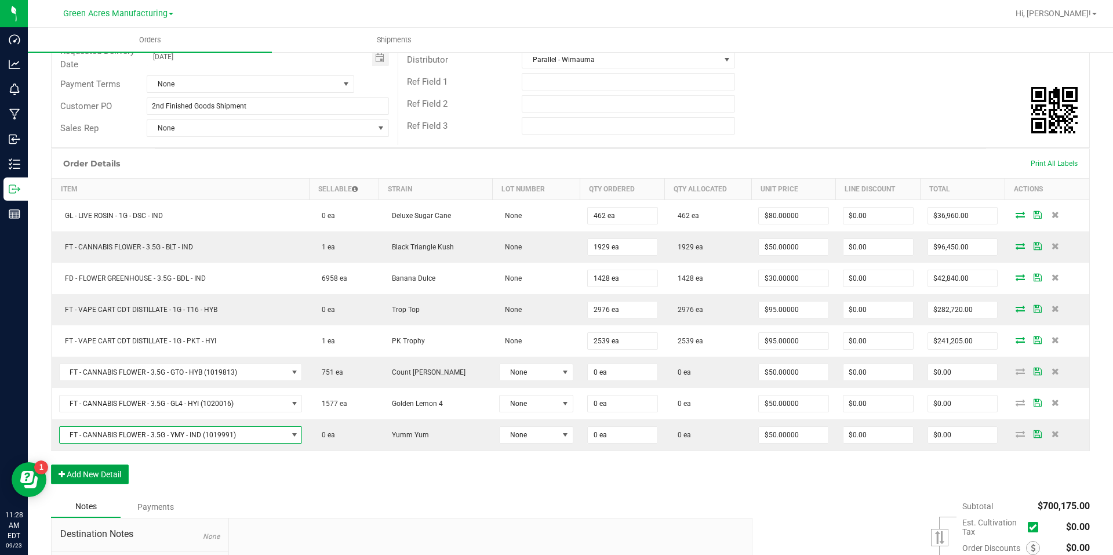
click at [119, 471] on button "Add New Detail" at bounding box center [90, 474] width 78 height 20
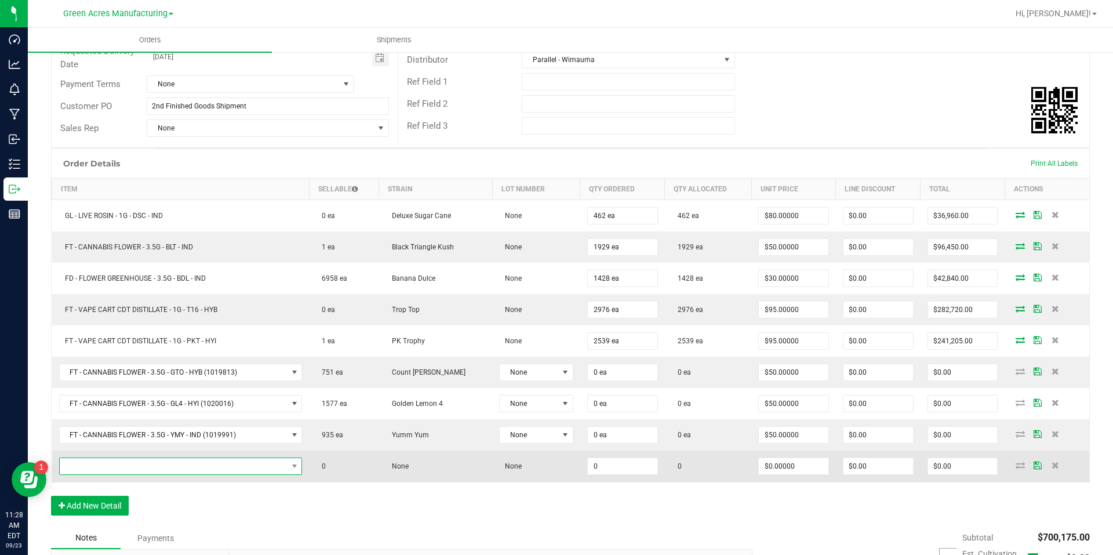
click at [197, 467] on span "NO DATA FOUND" at bounding box center [174, 466] width 228 height 16
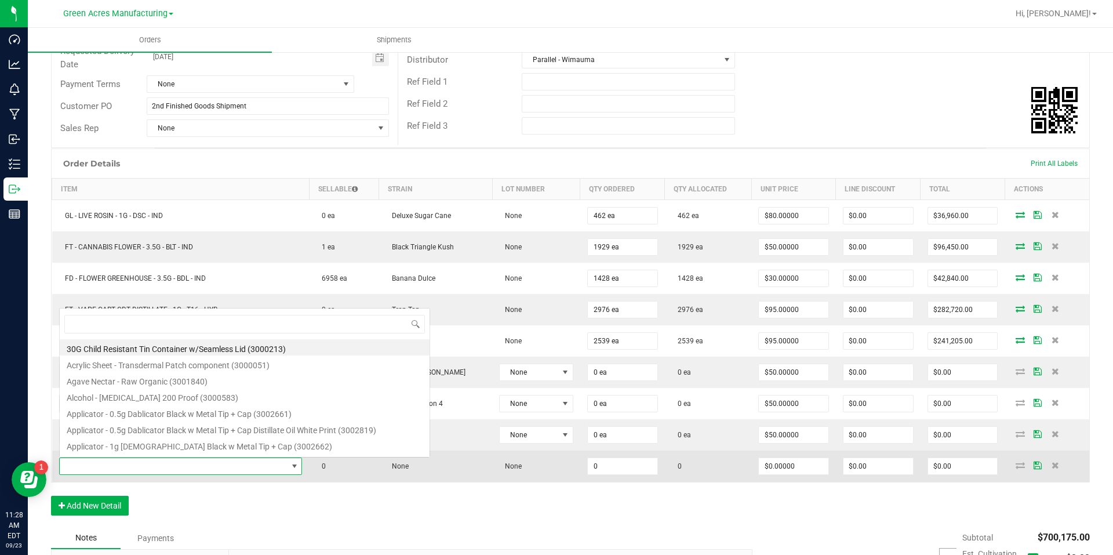
type input "FT - CANNABIS FLOWER - 3.5G - BLT - IND"
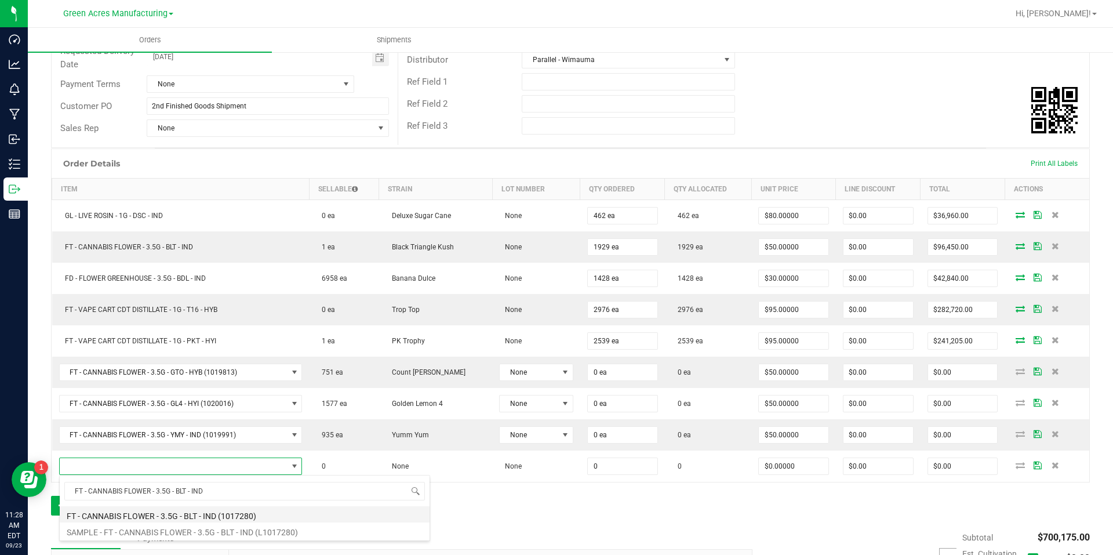
click at [207, 515] on li "FT - CANNABIS FLOWER - 3.5G - BLT - IND (1017280)" at bounding box center [245, 514] width 370 height 16
type input "0 ea"
type input "$50.00000"
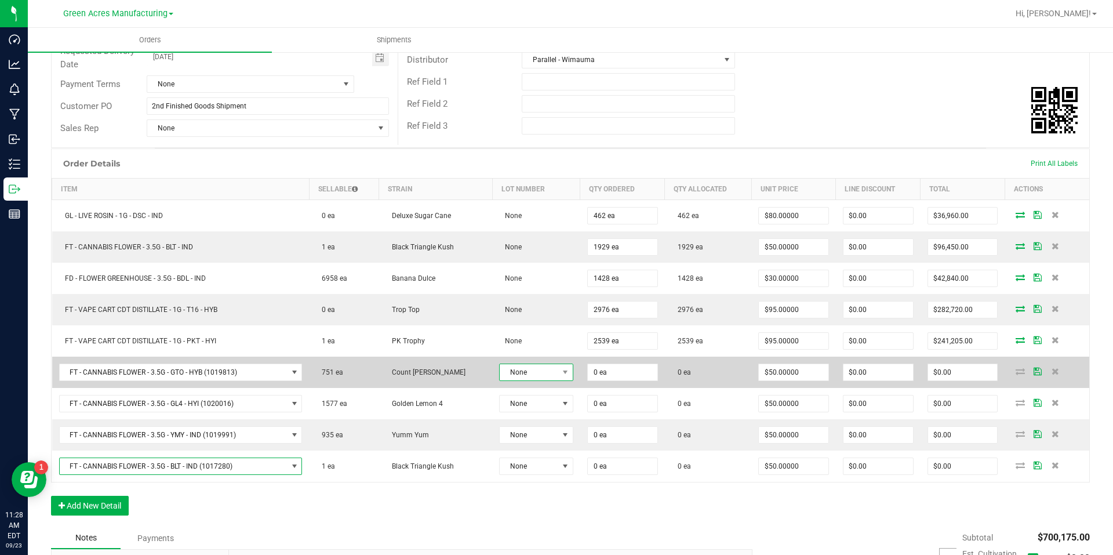
click at [538, 364] on span "None" at bounding box center [529, 372] width 59 height 16
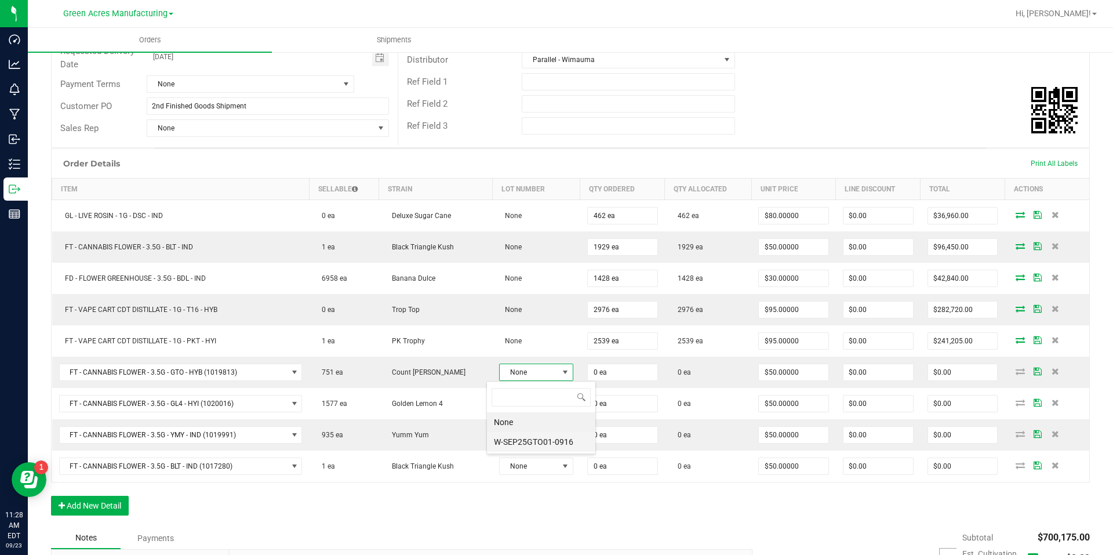
click at [538, 435] on li "W-SEP25GTO01-0916" at bounding box center [541, 442] width 108 height 20
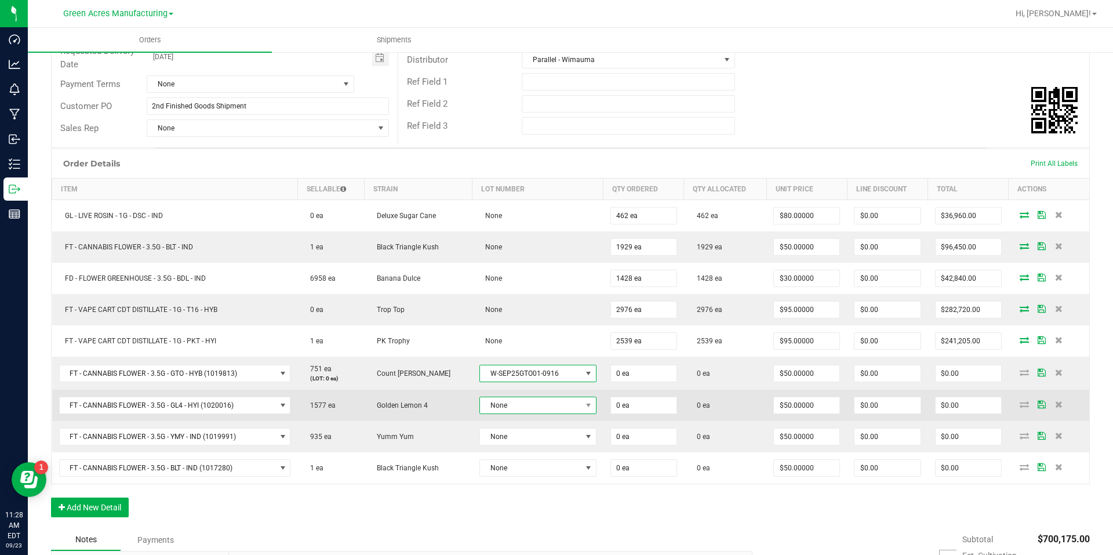
click at [551, 402] on span "None" at bounding box center [530, 405] width 101 height 16
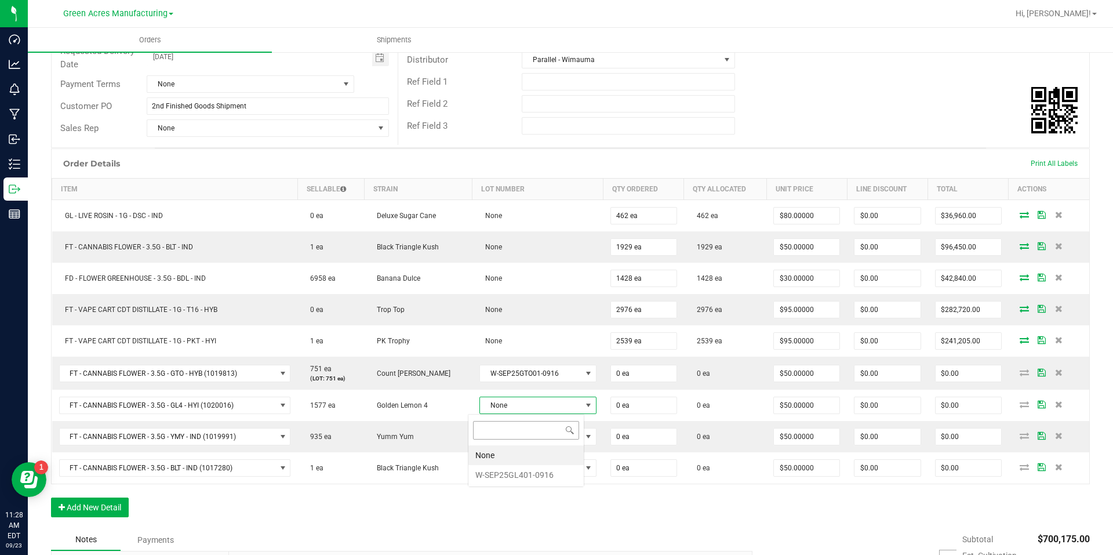
scroll to position [17, 116]
click at [539, 470] on li "W-SEP25GL401-0916" at bounding box center [525, 475] width 115 height 20
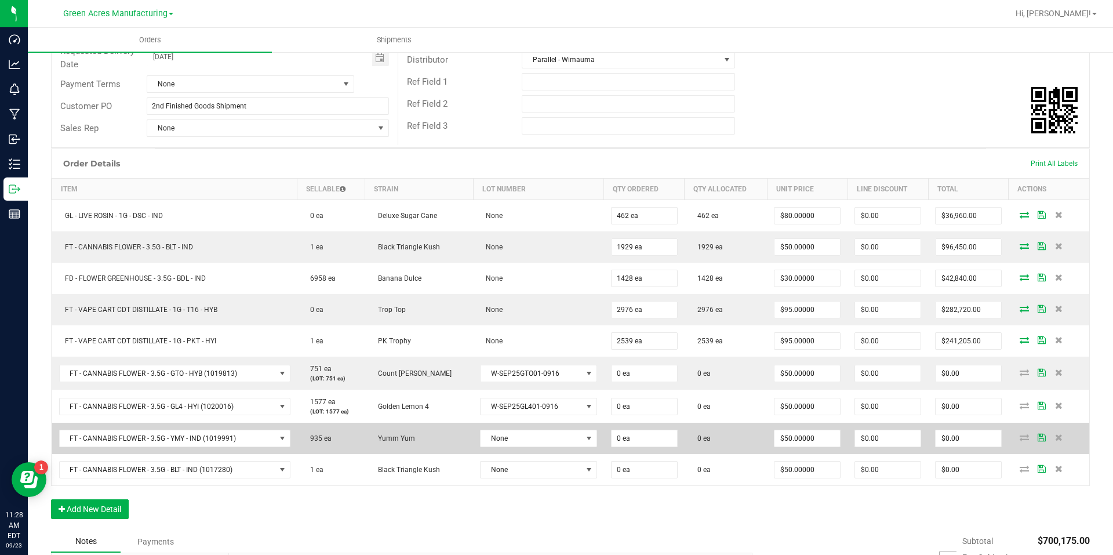
click at [544, 427] on td "None" at bounding box center [538, 438] width 130 height 31
click at [543, 442] on span "None" at bounding box center [531, 438] width 101 height 16
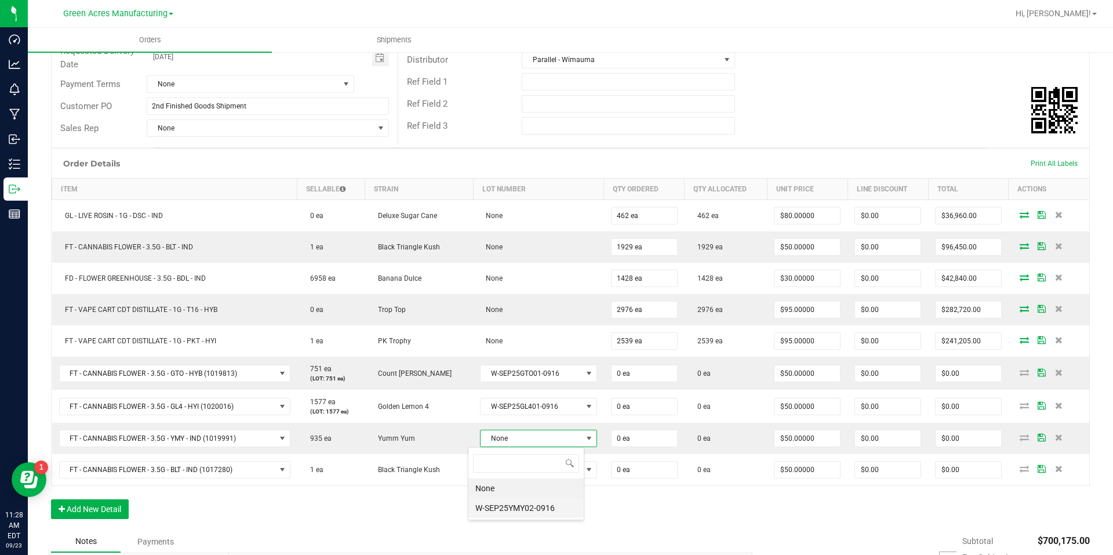
click at [540, 504] on li "W-SEP25YMY02-0916" at bounding box center [525, 508] width 115 height 20
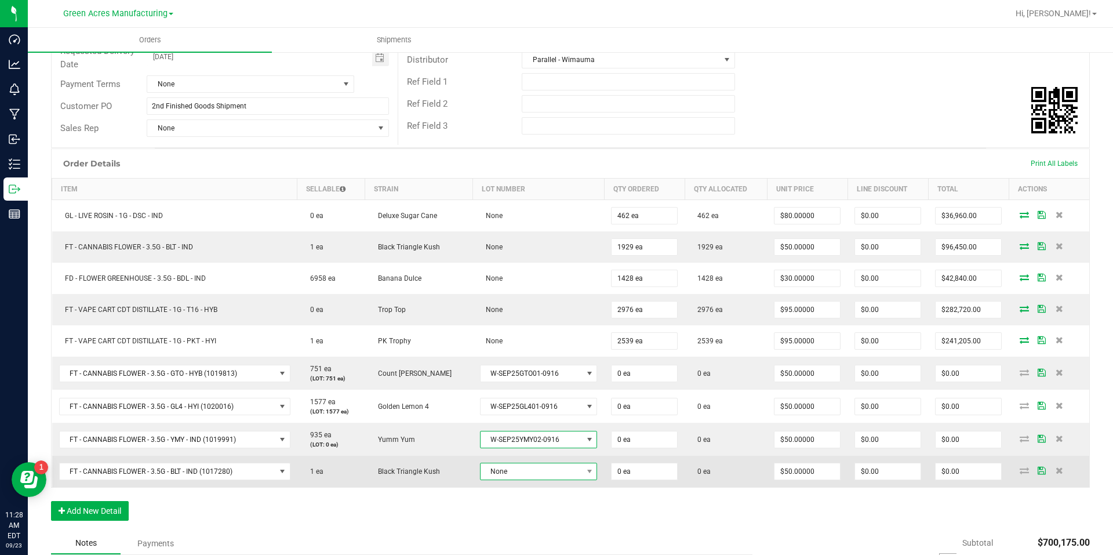
click at [540, 475] on span "None" at bounding box center [531, 471] width 101 height 16
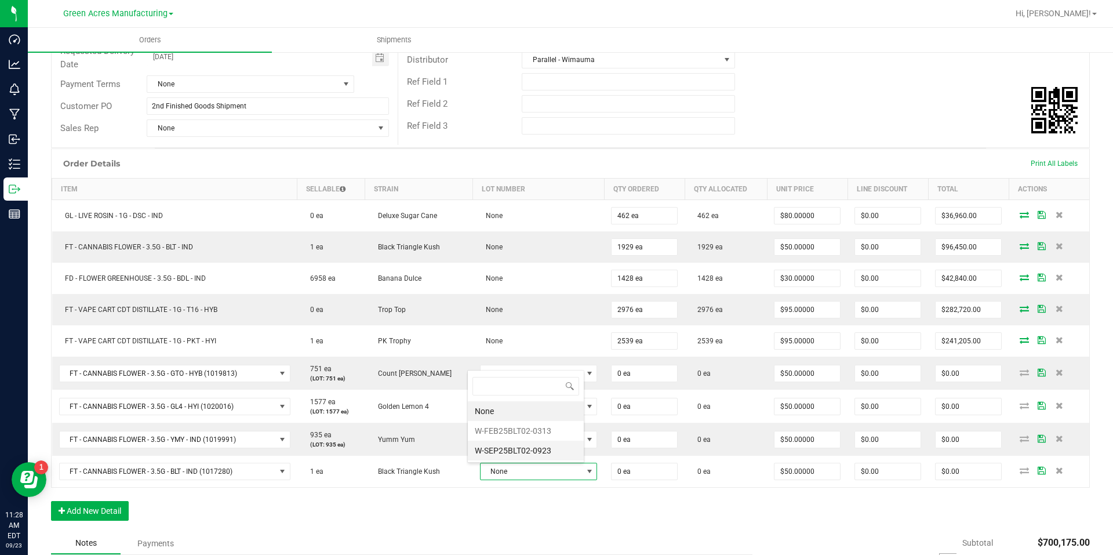
click at [548, 452] on li "W-SEP25BLT02-0923" at bounding box center [526, 451] width 116 height 20
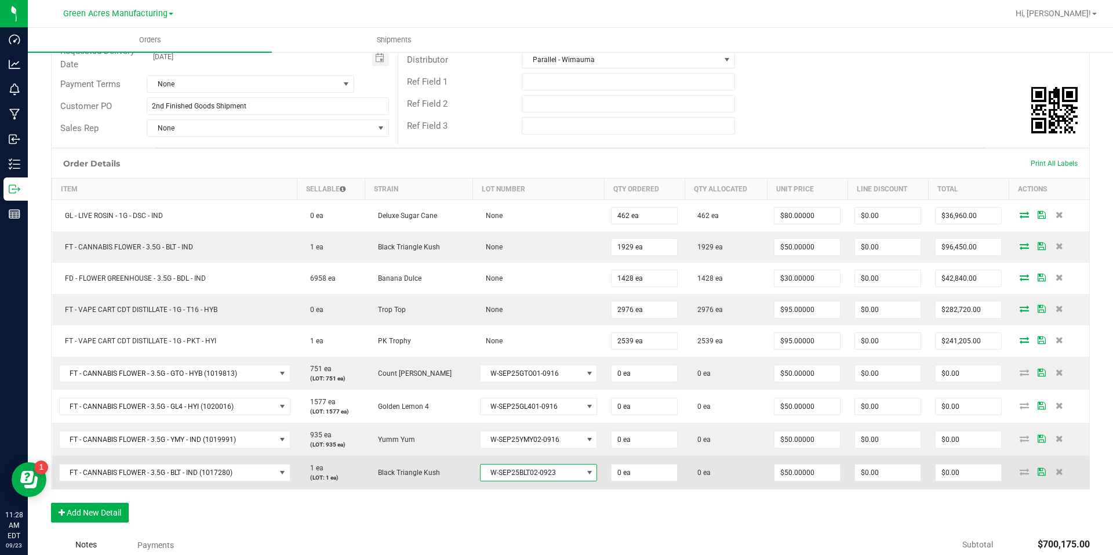
click at [548, 471] on span "W-SEP25BLT02-0923" at bounding box center [531, 472] width 101 height 16
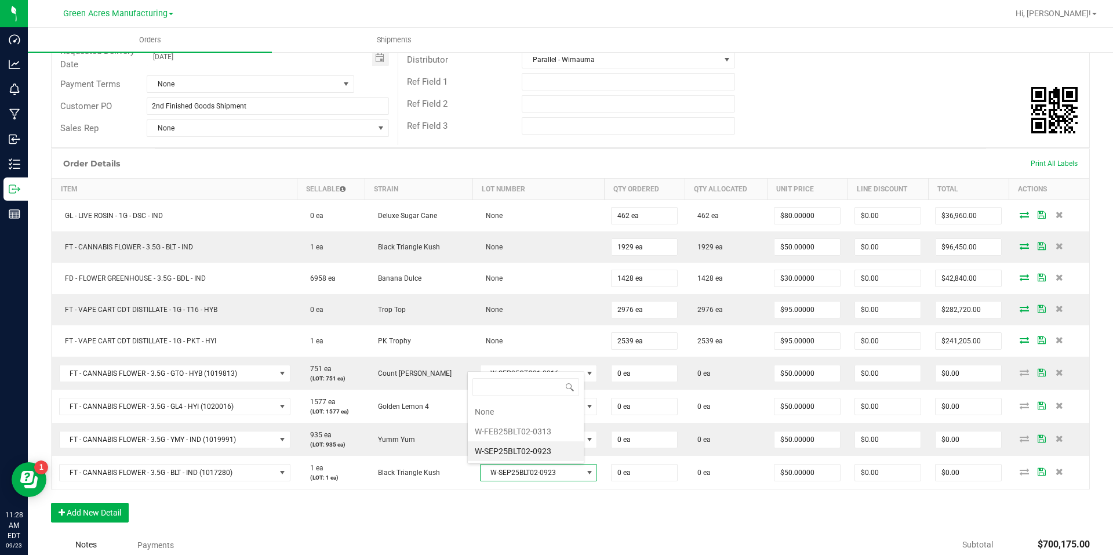
click at [535, 497] on div "Order Details Print All Labels Item Sellable Strain Lot Number Qty Ordered Qty …" at bounding box center [570, 341] width 1039 height 386
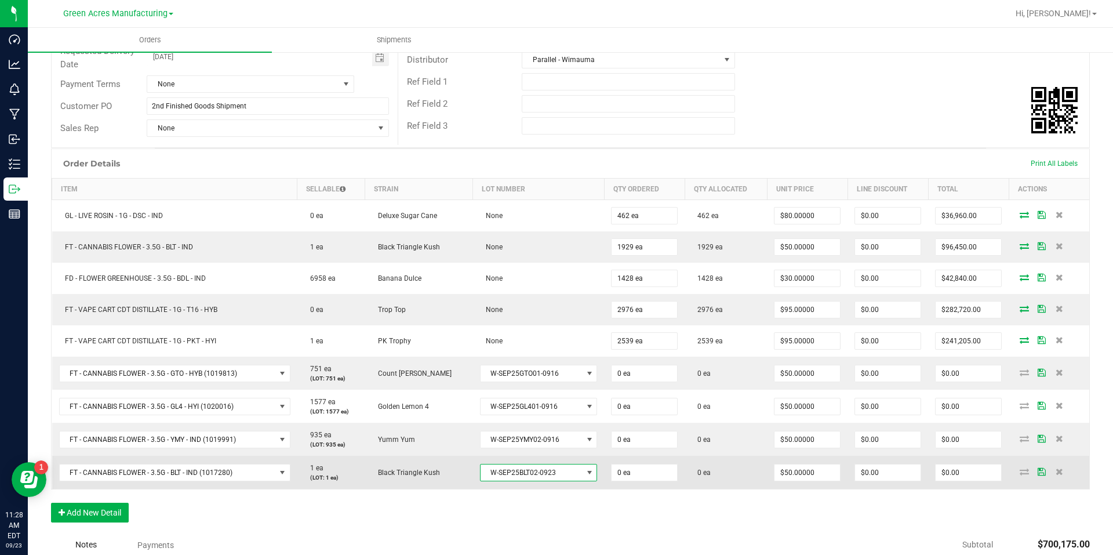
click at [534, 476] on span "W-SEP25BLT02-0923" at bounding box center [531, 472] width 101 height 16
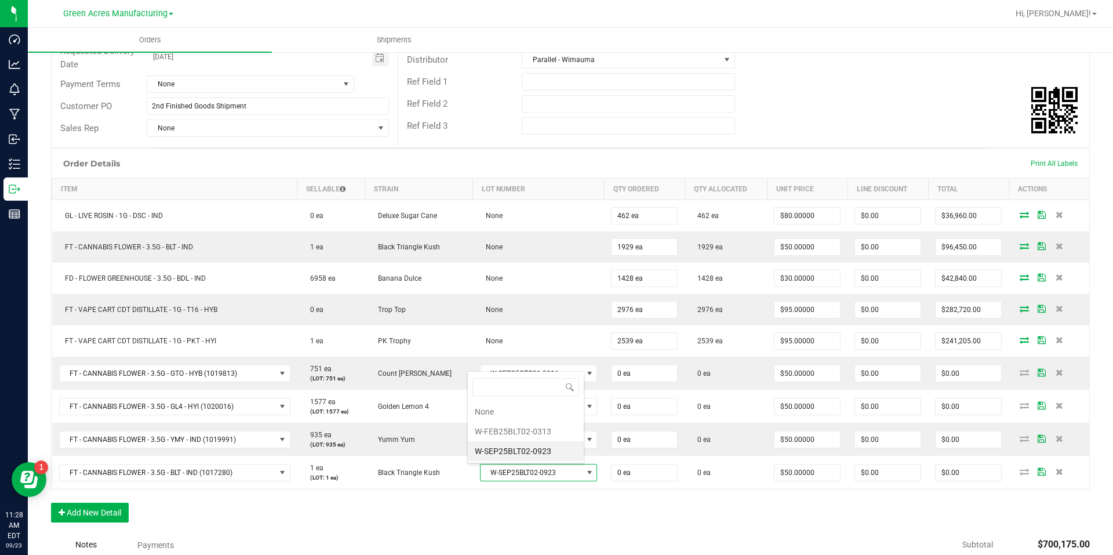
drag, startPoint x: 892, startPoint y: 534, endPoint x: 943, endPoint y: 514, distance: 54.9
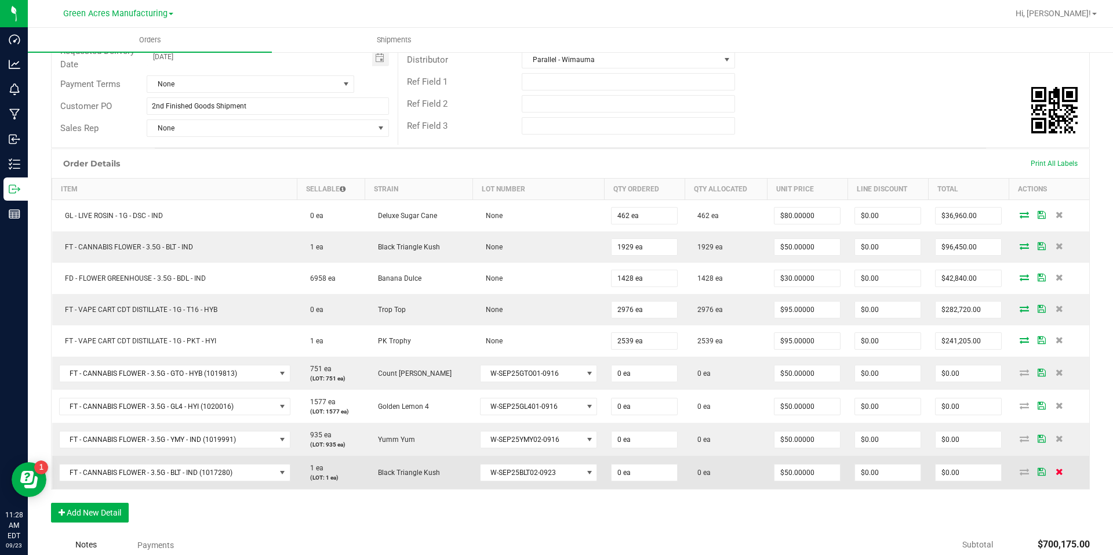
click at [1056, 472] on span at bounding box center [1058, 471] width 17 height 7
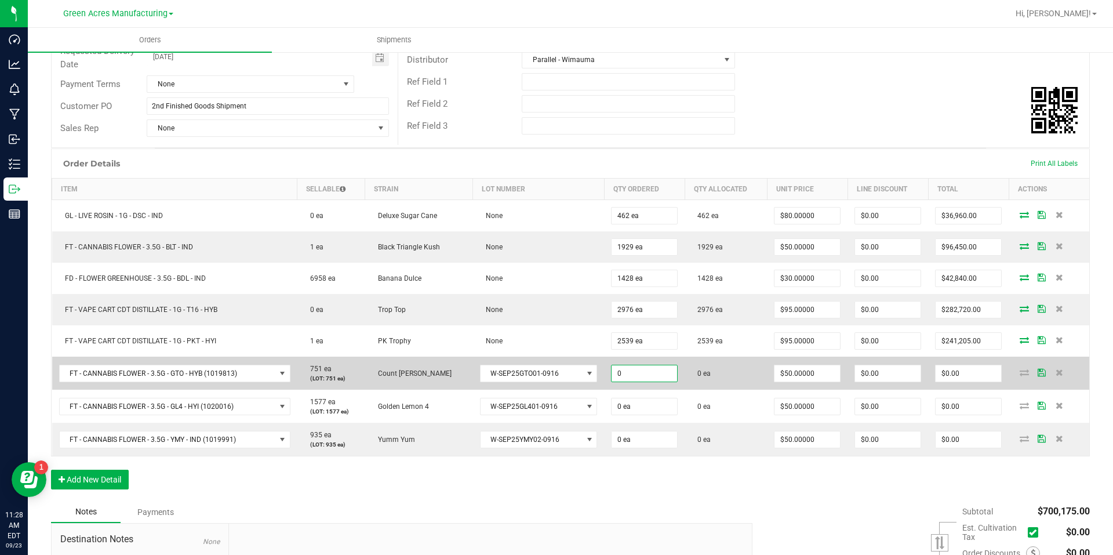
click at [634, 377] on input "0" at bounding box center [645, 373] width 66 height 16
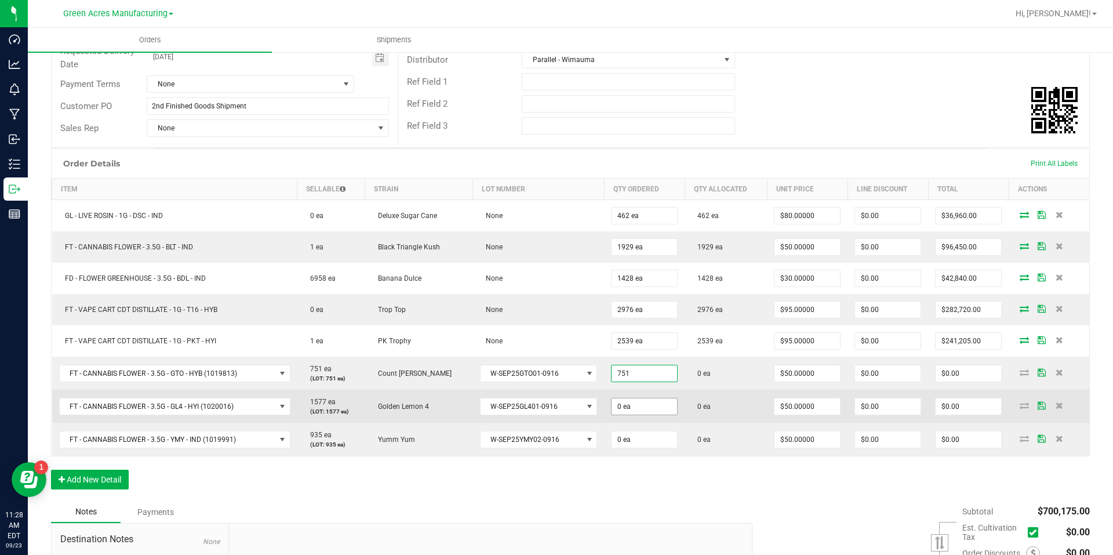
type input "751 ea"
type input "$37,550.00"
click at [638, 402] on input "0" at bounding box center [645, 406] width 66 height 16
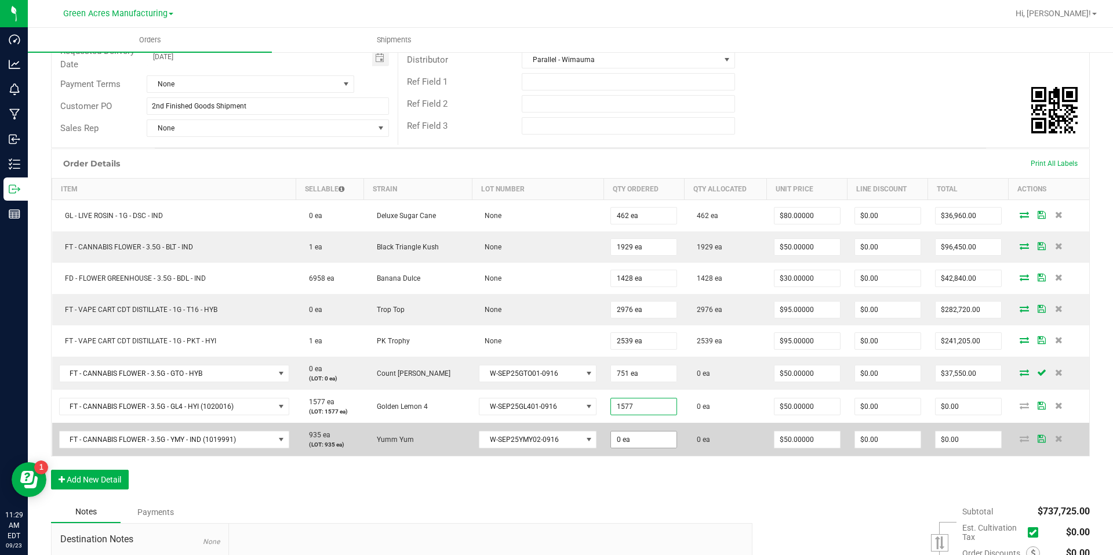
type input "1577 ea"
type input "$78,850.00"
click at [645, 436] on input "0" at bounding box center [644, 439] width 66 height 16
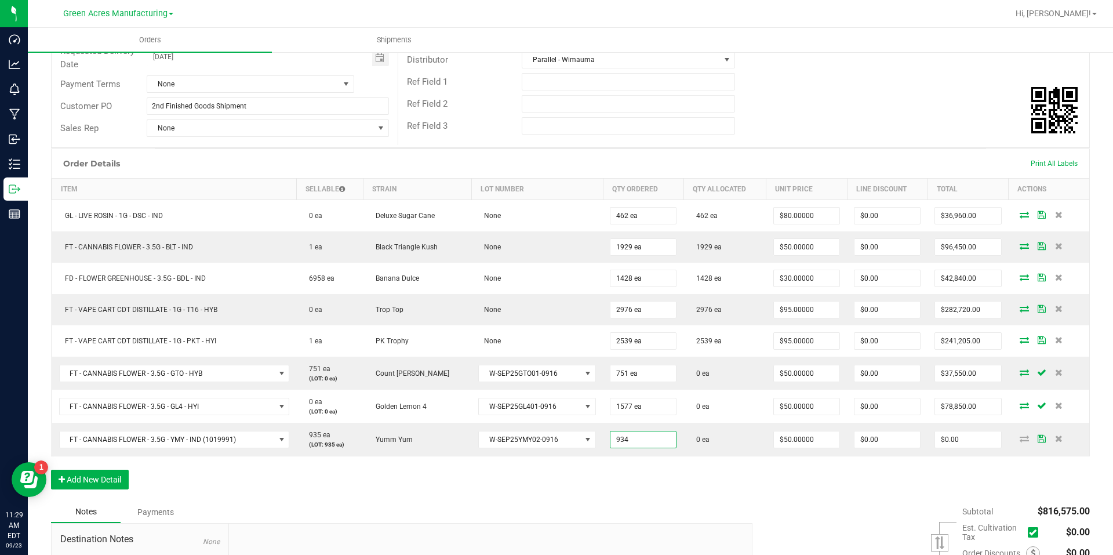
type input "934 ea"
type input "$46,700.00"
click at [656, 468] on div "Order Details Print All Labels Item Sellable Strain Lot Number Qty Ordered Qty …" at bounding box center [570, 324] width 1039 height 352
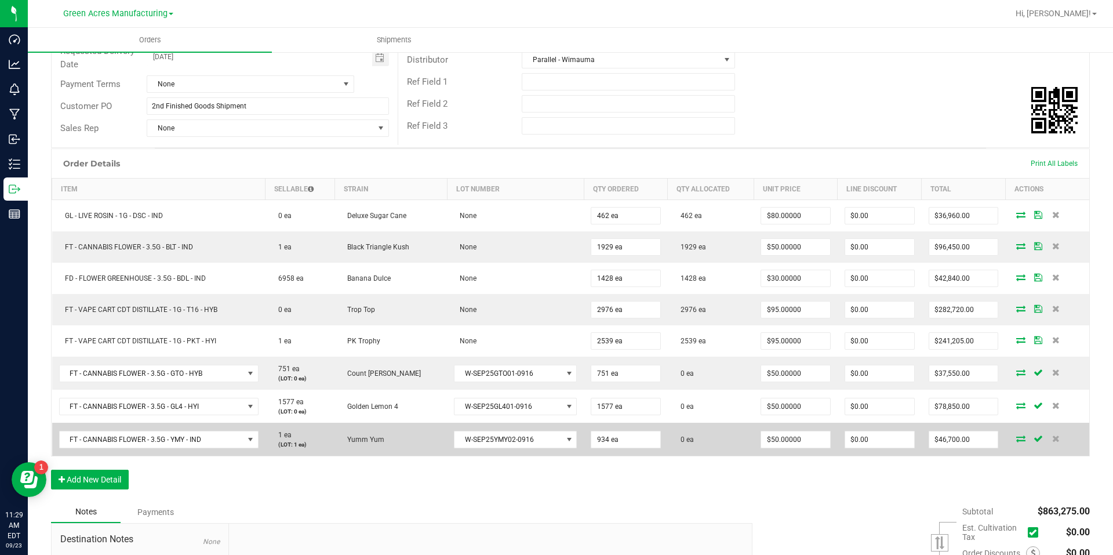
click at [1016, 441] on icon at bounding box center [1020, 438] width 9 height 7
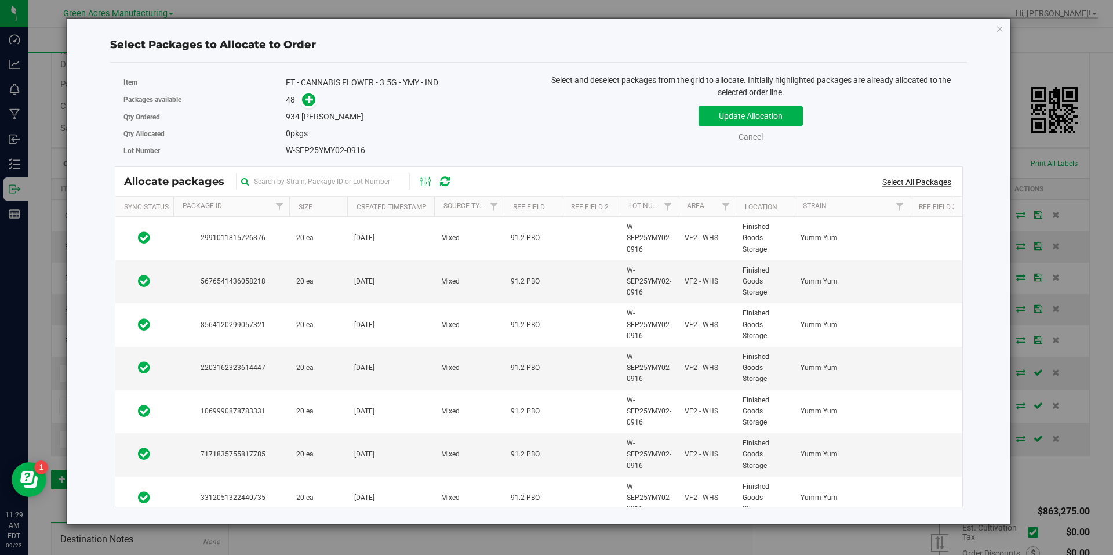
click at [916, 182] on link "Select All Packages" at bounding box center [916, 181] width 69 height 9
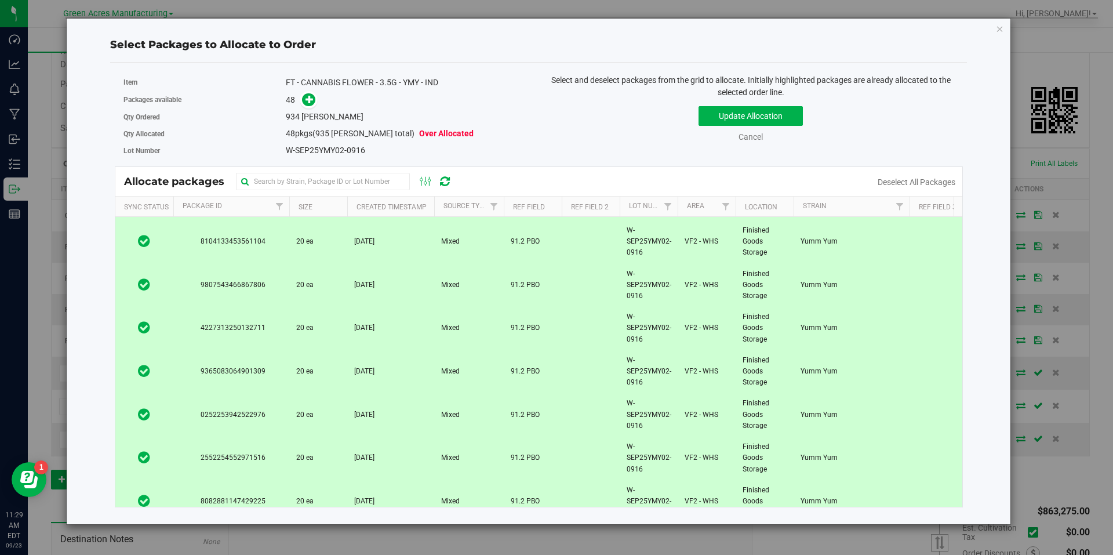
scroll to position [1794, 0]
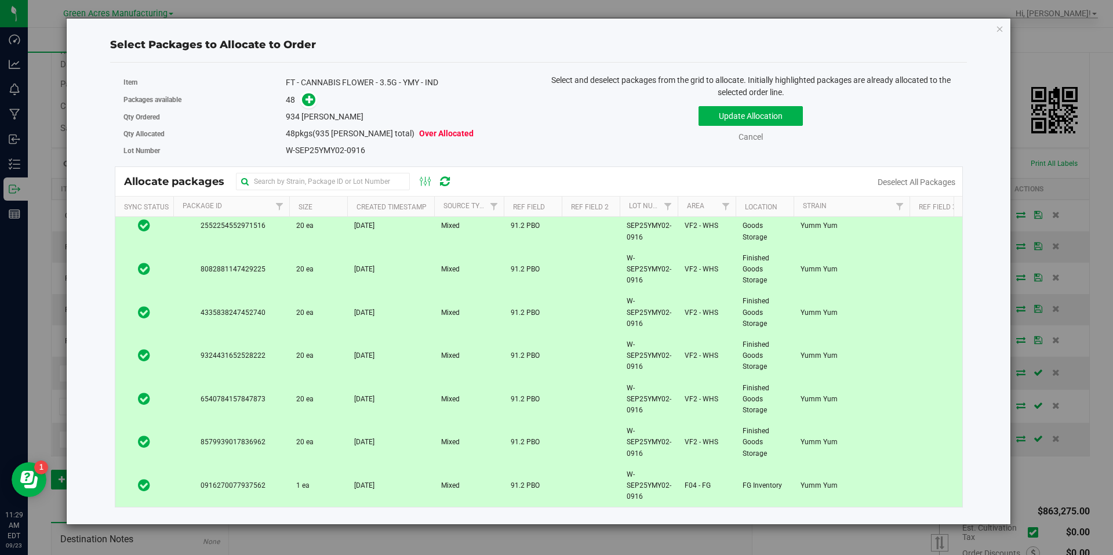
click at [867, 478] on td "Yumm Yum" at bounding box center [852, 485] width 116 height 43
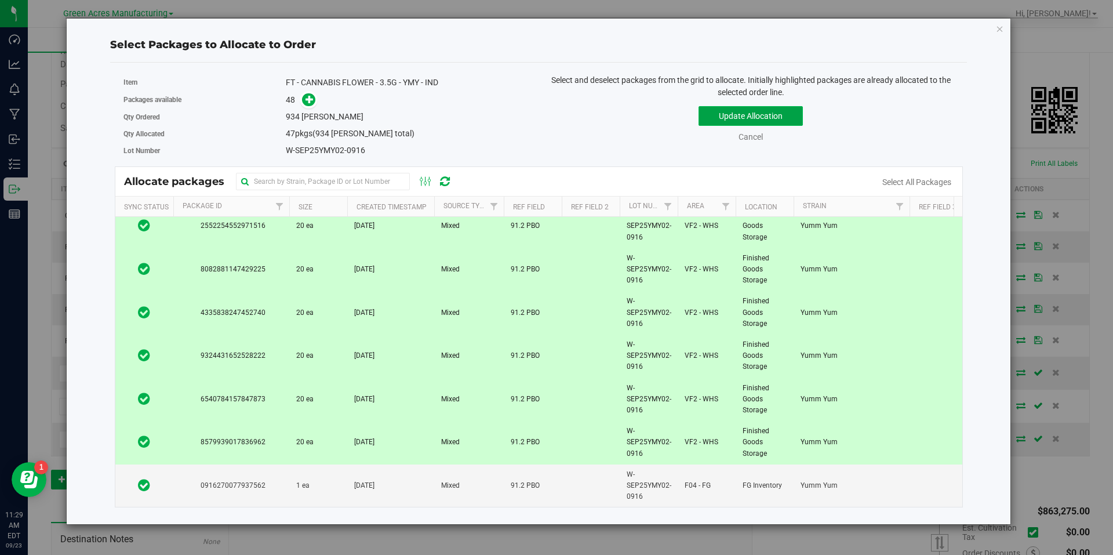
click at [765, 125] on button "Update Allocation" at bounding box center [751, 116] width 104 height 20
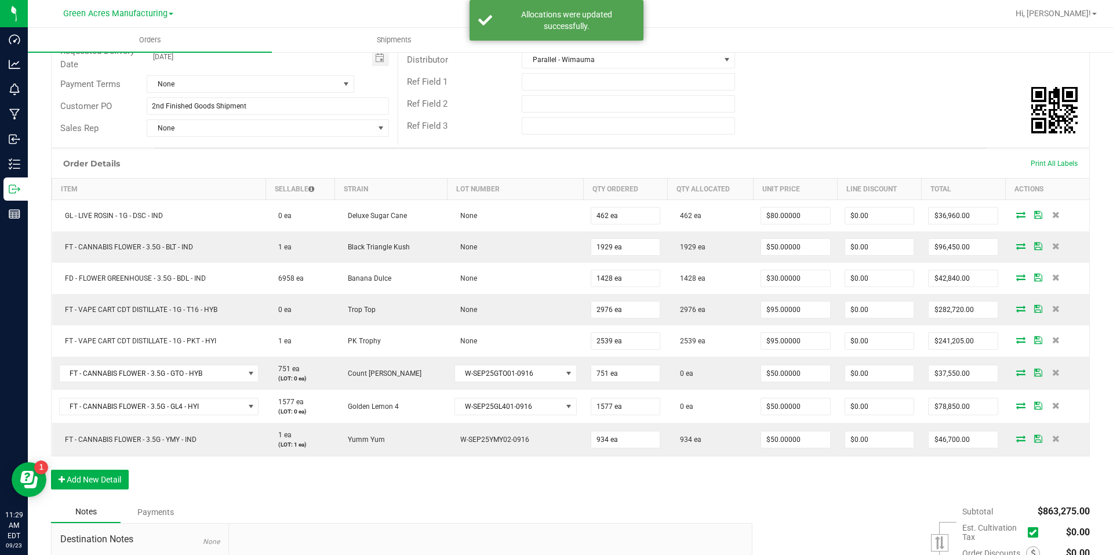
click at [1016, 408] on icon at bounding box center [1020, 405] width 9 height 7
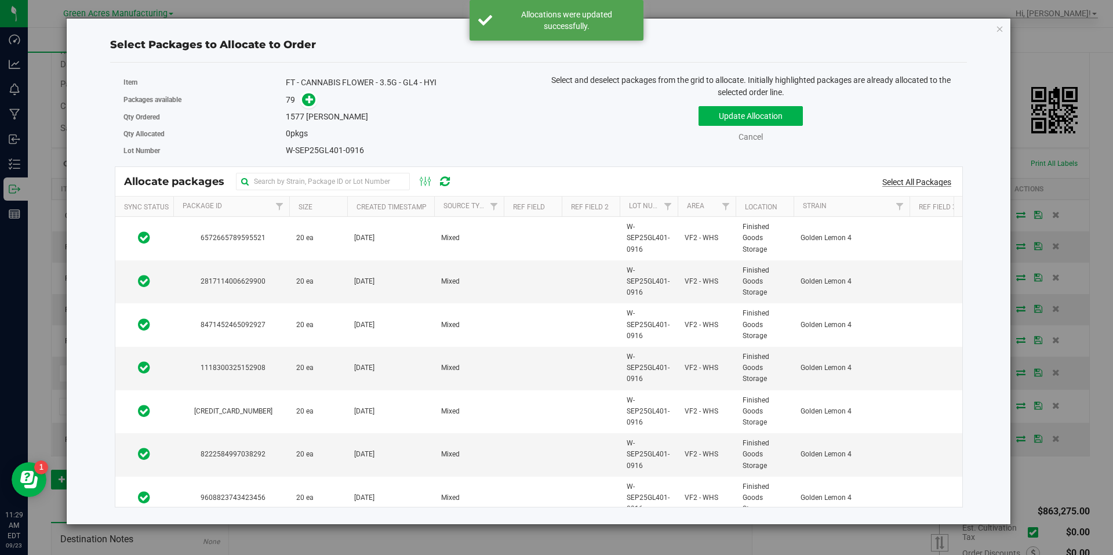
click at [932, 179] on link "Select All Packages" at bounding box center [916, 181] width 69 height 9
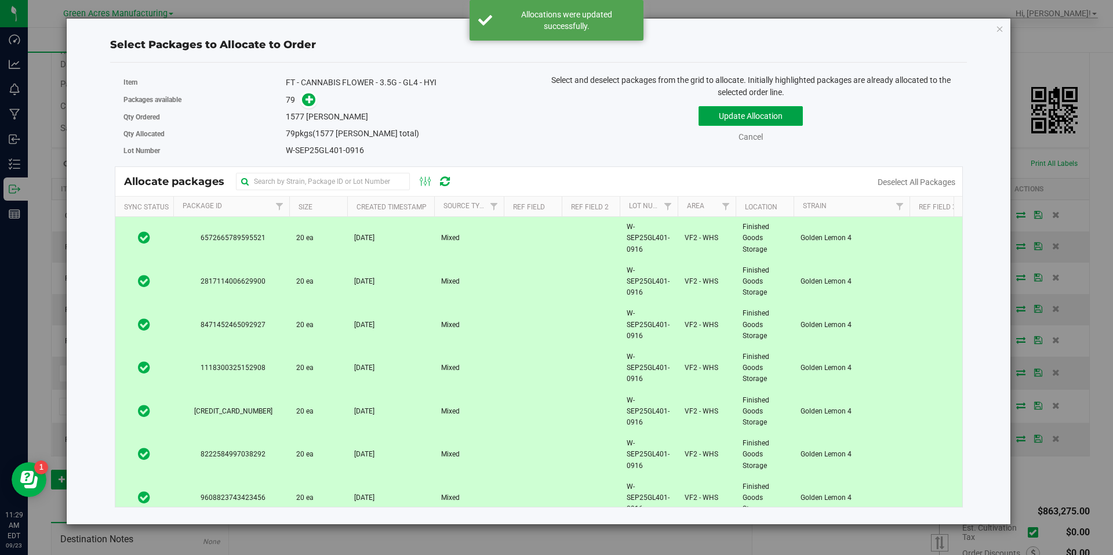
click at [762, 119] on button "Update Allocation" at bounding box center [751, 116] width 104 height 20
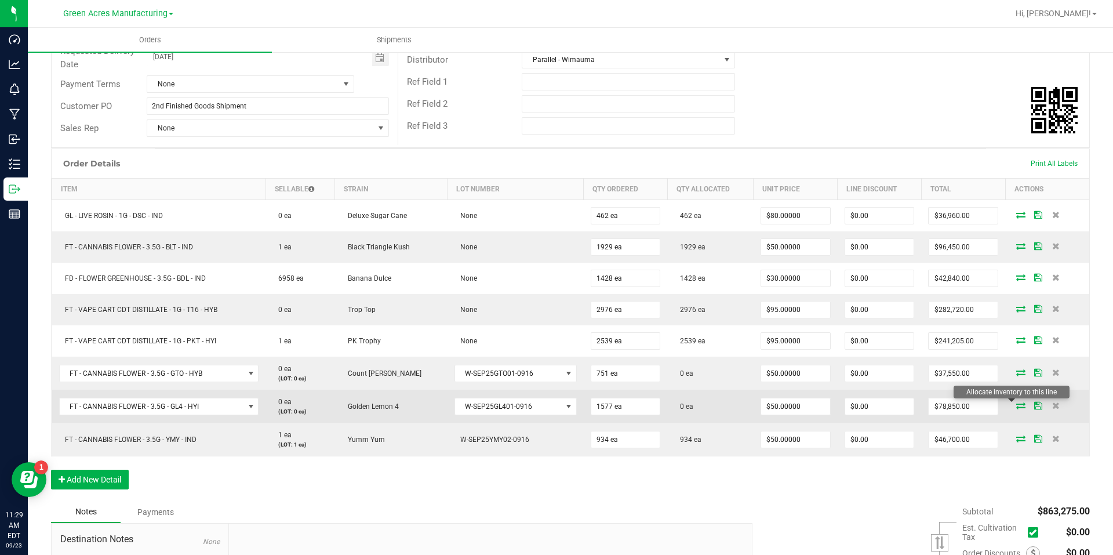
click at [1016, 404] on icon at bounding box center [1020, 405] width 9 height 7
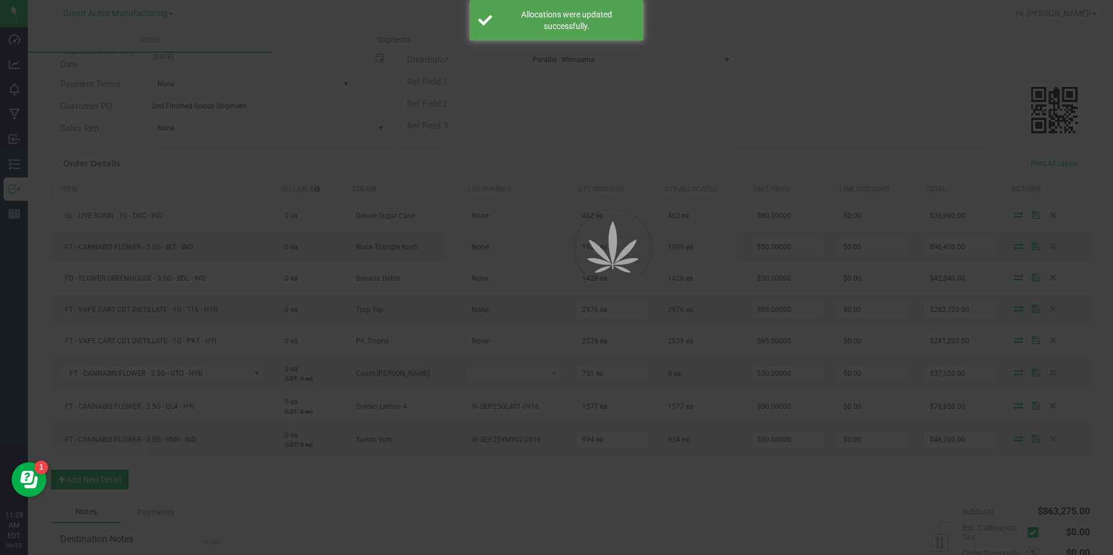
click at [910, 183] on div at bounding box center [556, 277] width 1113 height 555
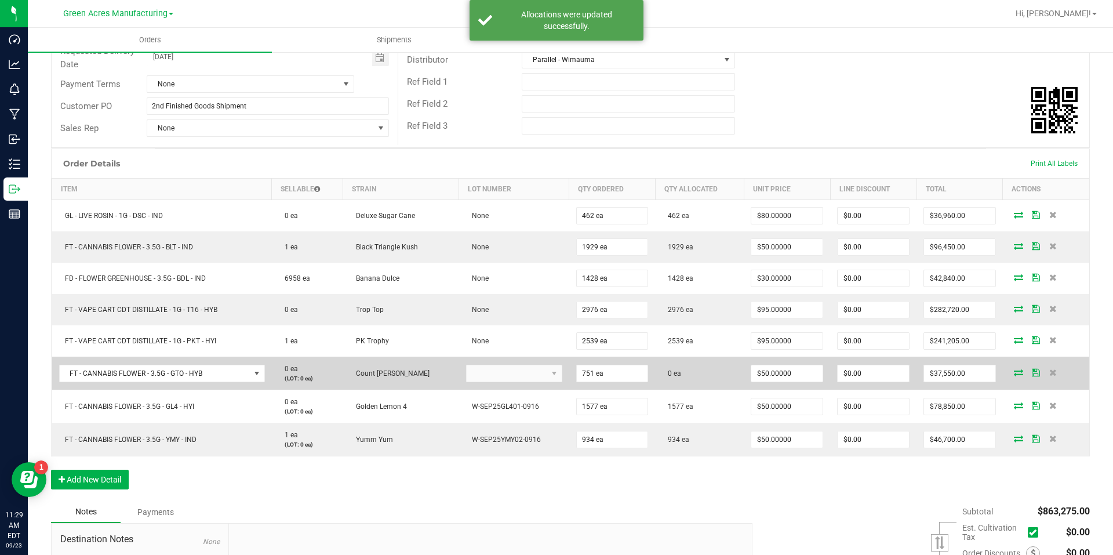
click at [1014, 371] on icon at bounding box center [1018, 372] width 9 height 7
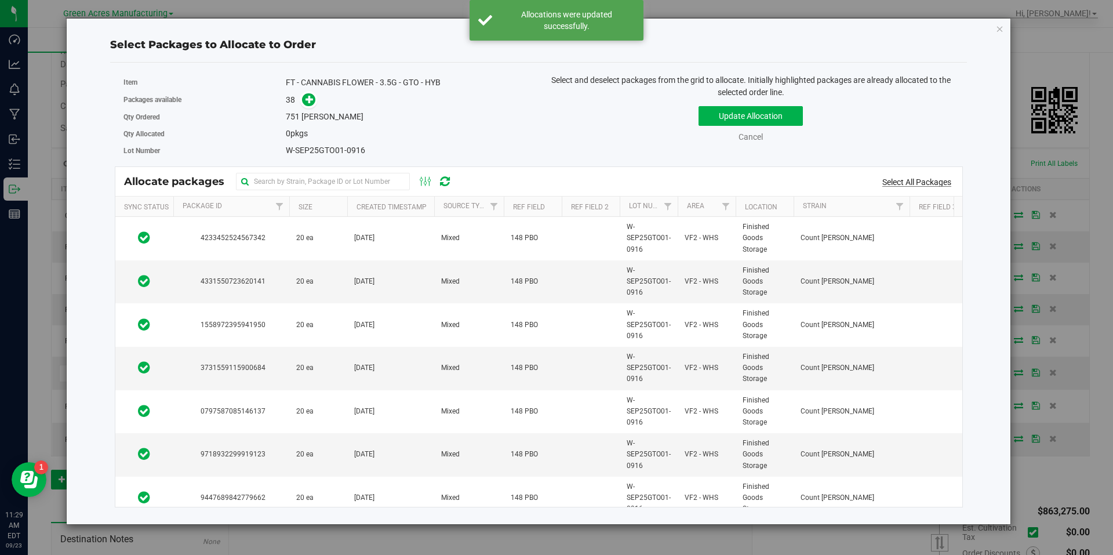
click at [895, 182] on link "Select All Packages" at bounding box center [916, 181] width 69 height 9
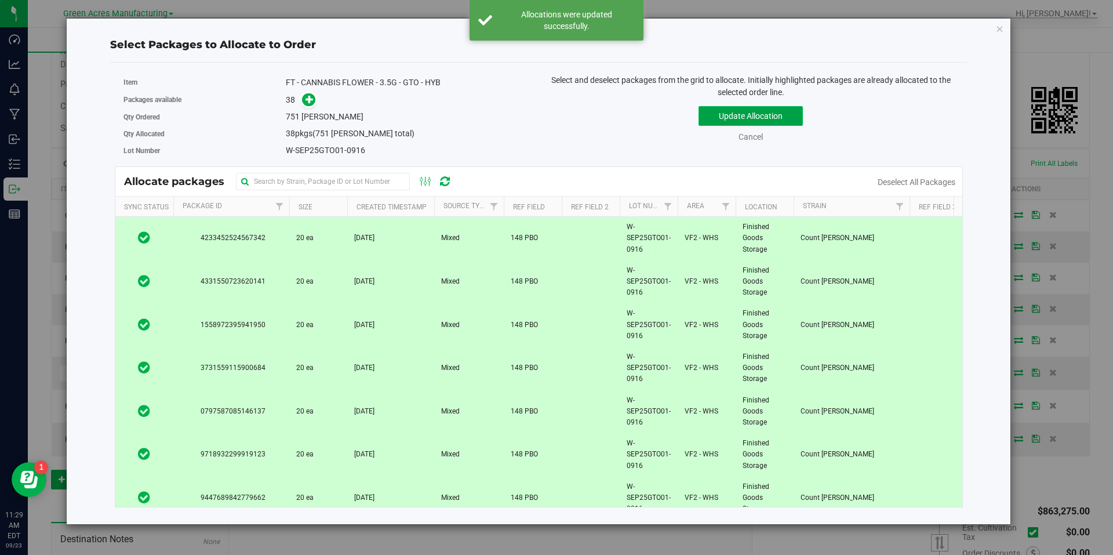
click at [784, 121] on button "Update Allocation" at bounding box center [751, 116] width 104 height 20
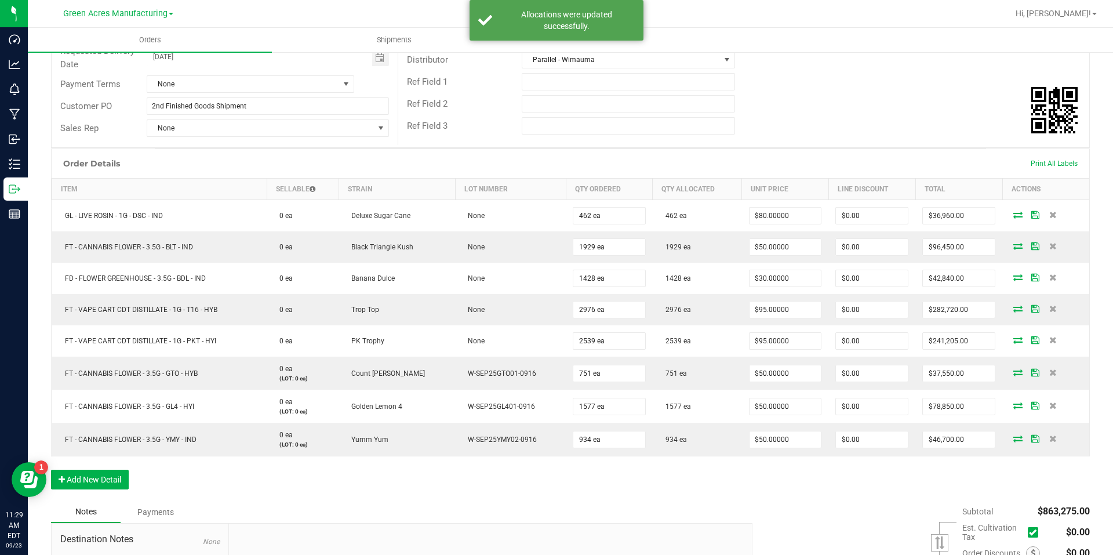
click at [780, 135] on div "Ref Field 3" at bounding box center [743, 126] width 691 height 22
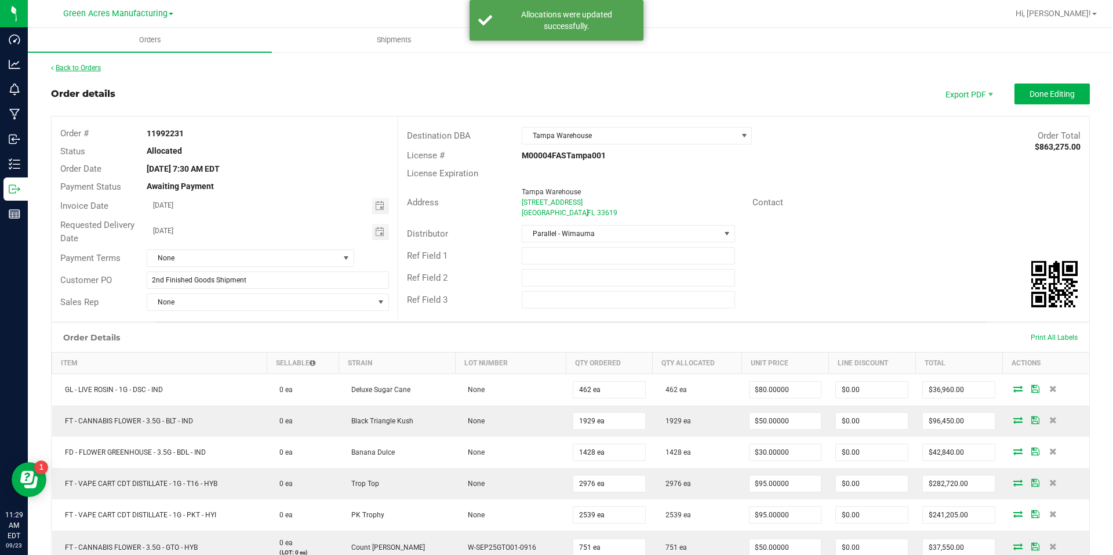
click at [86, 65] on link "Back to Orders" at bounding box center [76, 68] width 50 height 8
